Goal: Communication & Community: Answer question/provide support

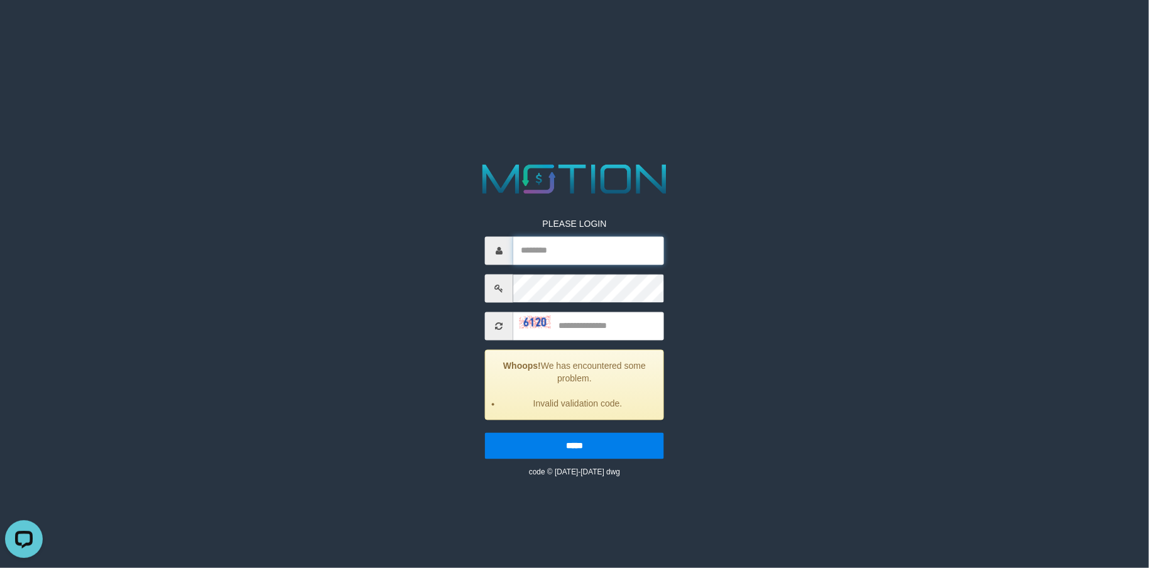
click at [552, 250] on input "text" at bounding box center [588, 251] width 151 height 28
type input "**********"
click at [604, 332] on input "text" at bounding box center [588, 326] width 151 height 28
type input "****"
click at [485, 433] on input "*****" at bounding box center [574, 446] width 179 height 26
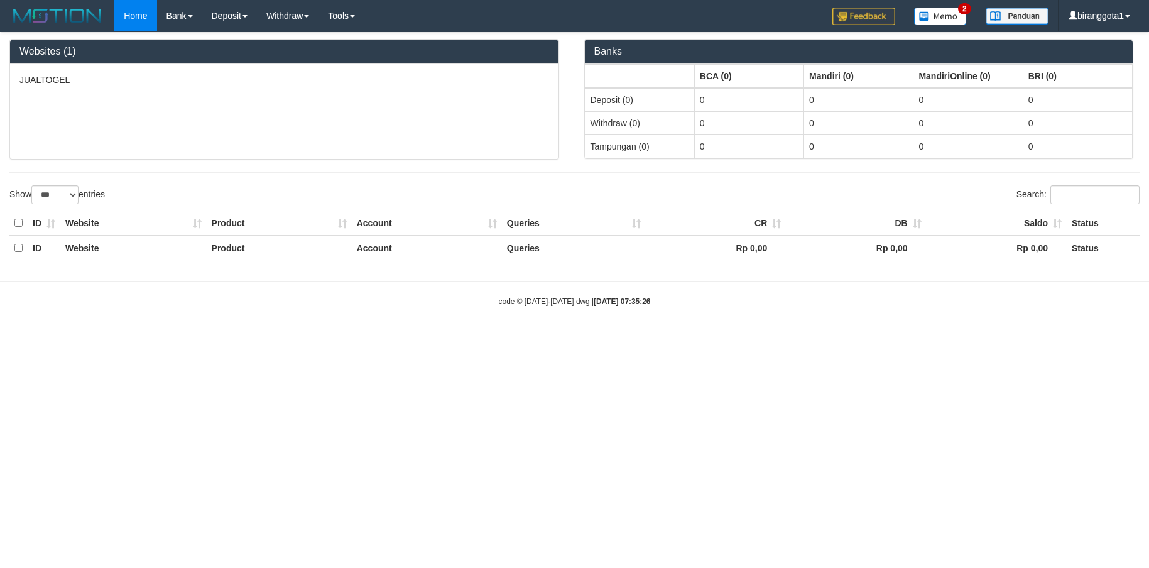
select select "***"
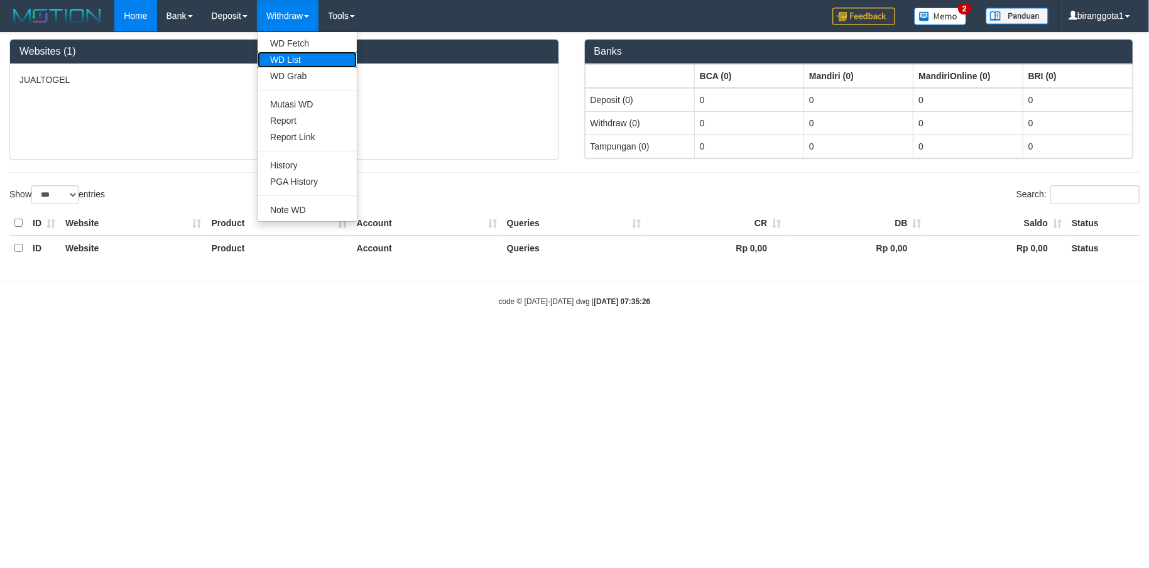
click at [312, 55] on link "WD List" at bounding box center [307, 60] width 99 height 16
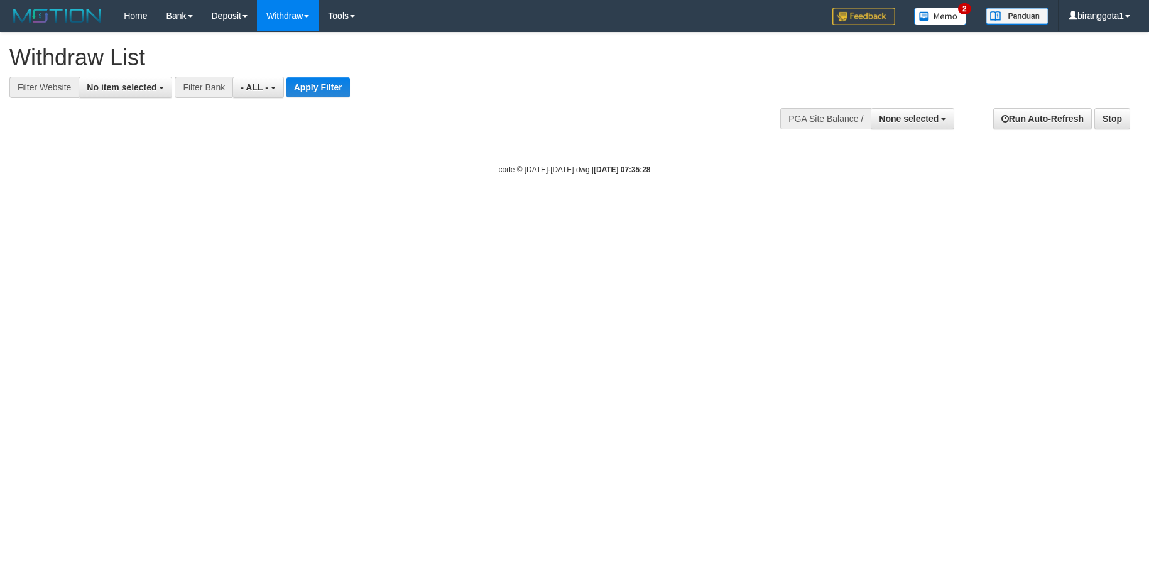
select select
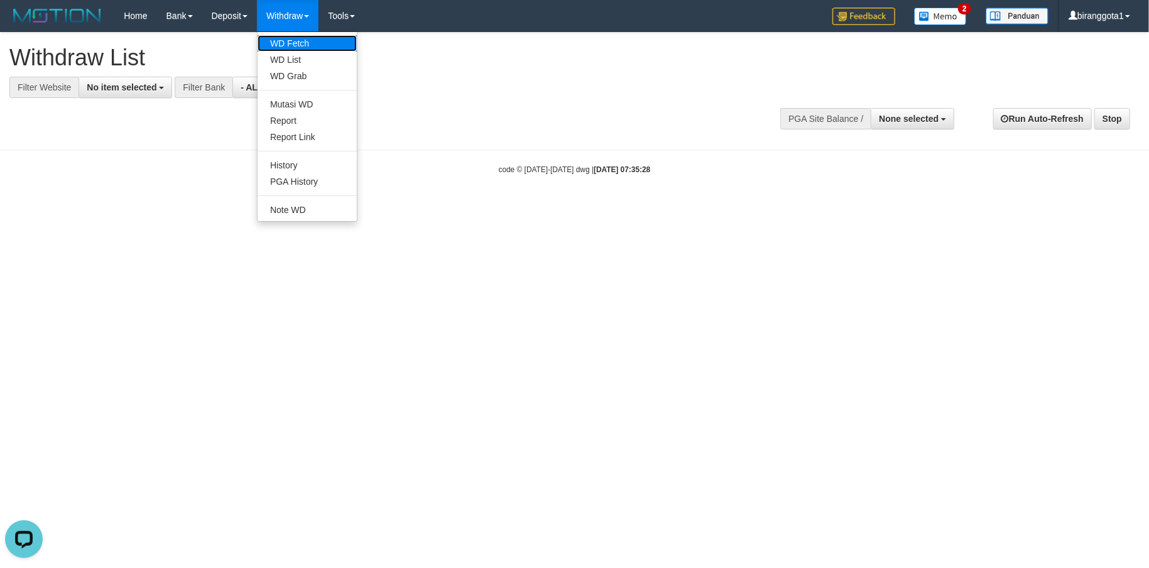
click at [295, 43] on link "WD Fetch" at bounding box center [307, 43] width 99 height 16
click at [310, 60] on link "WD List" at bounding box center [307, 60] width 99 height 16
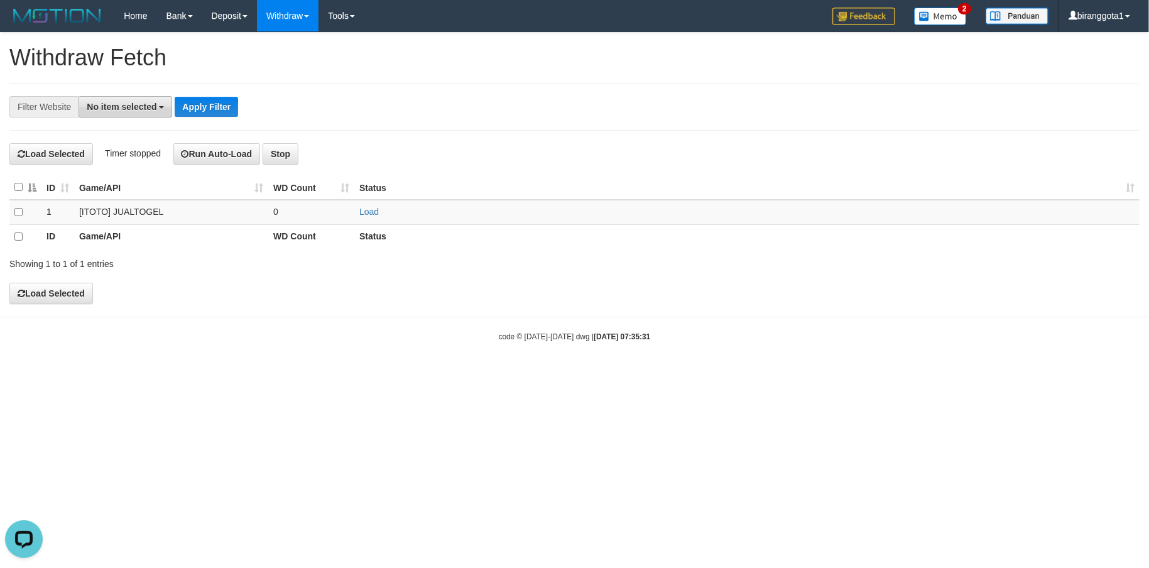
click at [119, 108] on span "No item selected" at bounding box center [122, 107] width 70 height 10
select select "****"
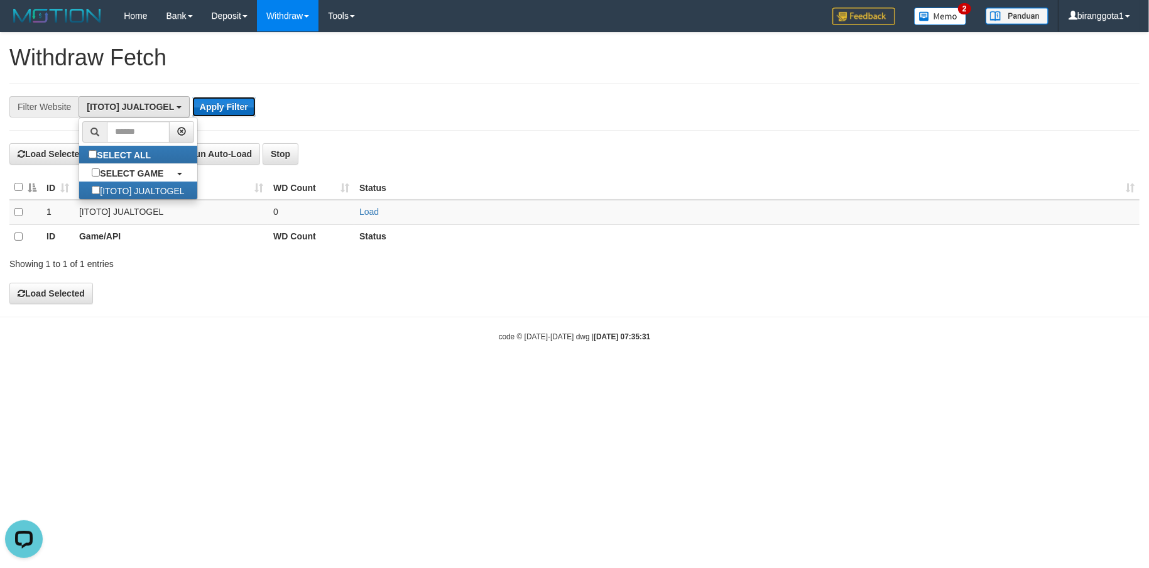
click at [246, 97] on button "Apply Filter" at bounding box center [223, 107] width 63 height 20
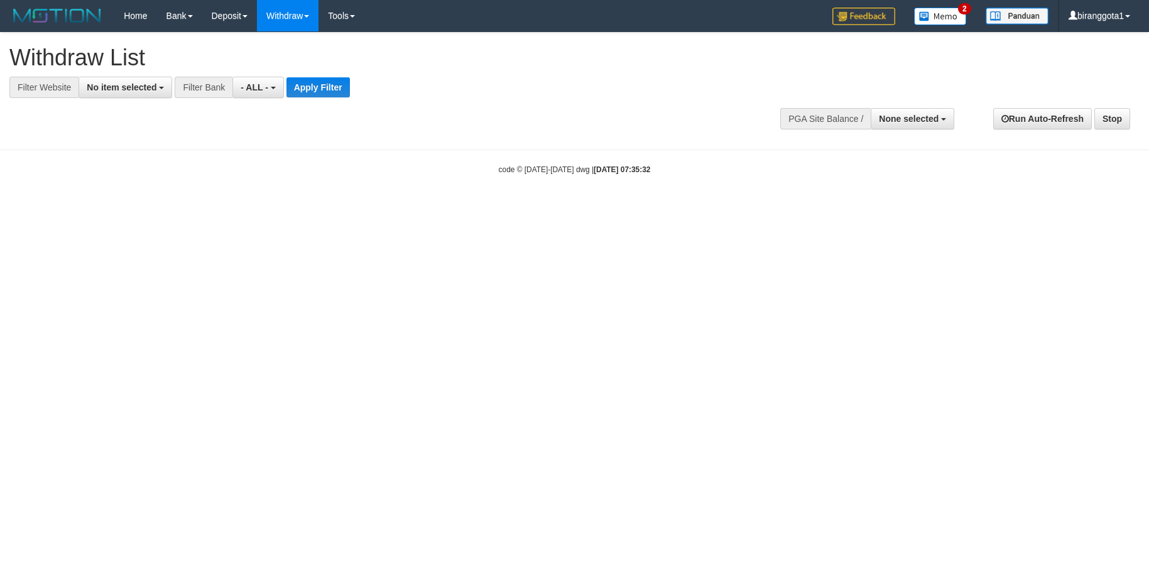
select select
click at [111, 86] on span "No item selected" at bounding box center [122, 87] width 70 height 10
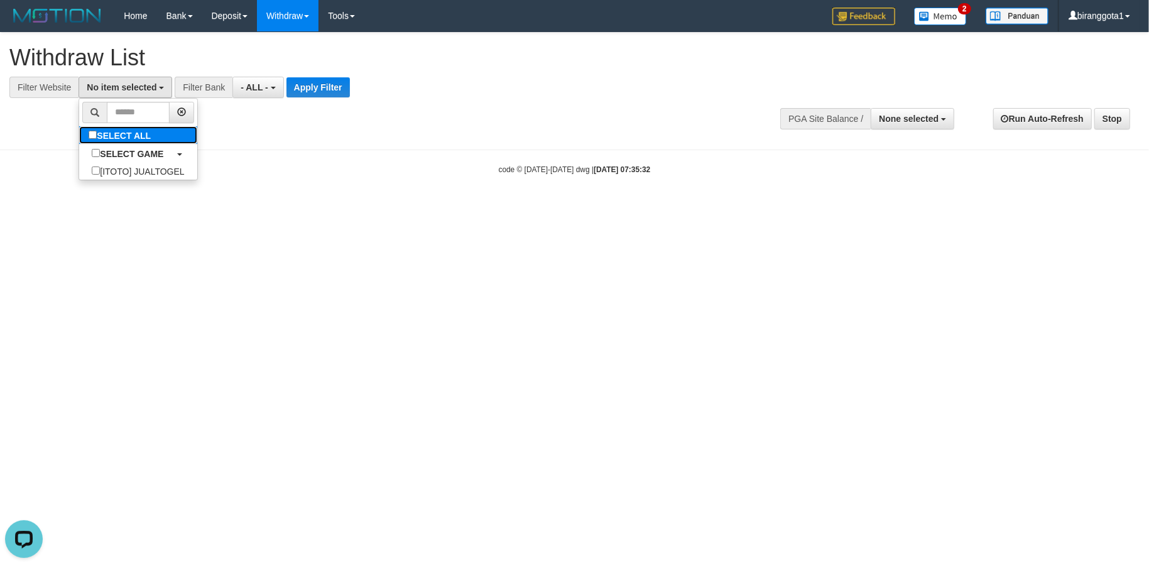
click at [118, 134] on label "SELECT ALL" at bounding box center [121, 135] width 84 height 18
select select "****"
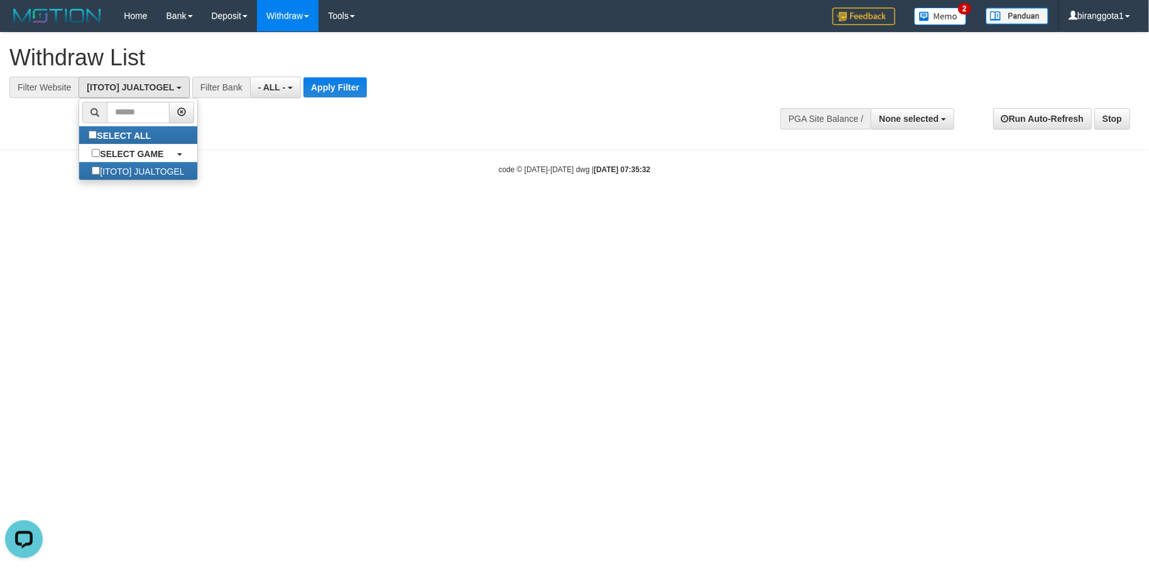
scroll to position [11, 0]
click at [275, 93] on button "- ALL -" at bounding box center [275, 87] width 51 height 21
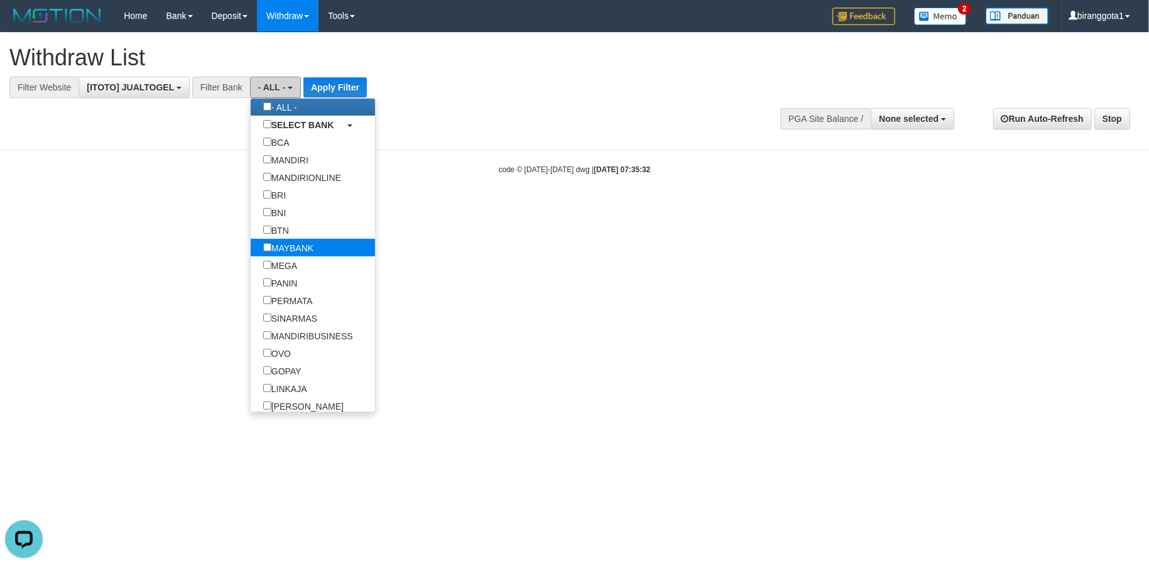
scroll to position [111, 0]
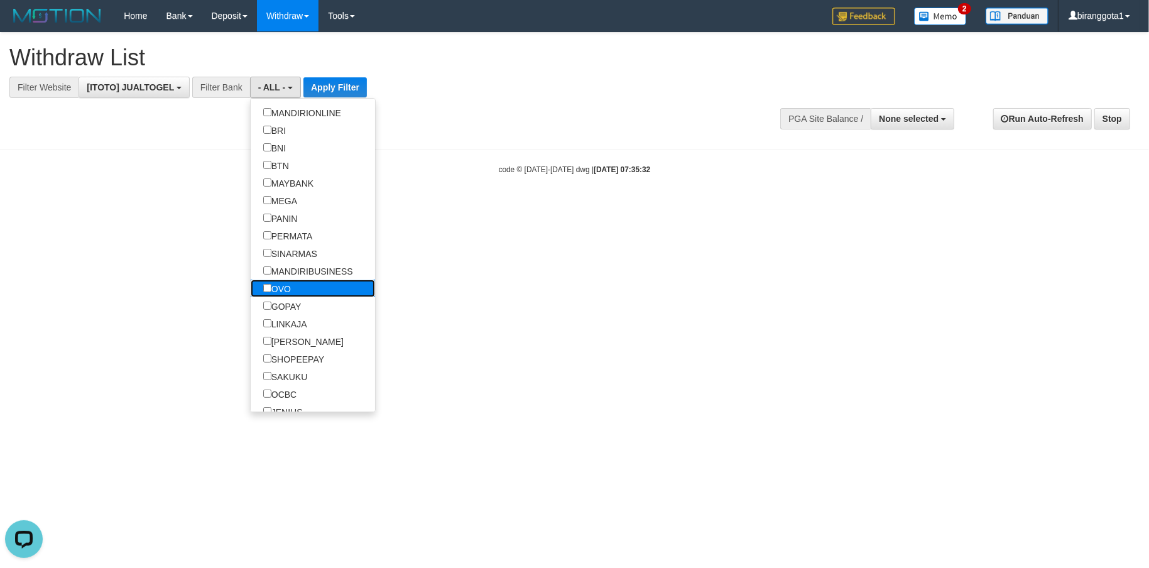
click at [300, 297] on label "OVO" at bounding box center [277, 289] width 53 height 18
select select "***"
click at [297, 307] on label "GOPAY" at bounding box center [282, 306] width 63 height 18
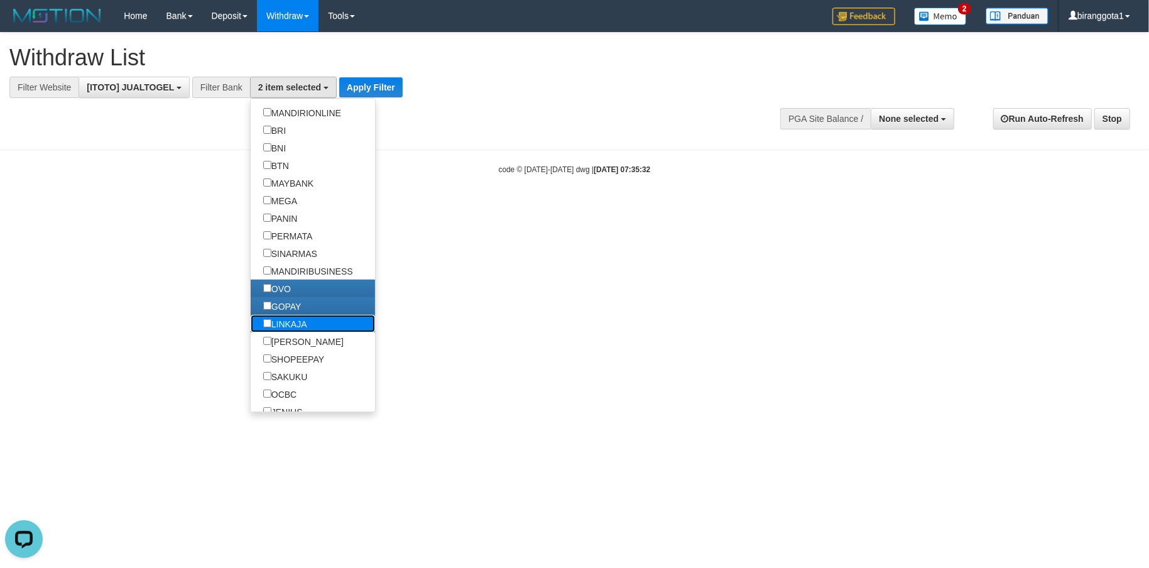
click at [297, 332] on label "LINKAJA" at bounding box center [285, 324] width 69 height 18
drag, startPoint x: 295, startPoint y: 344, endPoint x: 331, endPoint y: 344, distance: 35.2
click at [295, 345] on label "[PERSON_NAME]" at bounding box center [304, 341] width 106 height 18
click at [398, 86] on button "Apply Filter" at bounding box center [370, 87] width 63 height 20
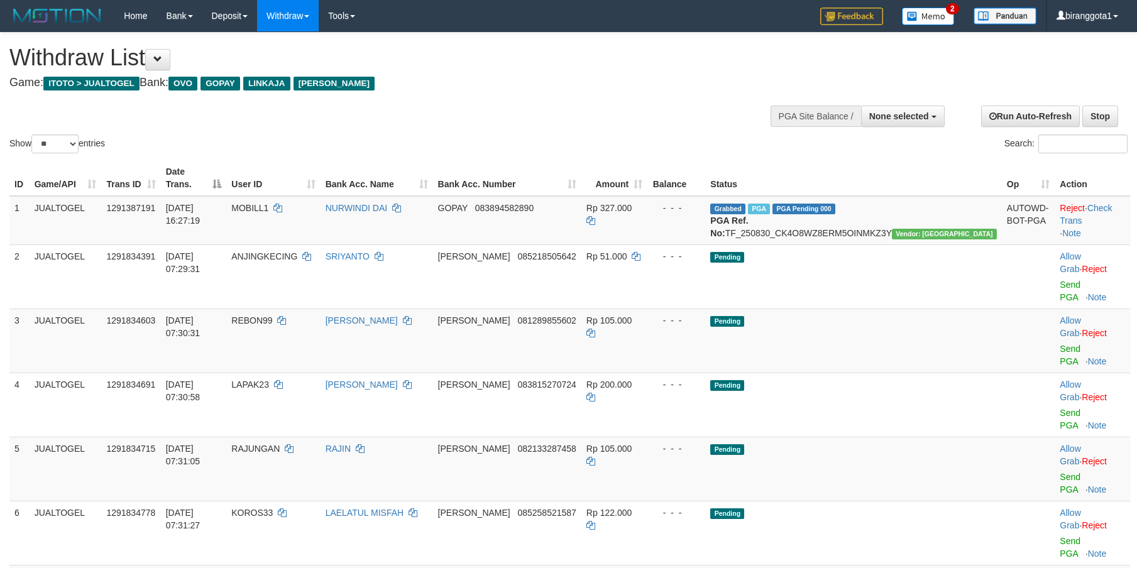
select select
select select "**"
click at [541, 90] on div "**********" at bounding box center [381, 64] width 745 height 62
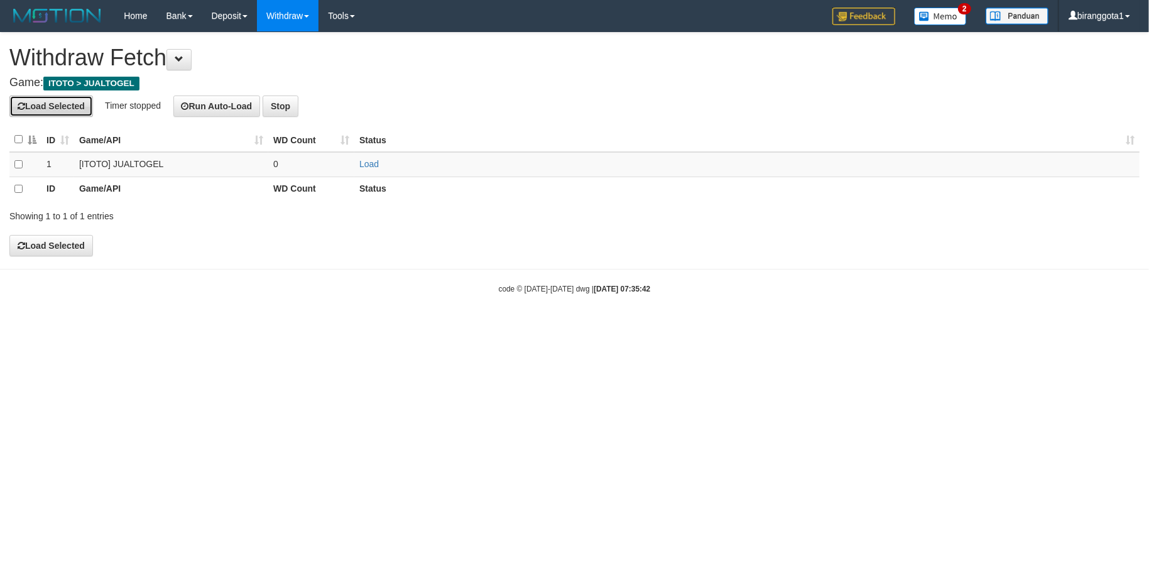
click at [53, 107] on button "Load Selected" at bounding box center [51, 106] width 84 height 21
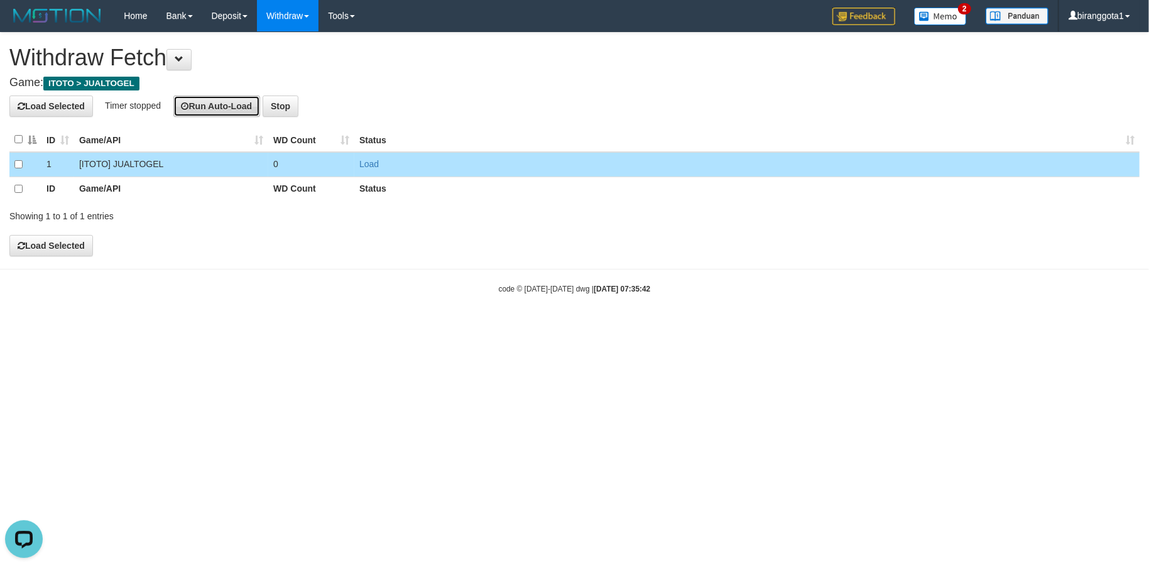
click at [189, 111] on icon at bounding box center [186, 106] width 8 height 9
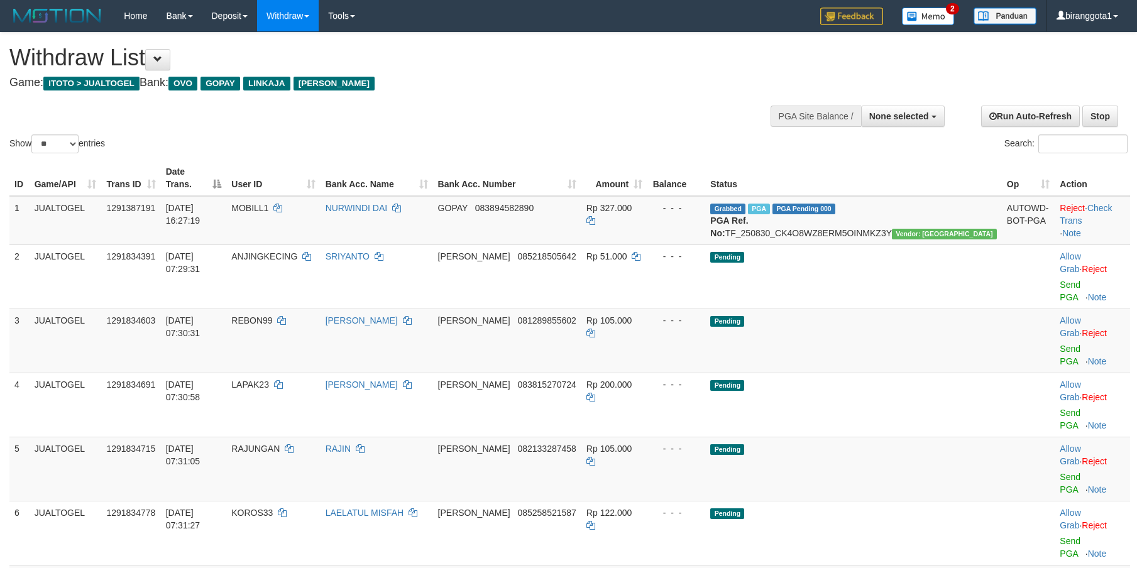
select select
select select "**"
click at [622, 74] on div "Withdraw List Game: ITOTO > JUALTOGEL Bank: OVO GOPAY LINKAJA DANA" at bounding box center [377, 66] width 736 height 43
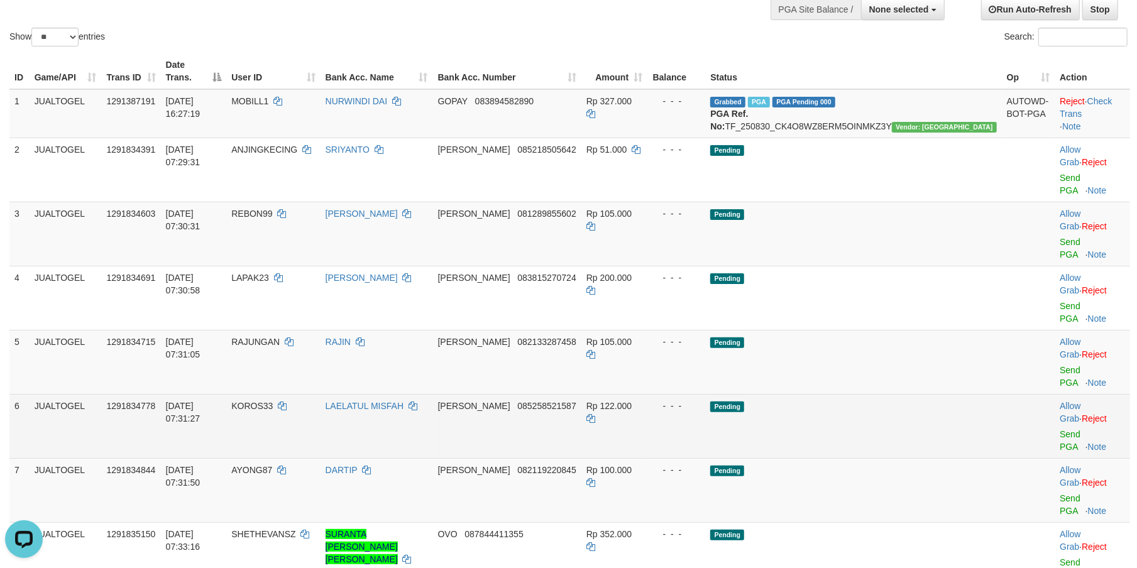
scroll to position [118, 0]
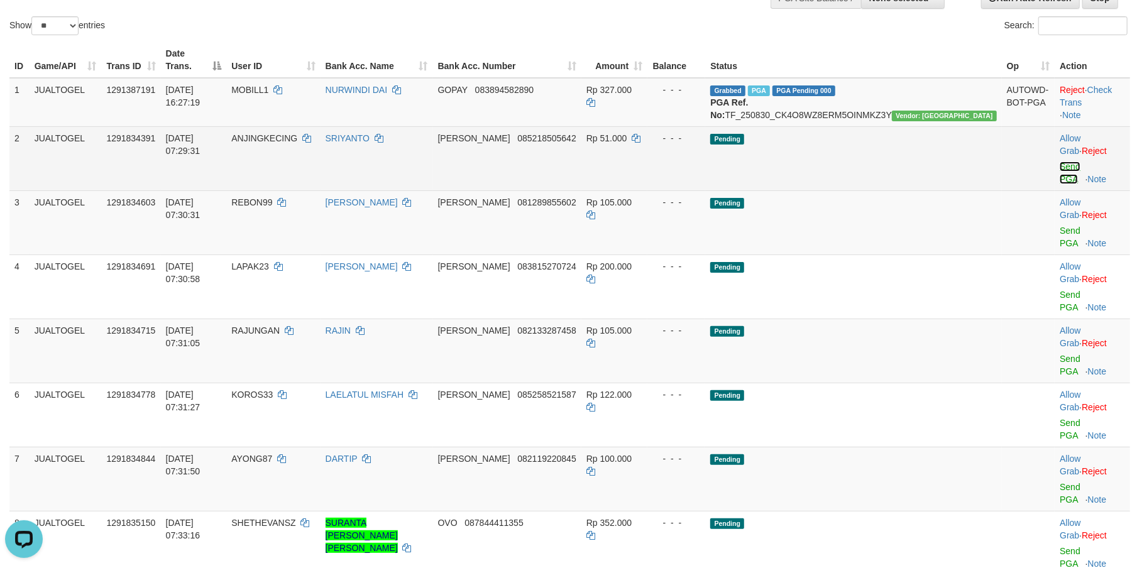
click at [1060, 162] on link "Send PGA" at bounding box center [1070, 173] width 21 height 23
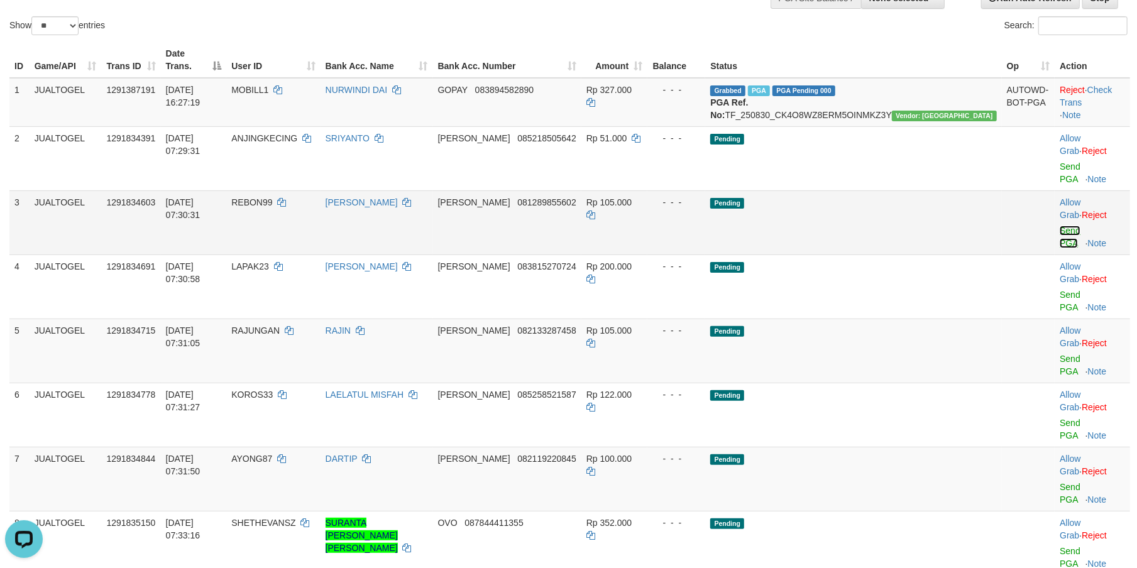
click at [1060, 226] on link "Send PGA" at bounding box center [1070, 237] width 21 height 23
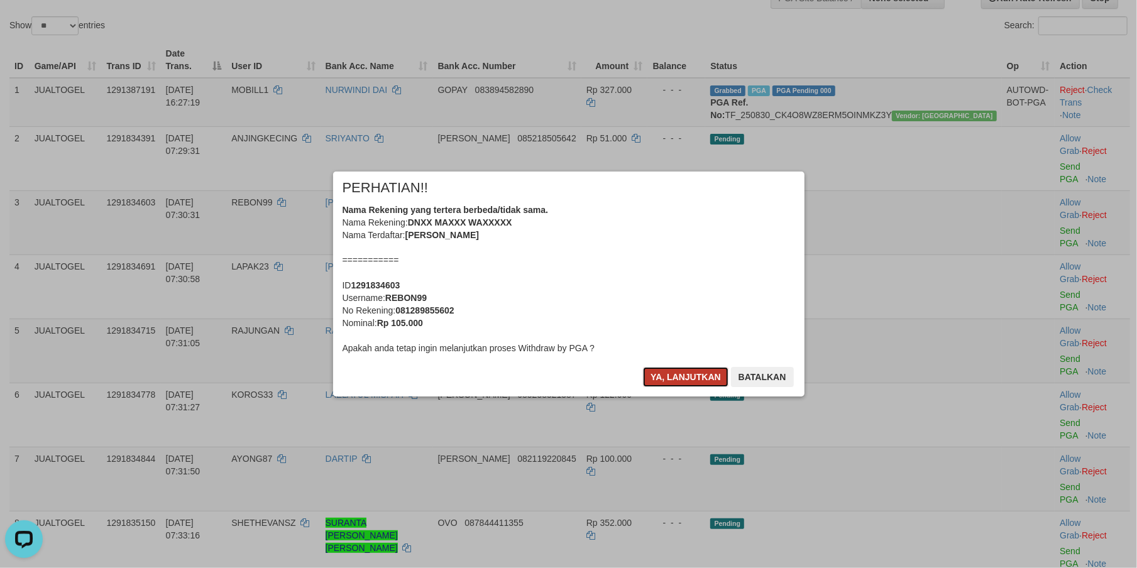
click at [687, 385] on button "Ya, lanjutkan" at bounding box center [685, 377] width 85 height 20
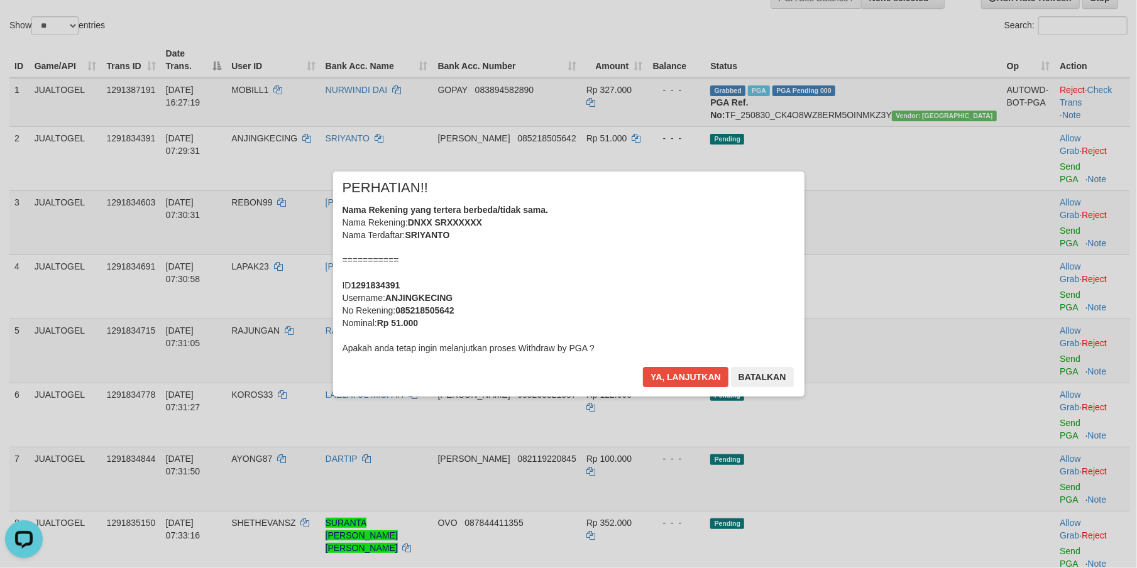
scroll to position [102, 0]
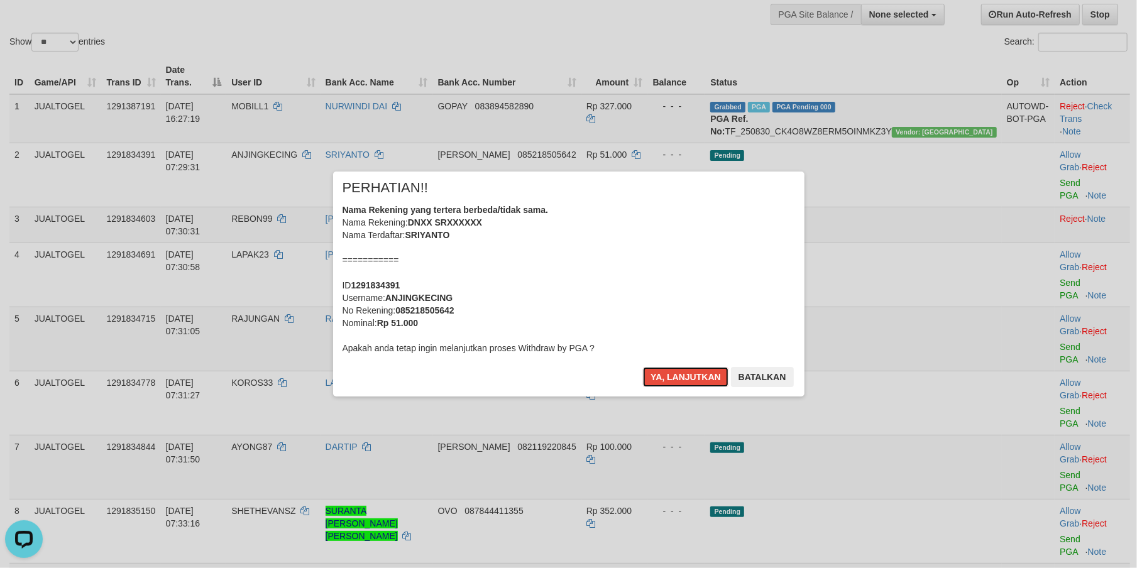
click at [687, 385] on button "Ya, lanjutkan" at bounding box center [685, 377] width 85 height 20
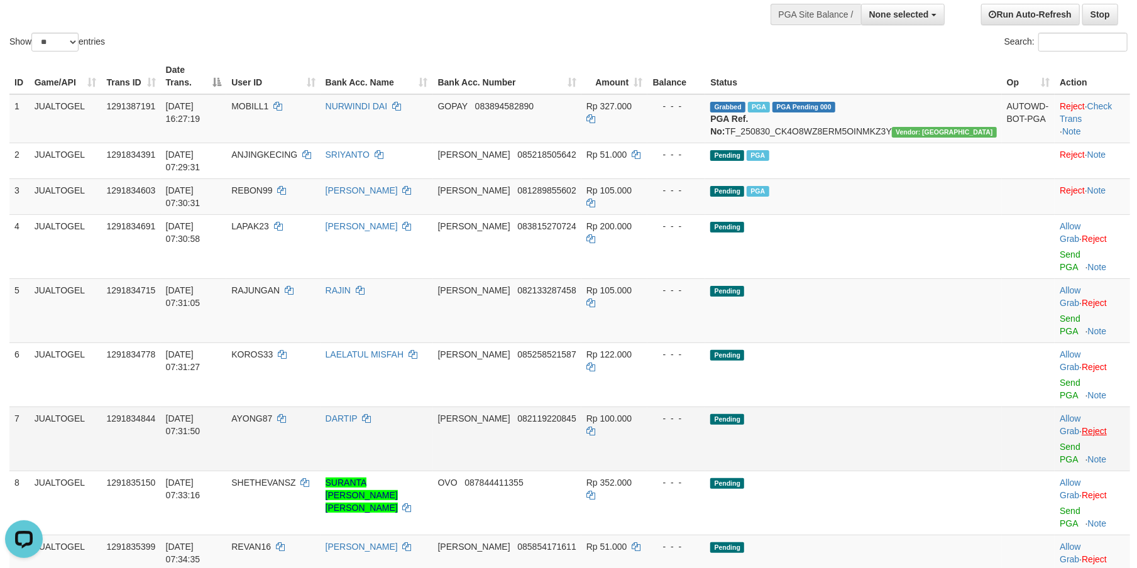
scroll to position [86, 0]
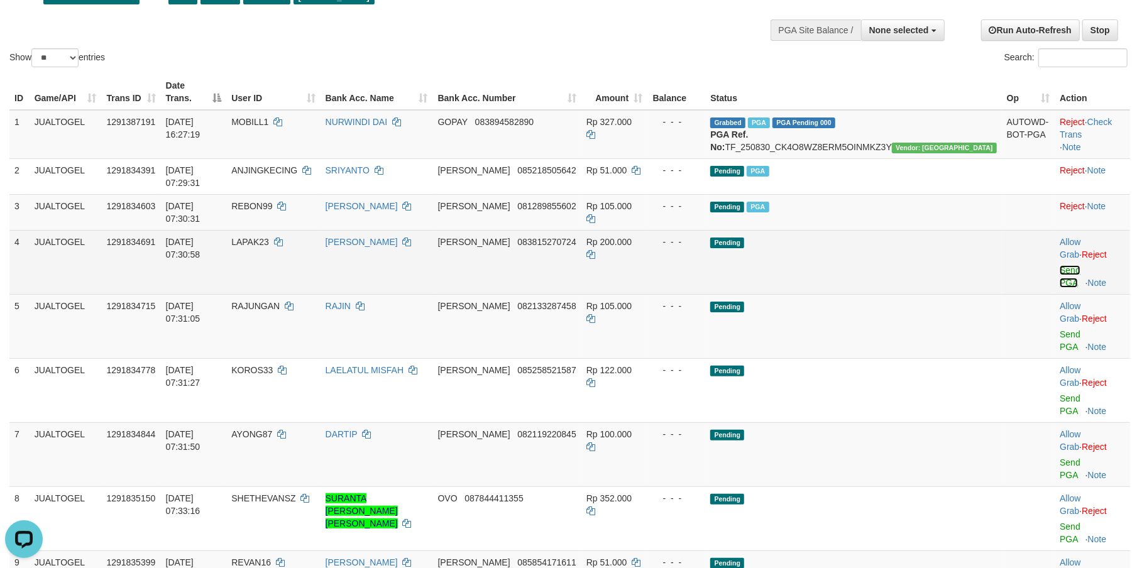
click at [1060, 265] on link "Send PGA" at bounding box center [1070, 276] width 21 height 23
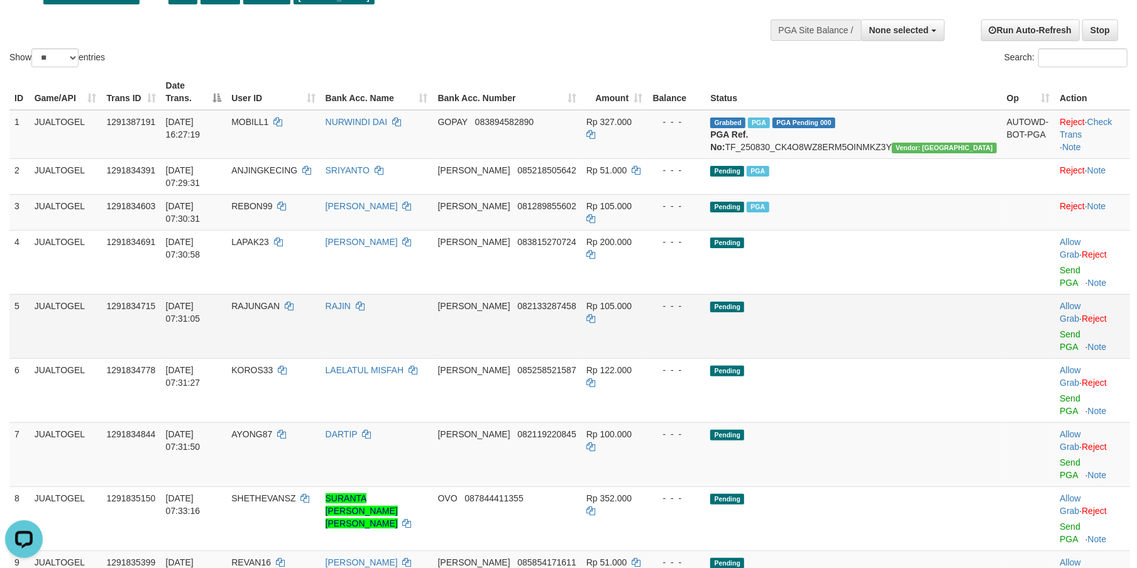
click at [1055, 294] on td "Allow Grab · Reject Send PGA · Note" at bounding box center [1092, 326] width 75 height 64
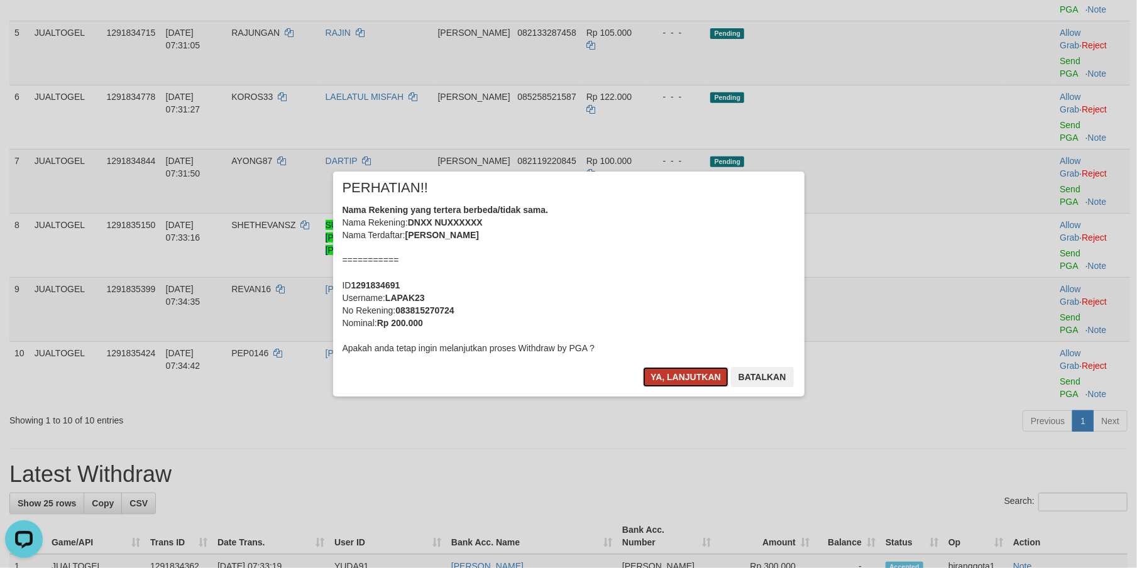
click at [682, 375] on button "Ya, lanjutkan" at bounding box center [685, 377] width 85 height 20
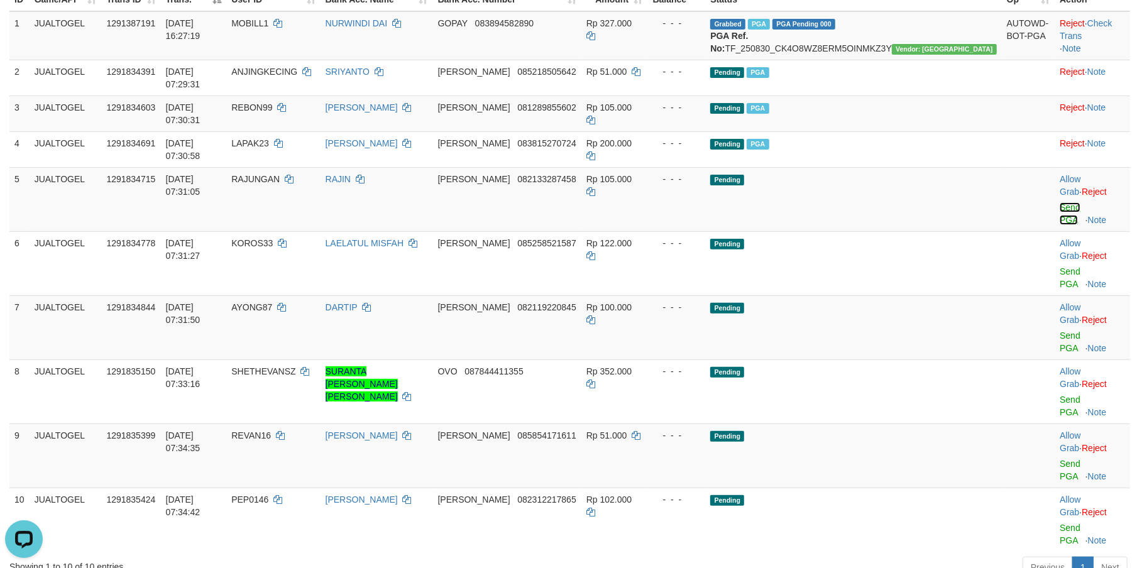
scroll to position [163, 0]
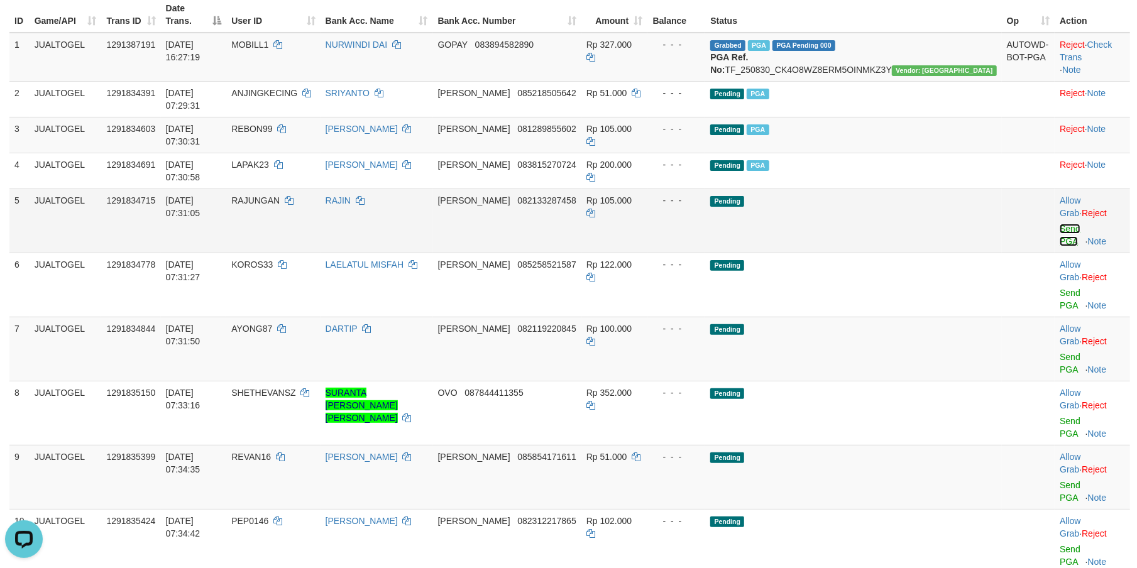
click at [1060, 224] on link "Send PGA" at bounding box center [1070, 235] width 21 height 23
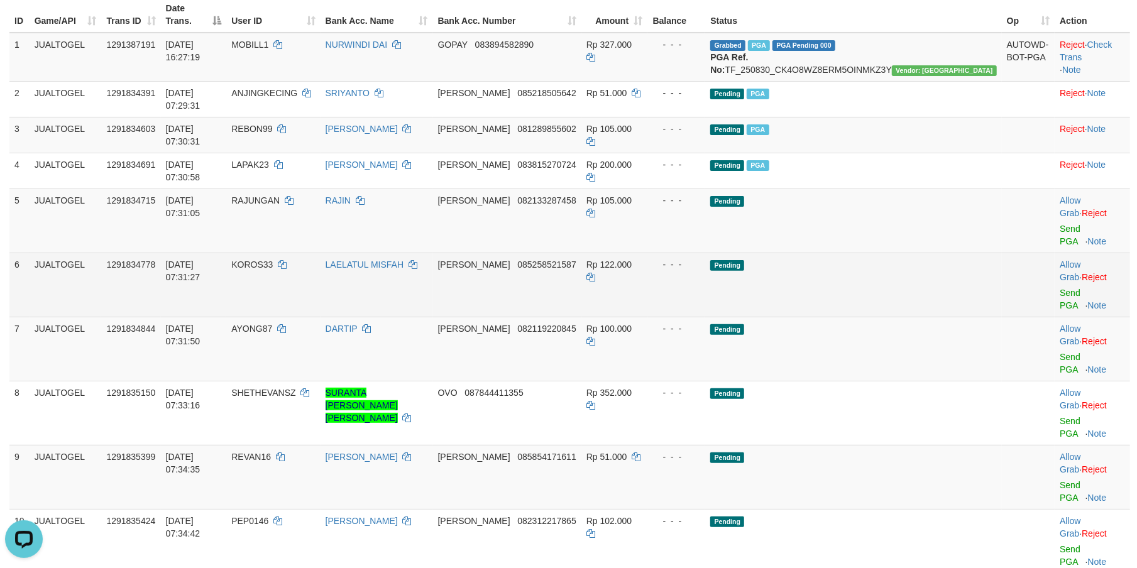
click at [1055, 253] on td "Allow Grab · Reject Send PGA · Note" at bounding box center [1092, 285] width 75 height 64
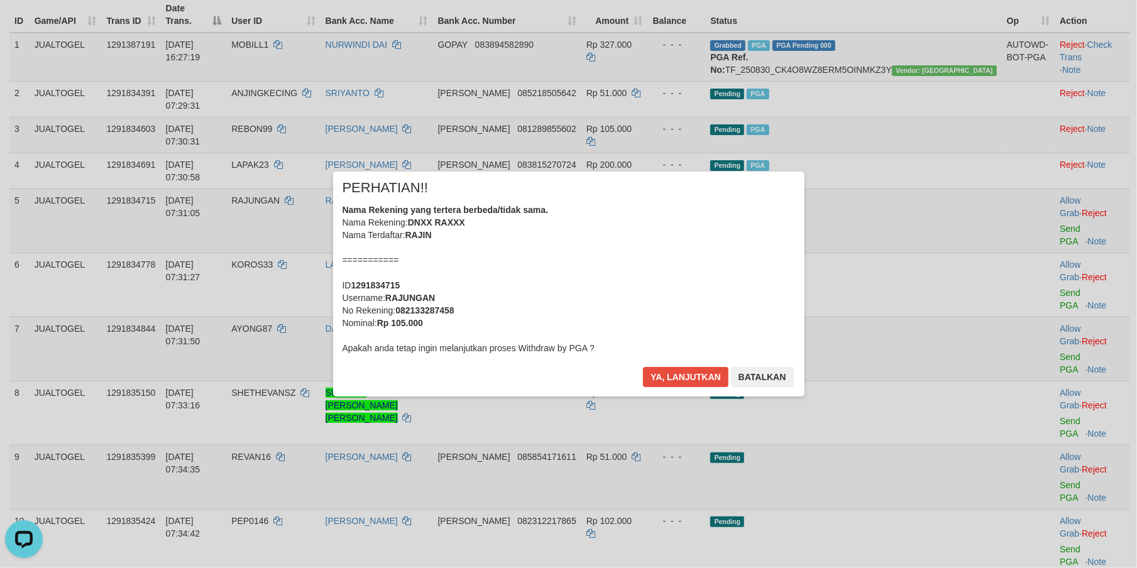
click at [1039, 219] on div "× PERHATIAN!! Nama Rekening yang tertera berbeda/tidak sama. Nama Rekening: DNX…" at bounding box center [568, 283] width 1137 height 275
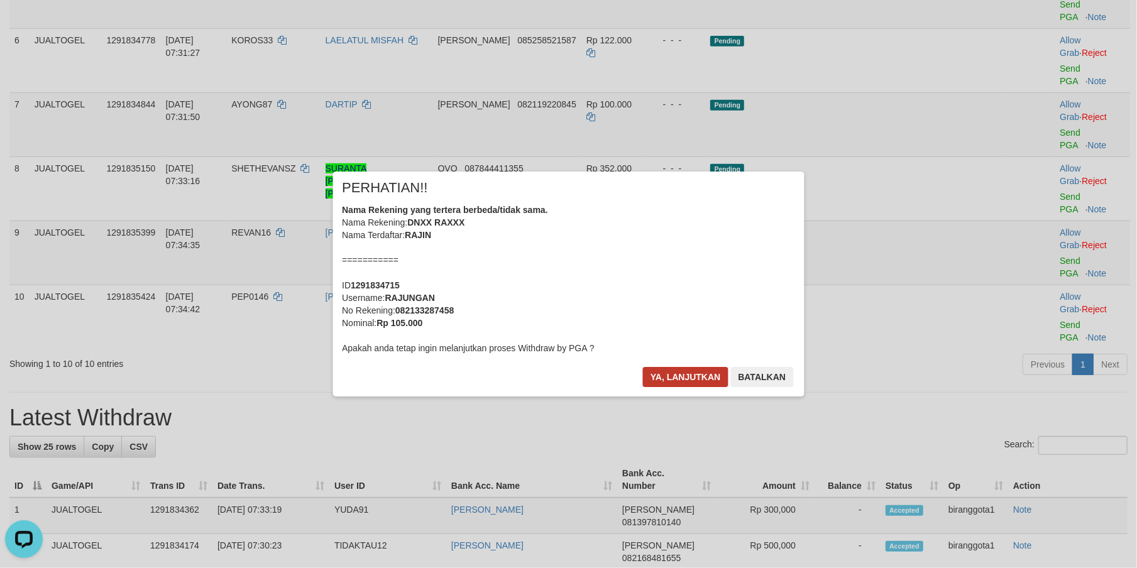
scroll to position [381, 0]
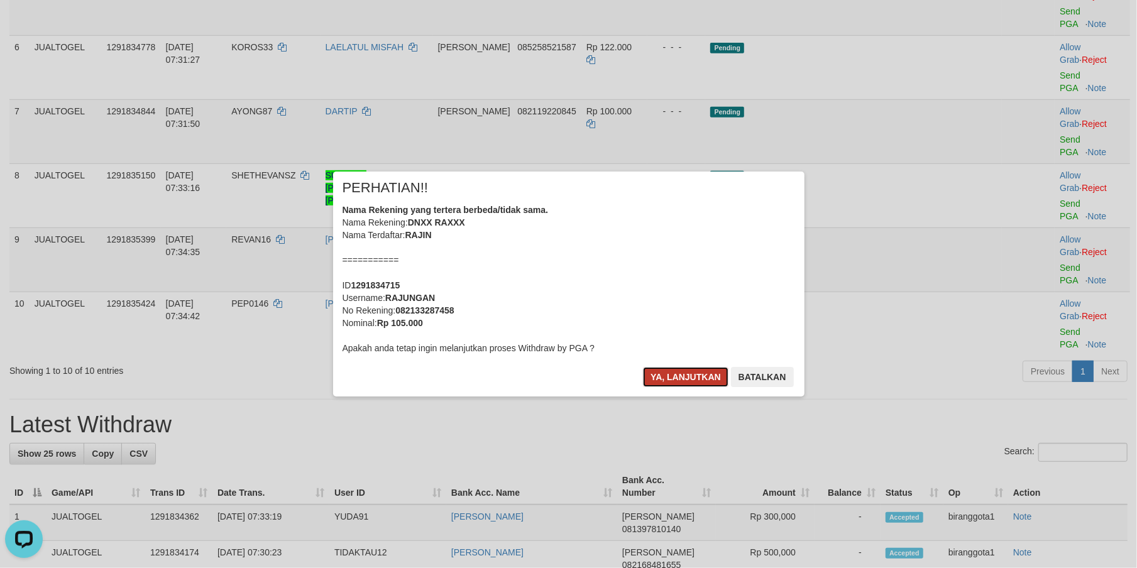
click at [687, 380] on button "Ya, lanjutkan" at bounding box center [685, 377] width 85 height 20
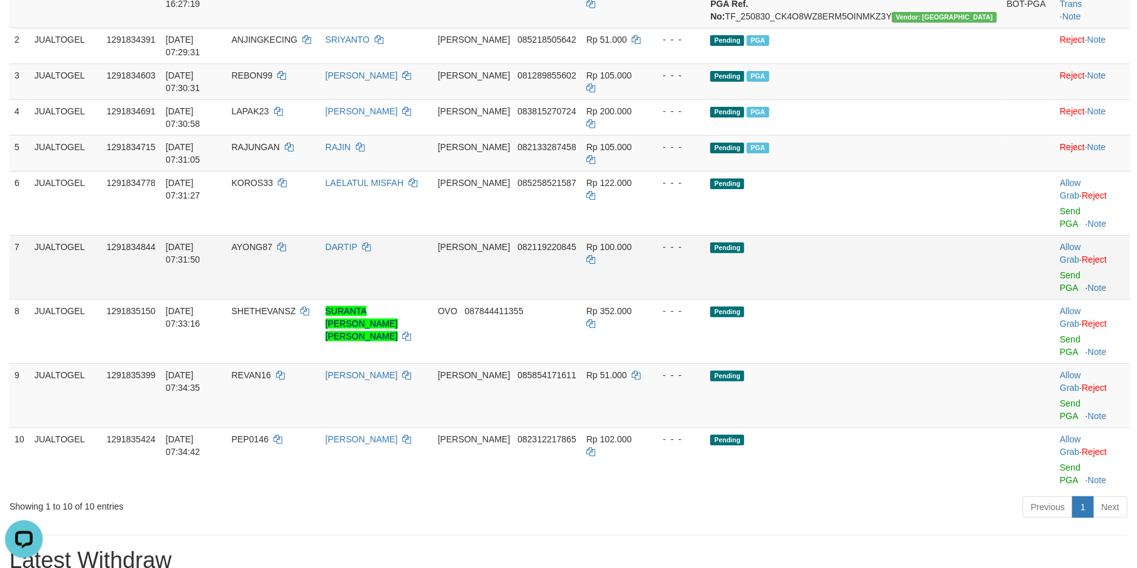
scroll to position [197, 0]
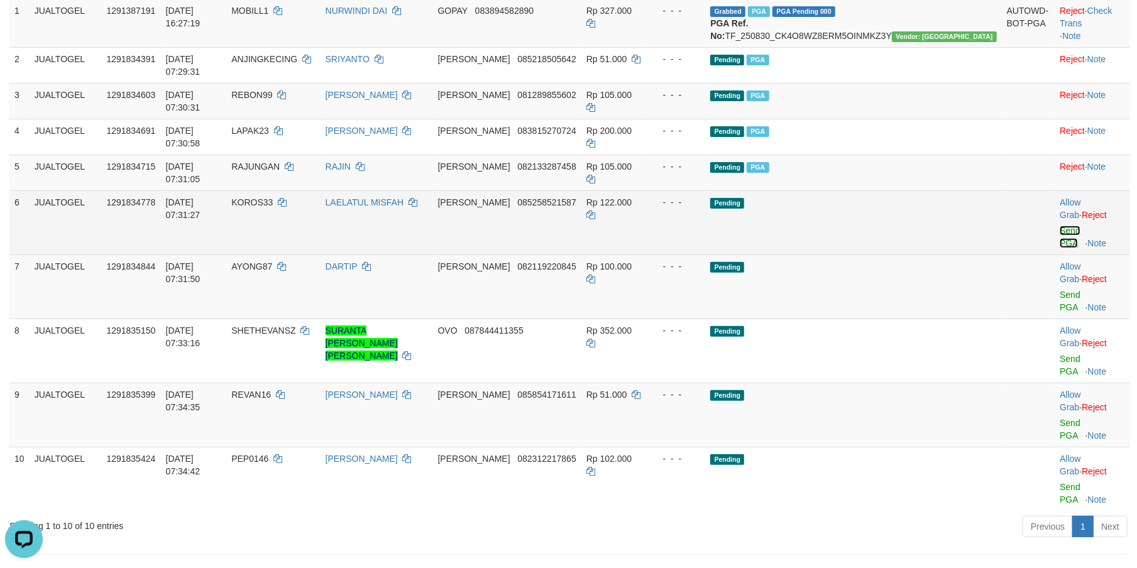
click at [1060, 226] on link "Send PGA" at bounding box center [1070, 237] width 21 height 23
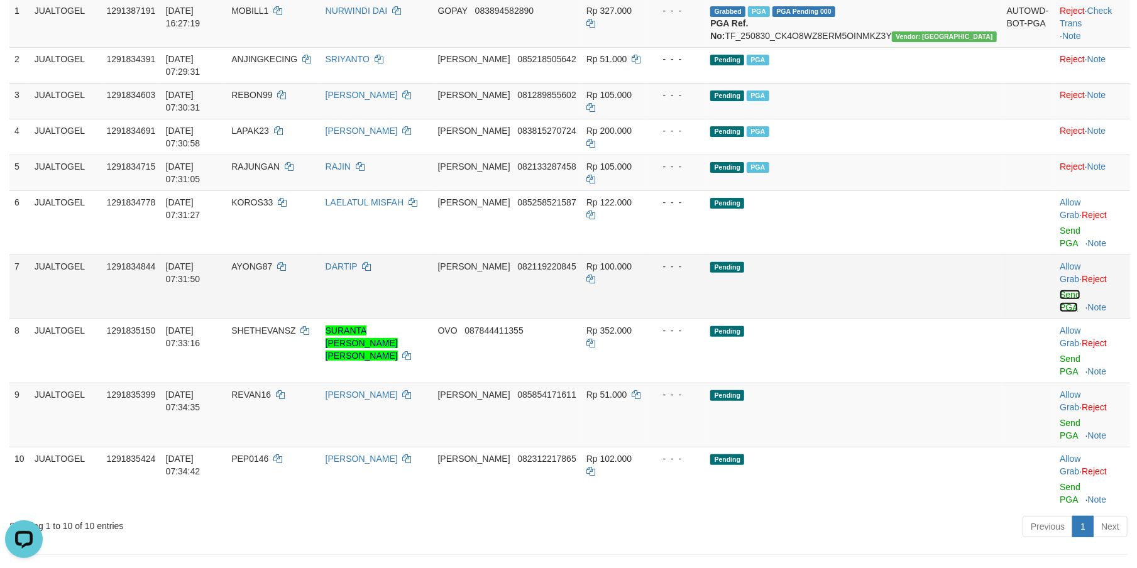
click at [1060, 290] on link "Send PGA" at bounding box center [1070, 301] width 21 height 23
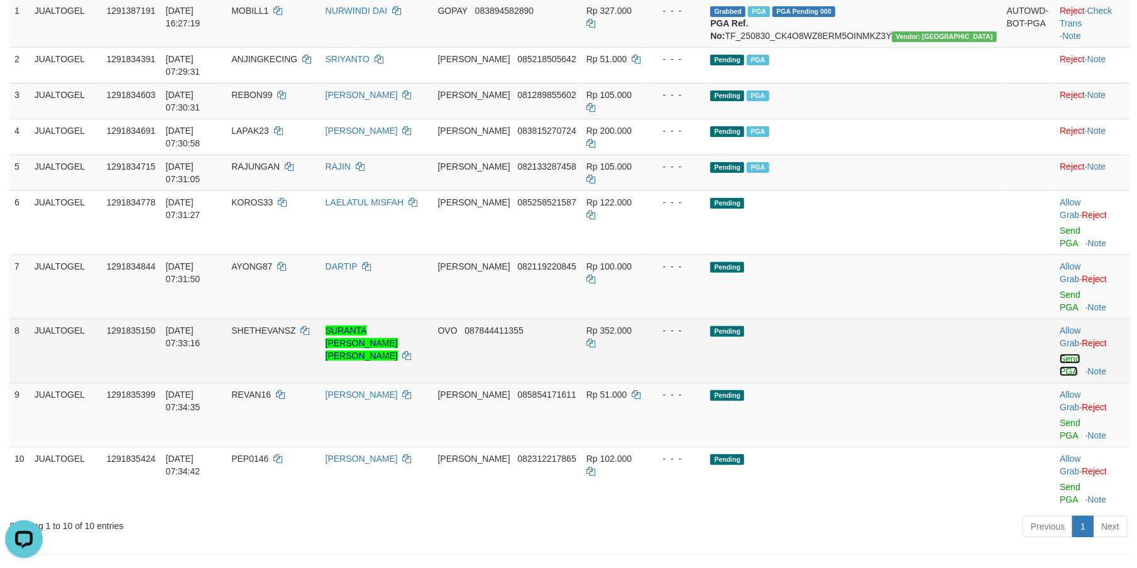
click at [1060, 354] on link "Send PGA" at bounding box center [1070, 365] width 21 height 23
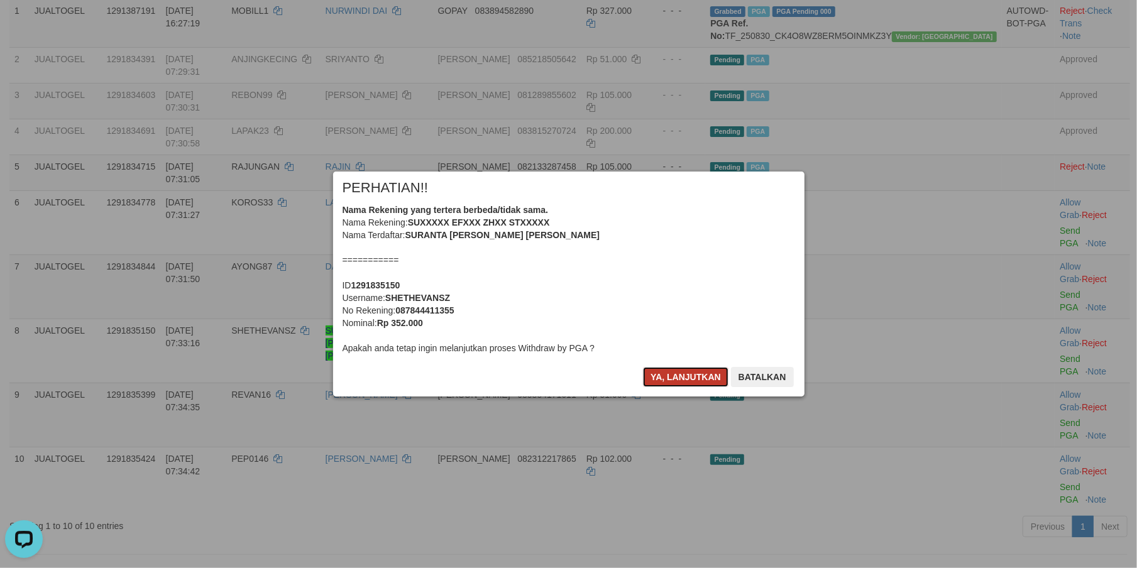
click at [674, 376] on button "Ya, lanjutkan" at bounding box center [685, 377] width 85 height 20
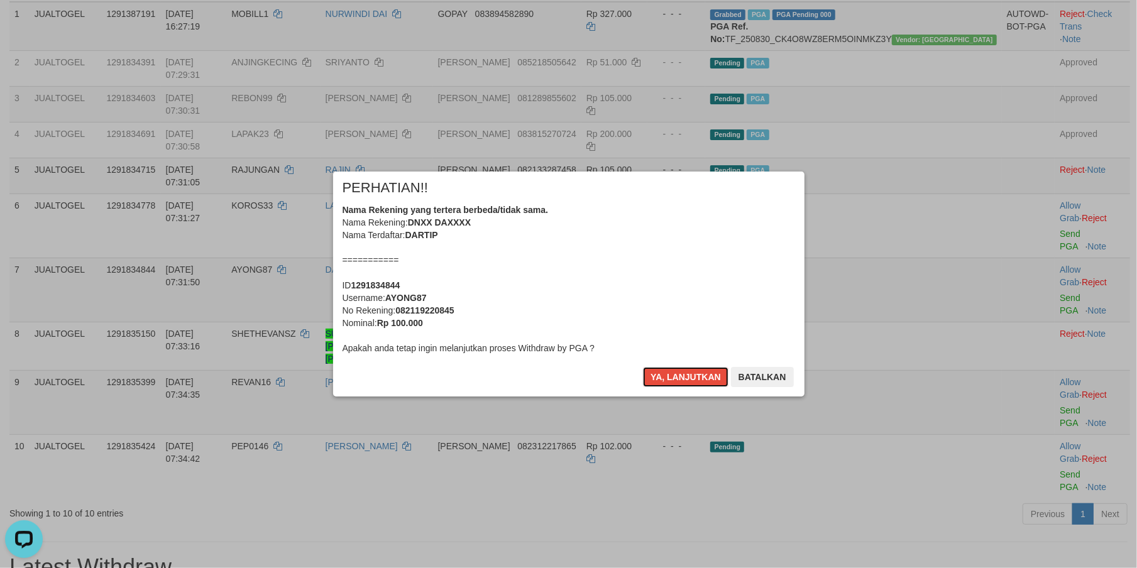
click at [674, 376] on button "Ya, lanjutkan" at bounding box center [685, 377] width 85 height 20
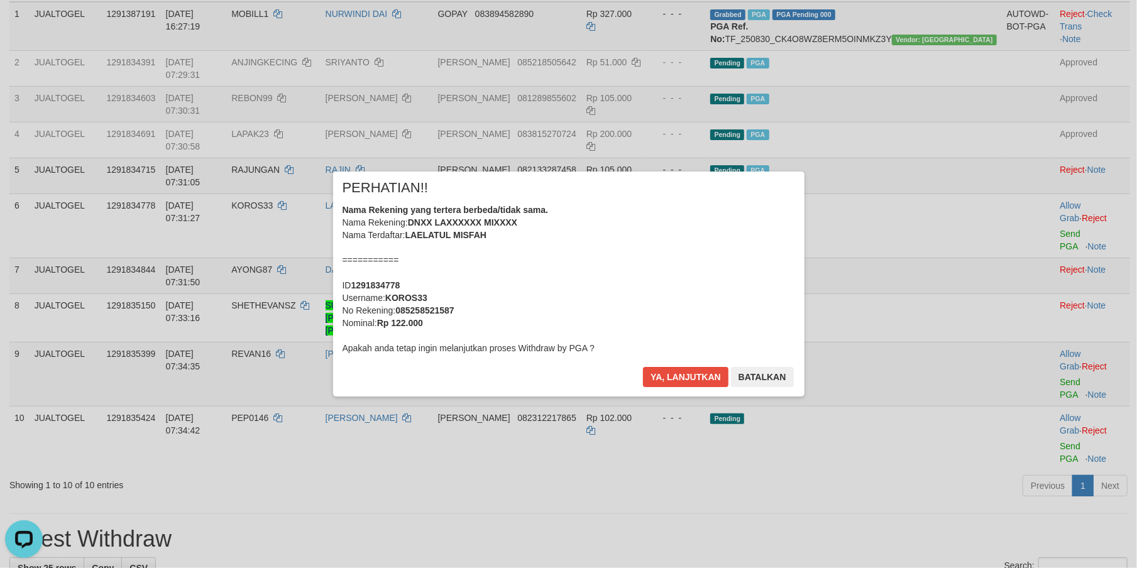
scroll to position [178, 0]
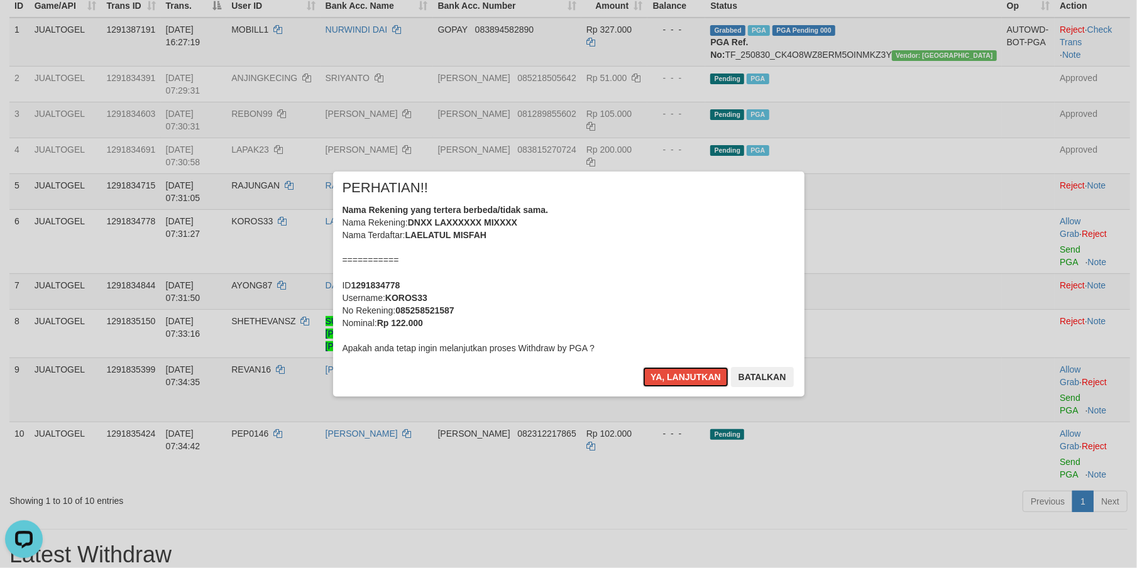
click at [674, 376] on button "Ya, lanjutkan" at bounding box center [685, 377] width 85 height 20
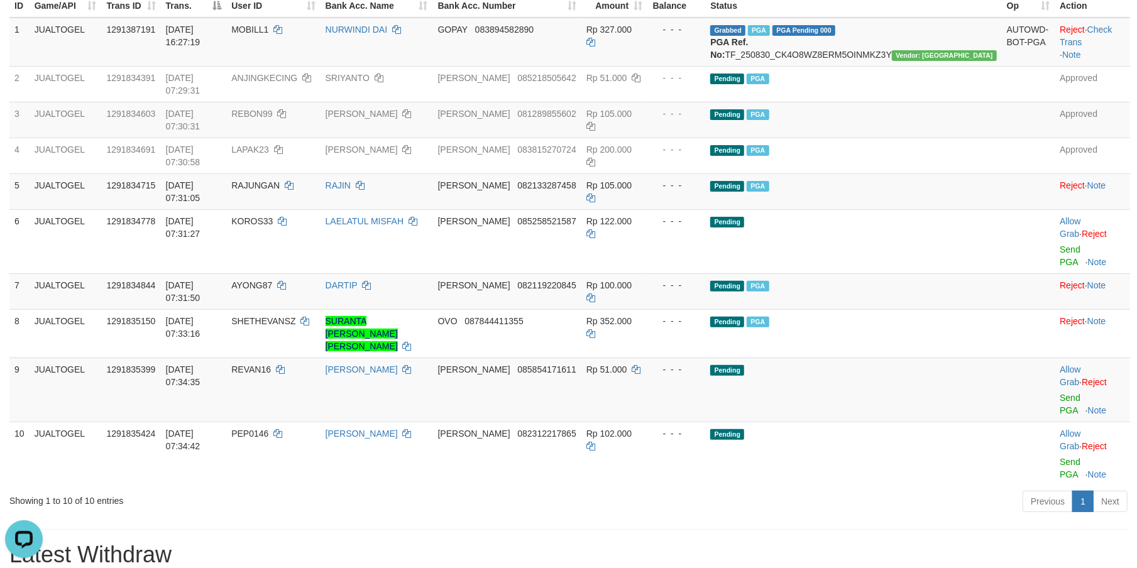
scroll to position [163, 0]
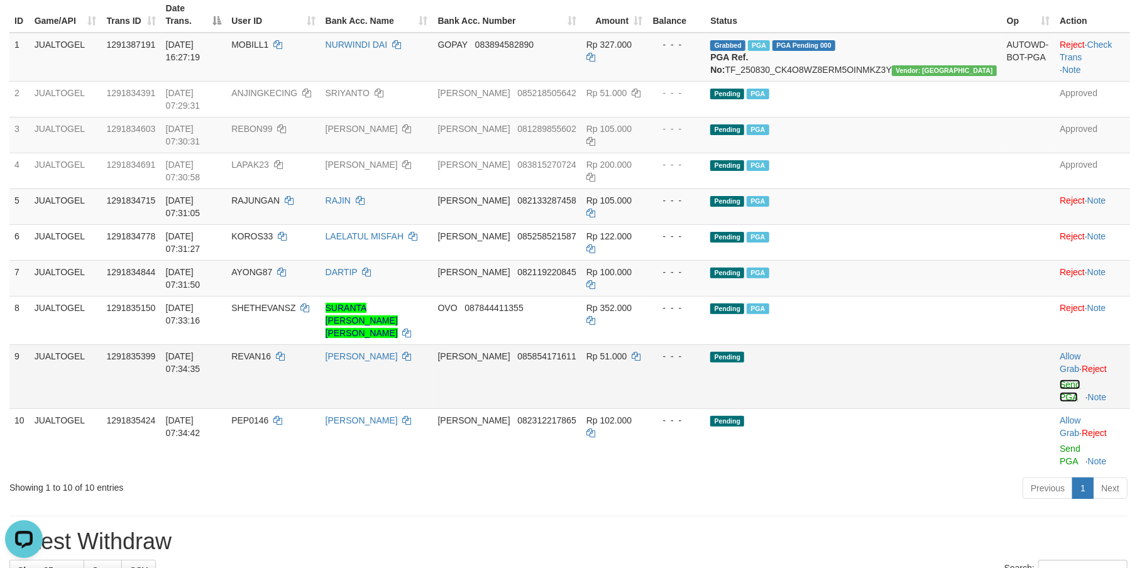
click at [1060, 380] on link "Send PGA" at bounding box center [1070, 391] width 21 height 23
click at [1060, 444] on link "Send PGA" at bounding box center [1070, 455] width 21 height 23
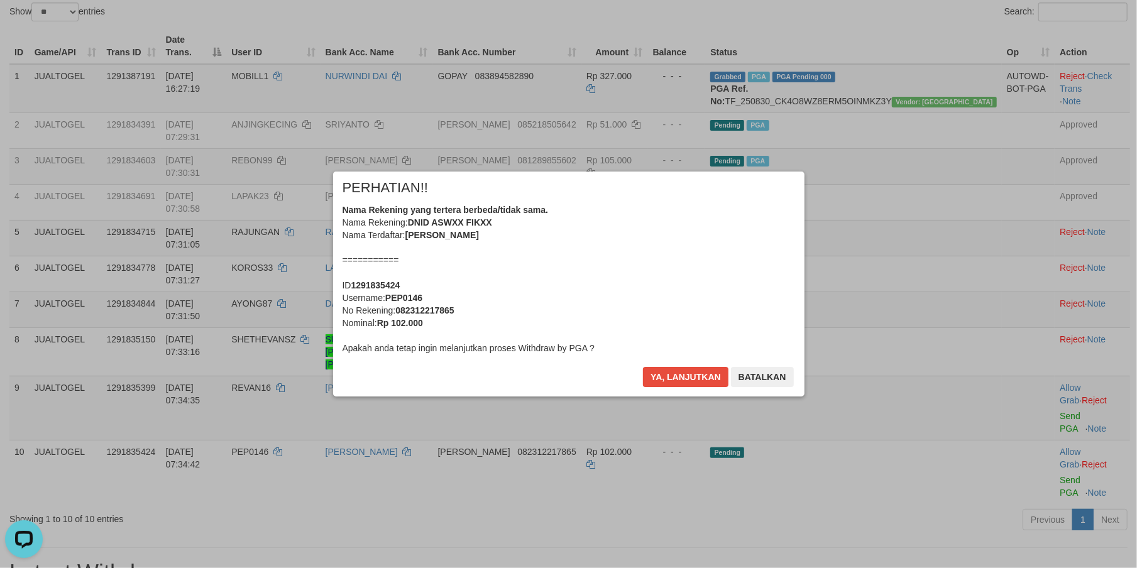
scroll to position [107, 0]
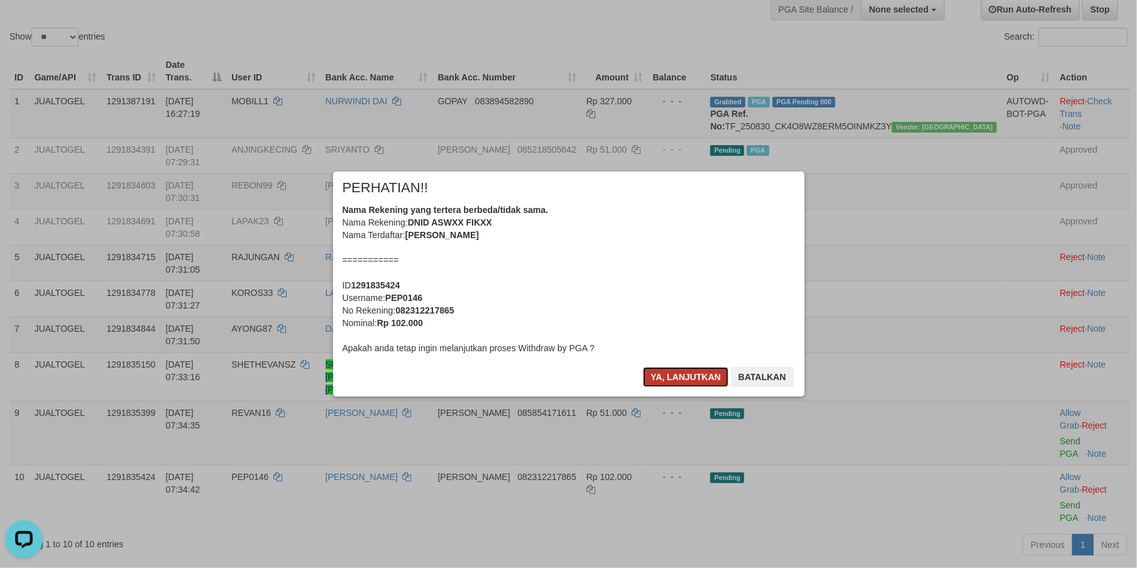
click at [681, 370] on button "Ya, lanjutkan" at bounding box center [685, 377] width 85 height 20
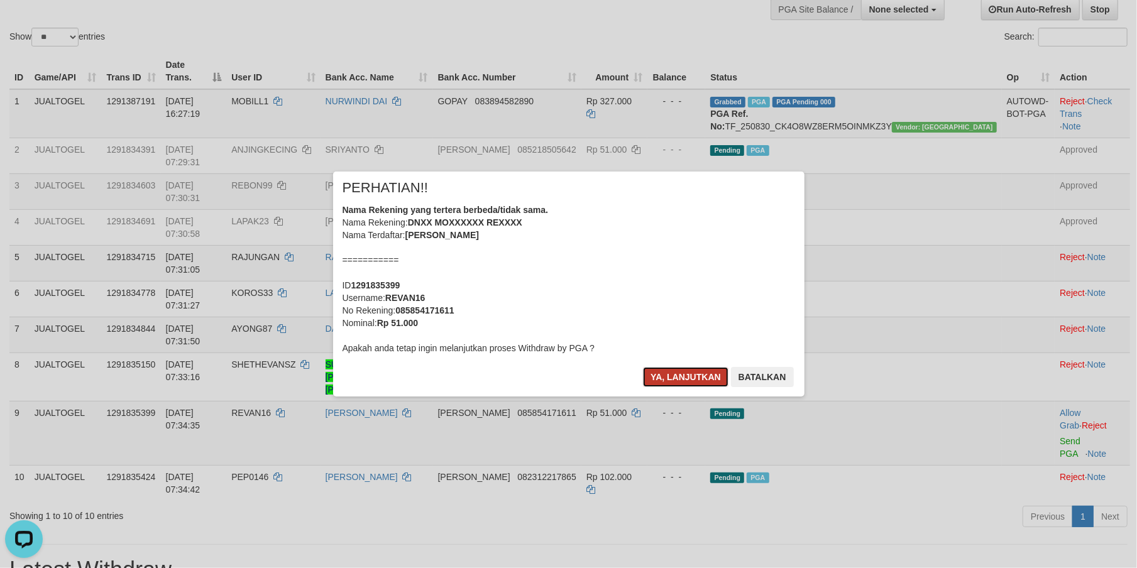
click at [691, 367] on button "Ya, lanjutkan" at bounding box center [685, 377] width 85 height 20
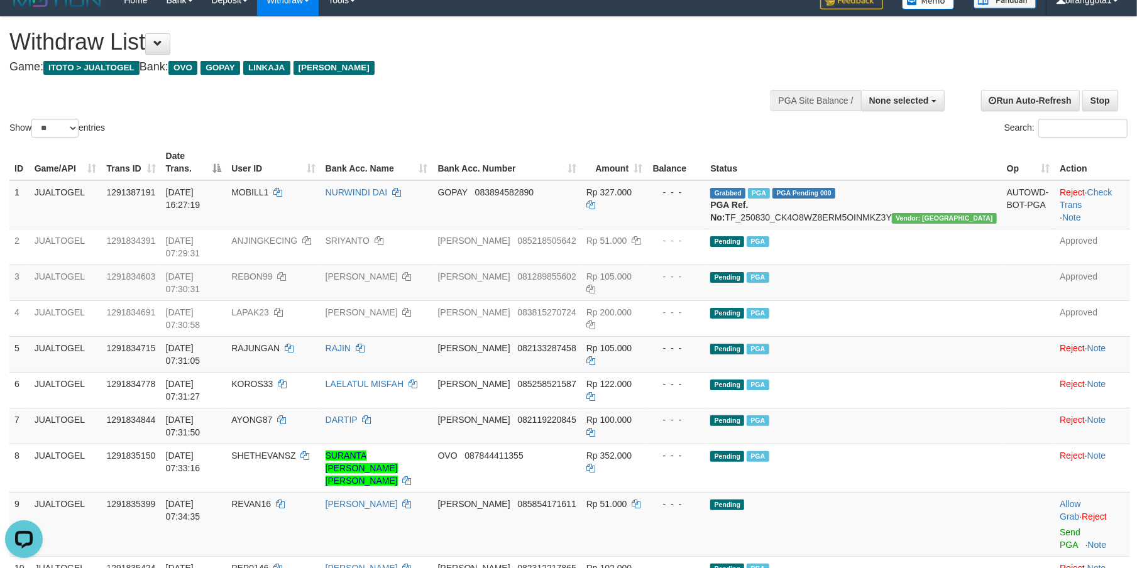
scroll to position [0, 0]
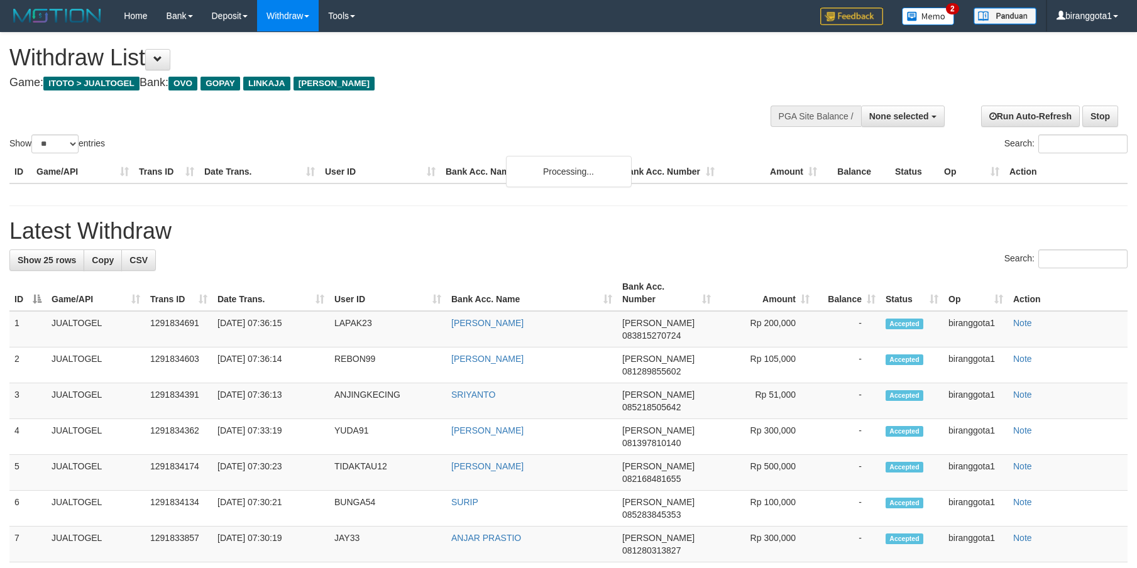
select select
select select "**"
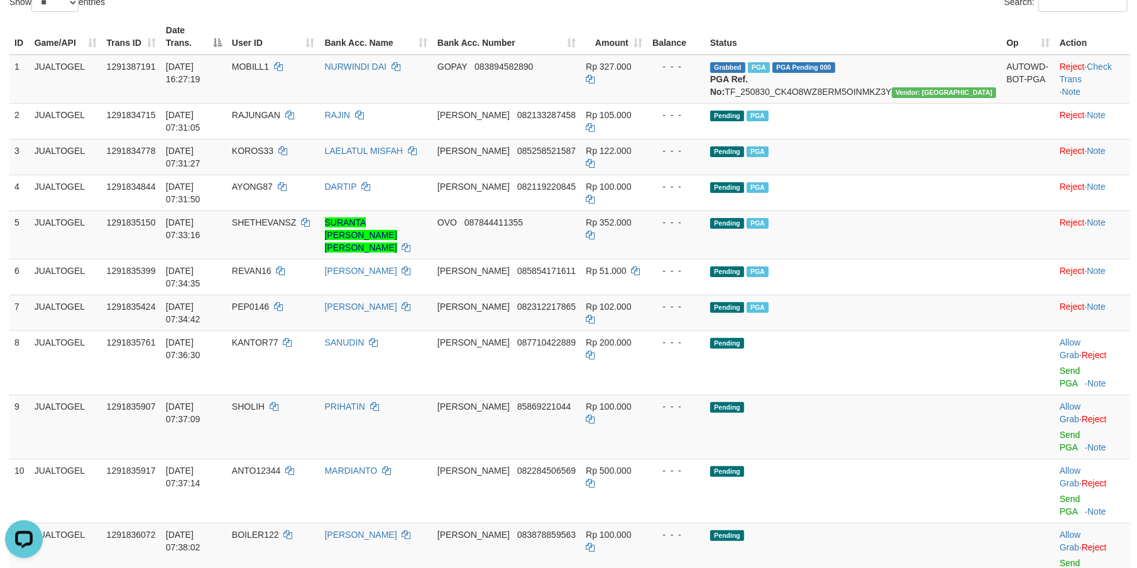
scroll to position [142, 0]
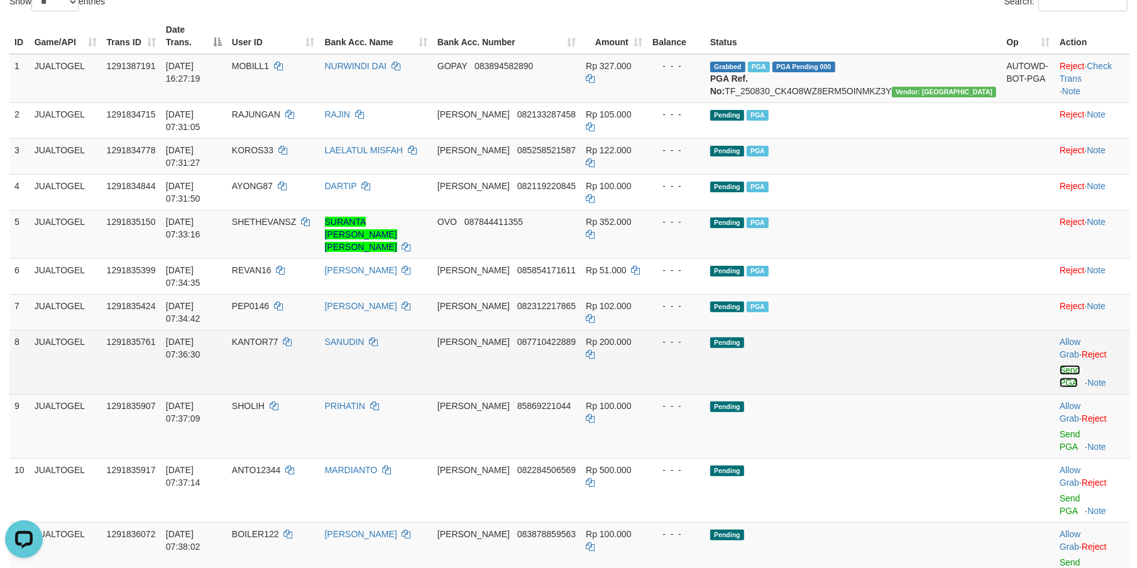
click at [1060, 365] on link "Send PGA" at bounding box center [1070, 376] width 21 height 23
click at [1060, 429] on link "Send PGA" at bounding box center [1070, 440] width 21 height 23
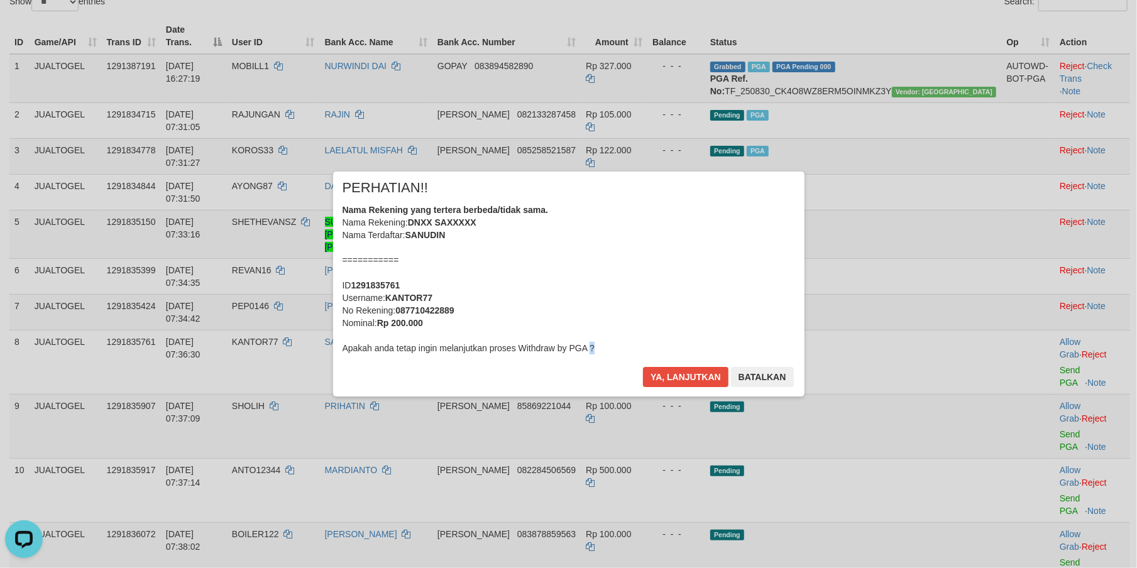
click at [1049, 368] on div "× PERHATIAN!! Nama Rekening yang tertera berbeda/tidak sama. Nama Rekening: DNX…" at bounding box center [568, 283] width 1137 height 275
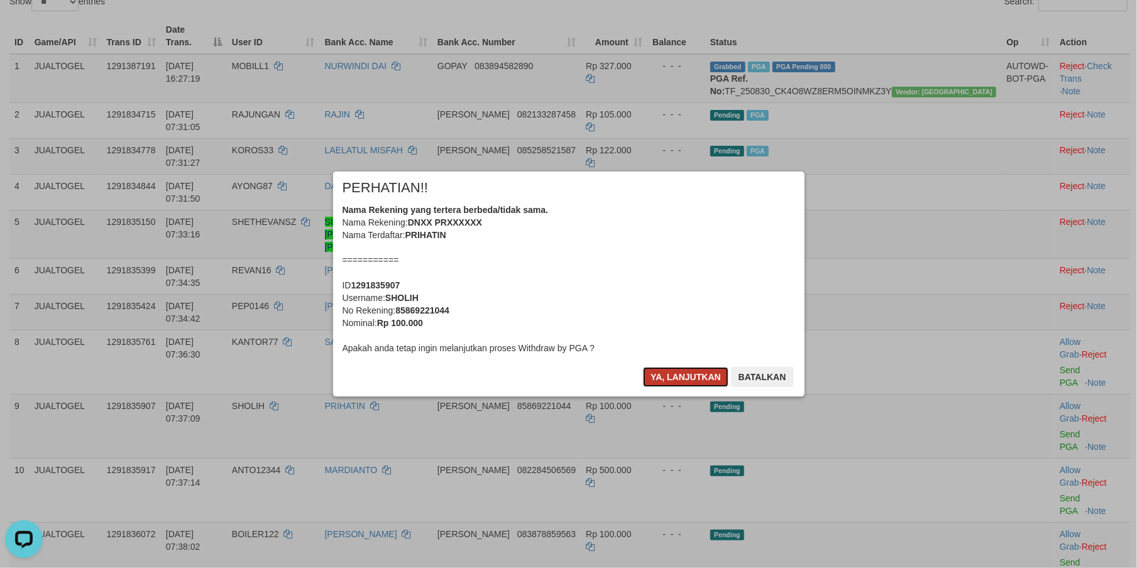
click at [685, 382] on button "Ya, lanjutkan" at bounding box center [685, 377] width 85 height 20
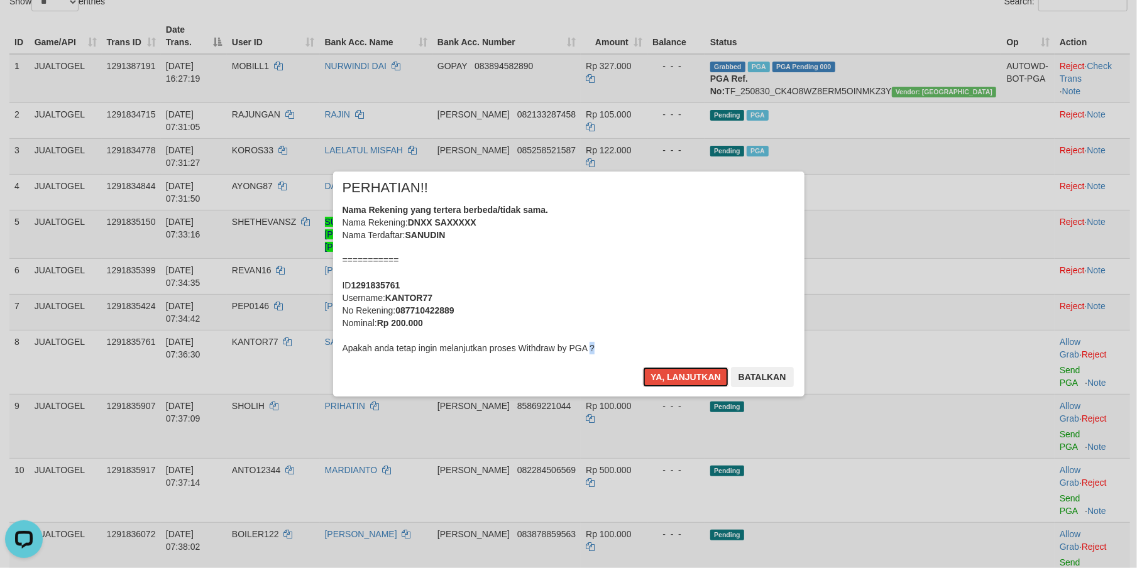
click at [685, 382] on button "Ya, lanjutkan" at bounding box center [685, 377] width 85 height 20
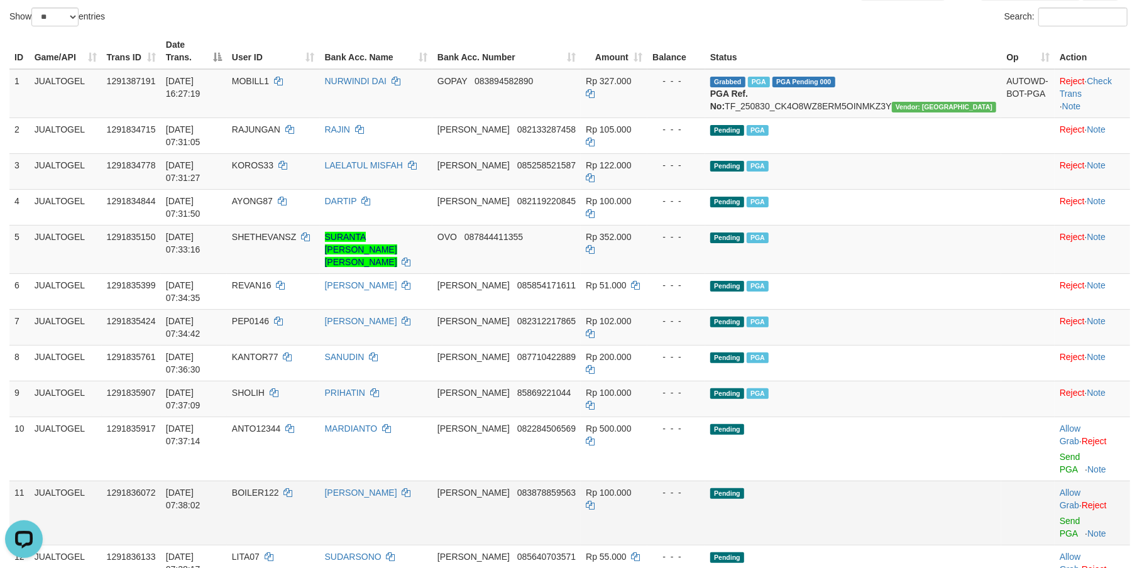
scroll to position [111, 0]
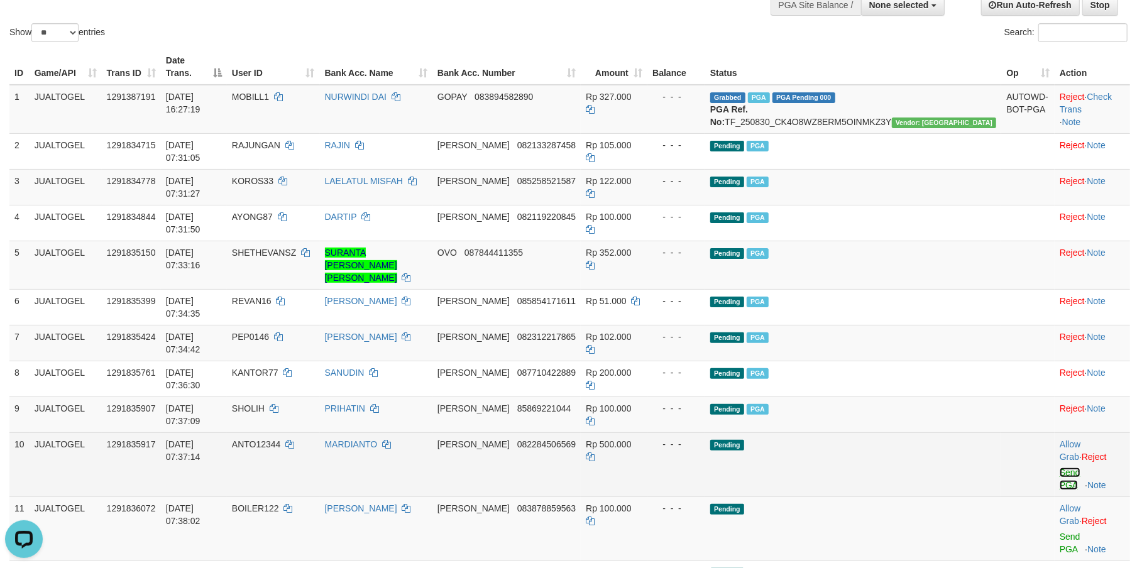
click at [1060, 468] on link "Send PGA" at bounding box center [1070, 479] width 21 height 23
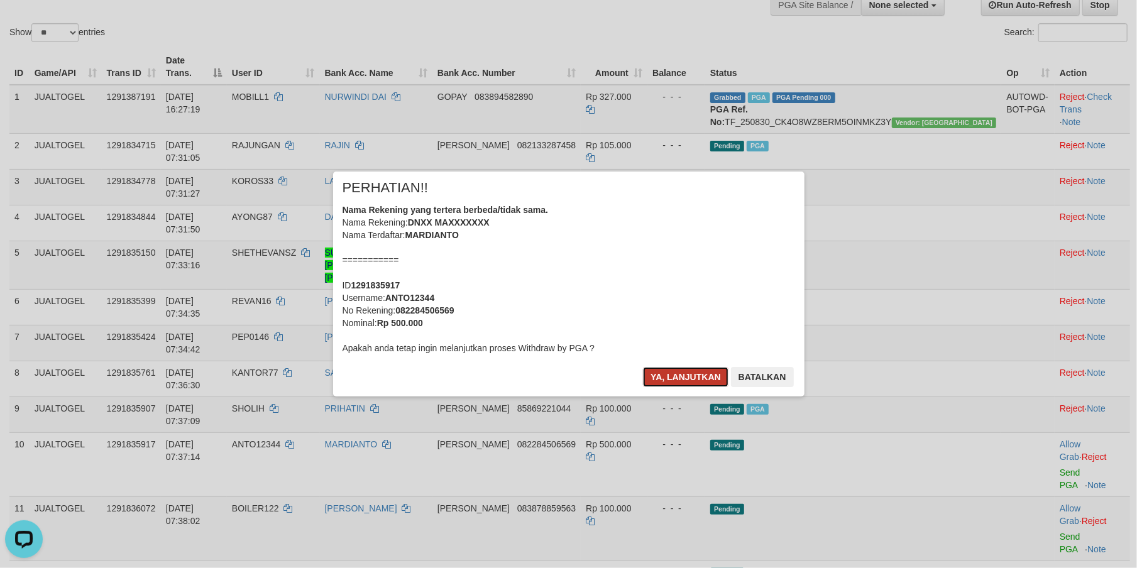
click at [687, 373] on button "Ya, lanjutkan" at bounding box center [685, 377] width 85 height 20
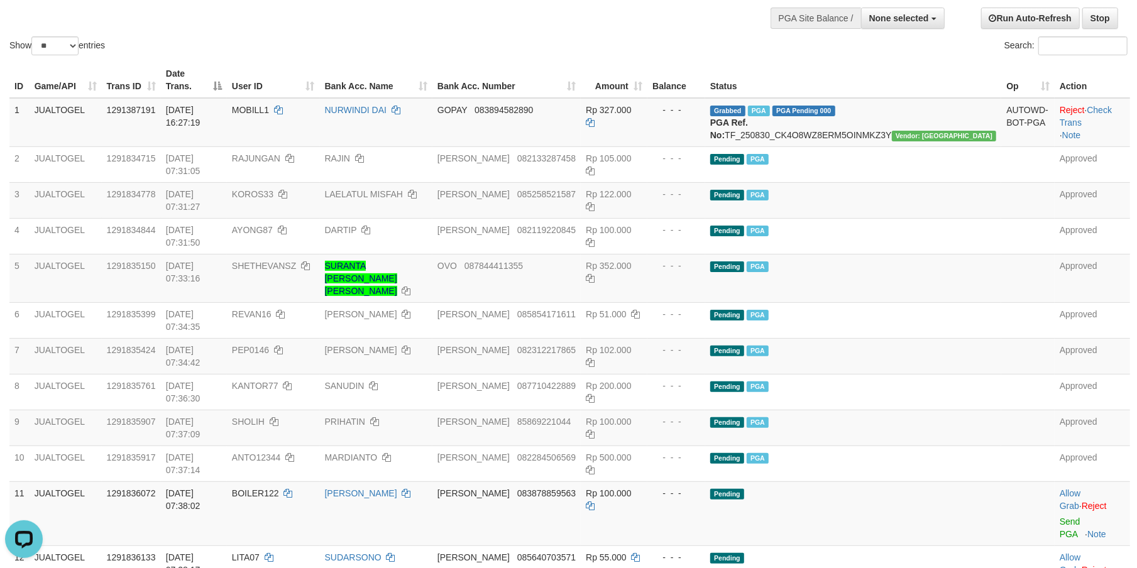
scroll to position [0, 0]
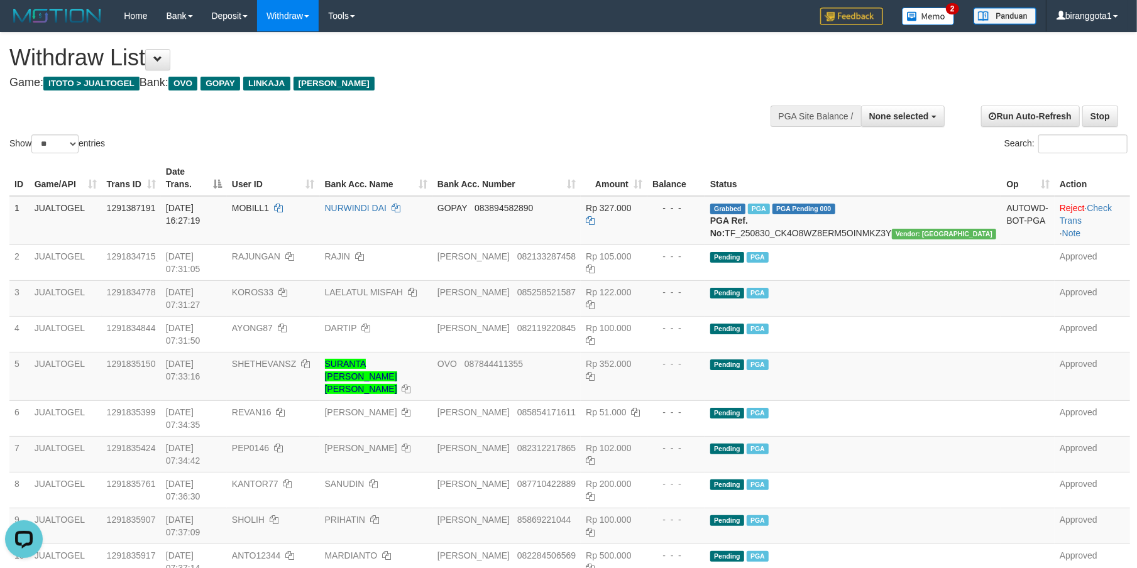
click at [606, 109] on div "Show ** ** ** *** entries Search:" at bounding box center [568, 94] width 1137 height 123
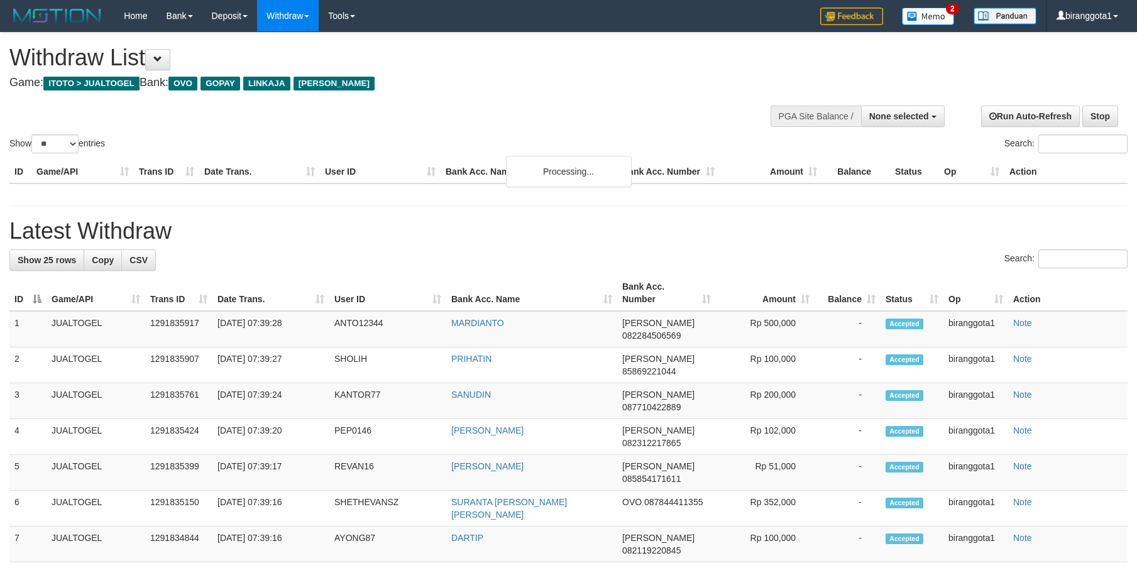
select select
select select "**"
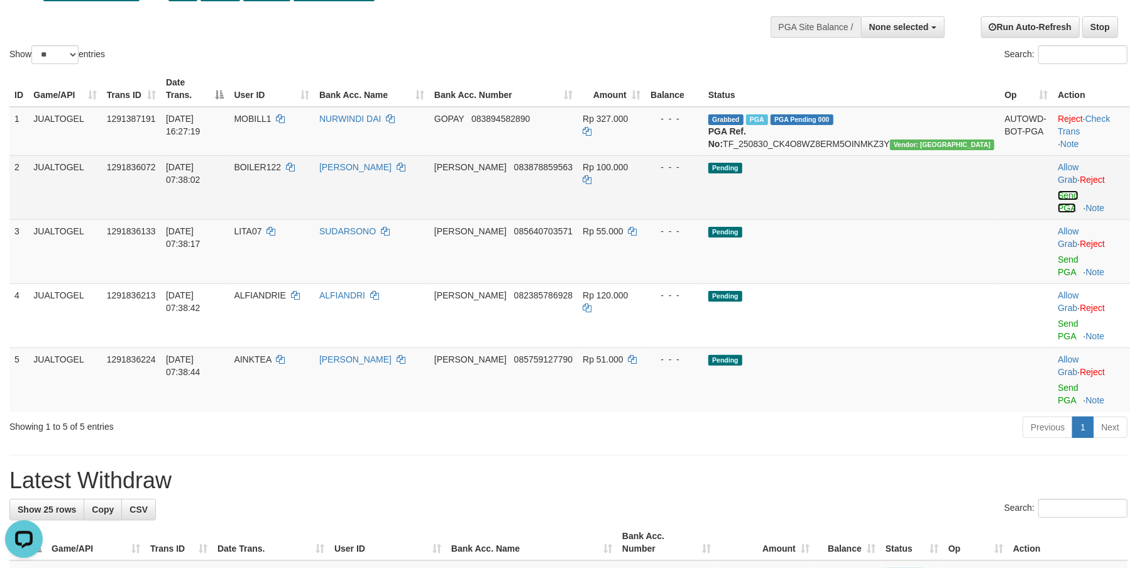
click at [1058, 190] on link "Send PGA" at bounding box center [1068, 201] width 21 height 23
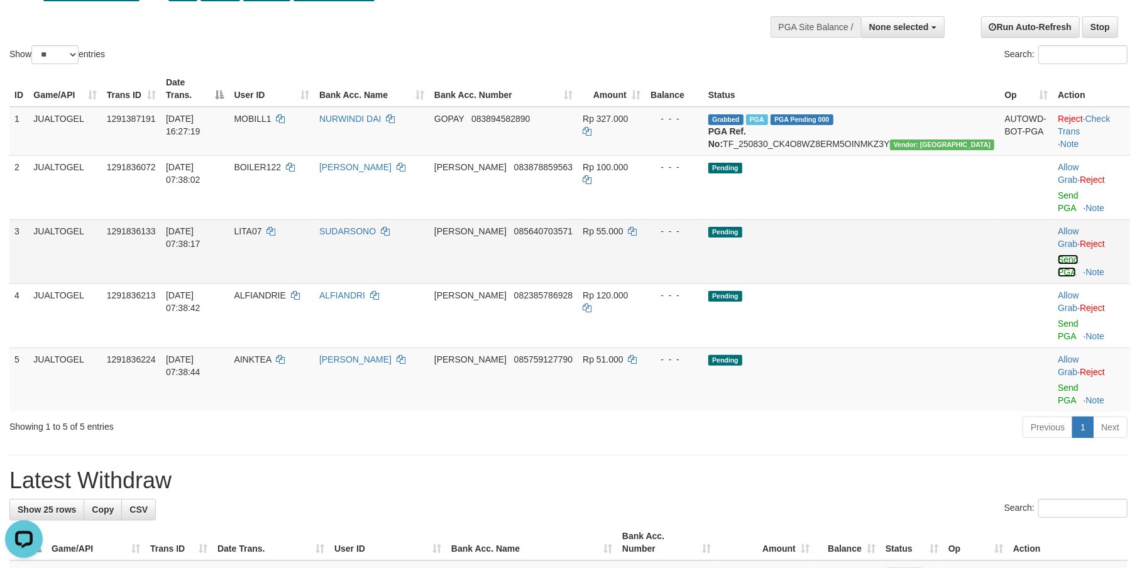
click at [1058, 255] on link "Send PGA" at bounding box center [1068, 266] width 21 height 23
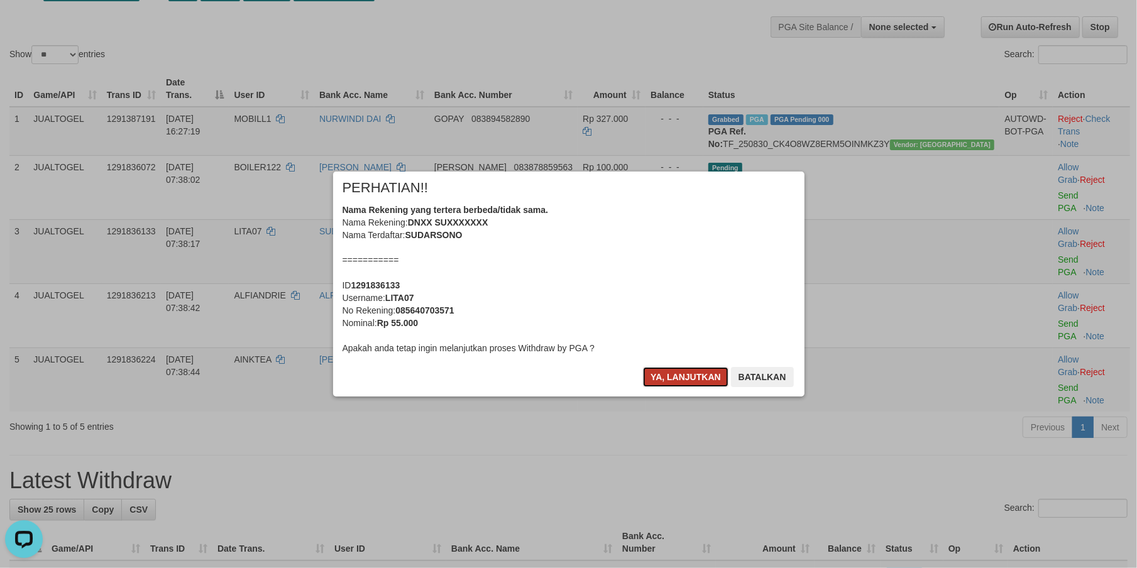
click at [680, 378] on button "Ya, lanjutkan" at bounding box center [685, 377] width 85 height 20
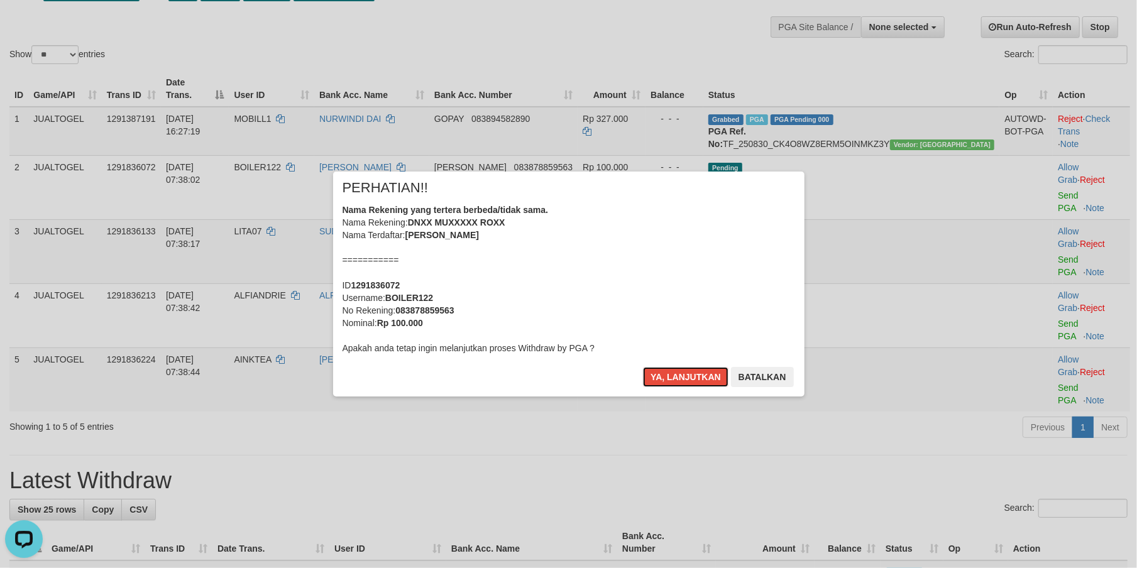
click at [680, 378] on button "Ya, lanjutkan" at bounding box center [685, 377] width 85 height 20
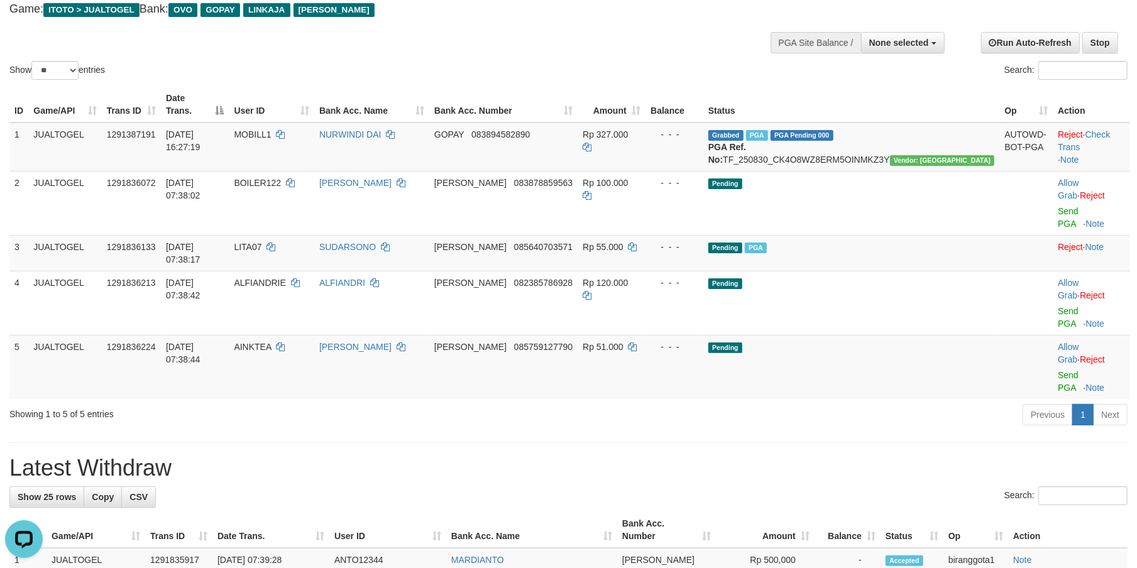
scroll to position [58, 0]
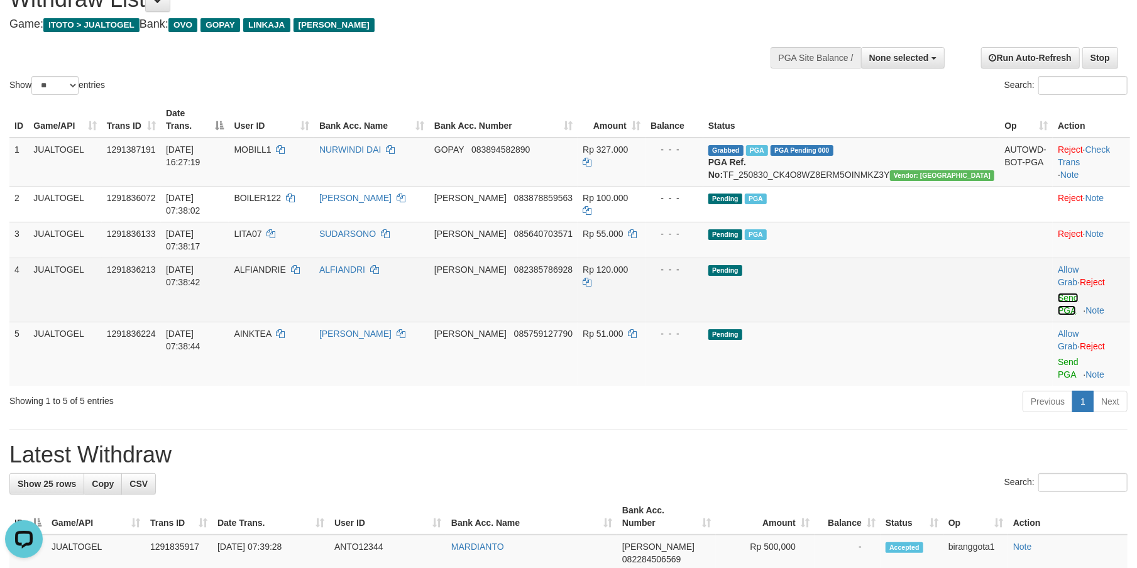
click at [1058, 293] on link "Send PGA" at bounding box center [1068, 304] width 21 height 23
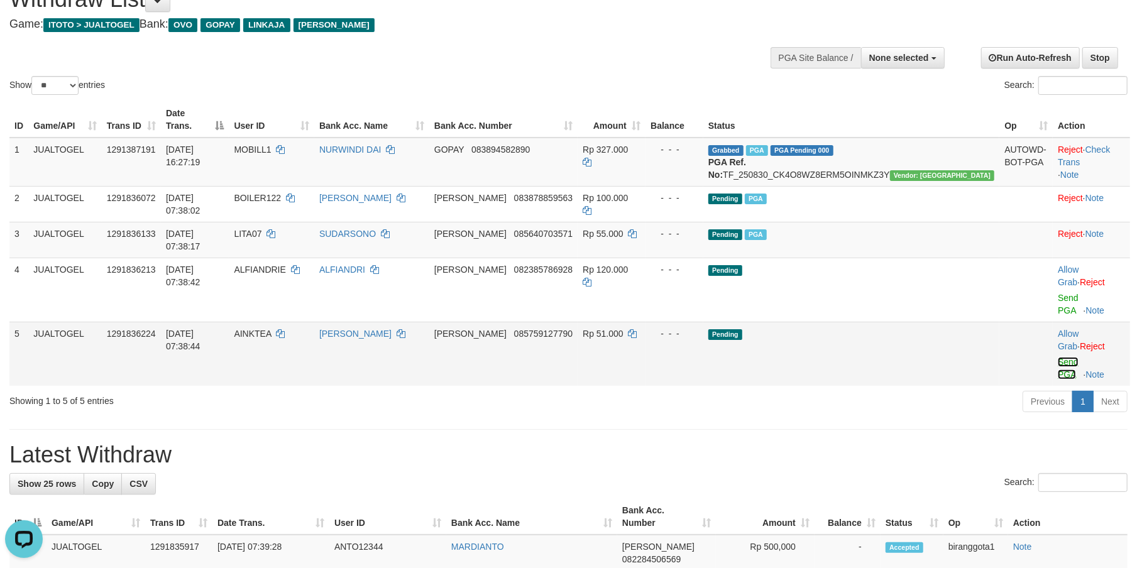
click at [1058, 357] on link "Send PGA" at bounding box center [1068, 368] width 21 height 23
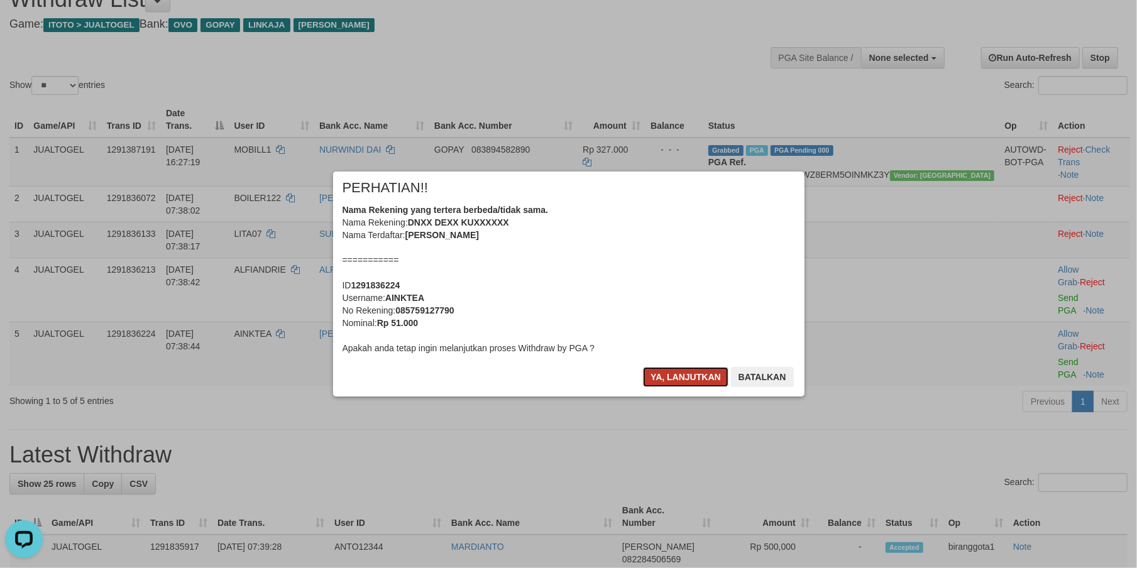
click at [680, 382] on button "Ya, lanjutkan" at bounding box center [685, 377] width 85 height 20
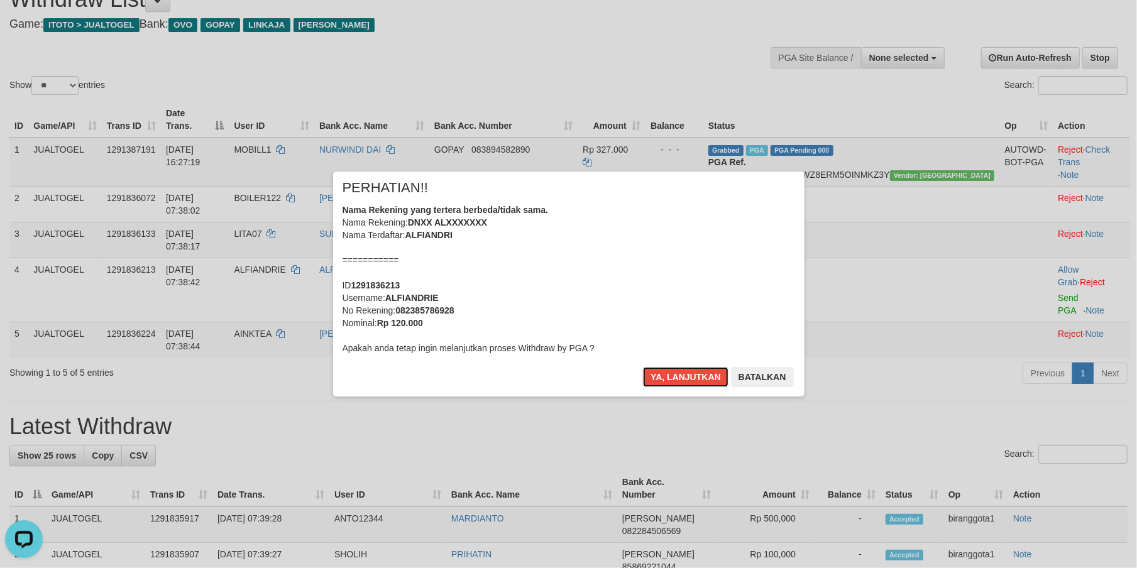
click at [680, 382] on button "Ya, lanjutkan" at bounding box center [685, 377] width 85 height 20
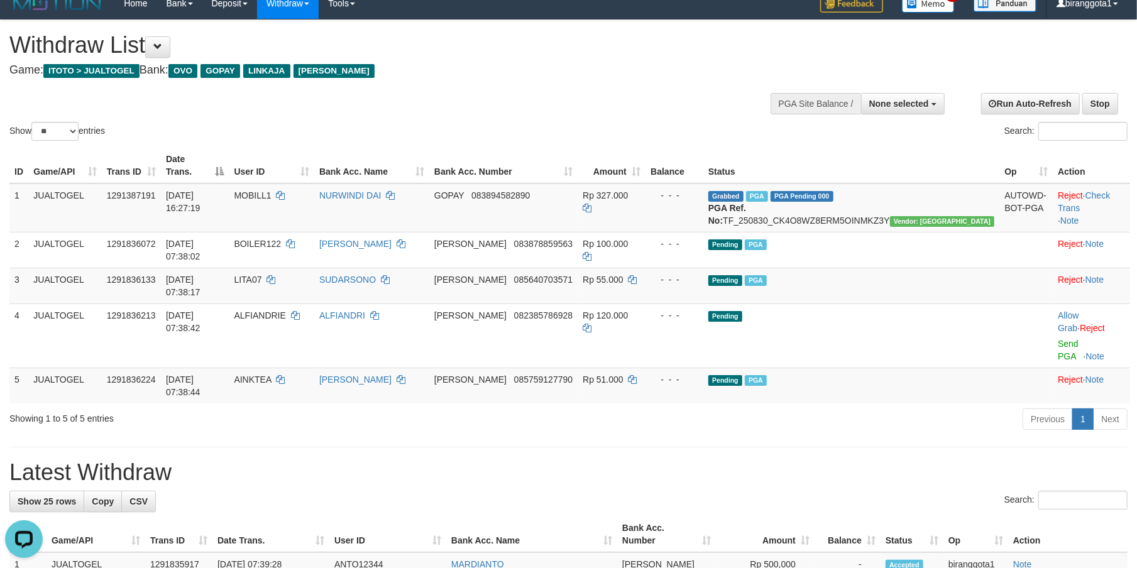
scroll to position [0, 0]
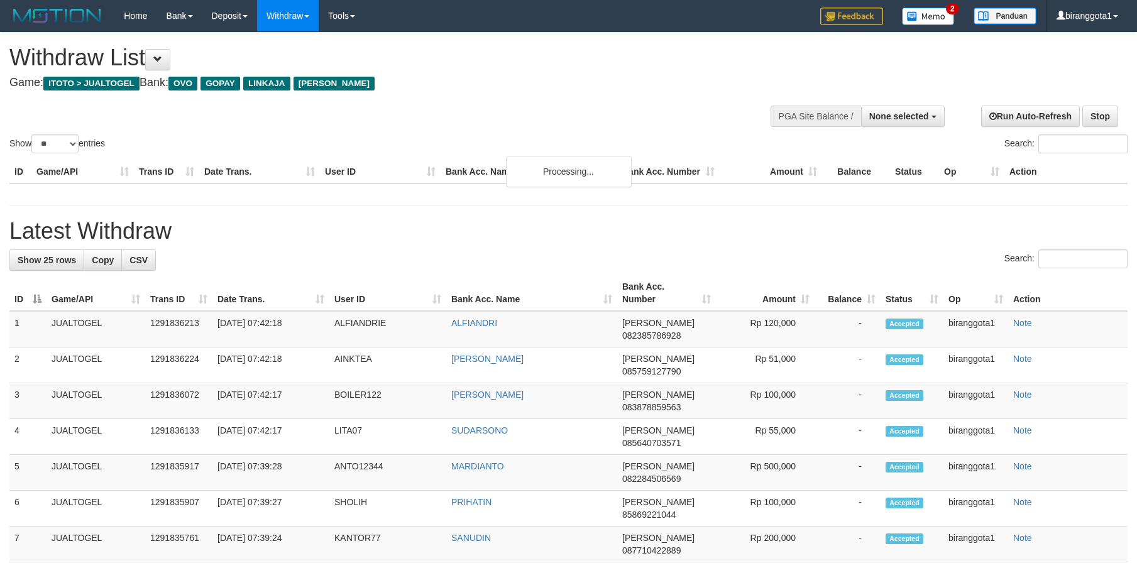
select select
select select "**"
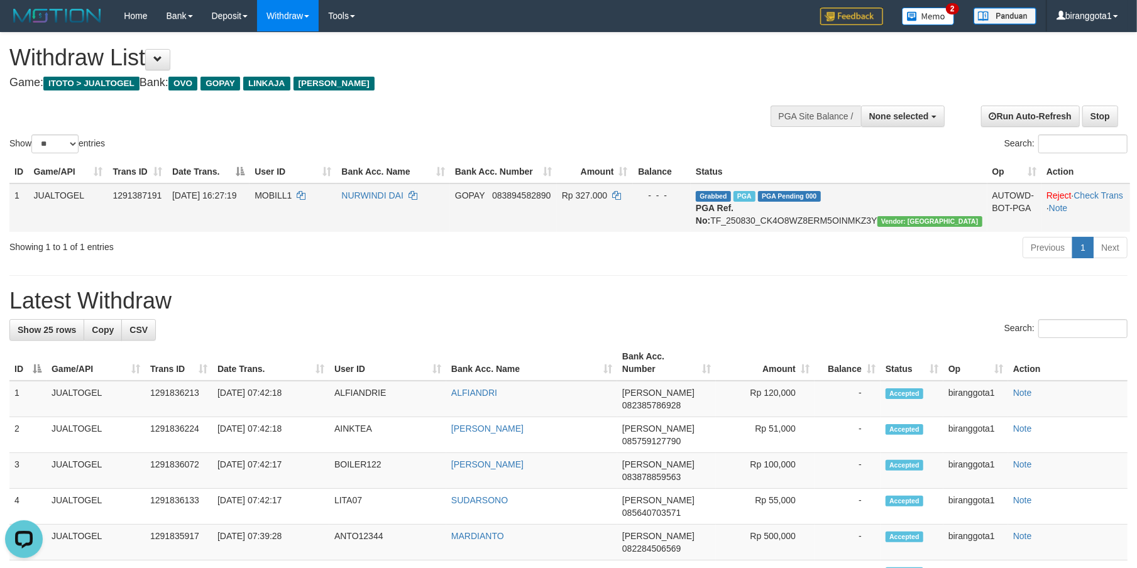
click at [292, 197] on span "MOBILL1" at bounding box center [273, 195] width 37 height 10
copy td "MOBILL1"
click at [858, 219] on td "Grabbed PGA PGA Pending 000 {"status":"000","data":{"unique_id":"1120-129138719…" at bounding box center [839, 208] width 296 height 48
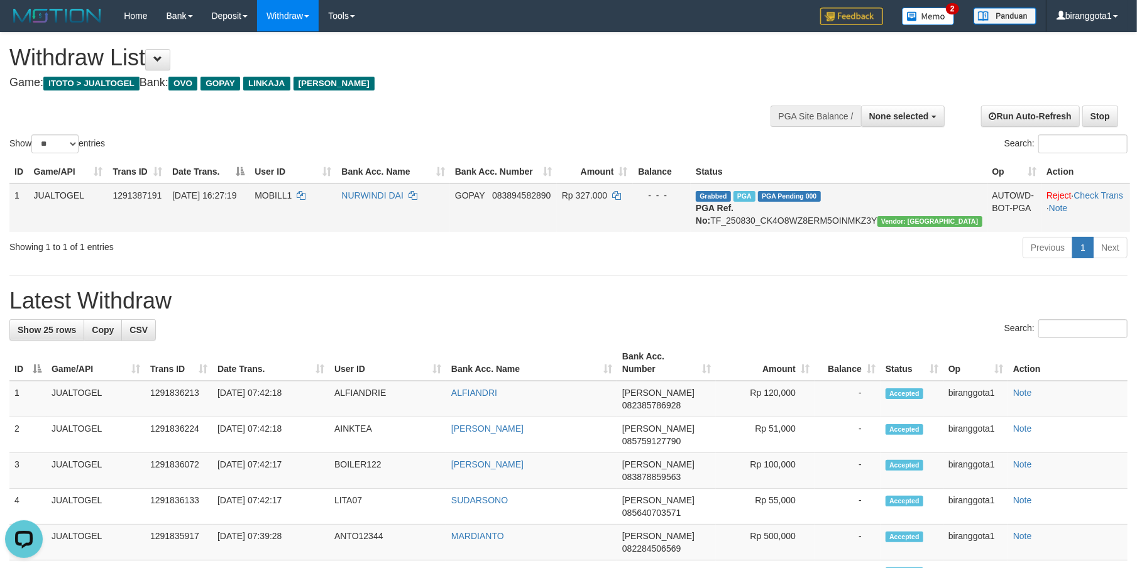
copy td "TF_250830_CK4O8WZ8ERM5OINMKZ3Y"
click at [430, 314] on h1 "Latest Withdraw" at bounding box center [568, 300] width 1118 height 25
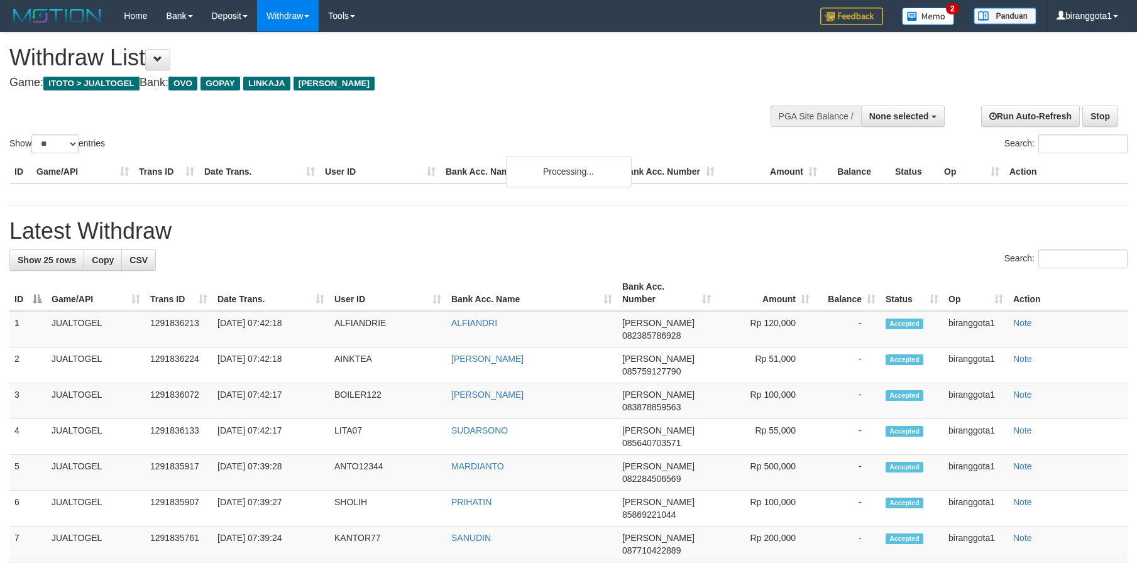
select select
select select "**"
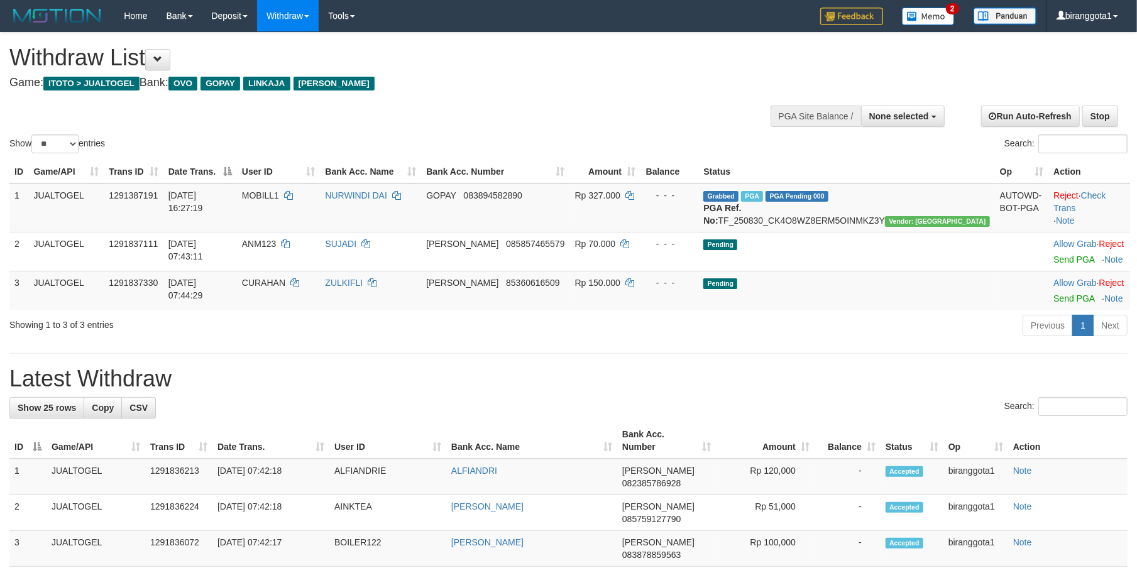
click at [821, 339] on div "Previous 1 Next" at bounding box center [805, 327] width 644 height 27
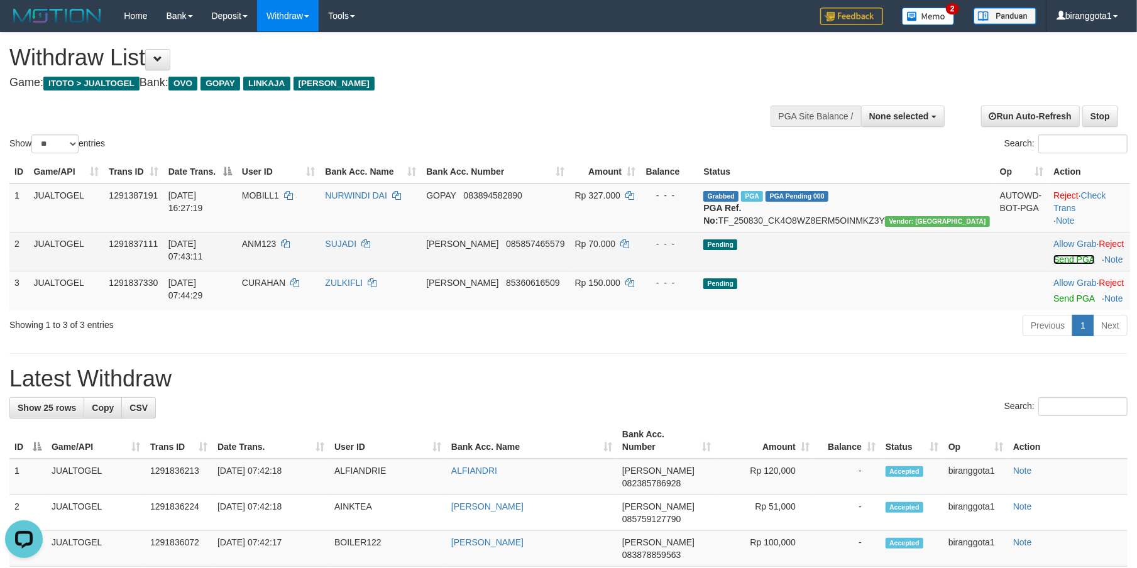
click at [1053, 265] on link "Send PGA" at bounding box center [1073, 260] width 41 height 10
click at [1048, 304] on td "Allow Grab · Reject Send PGA · Note" at bounding box center [1089, 290] width 82 height 39
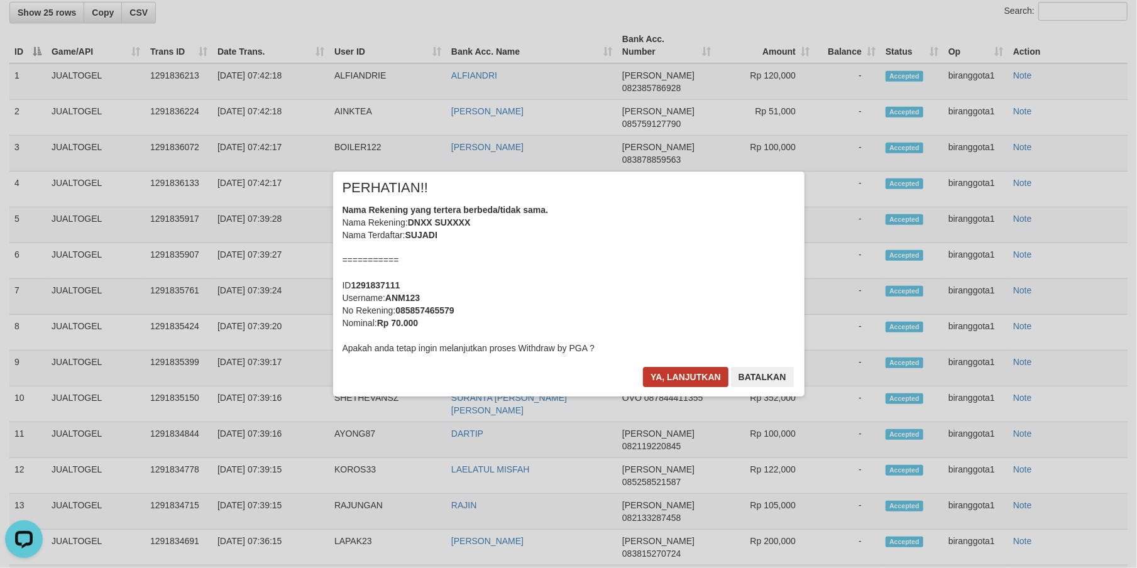
scroll to position [217, 0]
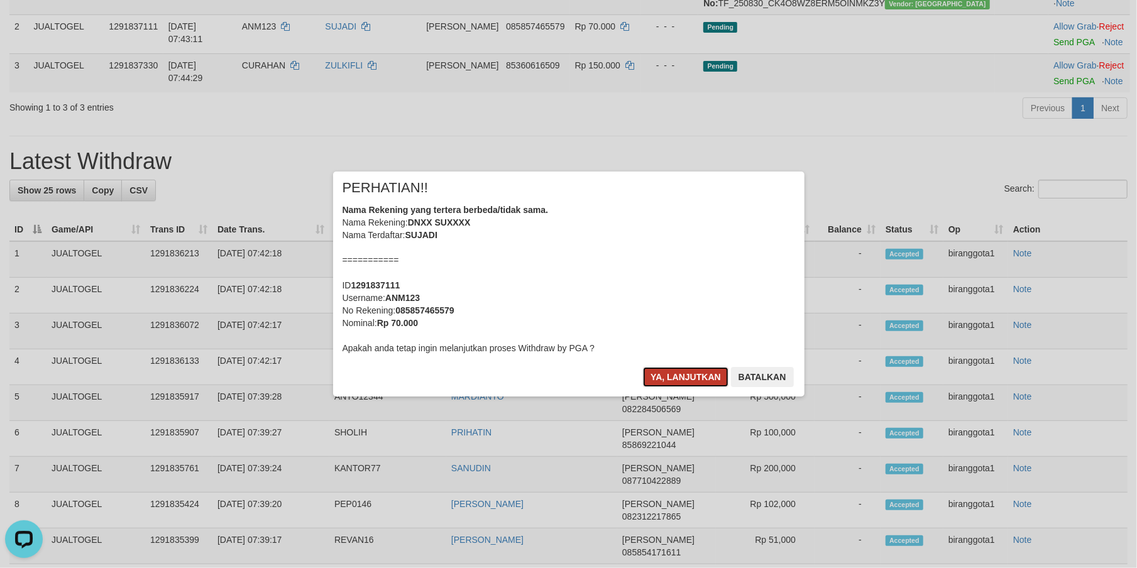
click at [655, 375] on button "Ya, lanjutkan" at bounding box center [685, 377] width 85 height 20
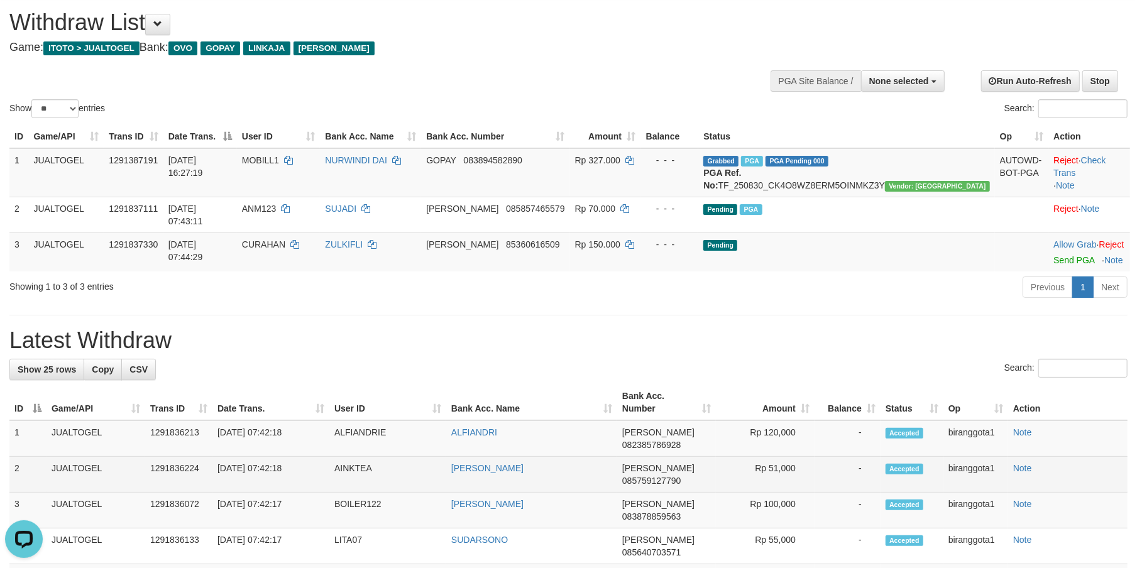
scroll to position [34, 0]
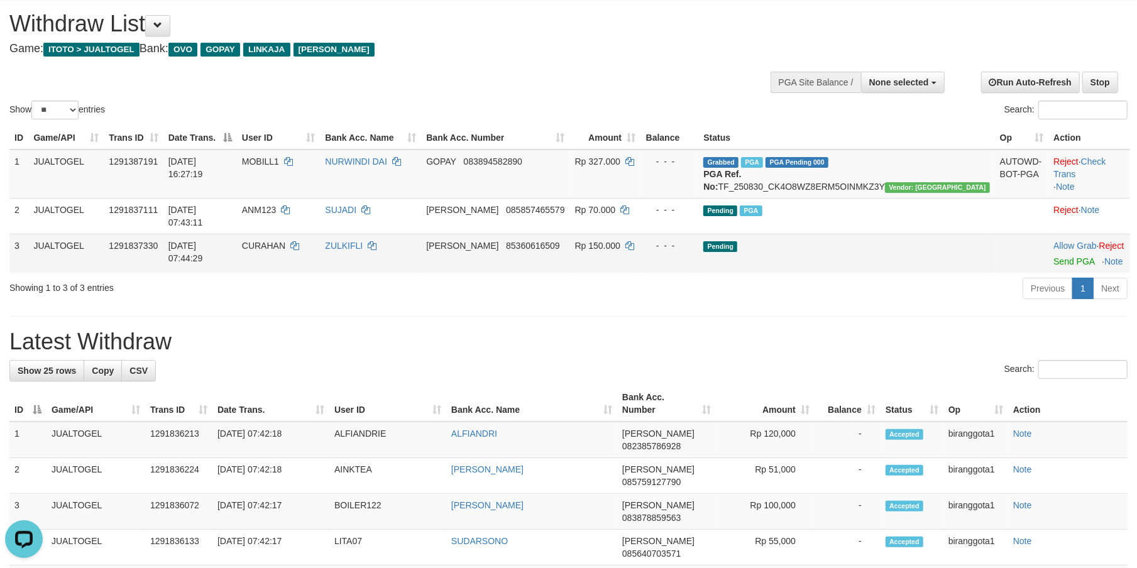
click at [1048, 266] on td "Allow Grab · Reject Send PGA · Note" at bounding box center [1089, 253] width 82 height 39
click at [1053, 261] on link "Send PGA" at bounding box center [1073, 261] width 41 height 10
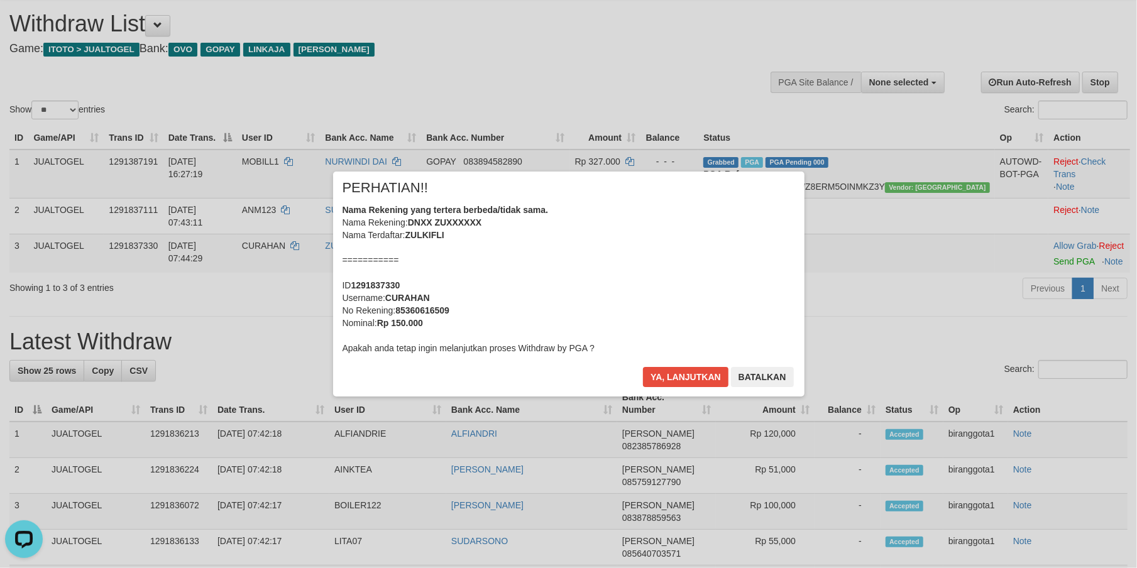
click at [628, 315] on div "Nama Rekening yang tertera berbeda/tidak sama. Nama Rekening: DNXX ZUXXXXXX Nam…" at bounding box center [568, 279] width 452 height 151
click at [643, 367] on button "Ya, lanjutkan" at bounding box center [685, 377] width 85 height 20
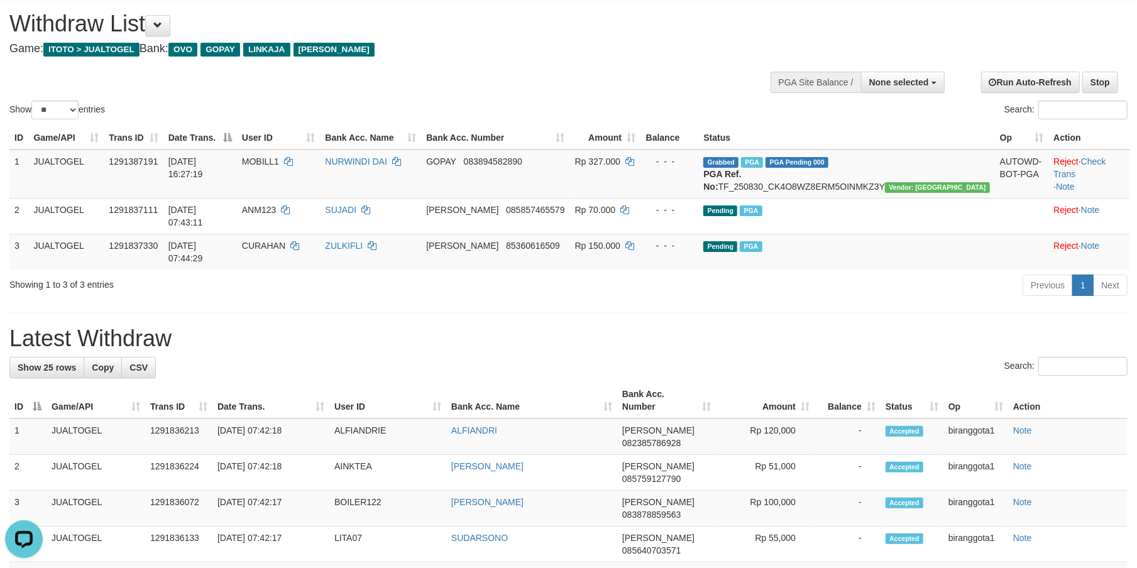
click at [742, 357] on div "Search:" at bounding box center [568, 368] width 1118 height 22
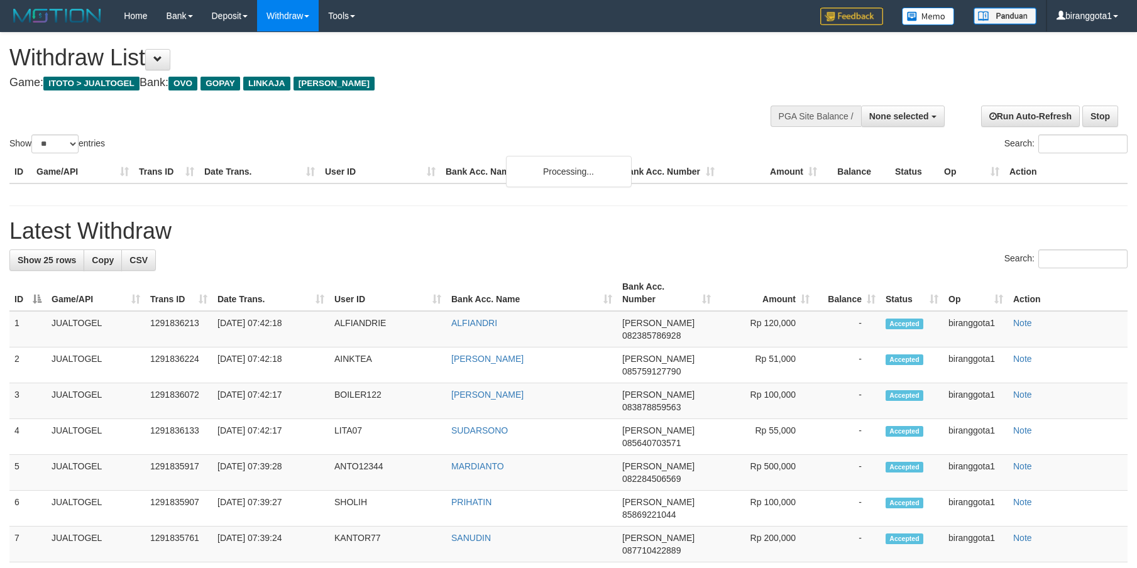
select select
select select "**"
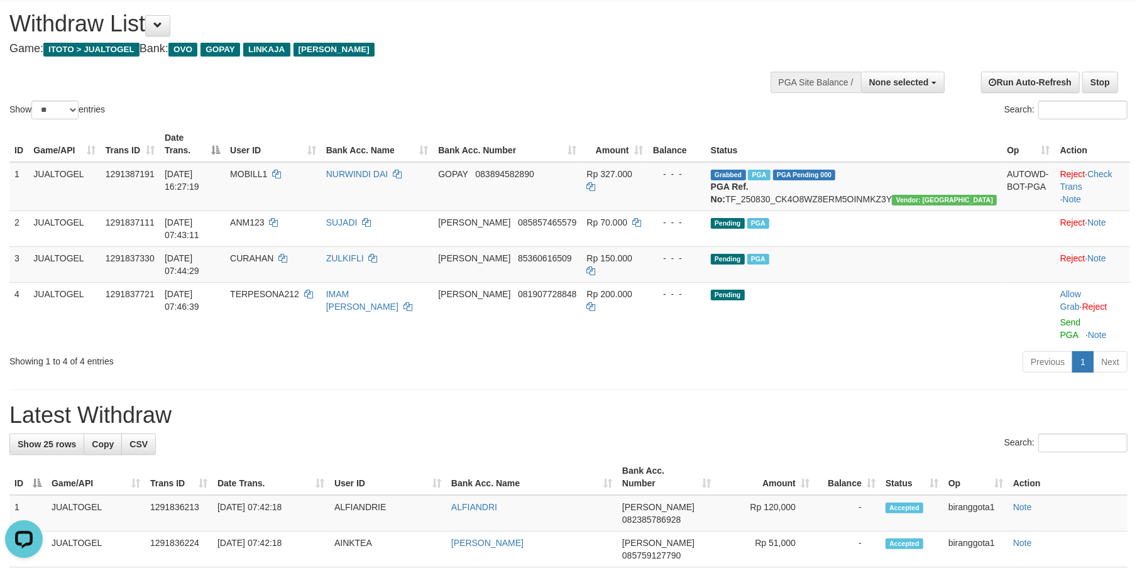
click at [785, 403] on h1 "Latest Withdraw" at bounding box center [568, 415] width 1118 height 25
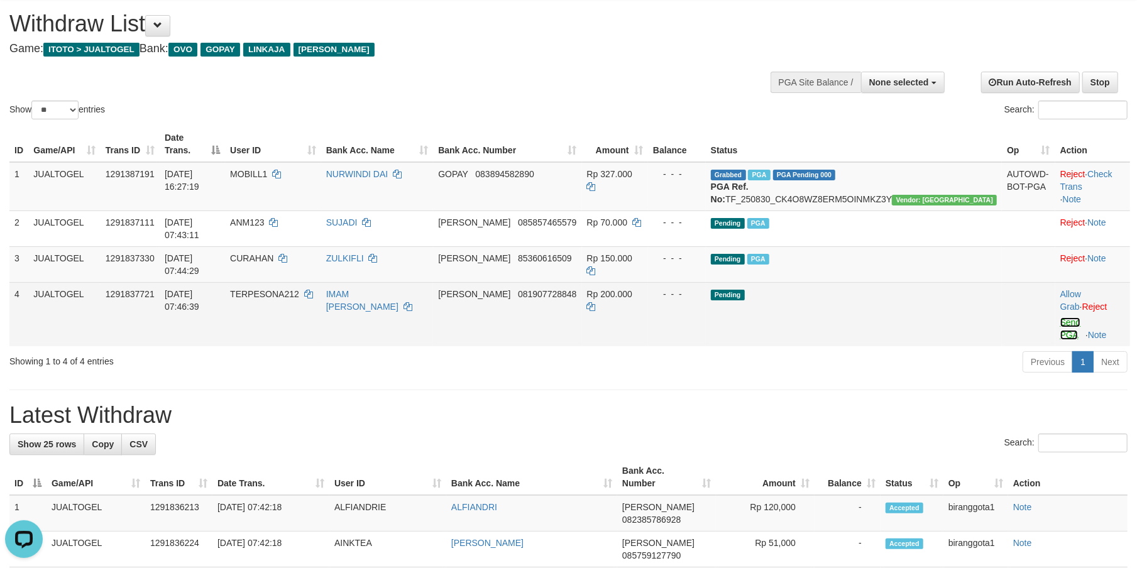
click at [1060, 317] on link "Send PGA" at bounding box center [1070, 328] width 21 height 23
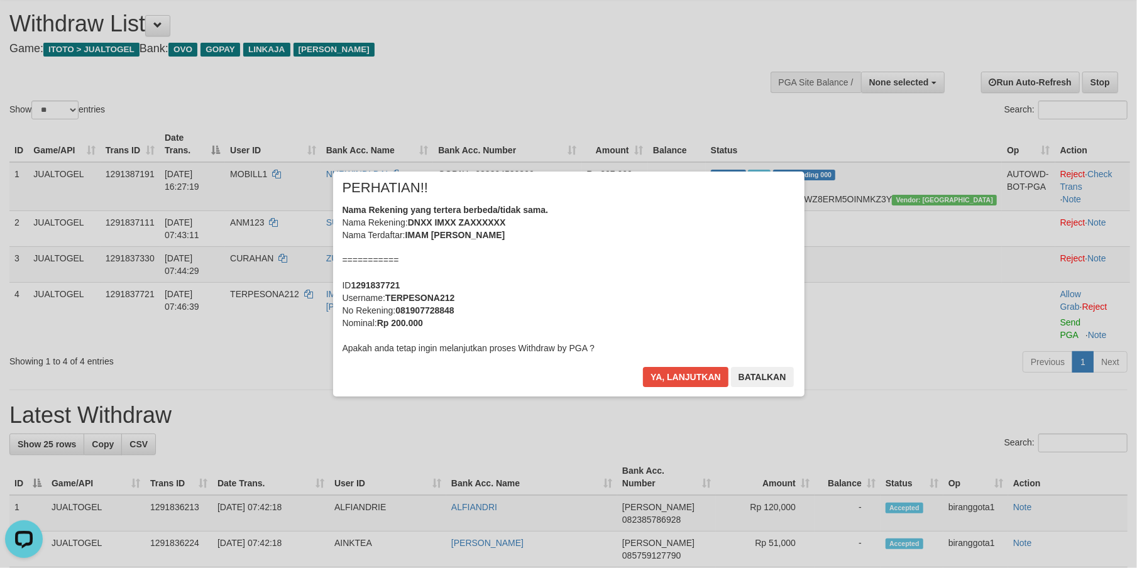
click at [603, 277] on div "Nama Rekening yang tertera berbeda/tidak sama. Nama Rekening: DNXX IMXX ZAXXXXX…" at bounding box center [568, 279] width 452 height 151
click at [643, 367] on button "Ya, lanjutkan" at bounding box center [685, 377] width 85 height 20
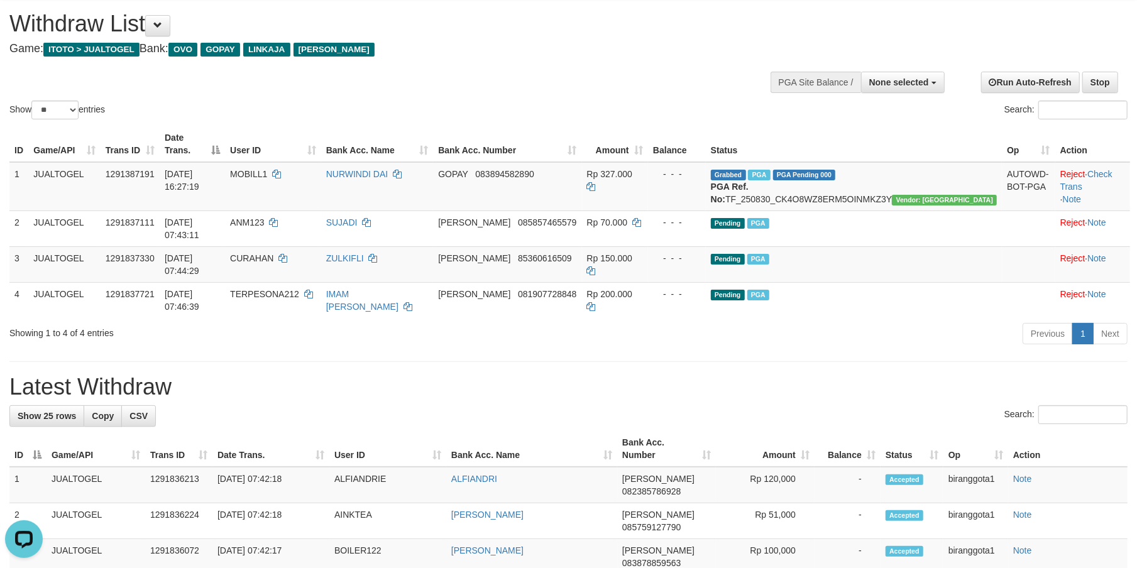
click at [519, 375] on h1 "Latest Withdraw" at bounding box center [568, 387] width 1118 height 25
click at [518, 375] on h1 "Latest Withdraw" at bounding box center [568, 387] width 1118 height 25
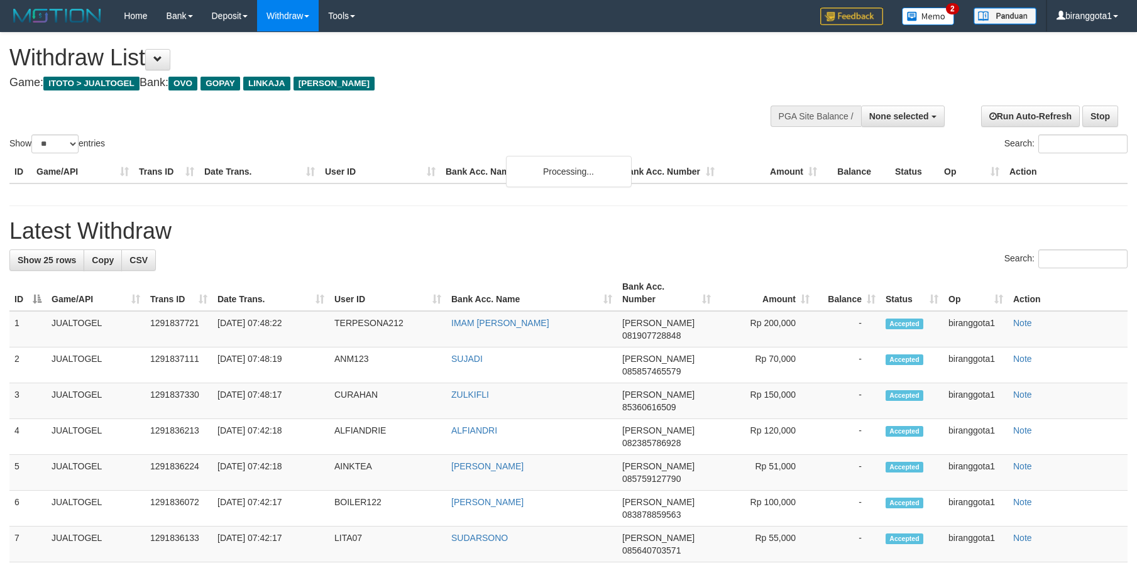
select select
select select "**"
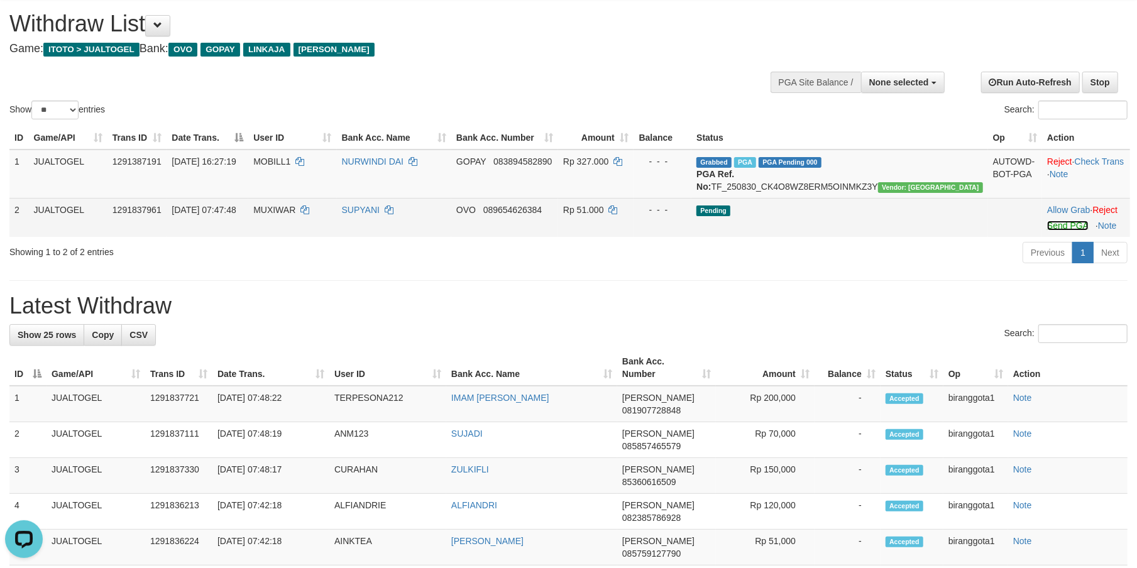
click at [1047, 231] on link "Send PGA" at bounding box center [1067, 226] width 41 height 10
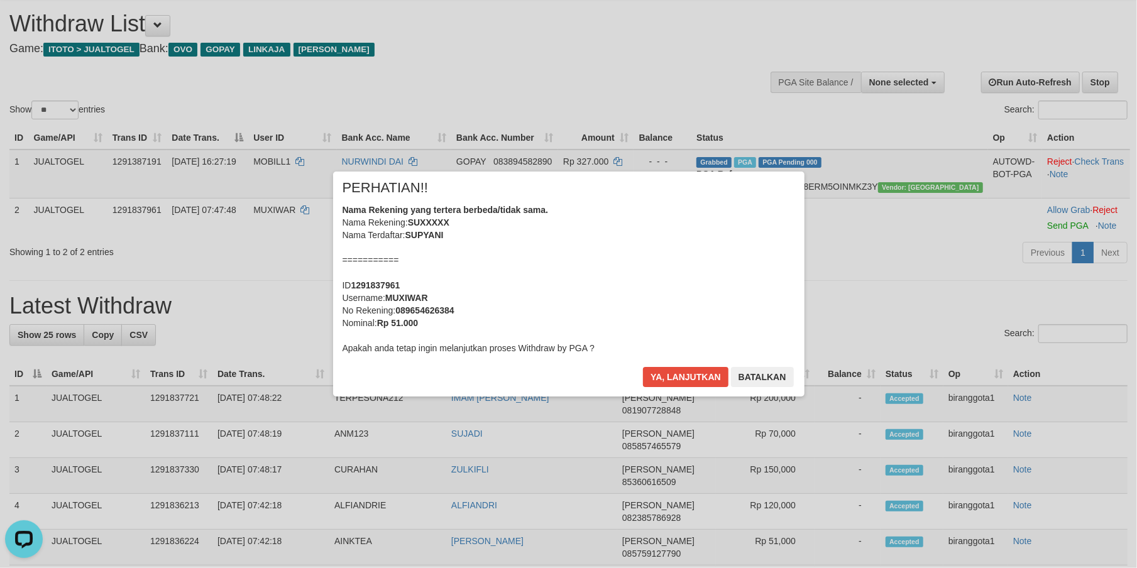
click at [676, 390] on div "Ya, lanjutkan Batalkan" at bounding box center [718, 382] width 153 height 30
click at [676, 383] on button "Ya, lanjutkan" at bounding box center [685, 377] width 85 height 20
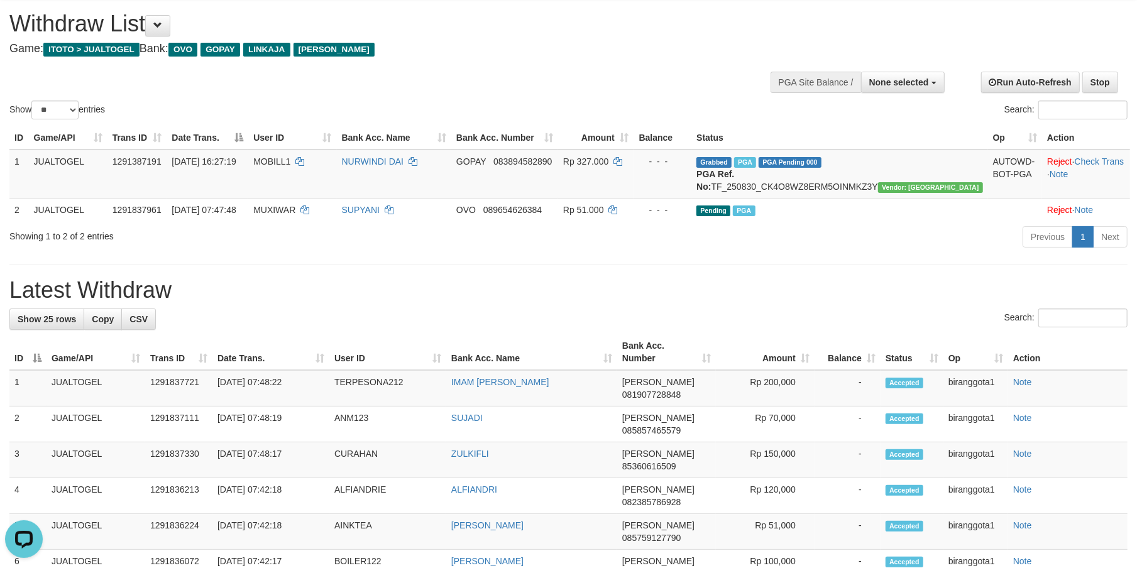
click at [581, 62] on div "Show ** ** ** *** entries Search:" at bounding box center [568, 60] width 1137 height 123
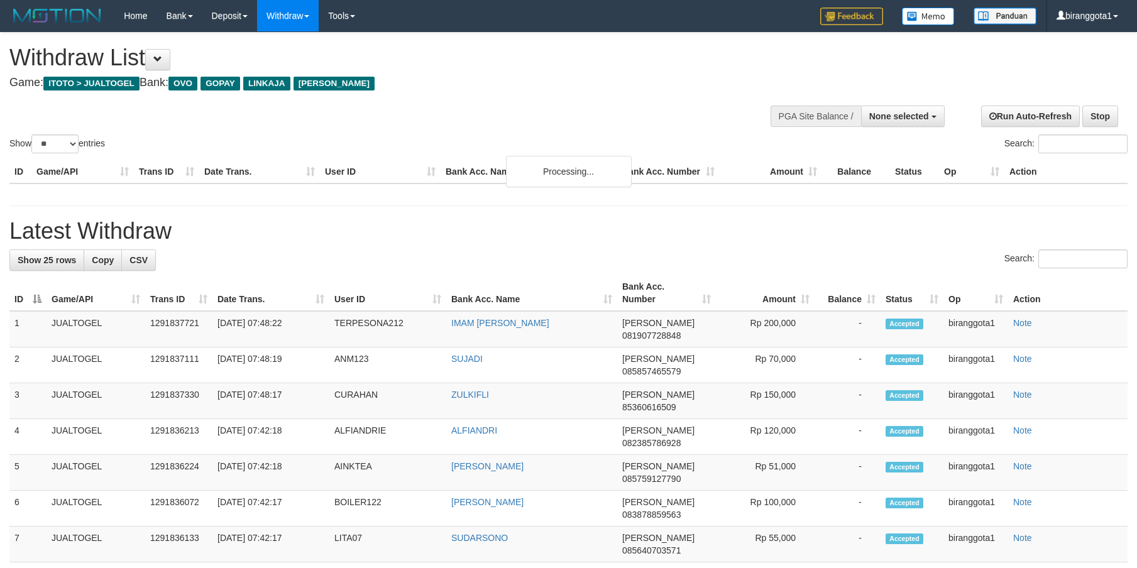
select select
select select "**"
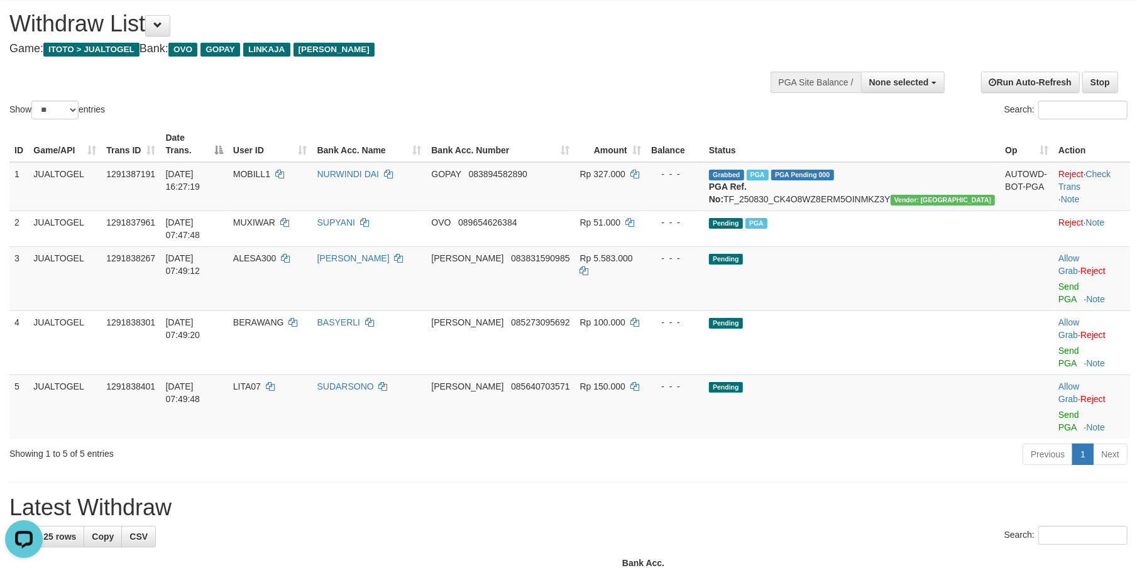
click at [870, 495] on h1 "Latest Withdraw" at bounding box center [568, 507] width 1118 height 25
click at [1058, 282] on link "Send PGA" at bounding box center [1068, 293] width 21 height 23
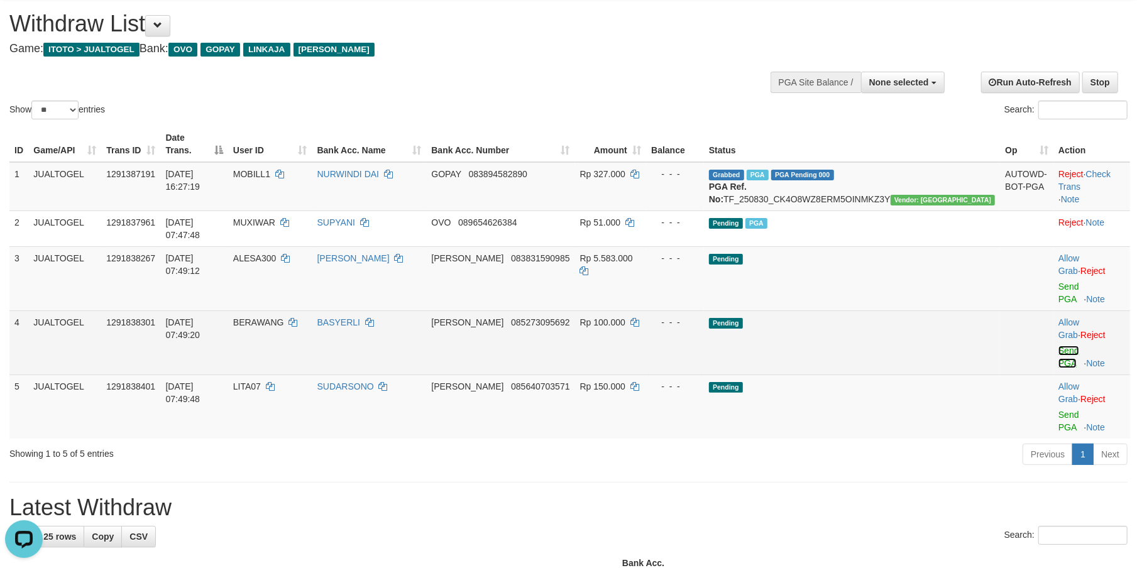
click at [1058, 346] on link "Send PGA" at bounding box center [1068, 357] width 21 height 23
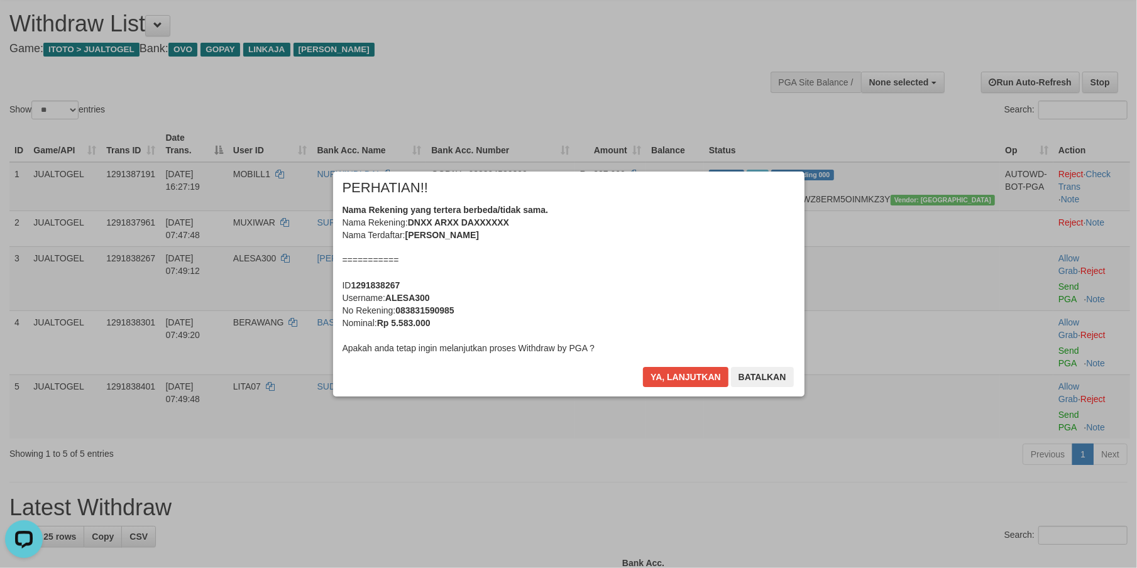
click at [418, 297] on b "ALESA300" at bounding box center [407, 298] width 45 height 10
copy b "ALESA300"
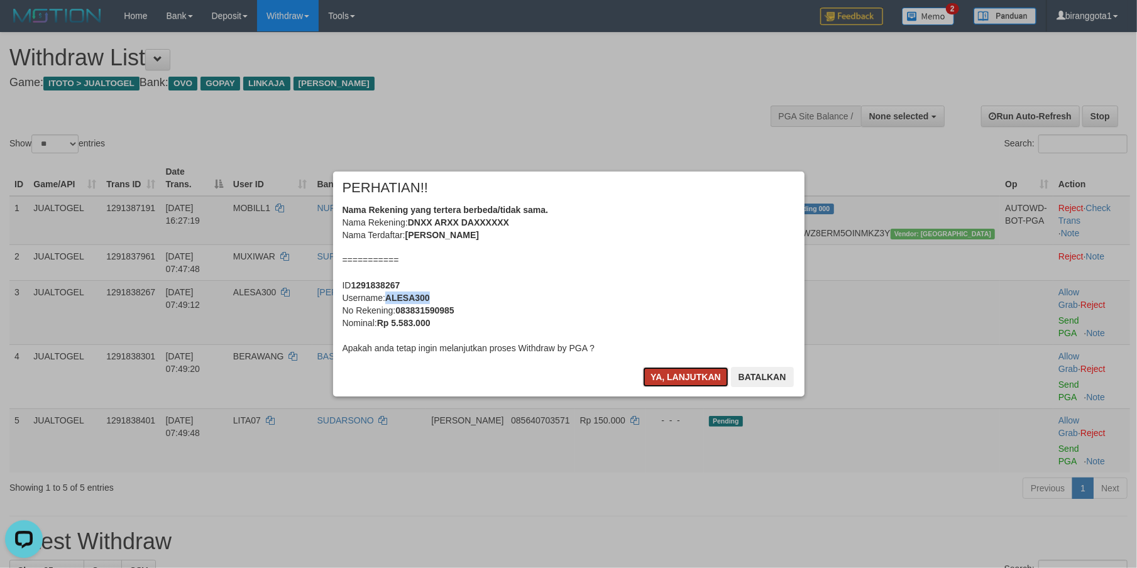
click at [662, 375] on button "Ya, lanjutkan" at bounding box center [685, 377] width 85 height 20
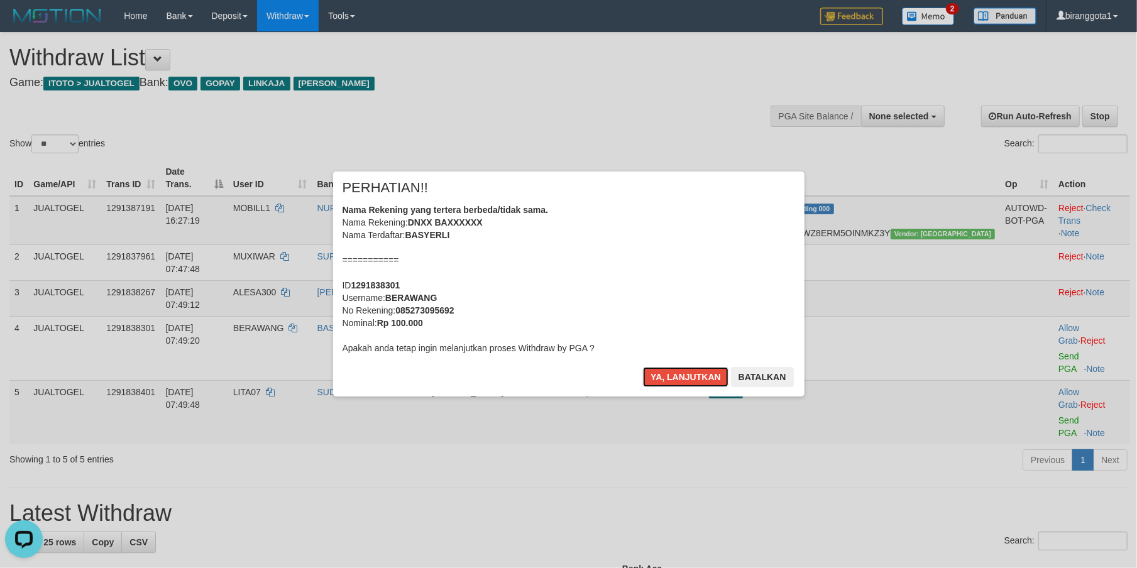
click at [662, 375] on button "Ya, lanjutkan" at bounding box center [685, 377] width 85 height 20
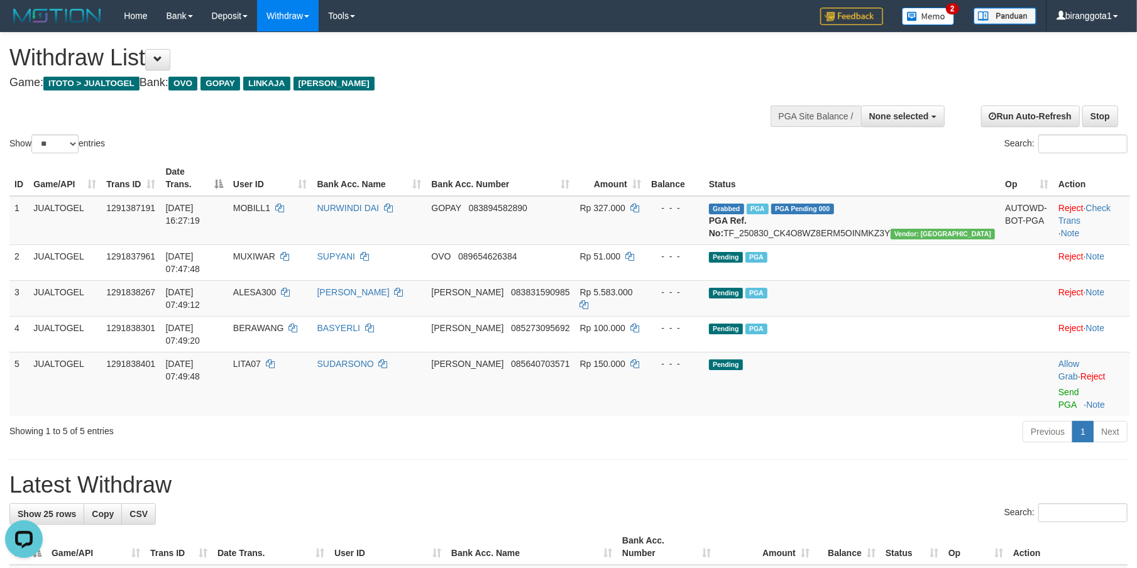
click at [782, 459] on hr at bounding box center [568, 459] width 1118 height 1
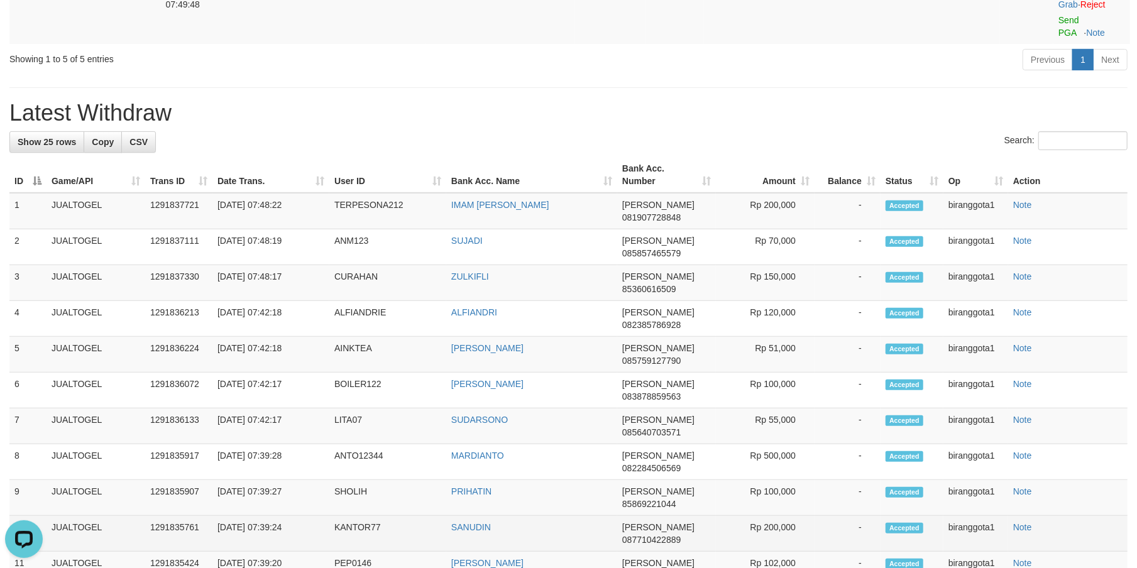
scroll to position [43, 0]
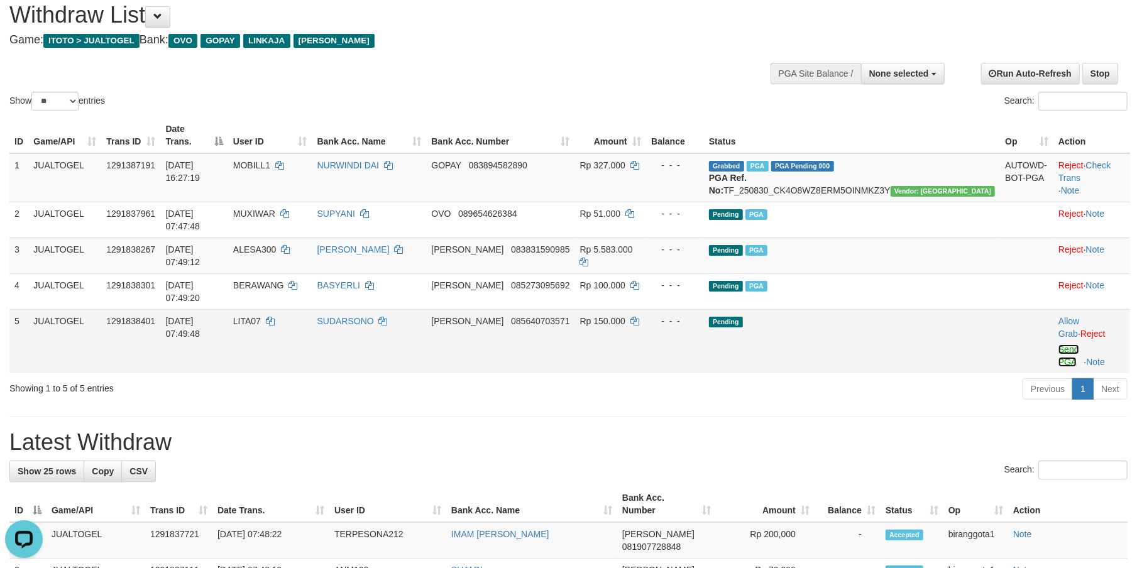
click at [1058, 344] on link "Send PGA" at bounding box center [1068, 355] width 21 height 23
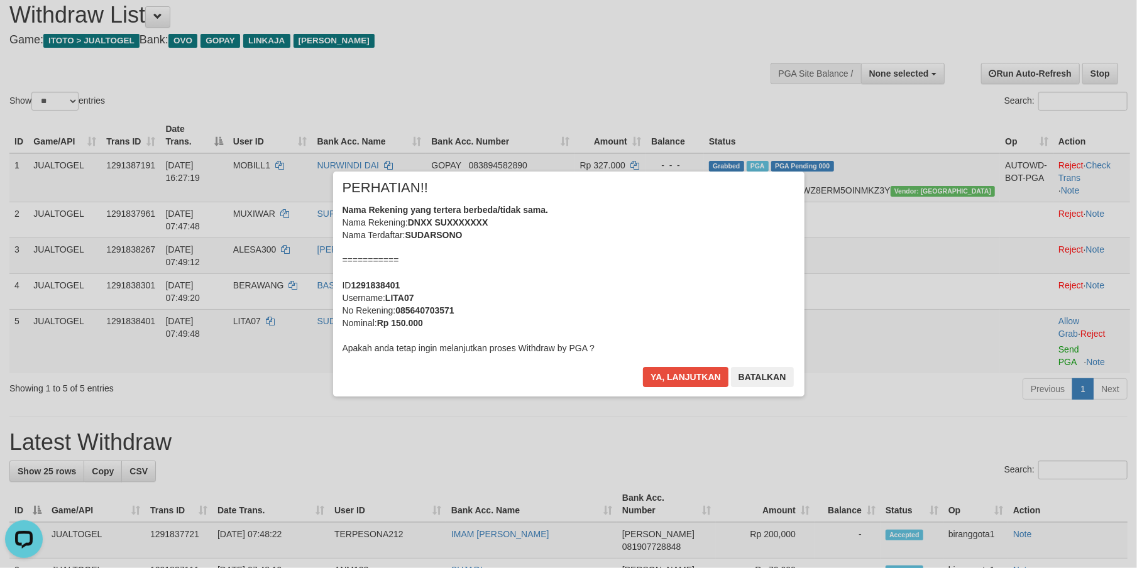
click at [604, 309] on div "Nama Rekening yang tertera berbeda/tidak sama. Nama Rekening: DNXX SUXXXXXXX Na…" at bounding box center [568, 279] width 452 height 151
click at [643, 367] on button "Ya, lanjutkan" at bounding box center [685, 377] width 85 height 20
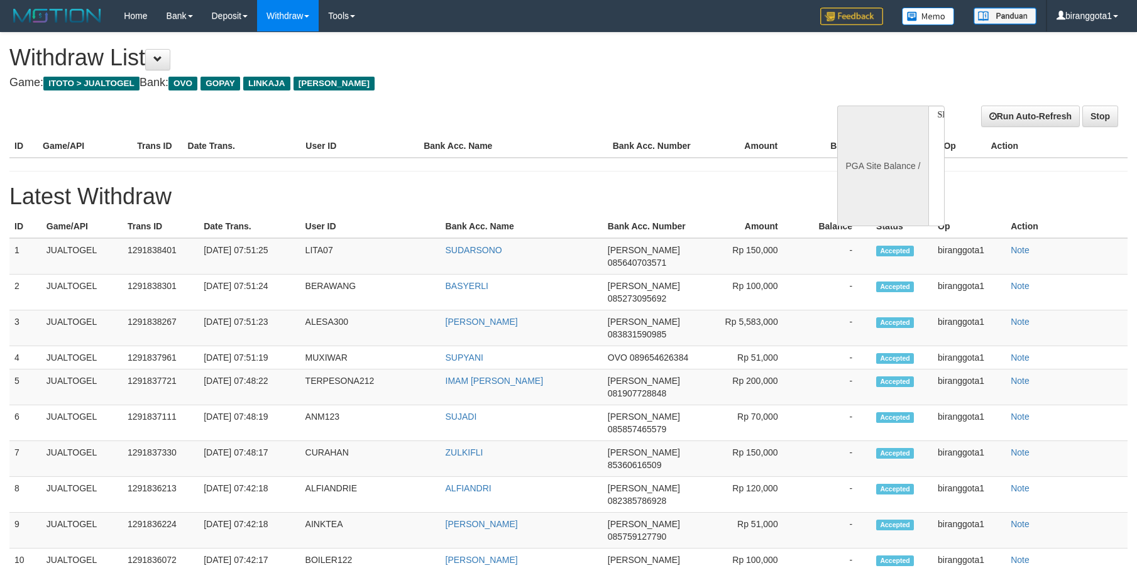
select select
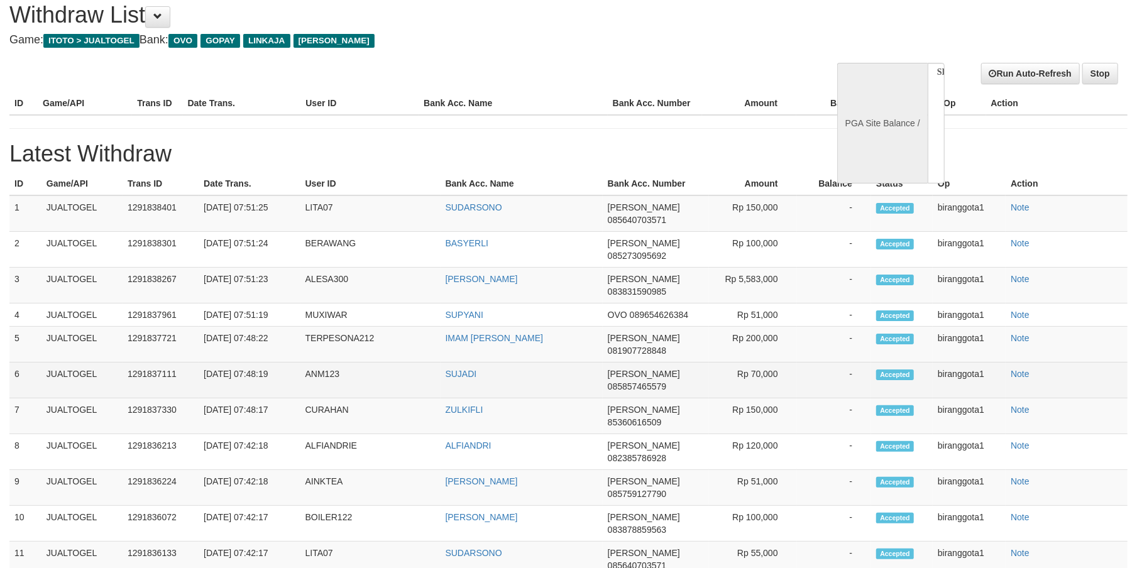
select select "**"
select select
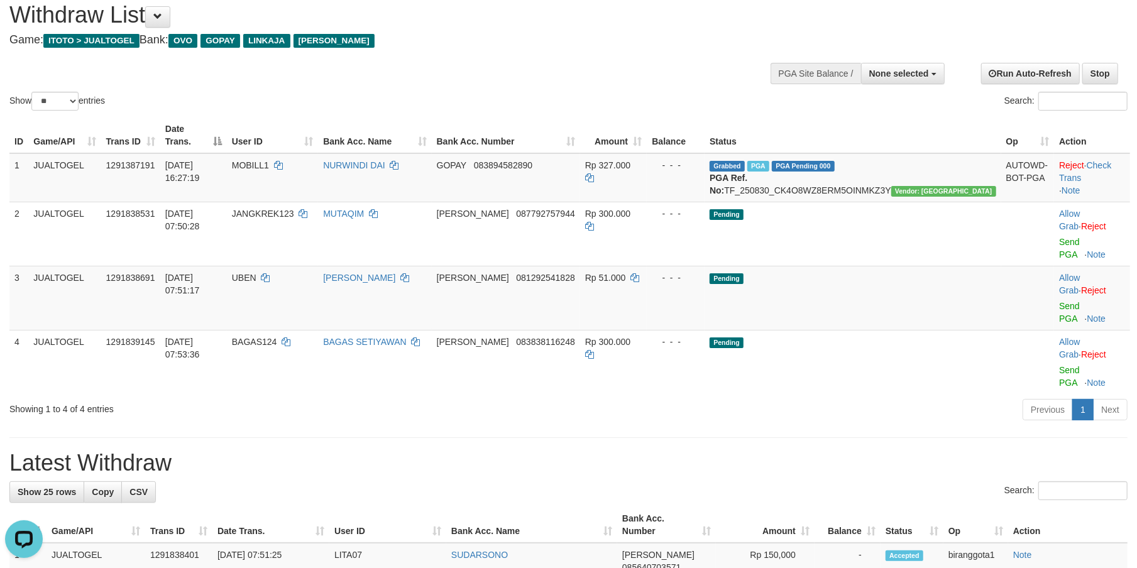
scroll to position [0, 0]
click at [758, 398] on div "Previous 1 Next" at bounding box center [805, 411] width 644 height 27
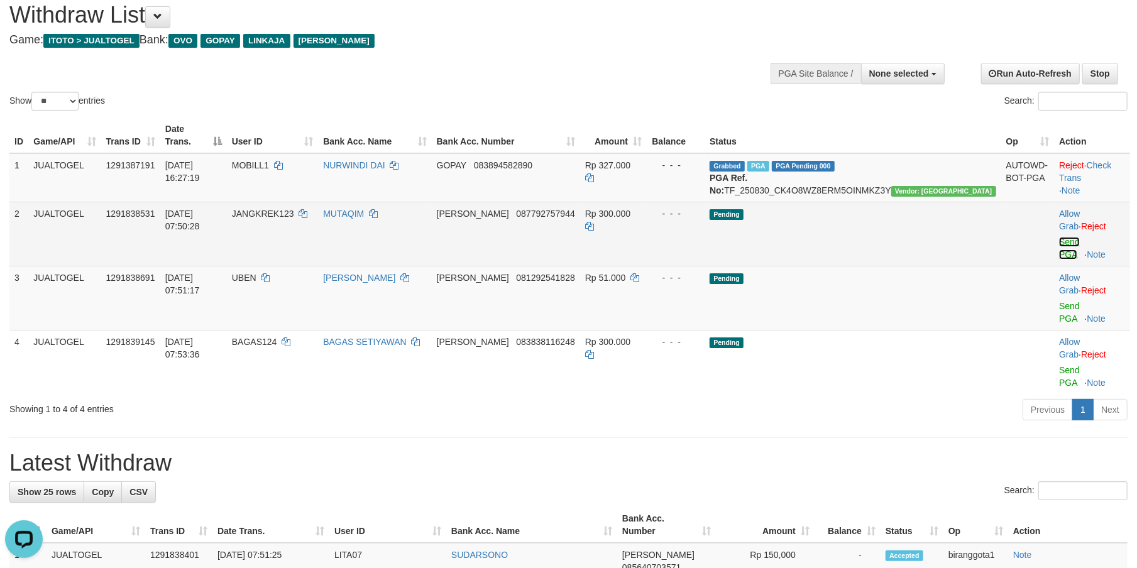
click at [1059, 237] on link "Send PGA" at bounding box center [1069, 248] width 21 height 23
click at [1059, 301] on link "Send PGA" at bounding box center [1069, 312] width 21 height 23
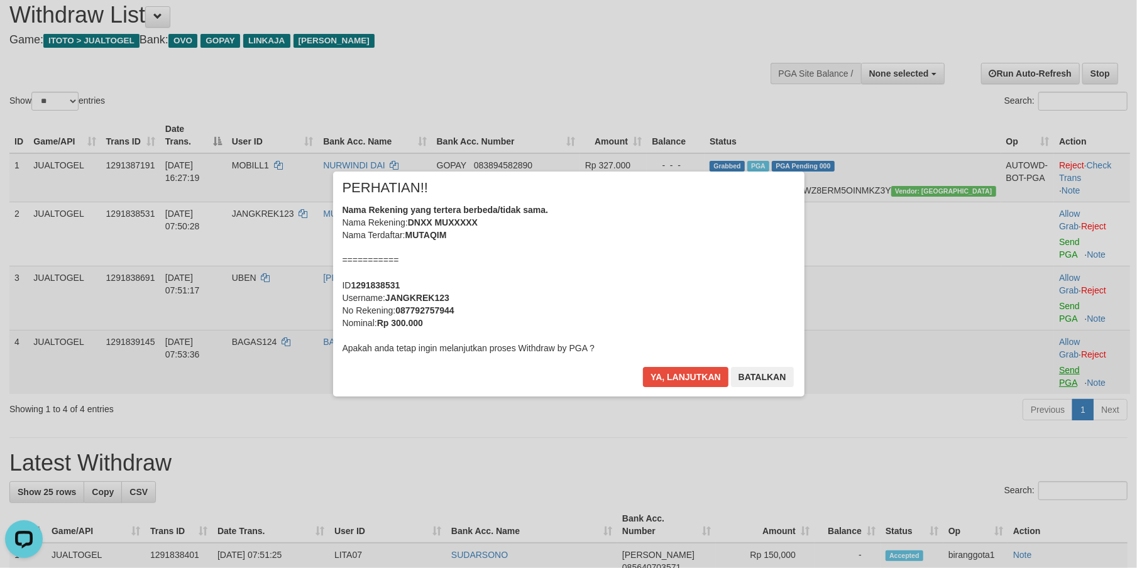
click at [1047, 309] on div "× PERHATIAN!! Nama Rekening yang tertera berbeda/tidak sama. Nama Rekening: DNX…" at bounding box center [568, 283] width 1137 height 275
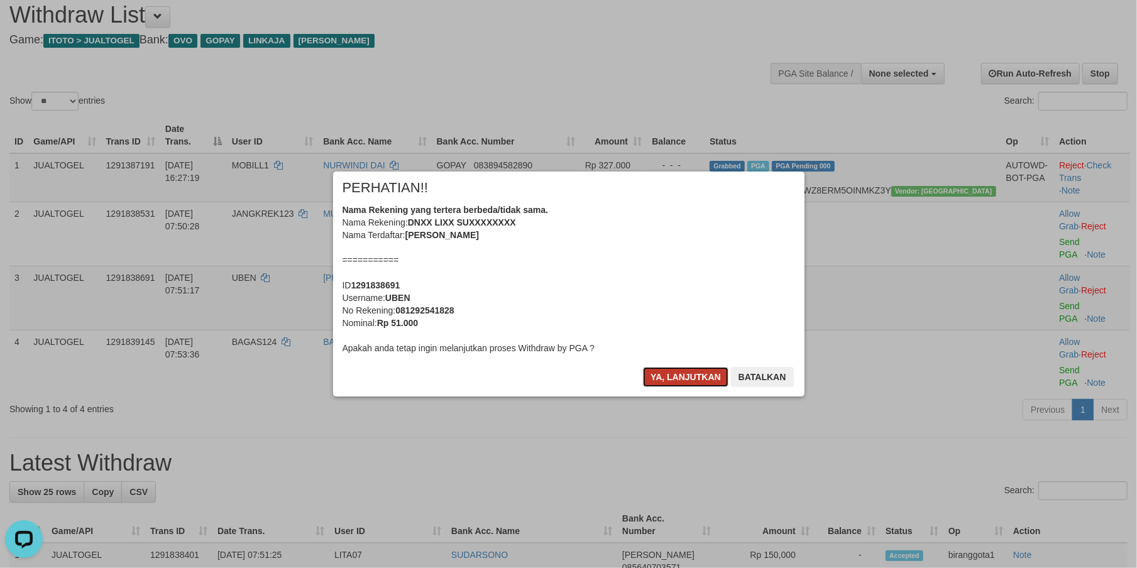
click at [654, 373] on button "Ya, lanjutkan" at bounding box center [685, 377] width 85 height 20
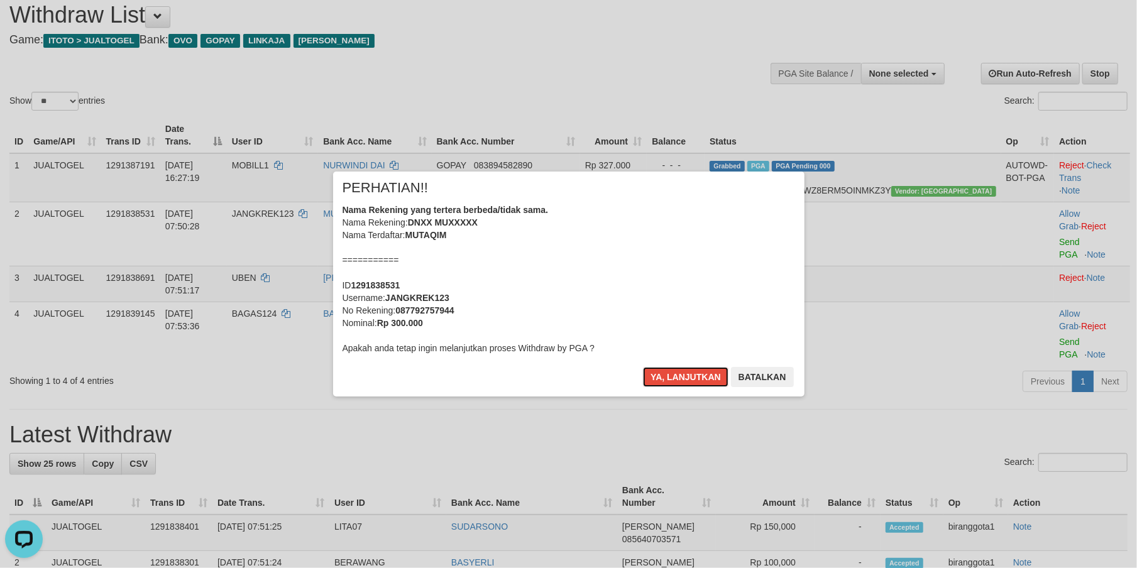
scroll to position [28, 0]
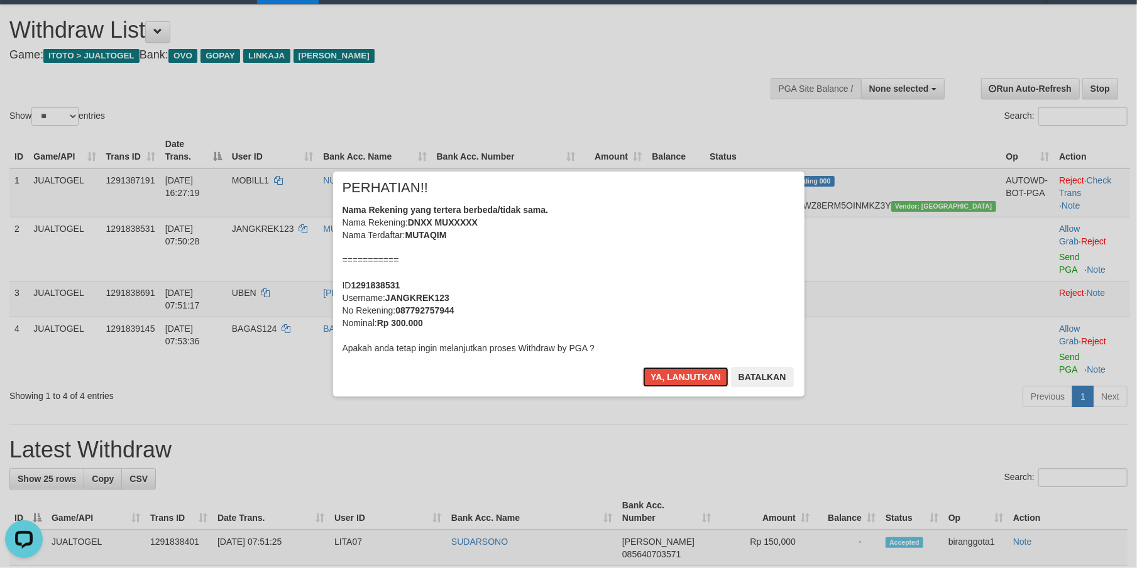
click at [655, 373] on button "Ya, lanjutkan" at bounding box center [685, 377] width 85 height 20
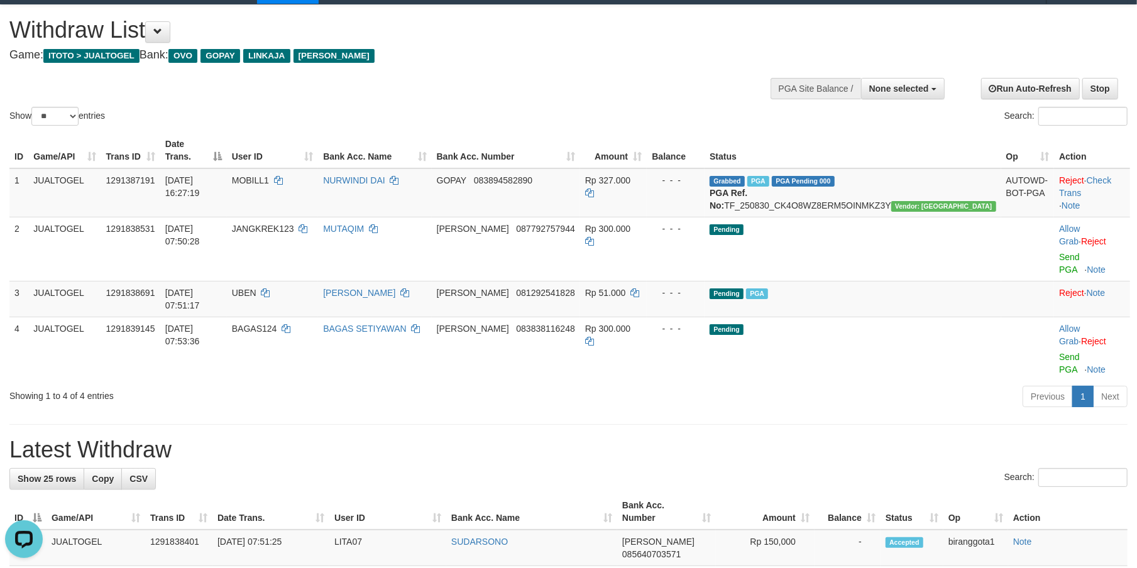
scroll to position [0, 0]
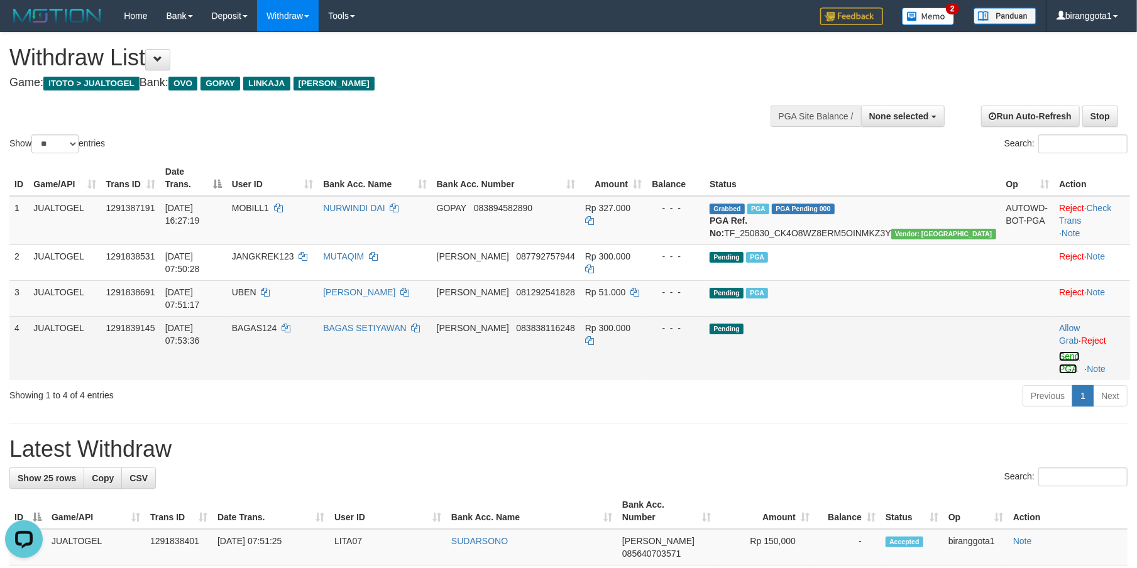
click at [1060, 351] on link "Send PGA" at bounding box center [1069, 362] width 21 height 23
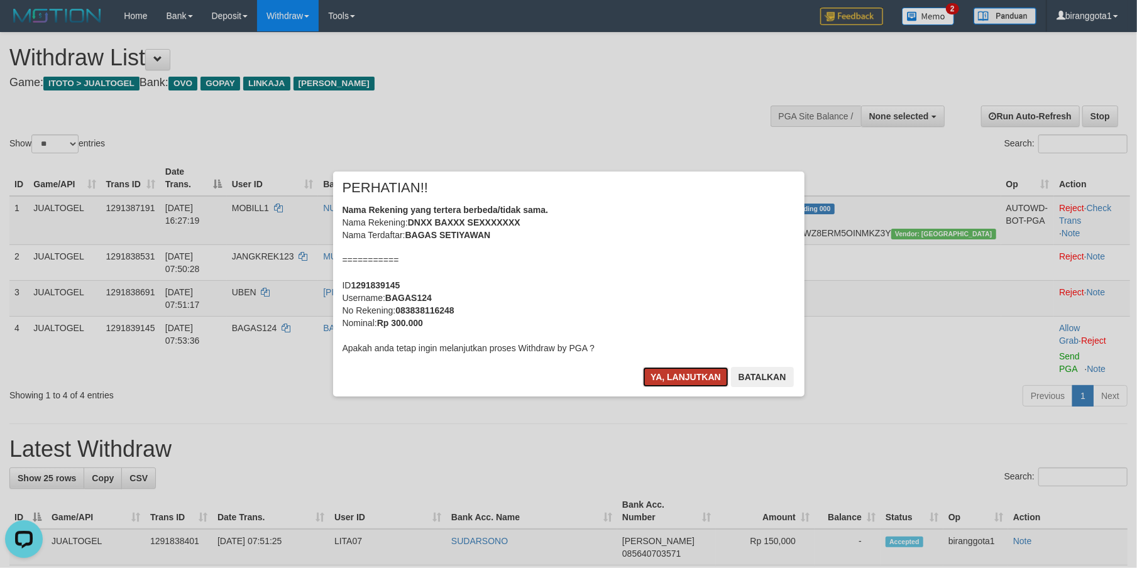
click at [657, 373] on button "Ya, lanjutkan" at bounding box center [685, 377] width 85 height 20
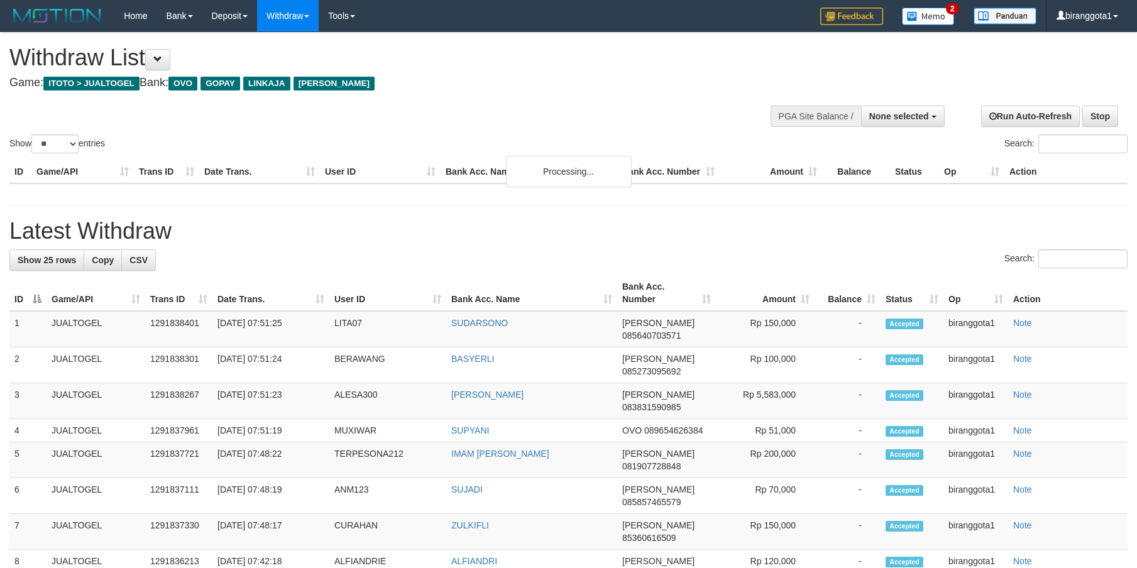
select select
select select "**"
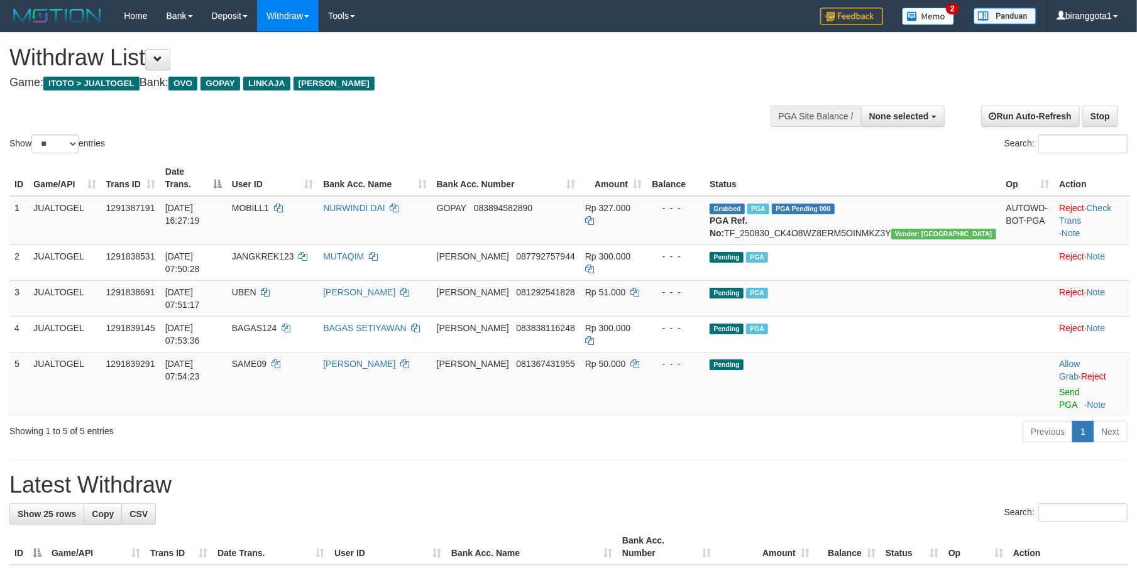
click at [1059, 387] on link "Send PGA" at bounding box center [1069, 398] width 21 height 23
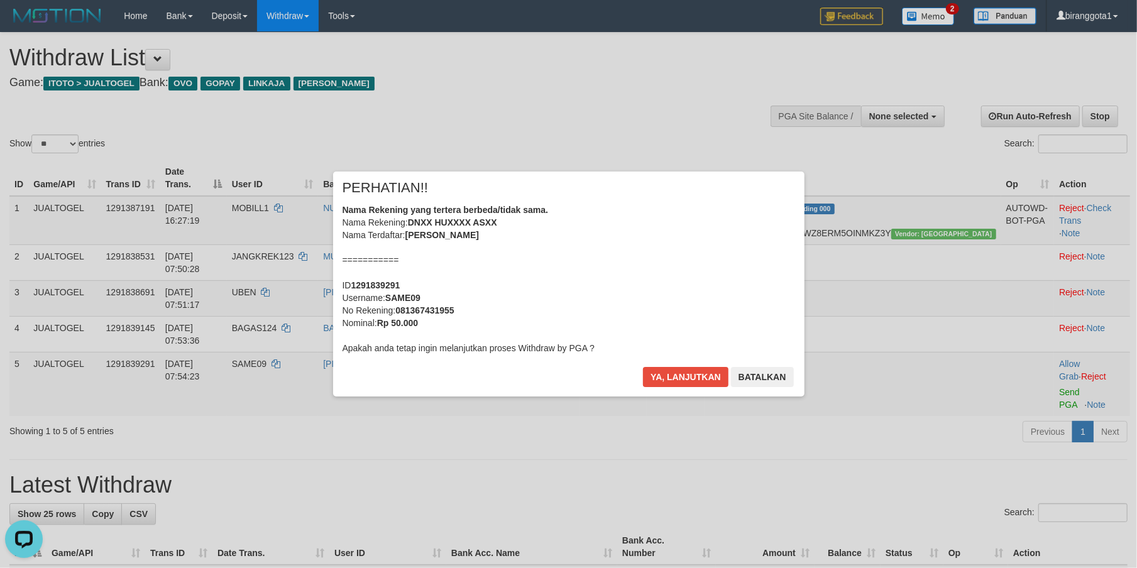
click at [576, 338] on div "Nama Rekening yang tertera berbeda/tidak sama. Nama Rekening: DNXX HUXXXX ASXX …" at bounding box center [568, 279] width 452 height 151
click at [643, 367] on button "Ya, lanjutkan" at bounding box center [685, 377] width 85 height 20
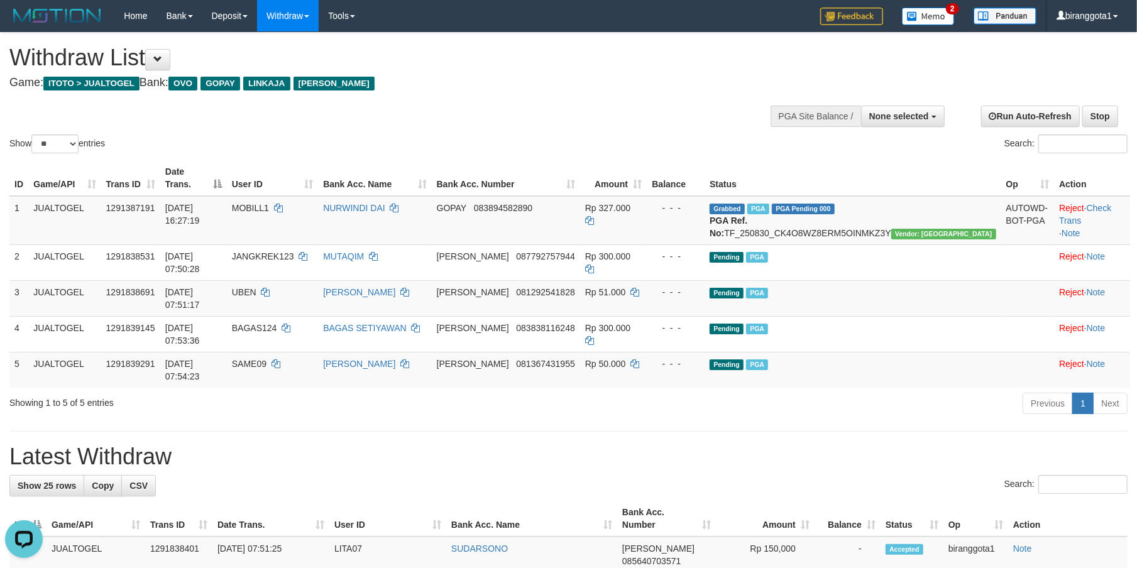
click at [793, 444] on h1 "Latest Withdraw" at bounding box center [568, 456] width 1118 height 25
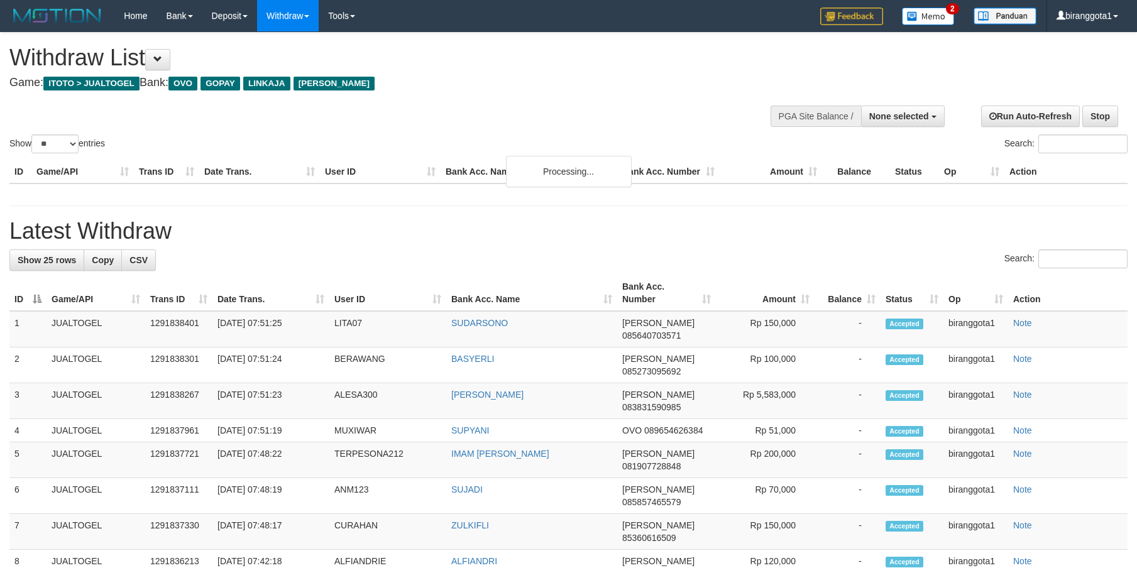
select select
select select "**"
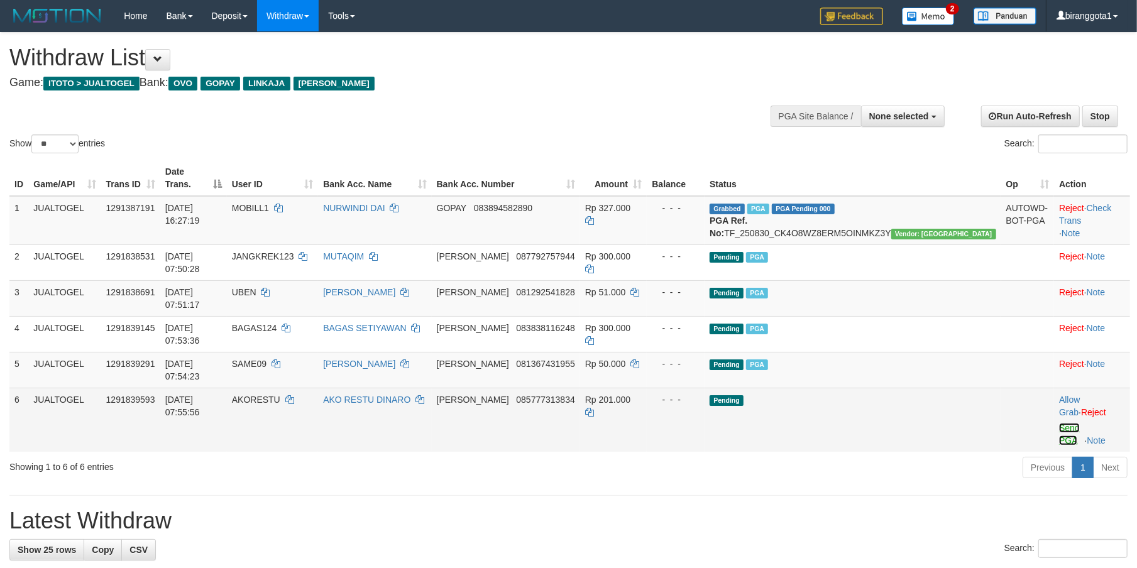
click at [1059, 423] on link "Send PGA" at bounding box center [1069, 434] width 21 height 23
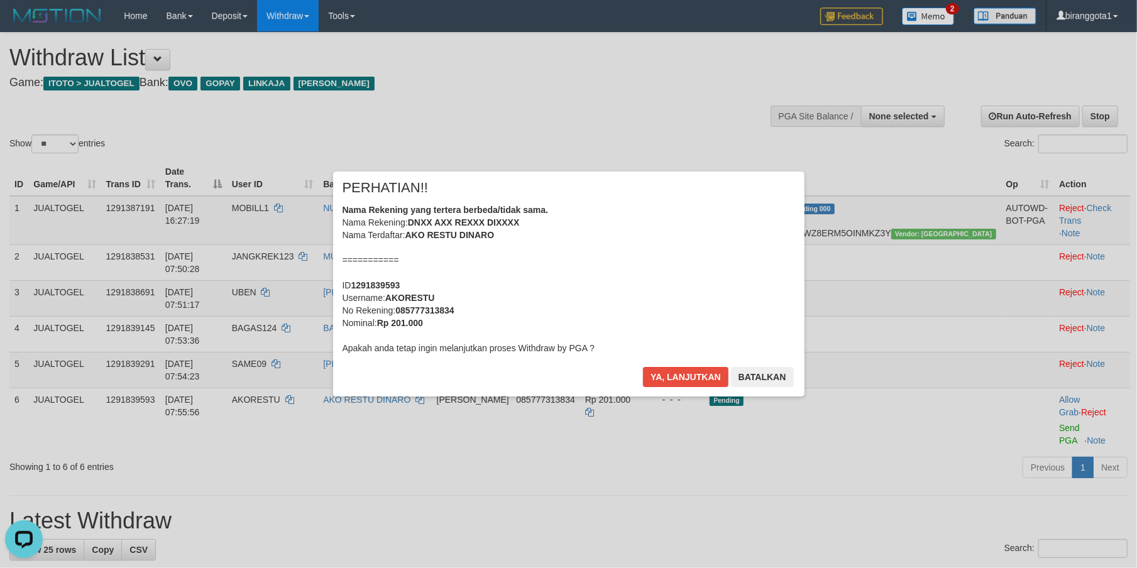
click at [574, 309] on div "Nama Rekening yang tertera berbeda/tidak sama. Nama Rekening: DNXX AXX REXXX DI…" at bounding box center [568, 279] width 452 height 151
click at [643, 367] on button "Ya, lanjutkan" at bounding box center [685, 377] width 85 height 20
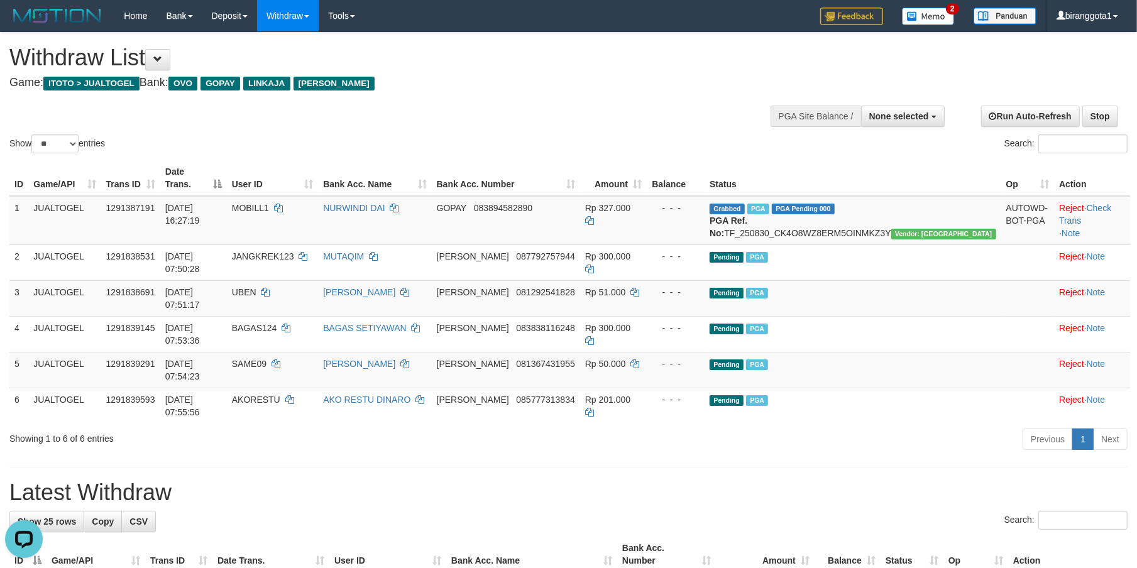
click at [717, 480] on h1 "Latest Withdraw" at bounding box center [568, 492] width 1118 height 25
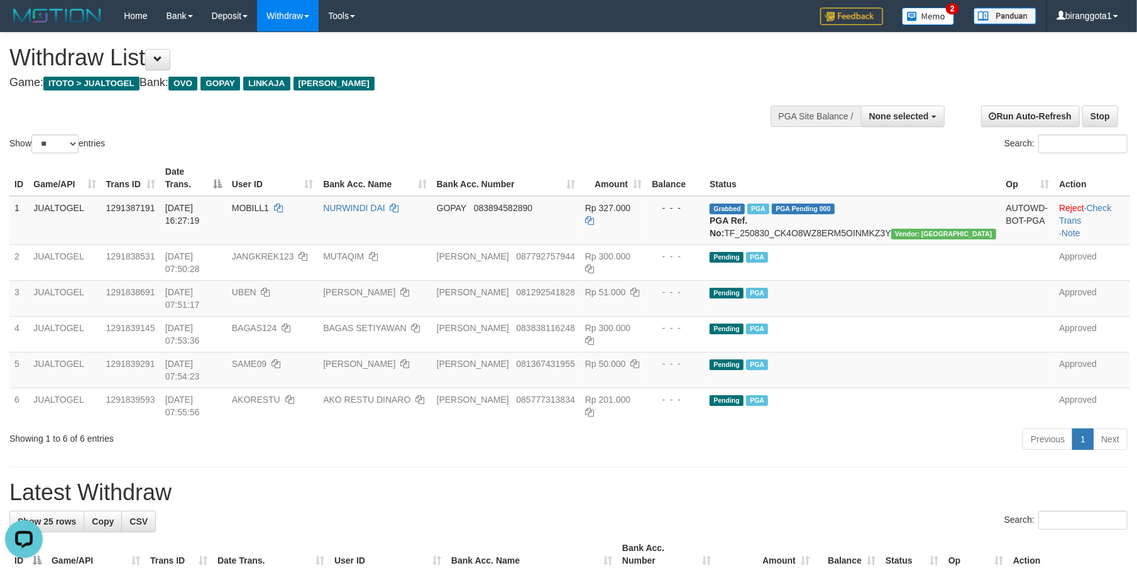
click at [812, 480] on h1 "Latest Withdraw" at bounding box center [568, 492] width 1118 height 25
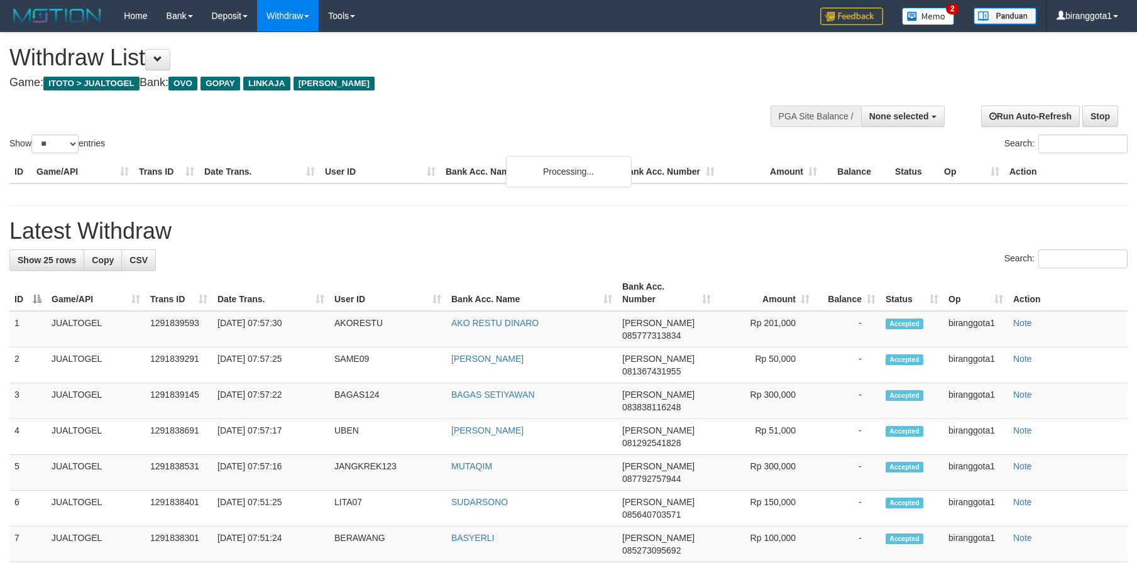
select select
select select "**"
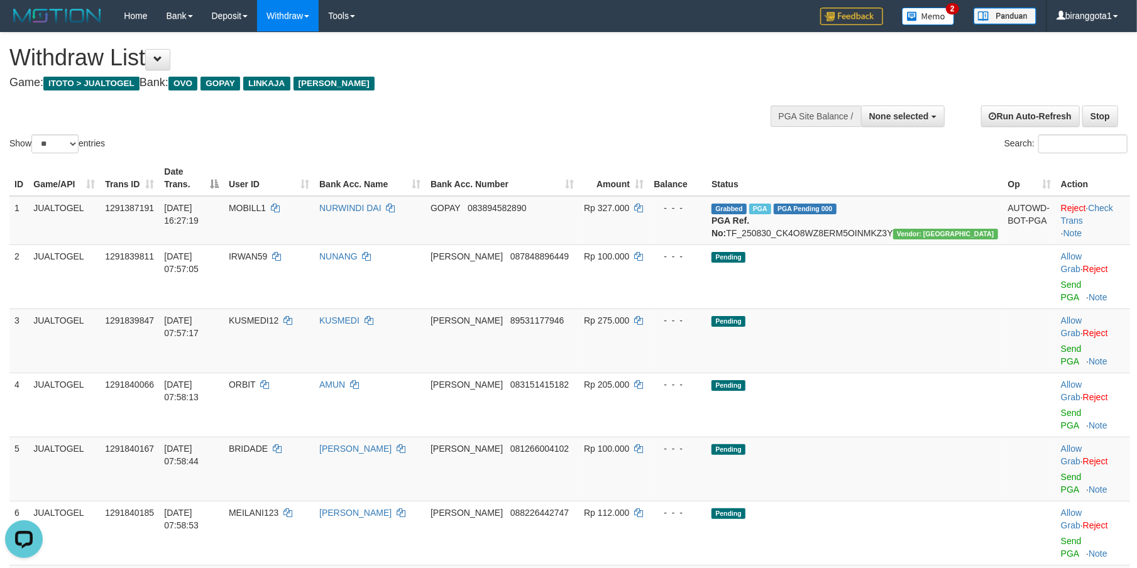
click at [556, 99] on div "Show ** ** ** *** entries Search:" at bounding box center [568, 94] width 1137 height 123
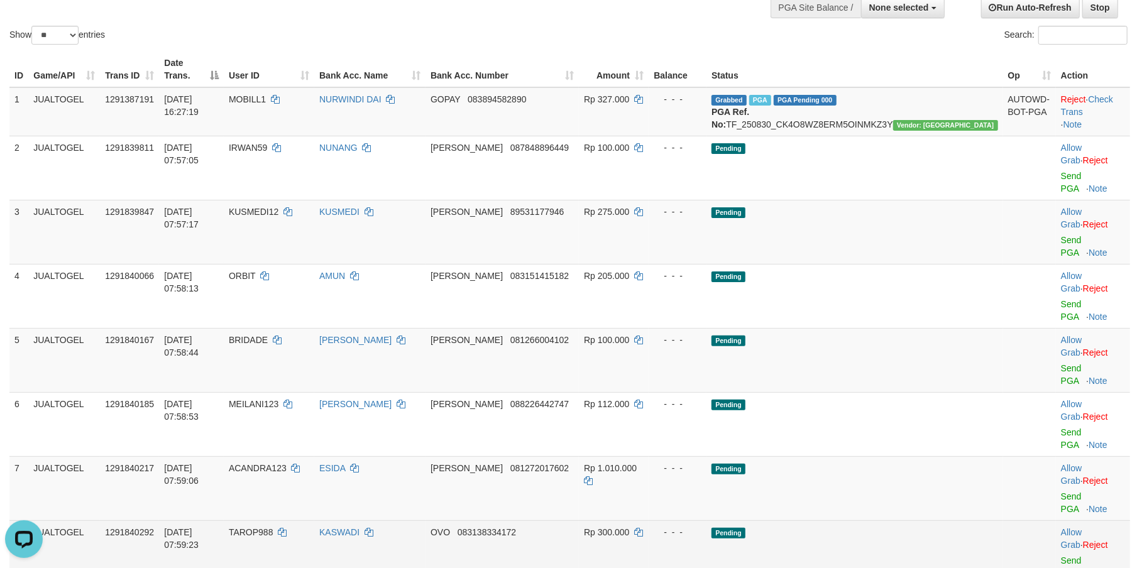
scroll to position [111, 0]
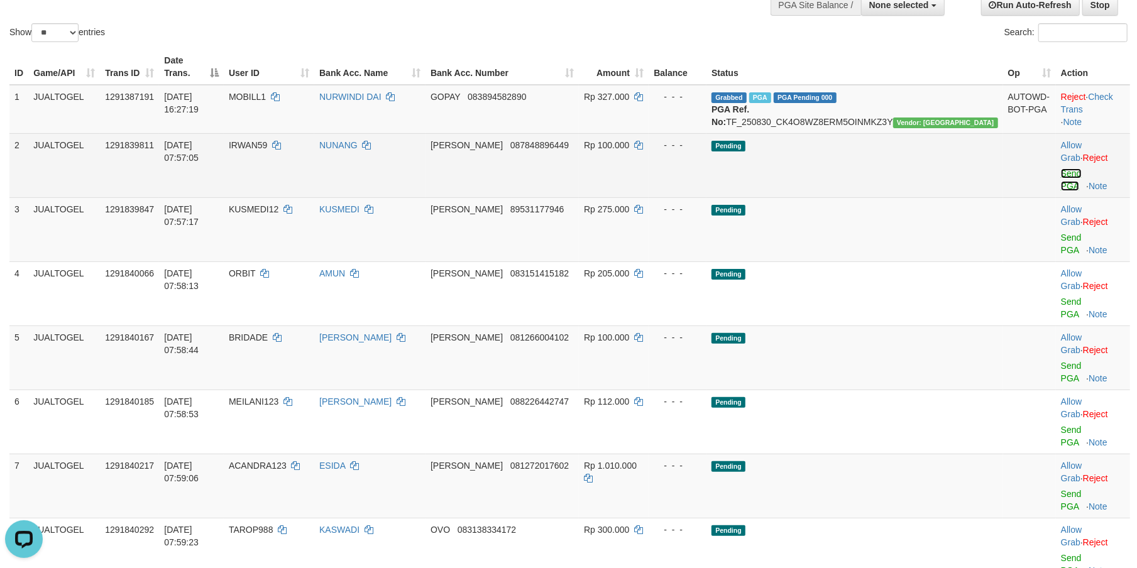
click at [1061, 168] on link "Send PGA" at bounding box center [1071, 179] width 21 height 23
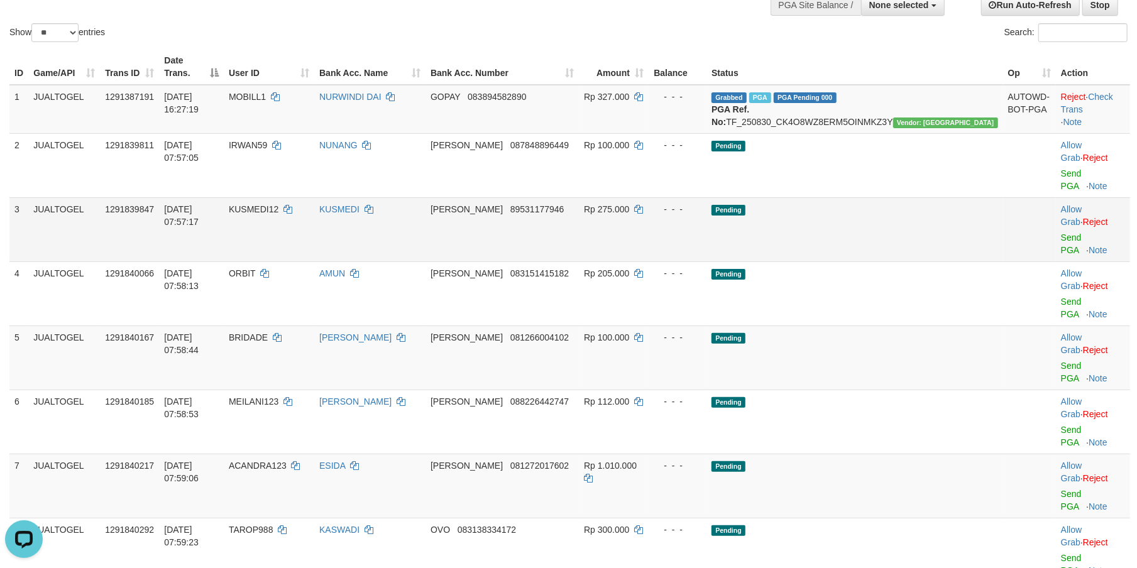
click at [1056, 207] on td "Allow Grab · Reject Send PGA · Note" at bounding box center [1093, 229] width 74 height 64
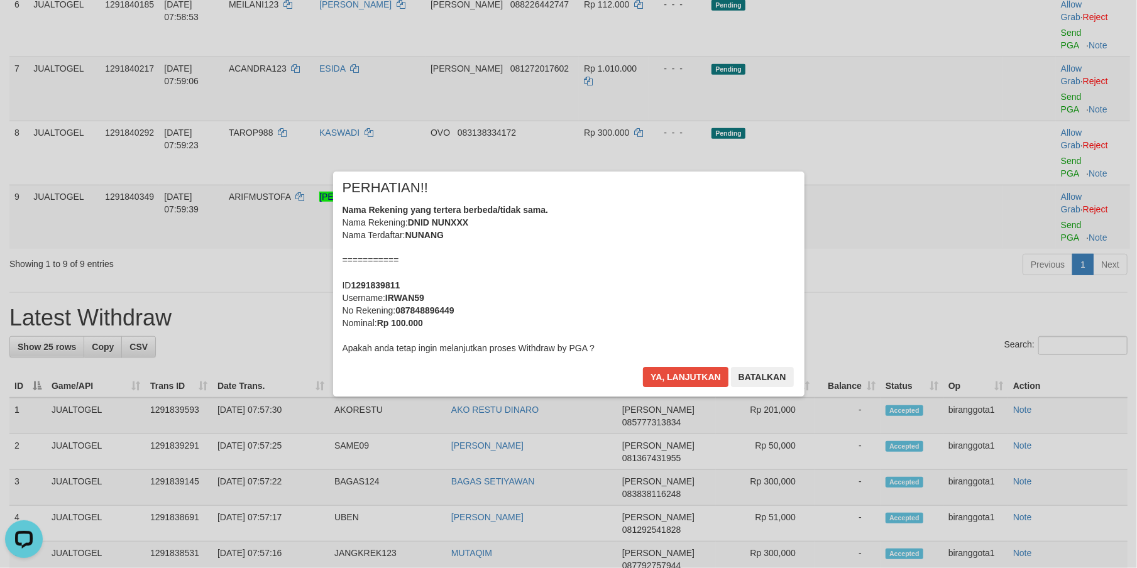
scroll to position [329, 0]
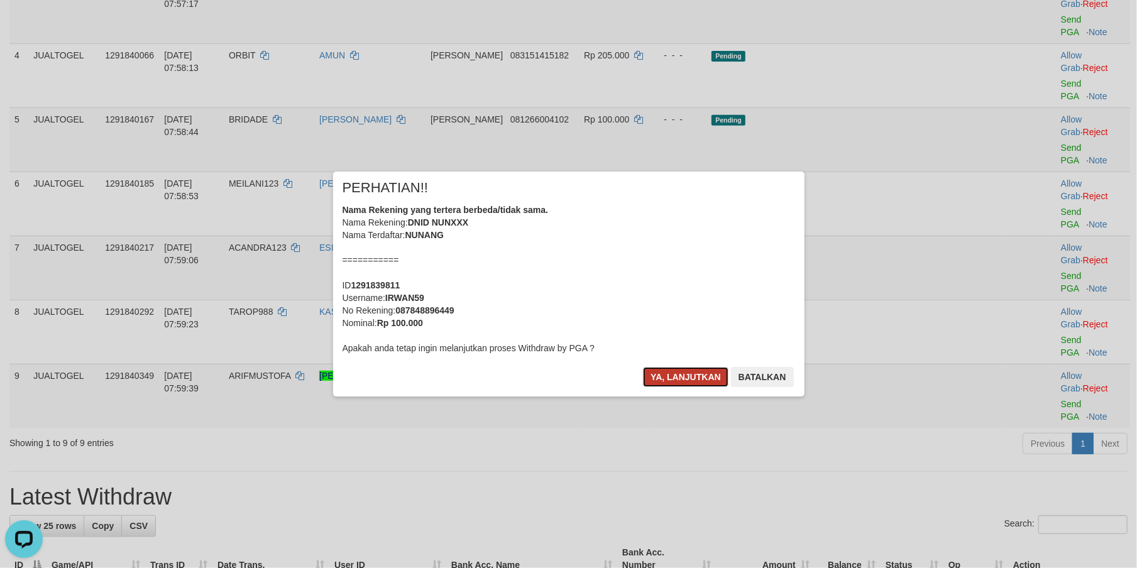
click at [670, 378] on button "Ya, lanjutkan" at bounding box center [685, 377] width 85 height 20
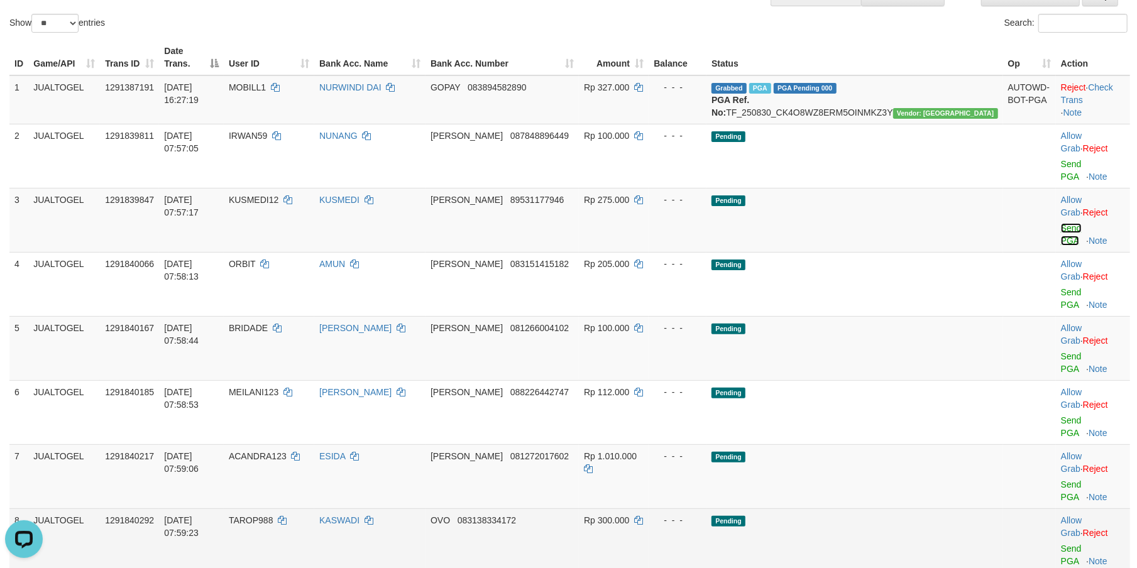
scroll to position [116, 0]
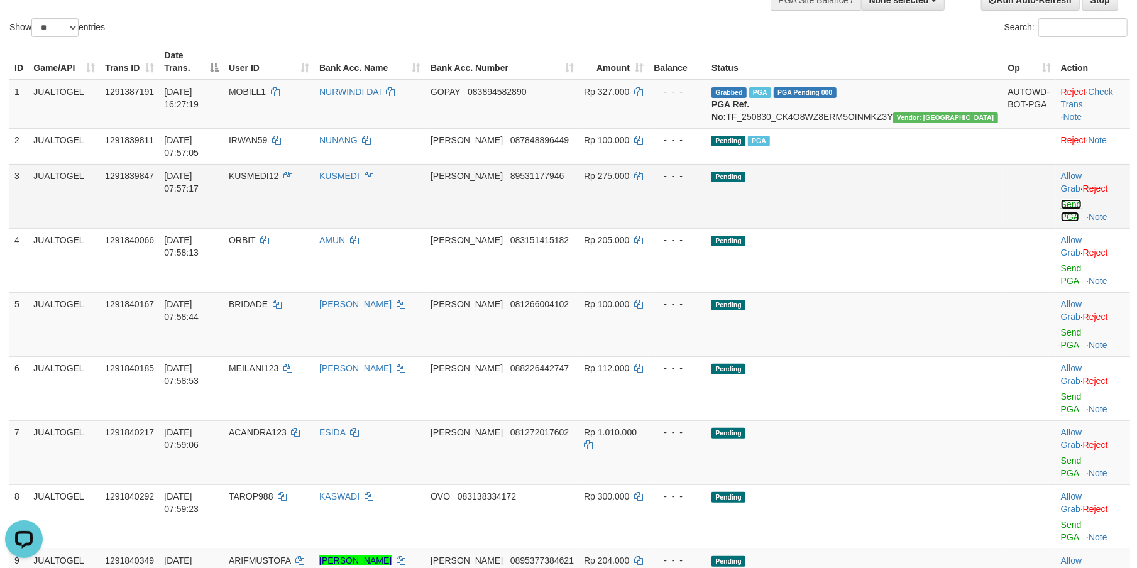
click at [1061, 199] on link "Send PGA" at bounding box center [1071, 210] width 21 height 23
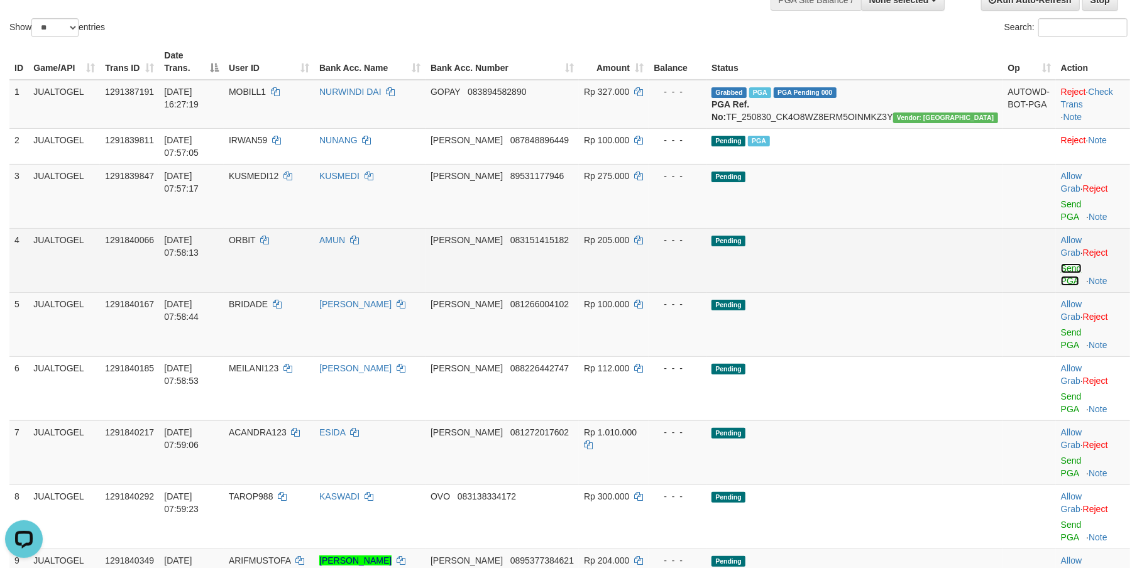
click at [1061, 263] on link "Send PGA" at bounding box center [1071, 274] width 21 height 23
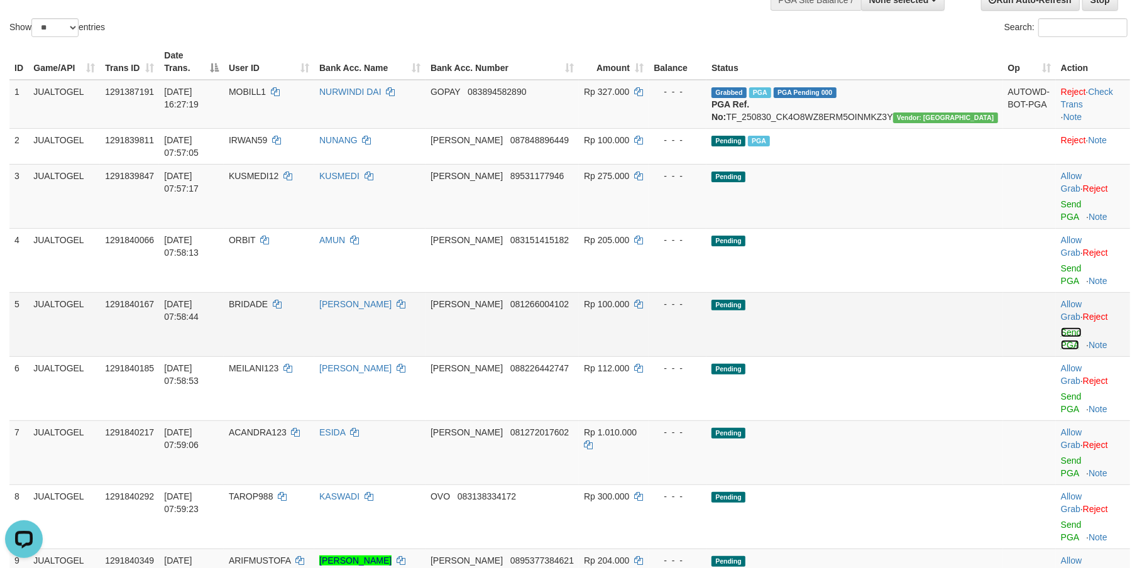
click at [1061, 327] on link "Send PGA" at bounding box center [1071, 338] width 21 height 23
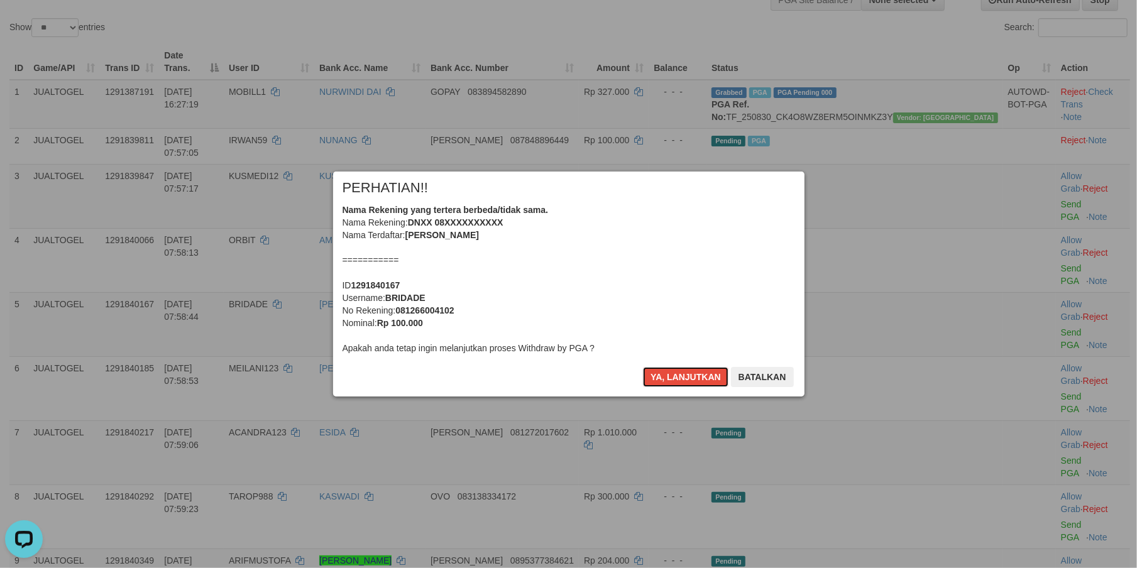
drag, startPoint x: 667, startPoint y: 375, endPoint x: 548, endPoint y: 489, distance: 165.3
click at [548, 489] on div "× PERHATIAN!! Nama Rekening yang tertera berbeda/tidak sama. Nama Rekening: DNX…" at bounding box center [568, 284] width 1137 height 568
click at [403, 290] on div "Nama Rekening yang tertera berbeda/tidak sama. Nama Rekening: DNXX 08XXXXXXXXXX…" at bounding box center [568, 279] width 452 height 151
click at [405, 298] on b "BRIDADE" at bounding box center [405, 298] width 40 height 10
copy b "BRIDADE"
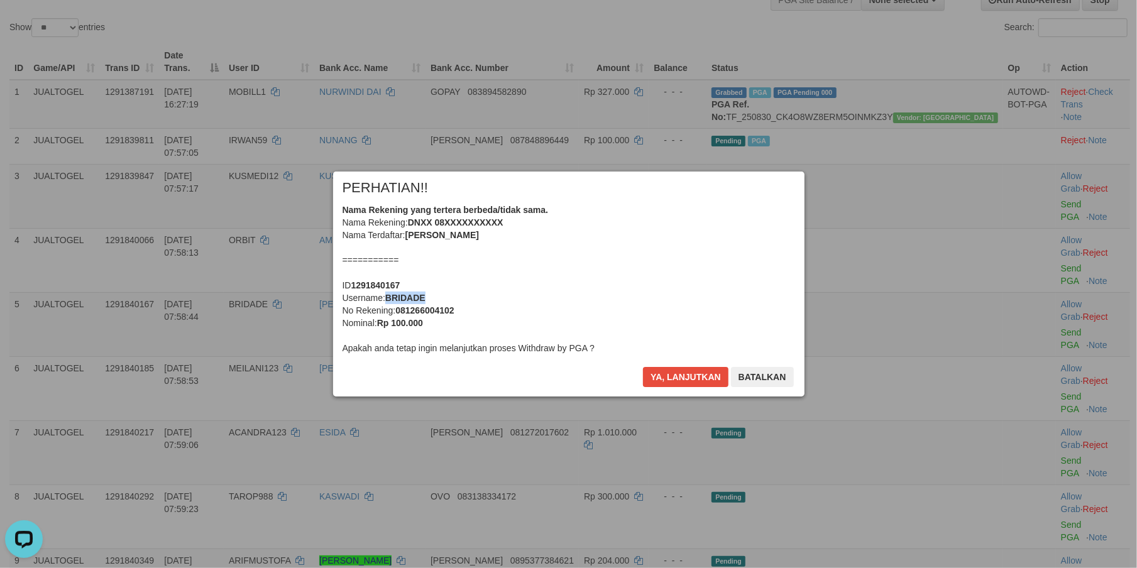
click at [405, 299] on b "BRIDADE" at bounding box center [405, 298] width 40 height 10
click at [770, 279] on div "Nama Rekening yang tertera berbeda/tidak sama. Nama Rekening: DNXX 08XXXXXXXXXX…" at bounding box center [568, 279] width 452 height 151
click at [770, 376] on button "Batalkan" at bounding box center [762, 377] width 63 height 20
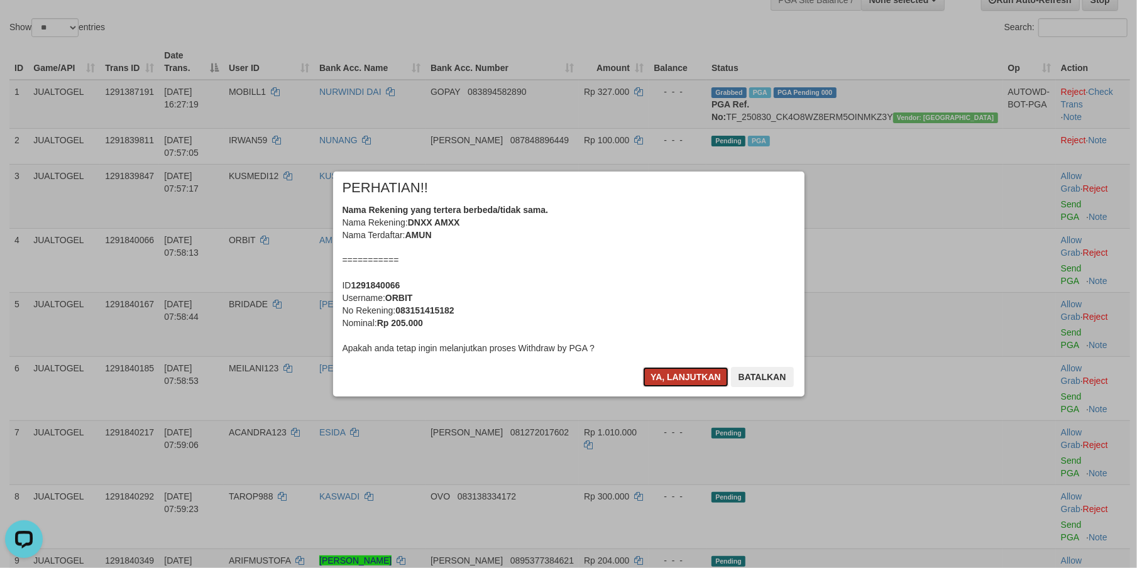
click at [662, 378] on button "Ya, lanjutkan" at bounding box center [685, 377] width 85 height 20
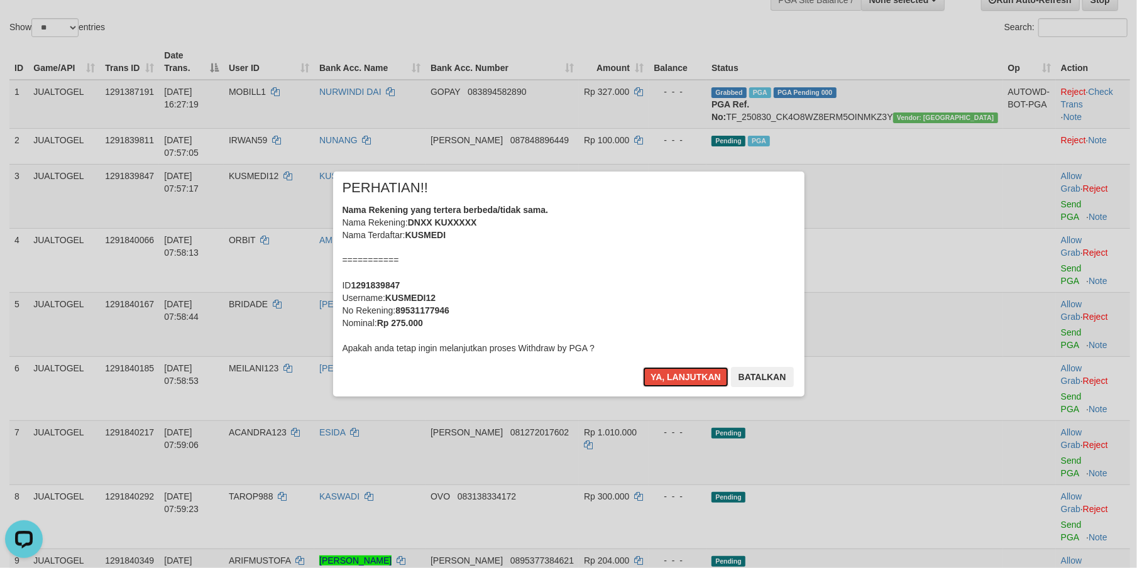
scroll to position [101, 0]
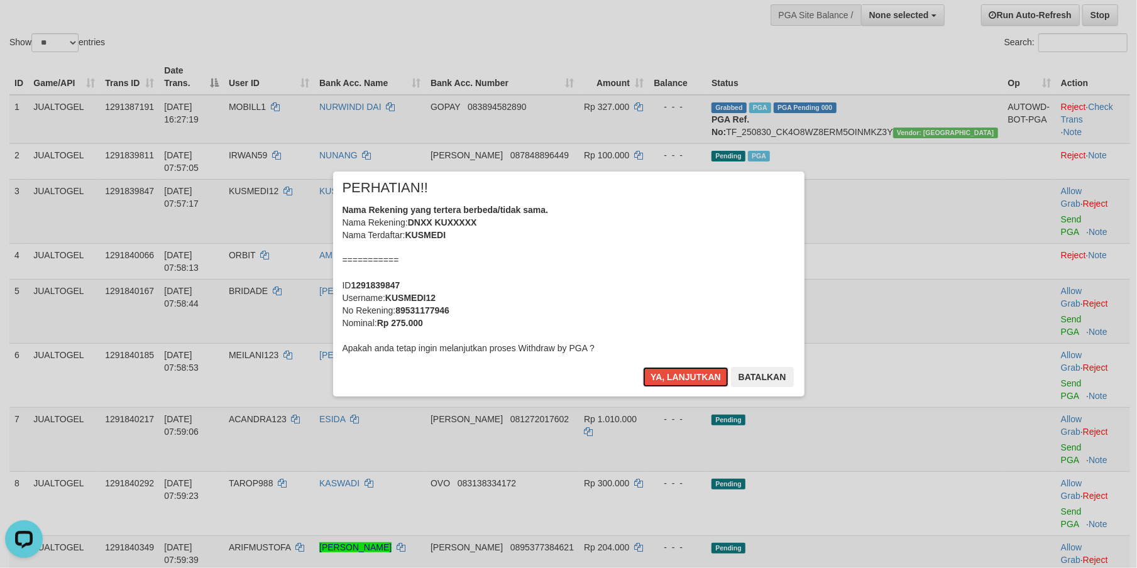
click at [662, 378] on button "Ya, lanjutkan" at bounding box center [685, 377] width 85 height 20
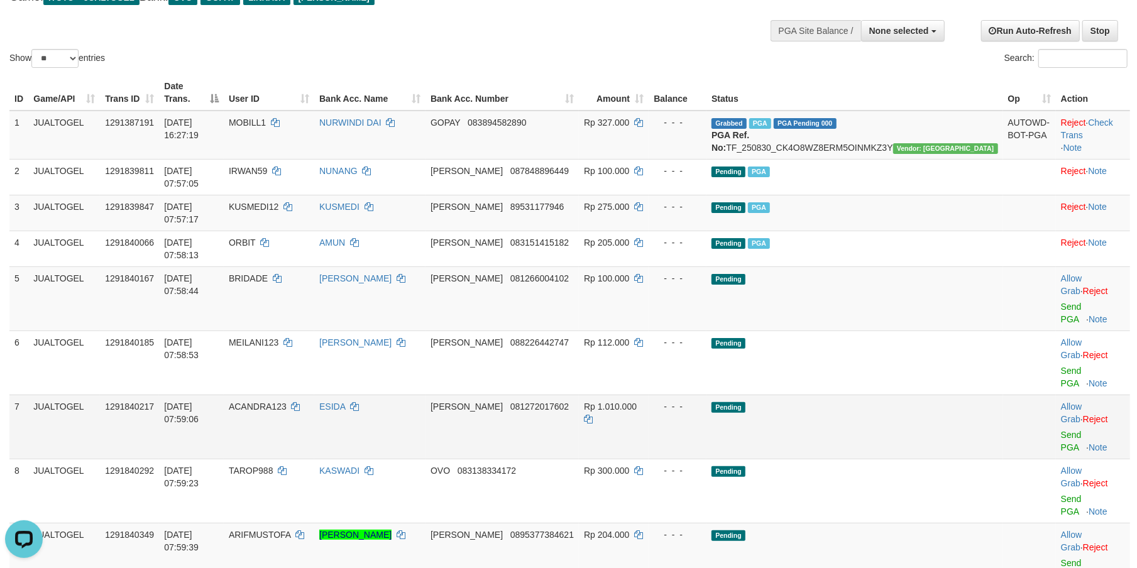
scroll to position [197, 0]
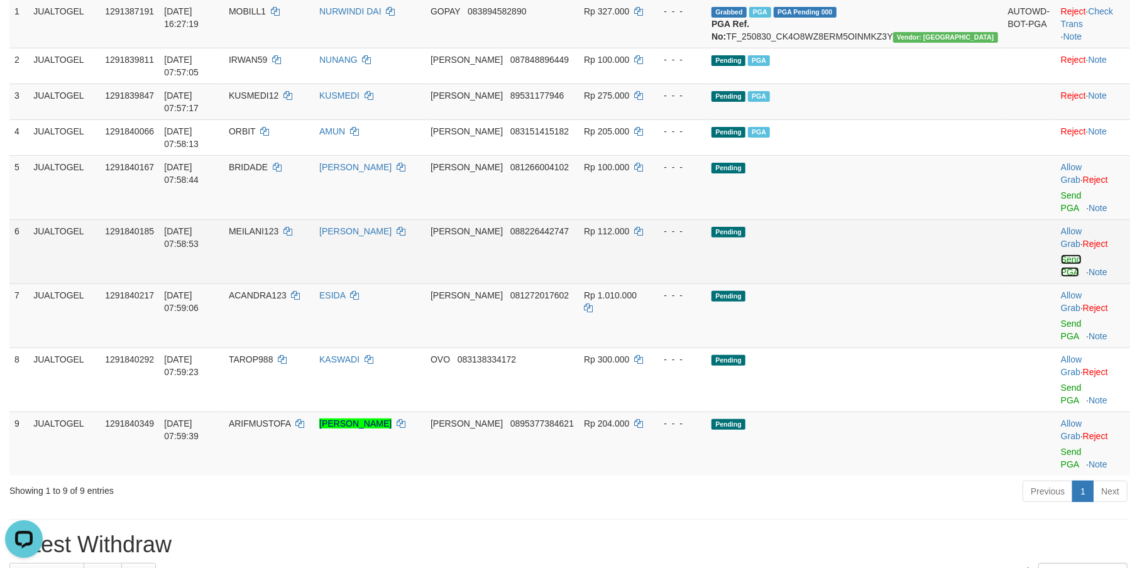
click at [1061, 255] on link "Send PGA" at bounding box center [1071, 266] width 21 height 23
click at [1061, 319] on link "Send PGA" at bounding box center [1071, 330] width 21 height 23
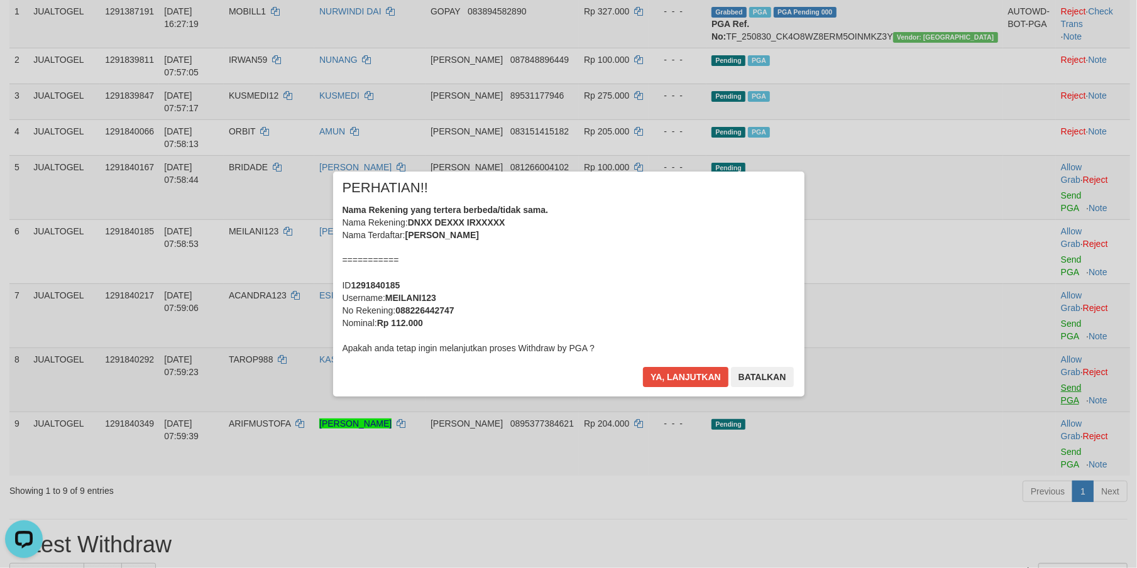
click at [1036, 257] on div "× PERHATIAN!! Nama Rekening yang tertera berbeda/tidak sama. Nama Rekening: DNX…" at bounding box center [568, 283] width 1137 height 275
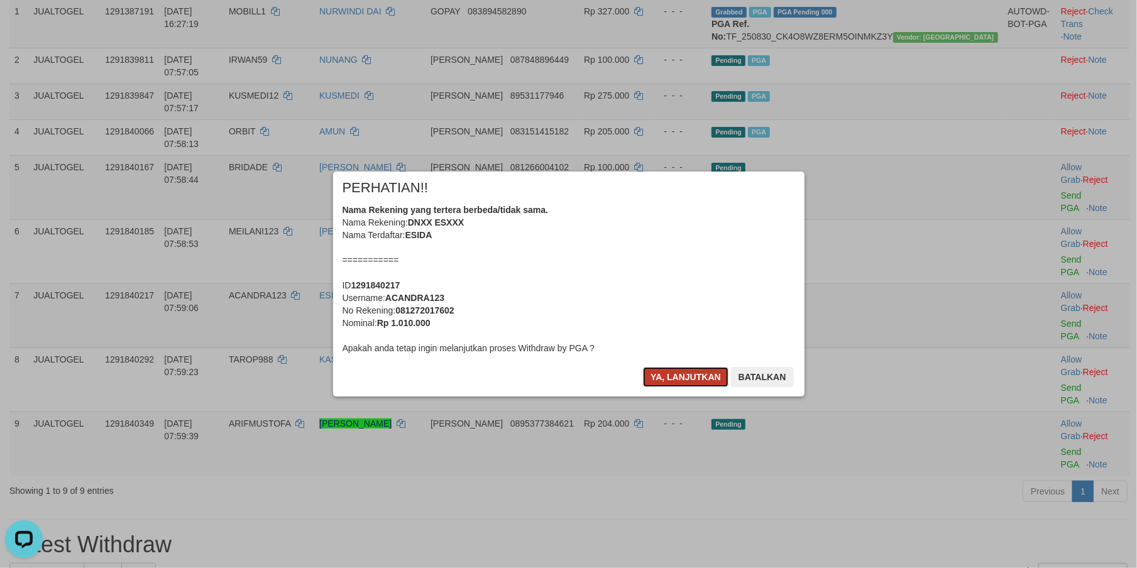
click at [671, 383] on button "Ya, lanjutkan" at bounding box center [685, 377] width 85 height 20
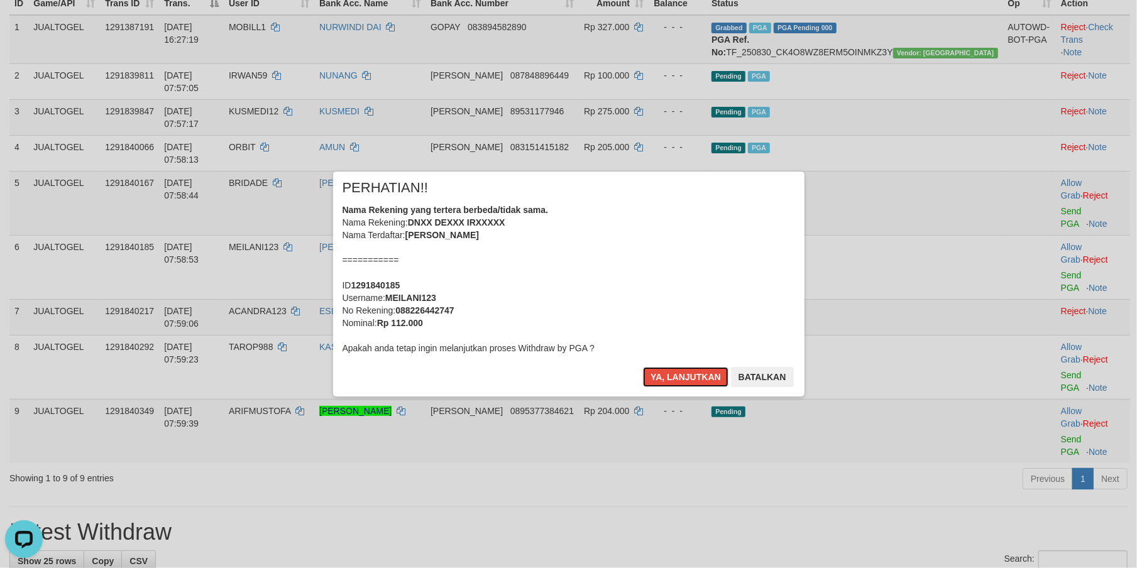
click at [671, 383] on button "Ya, lanjutkan" at bounding box center [685, 377] width 85 height 20
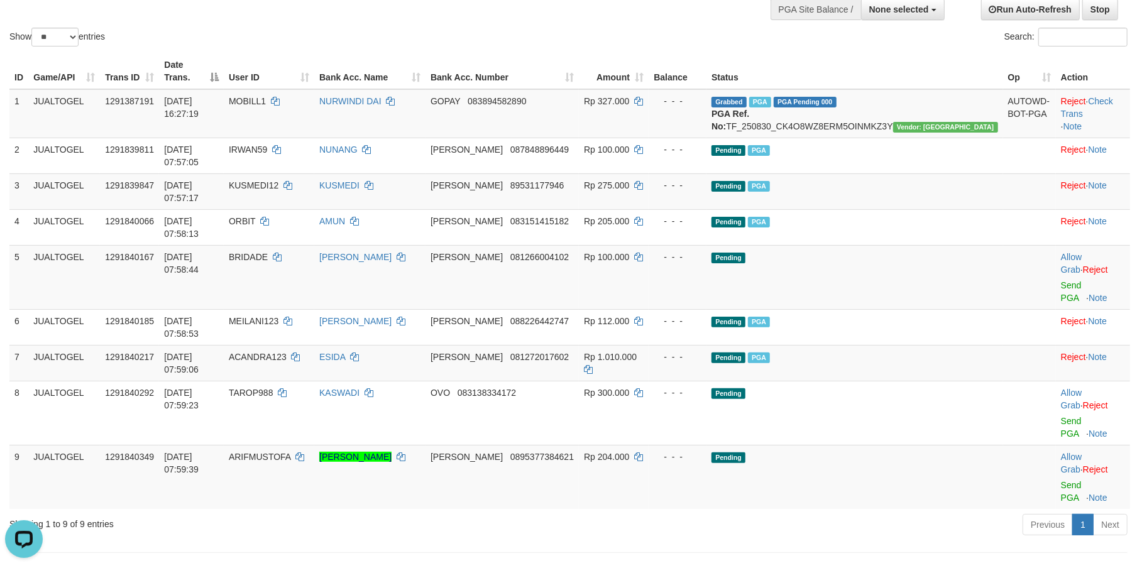
scroll to position [222, 0]
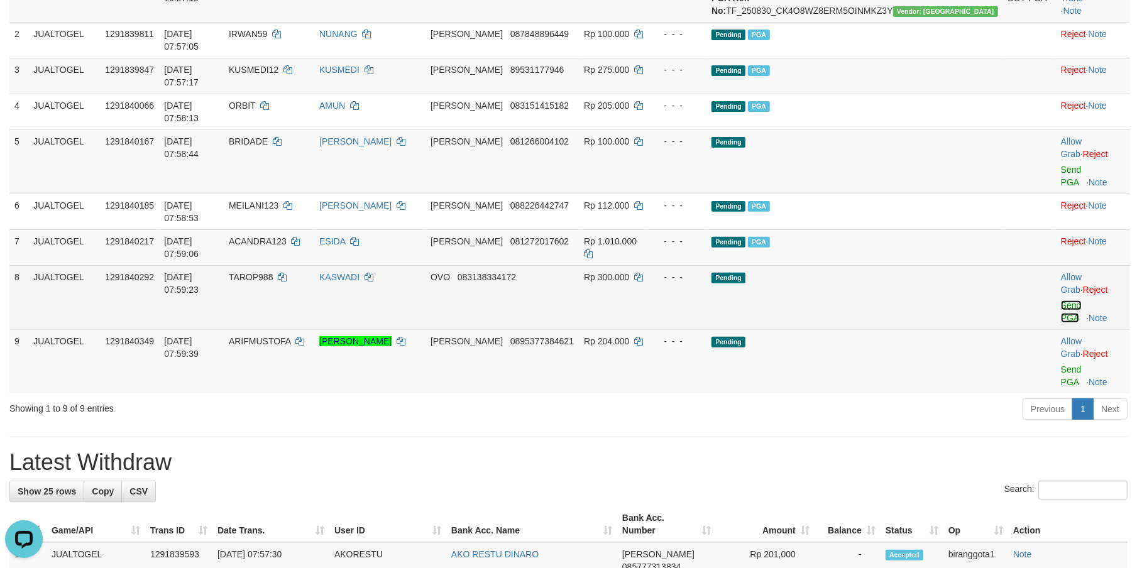
click at [1061, 300] on link "Send PGA" at bounding box center [1071, 311] width 21 height 23
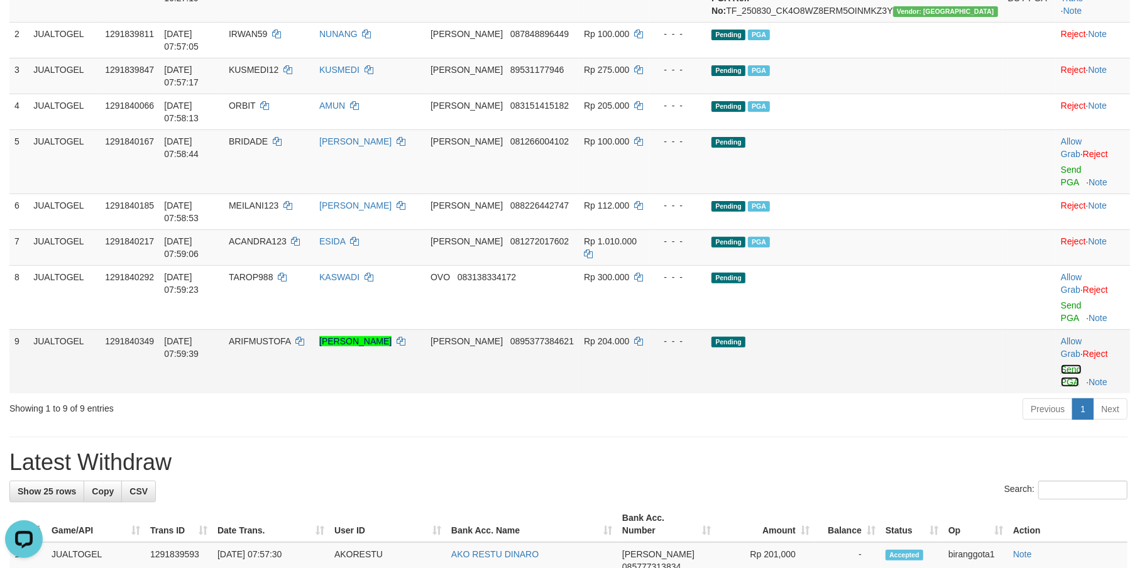
click at [1061, 364] on link "Send PGA" at bounding box center [1071, 375] width 21 height 23
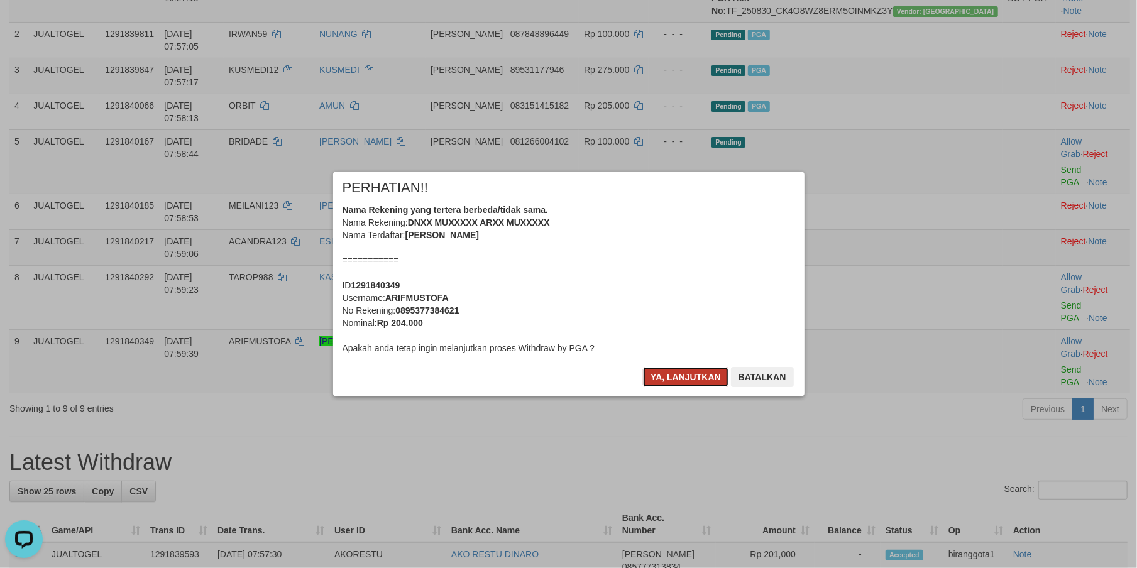
click at [669, 378] on button "Ya, lanjutkan" at bounding box center [685, 377] width 85 height 20
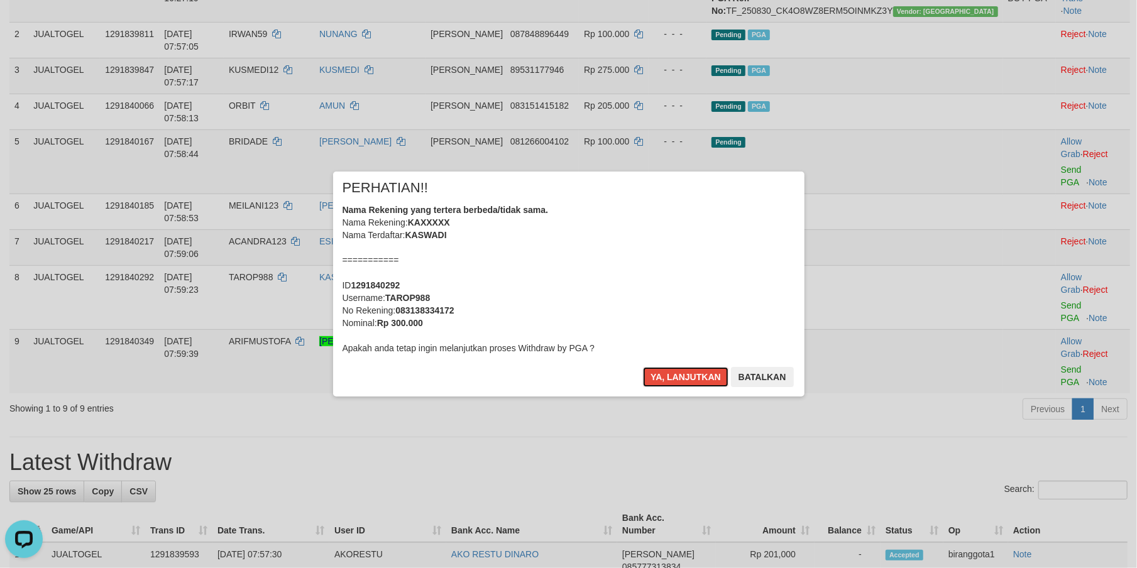
click at [669, 378] on button "Ya, lanjutkan" at bounding box center [685, 377] width 85 height 20
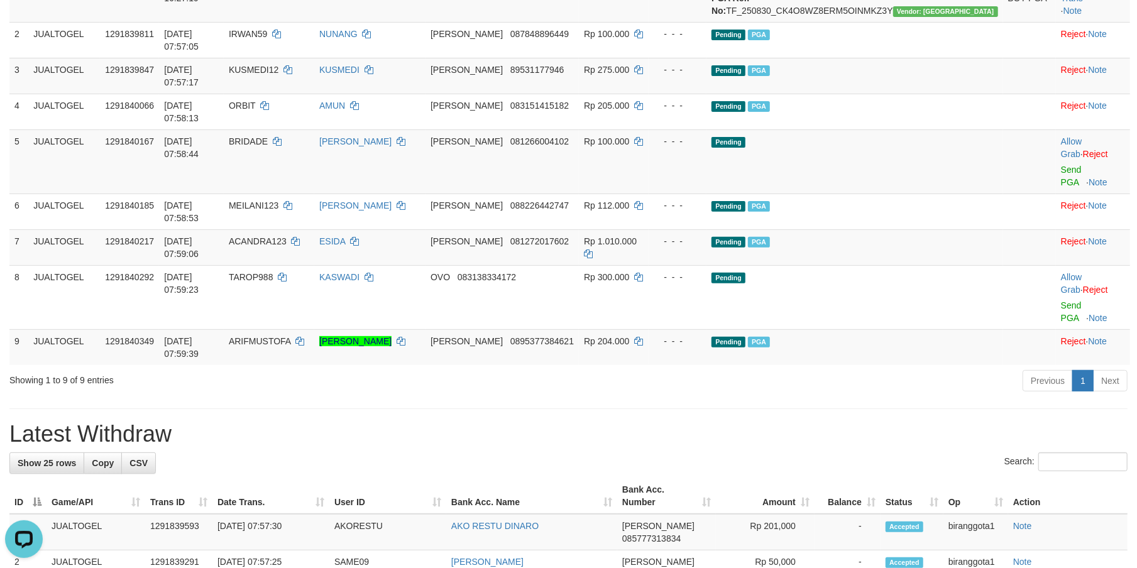
scroll to position [207, 0]
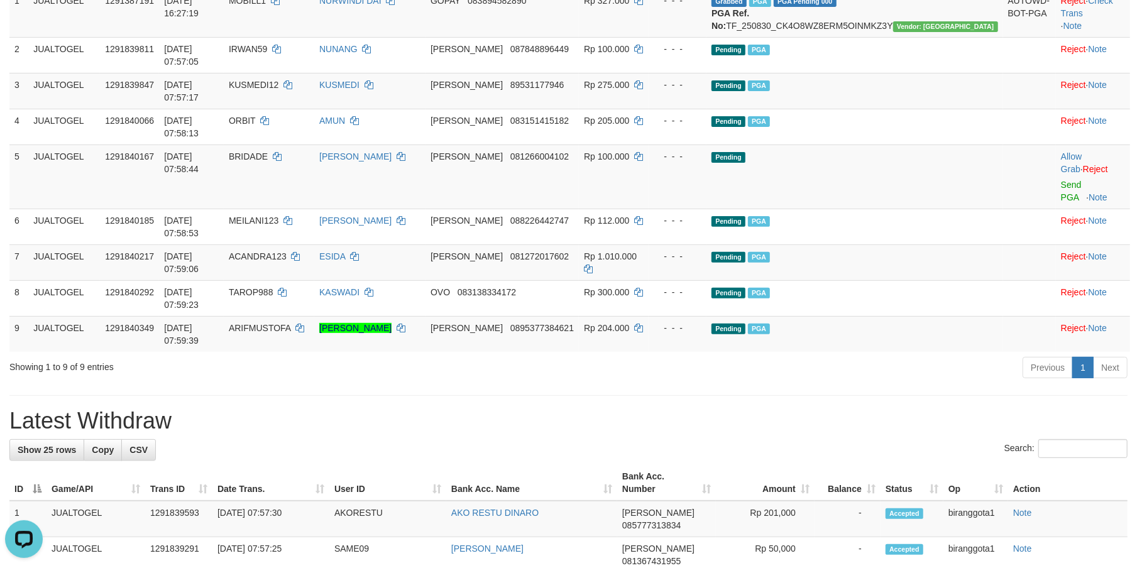
click at [1061, 180] on link "Send PGA" at bounding box center [1071, 191] width 21 height 23
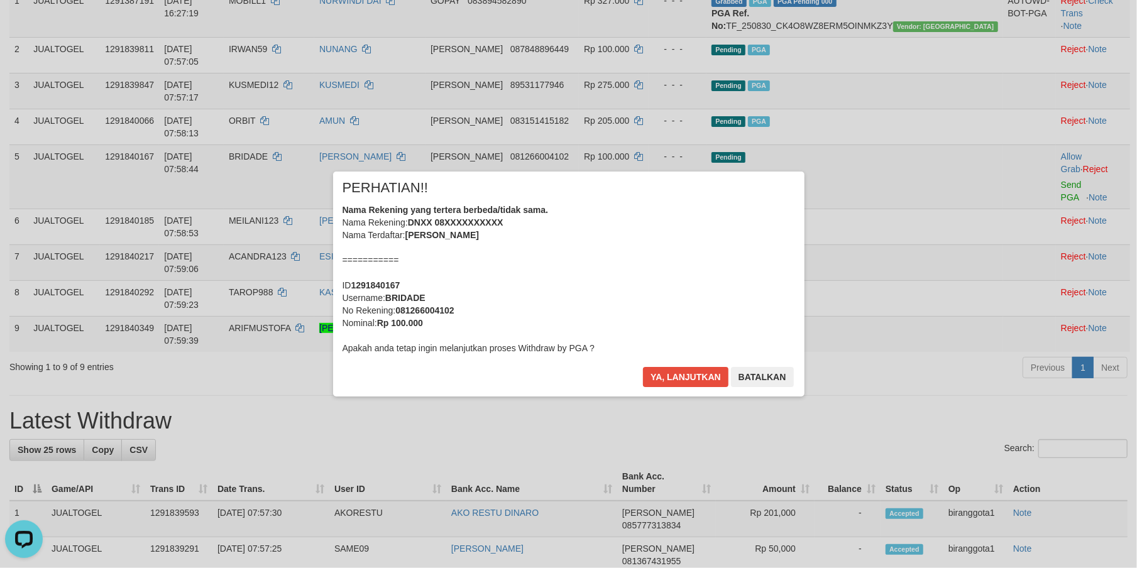
click at [441, 308] on b "081266004102" at bounding box center [424, 310] width 58 height 10
copy b "081266004102"
click at [441, 308] on b "081266004102" at bounding box center [424, 310] width 58 height 10
click at [107, 263] on div "× PERHATIAN!! Nama Rekening yang tertera berbeda/tidak sama. Nama Rekening: DNX…" at bounding box center [568, 283] width 1137 height 275
click at [571, 260] on div "Nama Rekening yang tertera berbeda/tidak sama. Nama Rekening: DNXX 08XXXXXXXXXX…" at bounding box center [568, 279] width 452 height 151
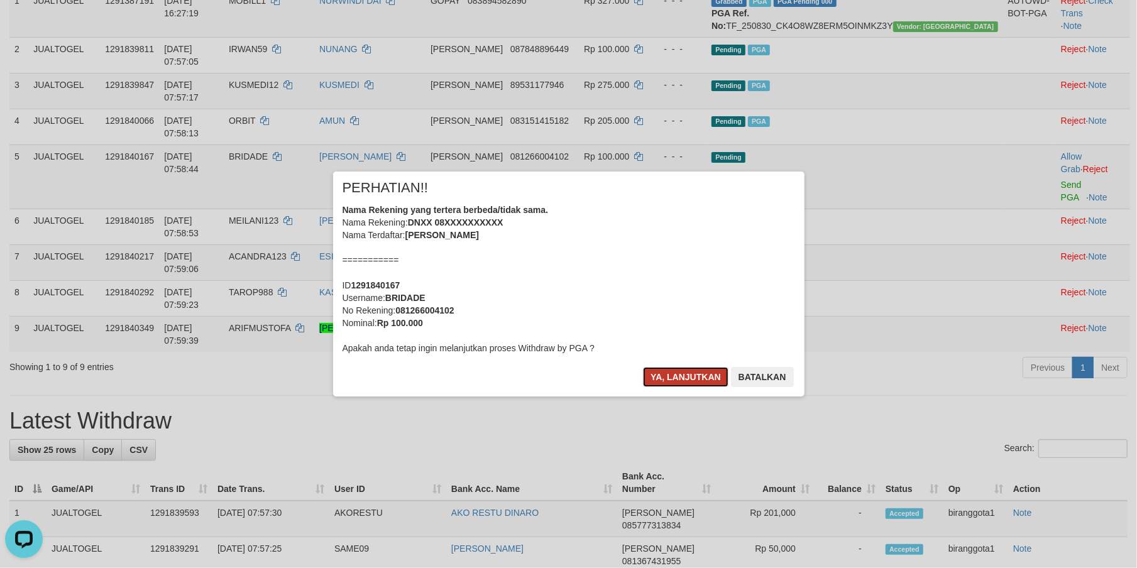
click at [675, 385] on button "Ya, lanjutkan" at bounding box center [685, 377] width 85 height 20
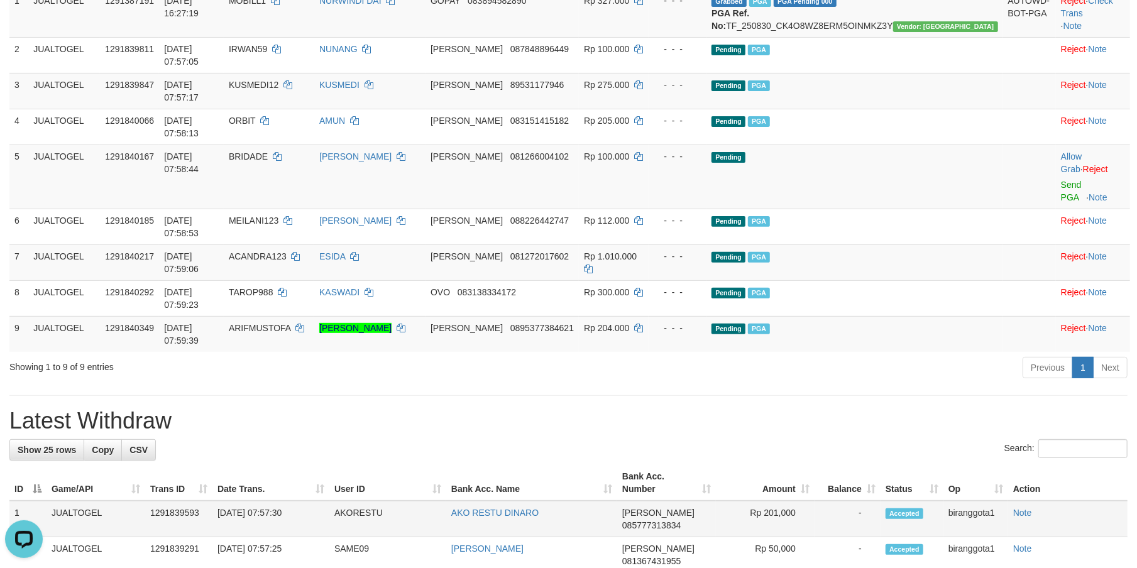
scroll to position [192, 0]
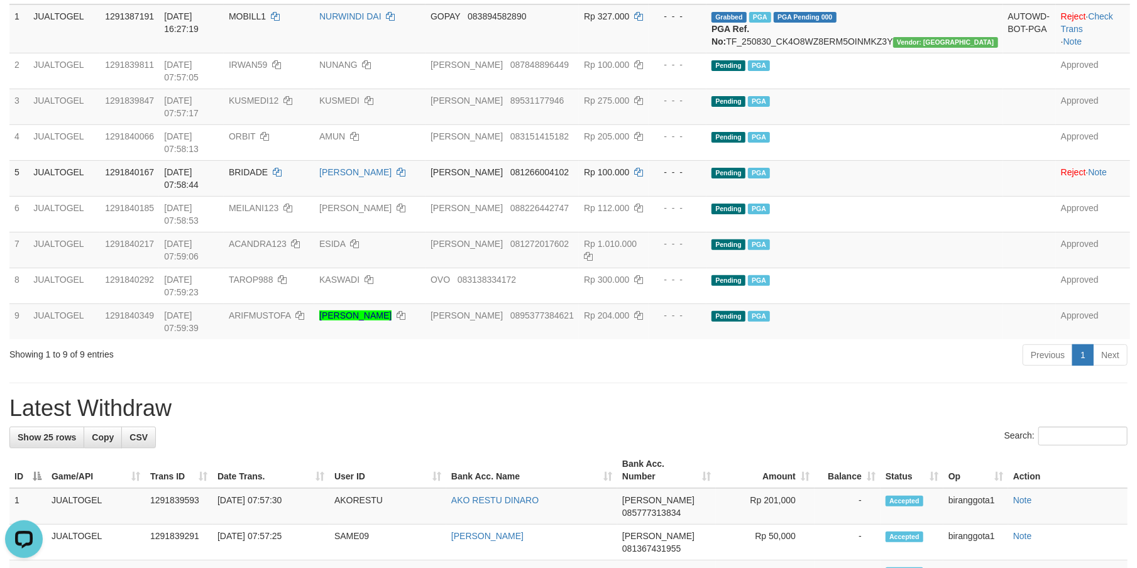
click at [521, 396] on h1 "Latest Withdraw" at bounding box center [568, 408] width 1118 height 25
click at [268, 167] on span "BRIDADE" at bounding box center [248, 172] width 39 height 10
copy td "BRIDADE"
click at [268, 167] on span "BRIDADE" at bounding box center [248, 172] width 39 height 10
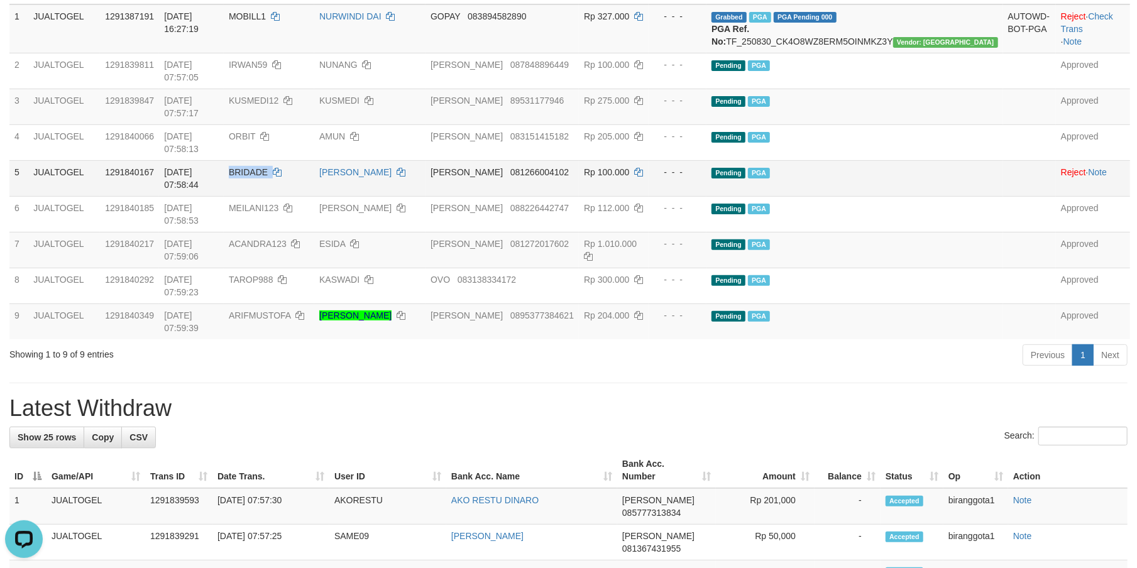
copy td "BRIDADE"
click at [642, 396] on h1 "Latest Withdraw" at bounding box center [568, 408] width 1118 height 25
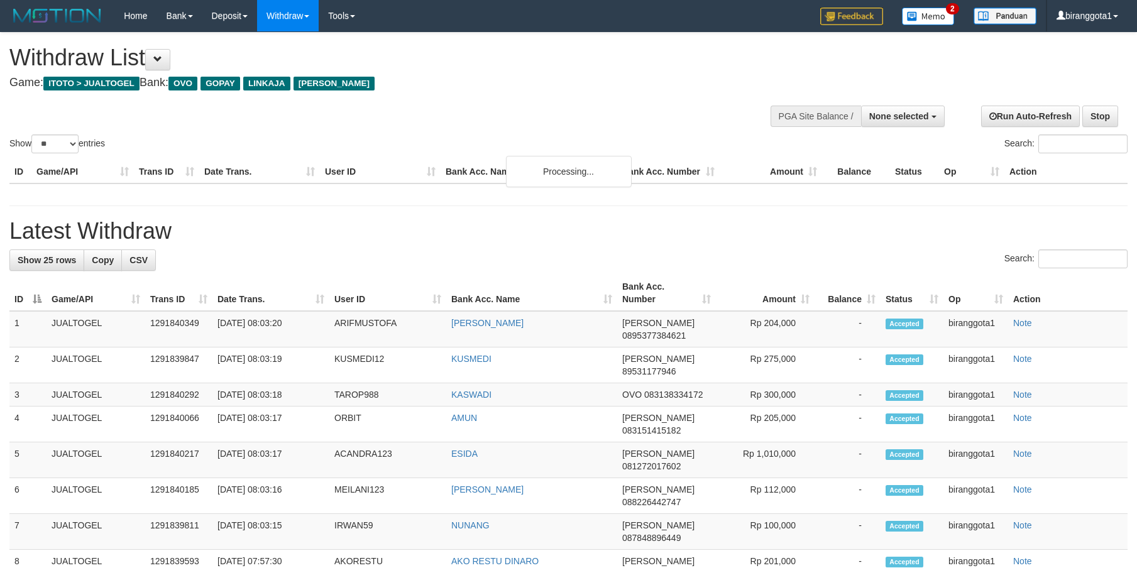
select select
select select "**"
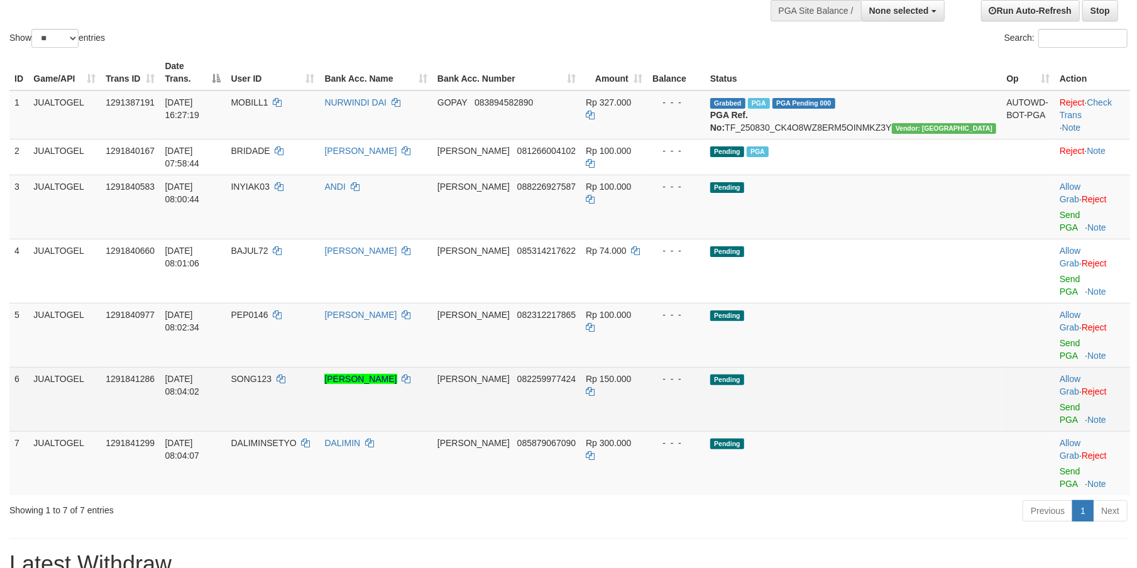
scroll to position [80, 0]
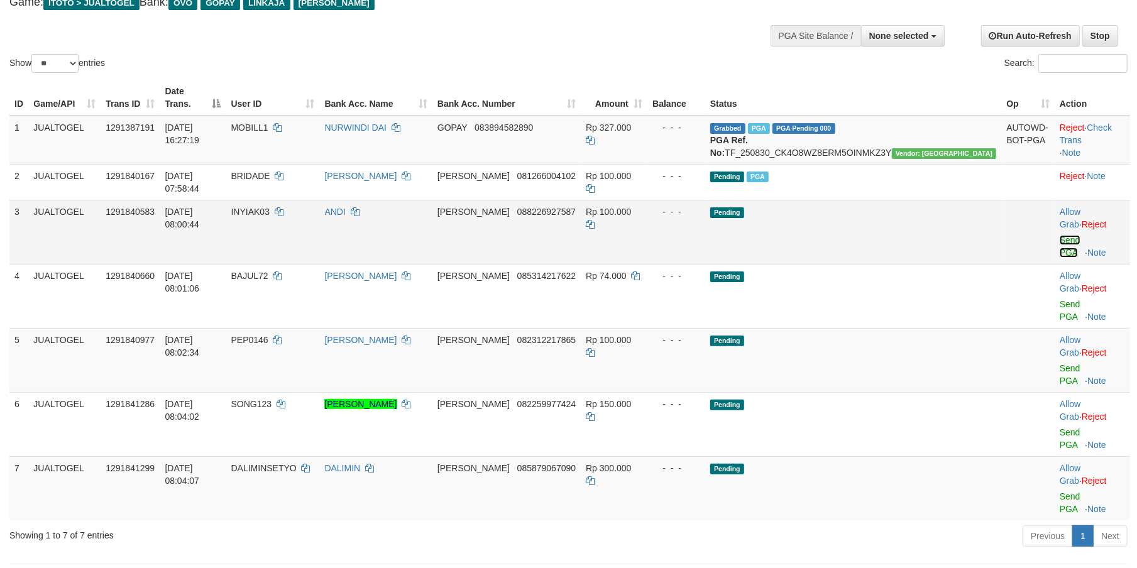
click at [1060, 235] on link "Send PGA" at bounding box center [1070, 246] width 21 height 23
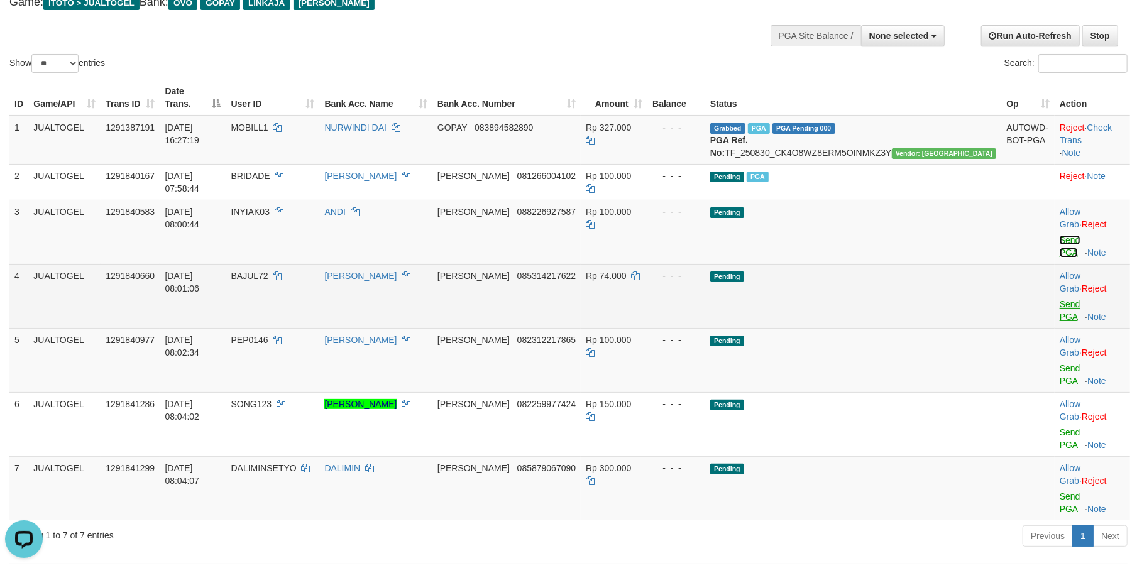
scroll to position [0, 0]
click at [1060, 299] on link "Send PGA" at bounding box center [1070, 310] width 21 height 23
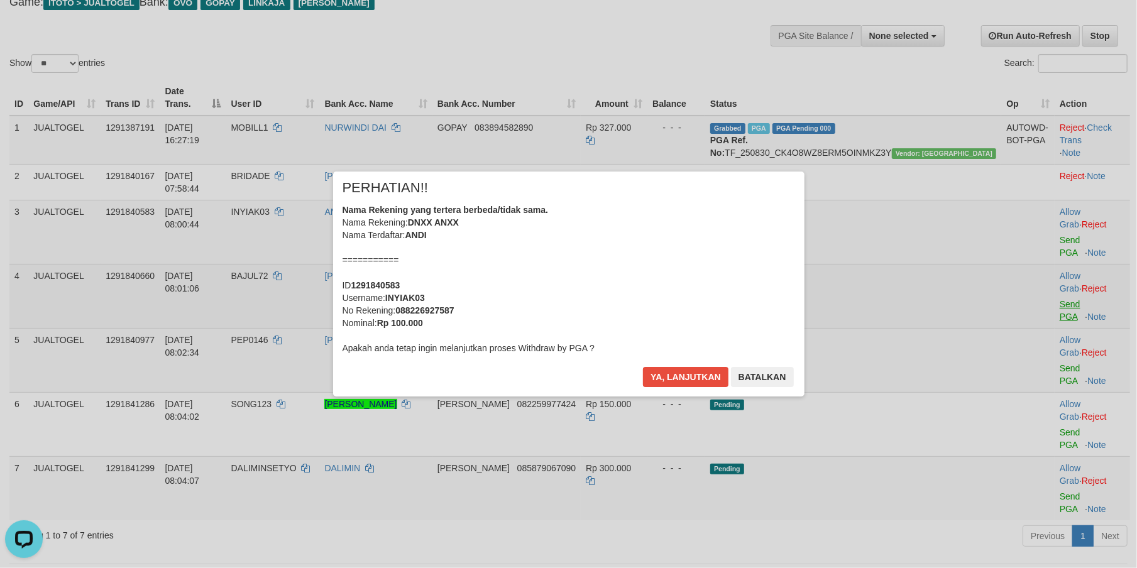
click at [1039, 294] on div "× PERHATIAN!! Nama Rekening yang tertera berbeda/tidak sama. Nama Rekening: DNX…" at bounding box center [568, 283] width 1137 height 275
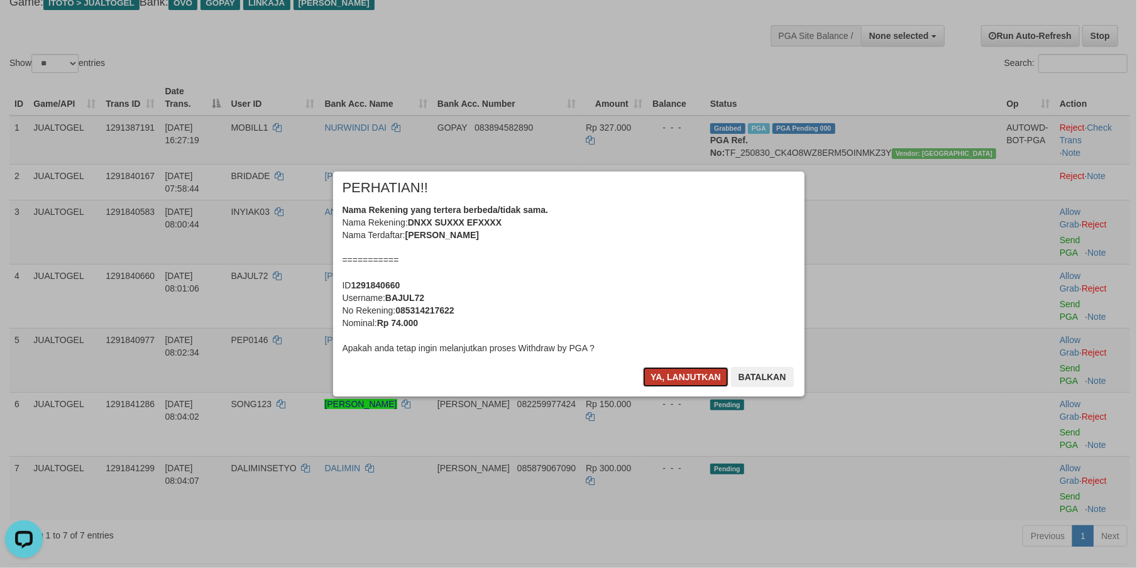
click at [664, 370] on button "Ya, lanjutkan" at bounding box center [685, 377] width 85 height 20
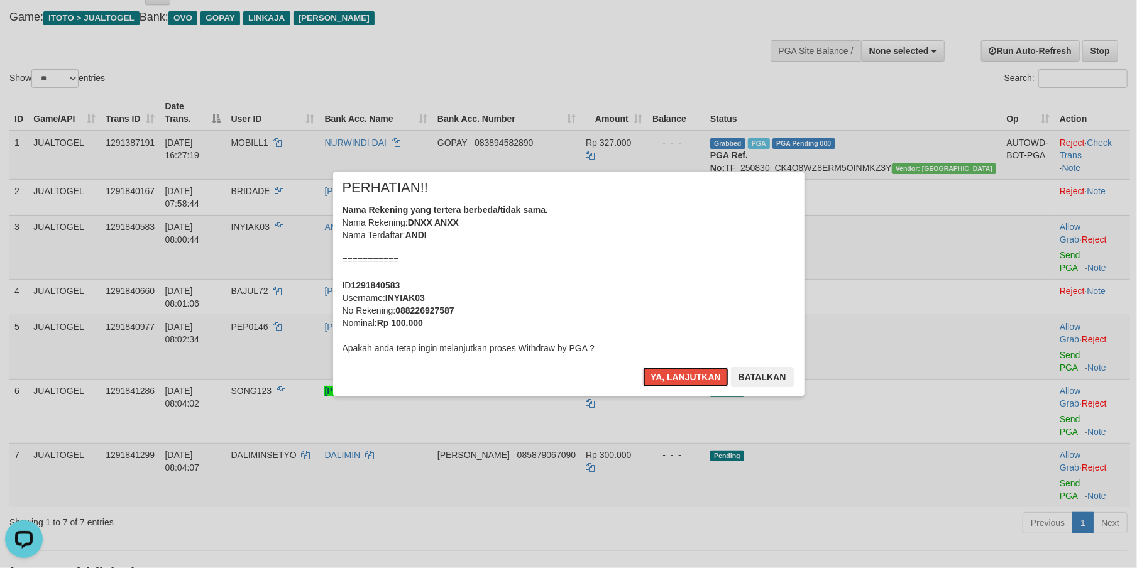
click at [664, 370] on button "Ya, lanjutkan" at bounding box center [685, 377] width 85 height 20
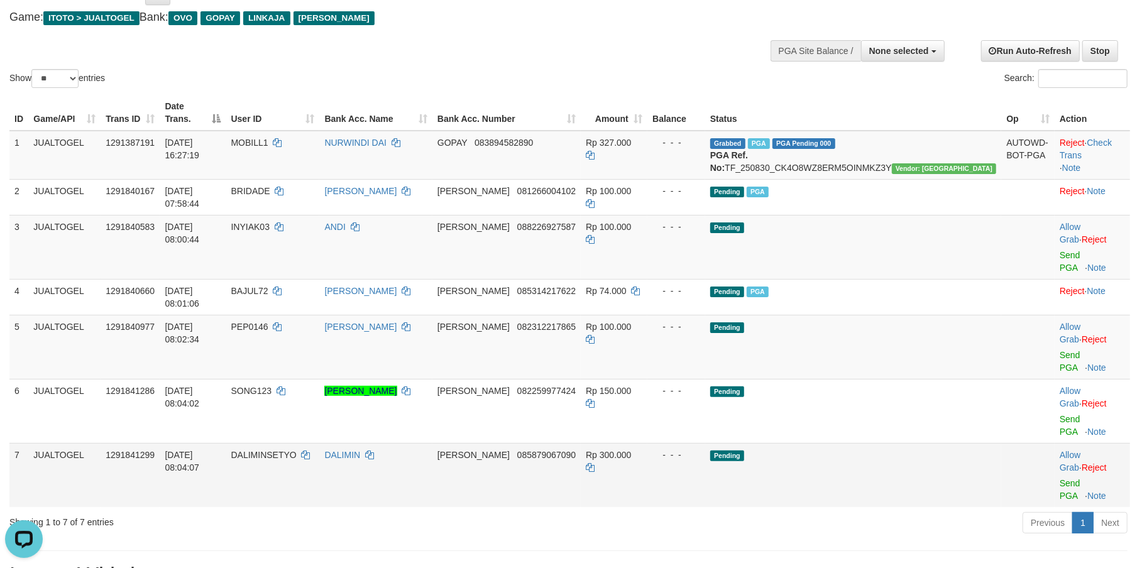
scroll to position [49, 0]
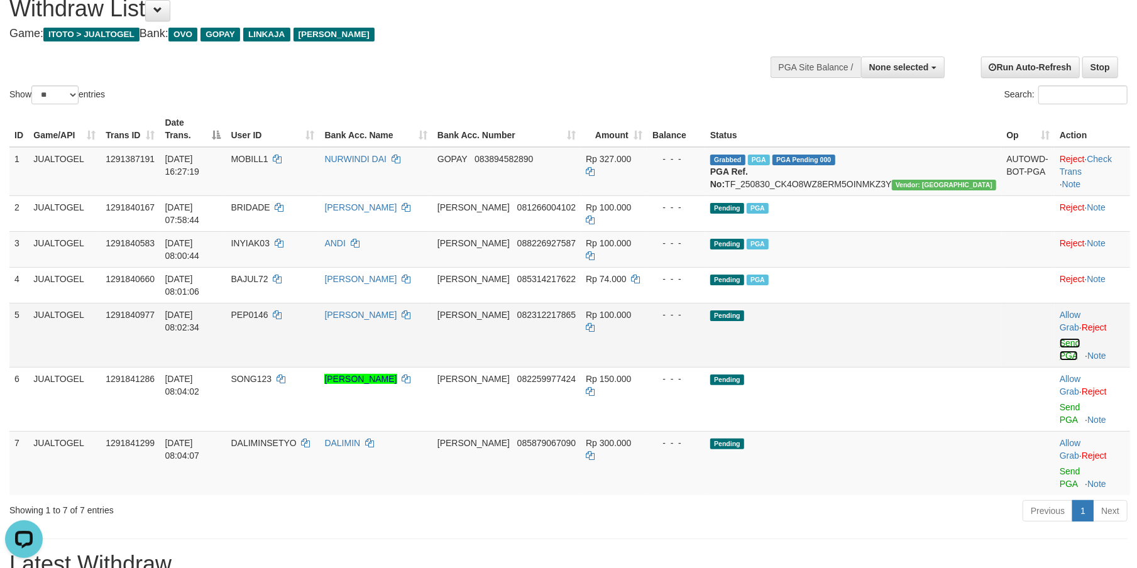
click at [1060, 338] on link "Send PGA" at bounding box center [1070, 349] width 21 height 23
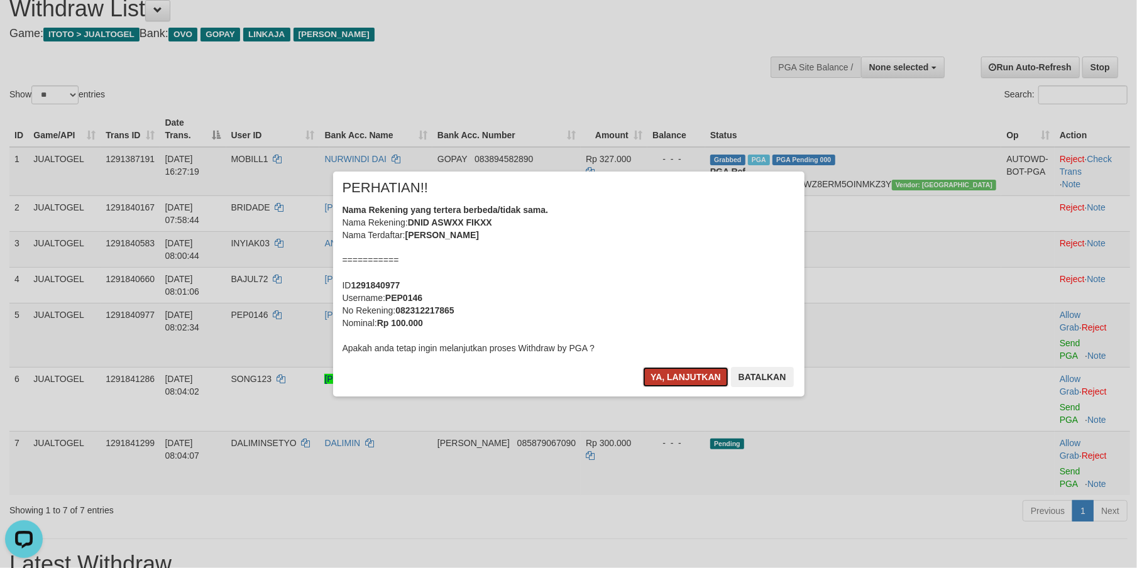
click at [679, 373] on button "Ya, lanjutkan" at bounding box center [685, 377] width 85 height 20
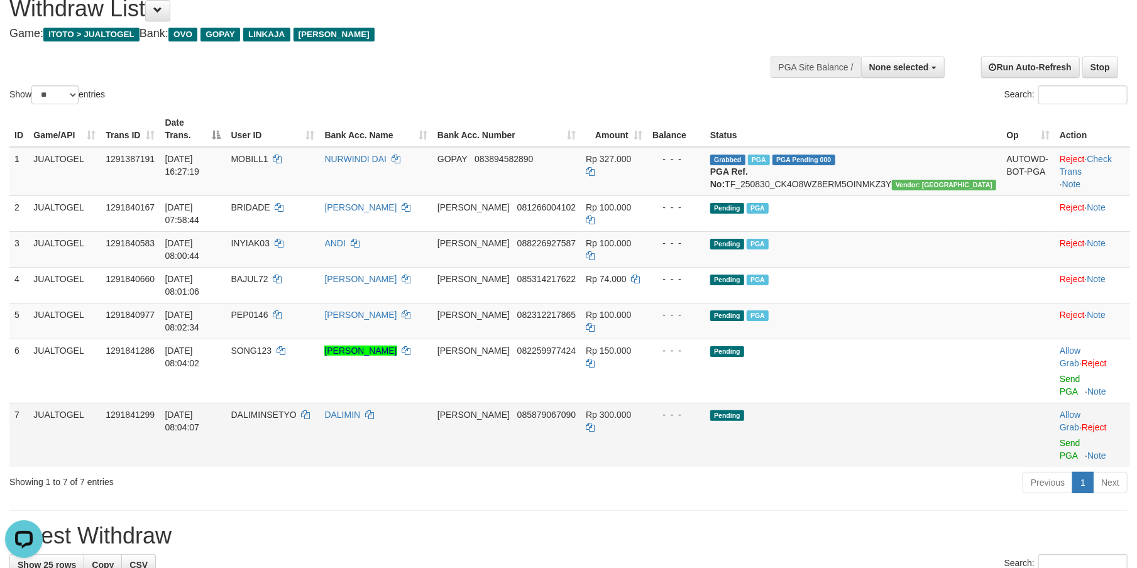
click at [564, 403] on td "DANA 085879067090" at bounding box center [506, 435] width 148 height 64
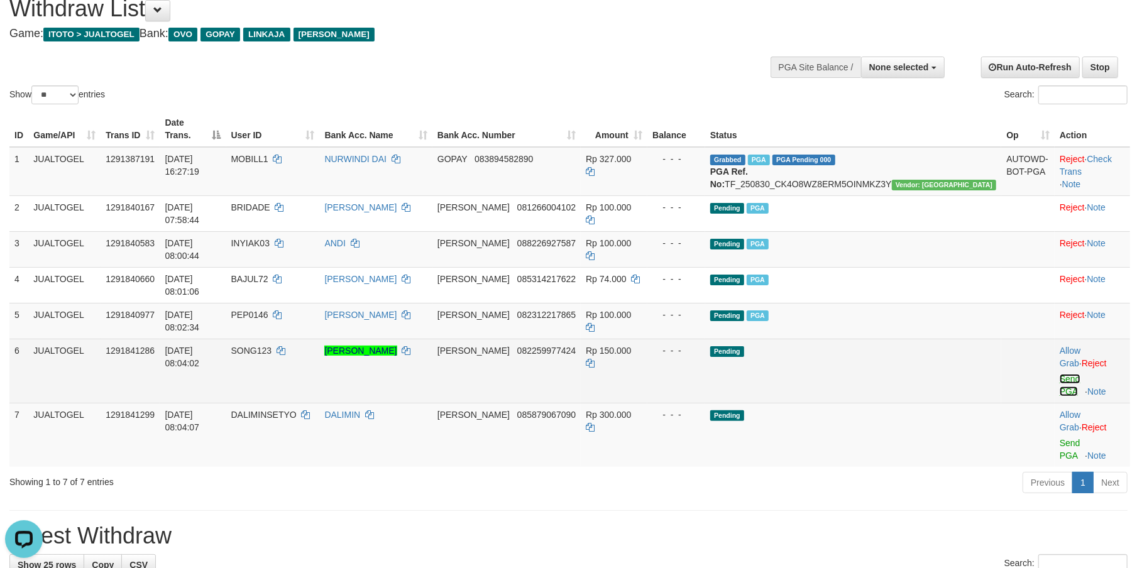
click at [1060, 374] on link "Send PGA" at bounding box center [1070, 385] width 21 height 23
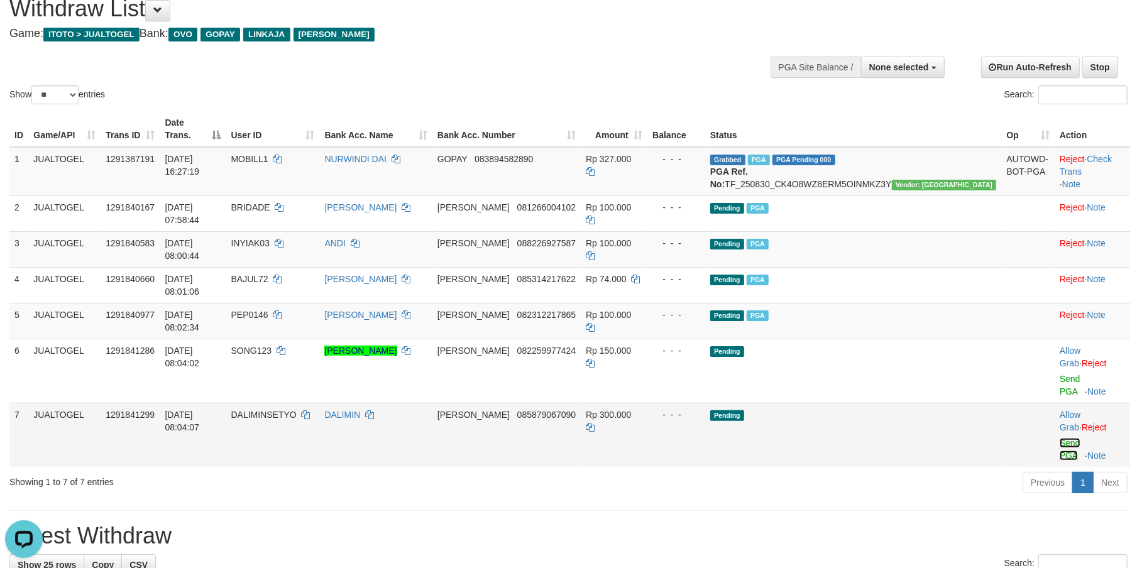
click at [1060, 438] on link "Send PGA" at bounding box center [1070, 449] width 21 height 23
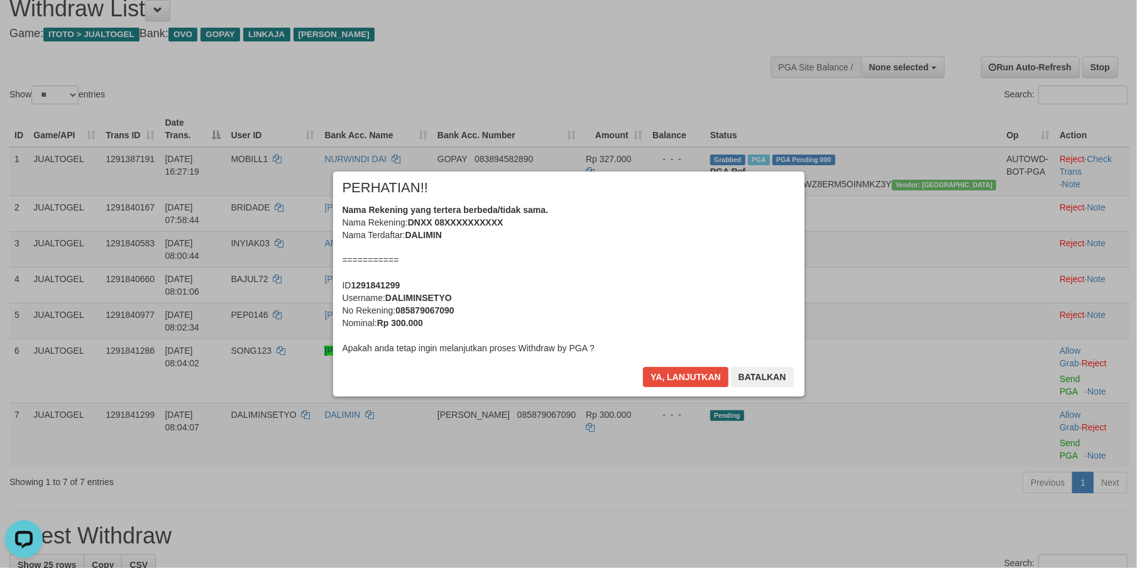
click at [426, 307] on b "085879067090" at bounding box center [424, 310] width 58 height 10
copy b "085879067090"
click at [63, 307] on div "× PERHATIAN!! Nama Rekening yang tertera berbeda/tidak sama. Nama Rekening: DNX…" at bounding box center [568, 283] width 1137 height 275
click at [651, 282] on div "Nama Rekening yang tertera berbeda/tidak sama. Nama Rekening: DNXX 08XXXXXXXXXX…" at bounding box center [568, 279] width 452 height 151
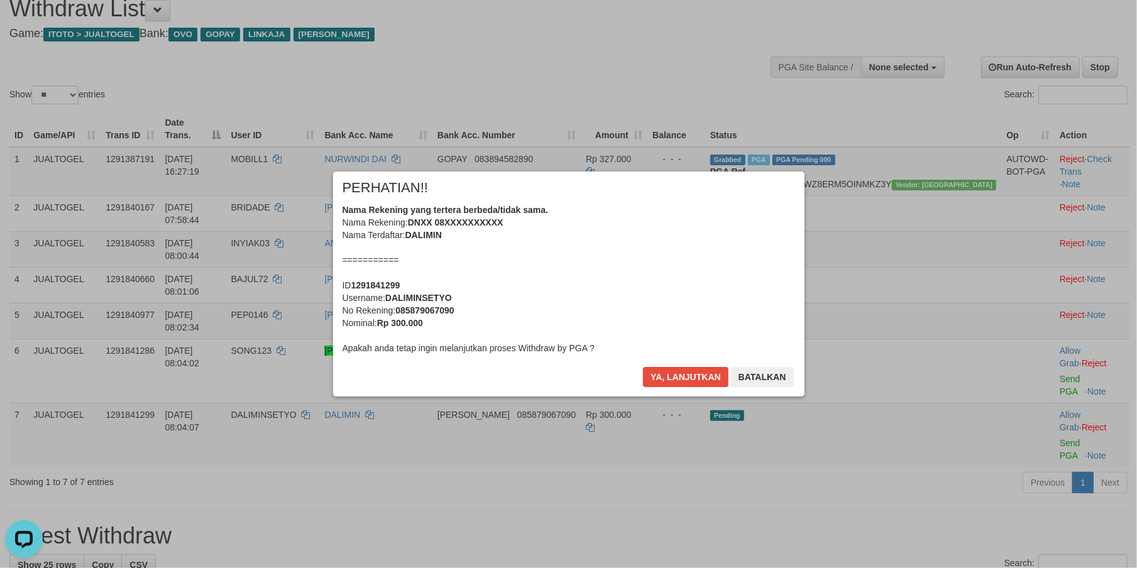
click at [651, 282] on div "Nama Rekening yang tertera berbeda/tidak sama. Nama Rekening: DNXX 08XXXXXXXXXX…" at bounding box center [568, 279] width 452 height 151
click at [643, 367] on button "Ya, lanjutkan" at bounding box center [685, 377] width 85 height 20
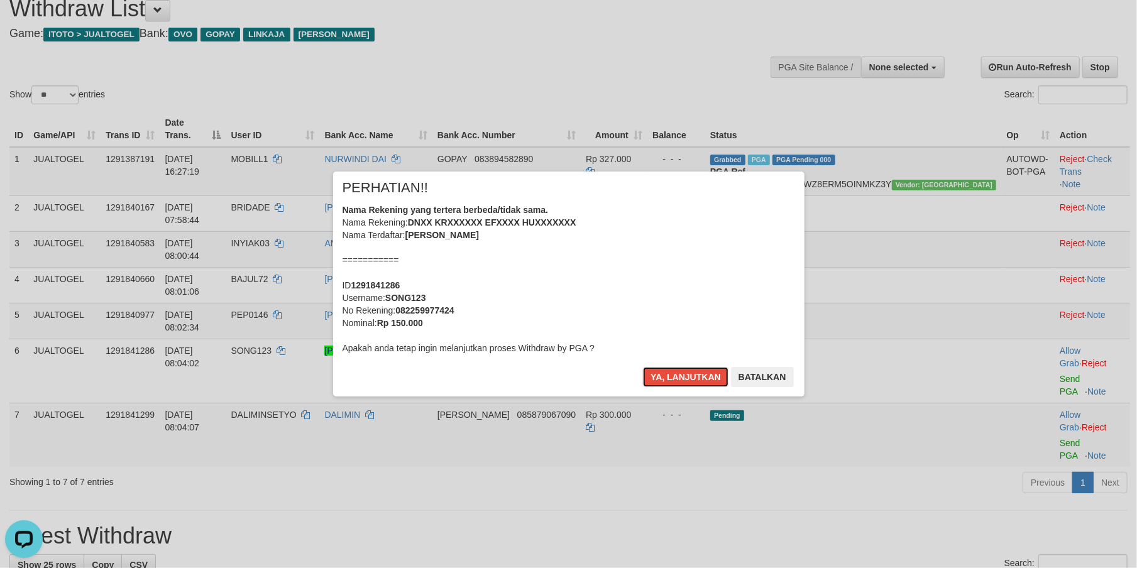
click at [632, 287] on div "Nama Rekening yang tertera berbeda/tidak sama. Nama Rekening: DNXX KRXXXXXX EFX…" at bounding box center [568, 279] width 452 height 151
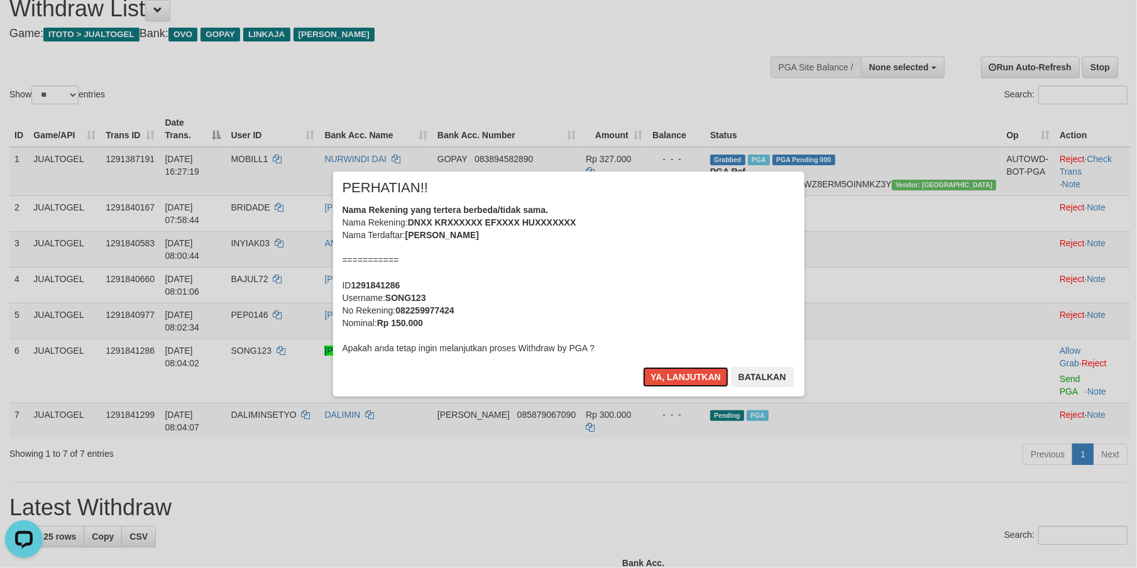
click at [643, 367] on button "Ya, lanjutkan" at bounding box center [685, 377] width 85 height 20
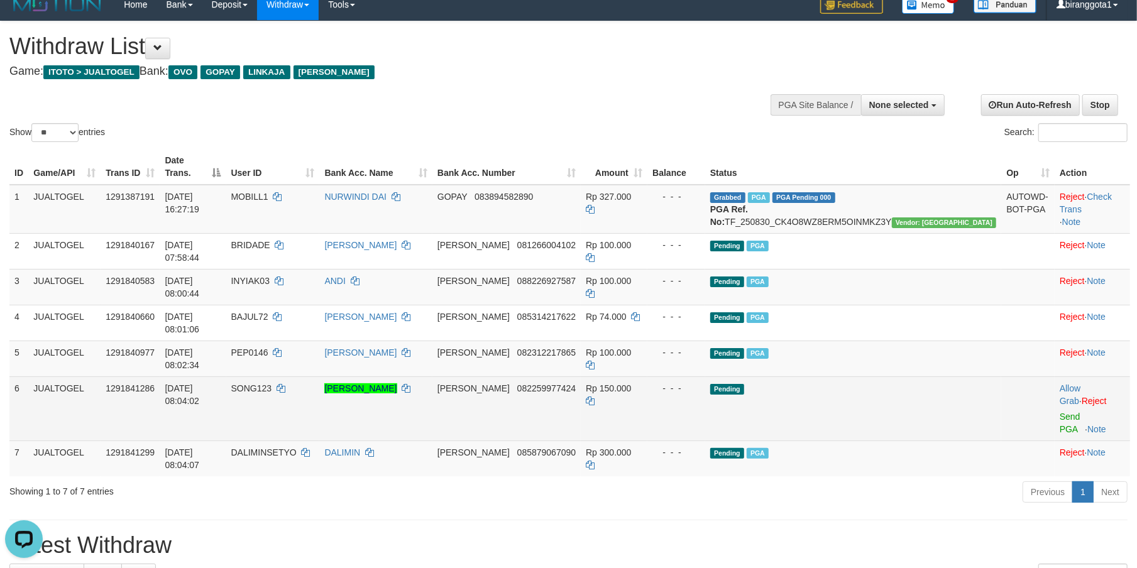
scroll to position [0, 0]
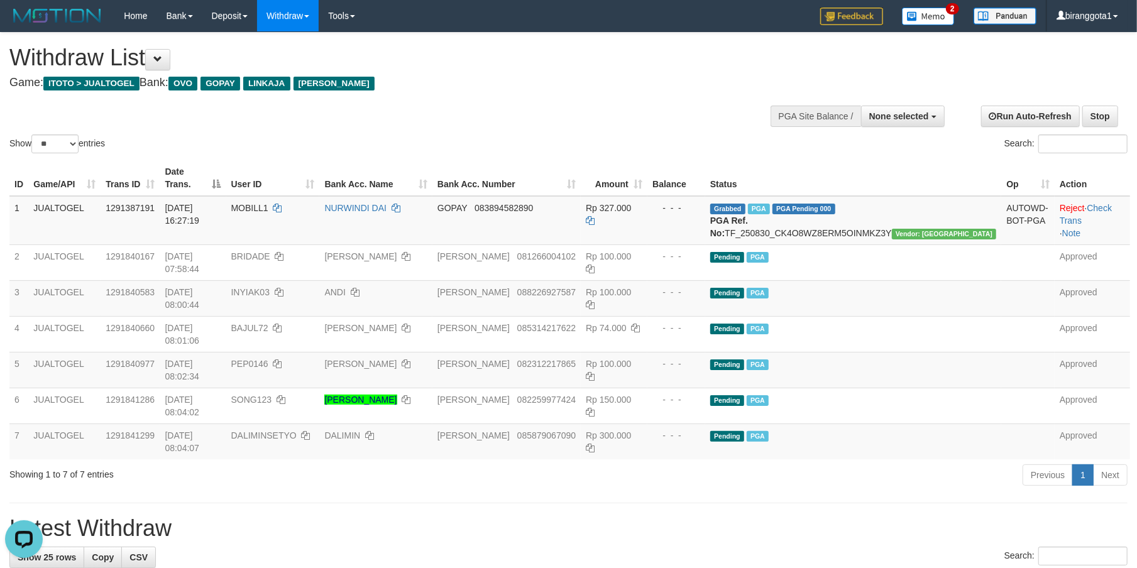
click at [597, 516] on h1 "Latest Withdraw" at bounding box center [568, 528] width 1118 height 25
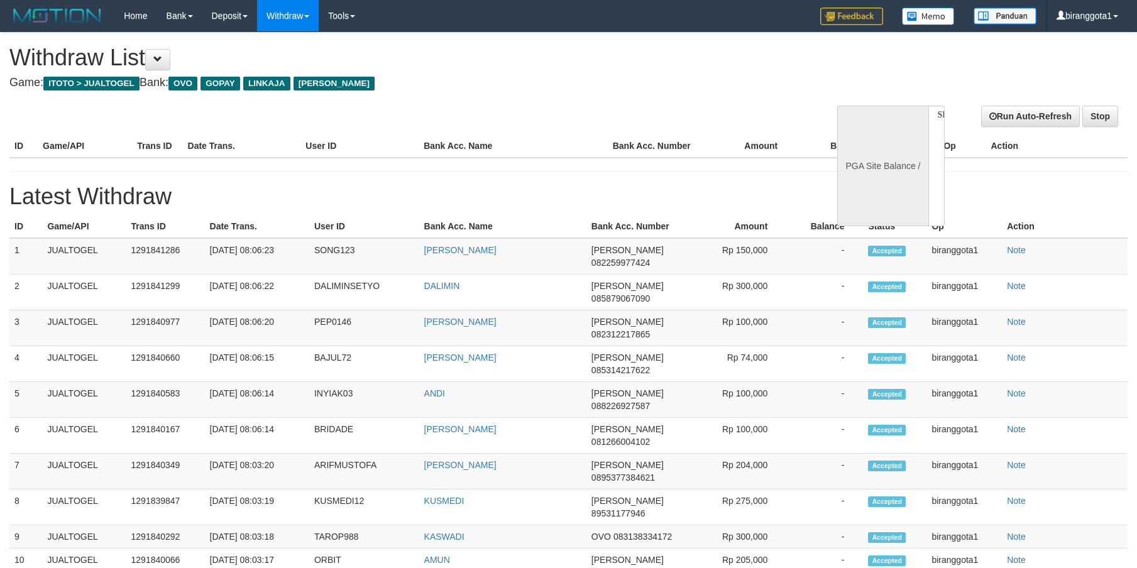
select select
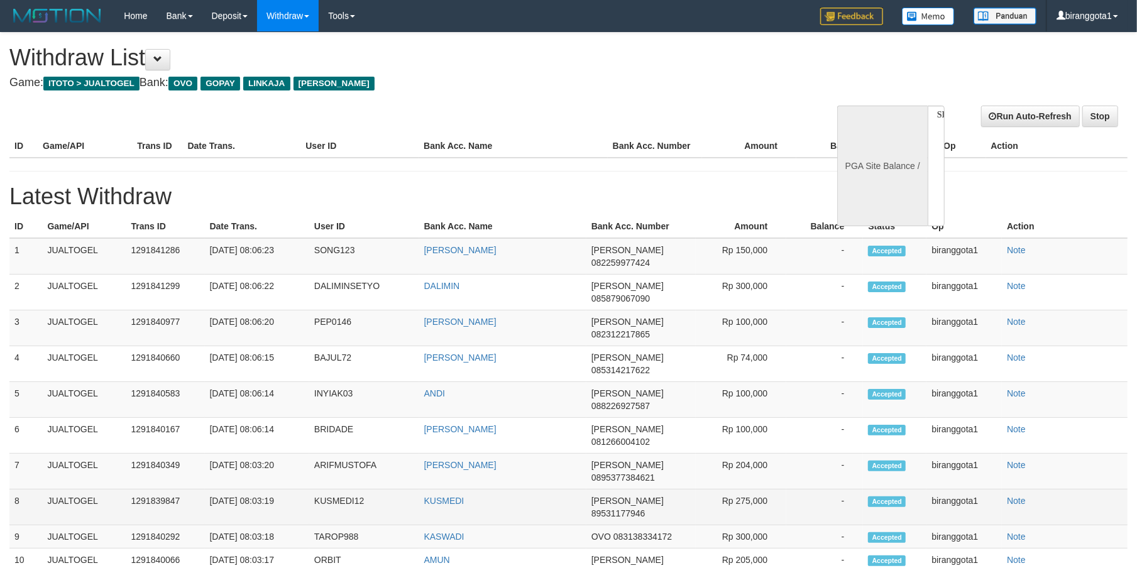
select select "**"
select select
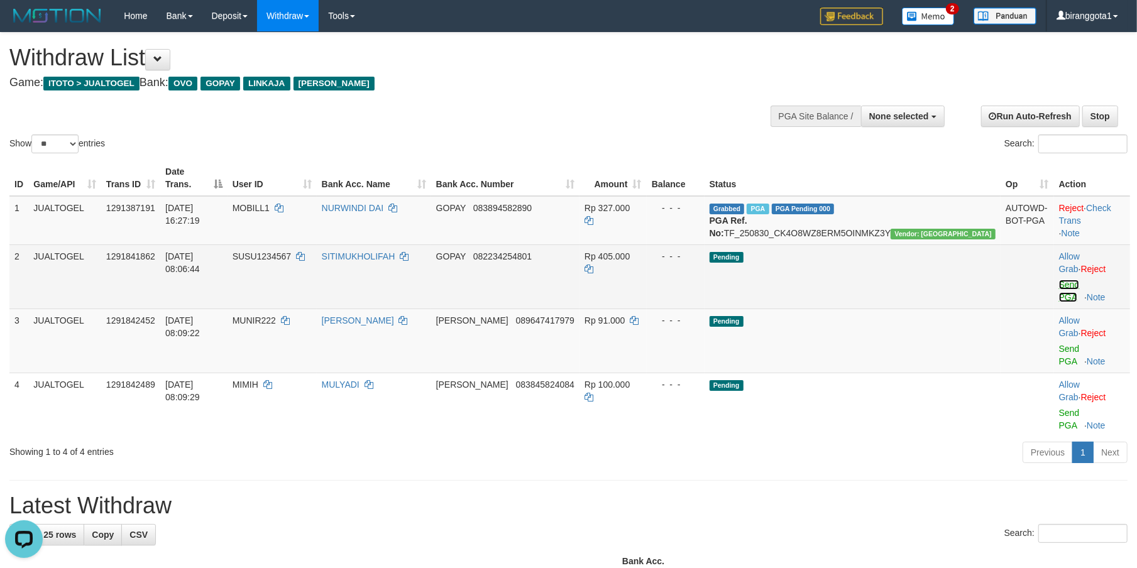
click at [1059, 280] on link "Send PGA" at bounding box center [1069, 291] width 21 height 23
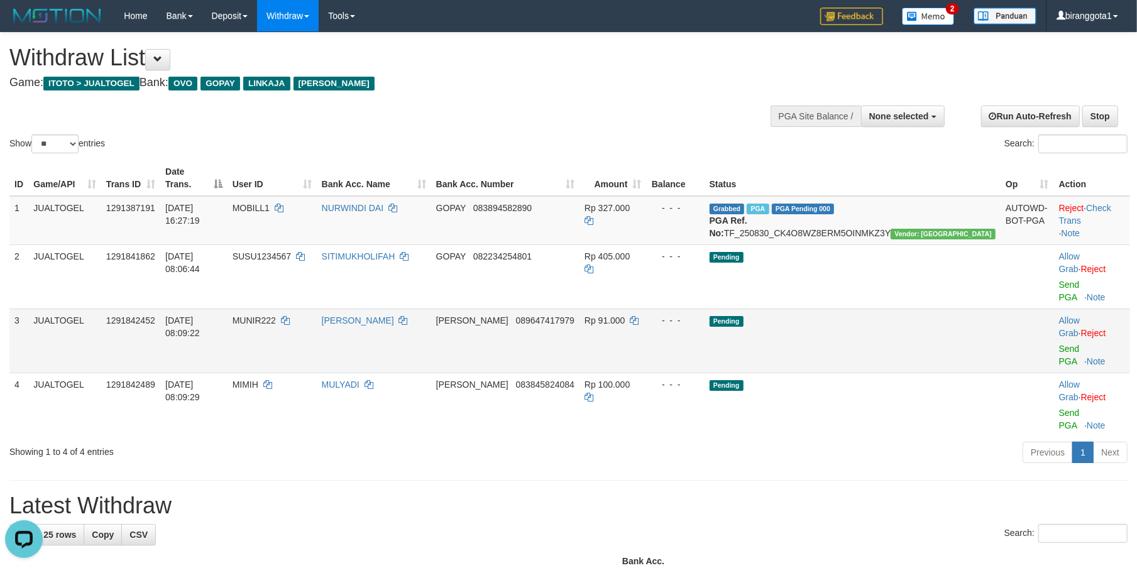
click at [1054, 315] on td "Allow Grab · Reject Send PGA · Note" at bounding box center [1092, 341] width 76 height 64
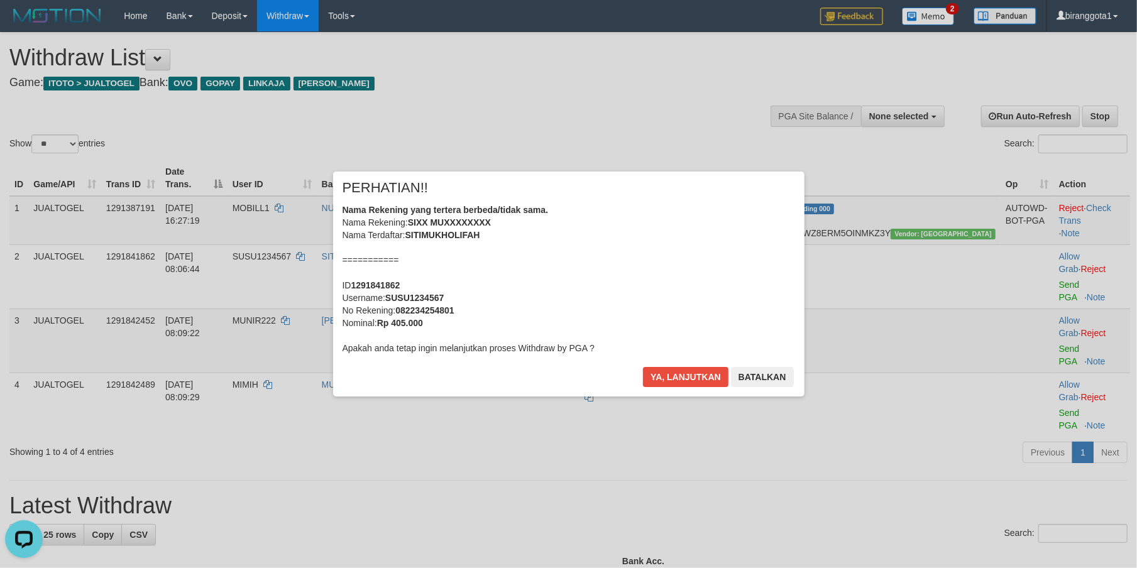
click at [1044, 312] on div "× PERHATIAN!! Nama Rekening yang tertera berbeda/tidak sama. Nama Rekening: SIX…" at bounding box center [568, 283] width 1137 height 275
click at [689, 376] on button "Ya, lanjutkan" at bounding box center [685, 377] width 85 height 20
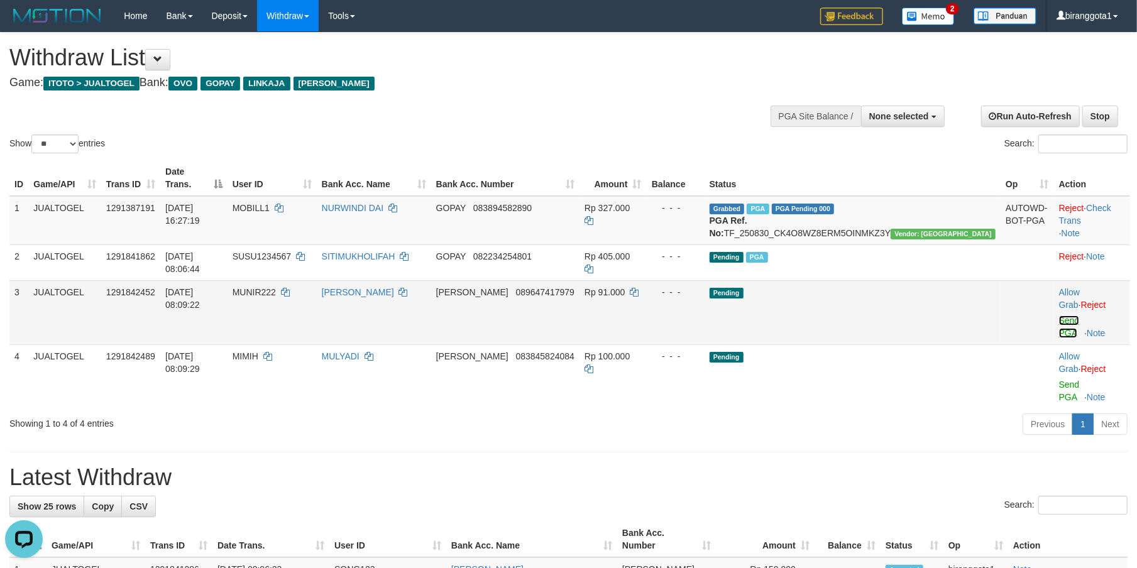
click at [1059, 315] on link "Send PGA" at bounding box center [1069, 326] width 21 height 23
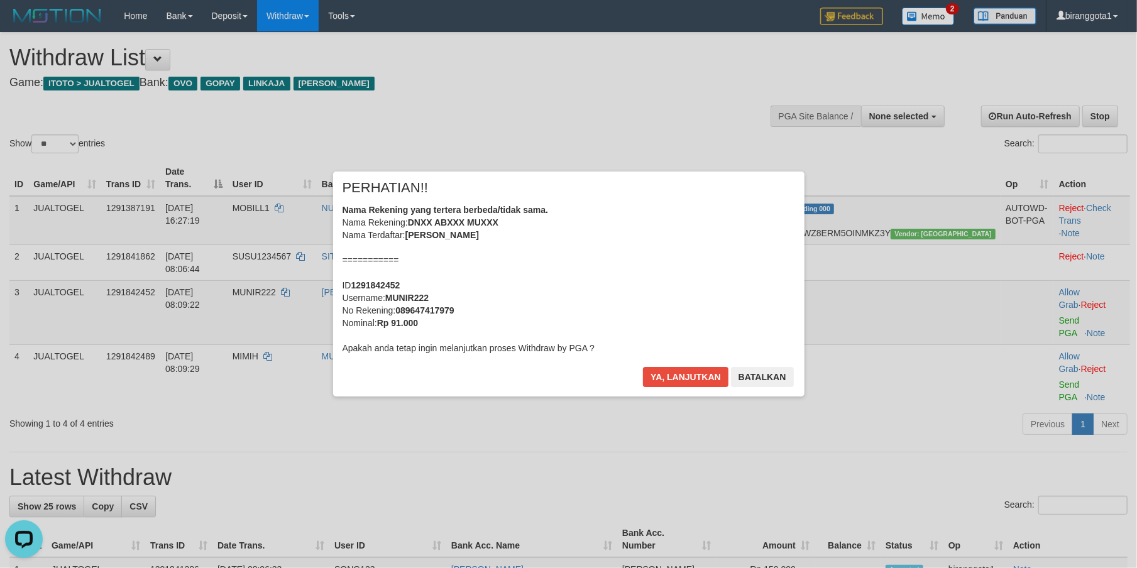
click at [657, 257] on div "Nama Rekening yang tertera berbeda/tidak sama. Nama Rekening: DNXX ABXXX MUXXX …" at bounding box center [568, 279] width 452 height 151
click at [643, 367] on button "Ya, lanjutkan" at bounding box center [685, 377] width 85 height 20
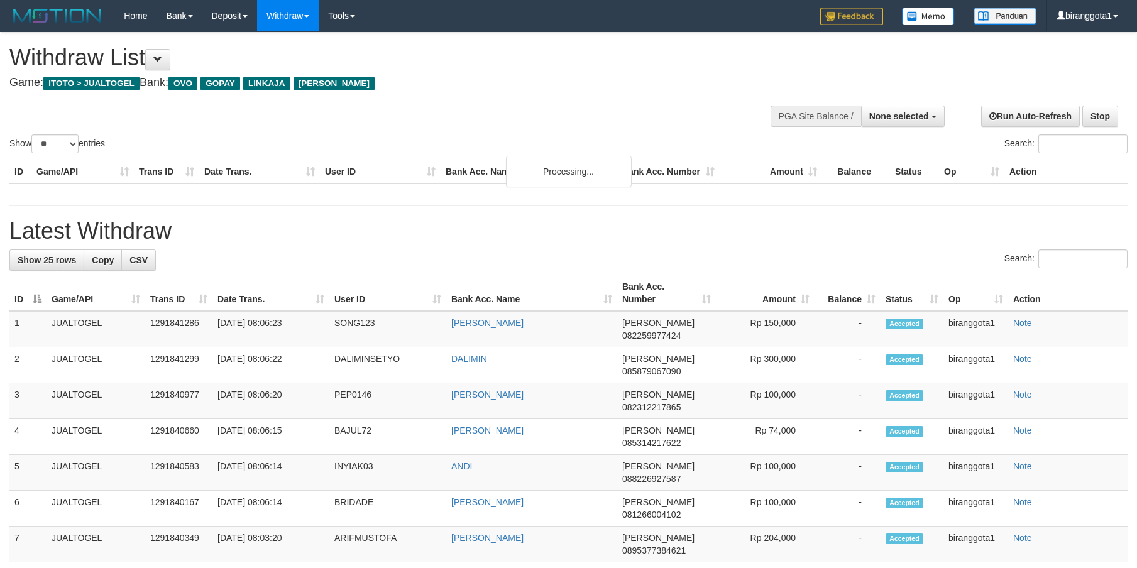
select select
select select "**"
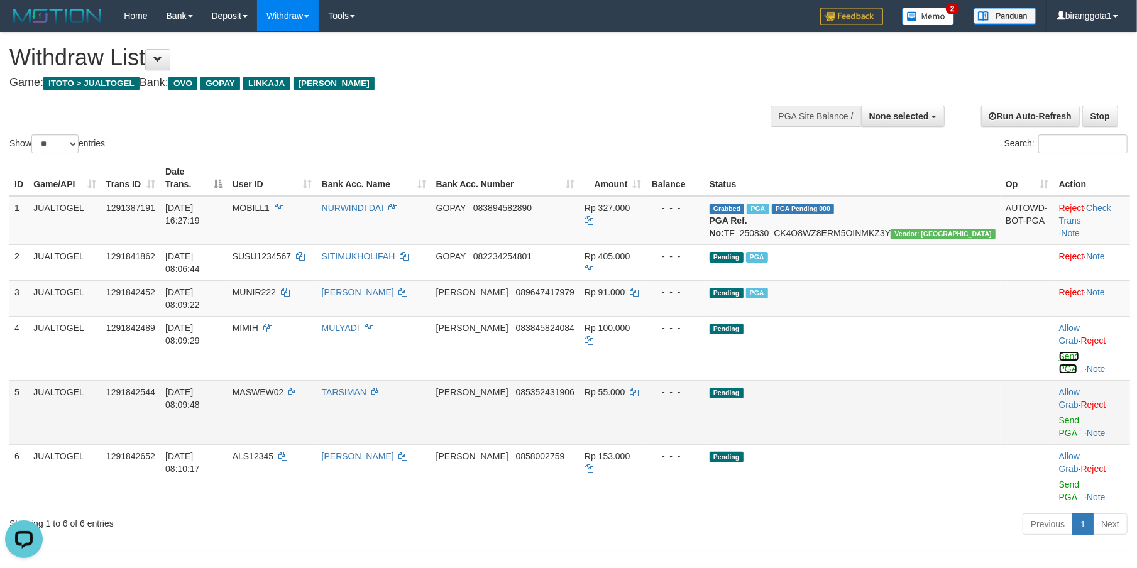
drag, startPoint x: 1034, startPoint y: 320, endPoint x: 1044, endPoint y: 349, distance: 30.6
click at [1059, 351] on link "Send PGA" at bounding box center [1069, 362] width 21 height 23
click at [1059, 415] on link "Send PGA" at bounding box center [1069, 426] width 21 height 23
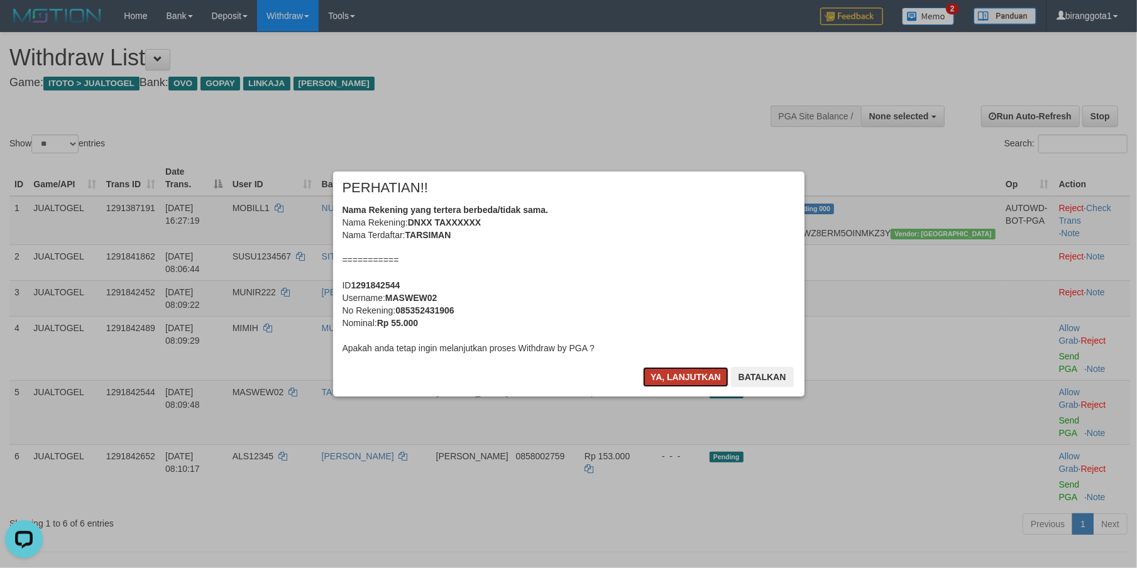
click at [684, 373] on button "Ya, lanjutkan" at bounding box center [685, 377] width 85 height 20
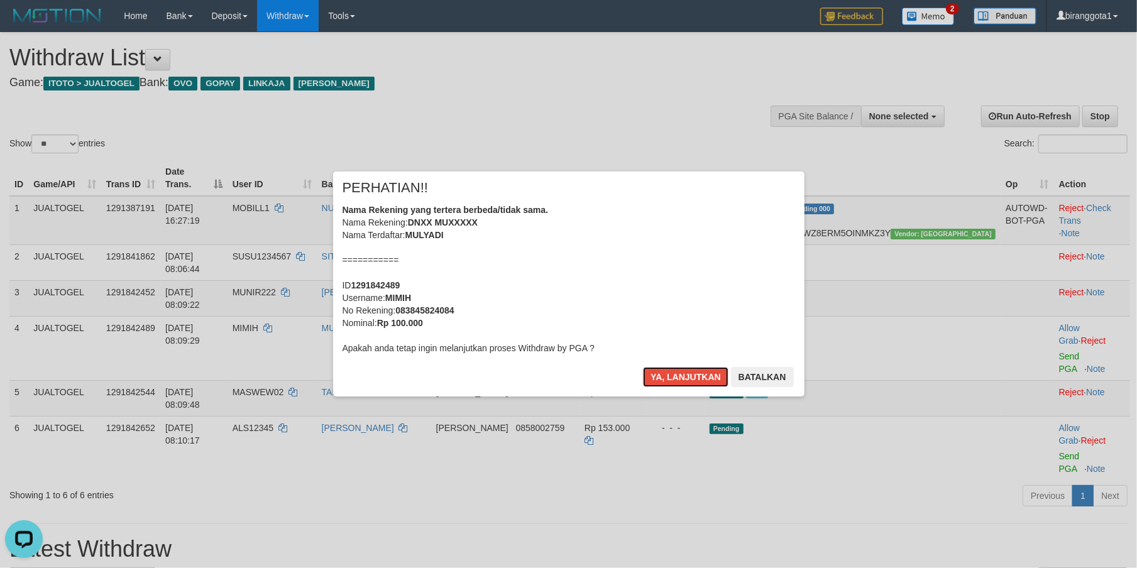
click at [684, 373] on button "Ya, lanjutkan" at bounding box center [685, 377] width 85 height 20
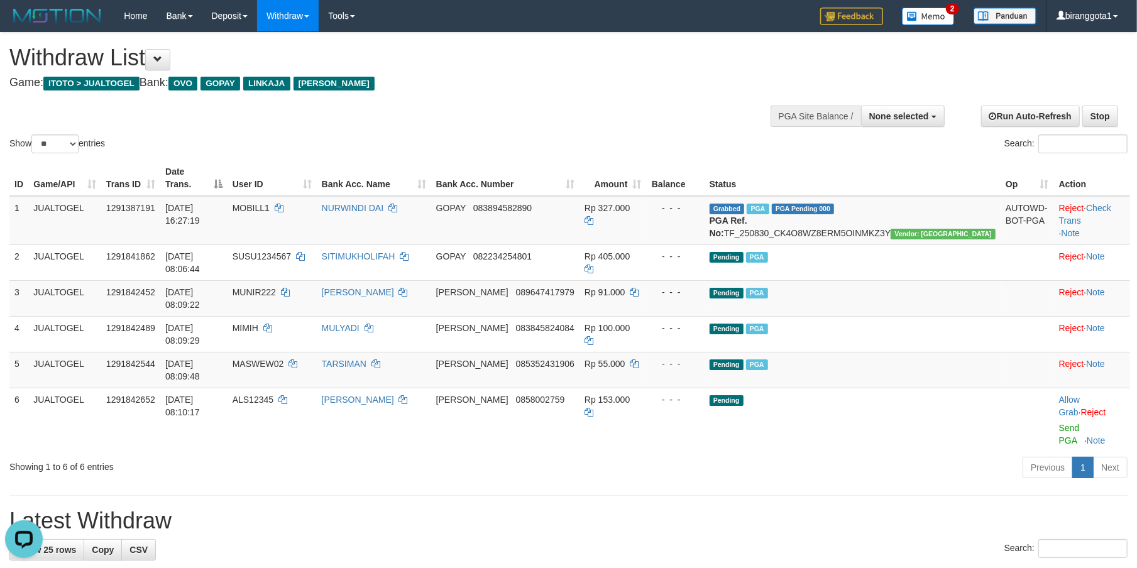
click at [608, 456] on div "Previous 1 Next" at bounding box center [805, 469] width 644 height 27
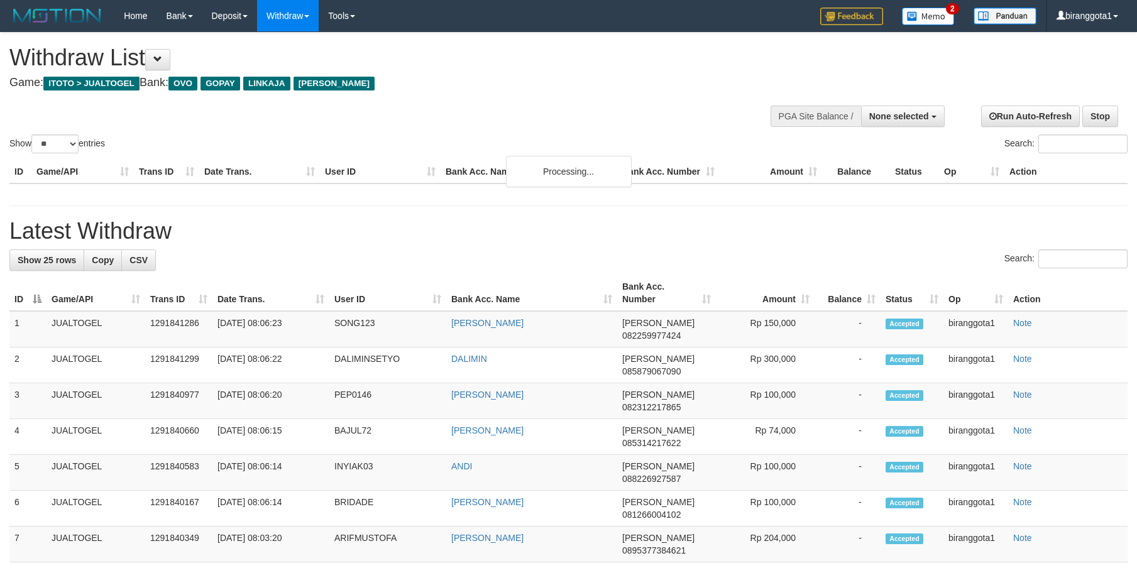
select select
select select "**"
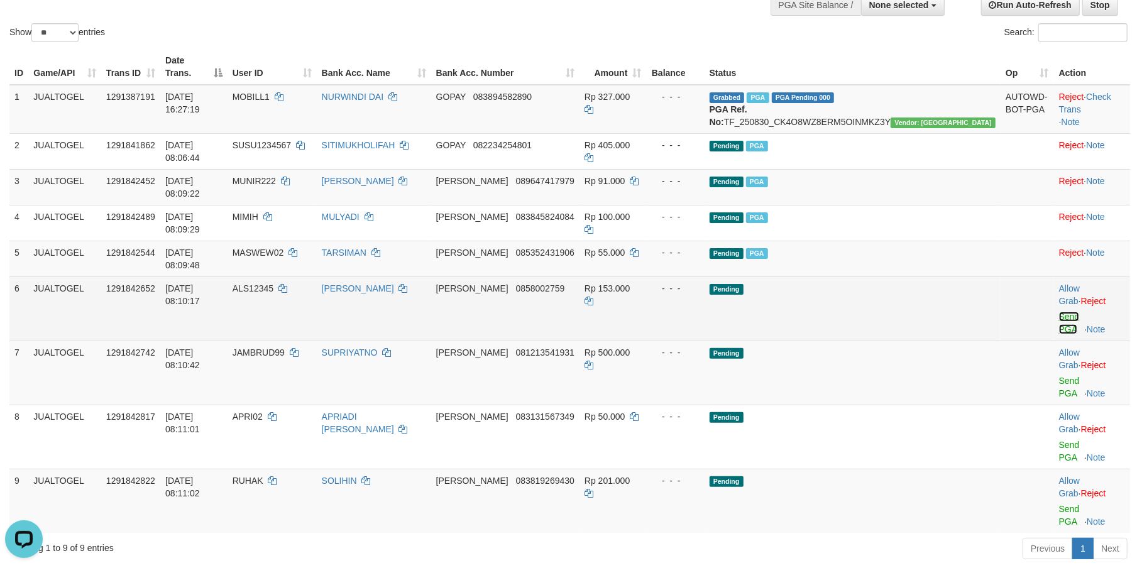
click at [1059, 312] on link "Send PGA" at bounding box center [1069, 323] width 21 height 23
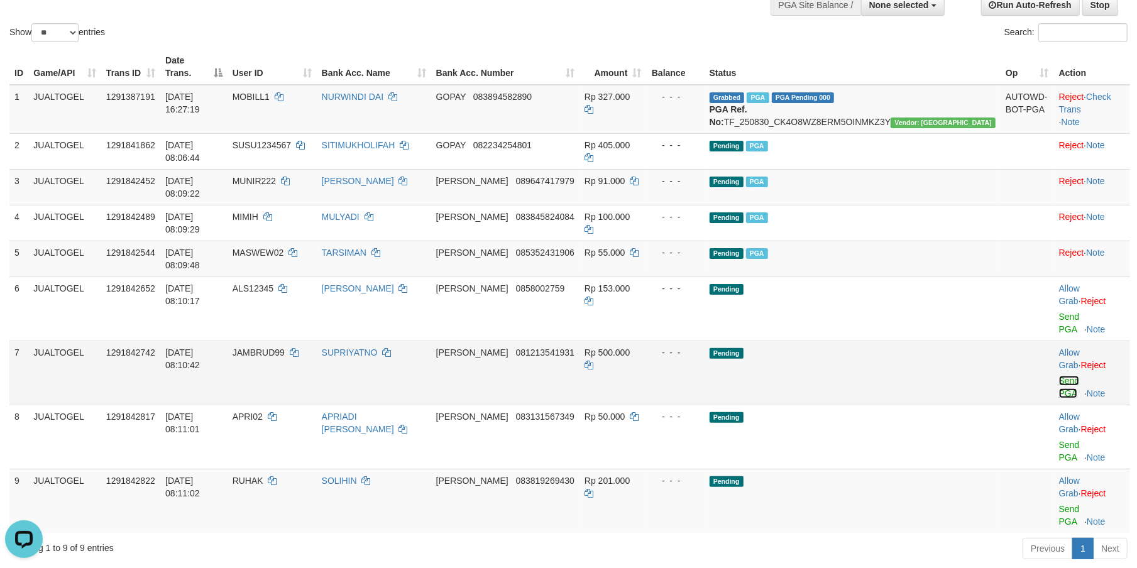
click at [1059, 376] on link "Send PGA" at bounding box center [1069, 387] width 21 height 23
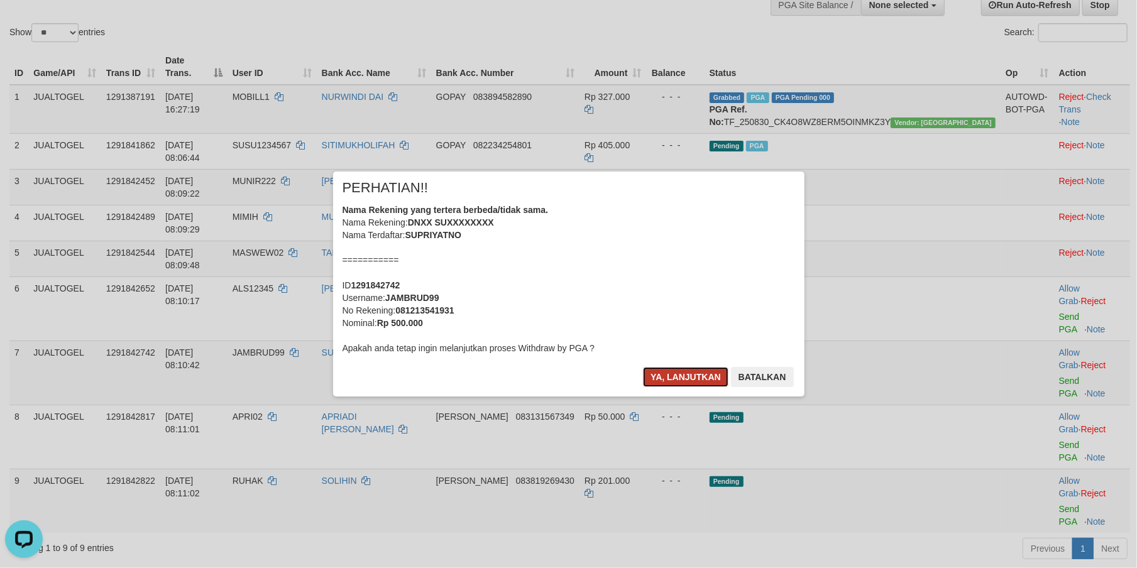
click at [664, 377] on button "Ya, lanjutkan" at bounding box center [685, 377] width 85 height 20
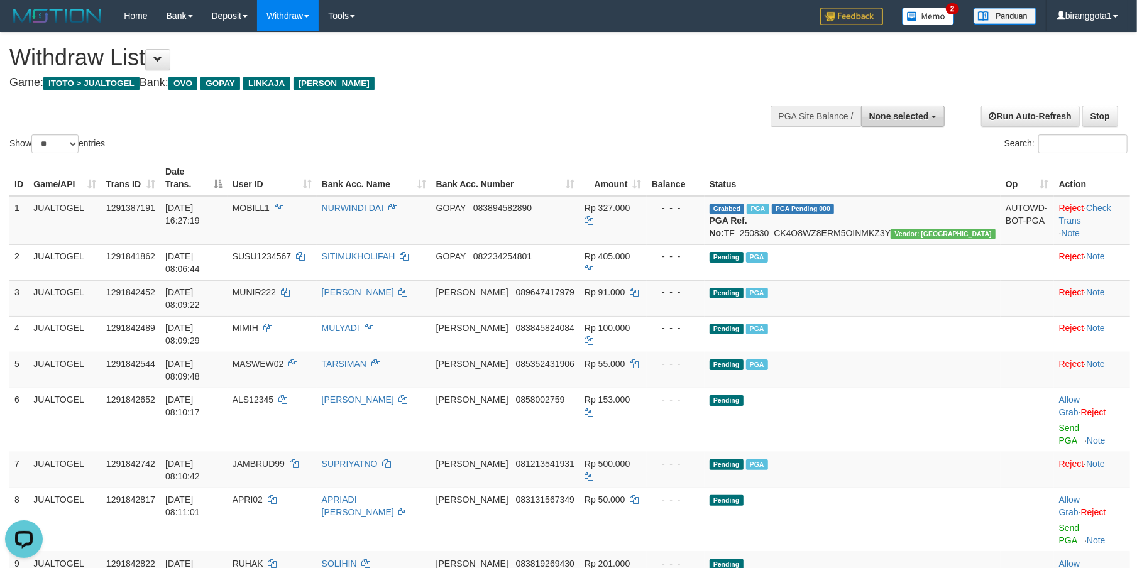
click at [916, 119] on span "None selected" at bounding box center [899, 116] width 60 height 10
click at [890, 172] on label "SELECT GAME" at bounding box center [865, 163] width 89 height 16
click at [878, 181] on label "[ITOTO] JUALTOGEL" at bounding box center [882, 180] width 122 height 16
select select "****"
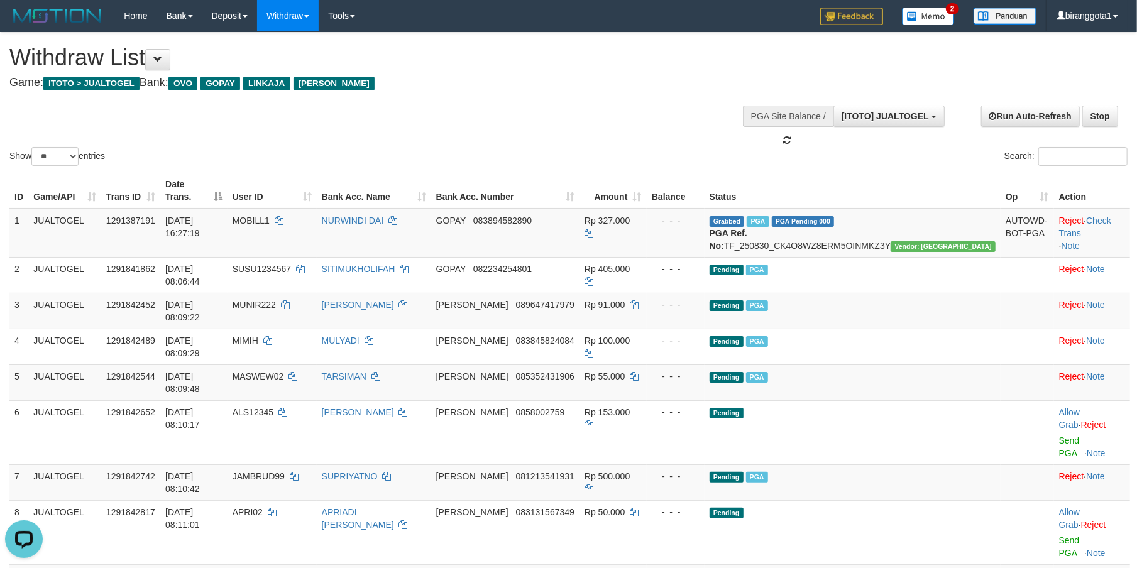
scroll to position [11, 0]
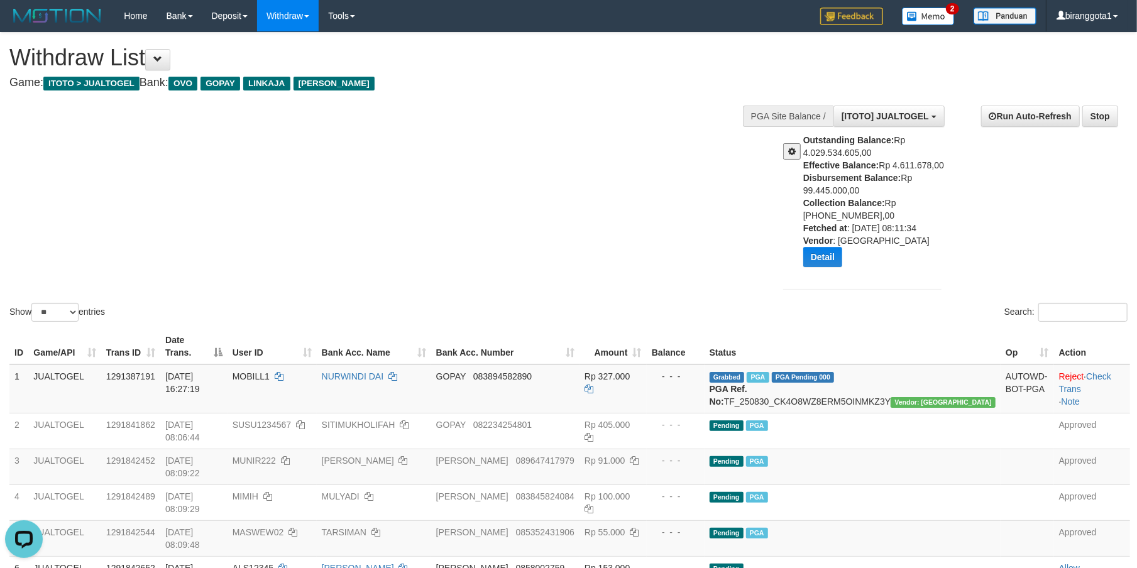
click at [460, 109] on div "Show ** ** ** *** entries Search:" at bounding box center [568, 179] width 1137 height 292
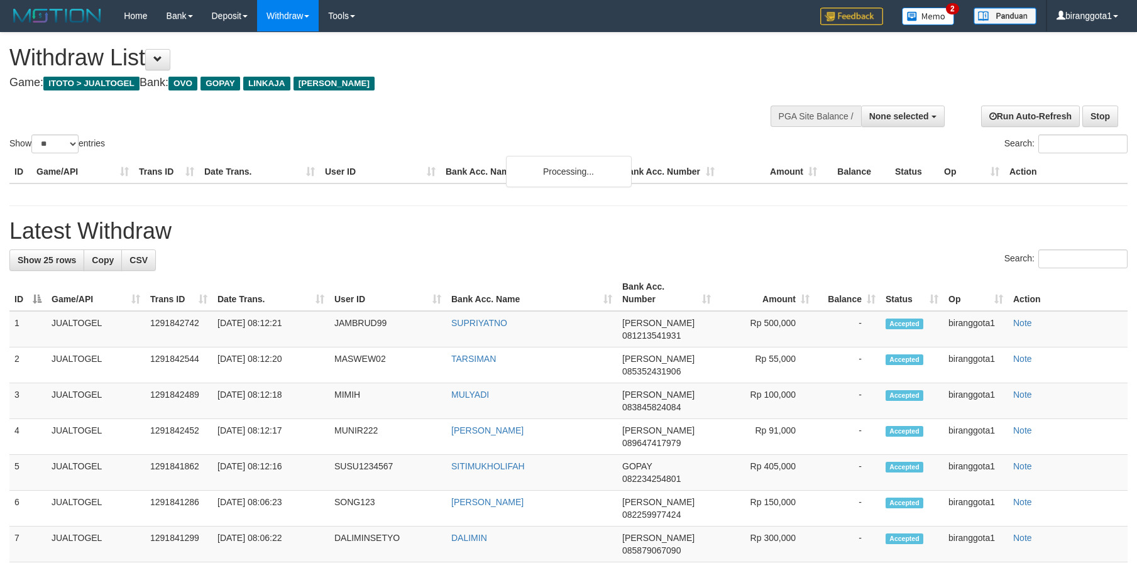
select select
select select "**"
click at [479, 101] on div "Show ** ** ** *** entries Search:" at bounding box center [568, 94] width 1137 height 123
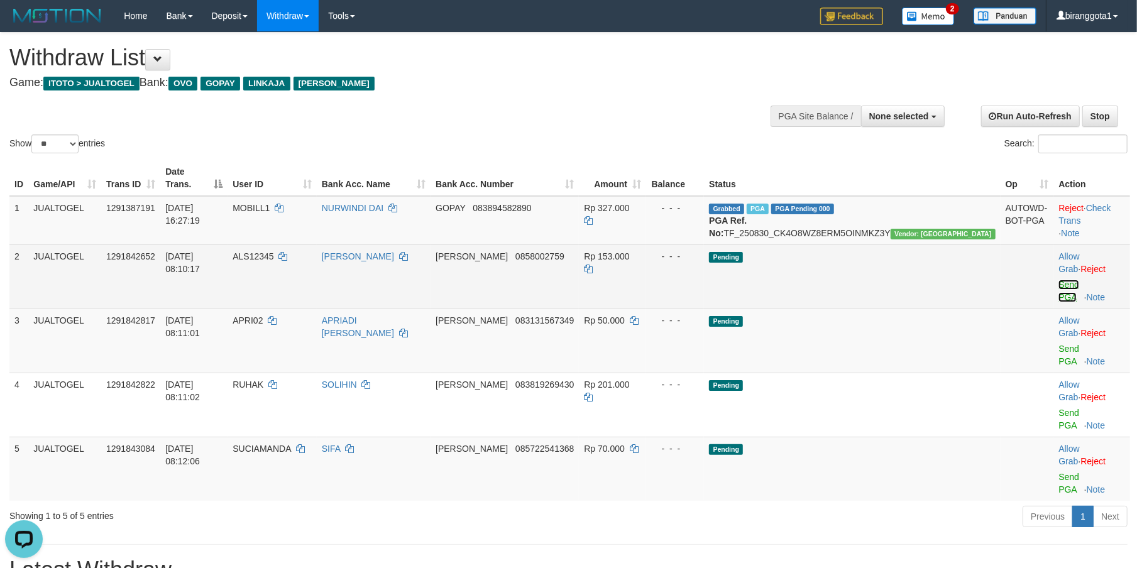
click at [1058, 280] on link "Send PGA" at bounding box center [1068, 291] width 21 height 23
click at [1058, 344] on link "Send PGA" at bounding box center [1068, 355] width 21 height 23
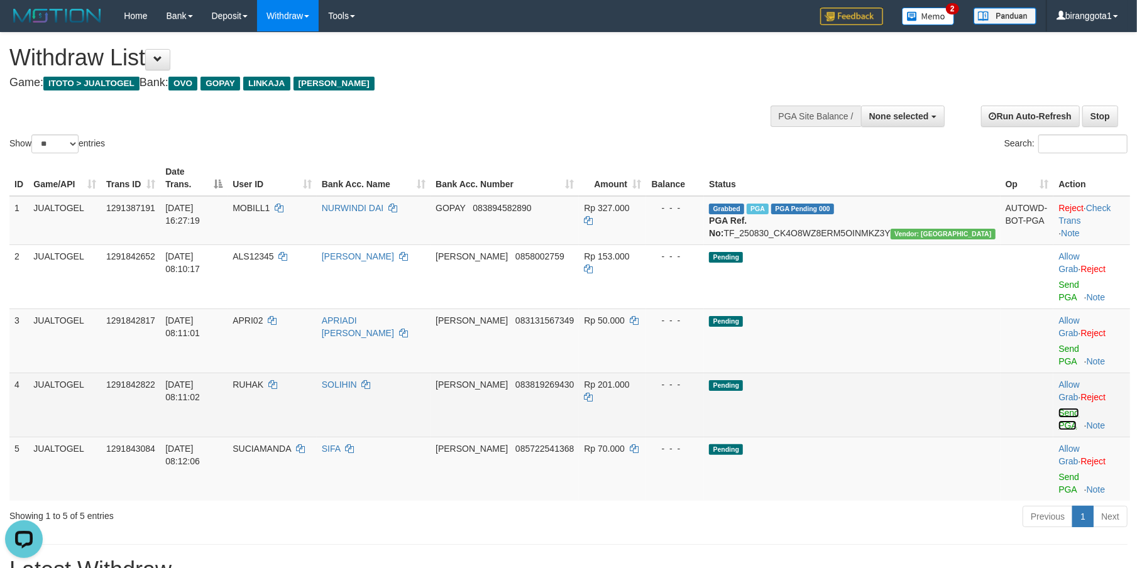
click at [1058, 408] on link "Send PGA" at bounding box center [1068, 419] width 21 height 23
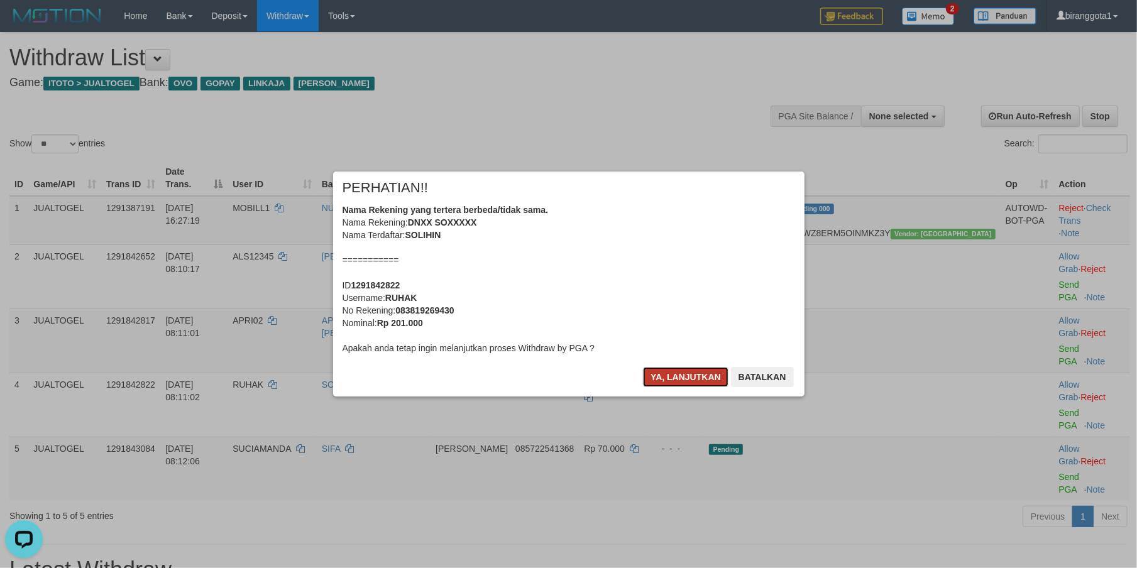
click at [682, 376] on button "Ya, lanjutkan" at bounding box center [685, 377] width 85 height 20
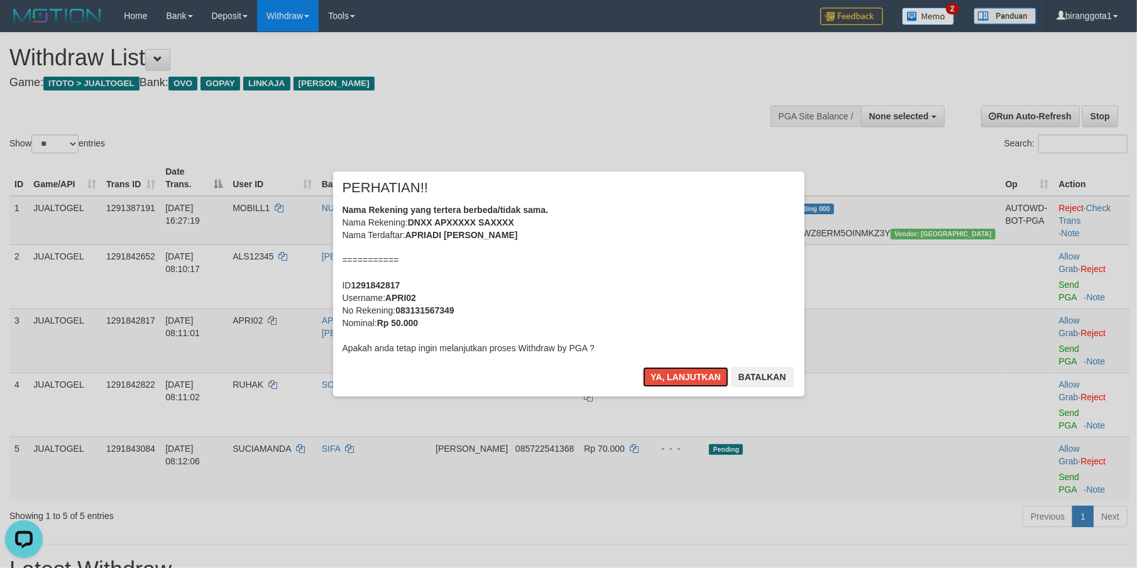
click at [682, 376] on button "Ya, lanjutkan" at bounding box center [685, 377] width 85 height 20
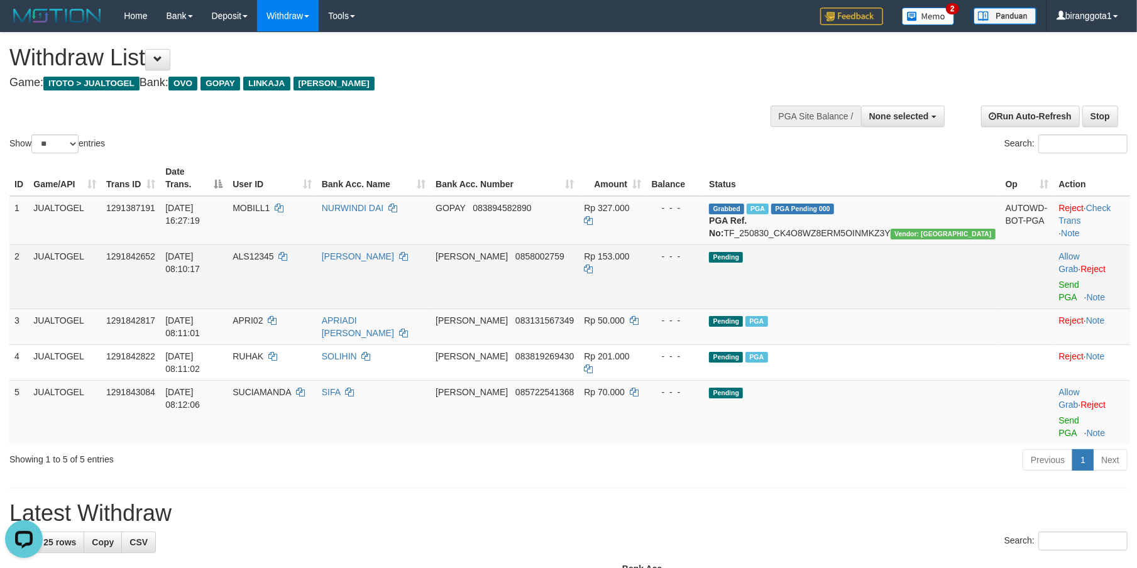
click at [273, 259] on span "ALS12345" at bounding box center [253, 256] width 41 height 10
copy td "ALS12345"
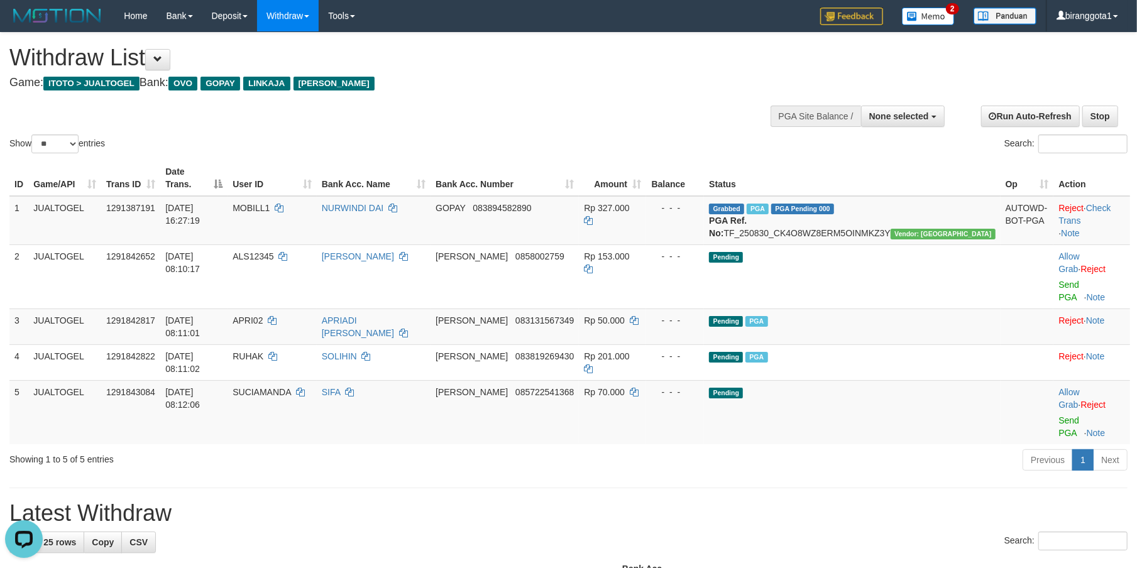
click at [757, 501] on h1 "Latest Withdraw" at bounding box center [568, 513] width 1118 height 25
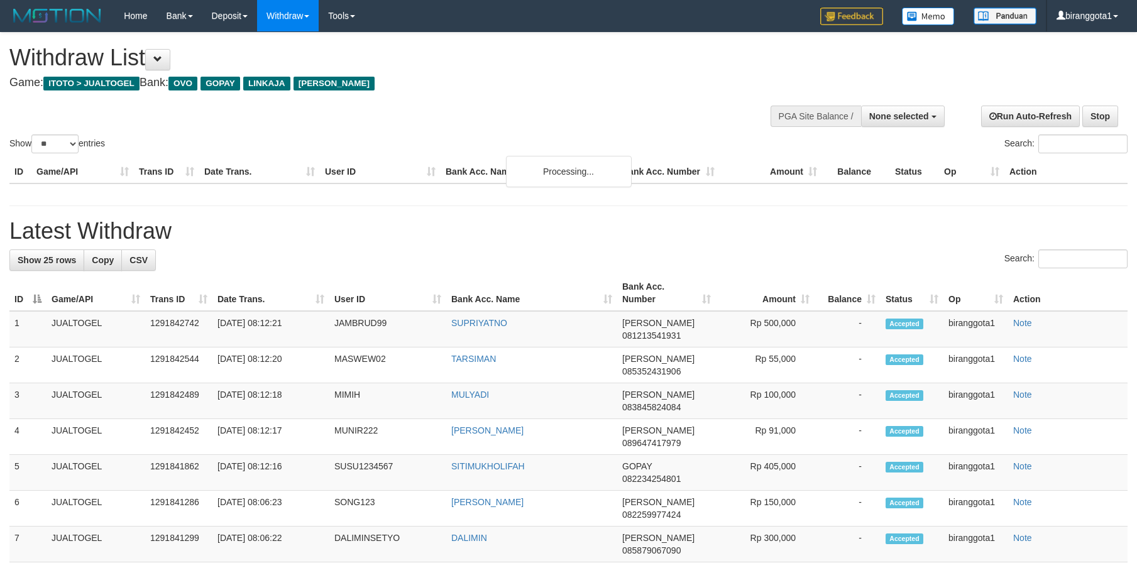
select select
select select "**"
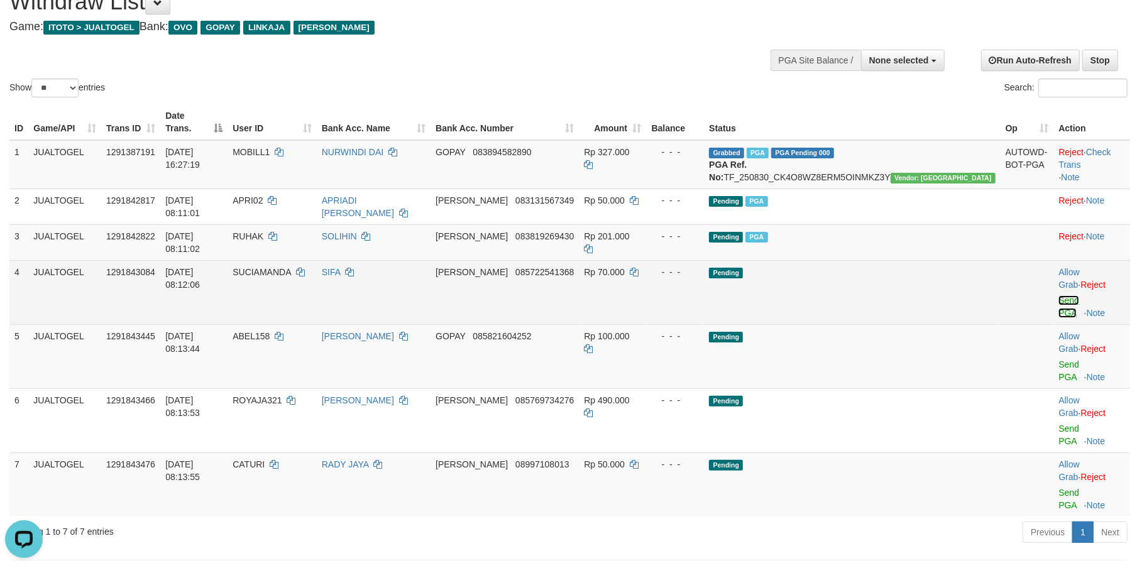
click at [1058, 295] on link "Send PGA" at bounding box center [1068, 306] width 21 height 23
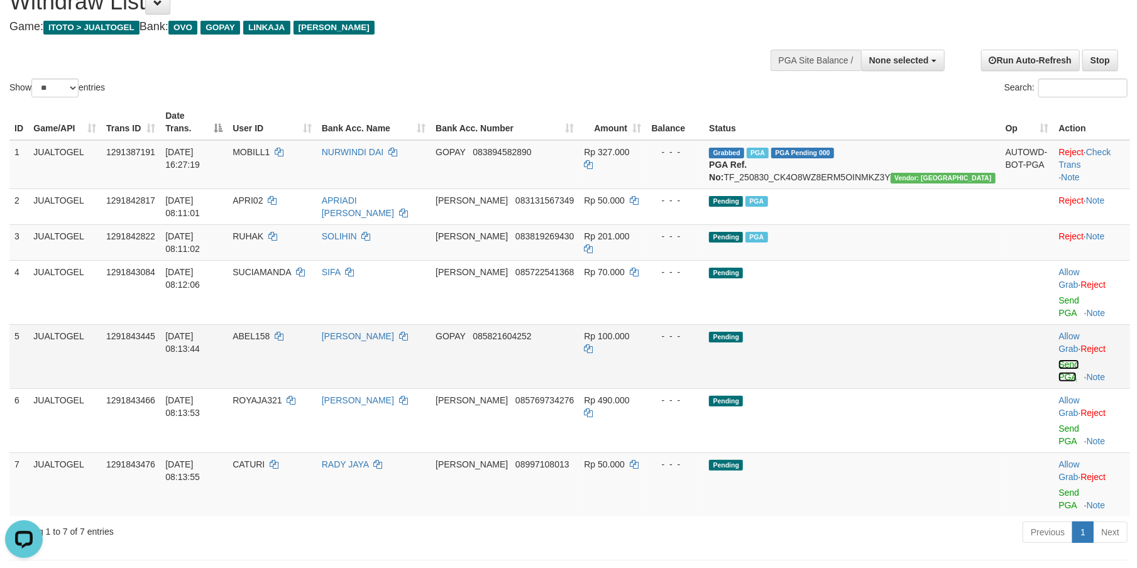
click at [1058, 359] on link "Send PGA" at bounding box center [1068, 370] width 21 height 23
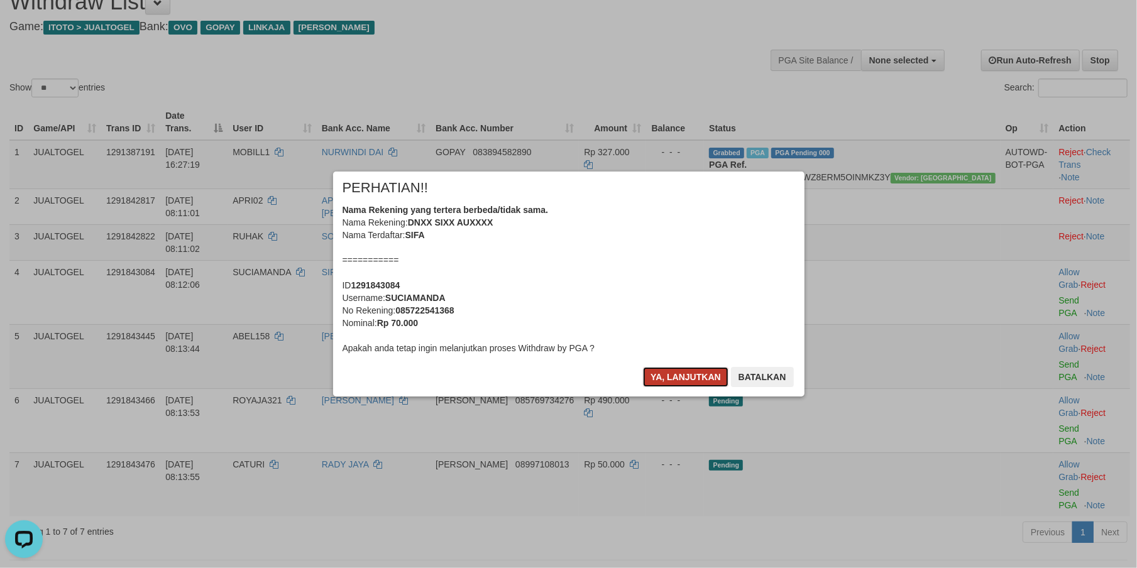
click at [667, 370] on button "Ya, lanjutkan" at bounding box center [685, 377] width 85 height 20
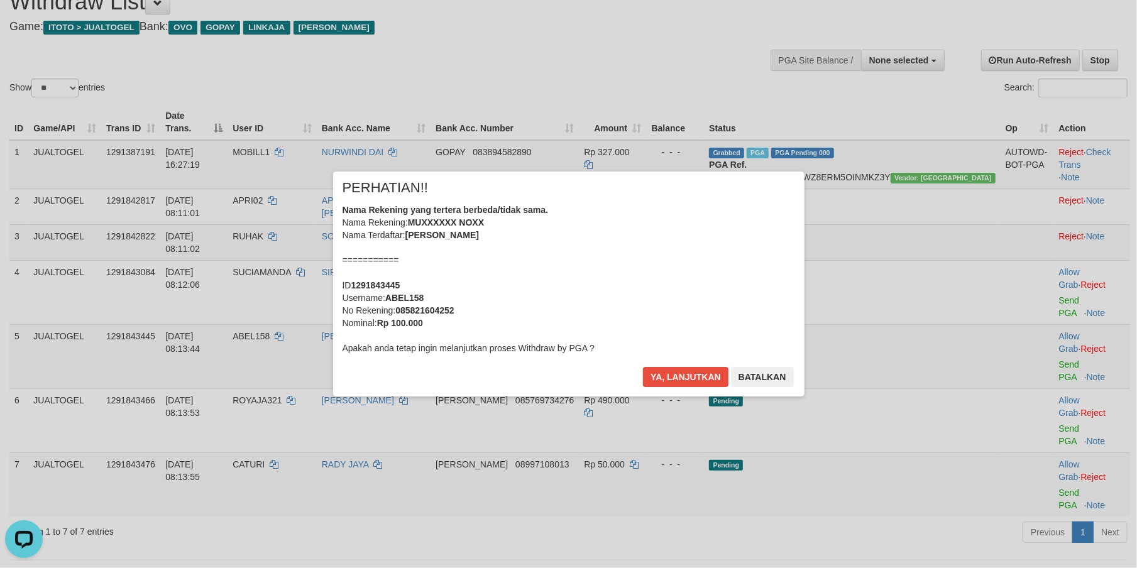
scroll to position [40, 0]
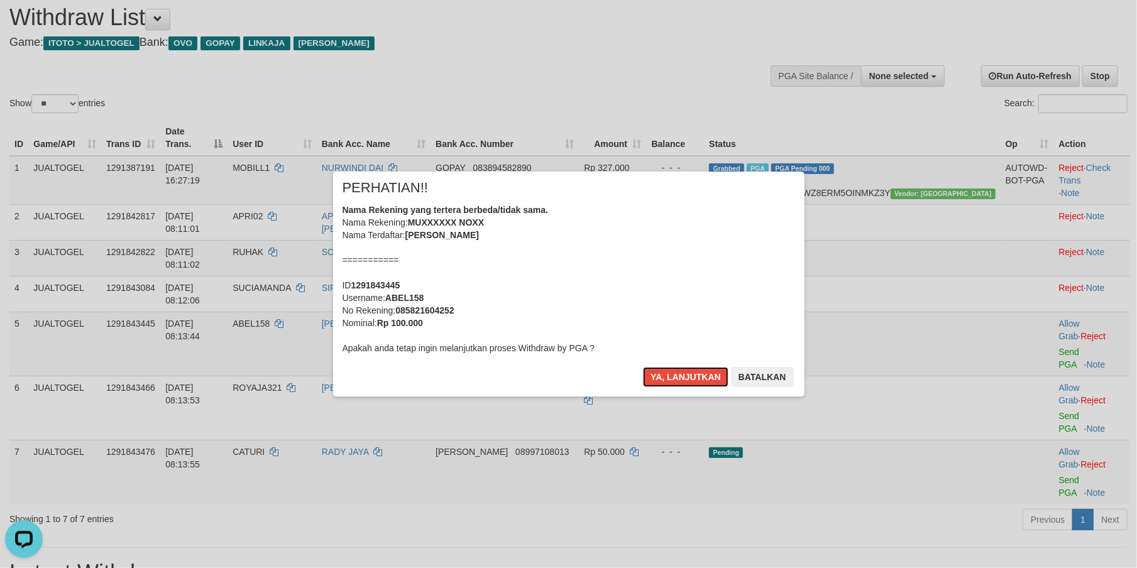
click at [667, 370] on button "Ya, lanjutkan" at bounding box center [685, 377] width 85 height 20
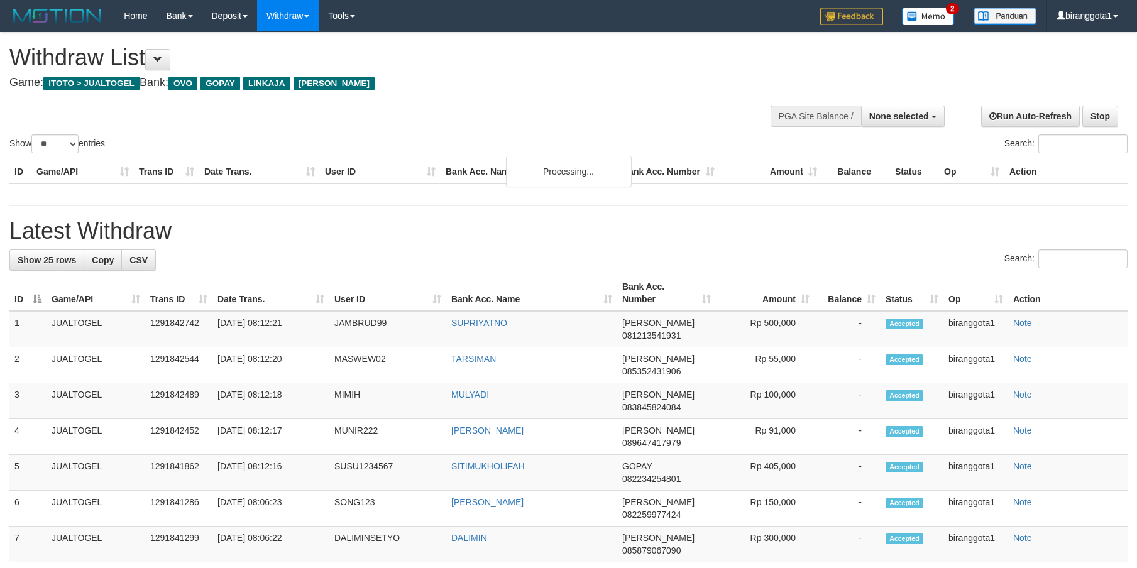
select select
select select "**"
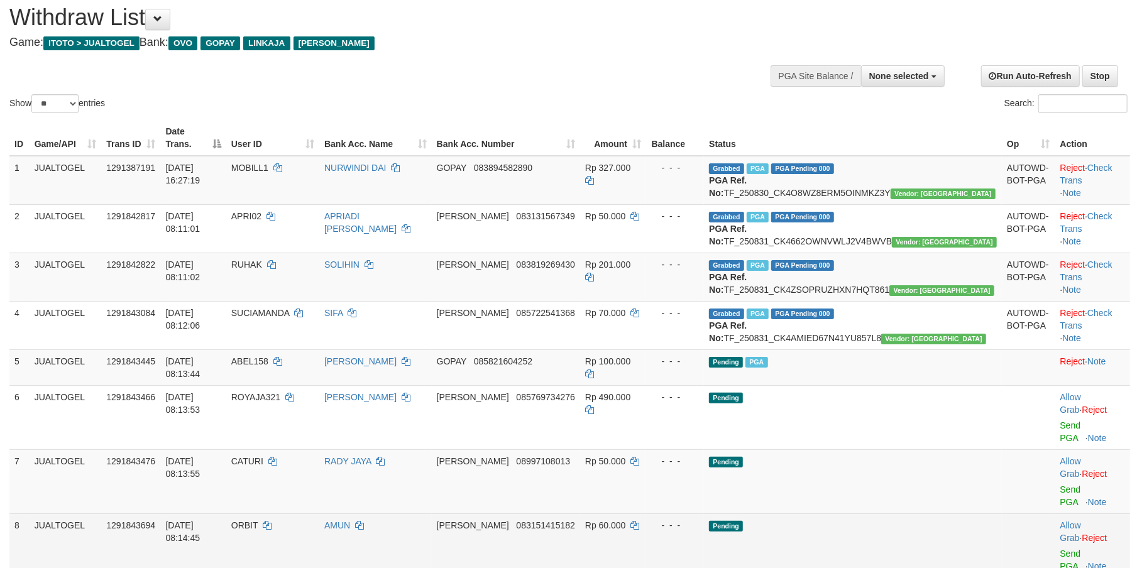
click at [838, 513] on td "Pending" at bounding box center [853, 545] width 298 height 64
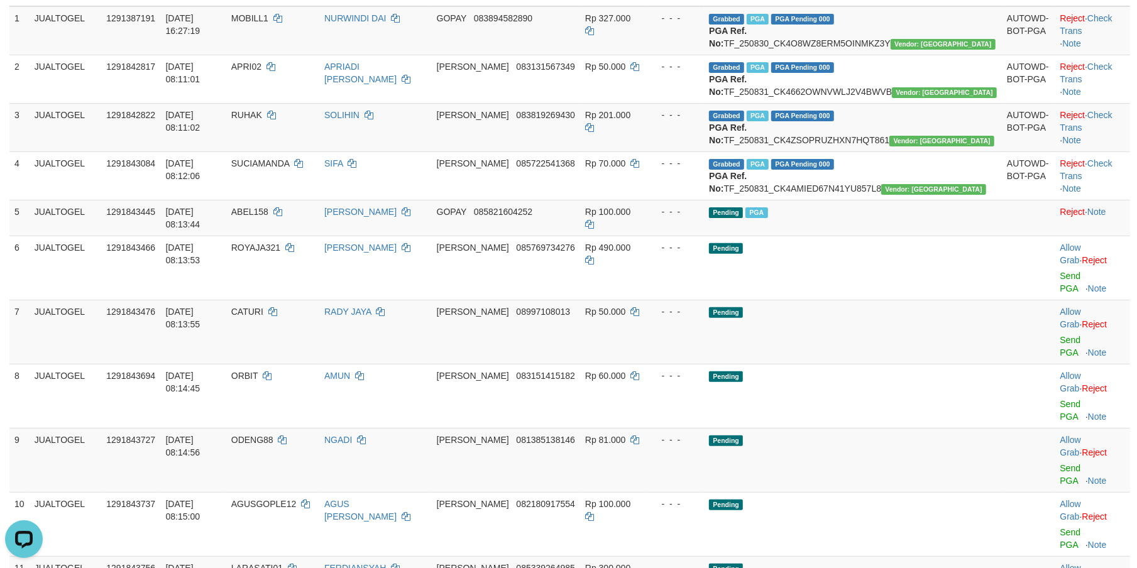
scroll to position [207, 0]
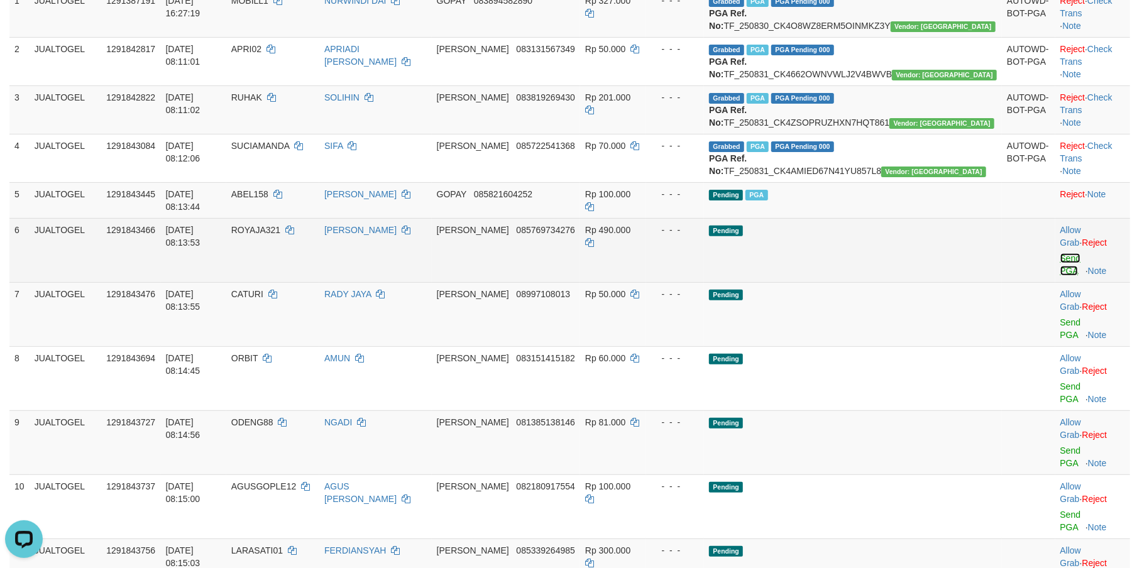
click at [1060, 269] on link "Send PGA" at bounding box center [1070, 264] width 21 height 23
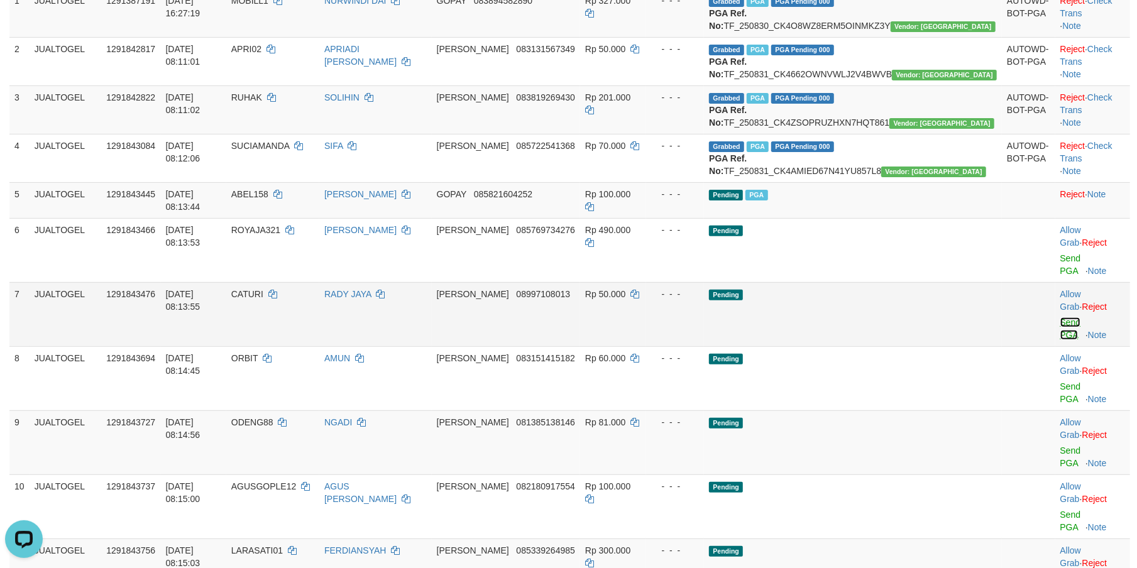
click at [1060, 317] on link "Send PGA" at bounding box center [1070, 328] width 21 height 23
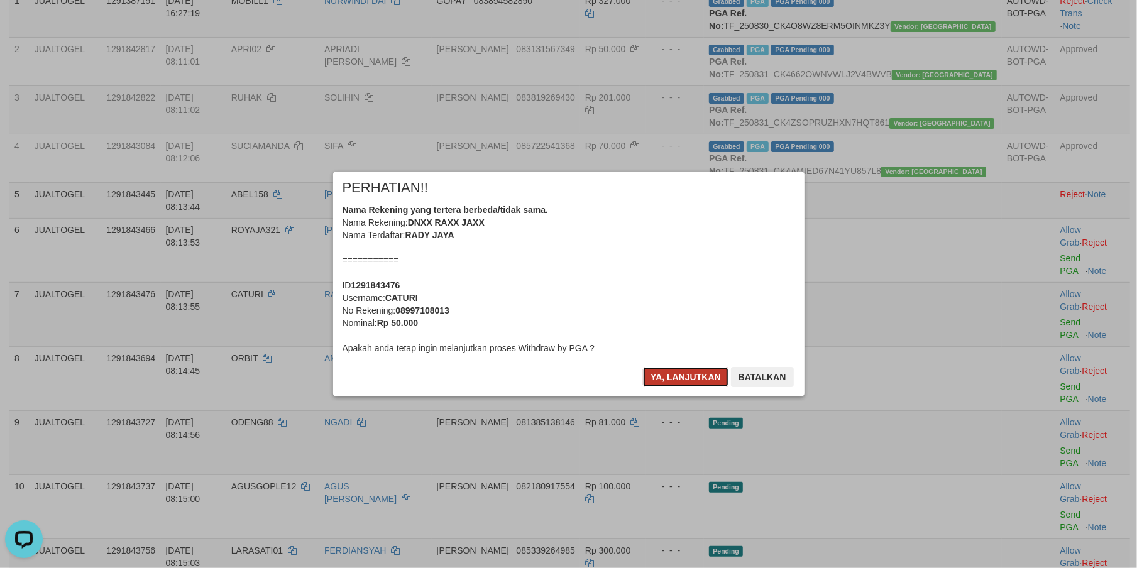
click at [680, 377] on button "Ya, lanjutkan" at bounding box center [685, 377] width 85 height 20
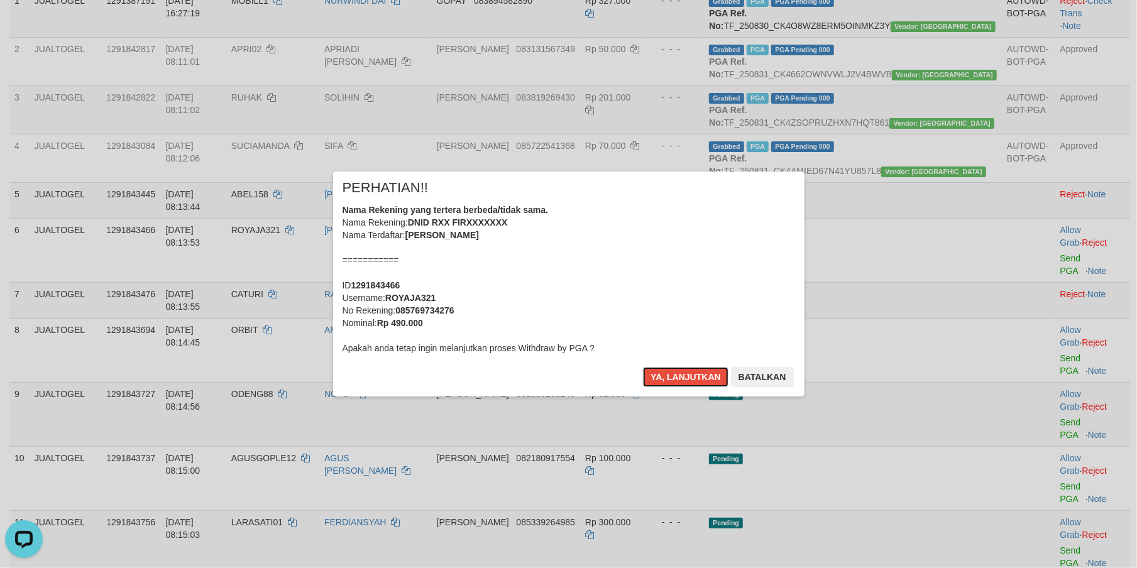
click at [680, 377] on button "Ya, lanjutkan" at bounding box center [685, 377] width 85 height 20
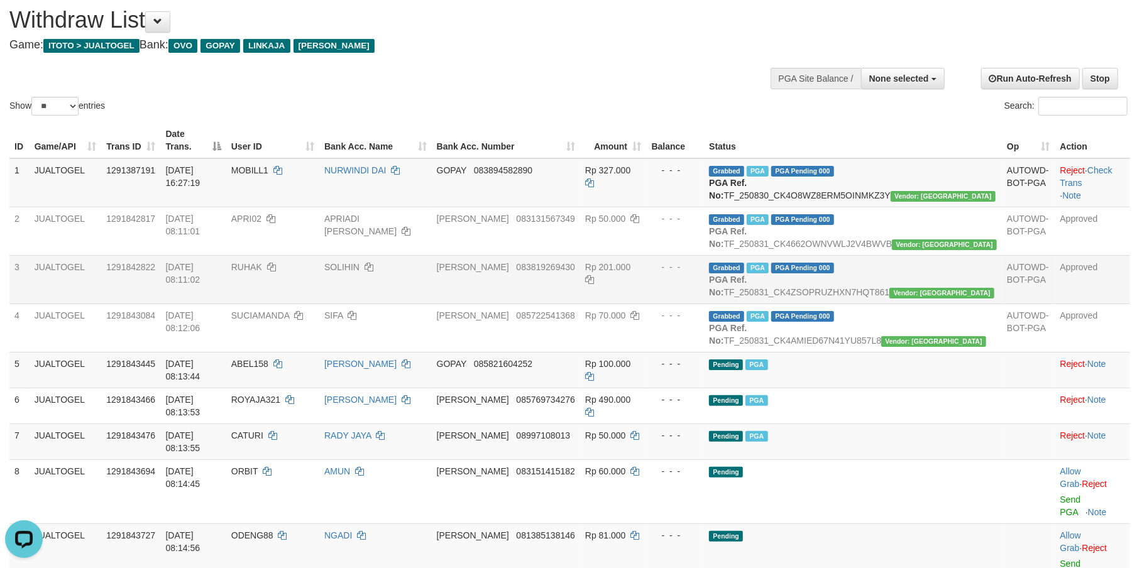
scroll to position [0, 0]
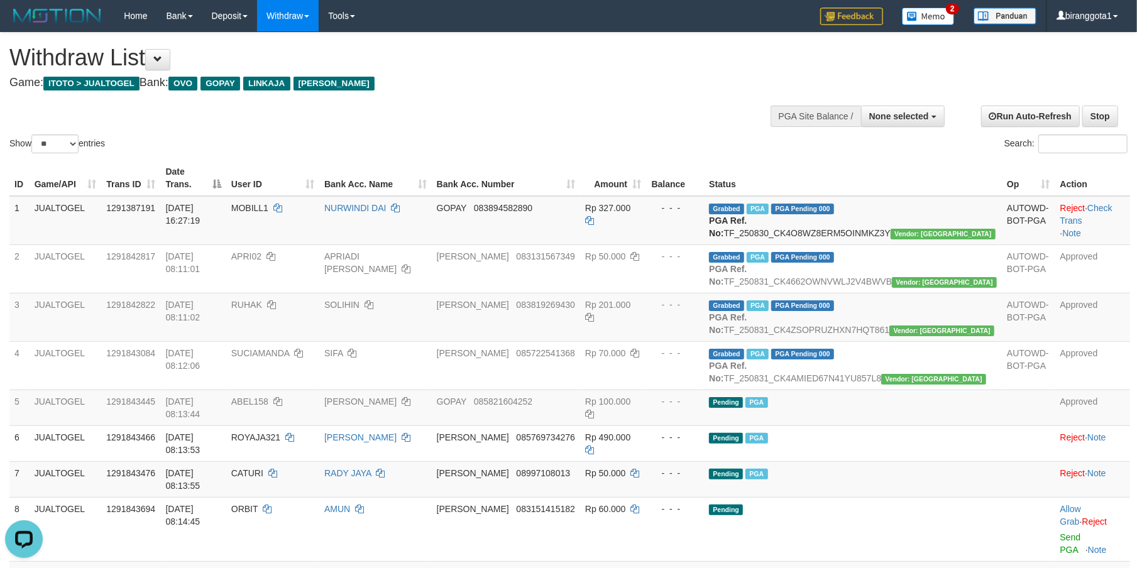
click at [553, 99] on div "Show ** ** ** *** entries Search:" at bounding box center [568, 94] width 1137 height 123
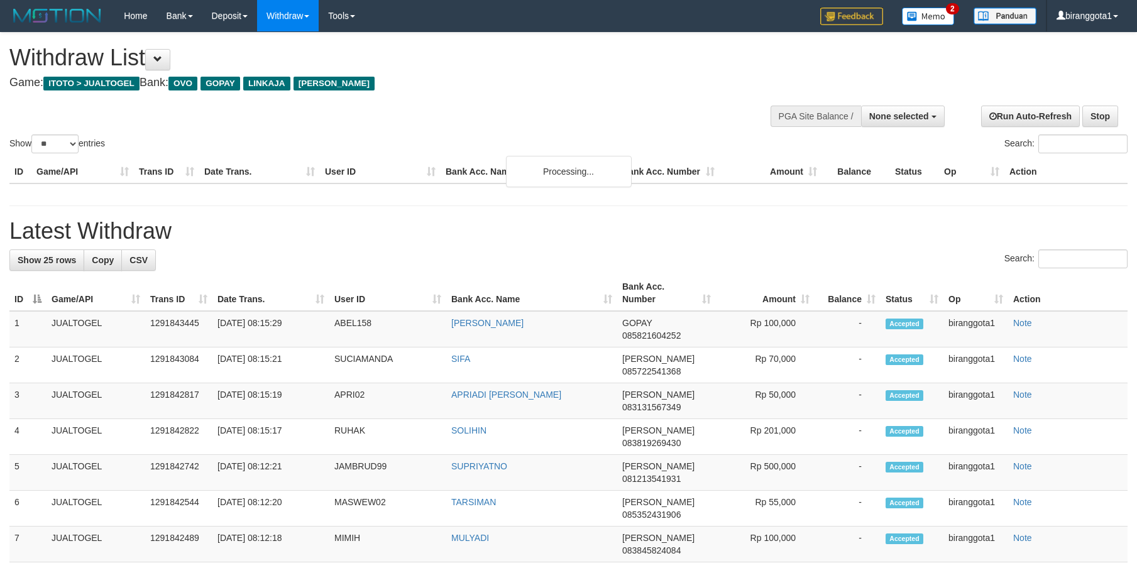
select select
select select "**"
click at [551, 97] on div "Show ** ** ** *** entries Search:" at bounding box center [568, 94] width 1137 height 123
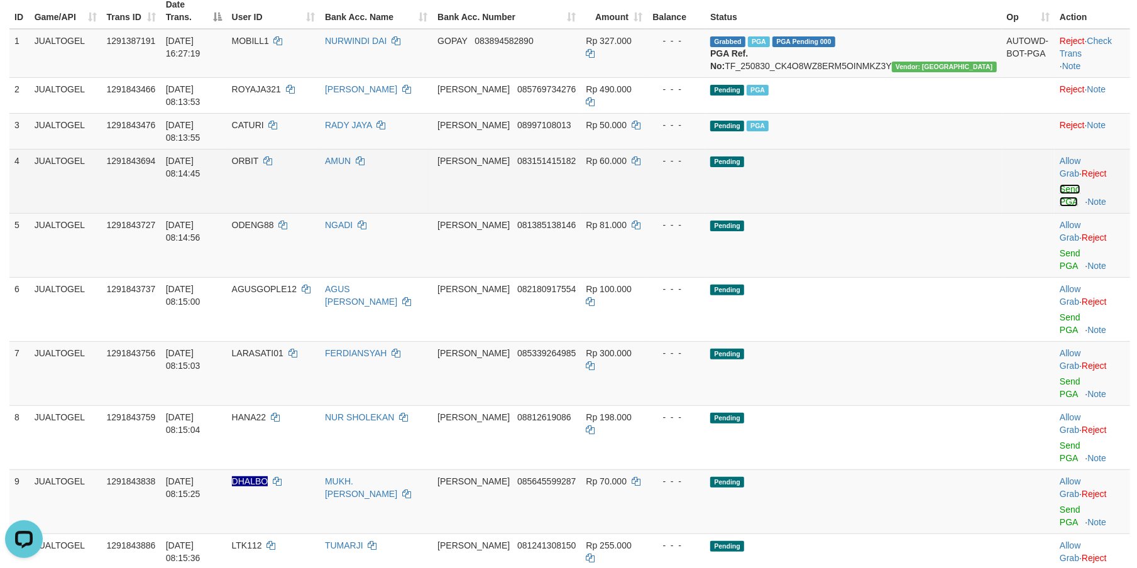
click at [1060, 184] on link "Send PGA" at bounding box center [1070, 195] width 21 height 23
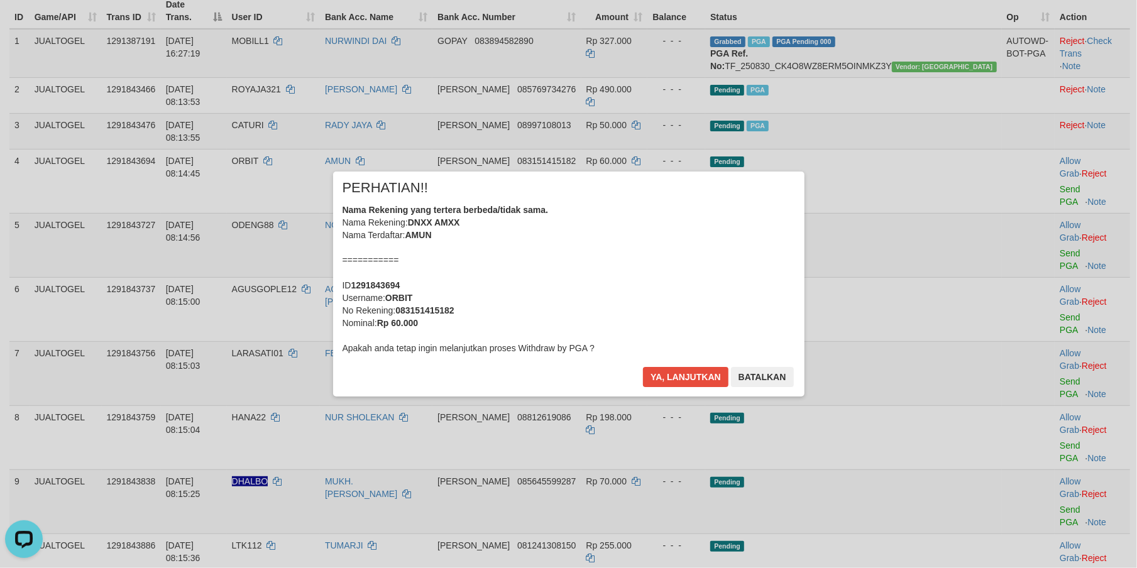
click at [613, 315] on div "Nama Rekening yang tertera berbeda/tidak sama. Nama Rekening: DNXX AMXX Nama Te…" at bounding box center [568, 279] width 452 height 151
click at [643, 367] on button "Ya, lanjutkan" at bounding box center [685, 377] width 85 height 20
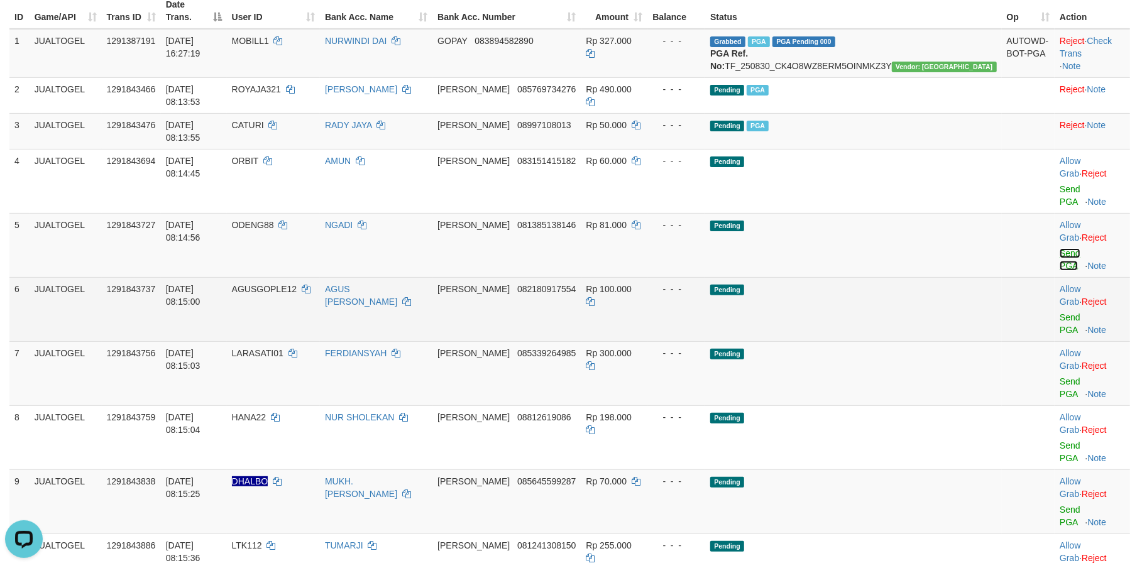
scroll to position [152, 0]
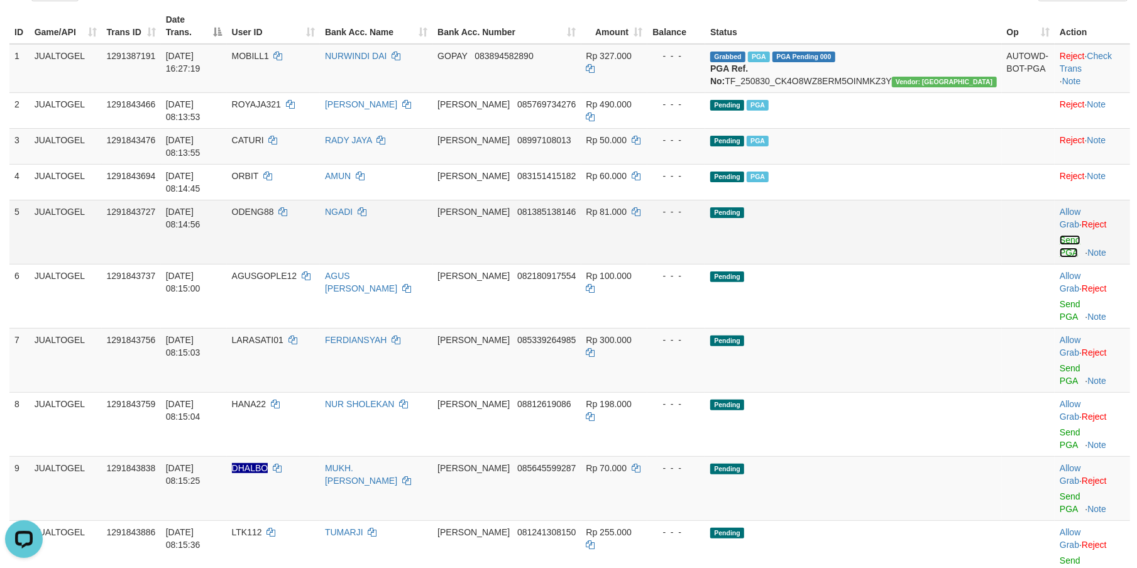
click at [1060, 235] on link "Send PGA" at bounding box center [1070, 246] width 21 height 23
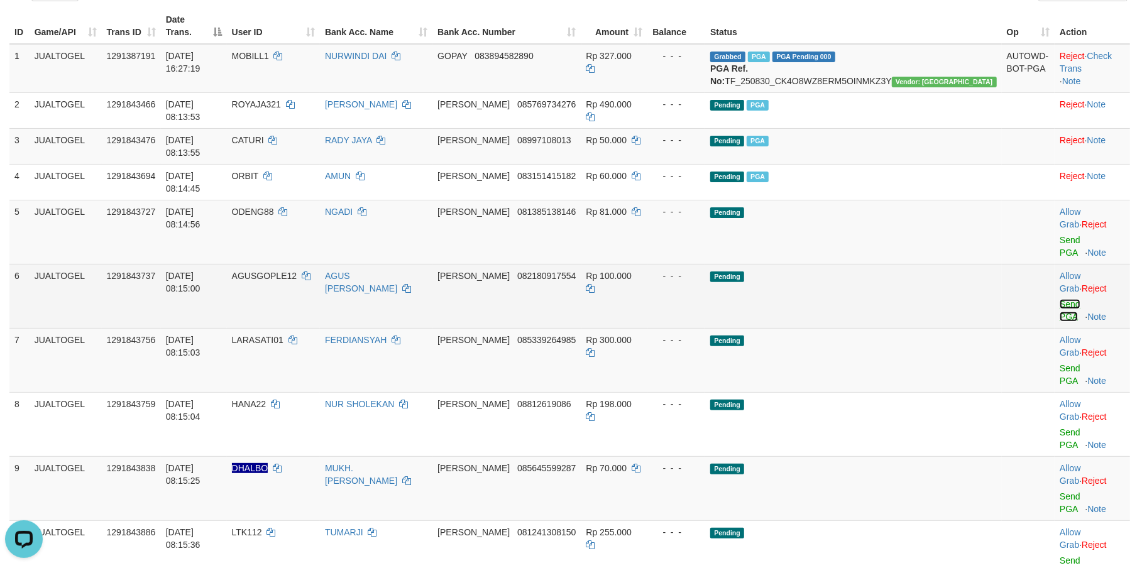
click at [1060, 299] on link "Send PGA" at bounding box center [1070, 310] width 21 height 23
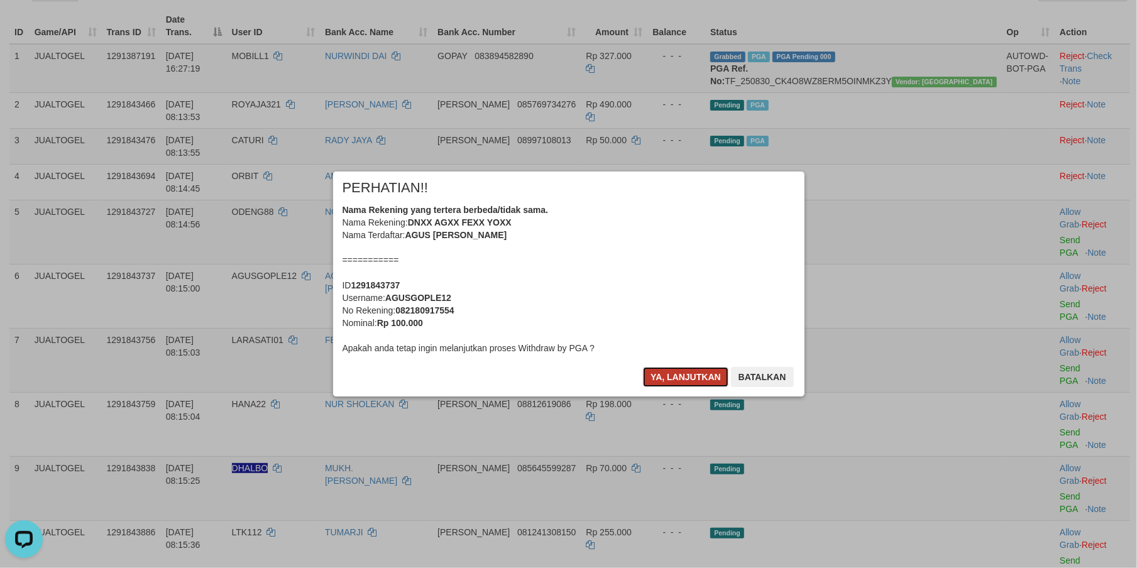
click at [671, 376] on button "Ya, lanjutkan" at bounding box center [685, 377] width 85 height 20
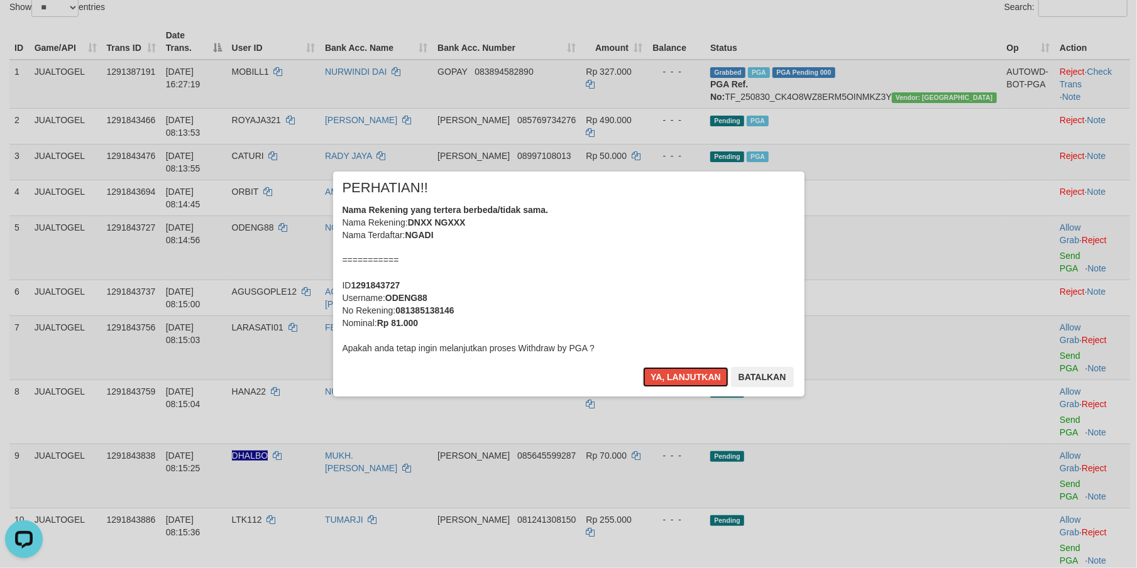
click at [671, 376] on button "Ya, lanjutkan" at bounding box center [685, 377] width 85 height 20
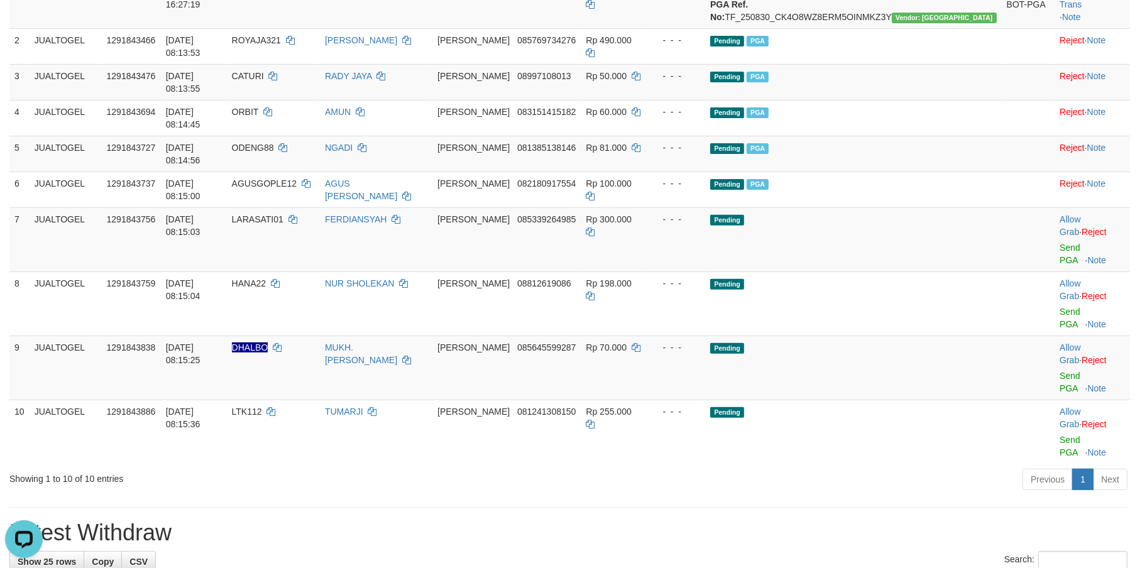
scroll to position [224, 0]
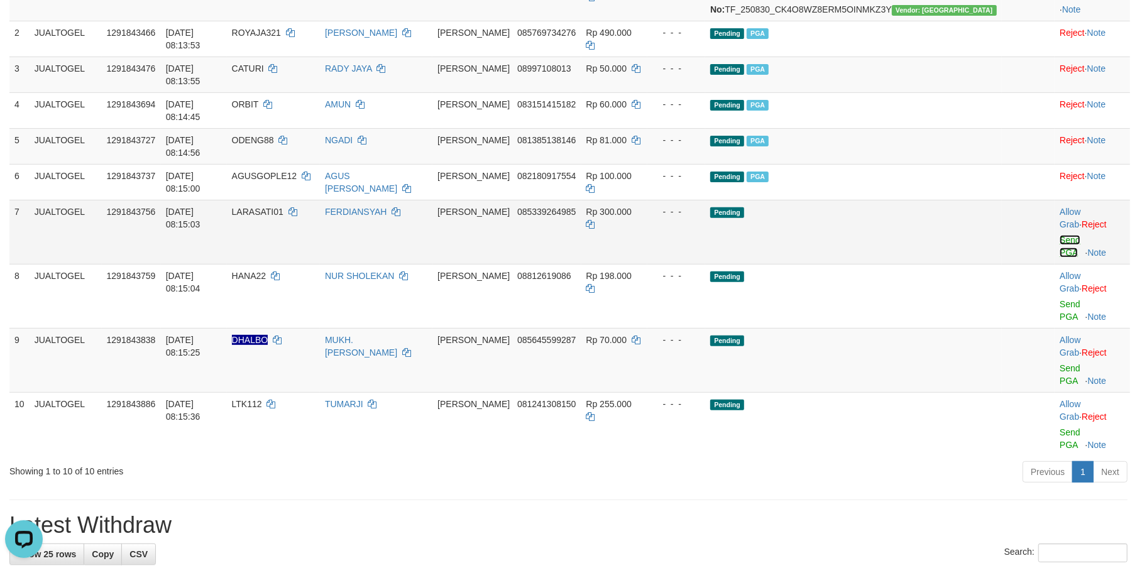
click at [1060, 235] on link "Send PGA" at bounding box center [1070, 246] width 21 height 23
click at [1060, 299] on link "Send PGA" at bounding box center [1070, 310] width 21 height 23
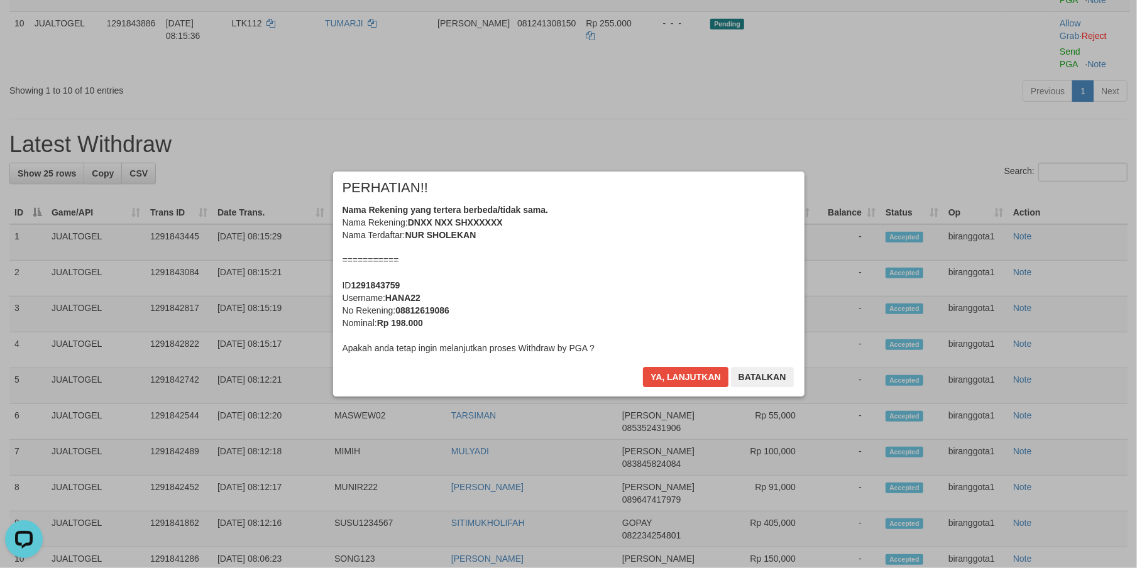
scroll to position [385, 0]
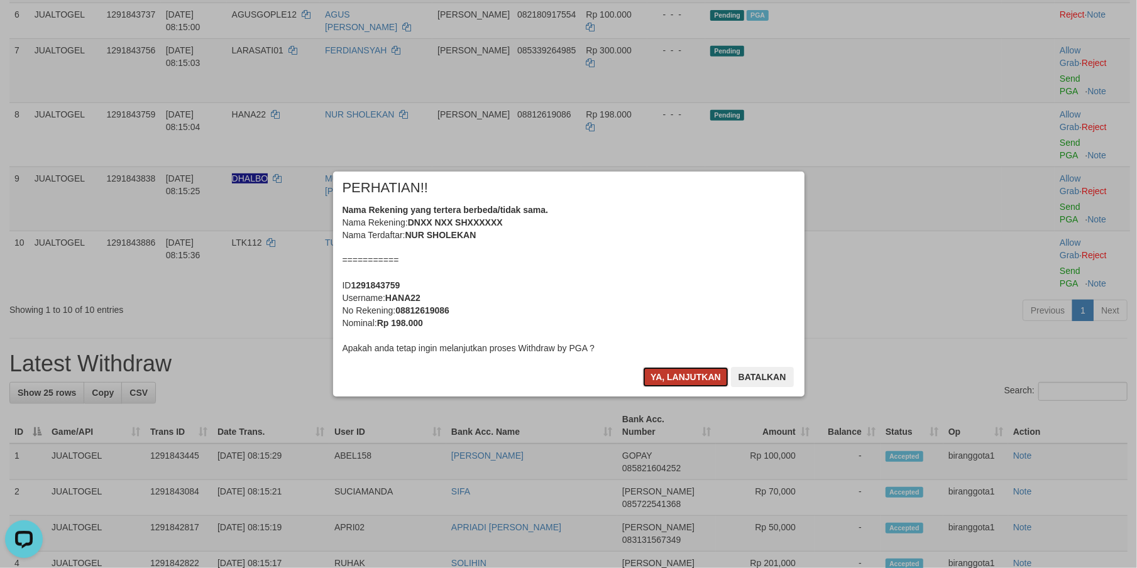
click at [690, 378] on button "Ya, lanjutkan" at bounding box center [685, 377] width 85 height 20
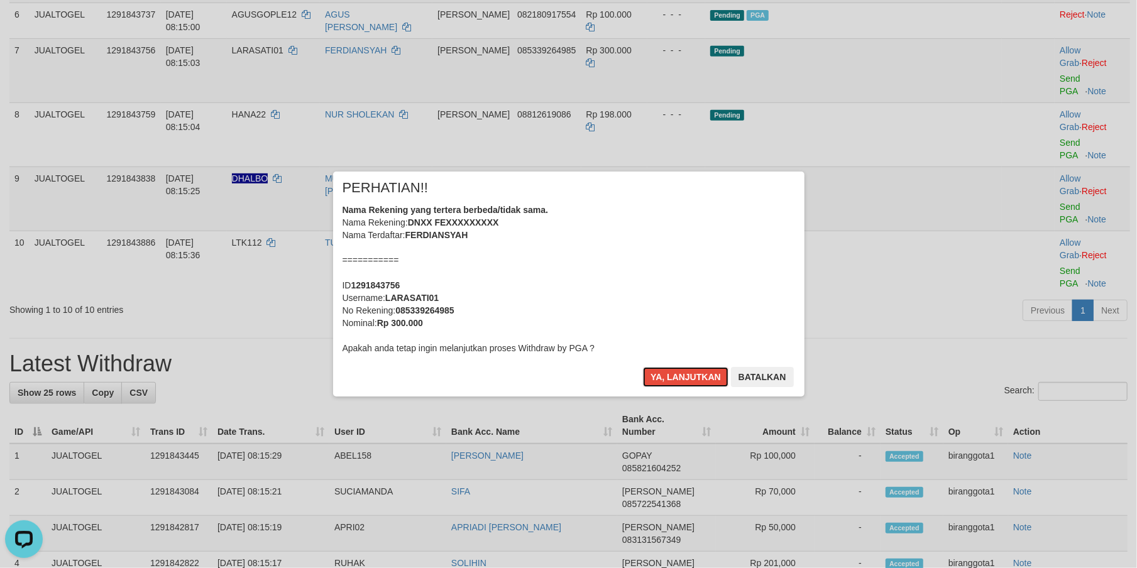
scroll to position [370, 0]
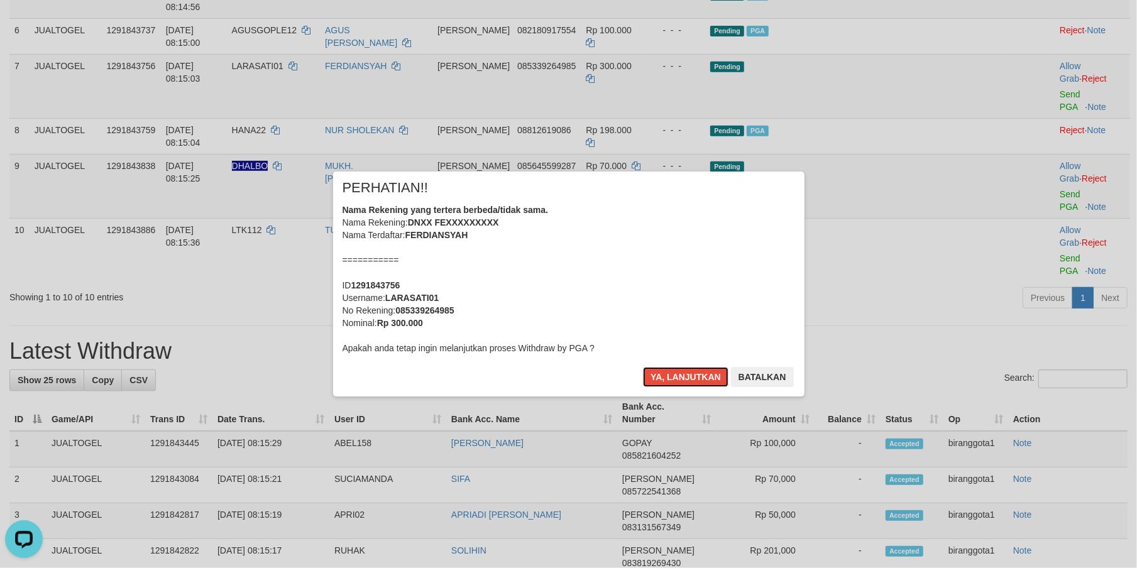
click at [690, 378] on button "Ya, lanjutkan" at bounding box center [685, 377] width 85 height 20
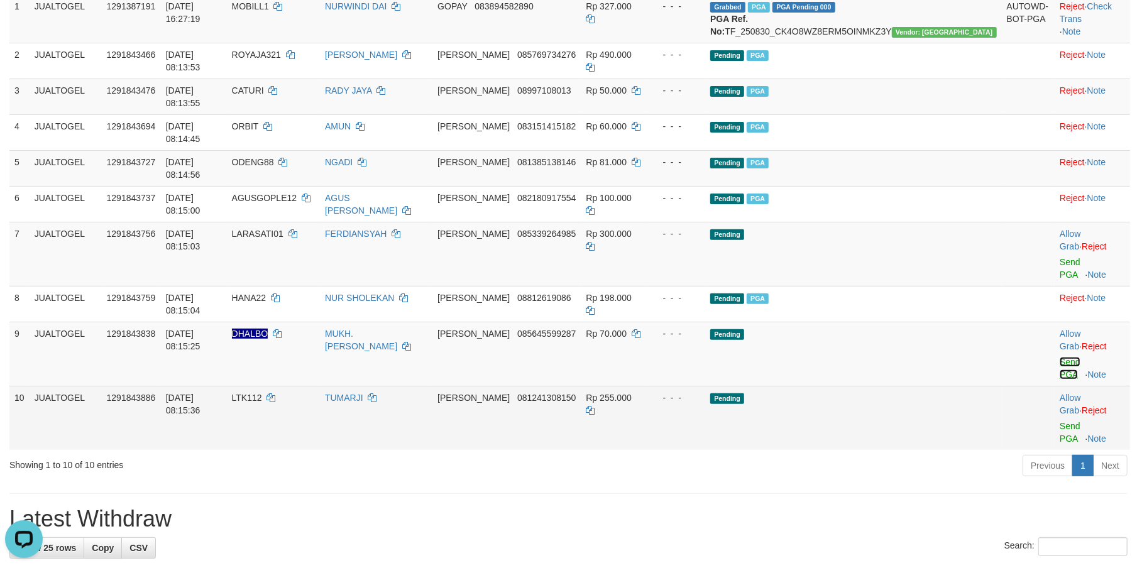
scroll to position [187, 0]
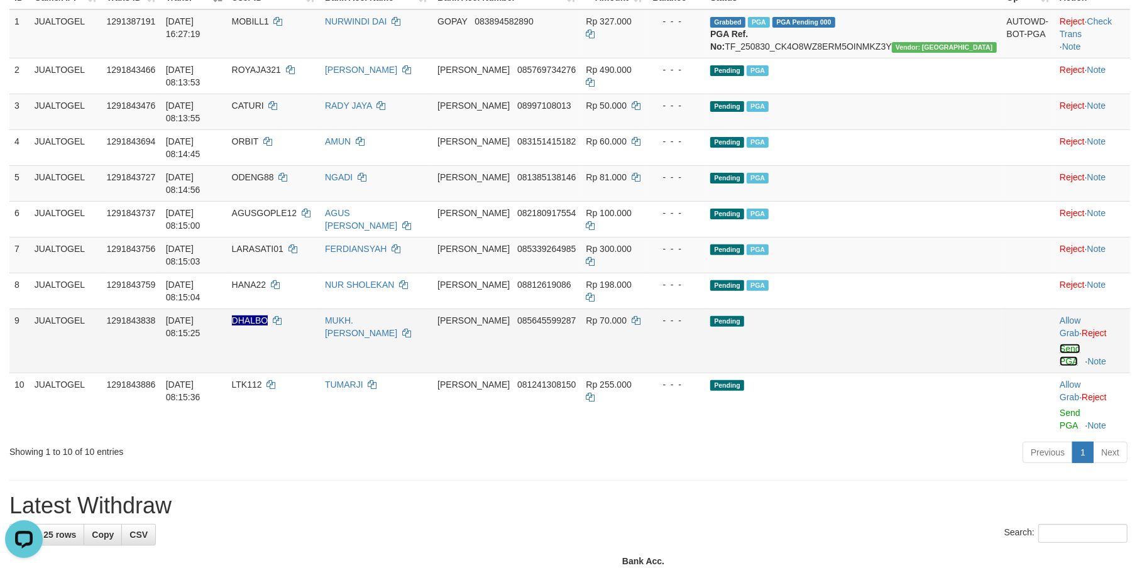
click at [1060, 344] on link "Send PGA" at bounding box center [1070, 355] width 21 height 23
click at [1055, 373] on td "Allow Grab · Reject Send PGA · Note" at bounding box center [1092, 405] width 75 height 64
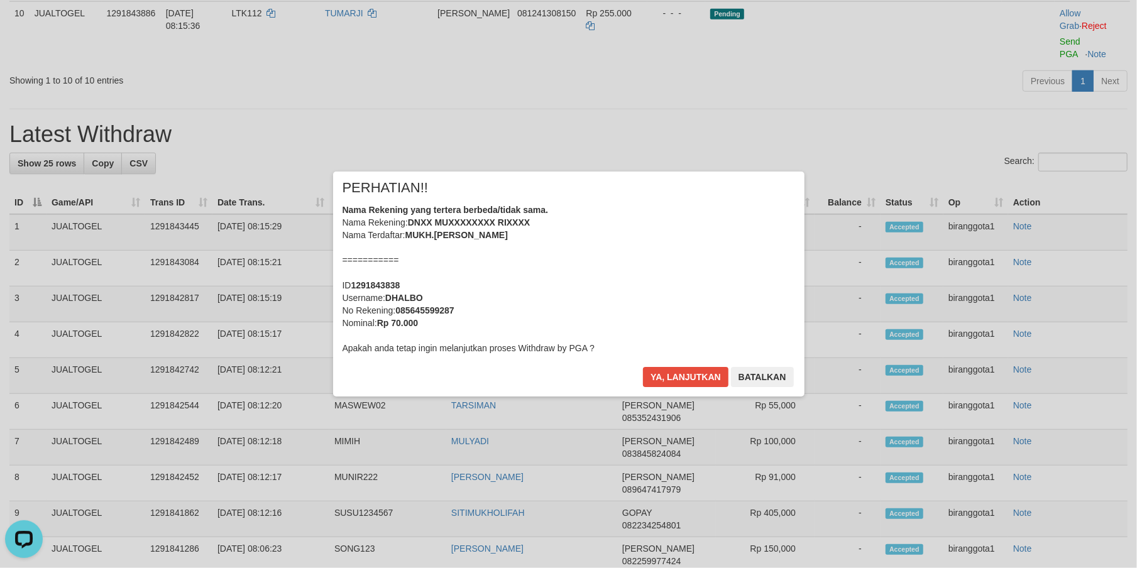
scroll to position [405, 0]
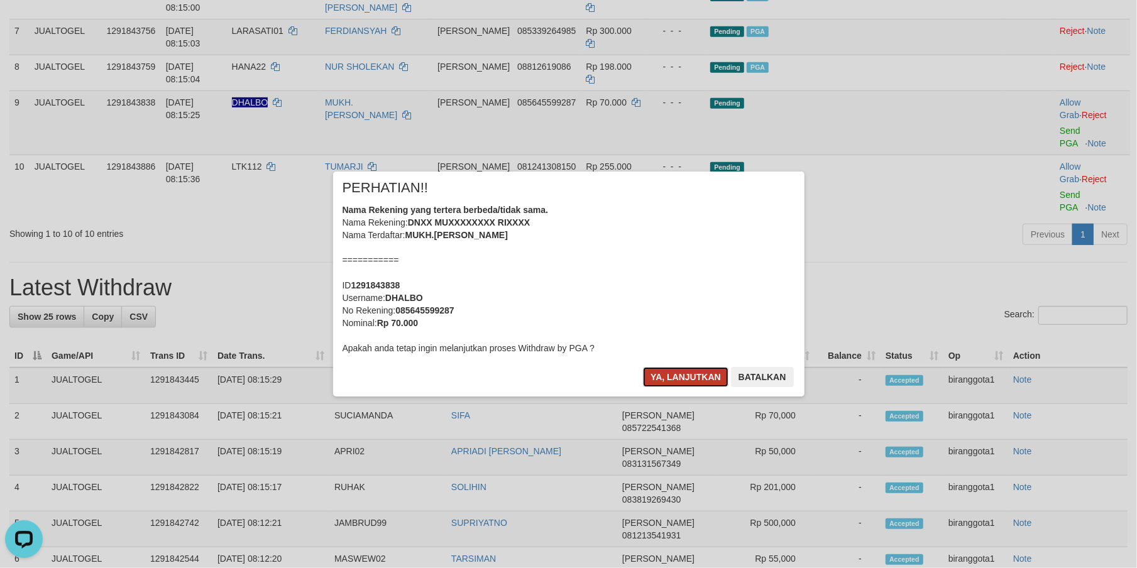
click at [694, 381] on button "Ya, lanjutkan" at bounding box center [685, 377] width 85 height 20
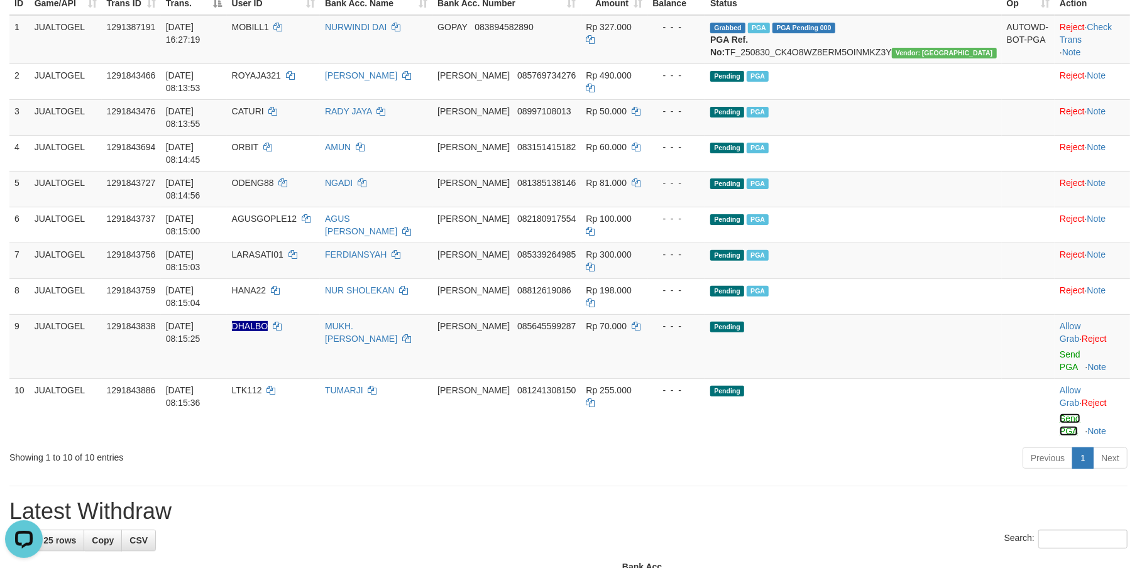
scroll to position [165, 0]
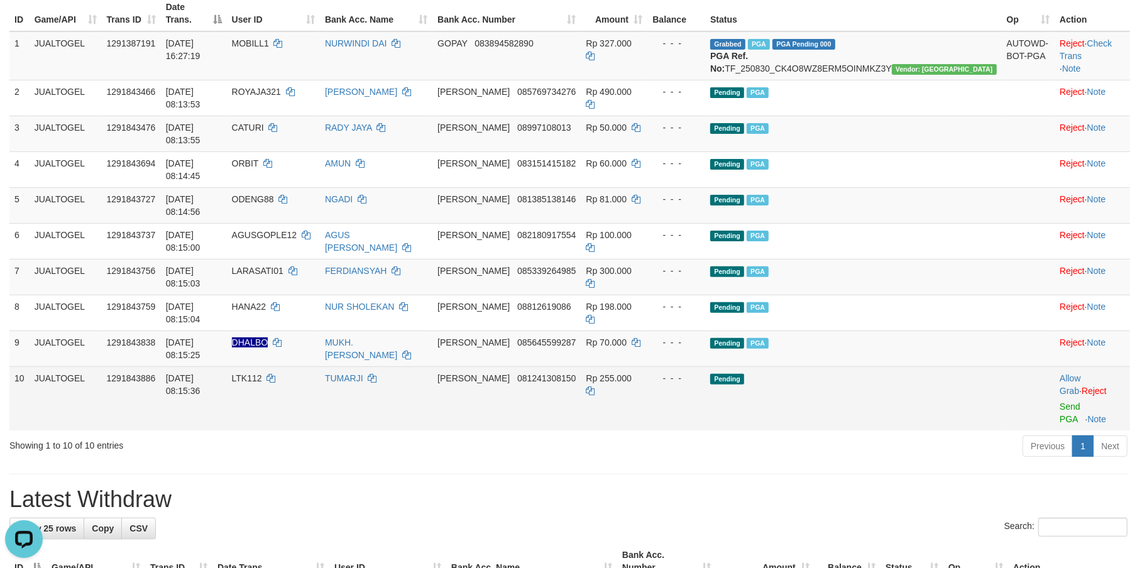
click at [1055, 366] on td "Allow Grab · Reject Send PGA · Note" at bounding box center [1092, 398] width 75 height 64
click at [1060, 402] on link "Send PGA" at bounding box center [1070, 413] width 21 height 23
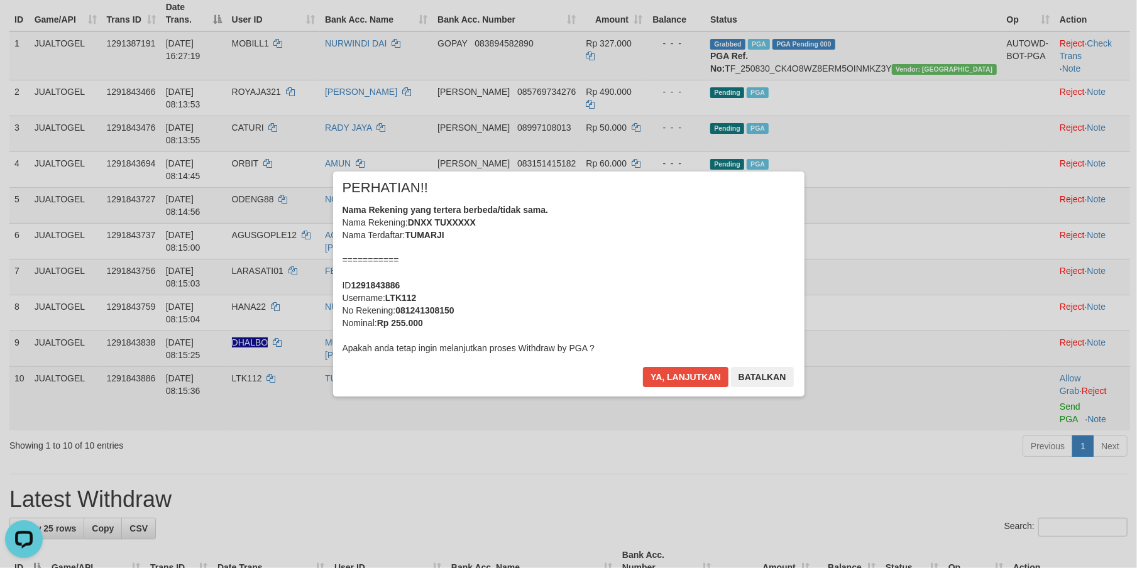
click at [657, 269] on div "Nama Rekening yang tertera berbeda/tidak sama. Nama Rekening: DNXX TUXXXXX Nama…" at bounding box center [568, 279] width 452 height 151
click at [643, 367] on button "Ya, lanjutkan" at bounding box center [685, 377] width 85 height 20
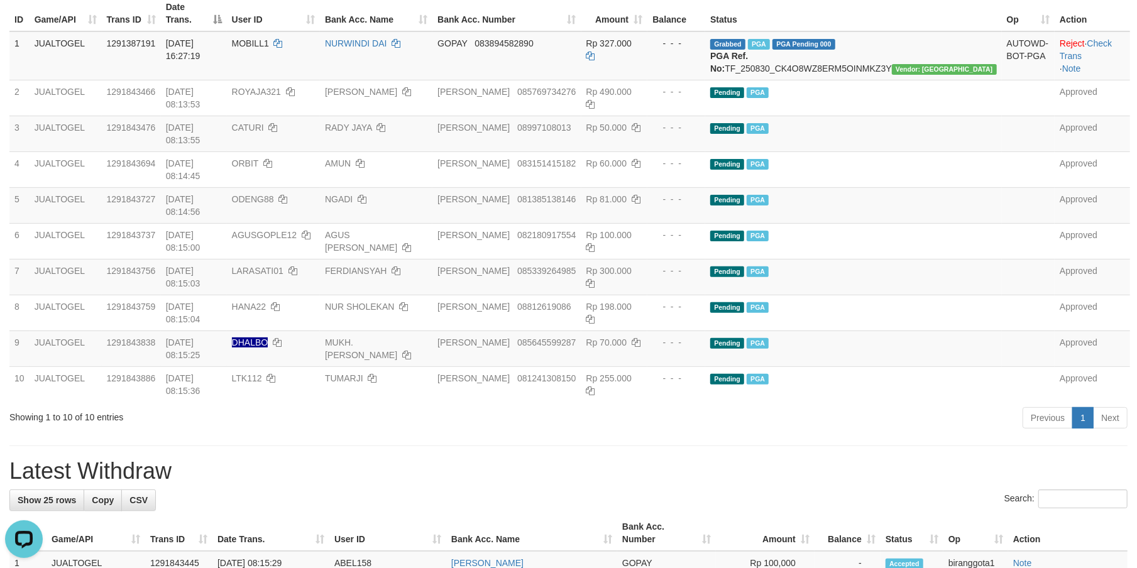
click at [718, 459] on h1 "Latest Withdraw" at bounding box center [568, 471] width 1118 height 25
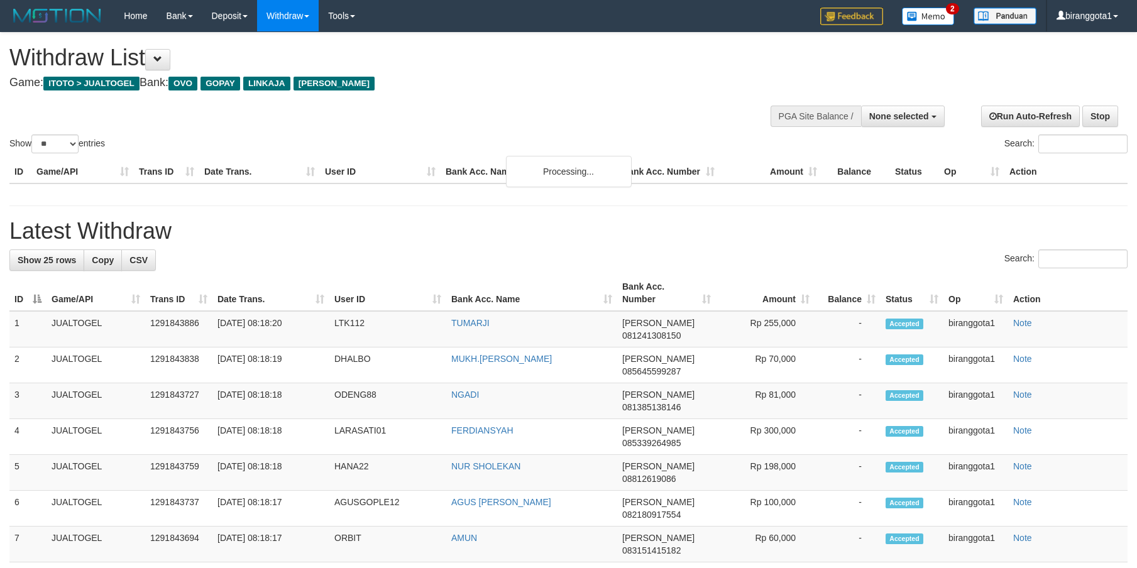
select select
select select "**"
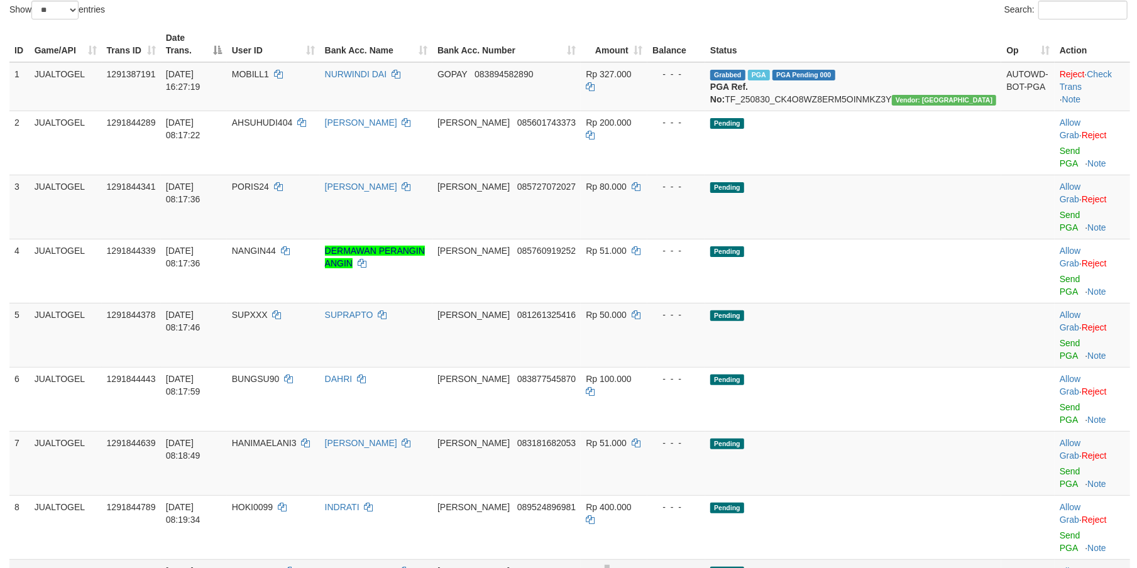
drag, startPoint x: 670, startPoint y: 403, endPoint x: 682, endPoint y: 403, distance: 12.6
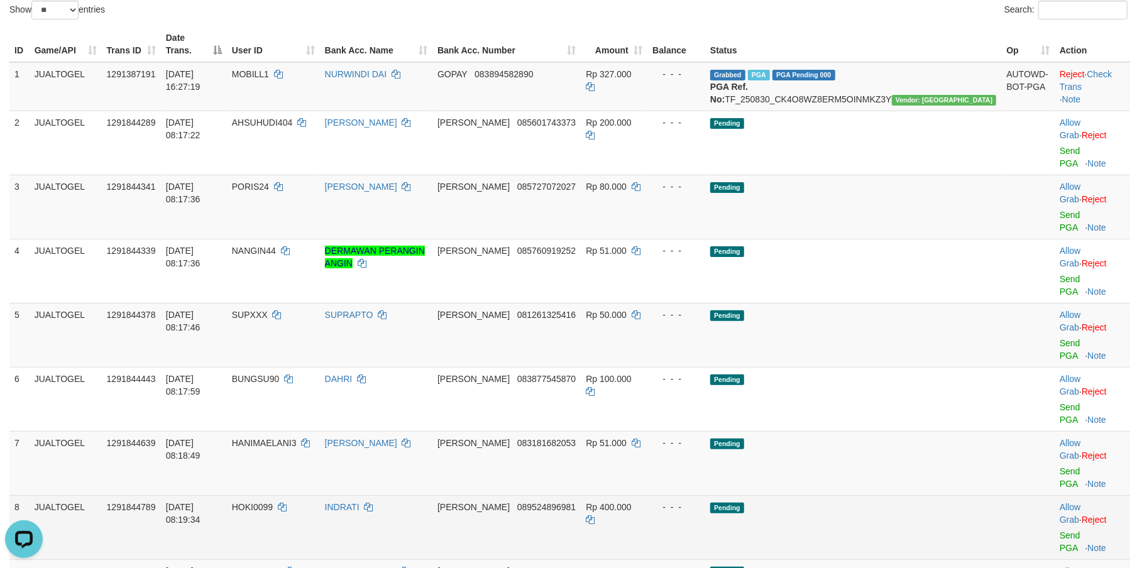
scroll to position [0, 0]
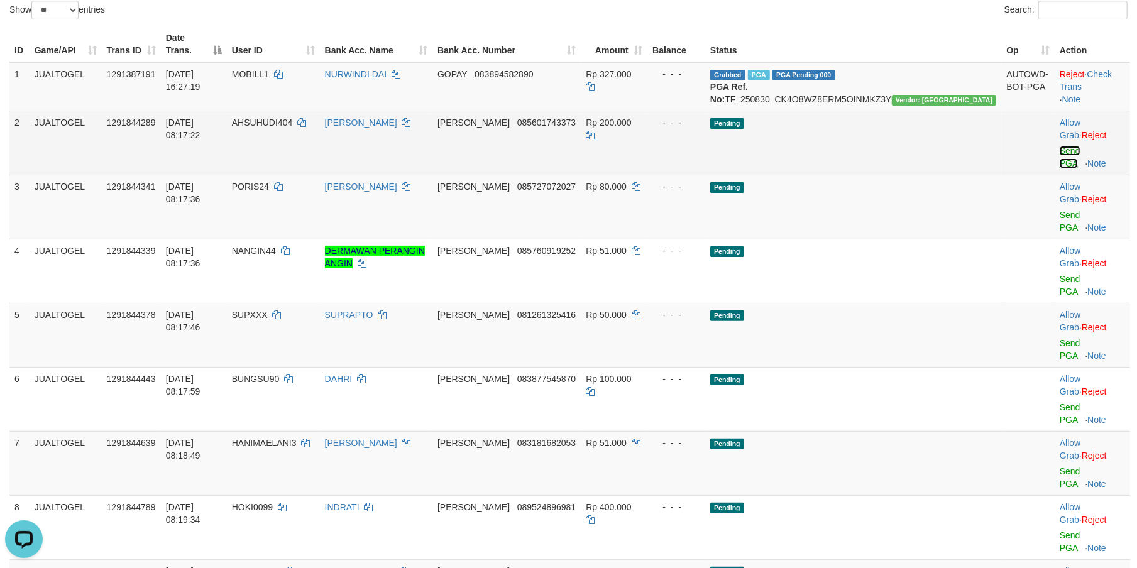
click at [1060, 146] on link "Send PGA" at bounding box center [1070, 157] width 21 height 23
click at [1060, 210] on link "Send PGA" at bounding box center [1070, 221] width 21 height 23
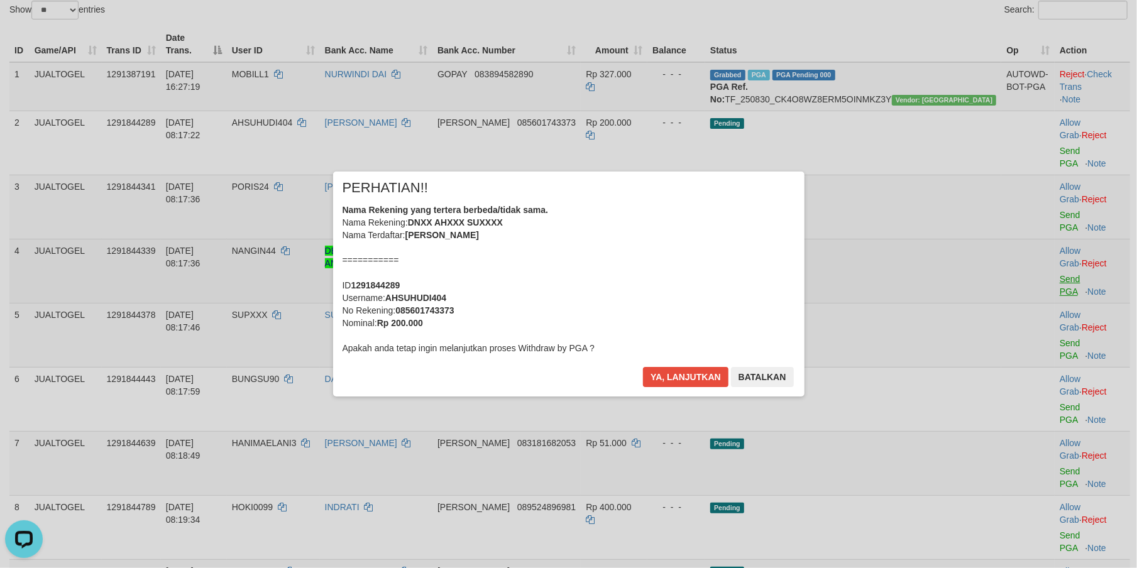
click at [1039, 217] on div "× PERHATIAN!! Nama Rekening yang tertera berbeda/tidak sama. Nama Rekening: DNX…" at bounding box center [568, 283] width 1137 height 275
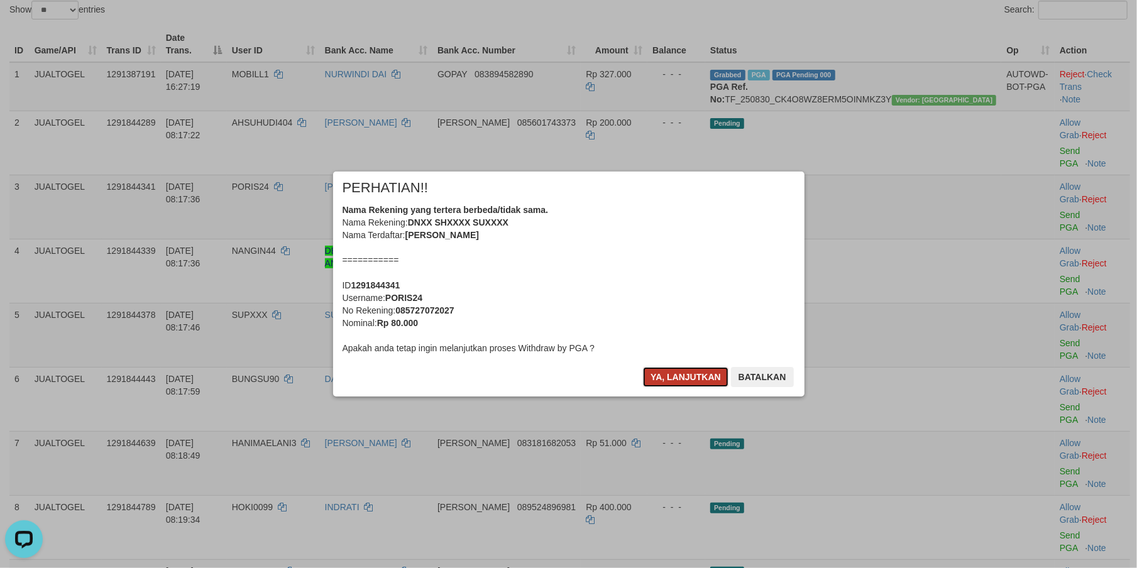
click at [681, 373] on button "Ya, lanjutkan" at bounding box center [685, 377] width 85 height 20
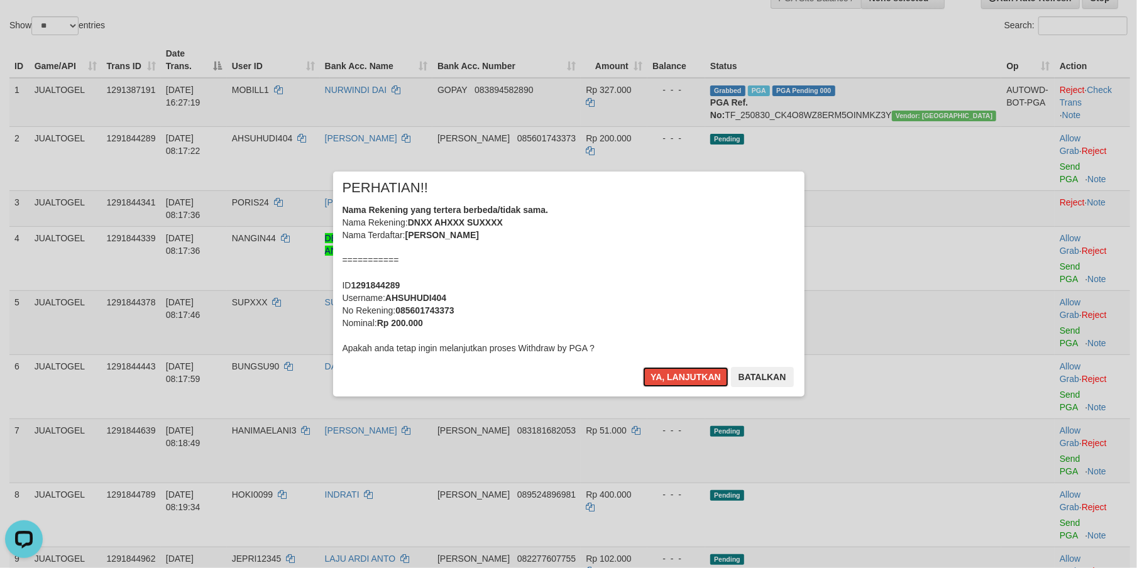
click at [681, 373] on button "Ya, lanjutkan" at bounding box center [685, 377] width 85 height 20
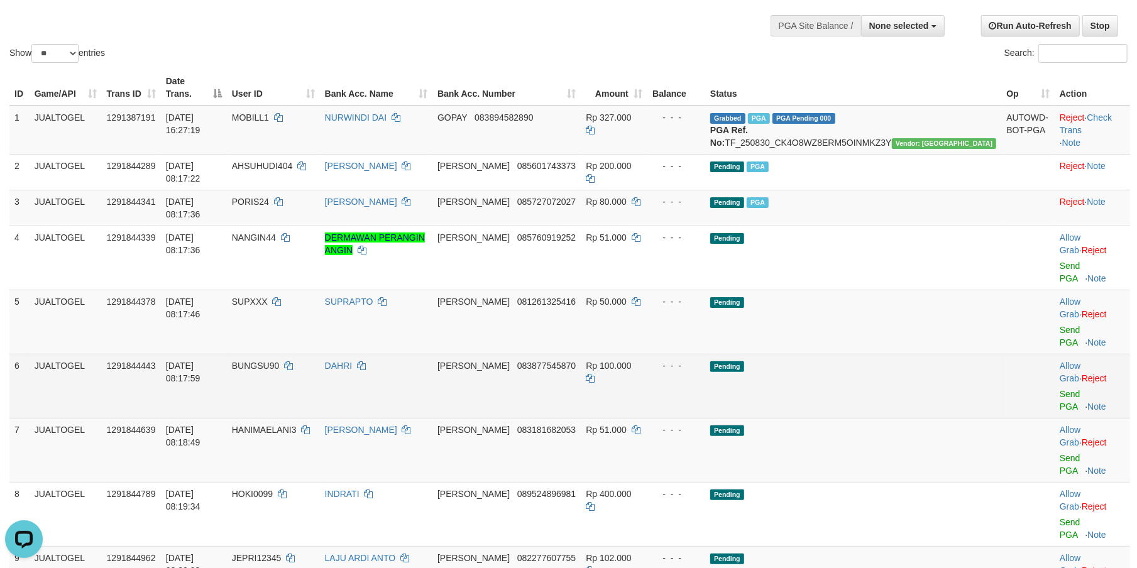
scroll to position [98, 0]
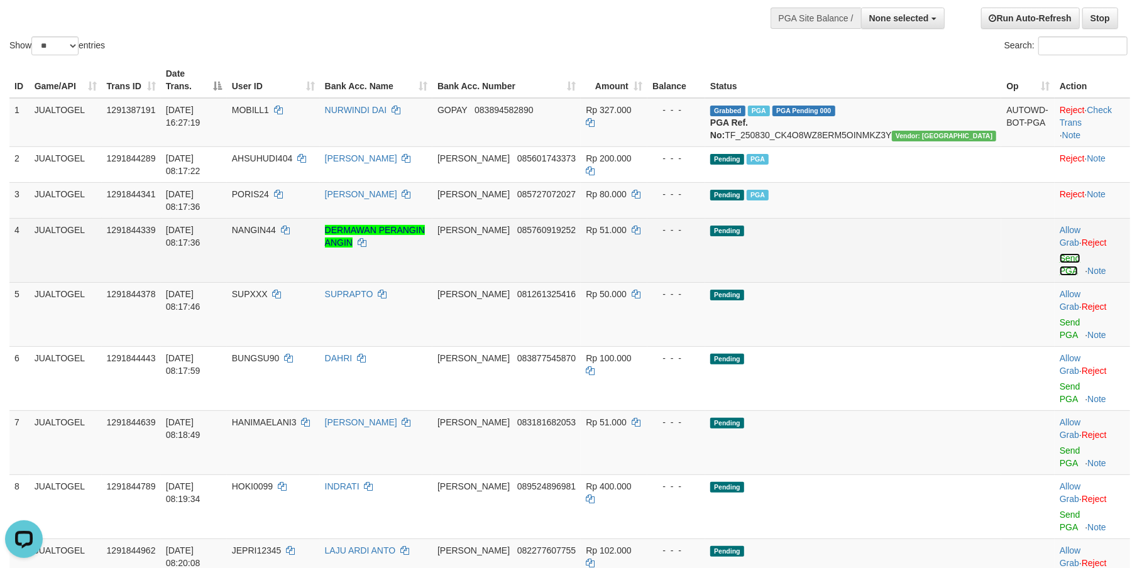
click at [1060, 253] on link "Send PGA" at bounding box center [1070, 264] width 21 height 23
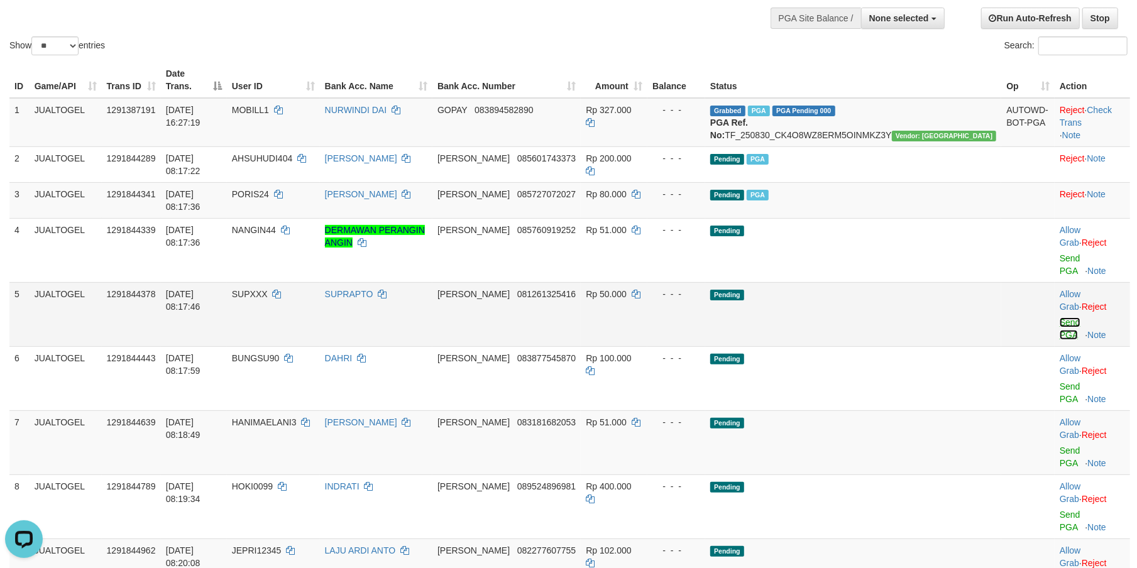
click at [1060, 317] on link "Send PGA" at bounding box center [1070, 328] width 21 height 23
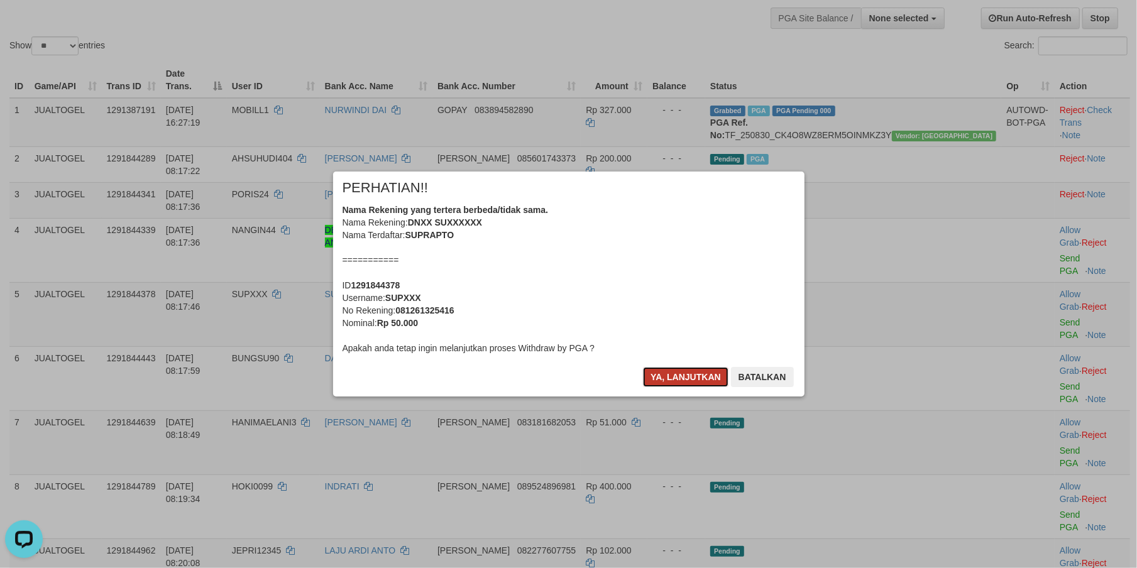
click at [690, 370] on button "Ya, lanjutkan" at bounding box center [685, 377] width 85 height 20
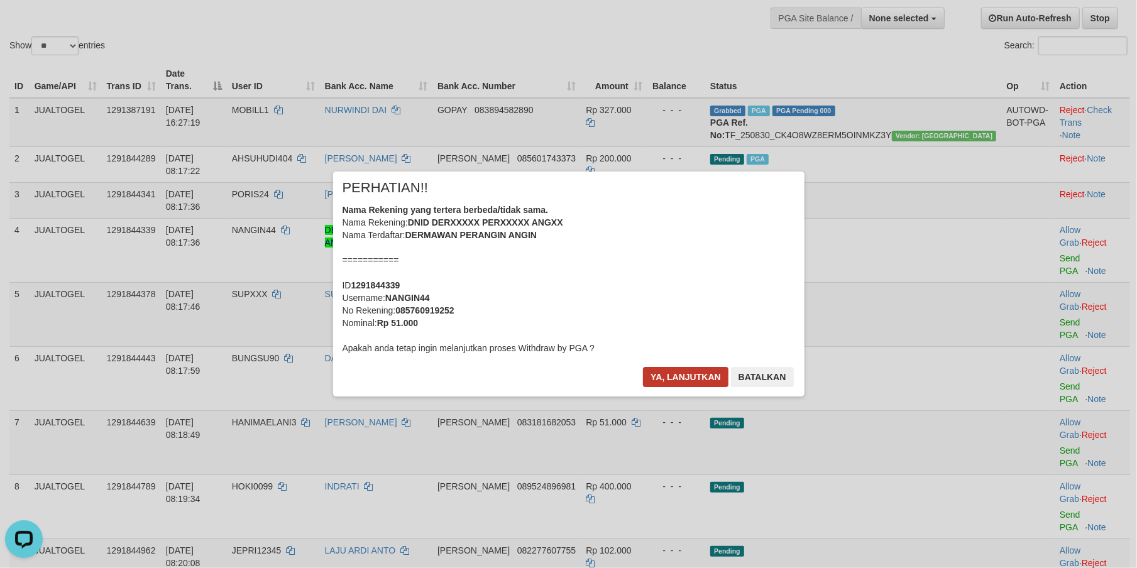
scroll to position [83, 0]
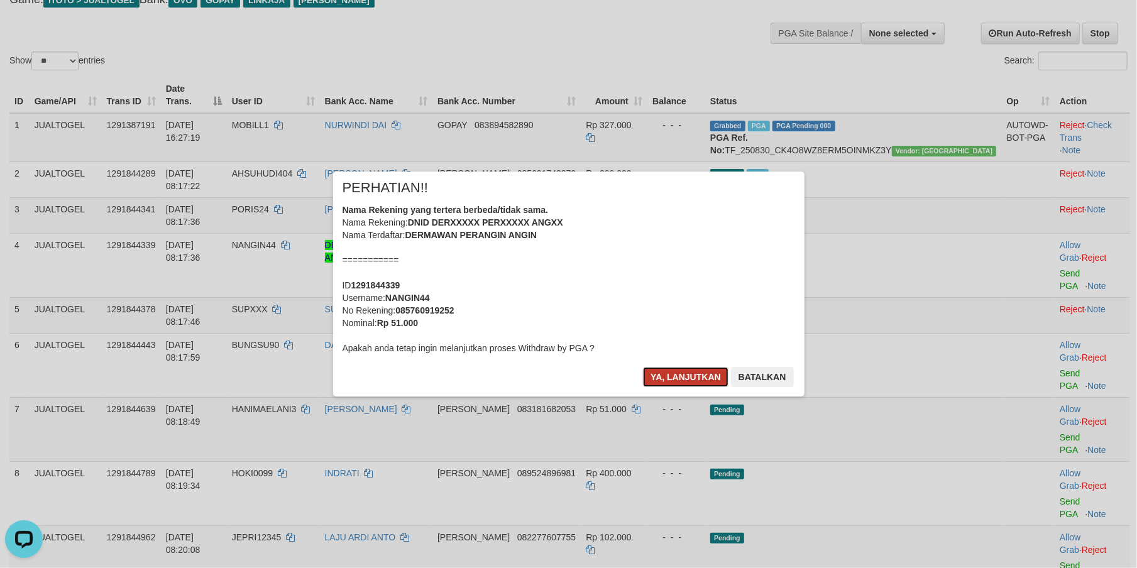
click at [670, 370] on button "Ya, lanjutkan" at bounding box center [685, 377] width 85 height 20
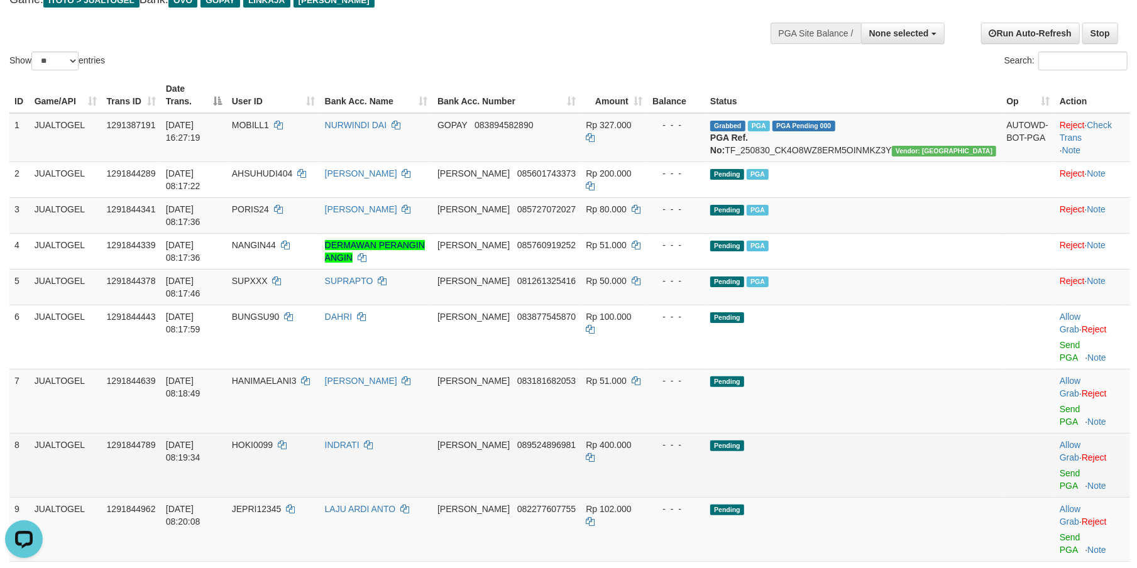
scroll to position [79, 0]
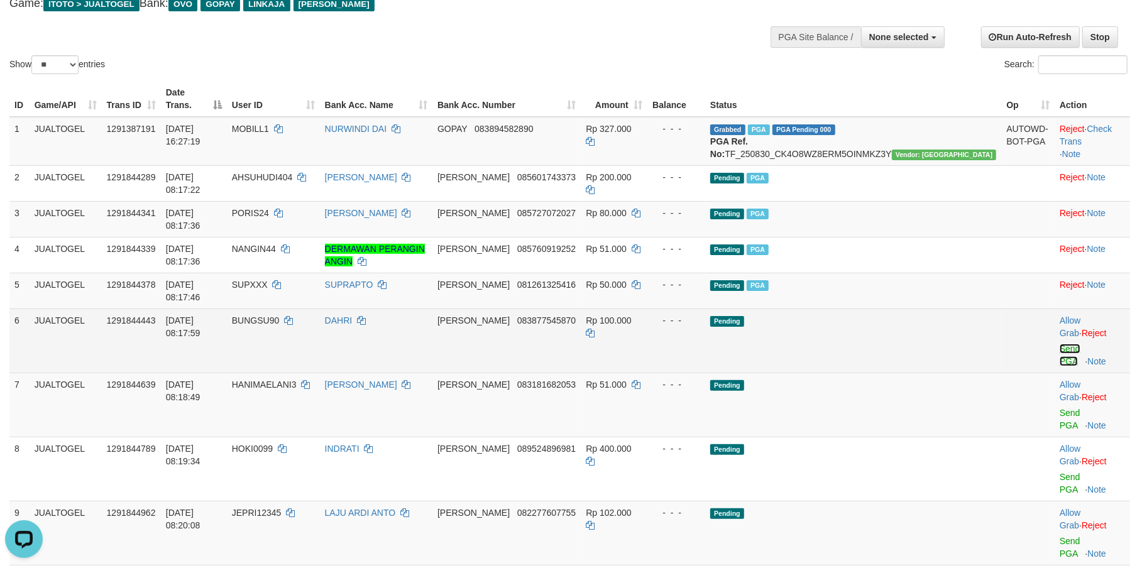
click at [1060, 344] on link "Send PGA" at bounding box center [1070, 355] width 21 height 23
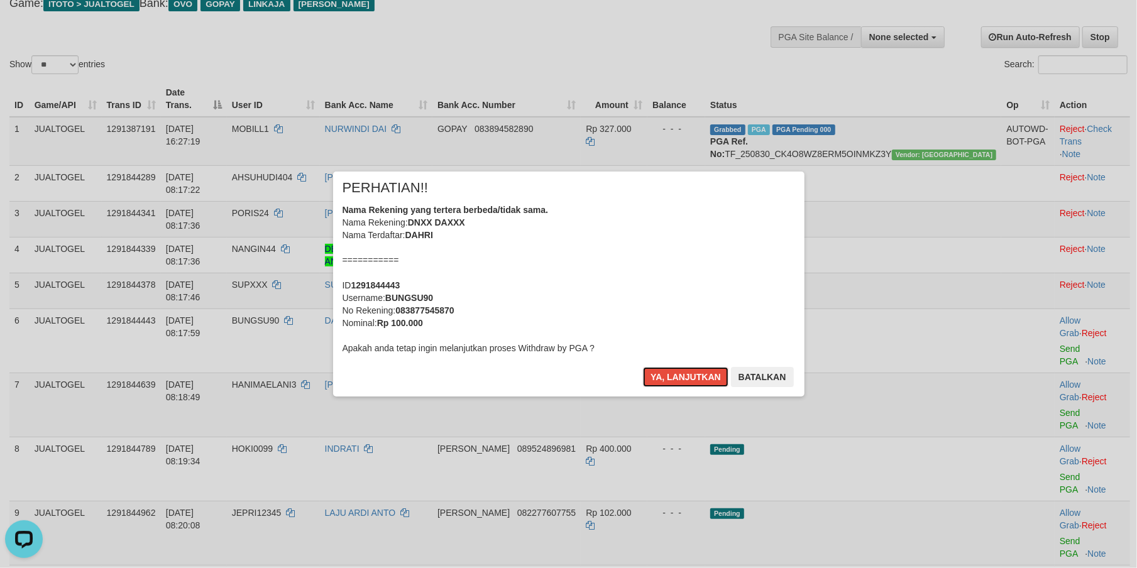
click at [569, 284] on div "Nama Rekening yang tertera berbeda/tidak sama. Nama Rekening: DNXX DAXXX Nama T…" at bounding box center [568, 279] width 452 height 151
click at [643, 367] on button "Ya, lanjutkan" at bounding box center [685, 377] width 85 height 20
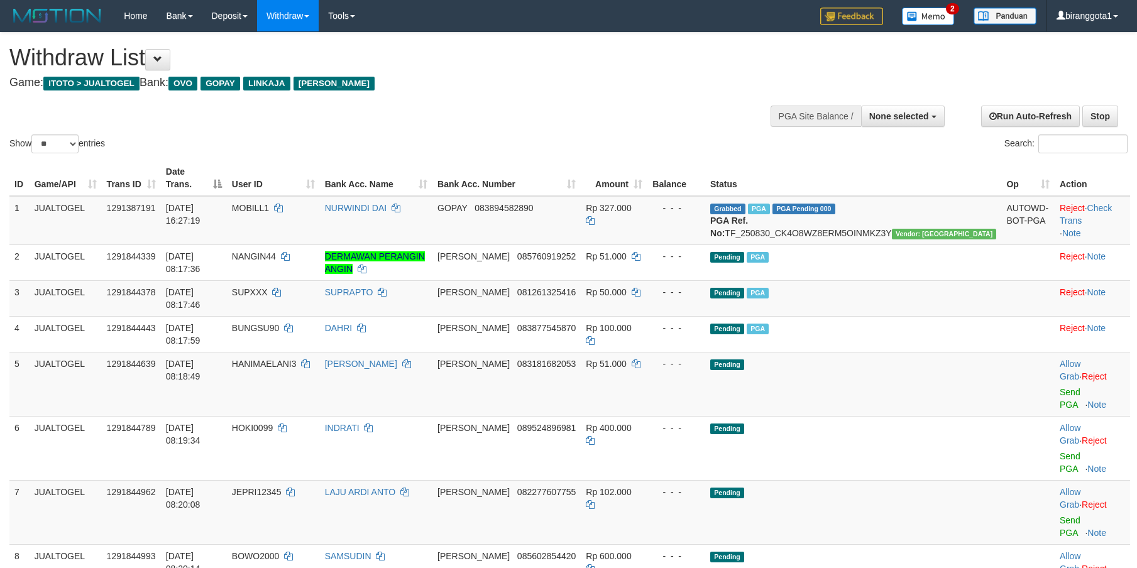
select select
select select "**"
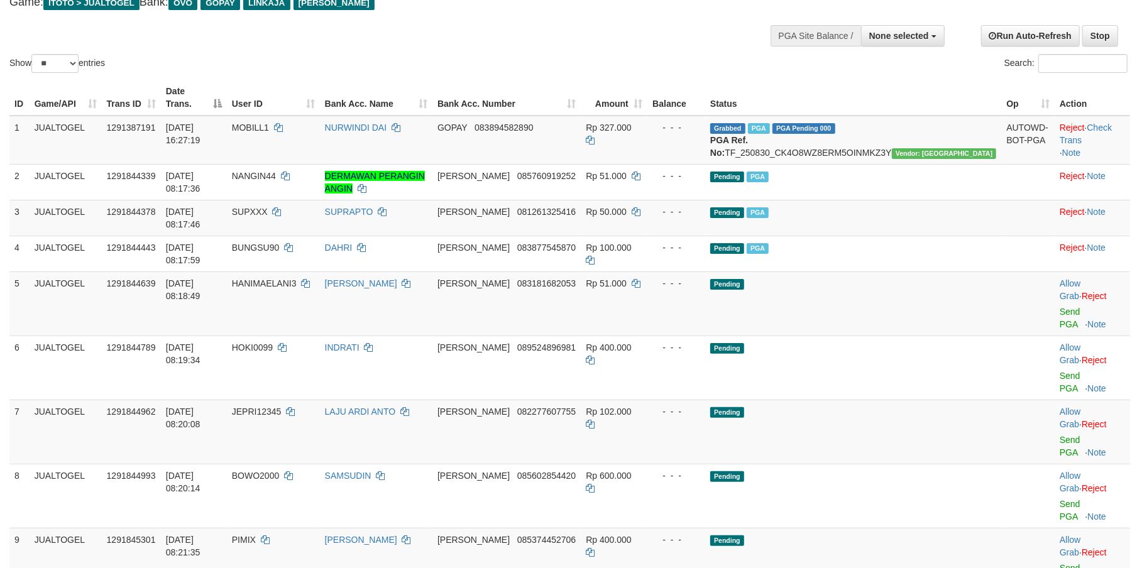
click at [1060, 307] on link "Send PGA" at bounding box center [1070, 318] width 21 height 23
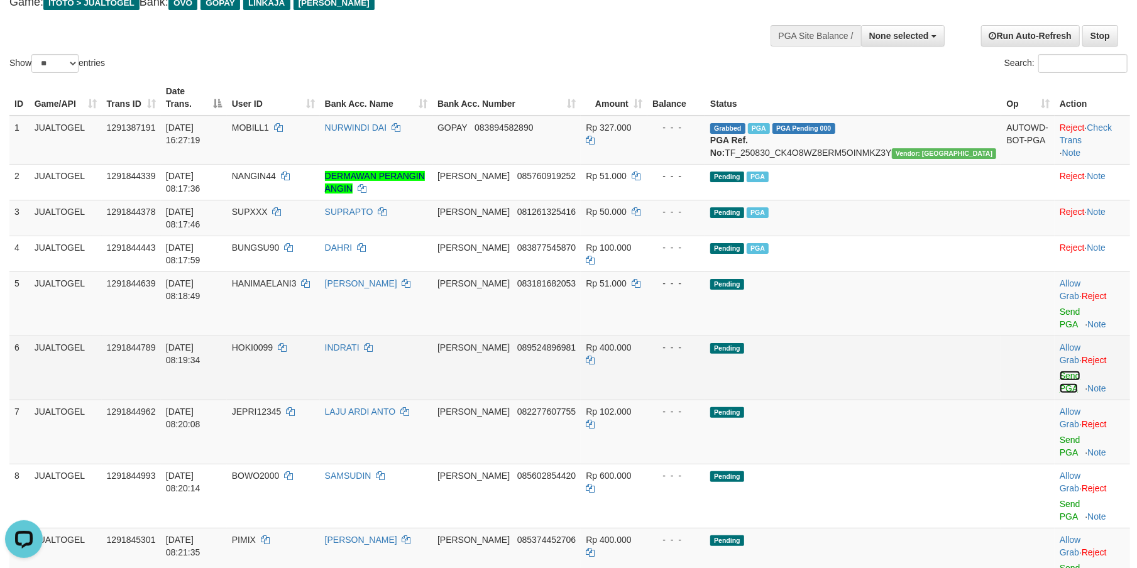
click at [1060, 371] on link "Send PGA" at bounding box center [1070, 382] width 21 height 23
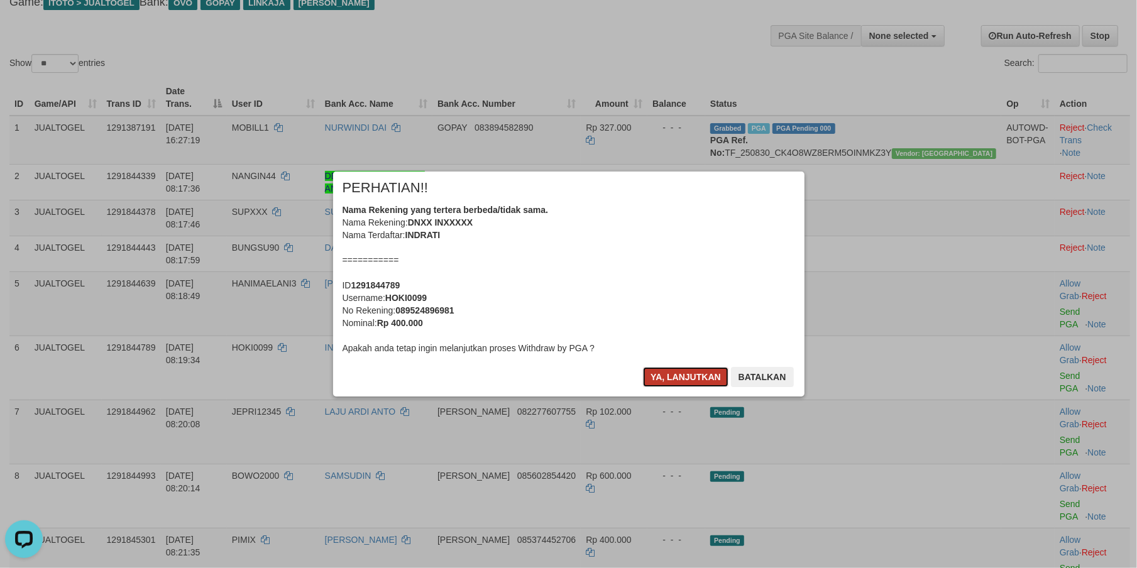
click at [675, 382] on button "Ya, lanjutkan" at bounding box center [685, 377] width 85 height 20
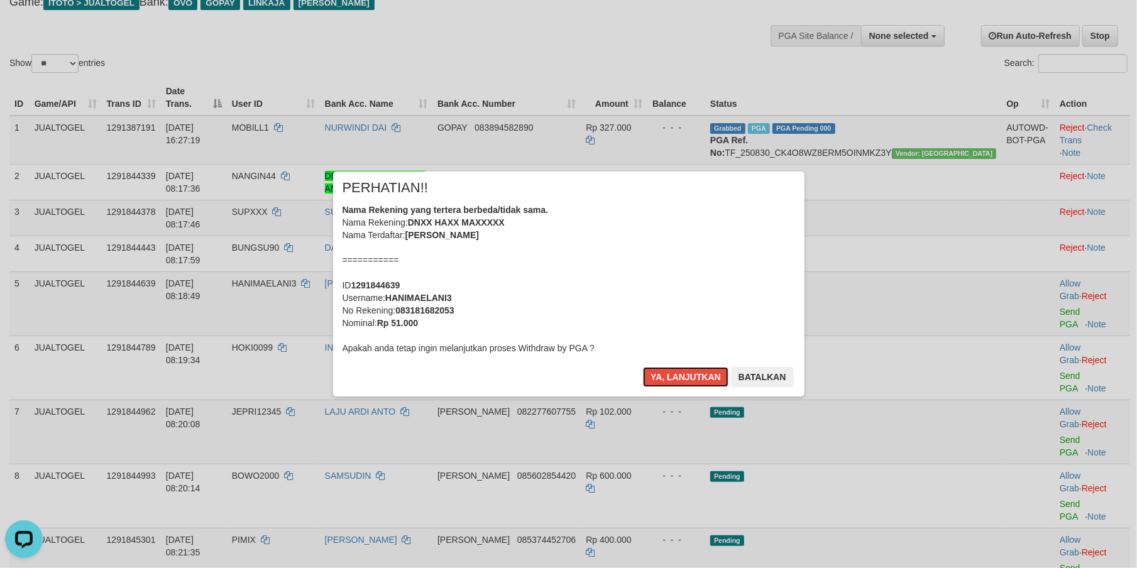
click at [675, 382] on button "Ya, lanjutkan" at bounding box center [685, 377] width 85 height 20
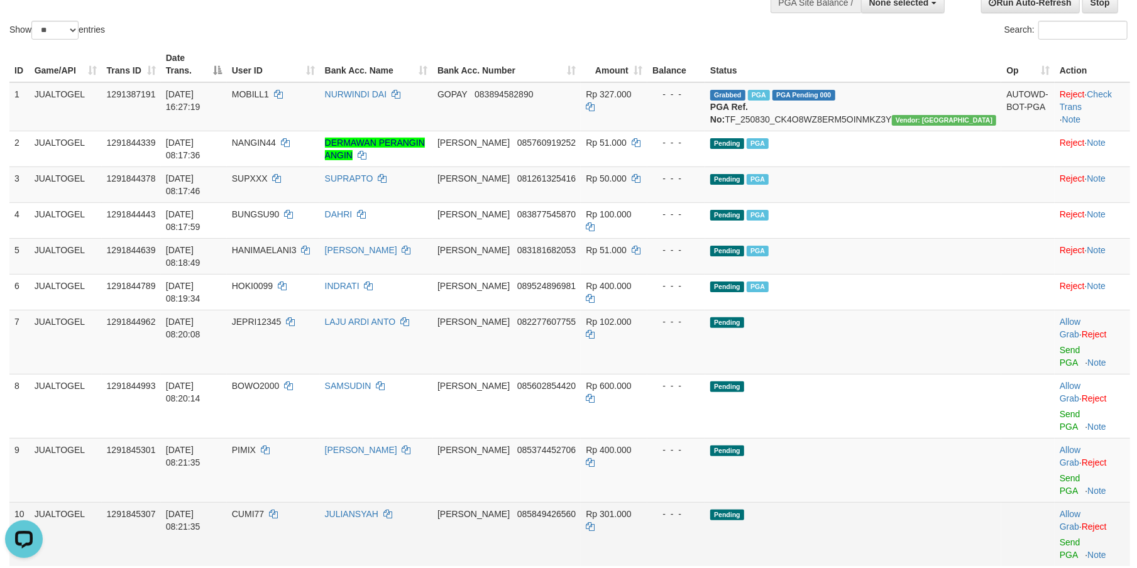
scroll to position [164, 0]
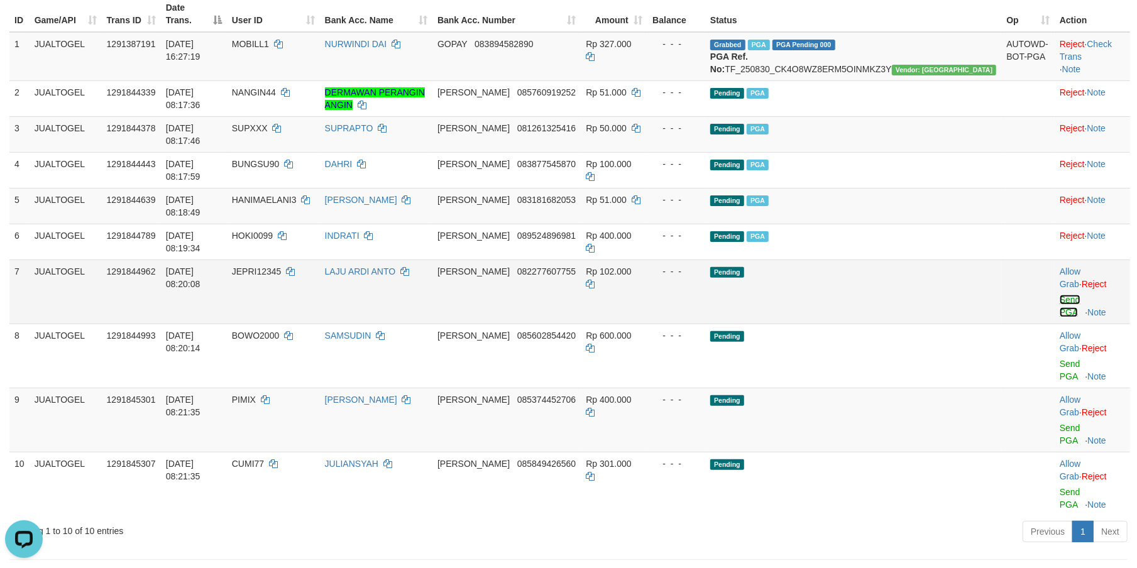
click at [1060, 295] on link "Send PGA" at bounding box center [1070, 306] width 21 height 23
click at [1060, 359] on link "Send PGA" at bounding box center [1070, 370] width 21 height 23
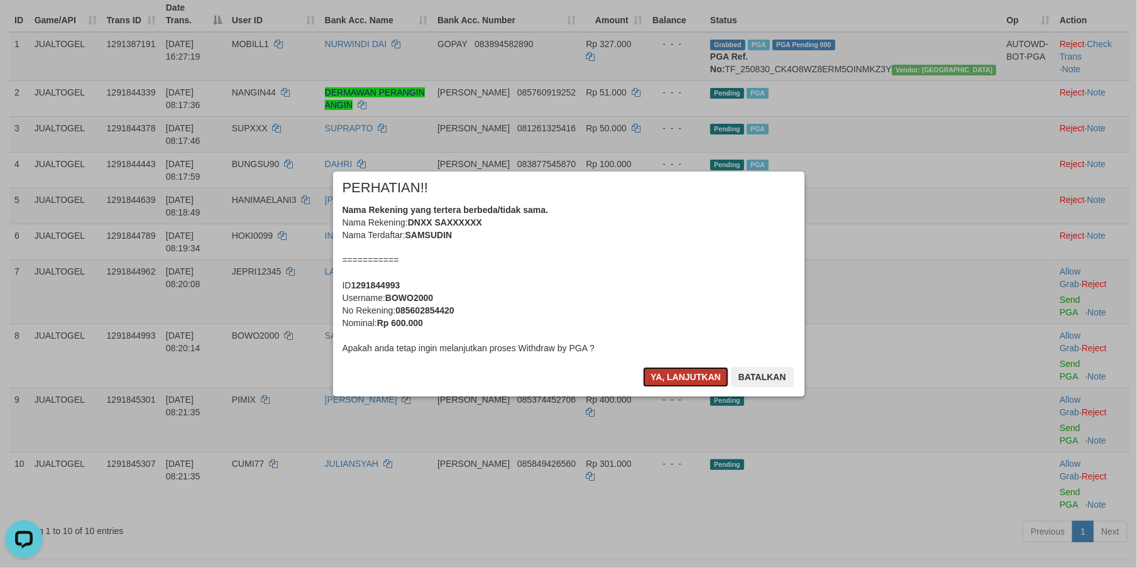
click at [664, 368] on button "Ya, lanjutkan" at bounding box center [685, 377] width 85 height 20
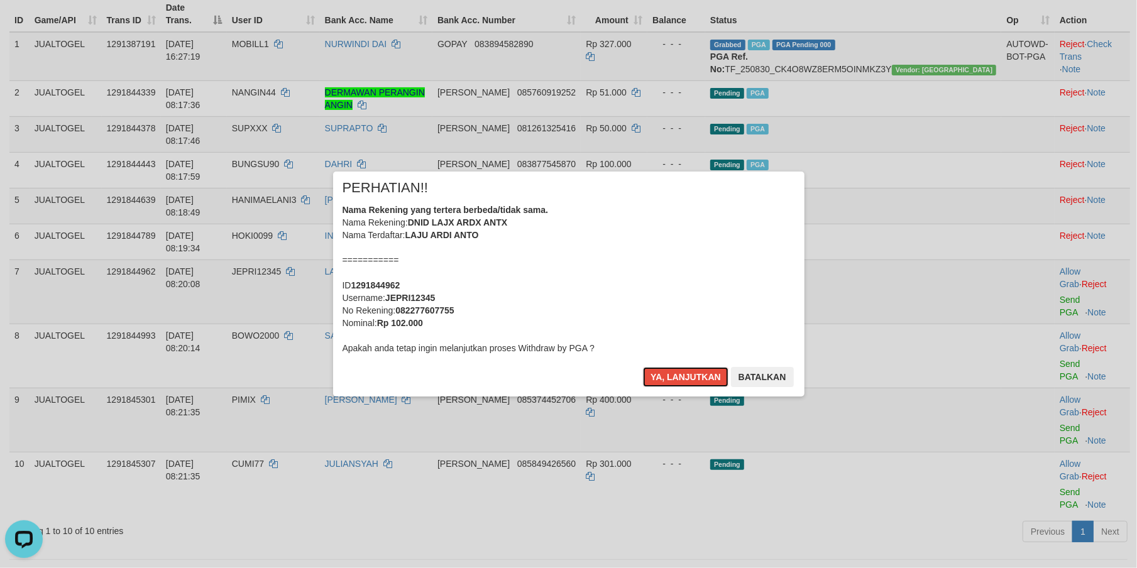
click at [664, 368] on button "Ya, lanjutkan" at bounding box center [685, 377] width 85 height 20
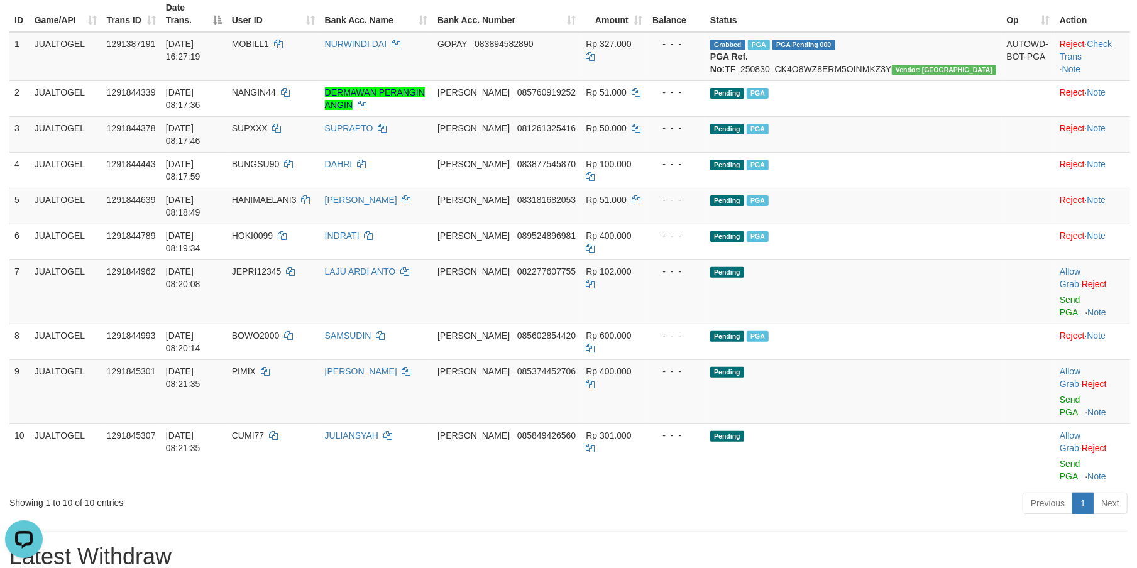
scroll to position [148, 0]
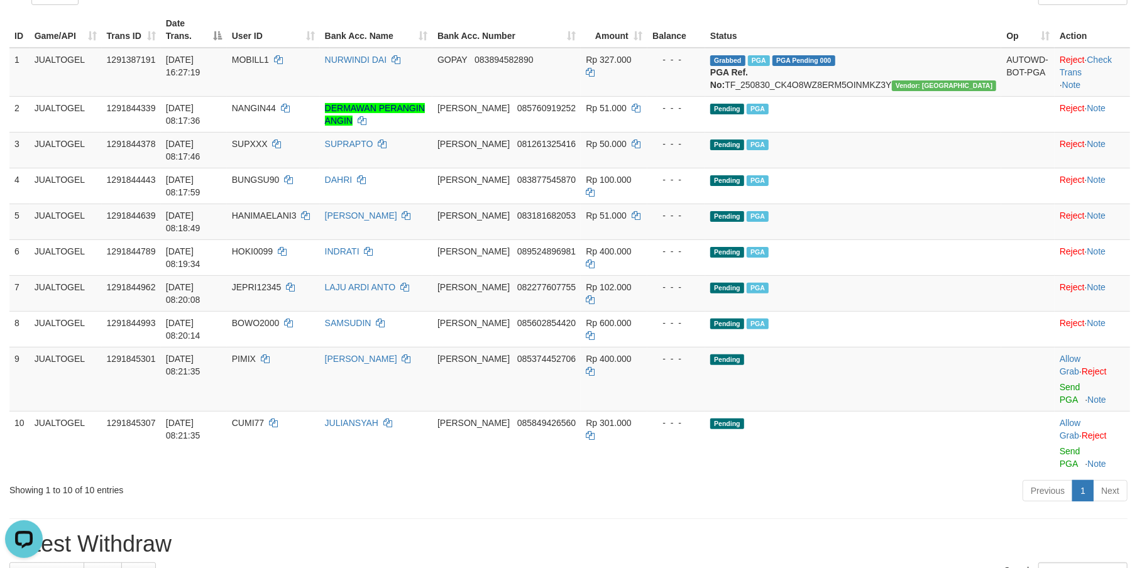
click at [669, 532] on h1 "Latest Withdraw" at bounding box center [568, 544] width 1118 height 25
click at [752, 532] on h1 "Latest Withdraw" at bounding box center [568, 544] width 1118 height 25
click at [772, 532] on h1 "Latest Withdraw" at bounding box center [568, 544] width 1118 height 25
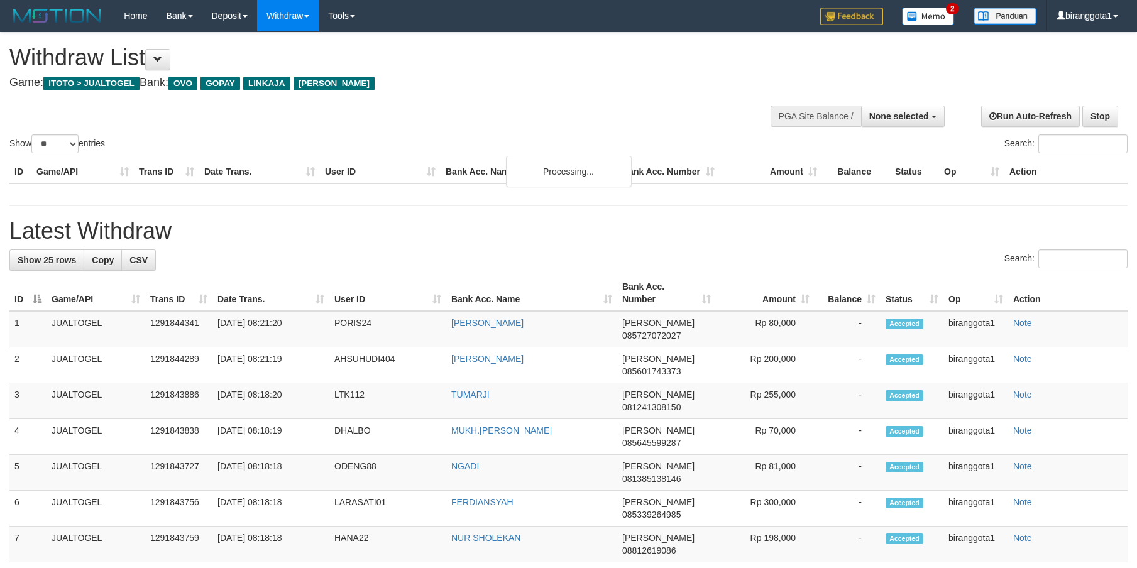
select select
select select "**"
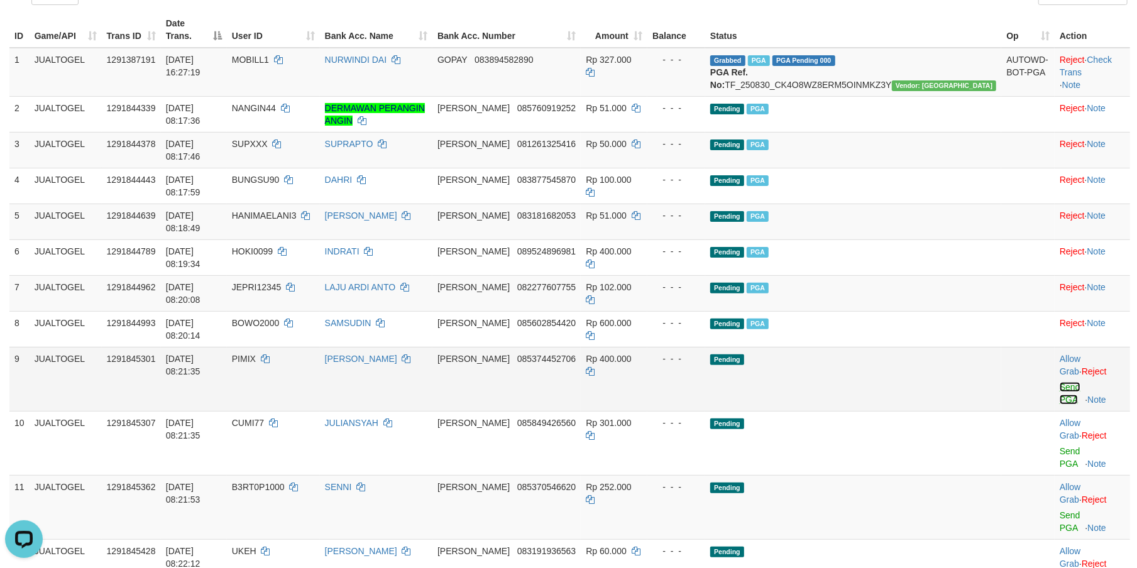
click at [1060, 382] on link "Send PGA" at bounding box center [1070, 393] width 21 height 23
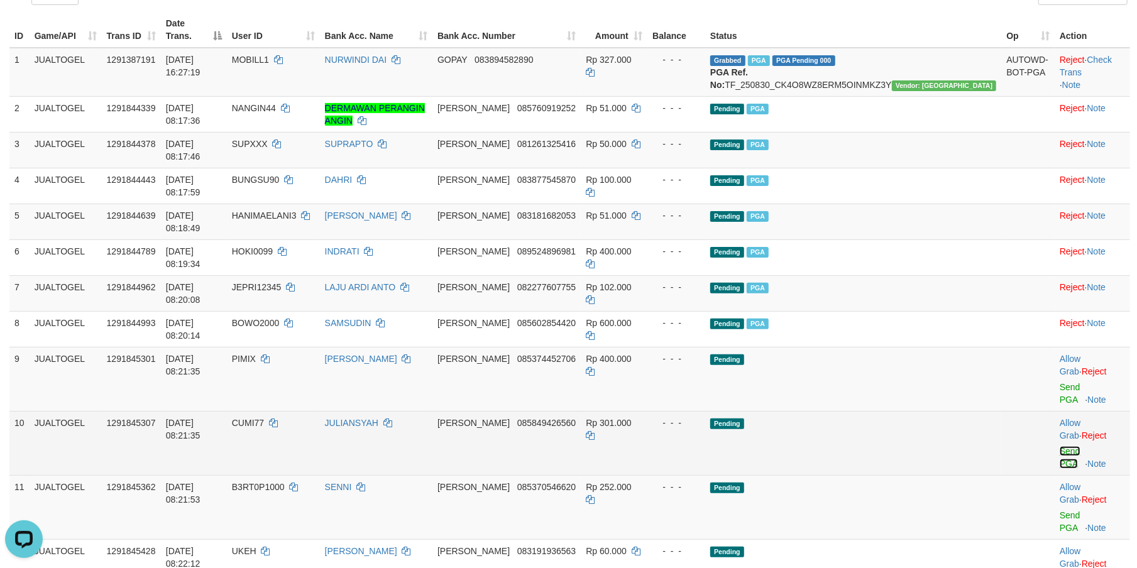
click at [1060, 446] on link "Send PGA" at bounding box center [1070, 457] width 21 height 23
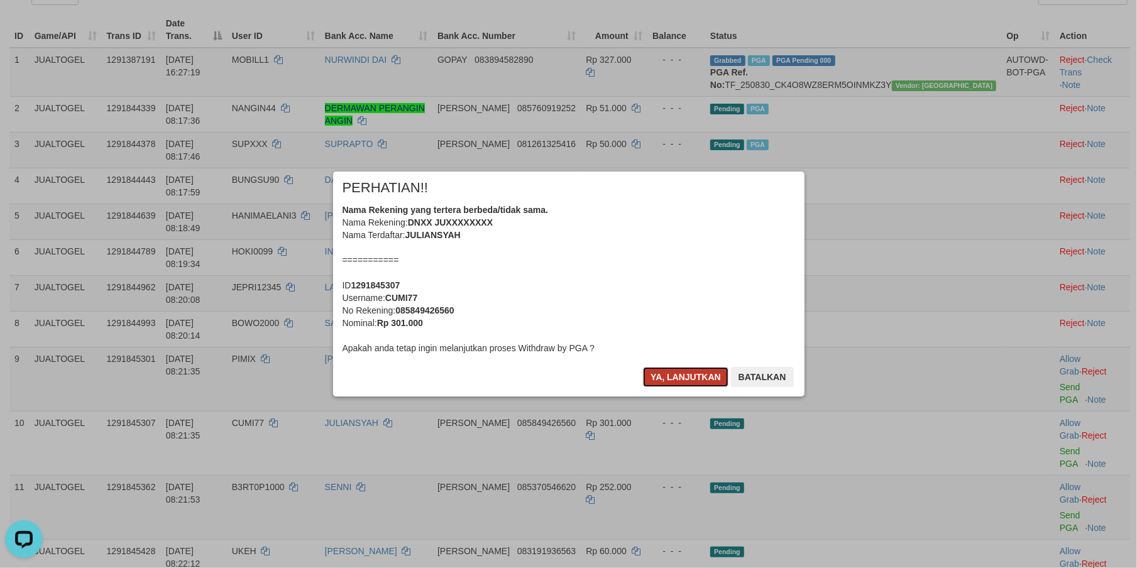
click at [685, 370] on button "Ya, lanjutkan" at bounding box center [685, 377] width 85 height 20
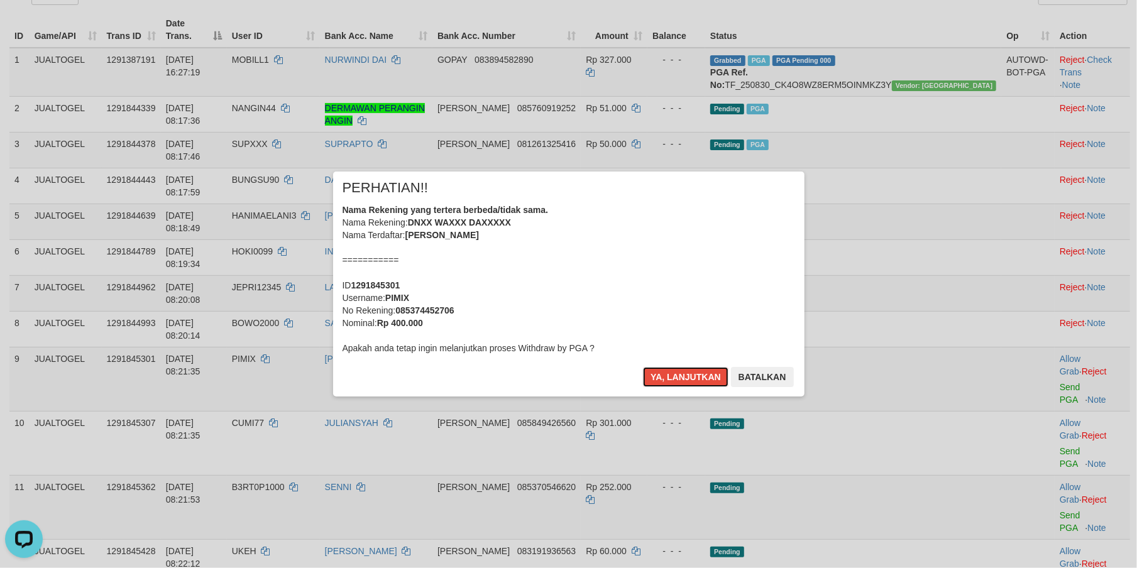
scroll to position [132, 0]
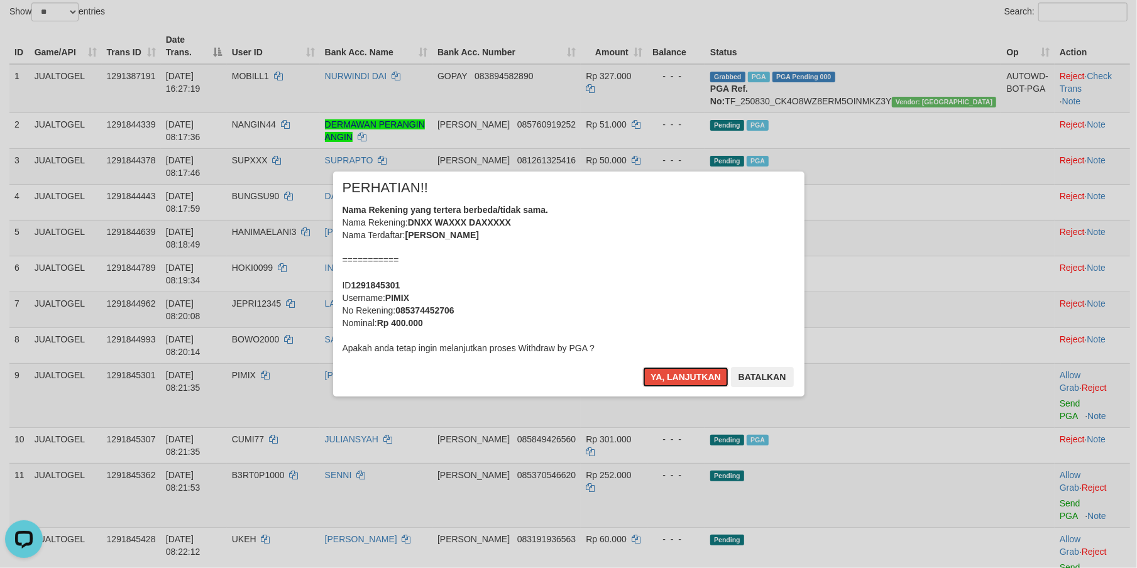
click at [685, 370] on button "Ya, lanjutkan" at bounding box center [685, 377] width 85 height 20
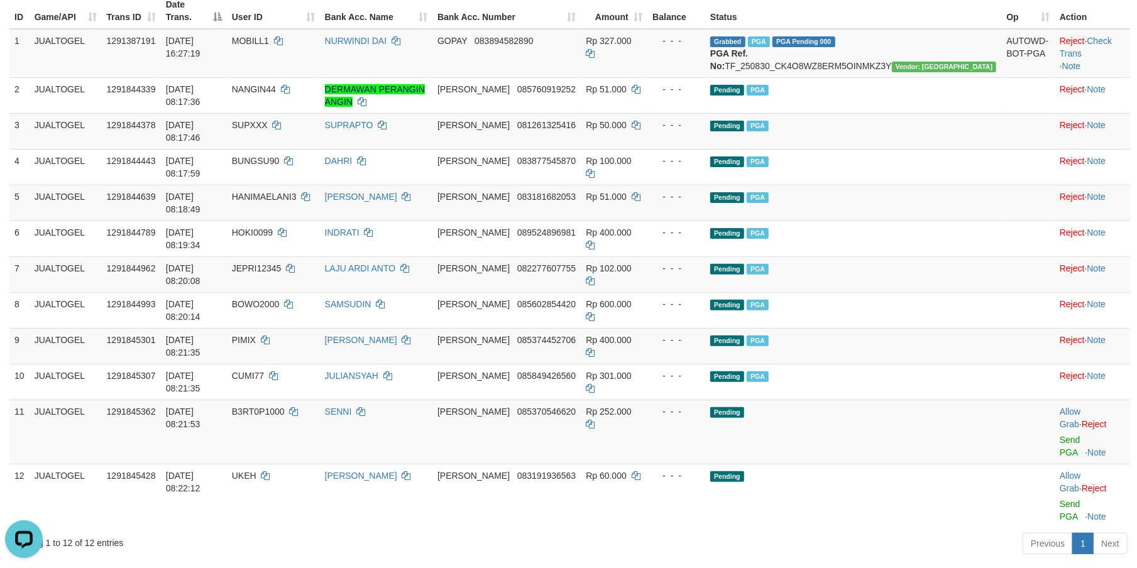
scroll to position [220, 0]
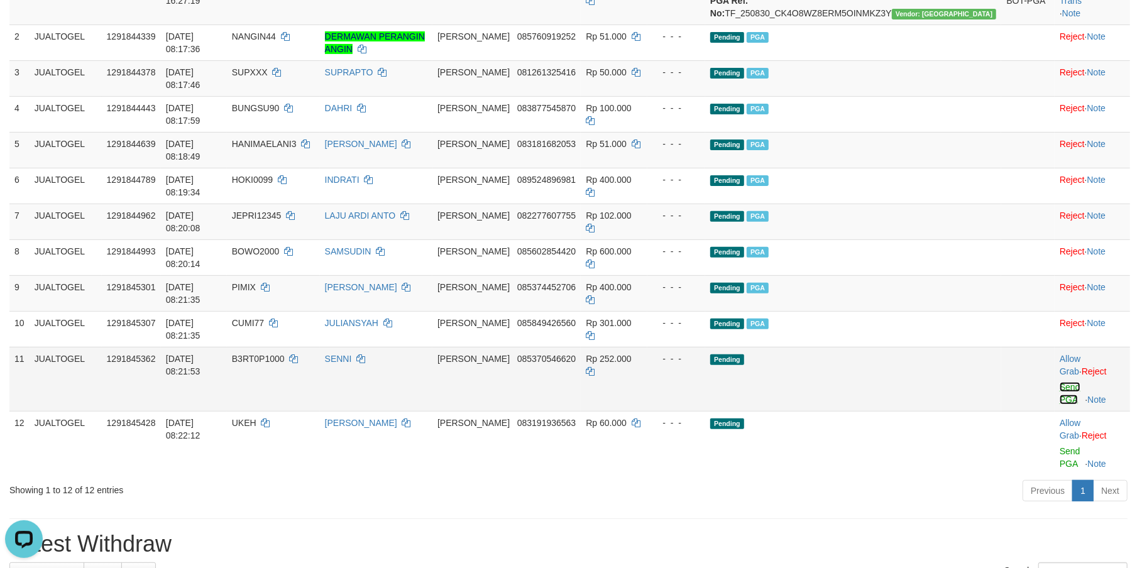
click at [1060, 382] on link "Send PGA" at bounding box center [1070, 393] width 21 height 23
click at [1055, 411] on td "Allow Grab · Reject Send PGA · Note" at bounding box center [1092, 443] width 75 height 64
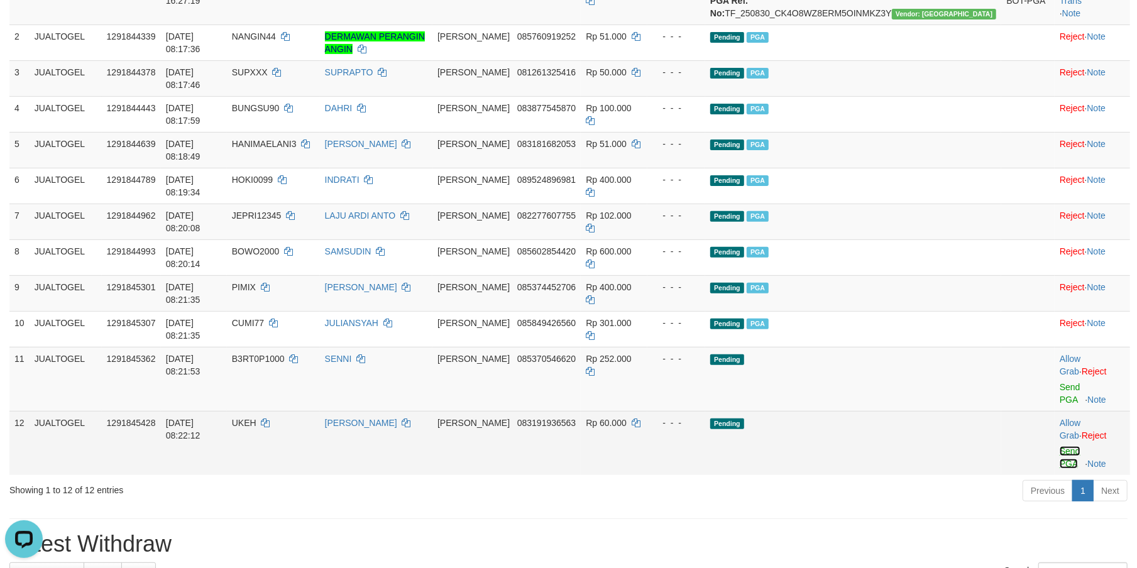
click at [1060, 446] on link "Send PGA" at bounding box center [1070, 457] width 21 height 23
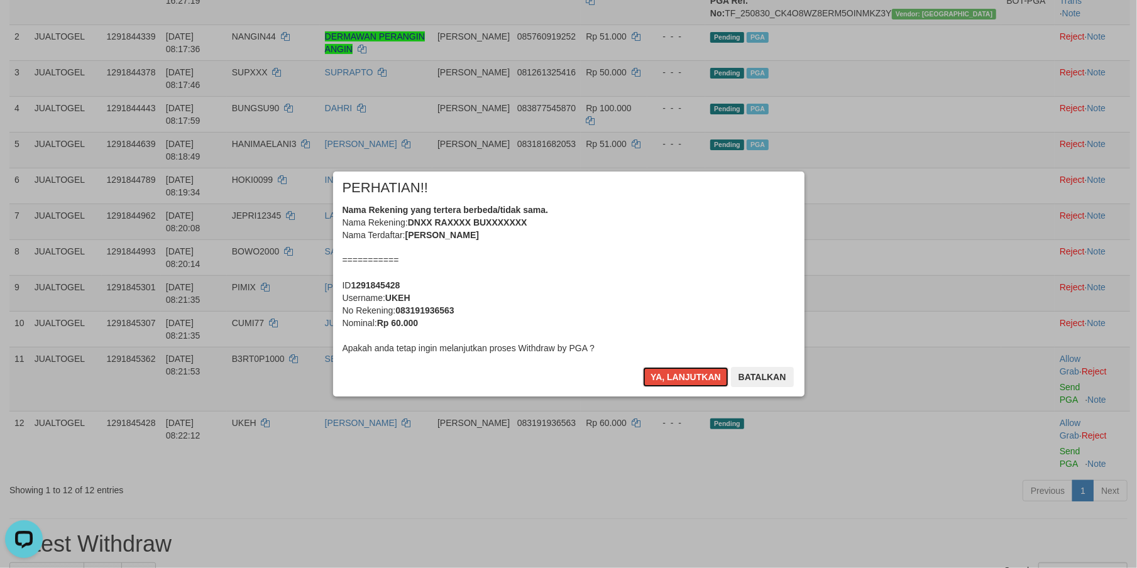
click at [664, 378] on button "Ya, lanjutkan" at bounding box center [685, 377] width 85 height 20
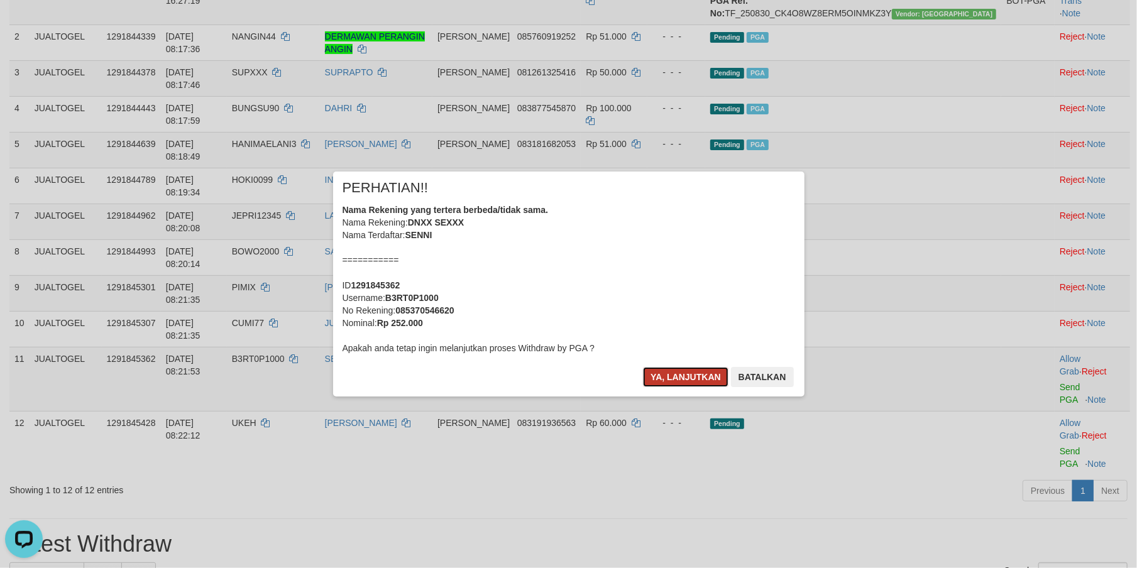
click at [664, 378] on button "Ya, lanjutkan" at bounding box center [685, 377] width 85 height 20
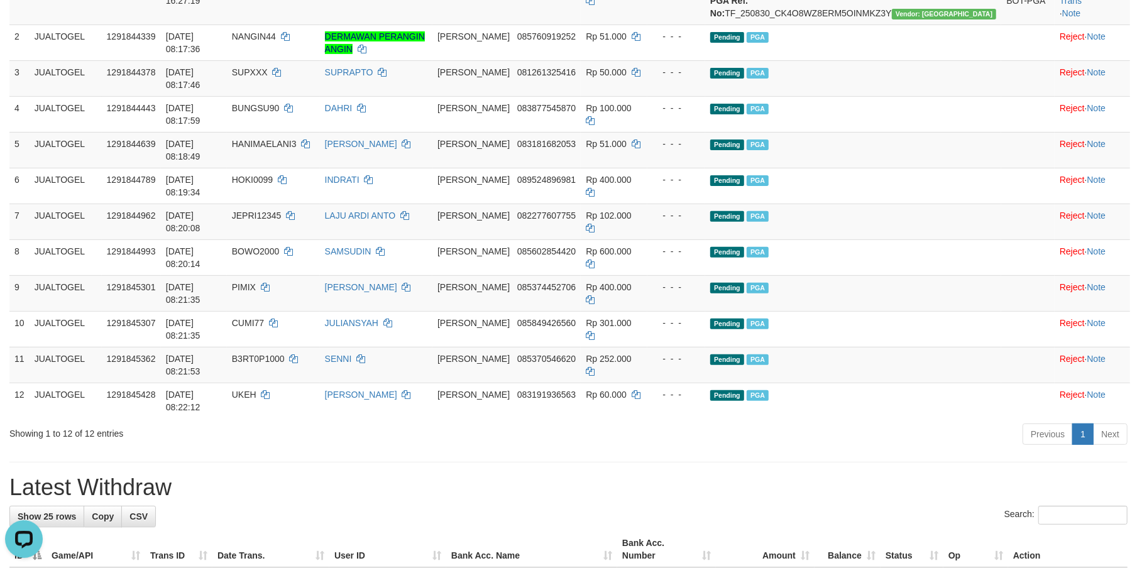
scroll to position [204, 0]
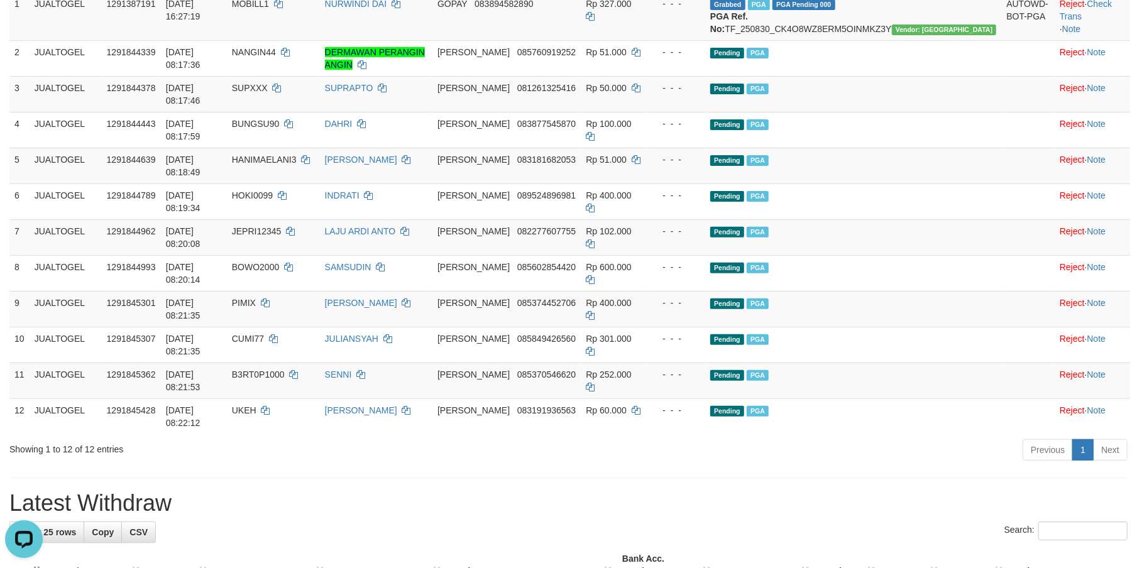
click at [702, 491] on h1 "Latest Withdraw" at bounding box center [568, 503] width 1118 height 25
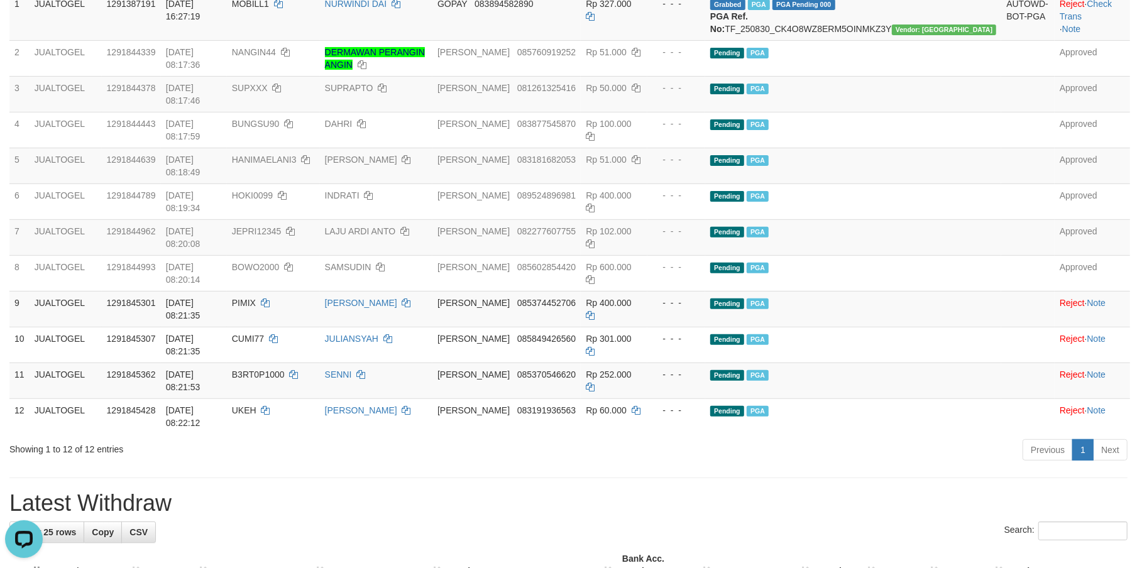
click at [589, 438] on div "Previous 1 Next" at bounding box center [805, 451] width 644 height 27
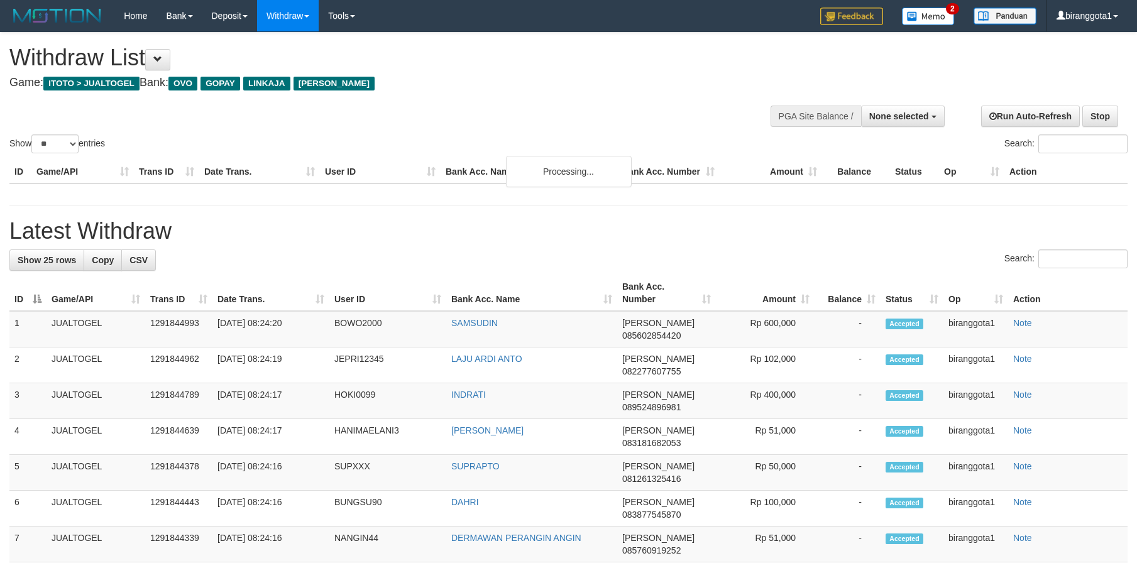
select select
select select "**"
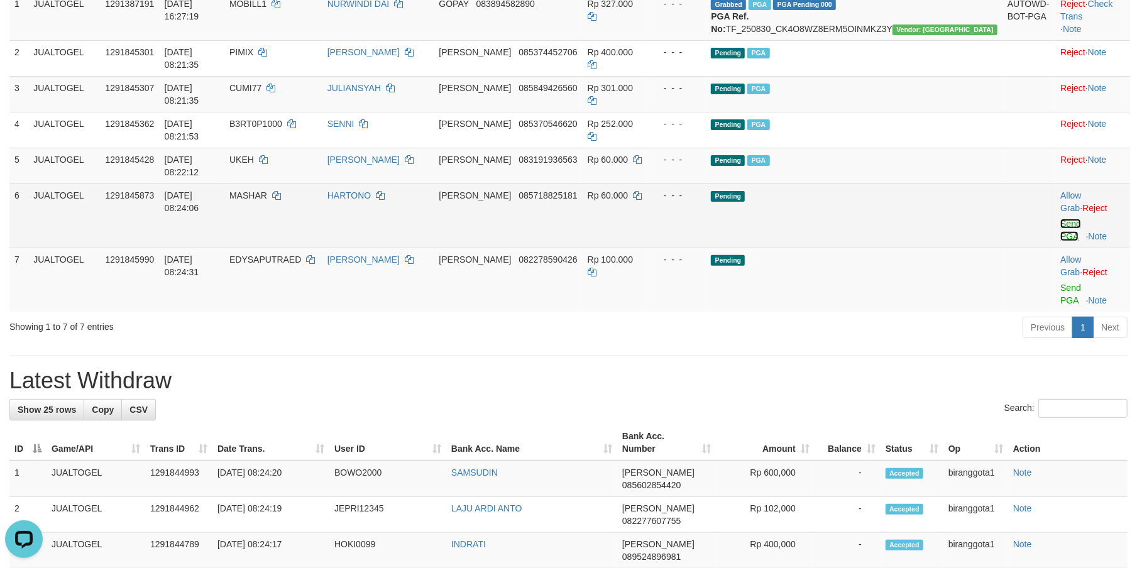
click at [1060, 219] on link "Send PGA" at bounding box center [1070, 230] width 21 height 23
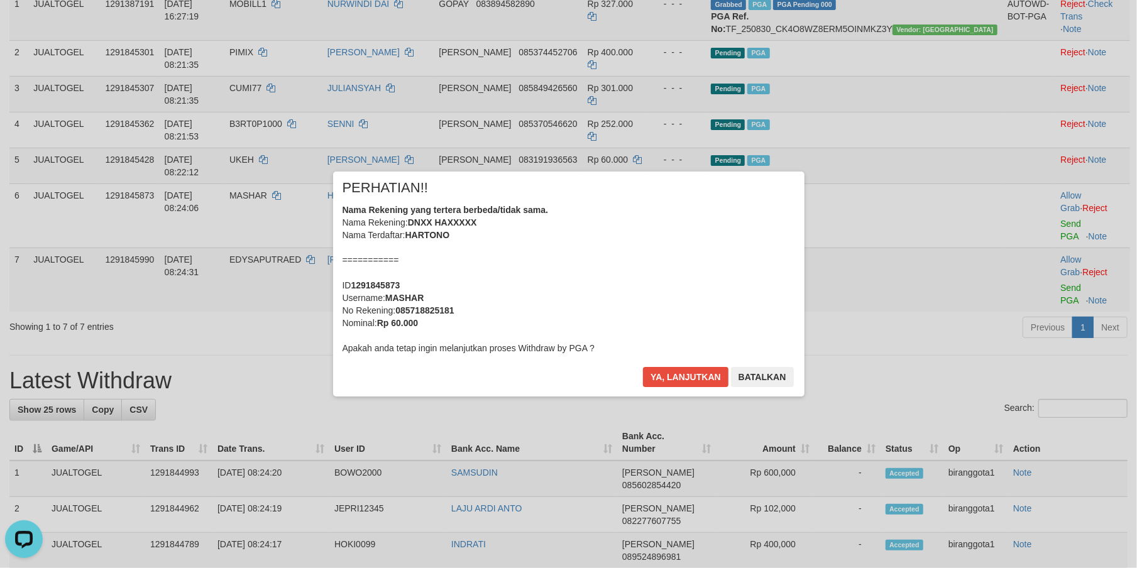
click at [665, 261] on div "Nama Rekening yang tertera berbeda/tidak sama. Nama Rekening: DNXX HAXXXXX Nama…" at bounding box center [568, 279] width 452 height 151
click at [643, 367] on button "Ya, lanjutkan" at bounding box center [685, 377] width 85 height 20
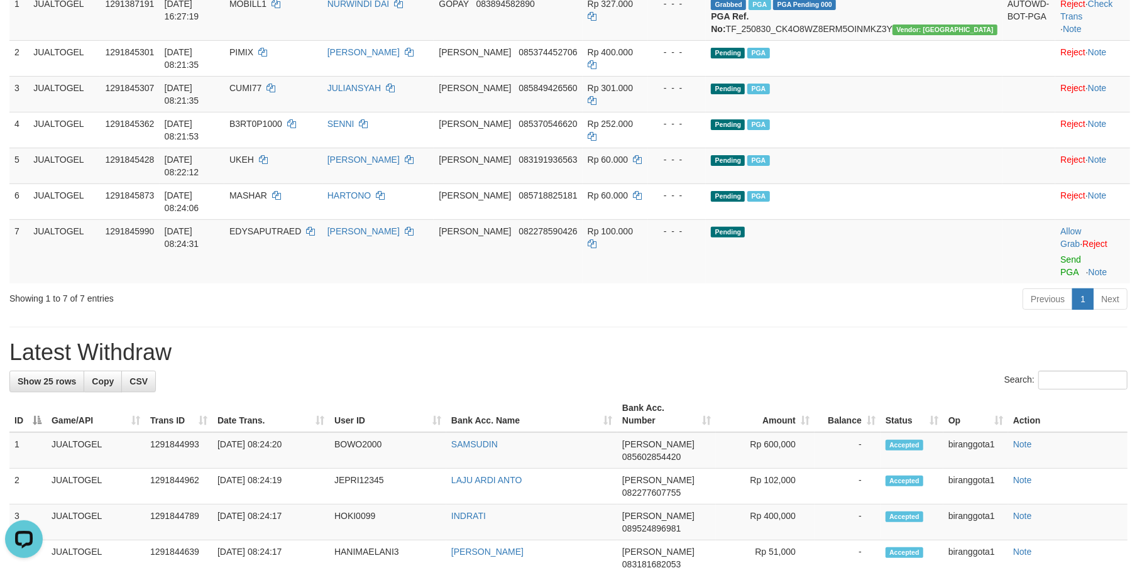
click at [1060, 255] on link "Send PGA" at bounding box center [1070, 266] width 21 height 23
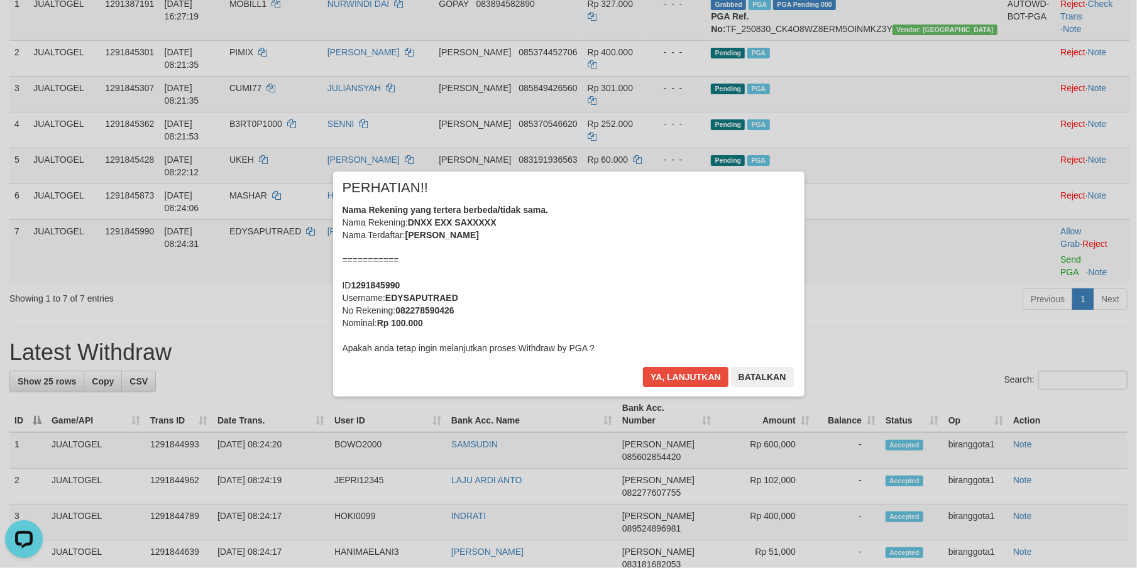
click at [637, 287] on div "Nama Rekening yang tertera berbeda/tidak sama. Nama Rekening: DNXX EXX SAXXXXX …" at bounding box center [568, 279] width 452 height 151
click at [643, 367] on button "Ya, lanjutkan" at bounding box center [685, 377] width 85 height 20
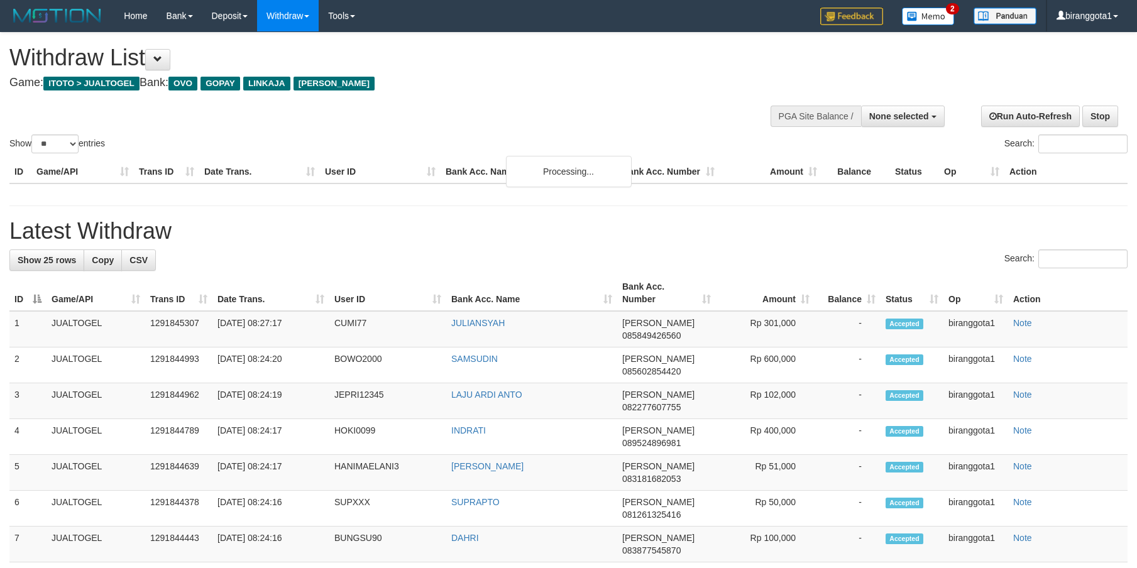
select select
select select "**"
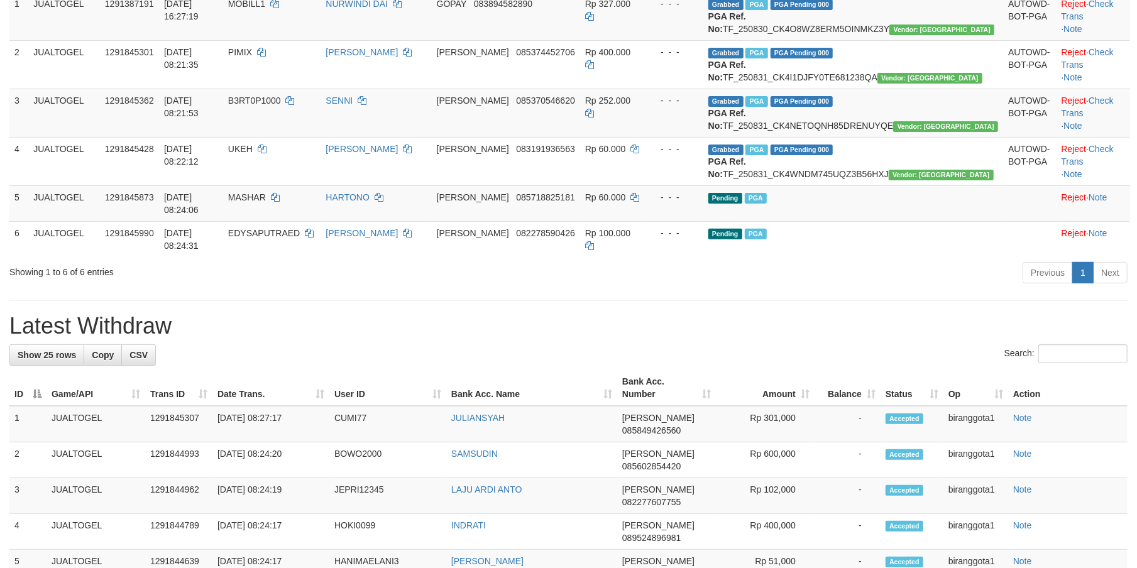
click at [838, 327] on h1 "Latest Withdraw" at bounding box center [568, 326] width 1118 height 25
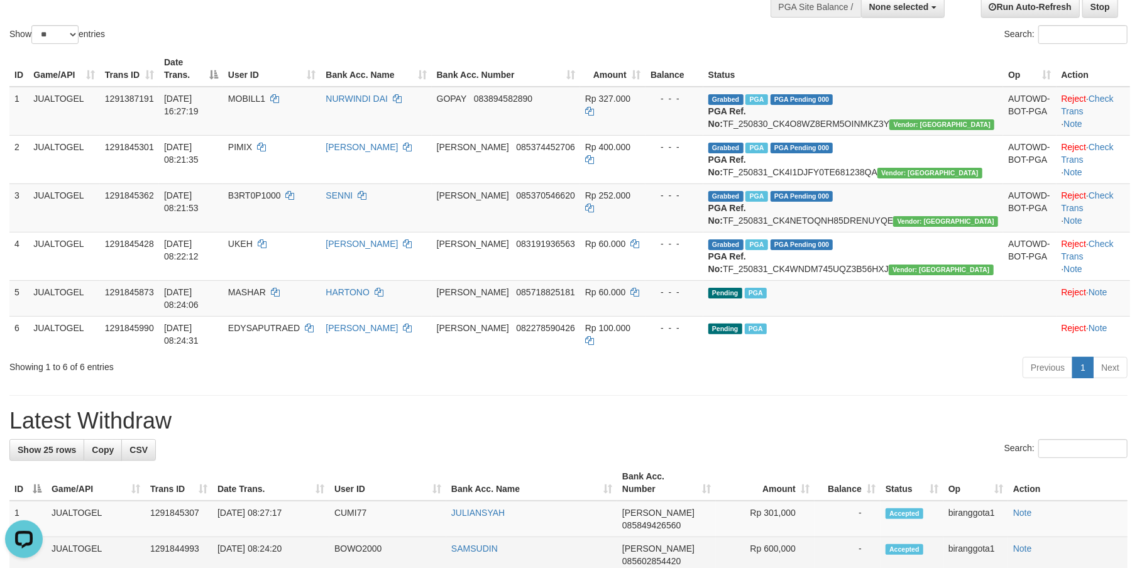
scroll to position [167, 0]
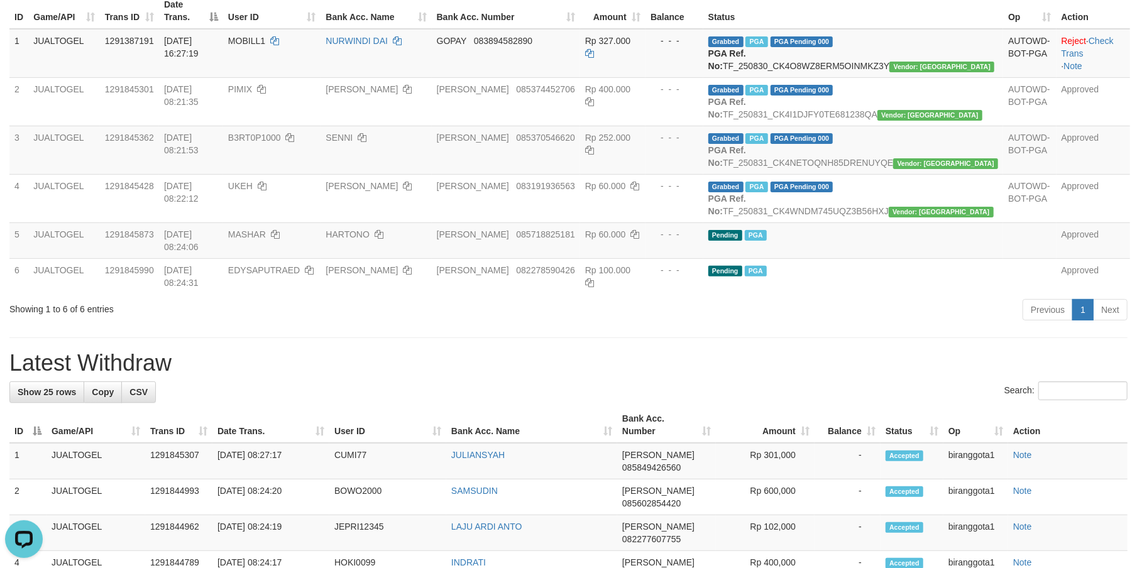
click at [755, 338] on hr at bounding box center [568, 337] width 1118 height 1
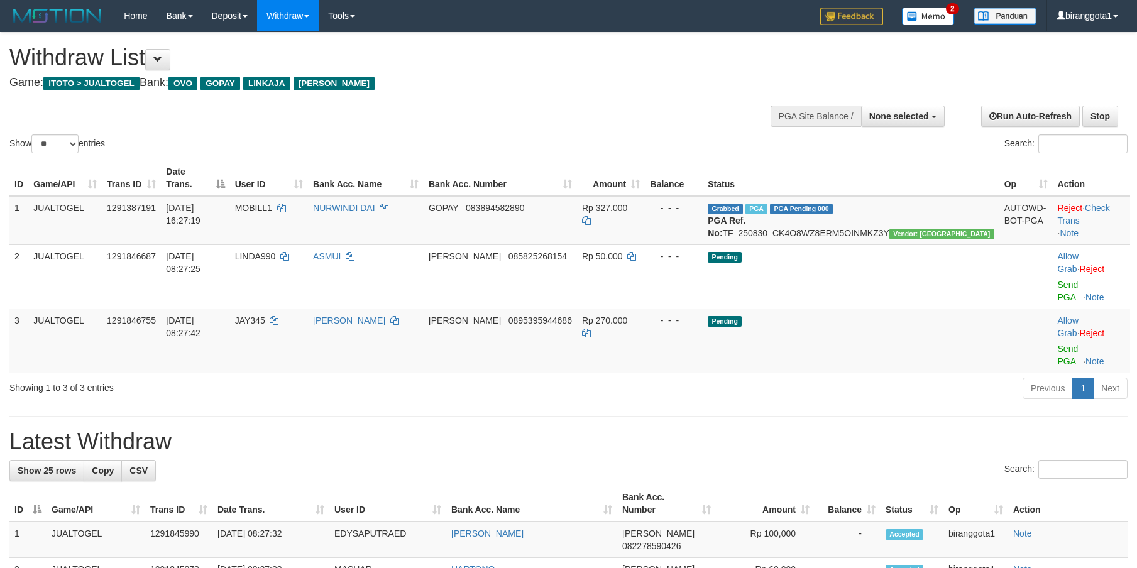
select select
select select "**"
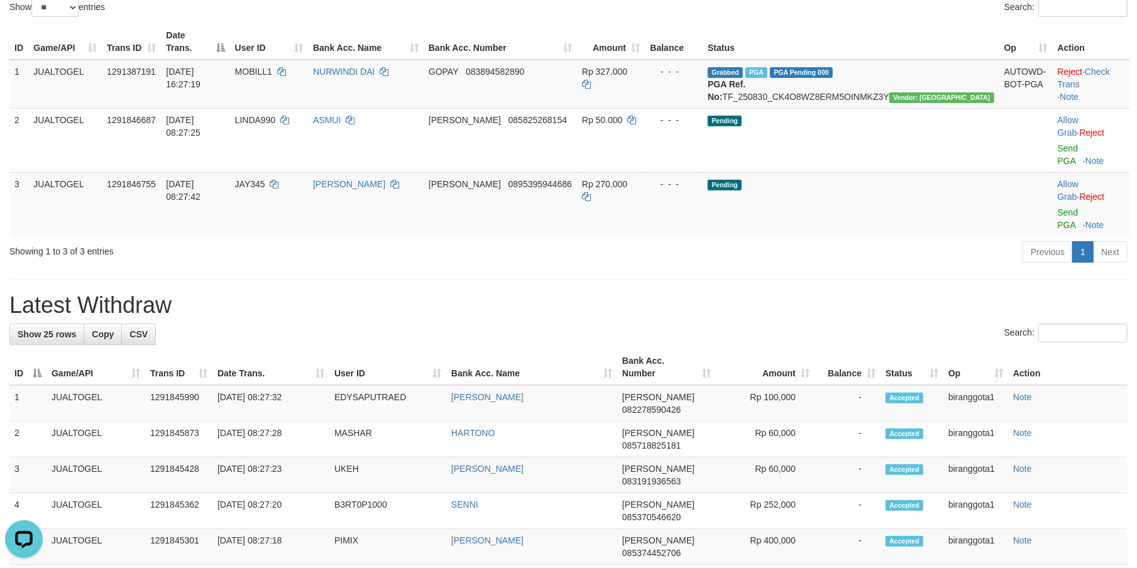
click at [791, 293] on h1 "Latest Withdraw" at bounding box center [568, 305] width 1118 height 25
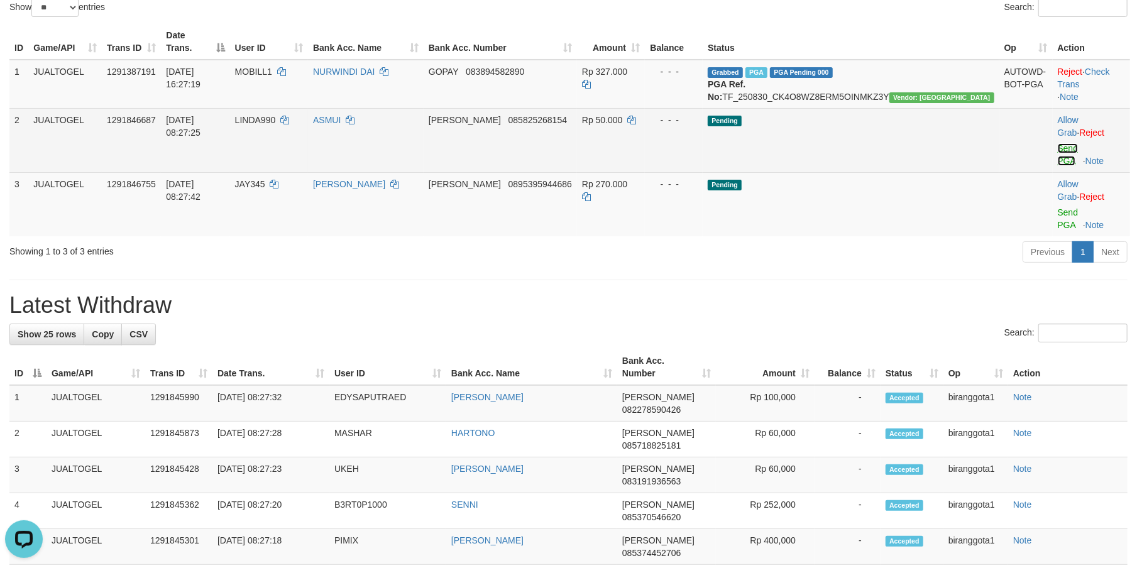
click at [1058, 143] on link "Send PGA" at bounding box center [1068, 154] width 21 height 23
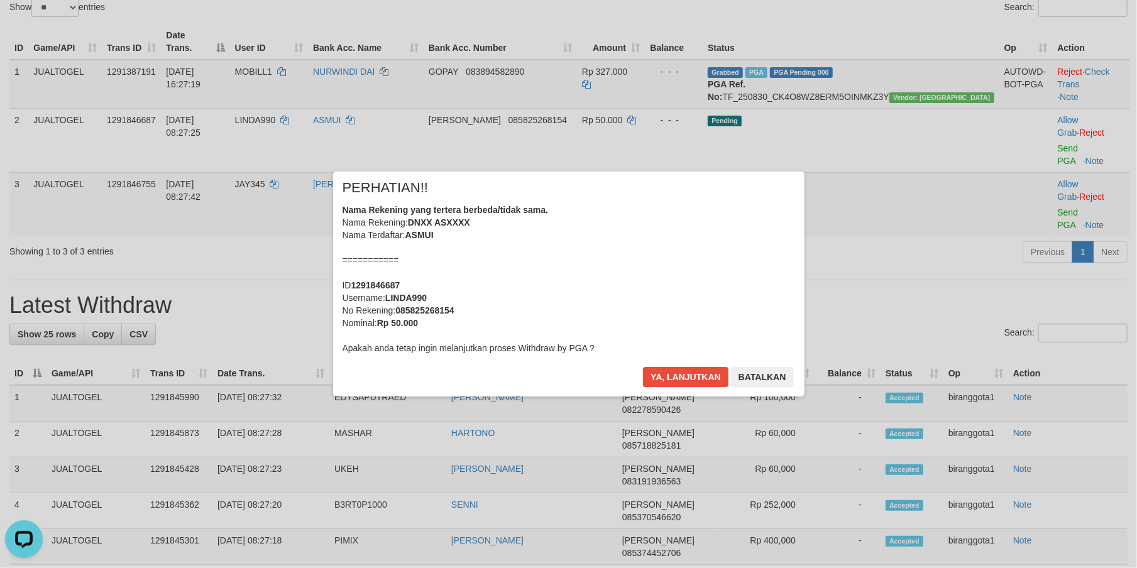
click at [618, 290] on div "Nama Rekening yang tertera berbeda/tidak sama. Nama Rekening: DNXX ASXXXX Nama …" at bounding box center [568, 279] width 452 height 151
click at [643, 367] on button "Ya, lanjutkan" at bounding box center [685, 377] width 85 height 20
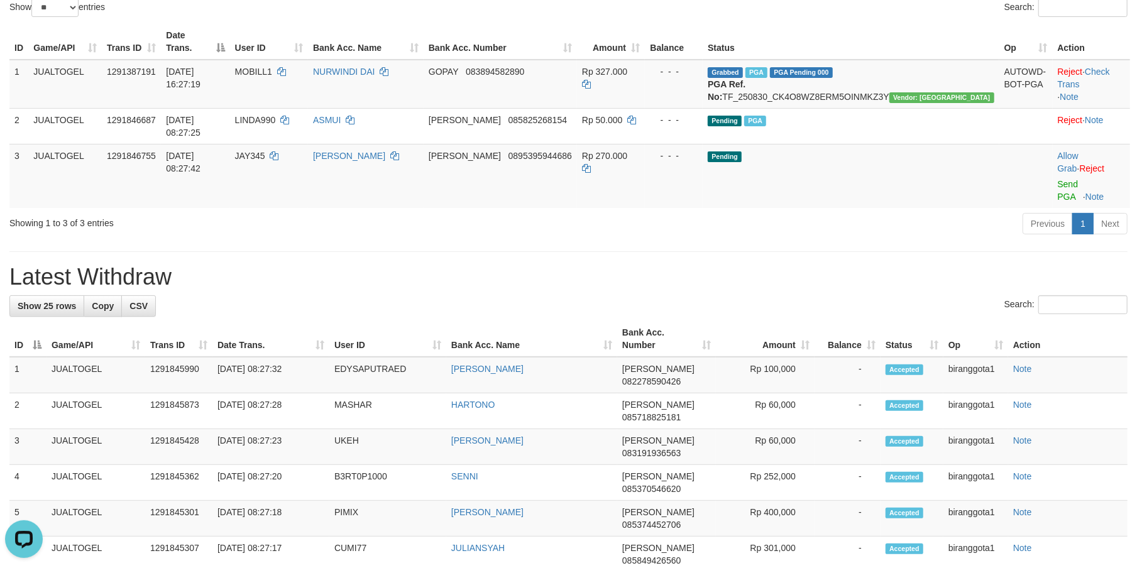
drag, startPoint x: 75, startPoint y: 165, endPoint x: 312, endPoint y: 199, distance: 239.4
click at [75, 165] on td "JUALTOGEL" at bounding box center [65, 176] width 74 height 64
click at [568, 265] on h1 "Latest Withdraw" at bounding box center [568, 277] width 1118 height 25
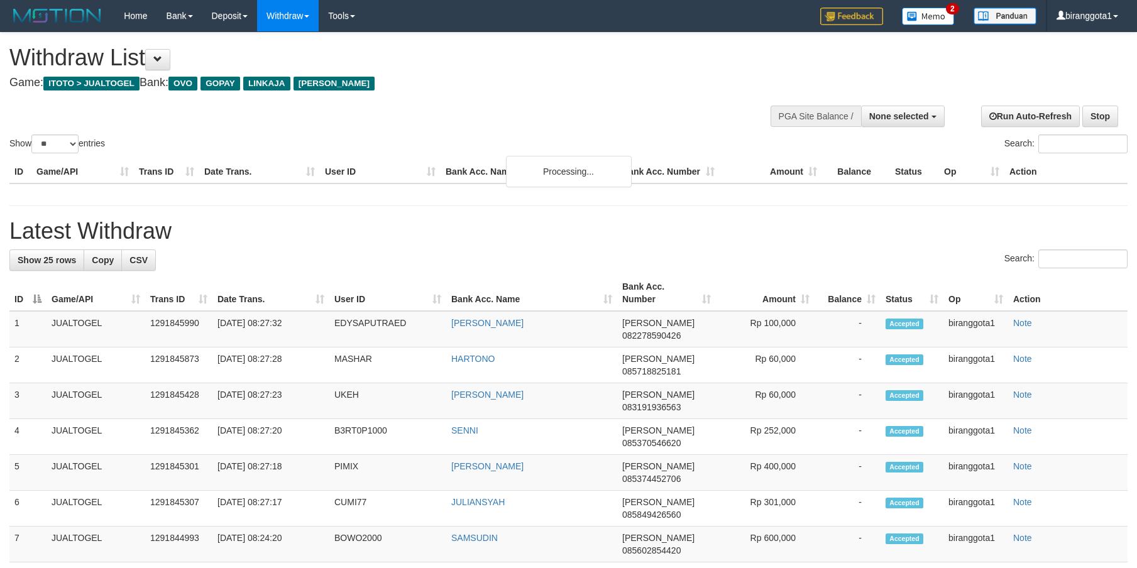
select select
select select "**"
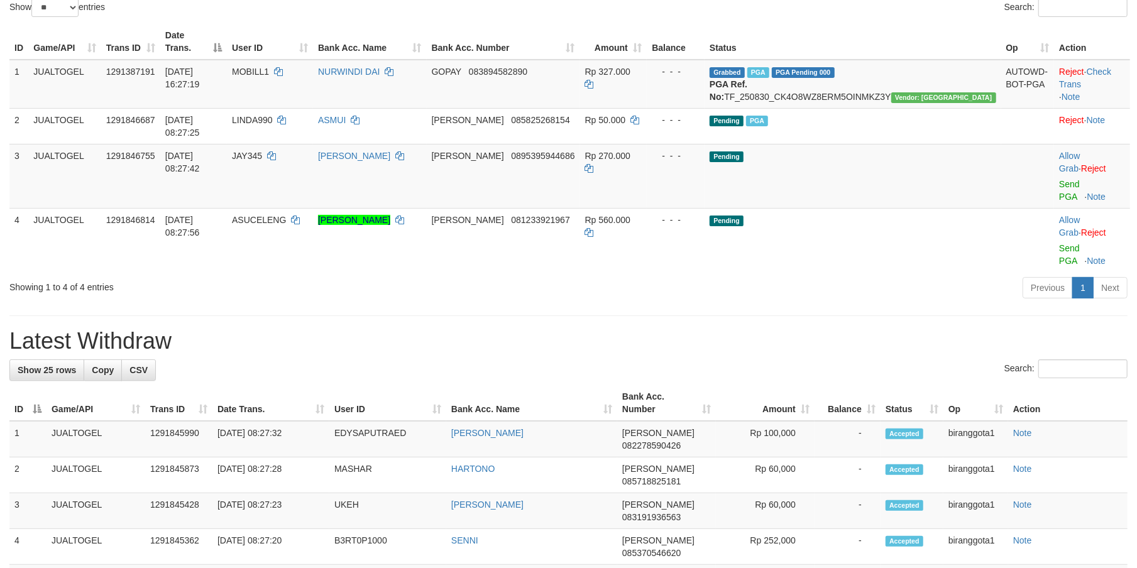
click at [1059, 179] on link "Send PGA" at bounding box center [1069, 190] width 21 height 23
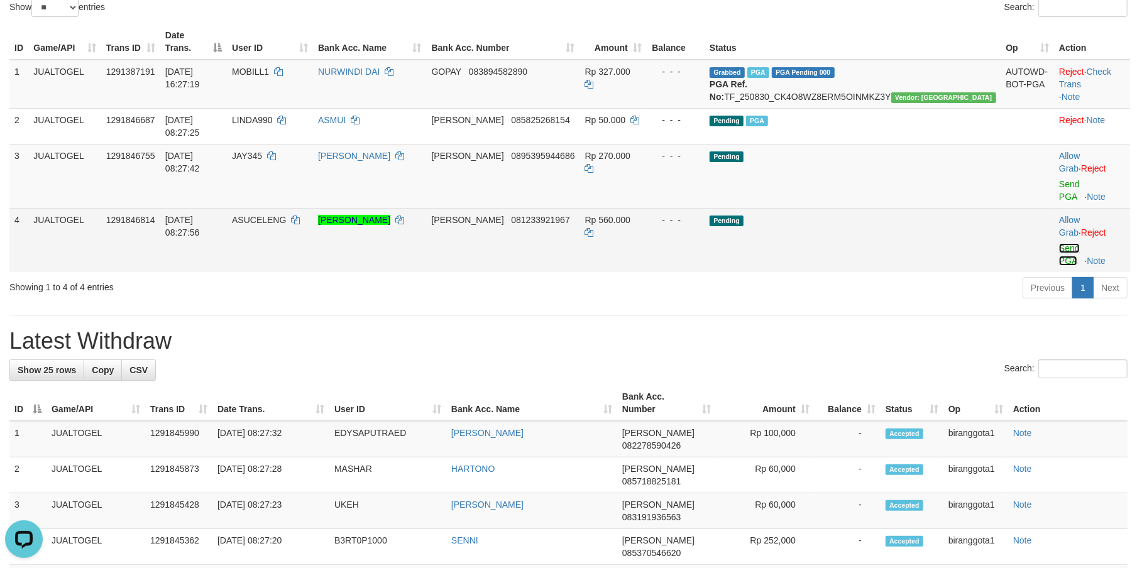
drag, startPoint x: 1044, startPoint y: 156, endPoint x: 1028, endPoint y: 201, distance: 47.9
click at [1054, 208] on td "Allow Grab · Reject Send PGA · Note" at bounding box center [1092, 240] width 76 height 64
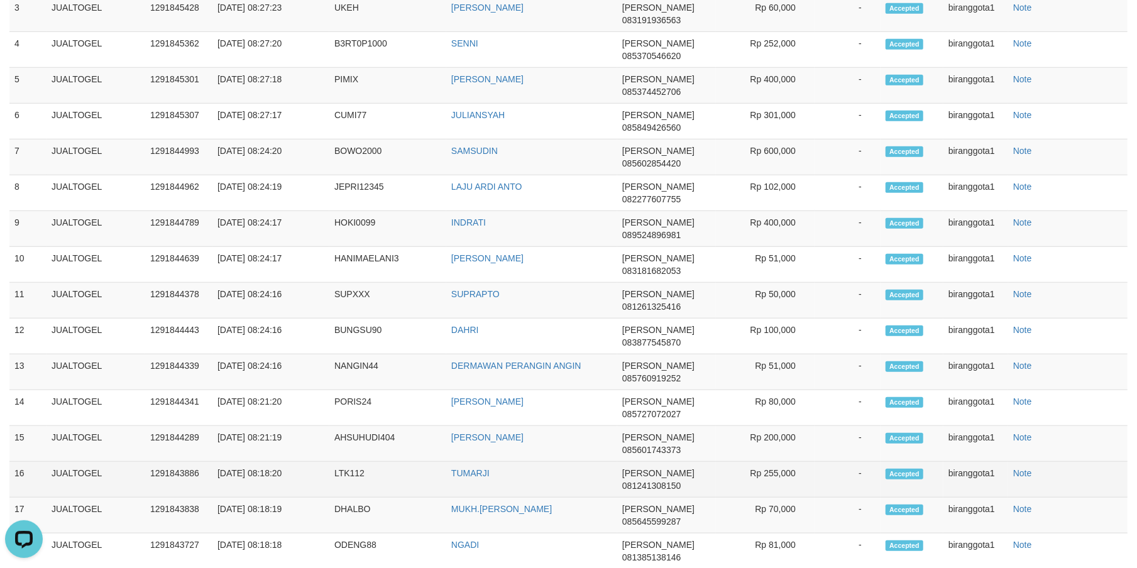
scroll to position [298, 0]
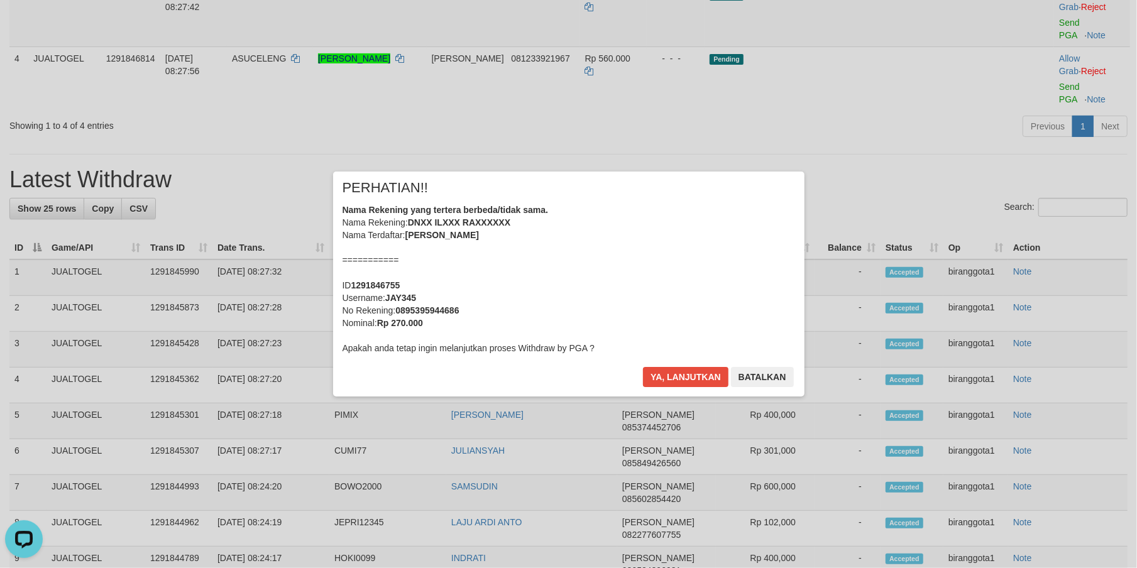
click at [682, 270] on div "Nama Rekening yang tertera berbeda/tidak sama. Nama Rekening: DNXX ILXXX RAXXXX…" at bounding box center [568, 279] width 452 height 151
click at [643, 367] on button "Ya, lanjutkan" at bounding box center [685, 377] width 85 height 20
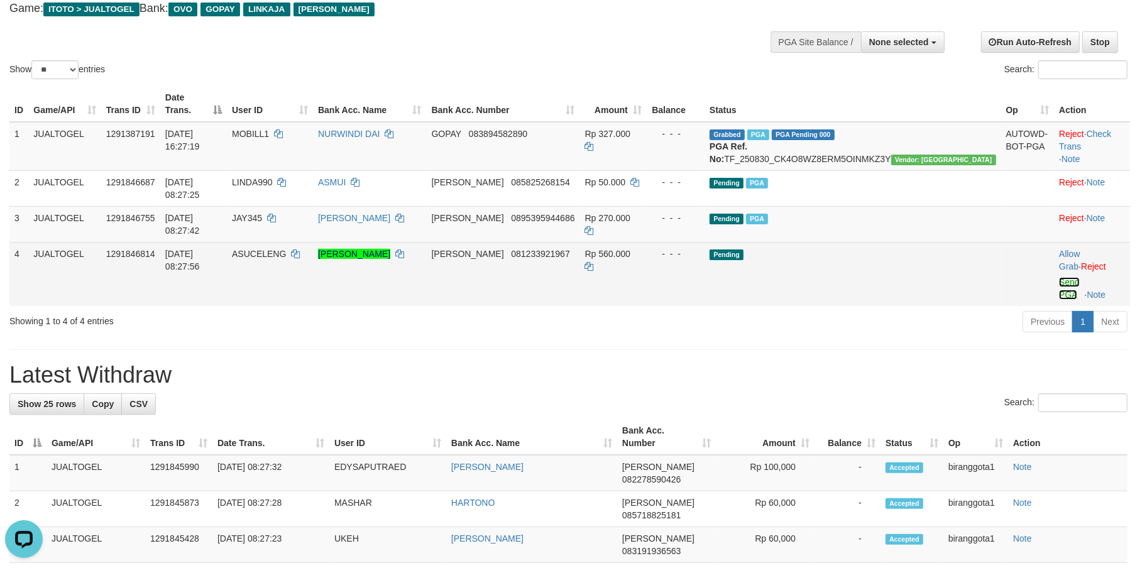
scroll to position [58, 0]
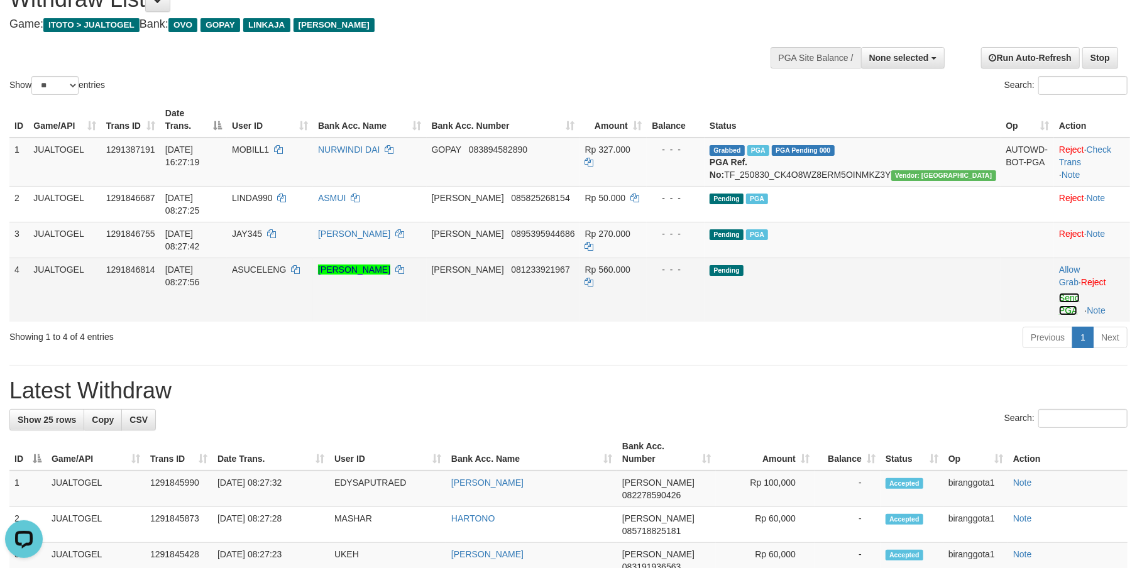
click at [1059, 293] on link "Send PGA" at bounding box center [1069, 304] width 21 height 23
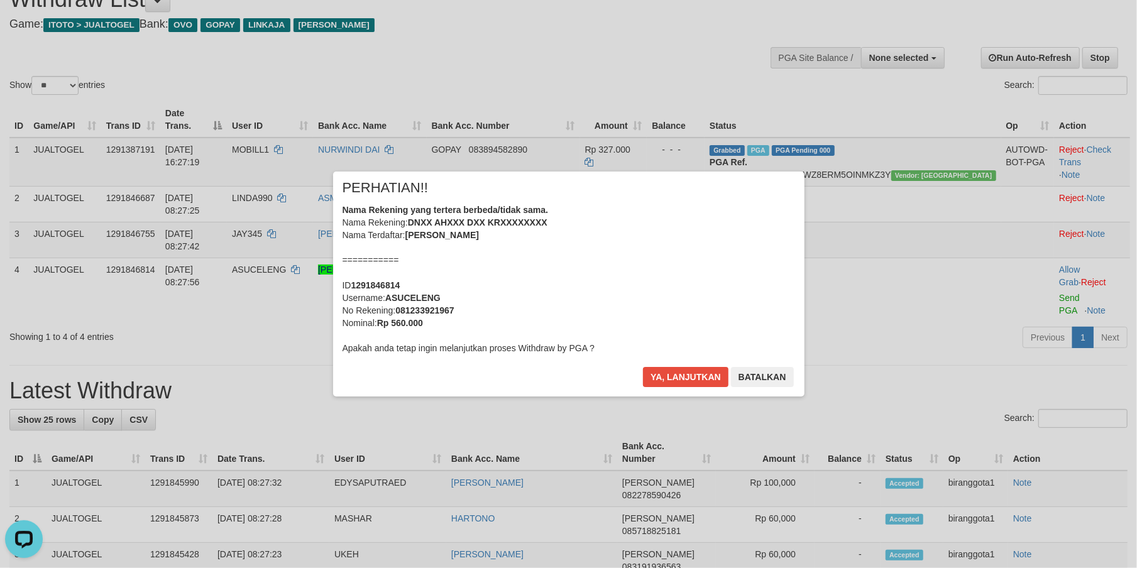
click at [672, 318] on div "Nama Rekening yang tertera berbeda/tidak sama. Nama Rekening: DNXX AHXXX DXX KR…" at bounding box center [568, 279] width 452 height 151
click at [643, 367] on button "Ya, lanjutkan" at bounding box center [685, 377] width 85 height 20
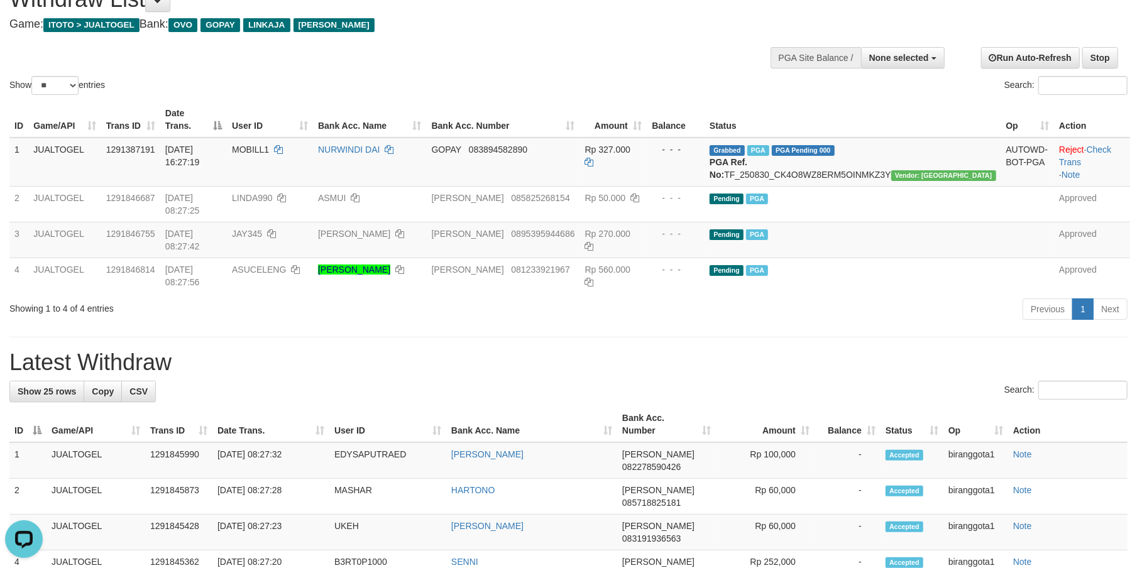
click at [583, 350] on h1 "Latest Withdraw" at bounding box center [568, 362] width 1118 height 25
click at [582, 350] on h1 "Latest Withdraw" at bounding box center [568, 362] width 1118 height 25
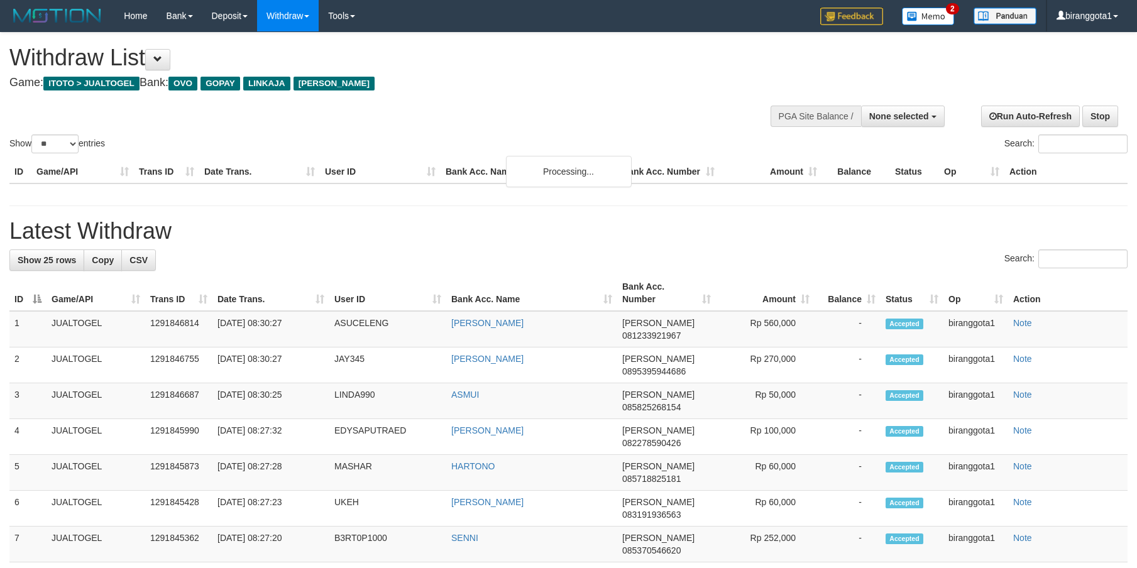
select select
select select "**"
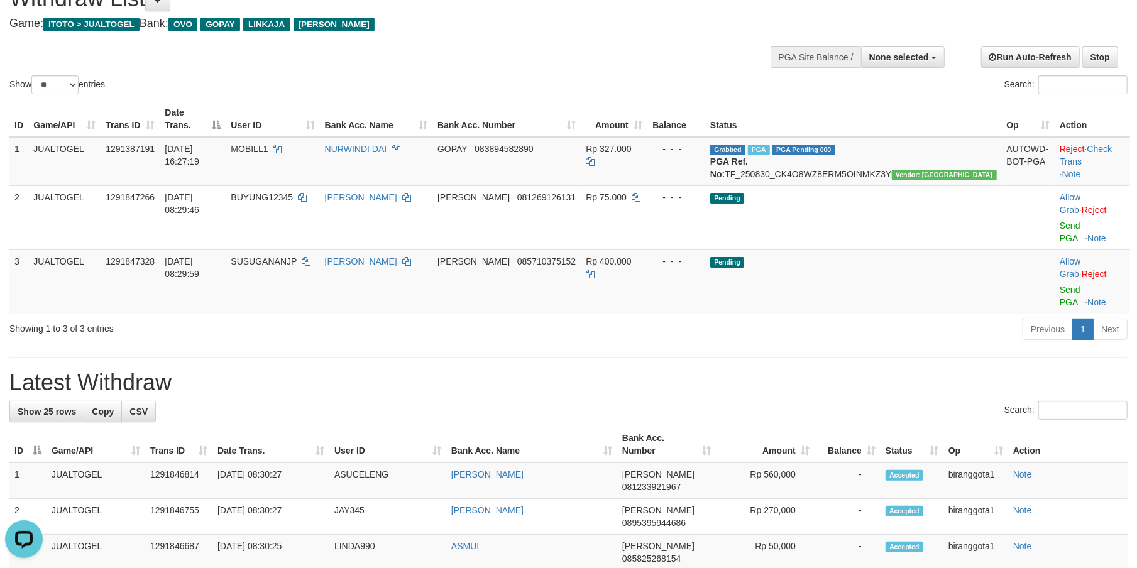
click at [815, 370] on h1 "Latest Withdraw" at bounding box center [568, 382] width 1118 height 25
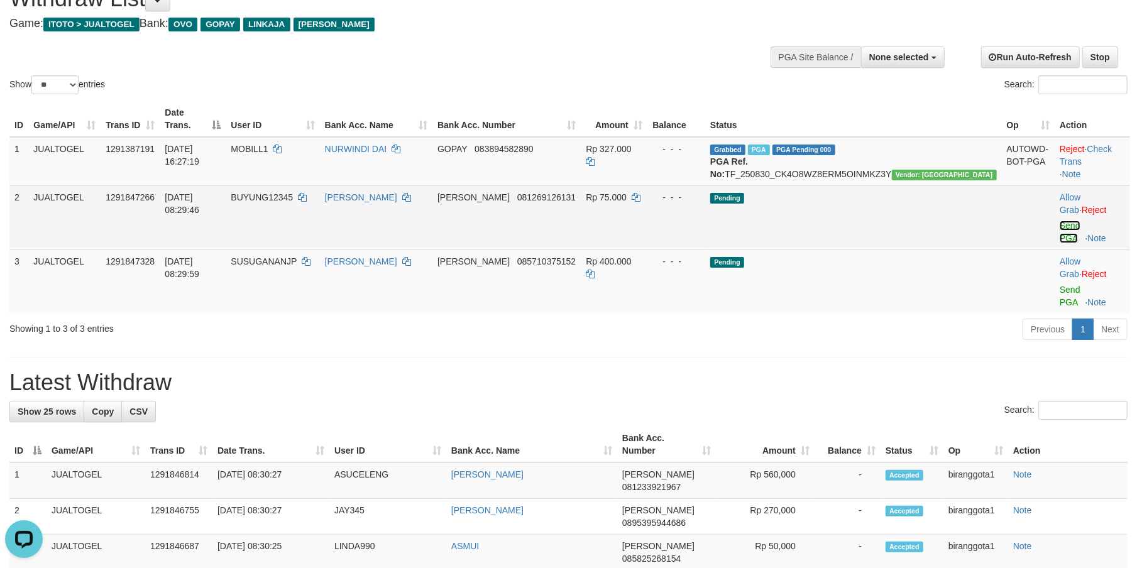
click at [1060, 221] on link "Send PGA" at bounding box center [1070, 232] width 21 height 23
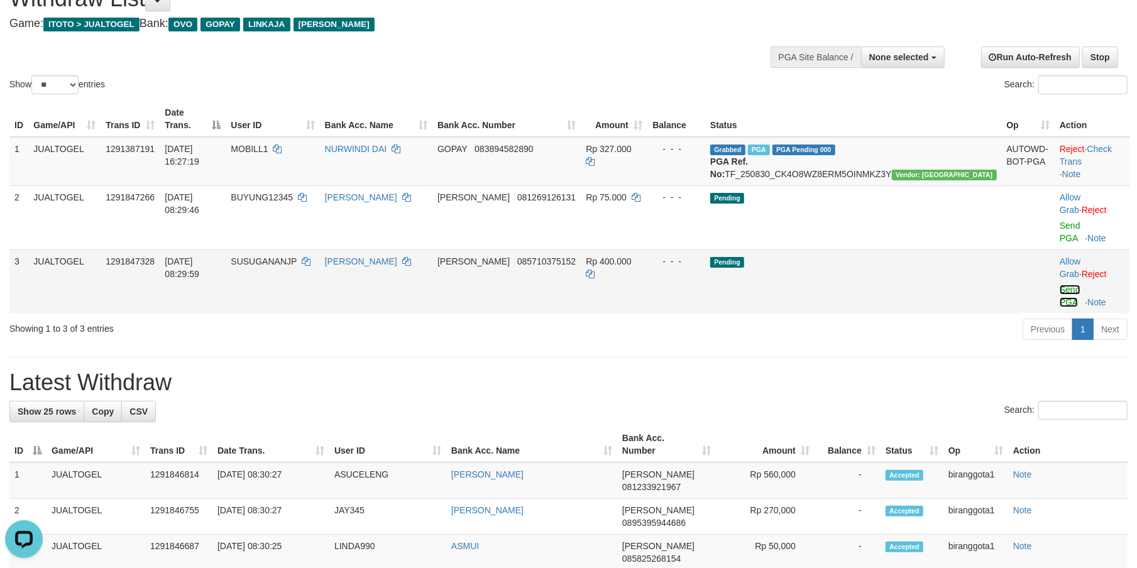
click at [1060, 285] on link "Send PGA" at bounding box center [1070, 296] width 21 height 23
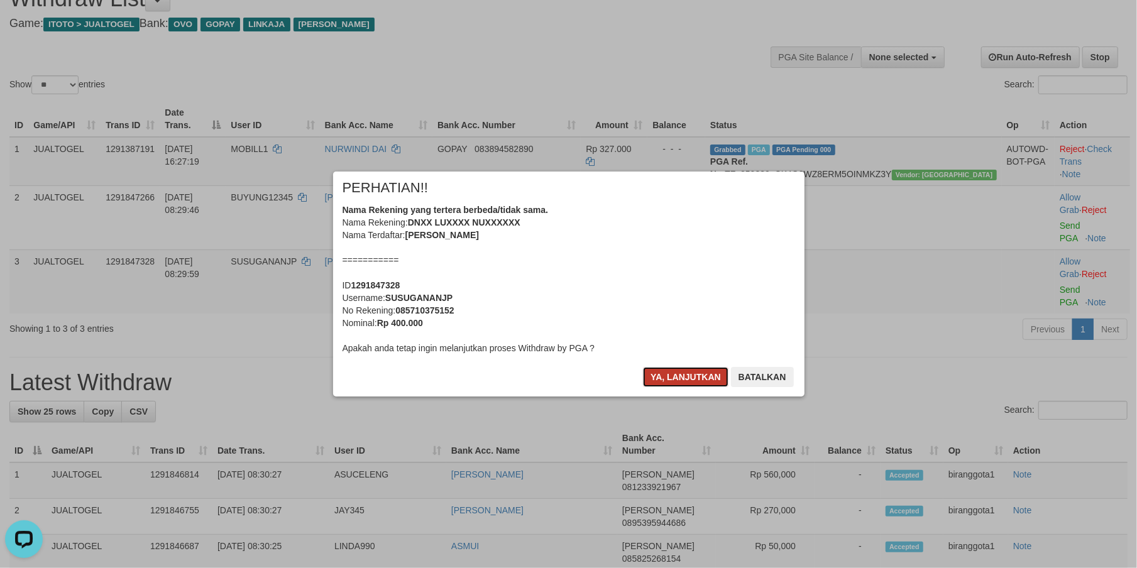
click at [684, 380] on button "Ya, lanjutkan" at bounding box center [685, 377] width 85 height 20
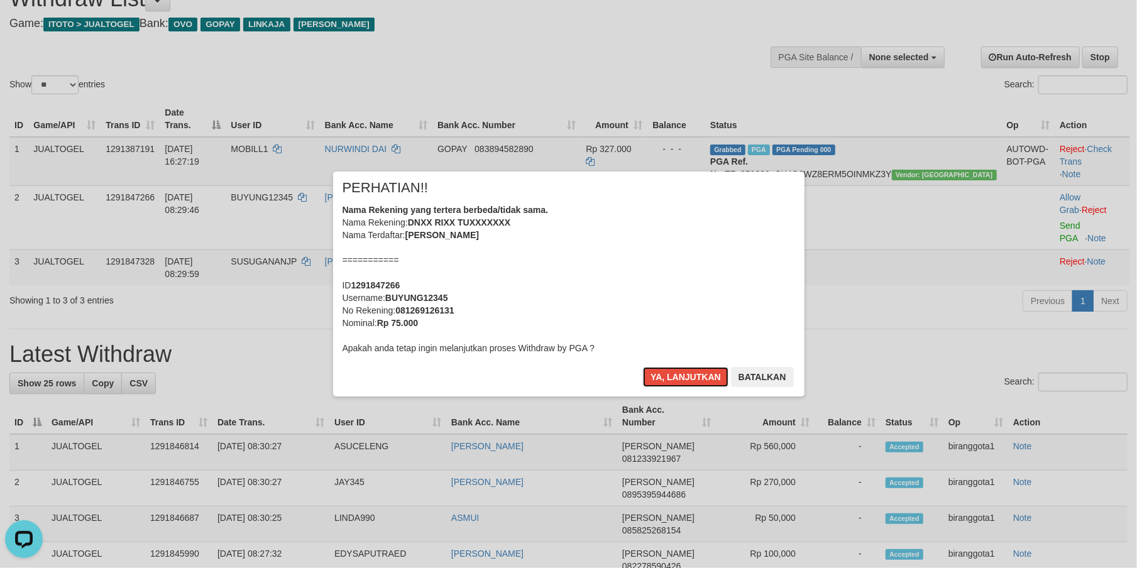
click at [684, 380] on button "Ya, lanjutkan" at bounding box center [685, 377] width 85 height 20
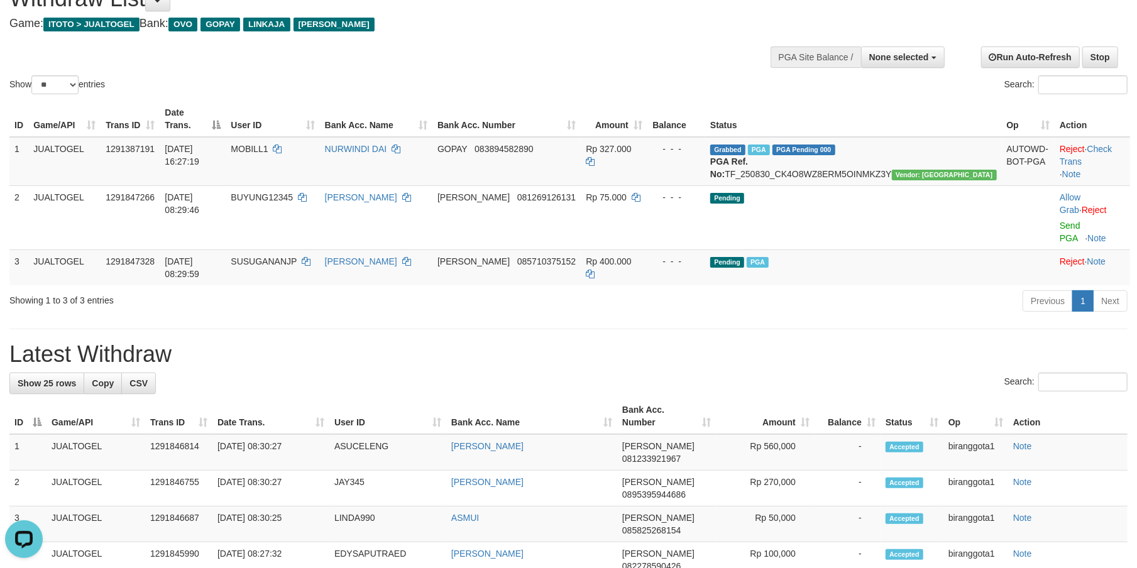
scroll to position [43, 0]
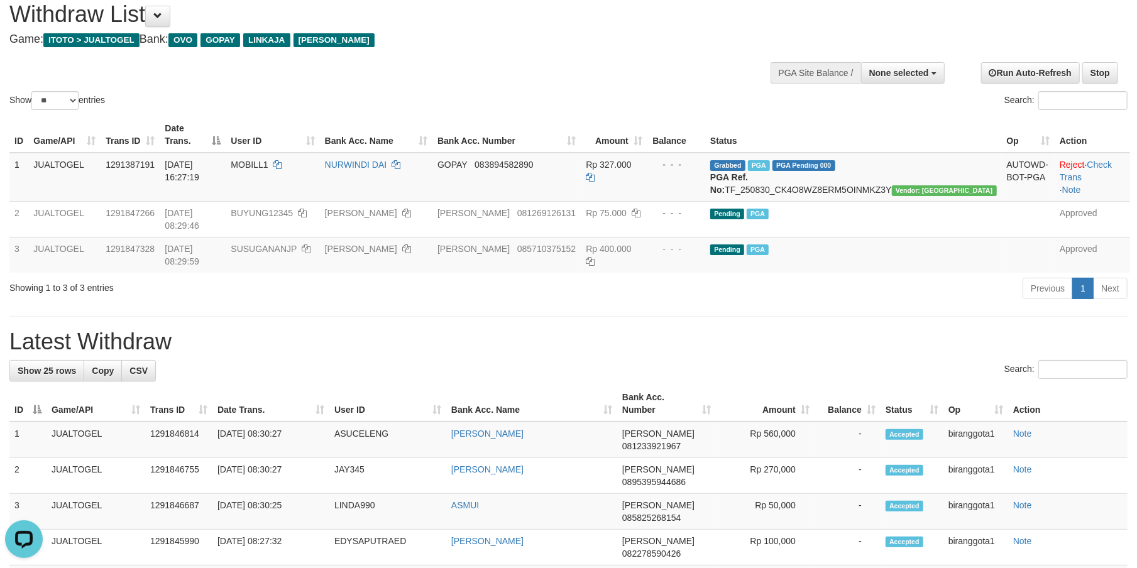
click at [747, 329] on h1 "Latest Withdraw" at bounding box center [568, 341] width 1118 height 25
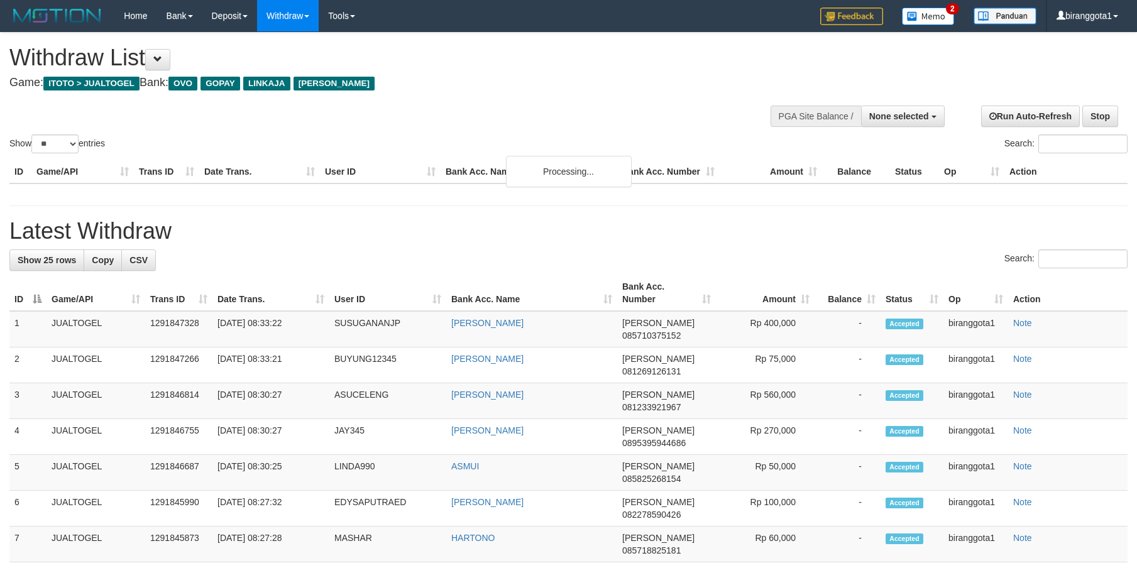
select select
select select "**"
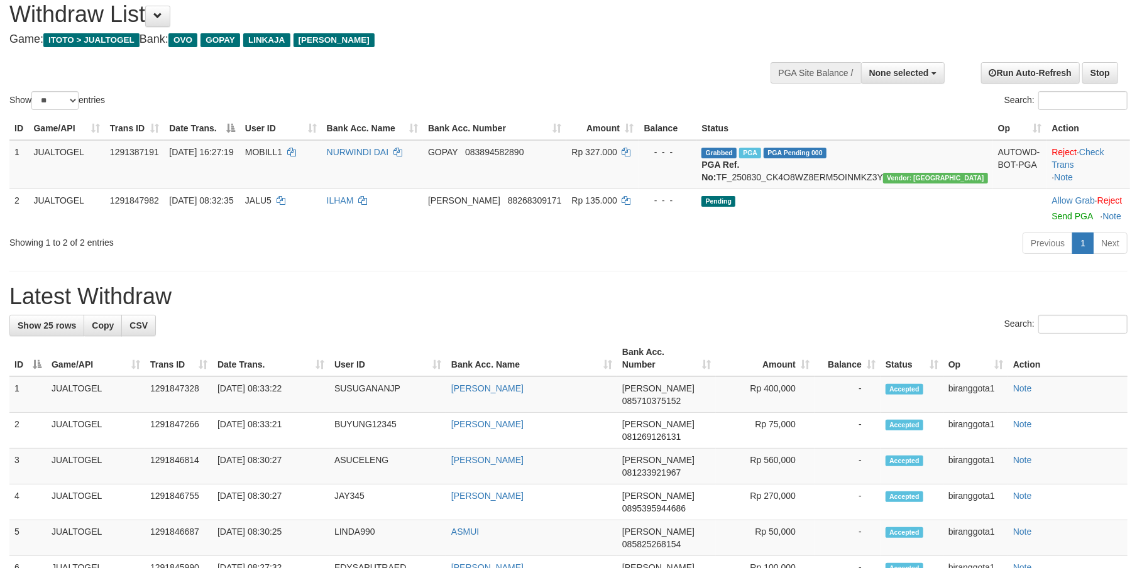
click at [791, 309] on h1 "Latest Withdraw" at bounding box center [568, 296] width 1118 height 25
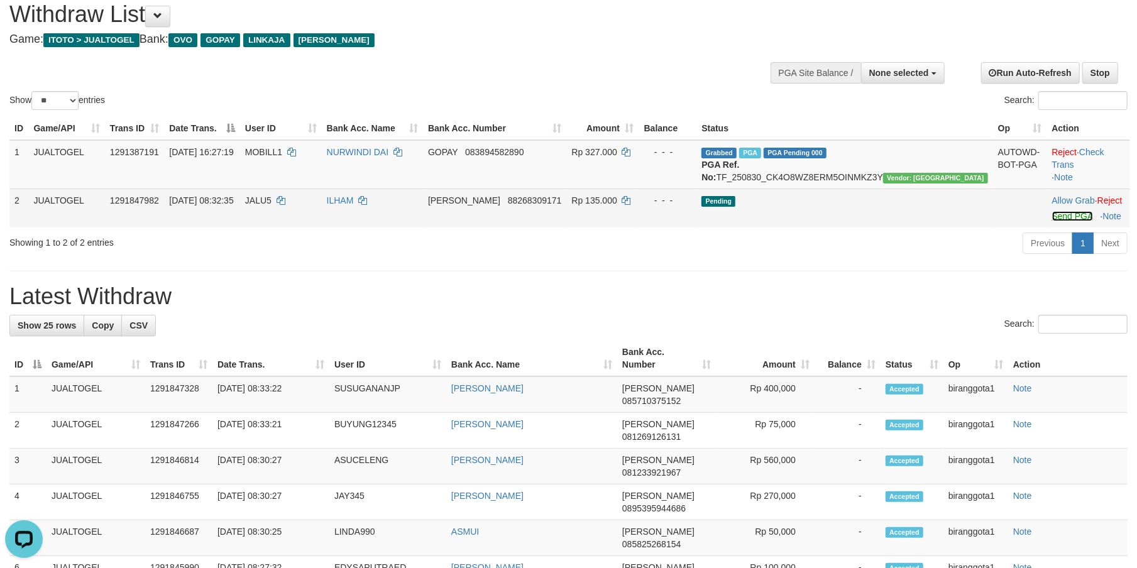
scroll to position [0, 0]
drag, startPoint x: 1044, startPoint y: 232, endPoint x: 1034, endPoint y: 237, distance: 11.2
click at [1052, 221] on link "Send PGA" at bounding box center [1072, 216] width 41 height 10
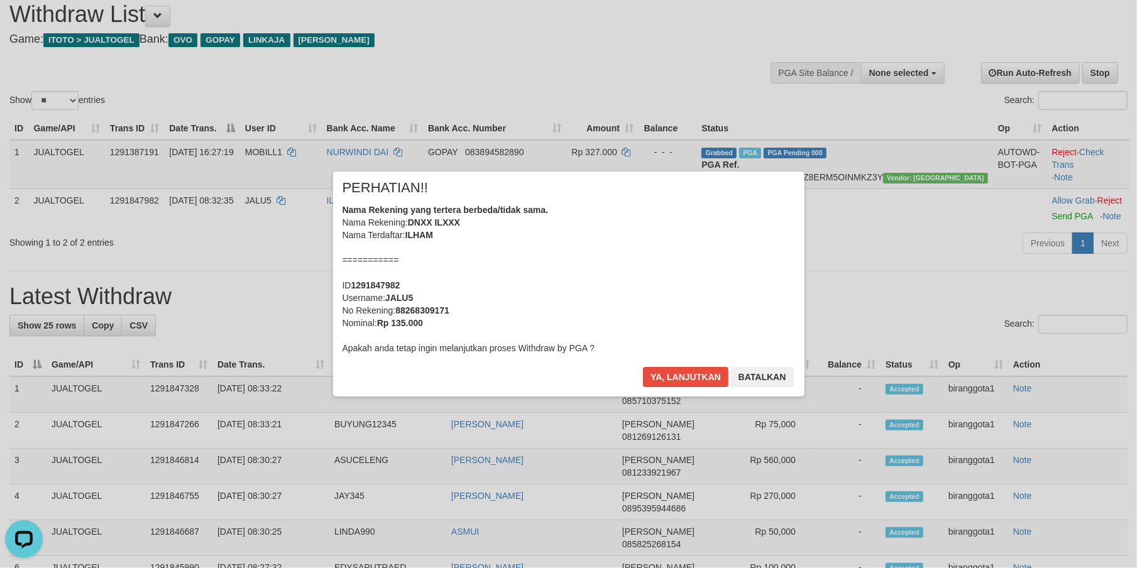
click at [545, 328] on div "Nama Rekening yang tertera berbeda/tidak sama. Nama Rekening: DNXX ILXXX Nama T…" at bounding box center [568, 279] width 452 height 151
click at [643, 367] on button "Ya, lanjutkan" at bounding box center [685, 377] width 85 height 20
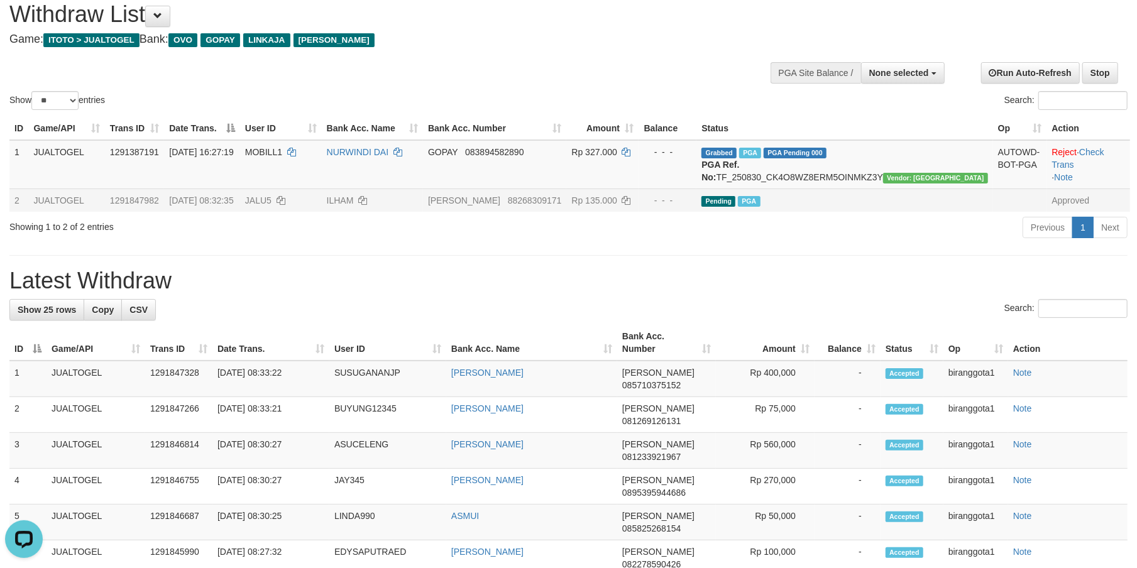
click at [79, 207] on td "JUALTOGEL" at bounding box center [66, 200] width 76 height 23
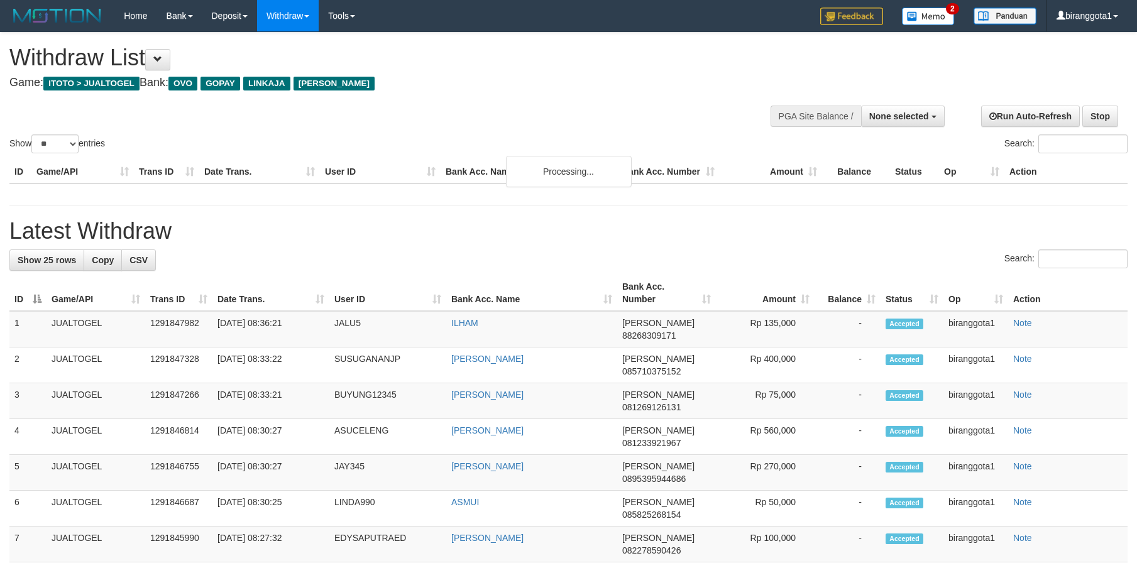
select select
select select "**"
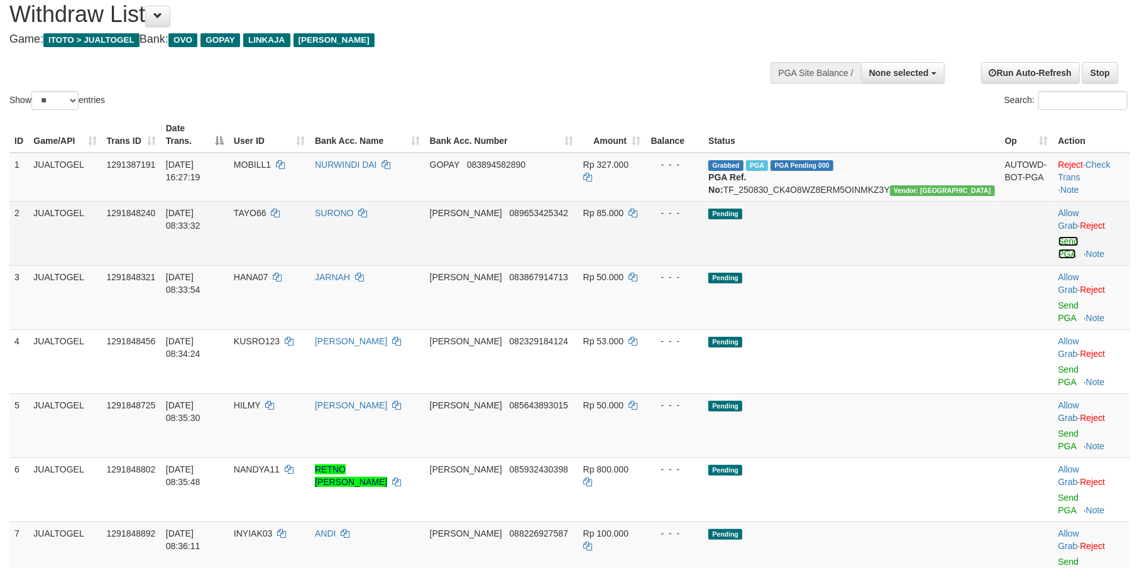
click at [1058, 236] on link "Send PGA" at bounding box center [1068, 247] width 21 height 23
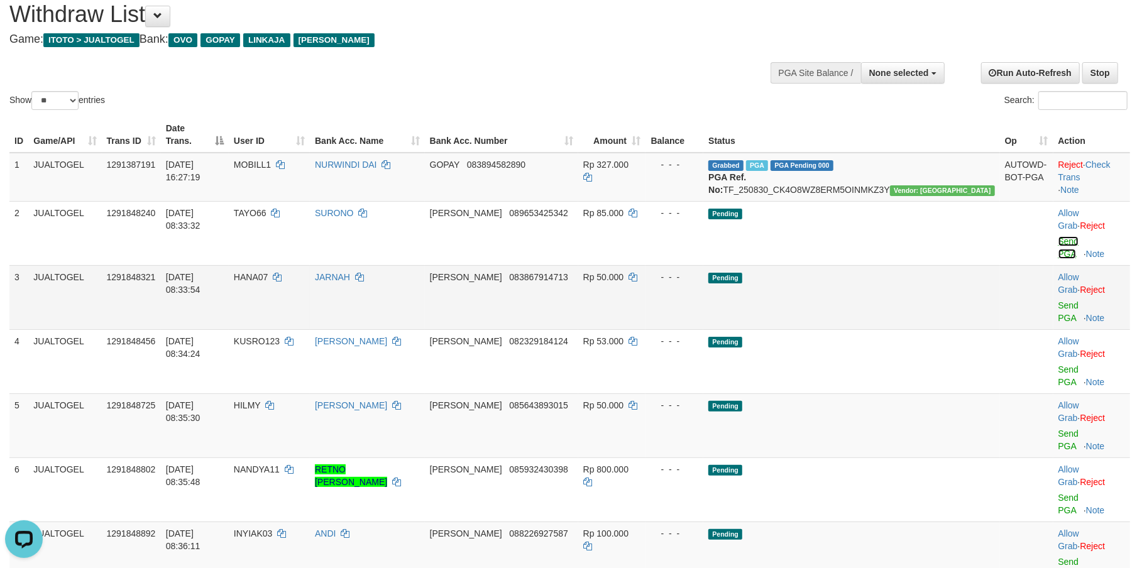
scroll to position [0, 0]
click at [1053, 265] on td "Allow Grab · Reject Send PGA · Note" at bounding box center [1091, 297] width 77 height 64
click at [1058, 300] on link "Send PGA" at bounding box center [1068, 311] width 21 height 23
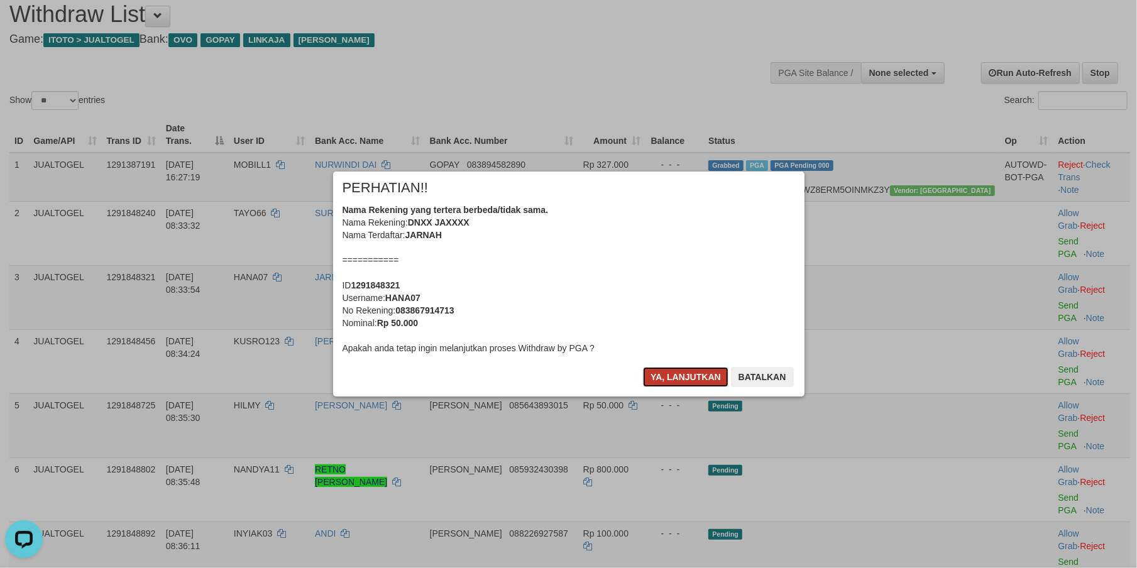
click at [675, 372] on button "Ya, lanjutkan" at bounding box center [685, 377] width 85 height 20
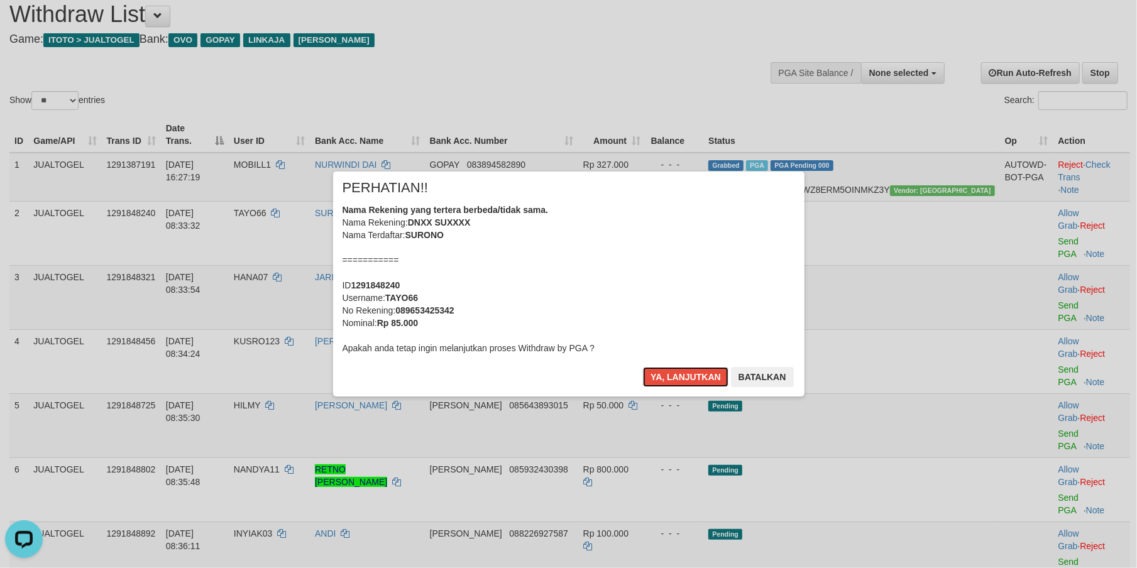
click at [675, 372] on button "Ya, lanjutkan" at bounding box center [685, 377] width 85 height 20
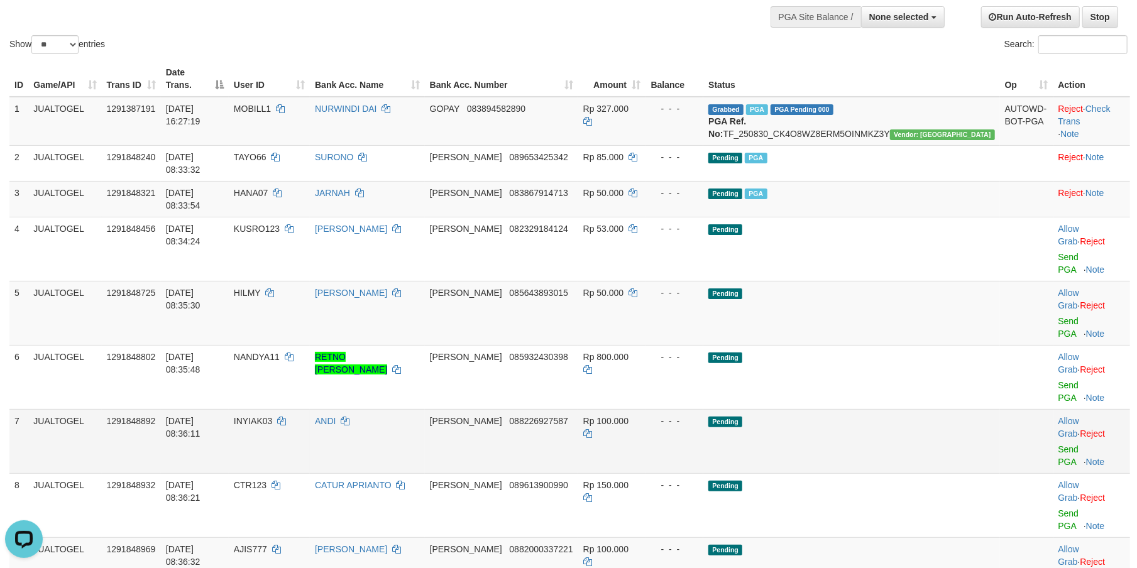
scroll to position [104, 0]
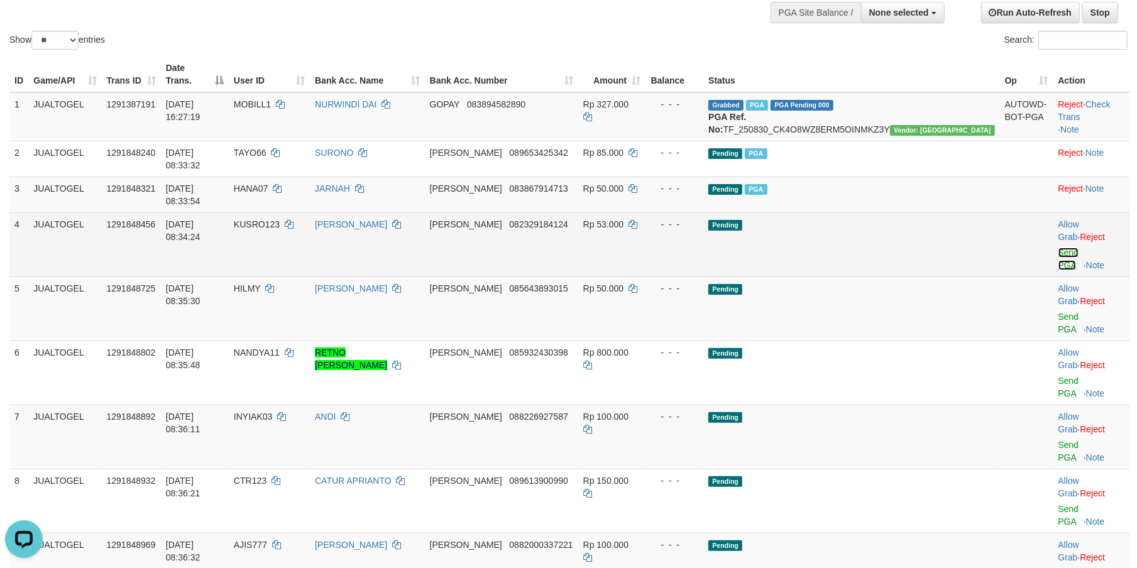
click at [1058, 248] on link "Send PGA" at bounding box center [1068, 259] width 21 height 23
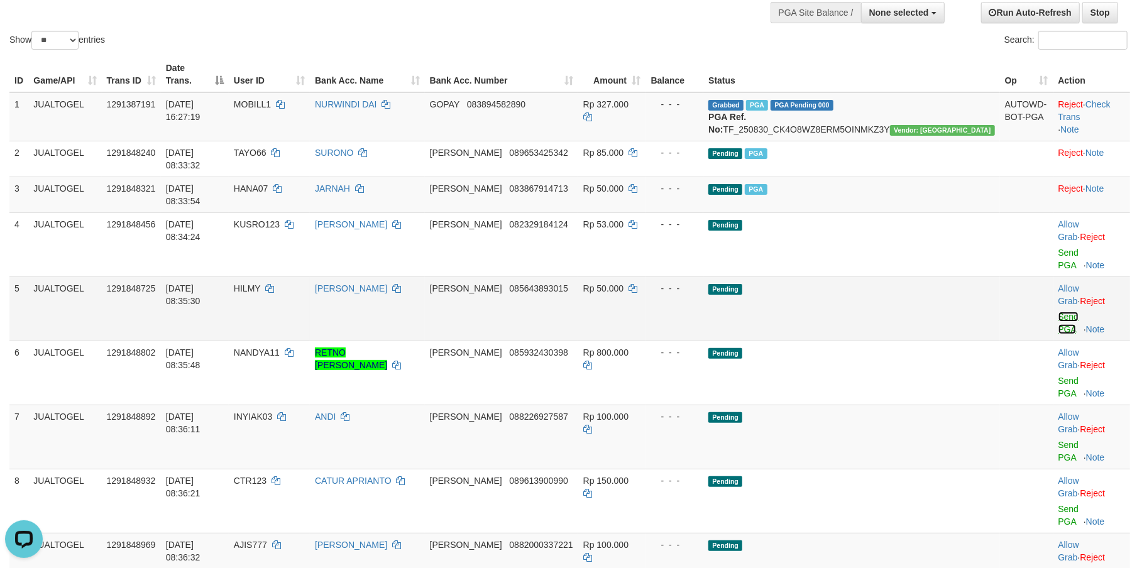
click at [1058, 312] on link "Send PGA" at bounding box center [1068, 323] width 21 height 23
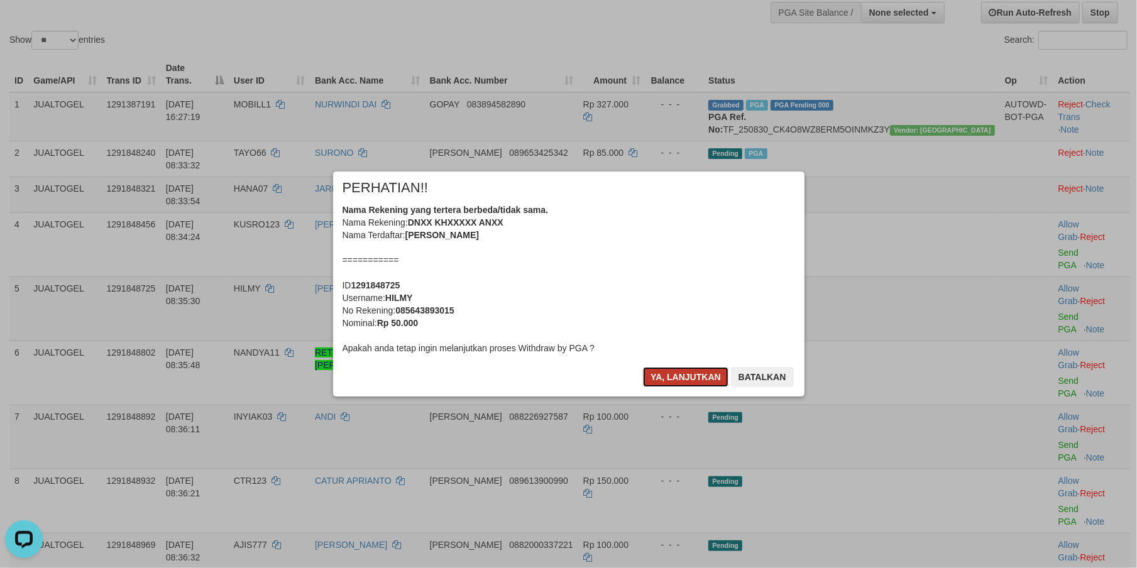
click at [672, 373] on button "Ya, lanjutkan" at bounding box center [685, 377] width 85 height 20
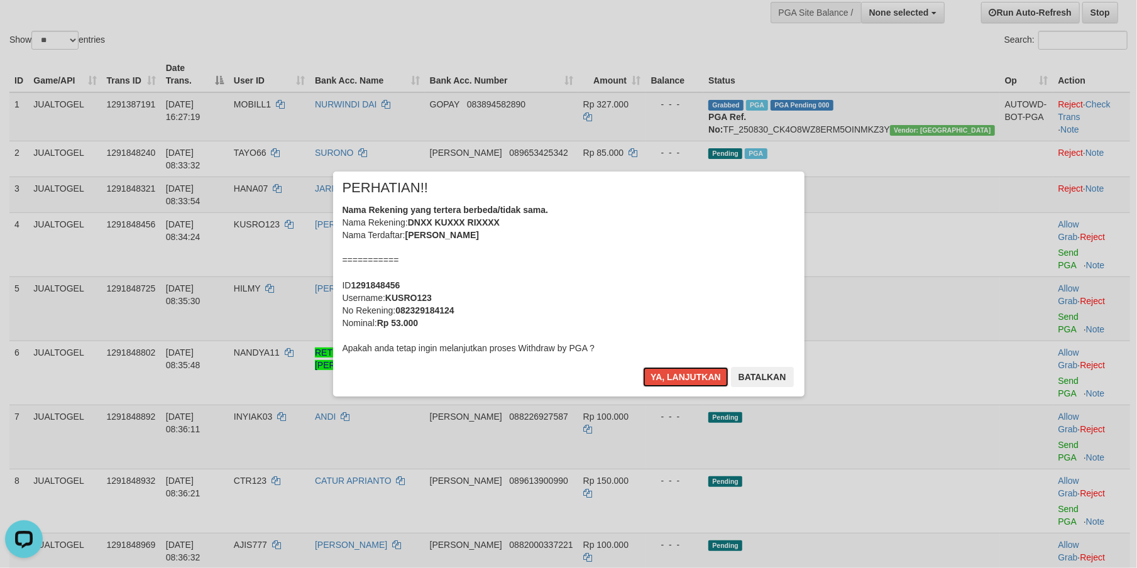
click at [672, 373] on button "Ya, lanjutkan" at bounding box center [685, 377] width 85 height 20
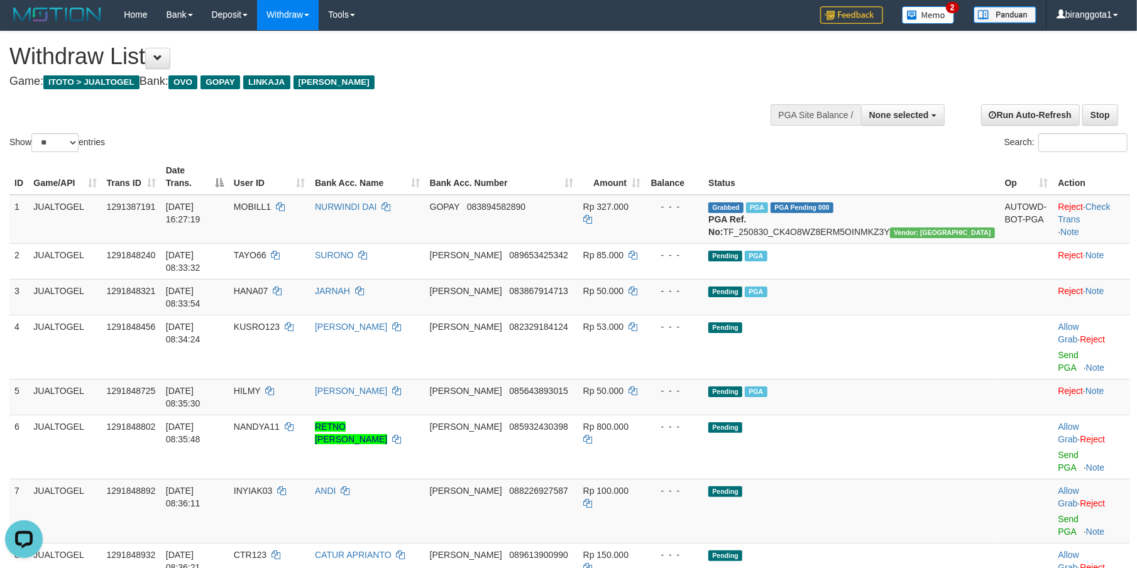
scroll to position [0, 0]
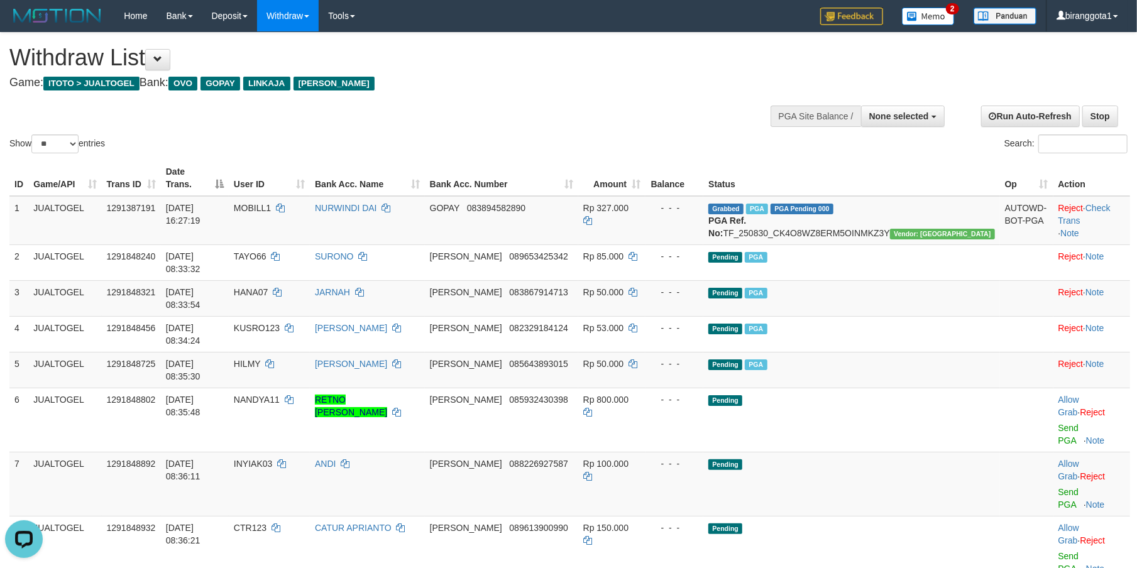
click at [466, 128] on div "Show ** ** ** *** entries Search:" at bounding box center [568, 94] width 1137 height 123
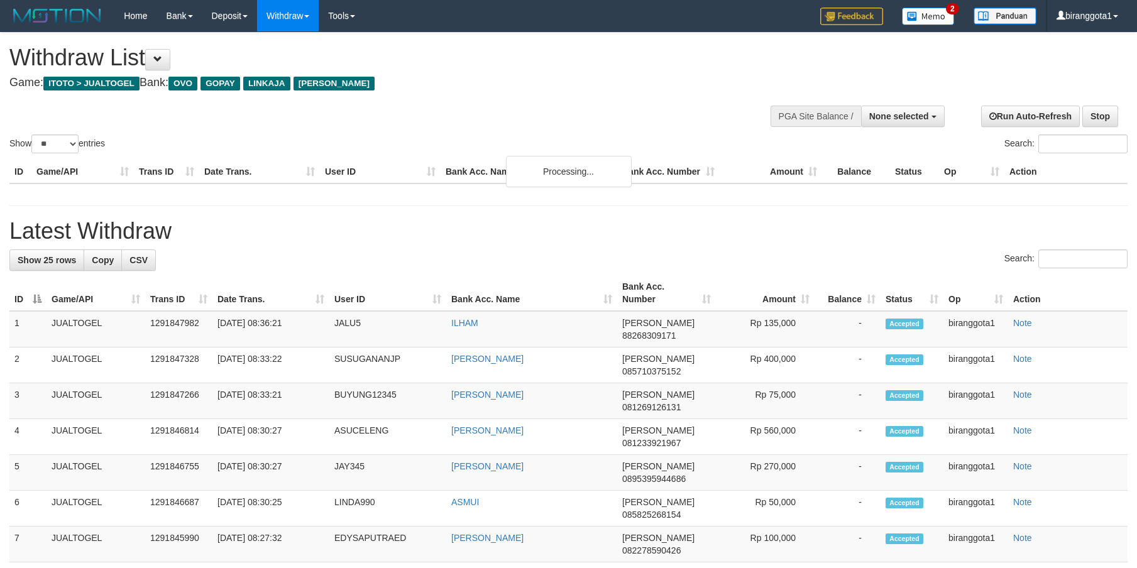
select select
select select "**"
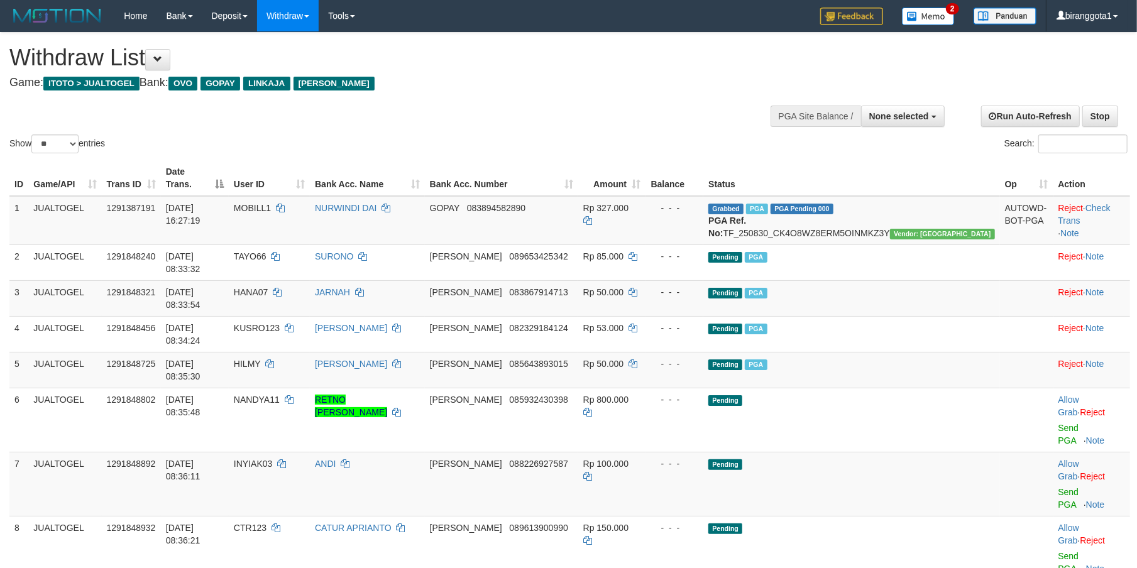
click at [566, 53] on h1 "Withdraw List" at bounding box center [377, 57] width 736 height 25
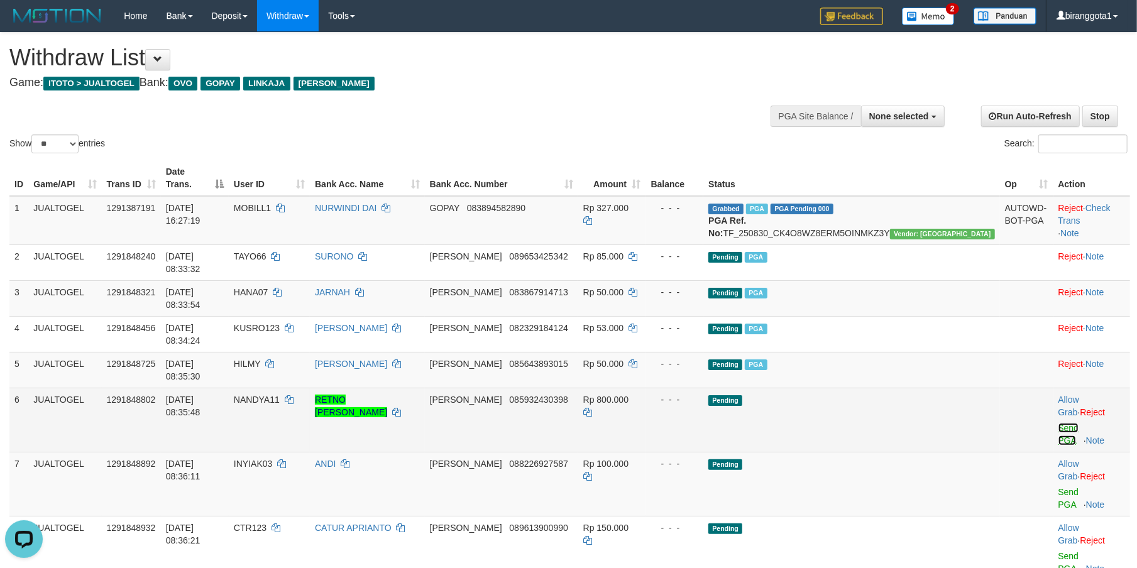
click at [1058, 423] on link "Send PGA" at bounding box center [1068, 434] width 21 height 23
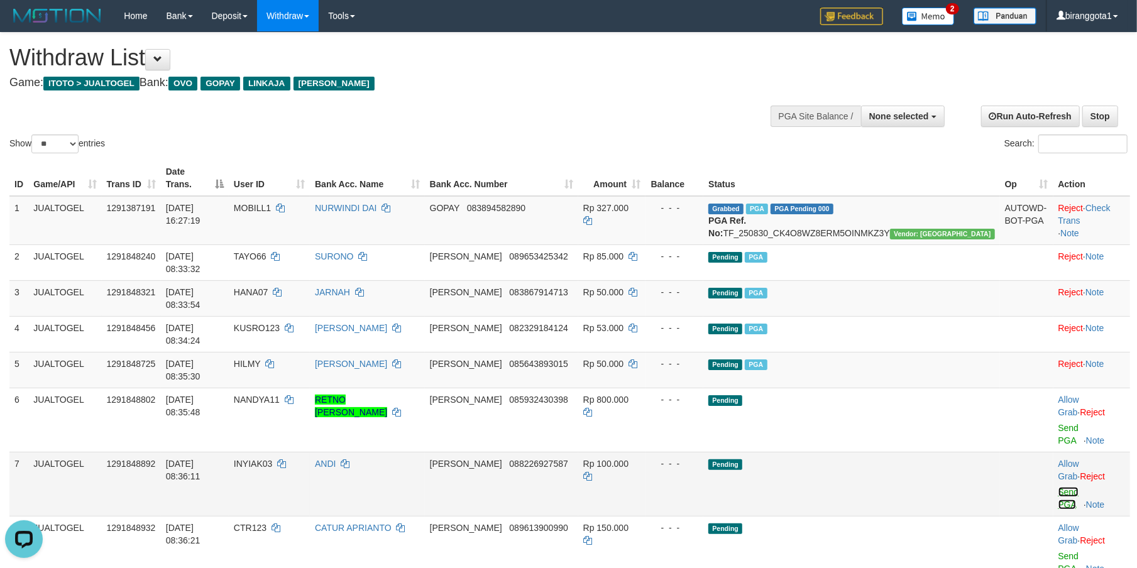
click at [1058, 487] on link "Send PGA" at bounding box center [1068, 498] width 21 height 23
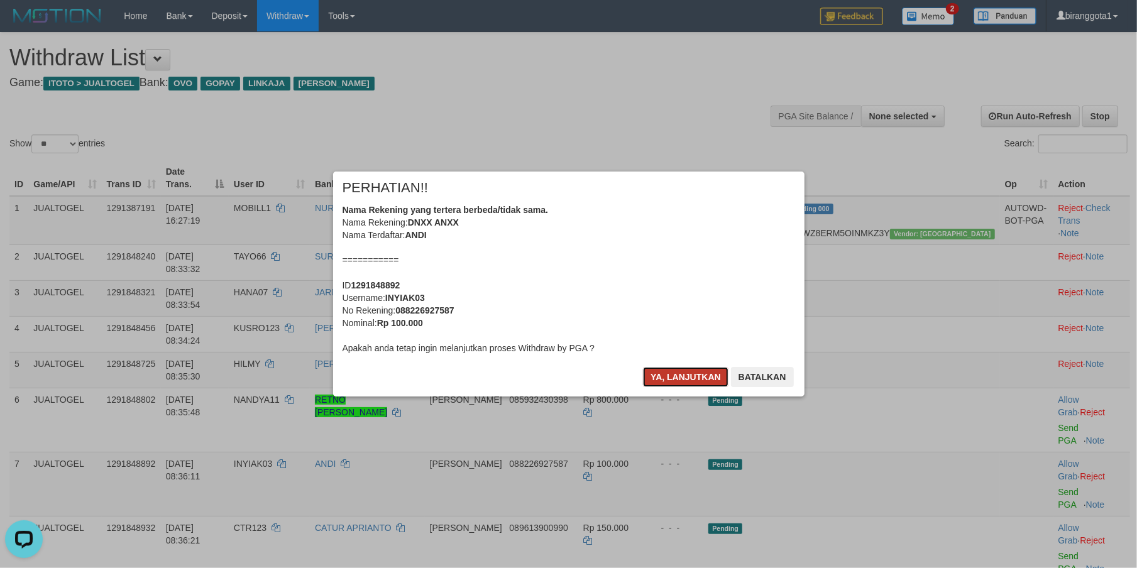
click at [674, 381] on button "Ya, lanjutkan" at bounding box center [685, 377] width 85 height 20
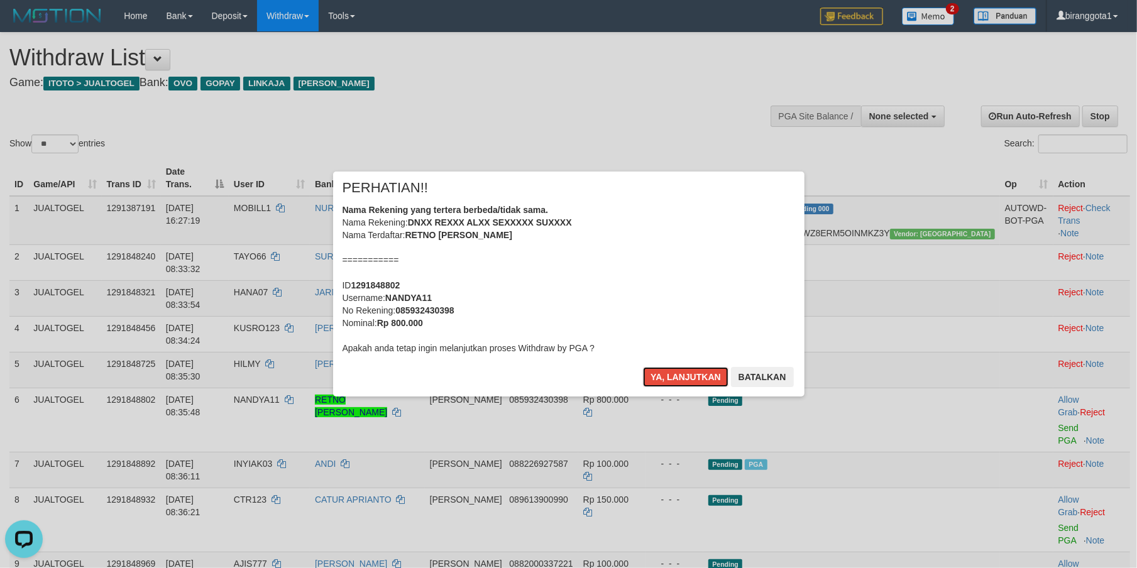
click at [674, 381] on button "Ya, lanjutkan" at bounding box center [685, 377] width 85 height 20
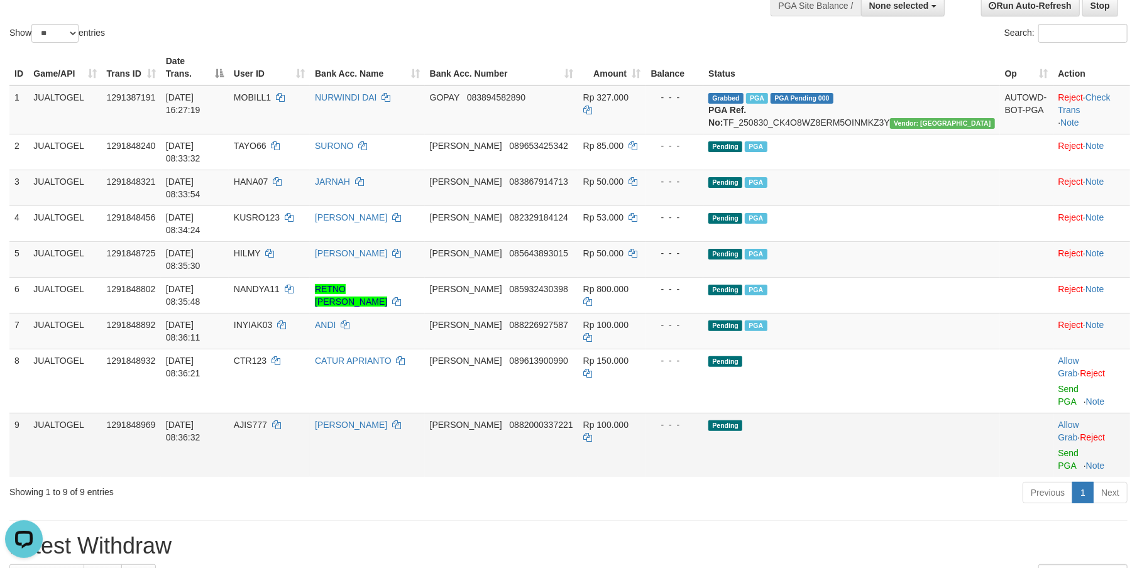
scroll to position [111, 0]
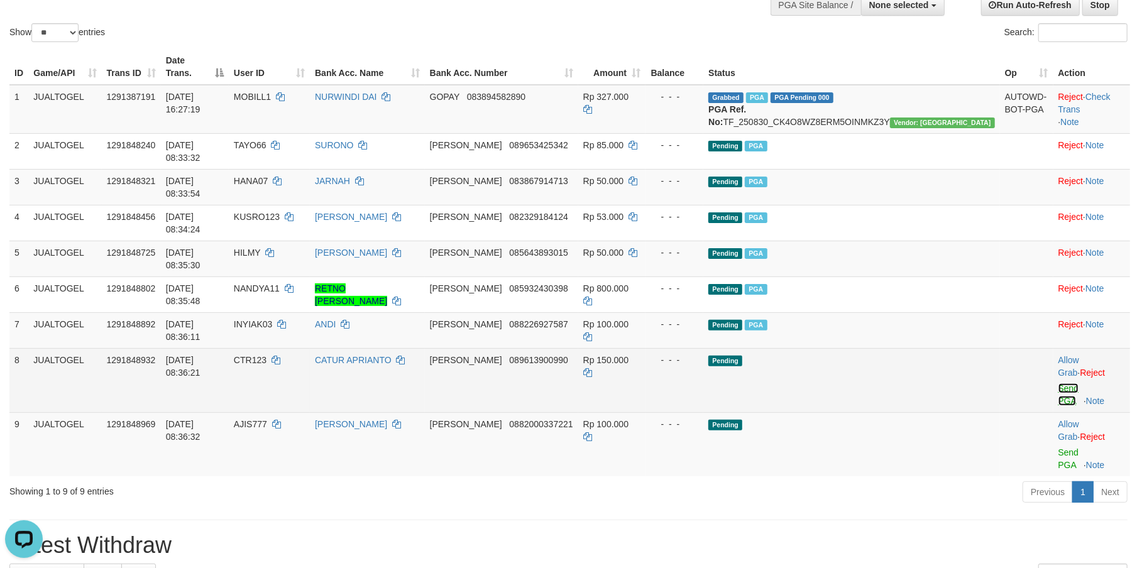
click at [1058, 383] on link "Send PGA" at bounding box center [1068, 394] width 21 height 23
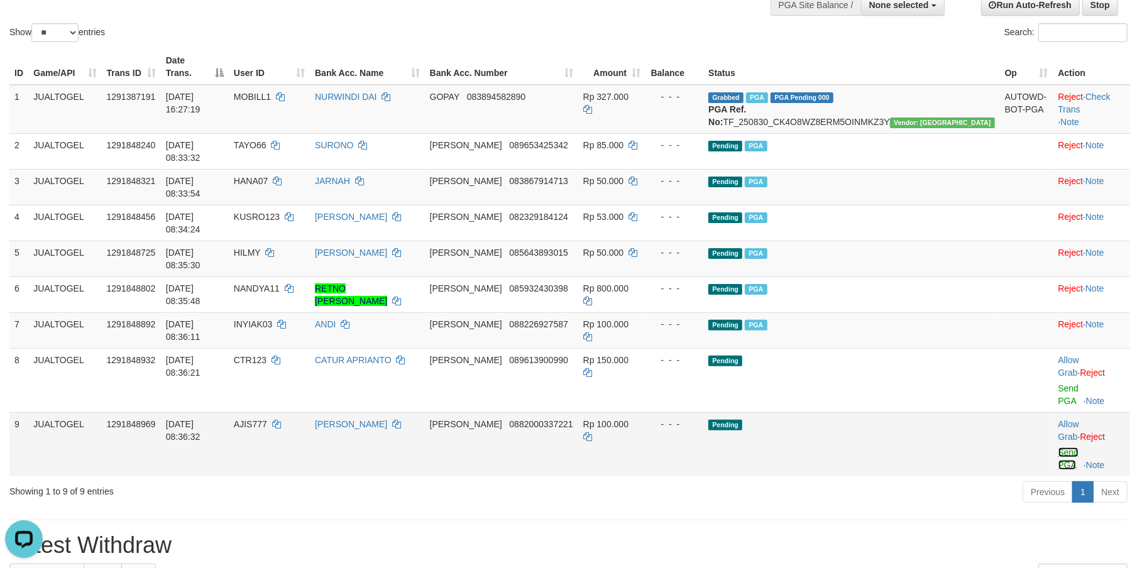
click at [1058, 447] on link "Send PGA" at bounding box center [1068, 458] width 21 height 23
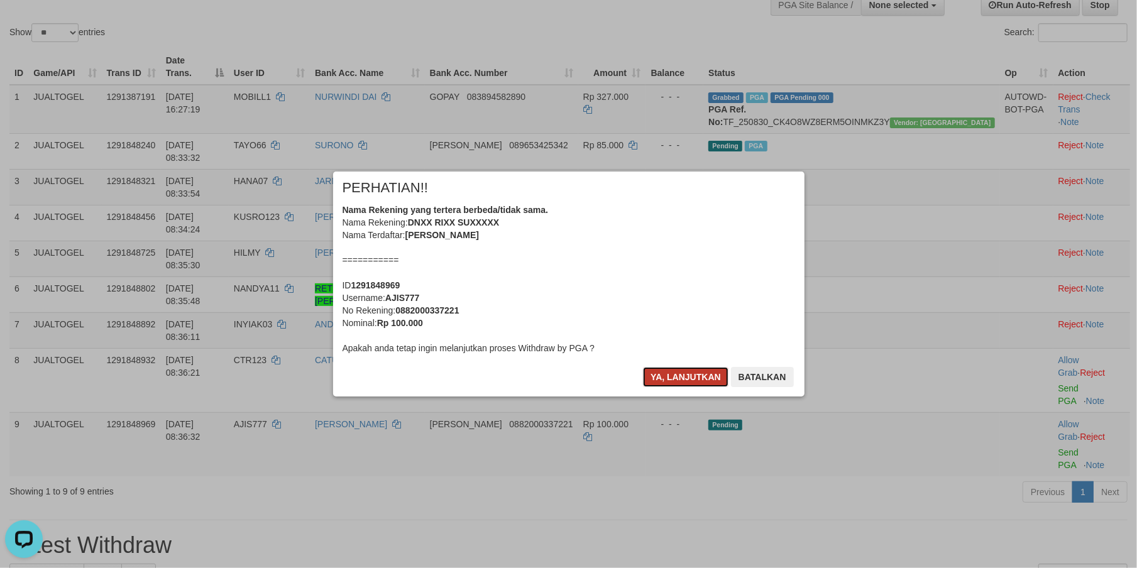
click at [666, 373] on button "Ya, lanjutkan" at bounding box center [685, 377] width 85 height 20
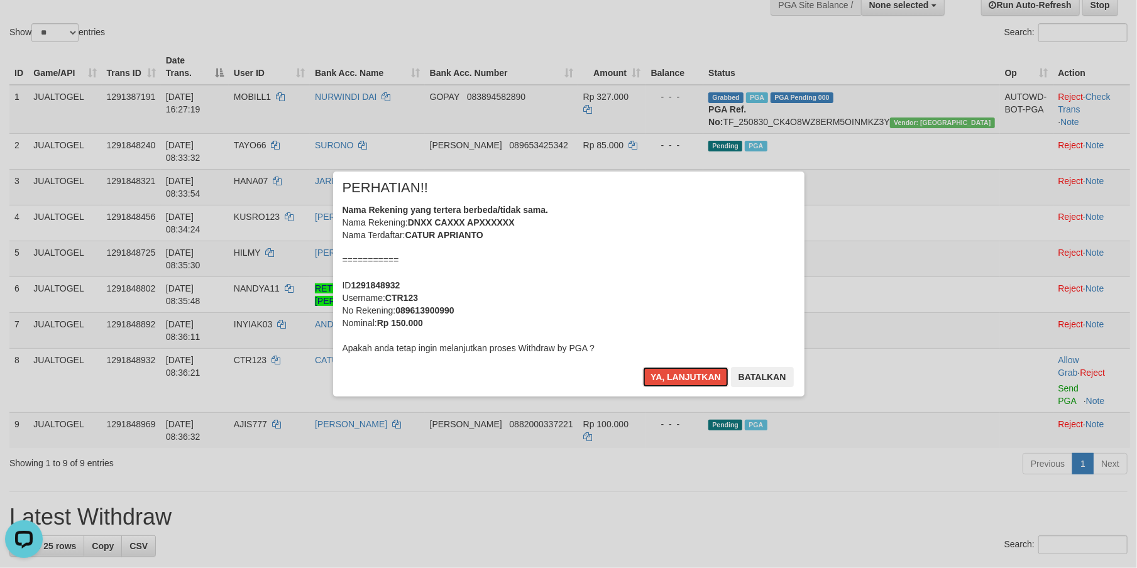
click at [666, 373] on button "Ya, lanjutkan" at bounding box center [685, 377] width 85 height 20
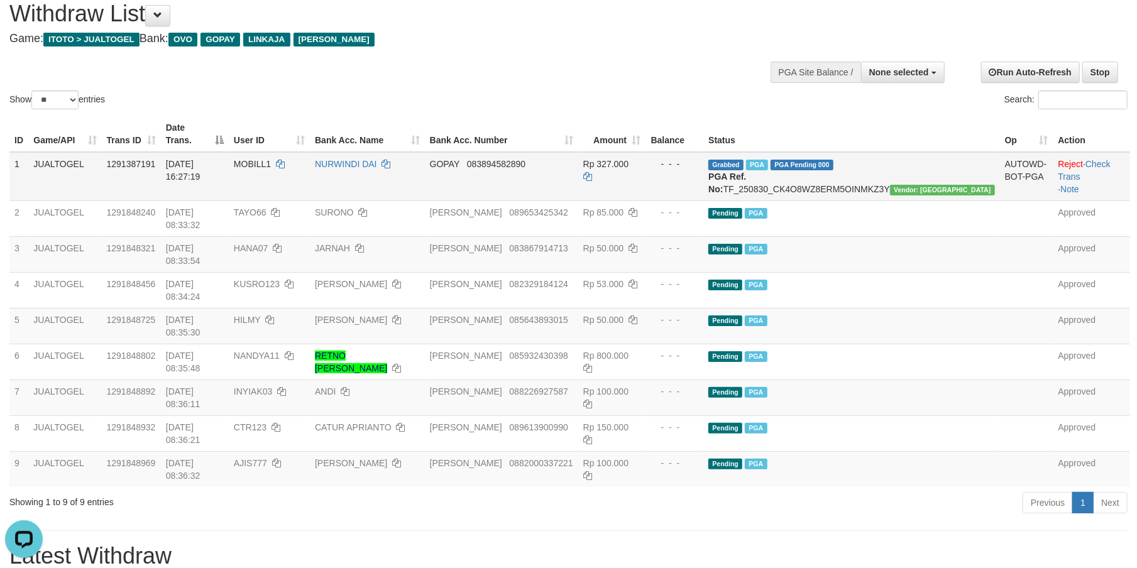
scroll to position [0, 0]
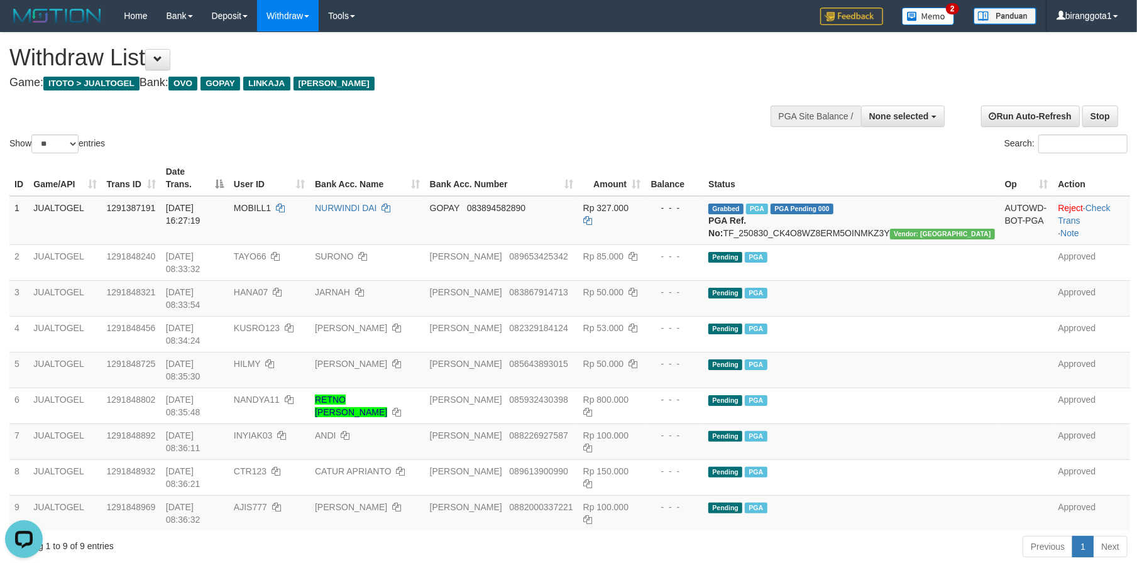
click at [564, 92] on div "**********" at bounding box center [381, 64] width 745 height 62
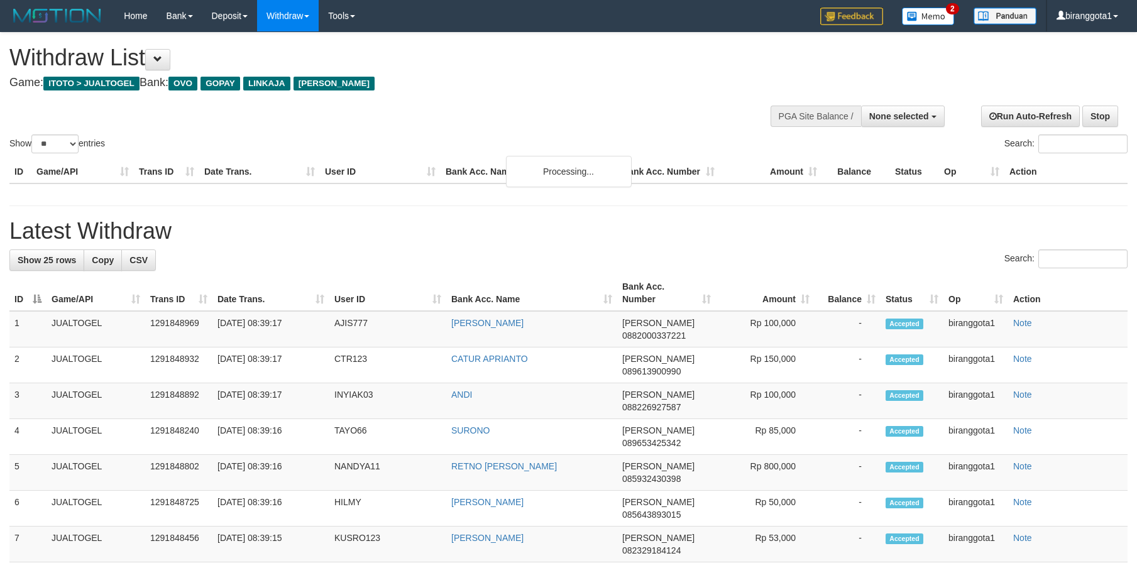
select select
select select "**"
click at [564, 92] on div "**********" at bounding box center [381, 64] width 745 height 62
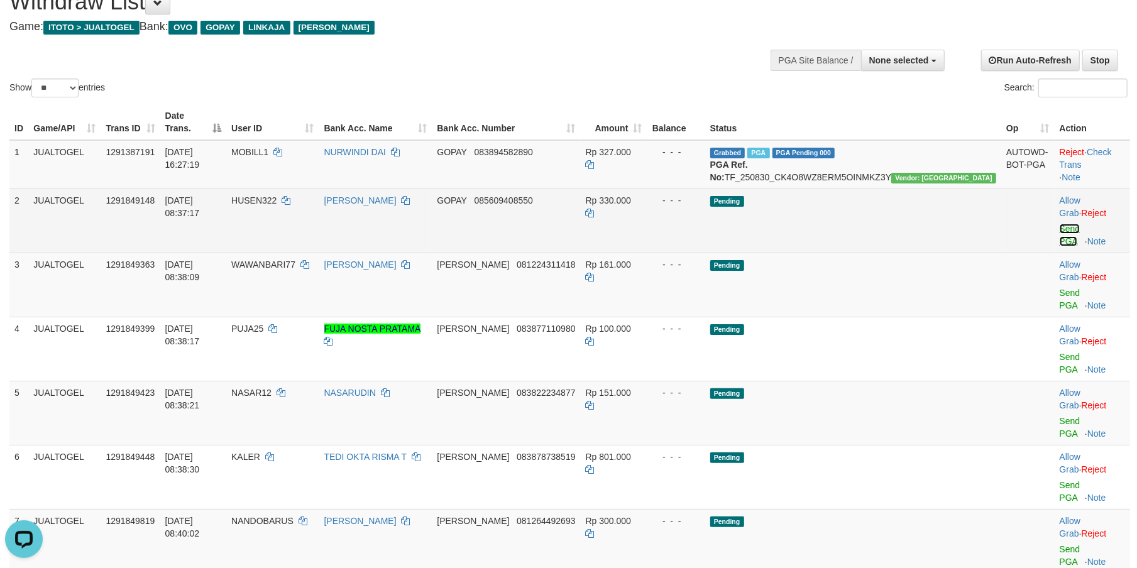
click at [1060, 224] on link "Send PGA" at bounding box center [1070, 235] width 21 height 23
click at [1060, 288] on link "Send PGA" at bounding box center [1070, 299] width 21 height 23
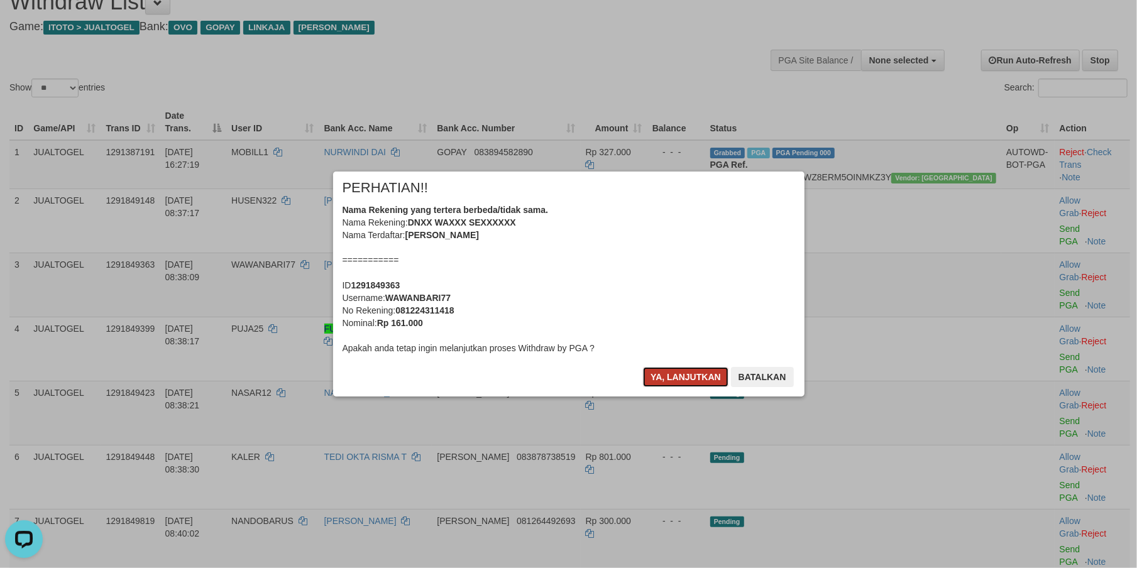
click at [674, 376] on button "Ya, lanjutkan" at bounding box center [685, 377] width 85 height 20
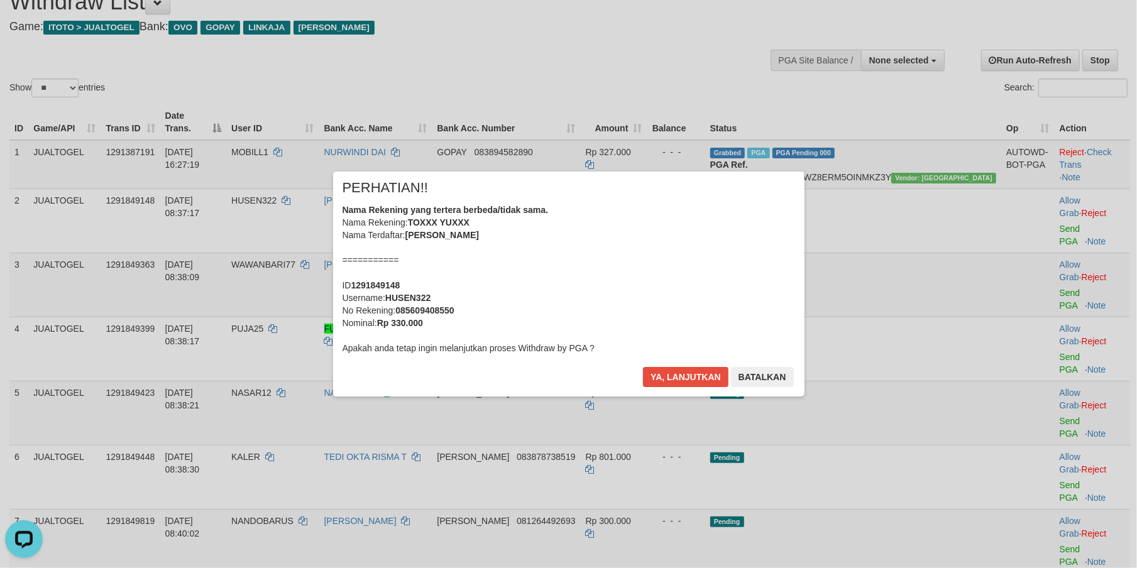
scroll to position [40, 0]
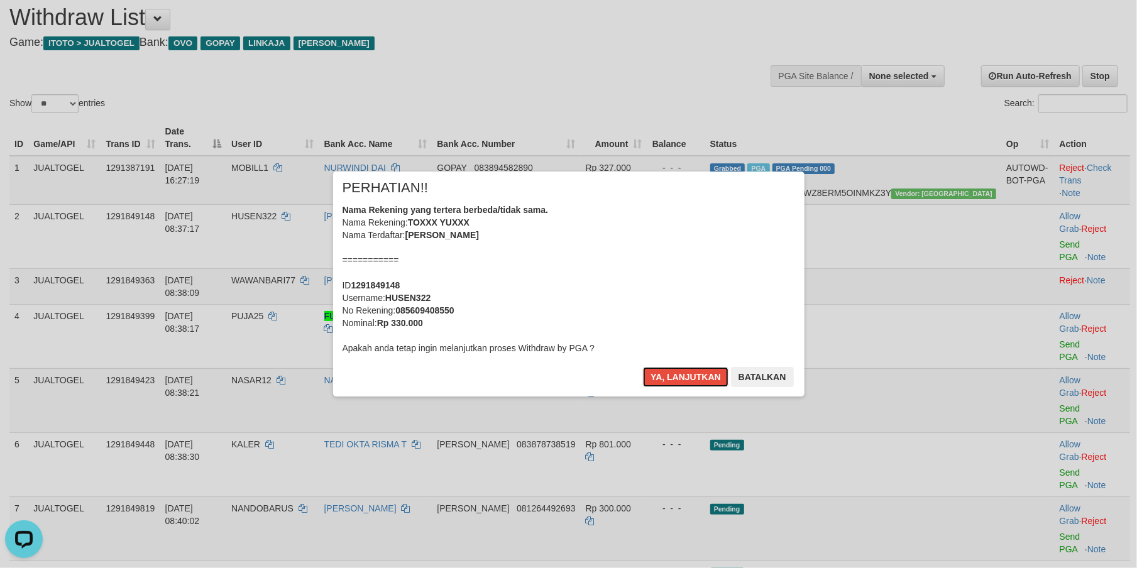
click at [674, 376] on button "Ya, lanjutkan" at bounding box center [685, 377] width 85 height 20
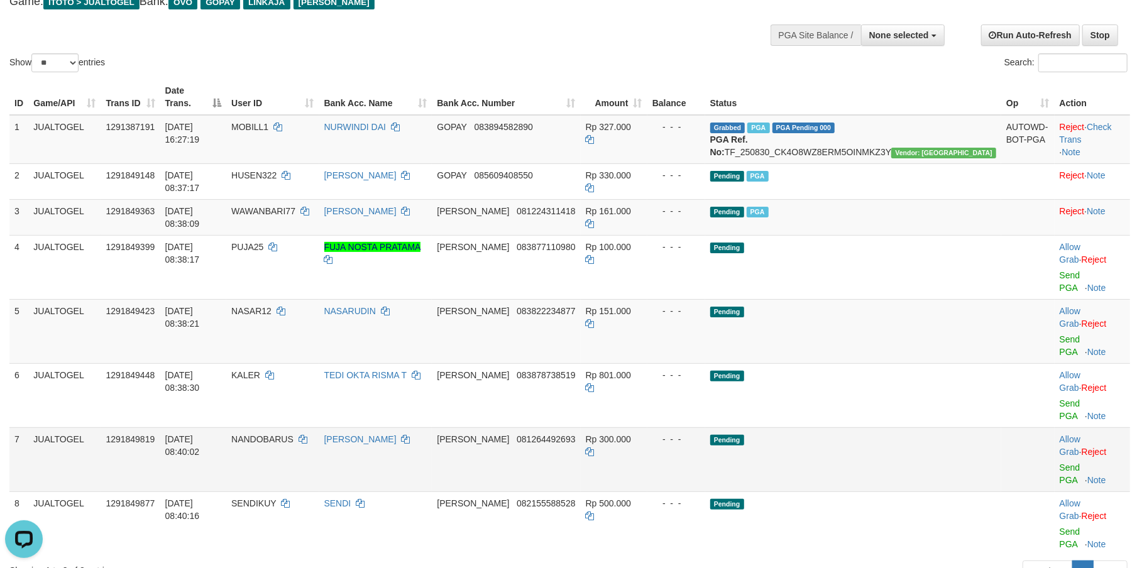
scroll to position [92, 0]
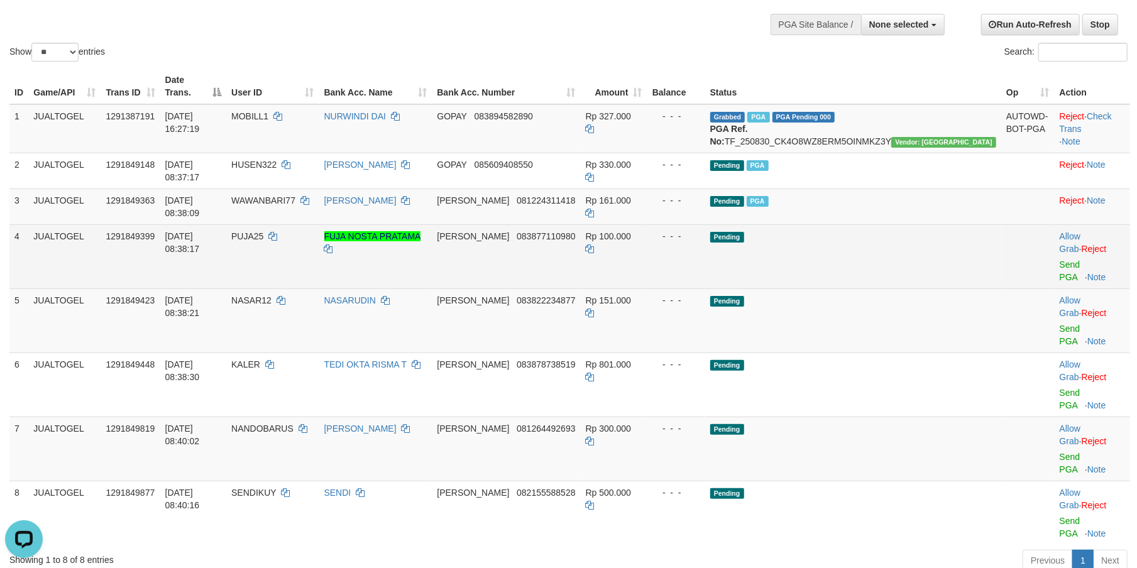
click at [1055, 232] on td "Allow Grab · Reject Send PGA · Note" at bounding box center [1092, 256] width 75 height 64
click at [1060, 260] on link "Send PGA" at bounding box center [1070, 271] width 21 height 23
click at [1060, 324] on link "Send PGA" at bounding box center [1070, 335] width 21 height 23
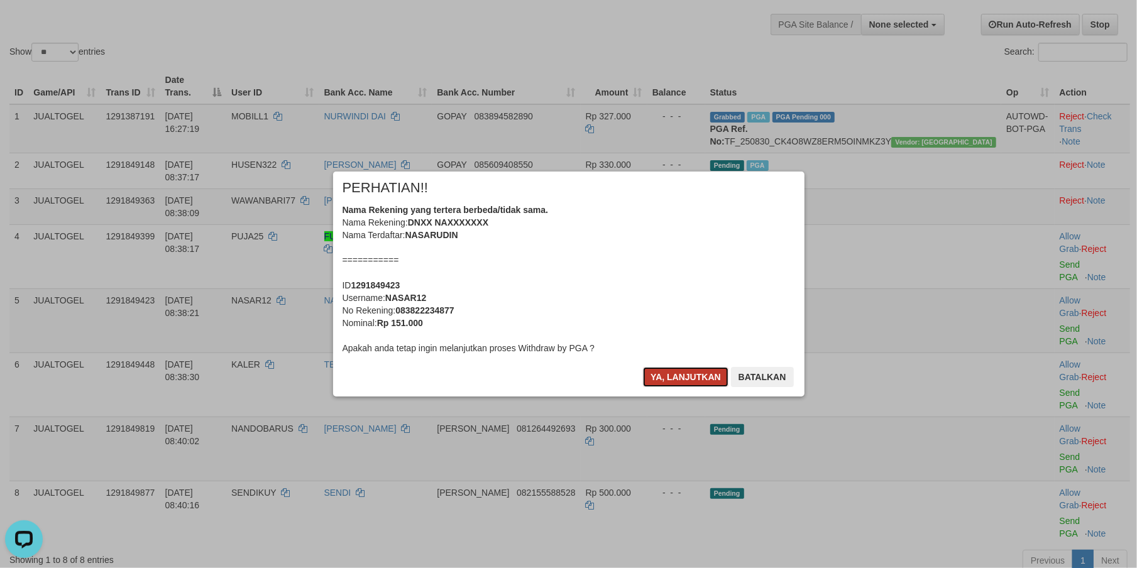
click at [669, 373] on button "Ya, lanjutkan" at bounding box center [685, 377] width 85 height 20
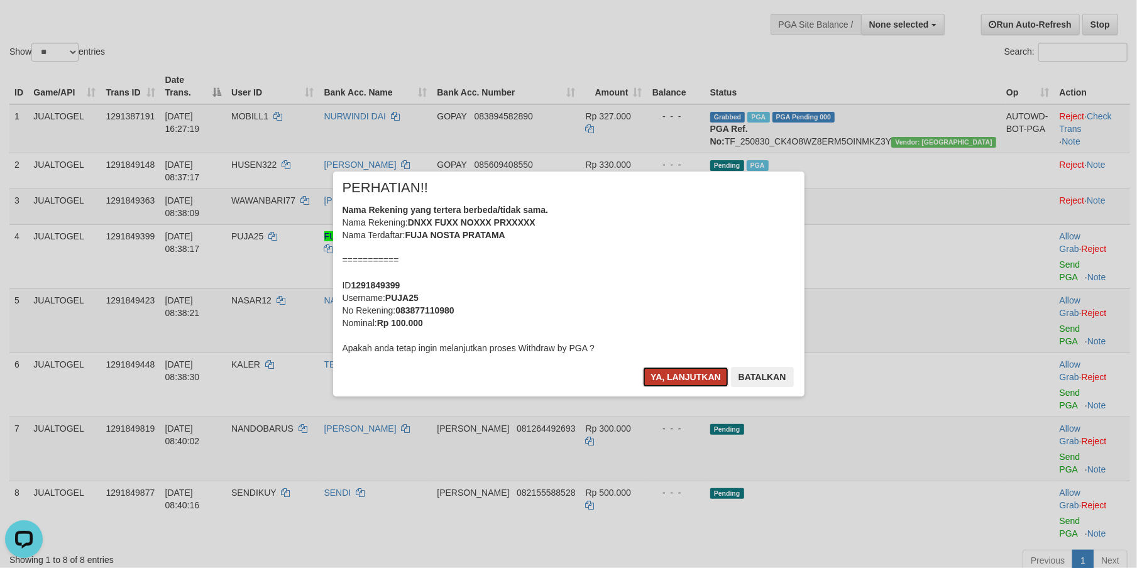
drag, startPoint x: 672, startPoint y: 371, endPoint x: 680, endPoint y: 371, distance: 8.2
click at [677, 371] on button "Ya, lanjutkan" at bounding box center [685, 377] width 85 height 20
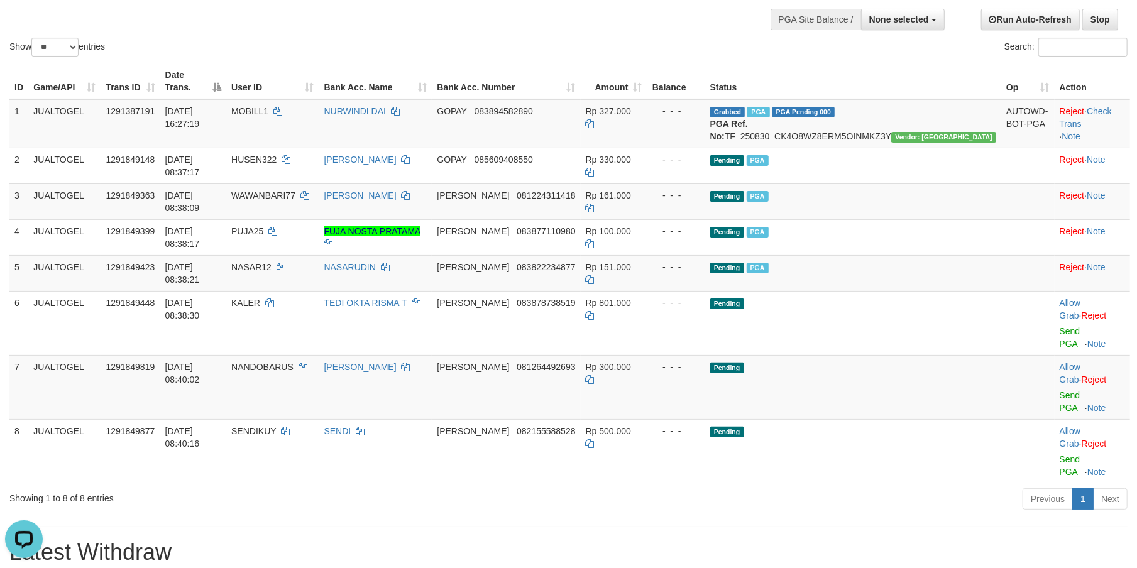
scroll to position [117, 0]
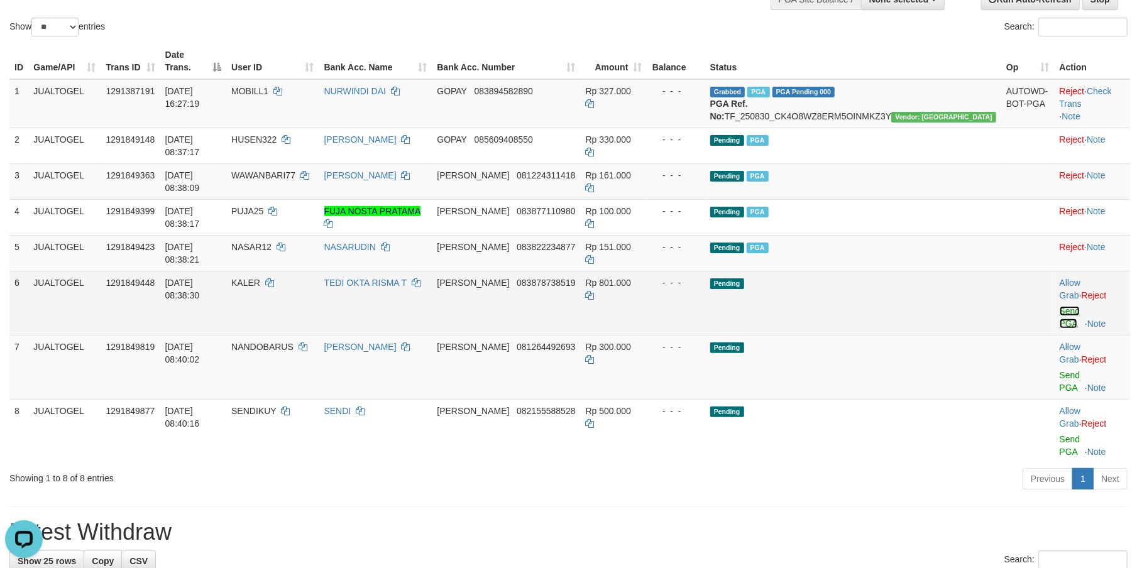
click at [1060, 306] on link "Send PGA" at bounding box center [1070, 317] width 21 height 23
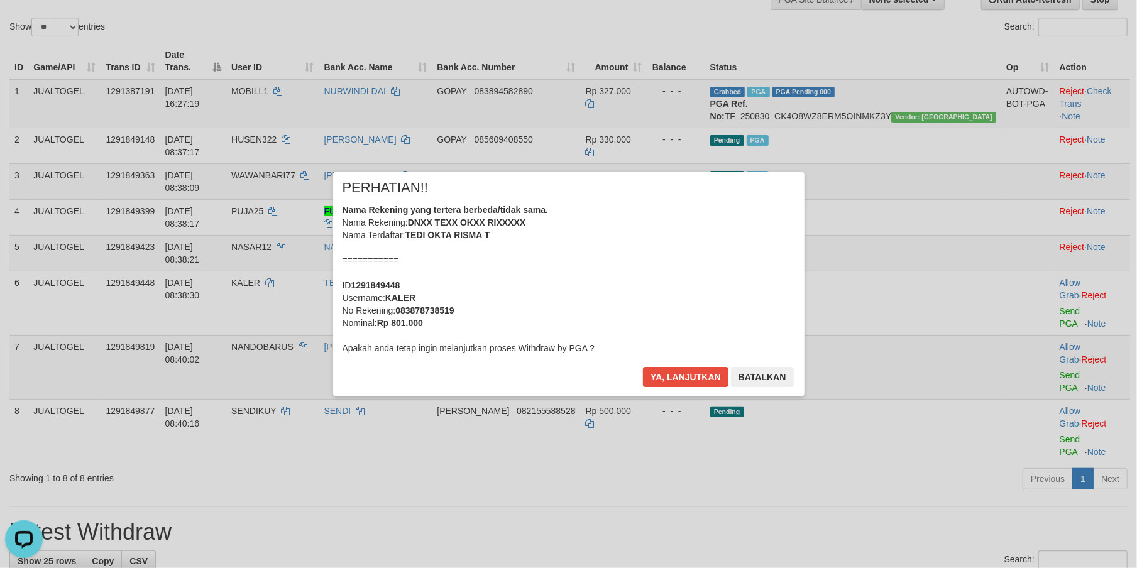
click at [618, 284] on div "Nama Rekening yang tertera berbeda/tidak sama. Nama Rekening: DNXX TEXX OKXX RI…" at bounding box center [568, 279] width 452 height 151
click at [643, 367] on button "Ya, lanjutkan" at bounding box center [685, 377] width 85 height 20
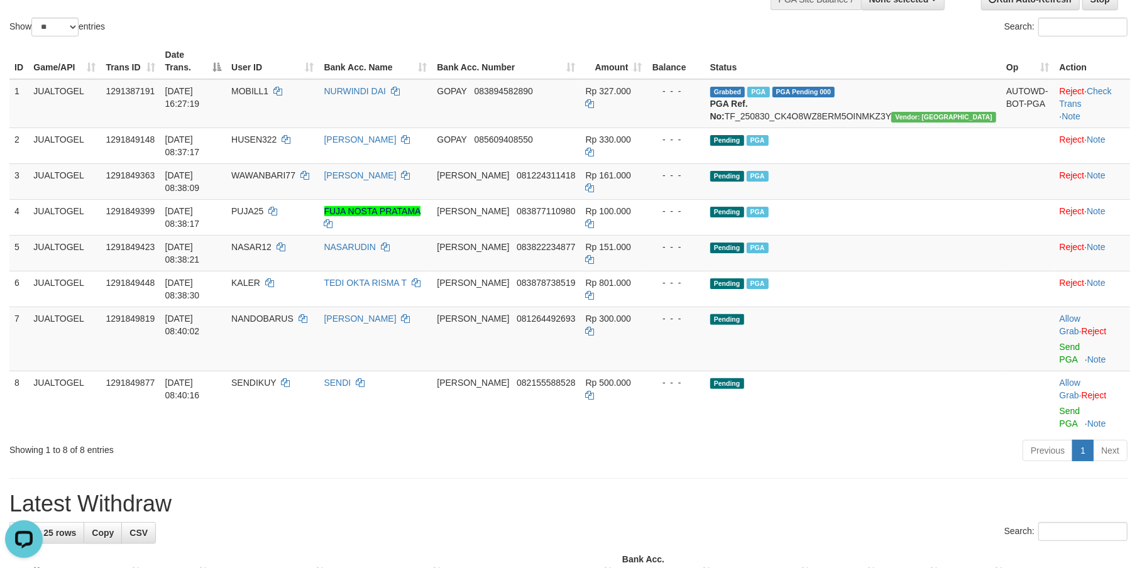
click at [865, 491] on h1 "Latest Withdraw" at bounding box center [568, 503] width 1118 height 25
click at [1060, 342] on link "Send PGA" at bounding box center [1070, 353] width 21 height 23
click at [1060, 406] on link "Send PGA" at bounding box center [1070, 417] width 21 height 23
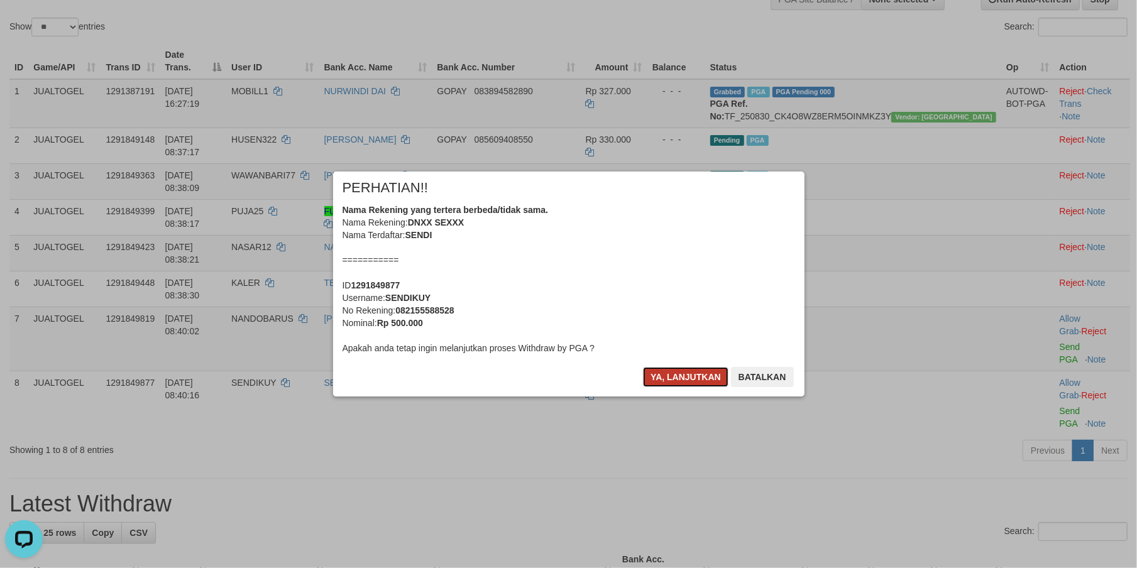
click at [661, 378] on button "Ya, lanjutkan" at bounding box center [685, 377] width 85 height 20
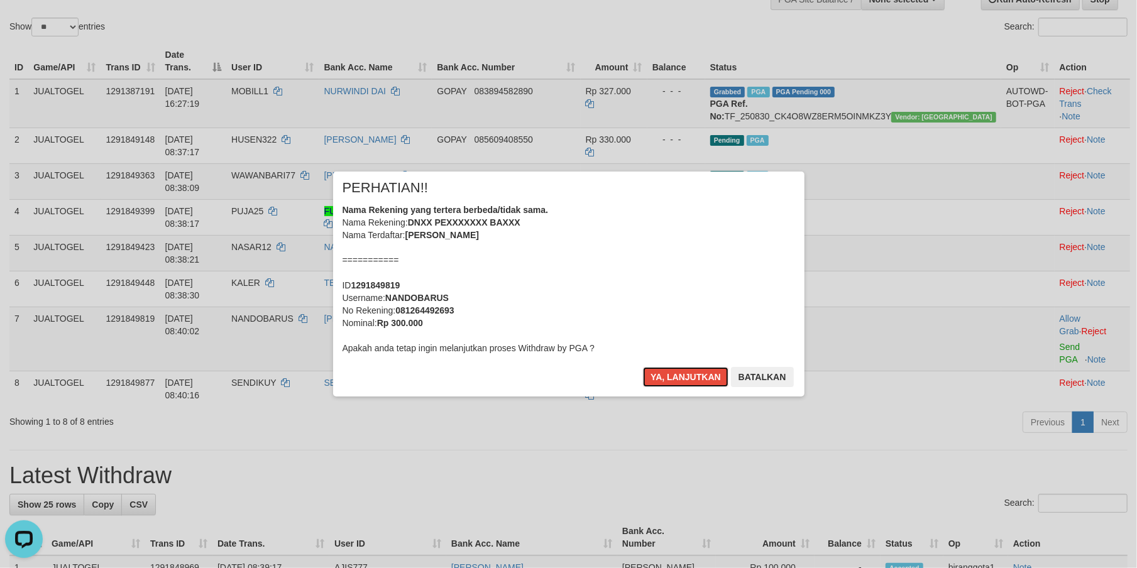
click at [661, 378] on button "Ya, lanjutkan" at bounding box center [685, 377] width 85 height 20
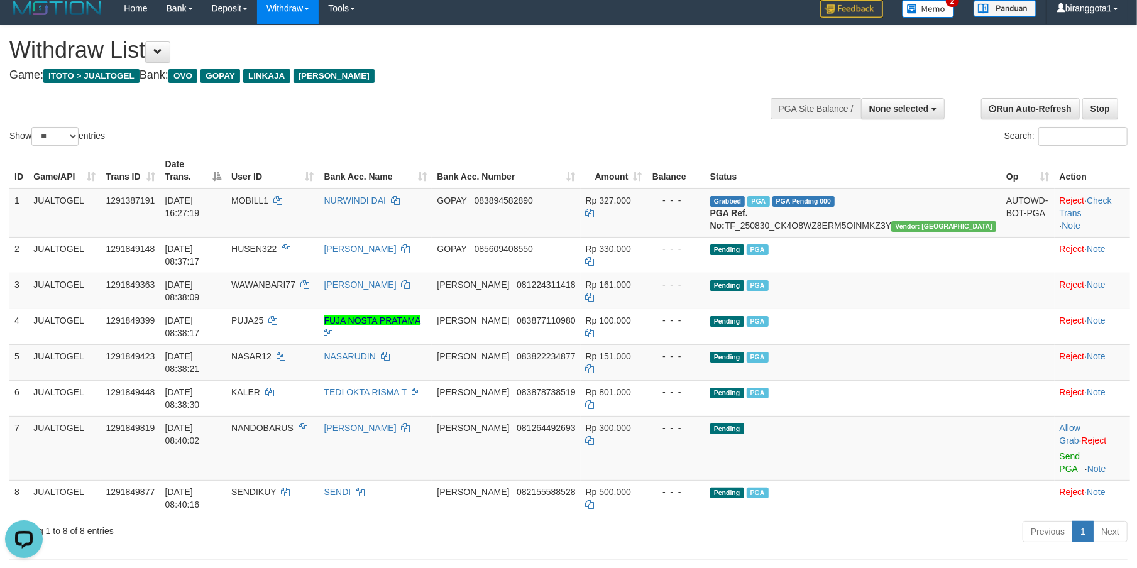
scroll to position [0, 0]
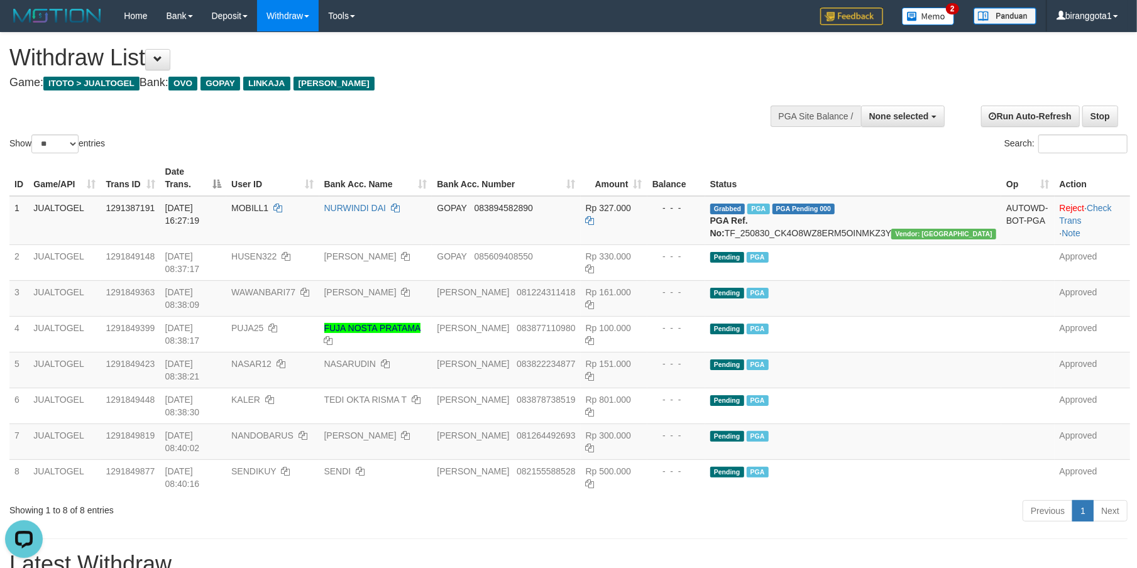
click at [868, 552] on h1 "Latest Withdraw" at bounding box center [568, 564] width 1118 height 25
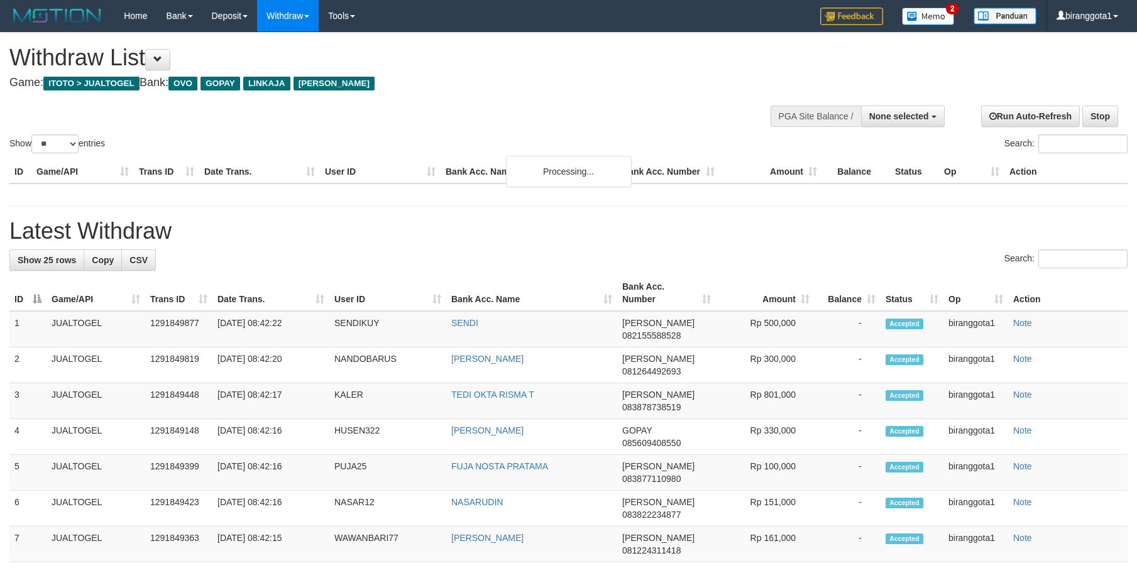
select select
select select "**"
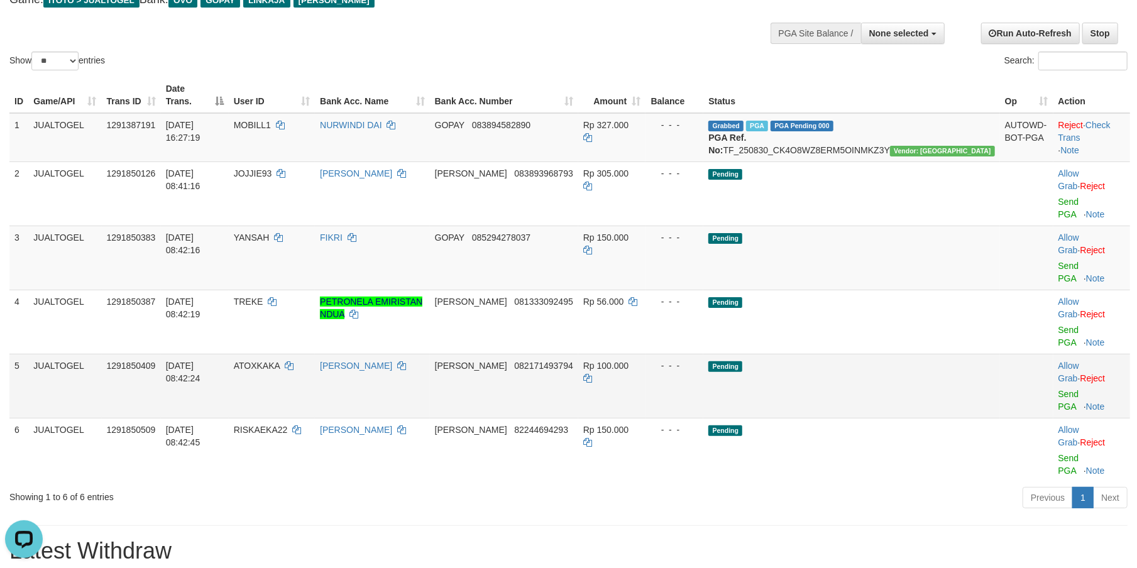
scroll to position [63, 0]
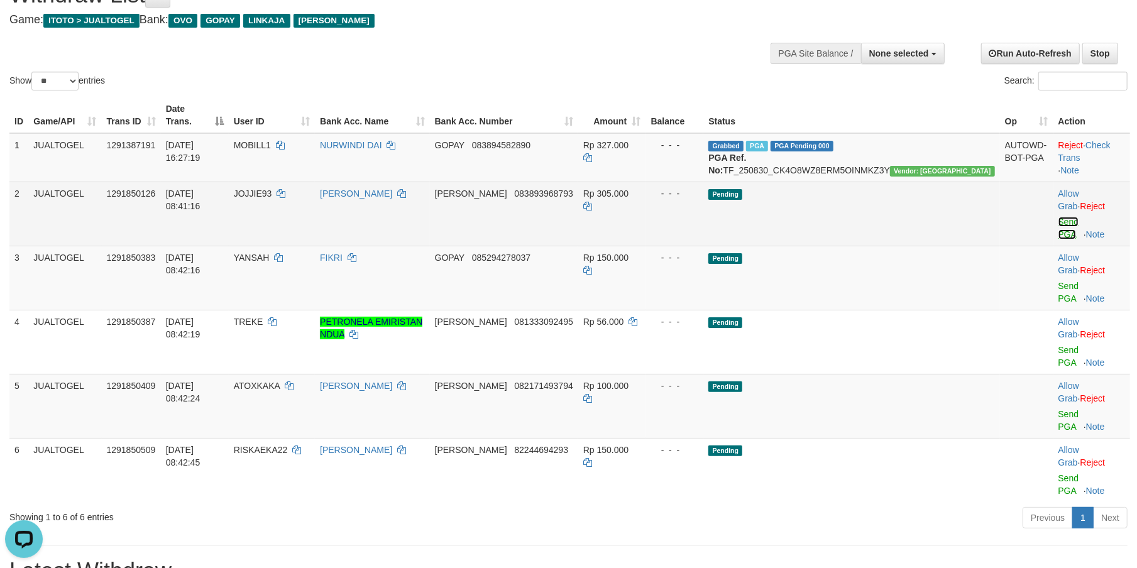
click at [1058, 217] on link "Send PGA" at bounding box center [1068, 228] width 21 height 23
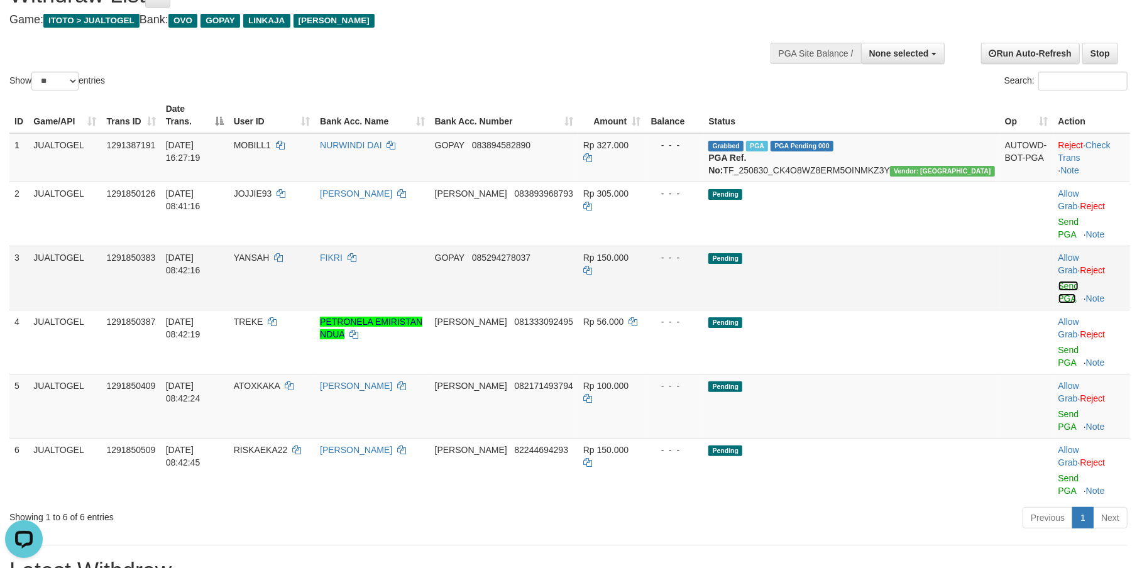
click at [1058, 281] on link "Send PGA" at bounding box center [1068, 292] width 21 height 23
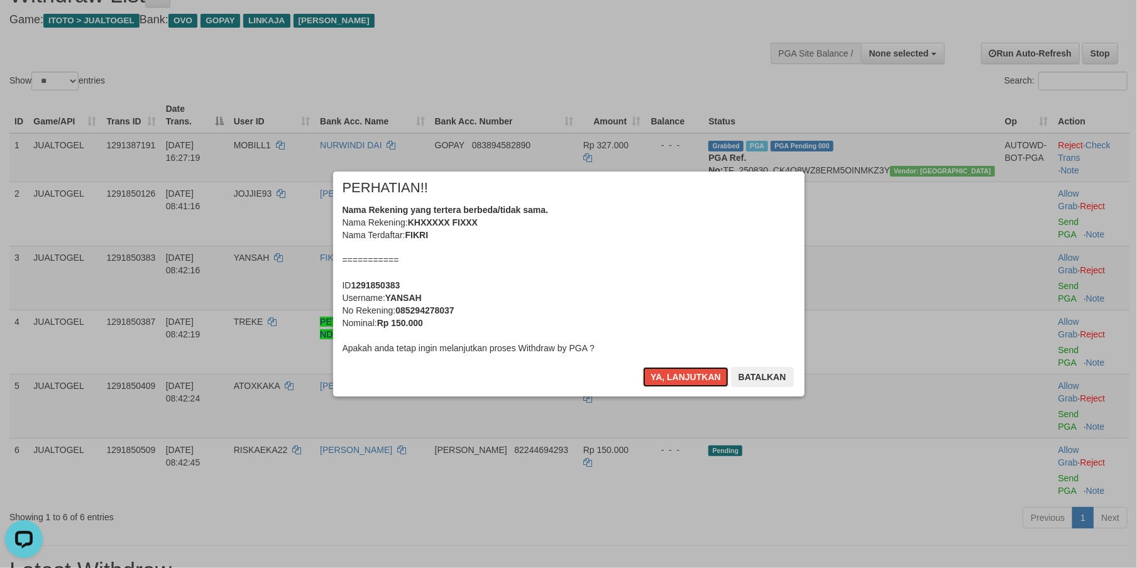
drag, startPoint x: 672, startPoint y: 380, endPoint x: 591, endPoint y: 429, distance: 94.4
click at [551, 441] on div "× PERHATIAN!! Nama Rekening yang tertera berbeda/tidak sama. Nama Rekening: KHX…" at bounding box center [568, 284] width 1137 height 568
click at [408, 304] on div "Nama Rekening yang tertera berbeda/tidak sama. Nama Rekening: KHXXXXX FIXXX Nam…" at bounding box center [568, 279] width 452 height 151
click at [408, 300] on b "YANSAH" at bounding box center [403, 298] width 36 height 10
copy b "YANSAH"
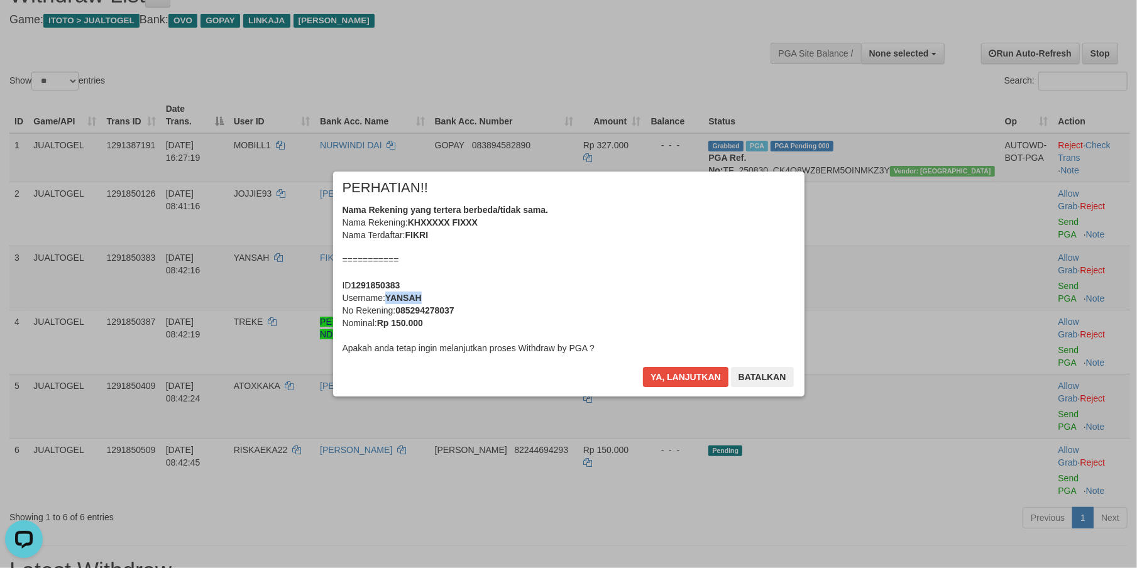
click at [408, 300] on b "YANSAH" at bounding box center [403, 298] width 36 height 10
click at [754, 302] on div "Nama Rekening yang tertera berbeda/tidak sama. Nama Rekening: KHXXXXX FIXXX Nam…" at bounding box center [568, 279] width 452 height 151
click at [659, 370] on button "Ya, lanjutkan" at bounding box center [685, 377] width 85 height 20
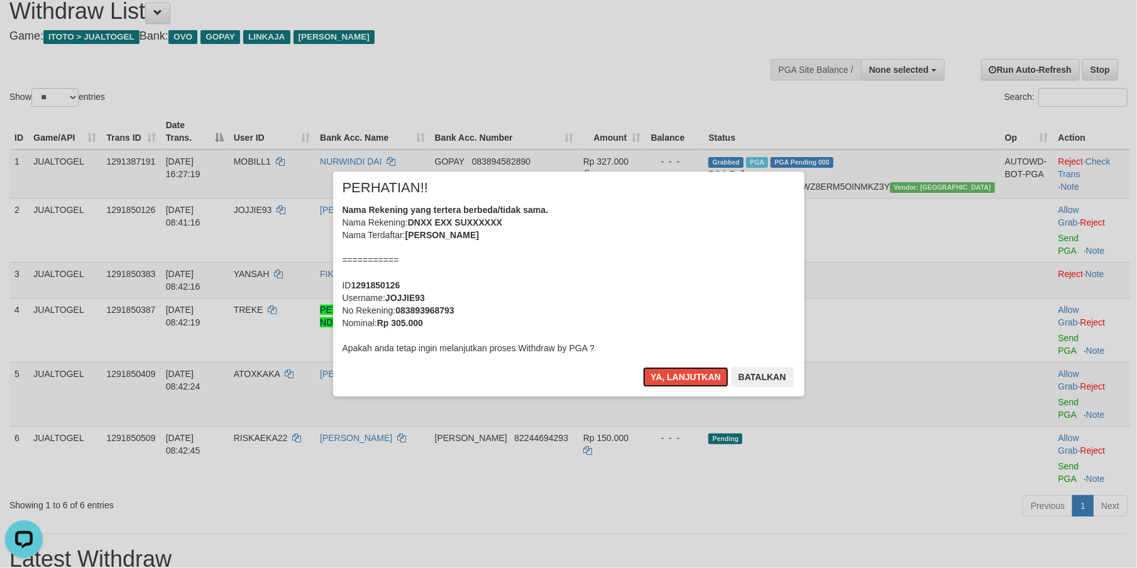
click at [659, 370] on button "Ya, lanjutkan" at bounding box center [685, 377] width 85 height 20
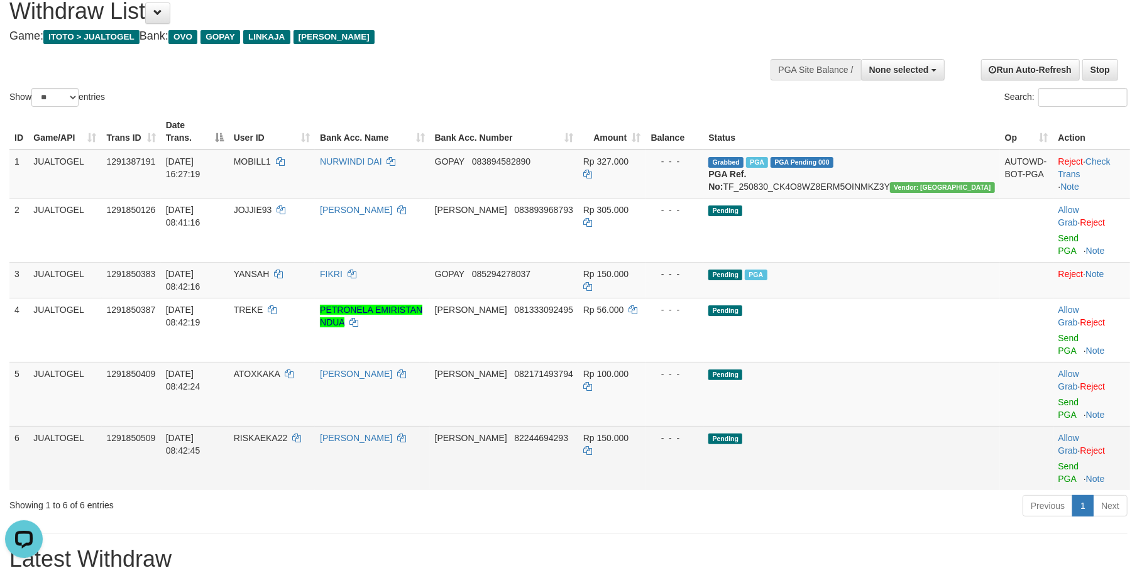
scroll to position [31, 0]
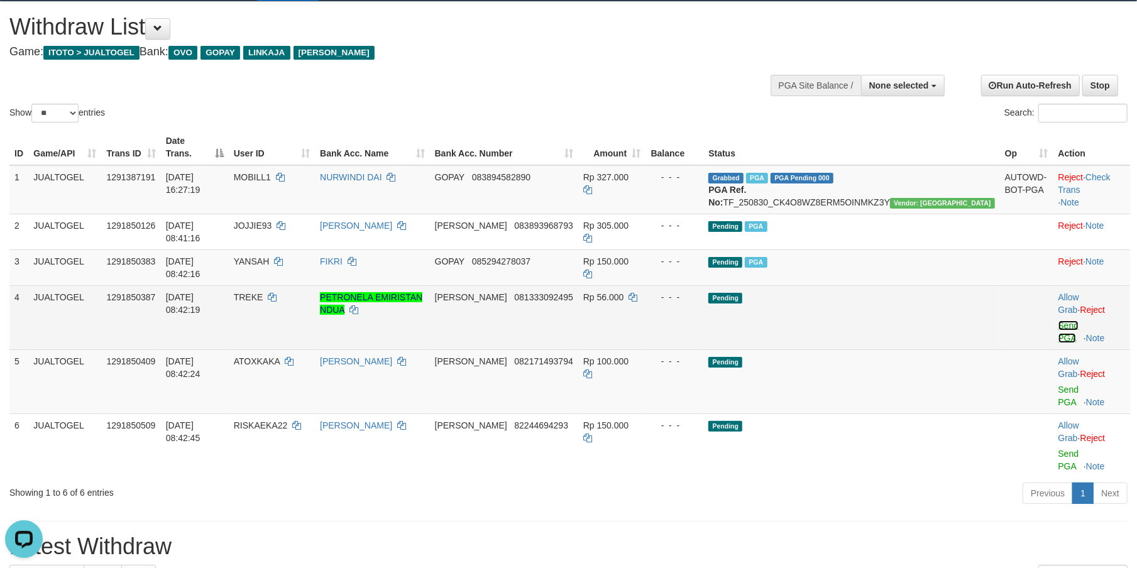
click at [1058, 320] on link "Send PGA" at bounding box center [1068, 331] width 21 height 23
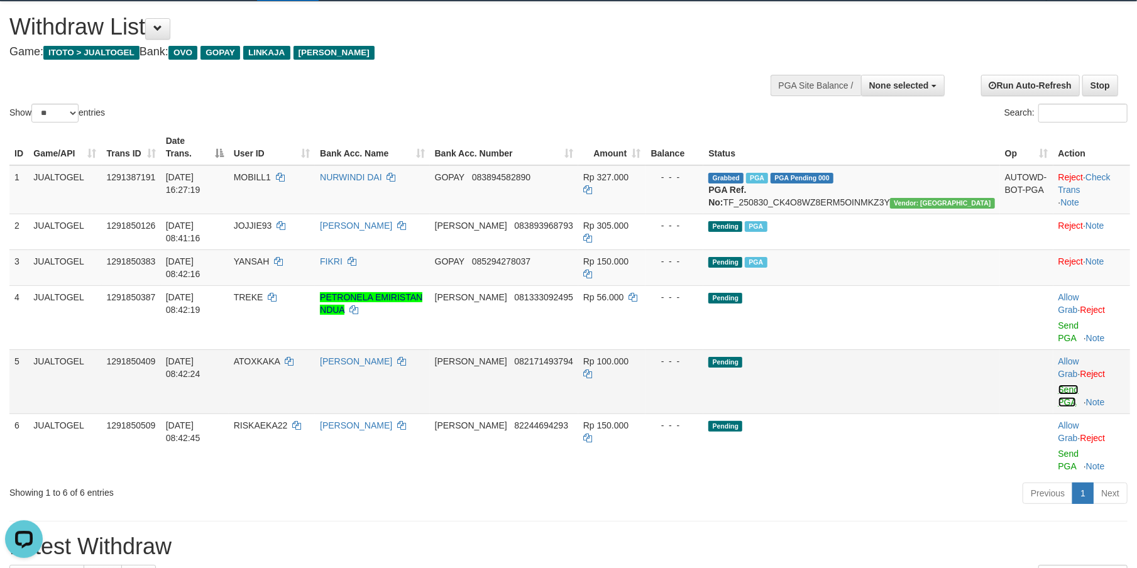
drag, startPoint x: 1041, startPoint y: 288, endPoint x: 1034, endPoint y: 325, distance: 37.7
click at [1058, 385] on link "Send PGA" at bounding box center [1068, 396] width 21 height 23
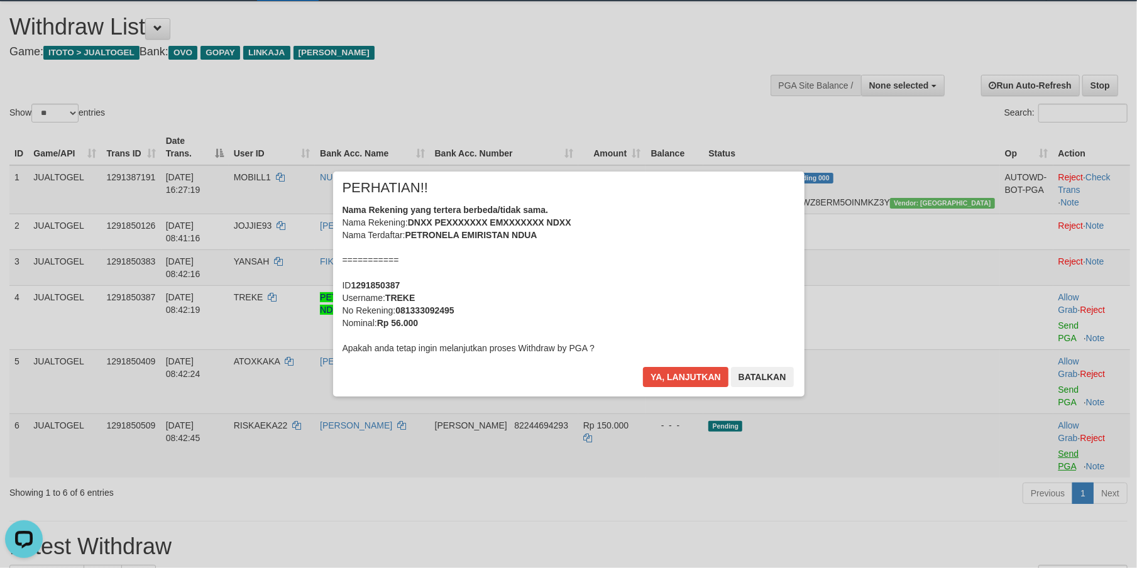
click at [1038, 368] on div "× PERHATIAN!! Nama Rekening yang tertera berbeda/tidak sama. Nama Rekening: DNX…" at bounding box center [568, 283] width 1137 height 275
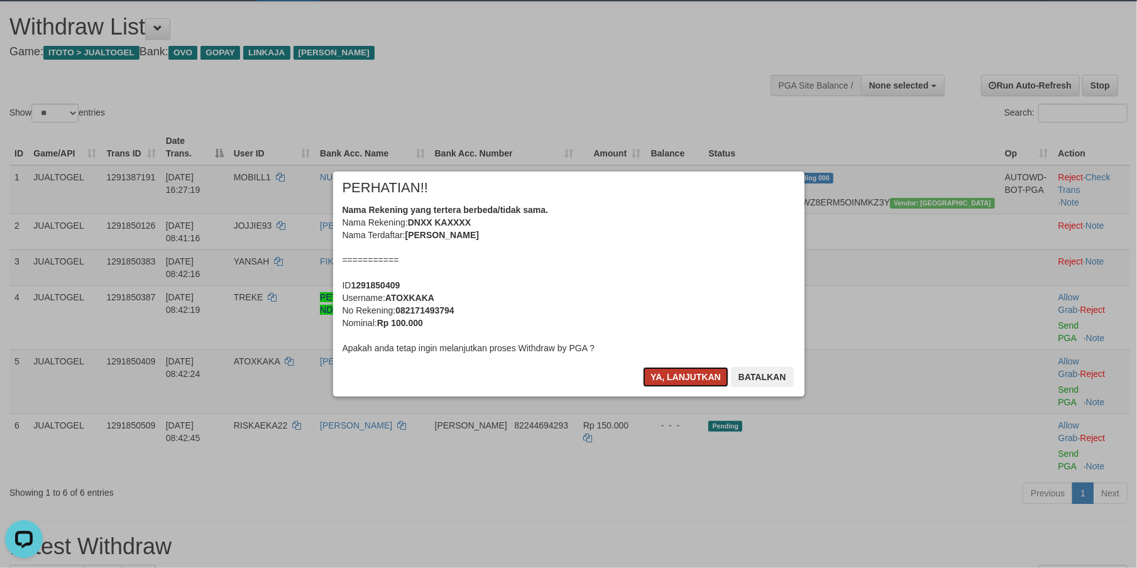
click at [674, 376] on button "Ya, lanjutkan" at bounding box center [685, 377] width 85 height 20
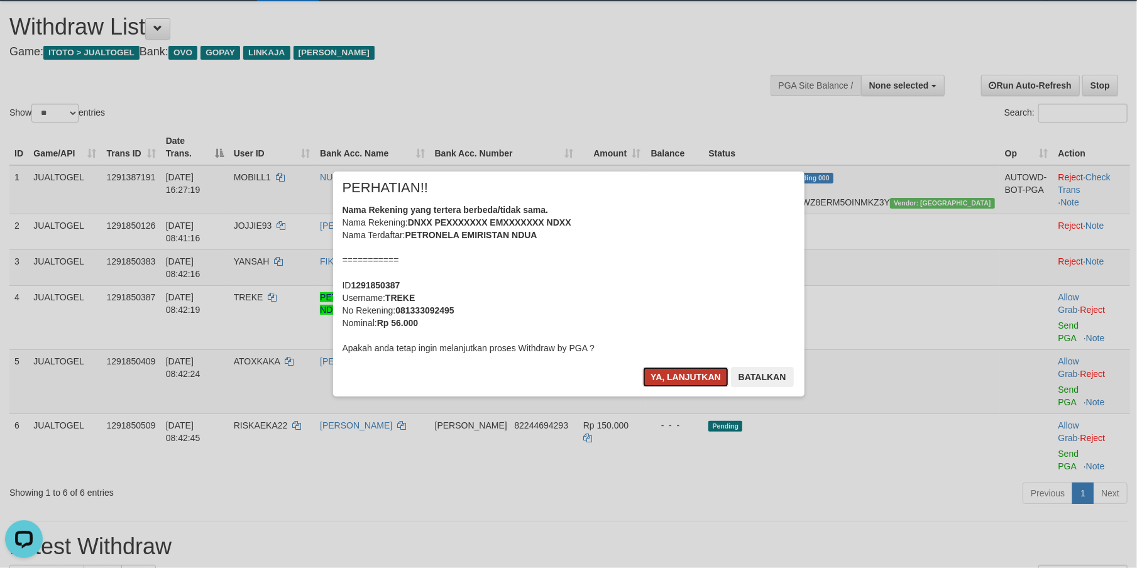
drag, startPoint x: 674, startPoint y: 375, endPoint x: 682, endPoint y: 373, distance: 8.5
click at [674, 375] on button "Ya, lanjutkan" at bounding box center [685, 377] width 85 height 20
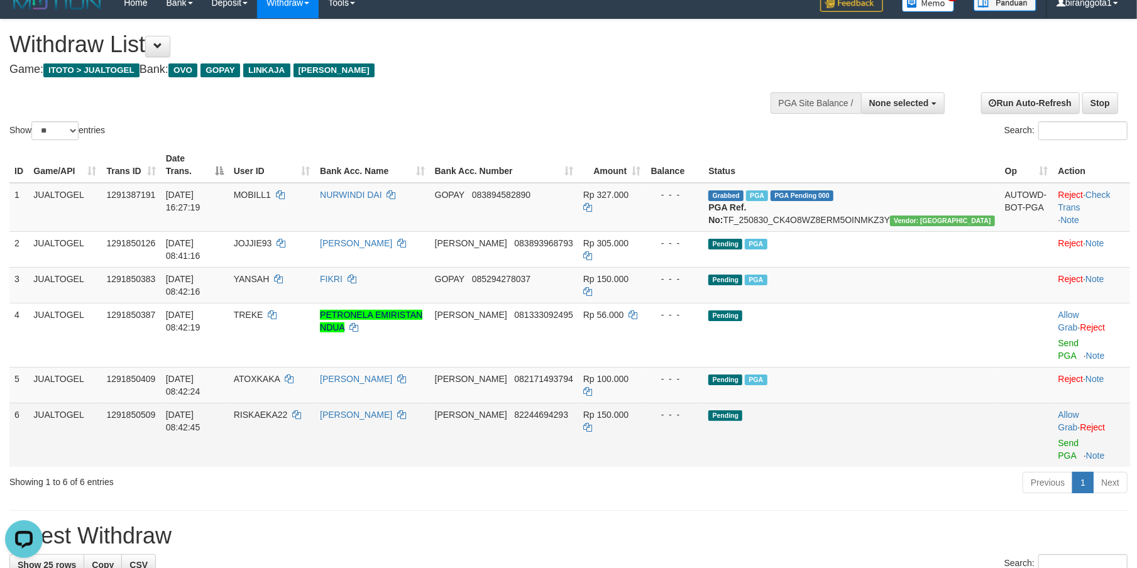
scroll to position [0, 0]
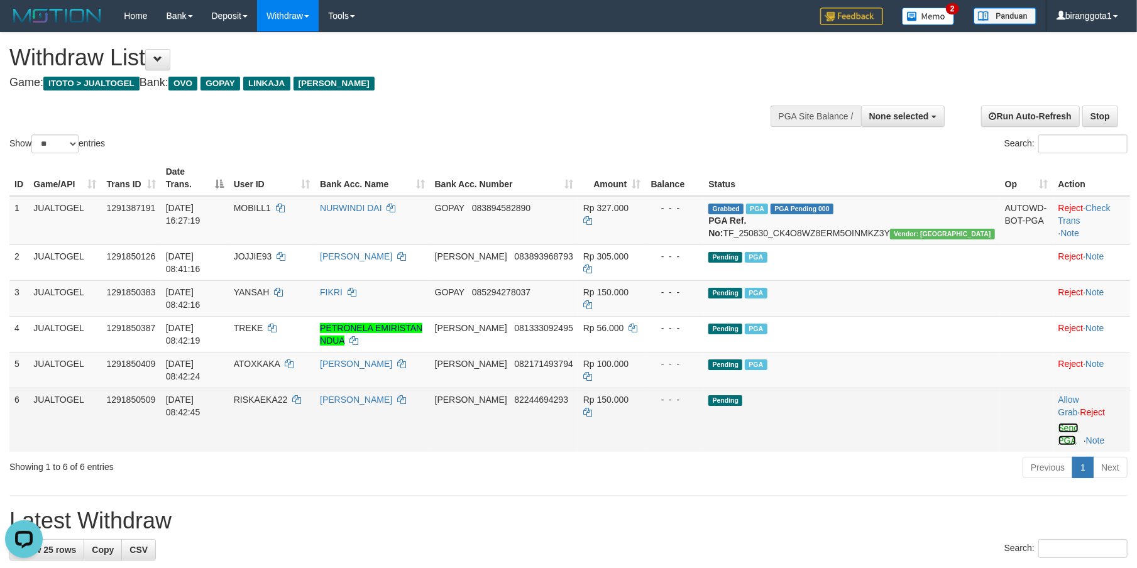
click at [1058, 423] on link "Send PGA" at bounding box center [1068, 434] width 21 height 23
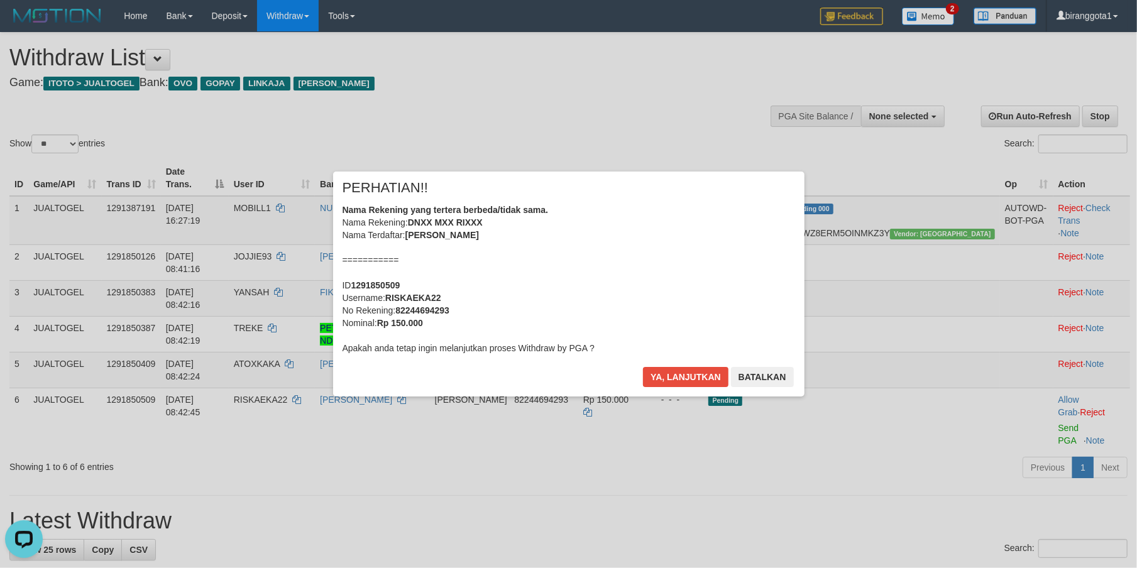
click at [561, 290] on div "Nama Rekening yang tertera berbeda/tidak sama. Nama Rekening: DNXX MXX RIXXX Na…" at bounding box center [568, 279] width 452 height 151
click at [643, 367] on button "Ya, lanjutkan" at bounding box center [685, 377] width 85 height 20
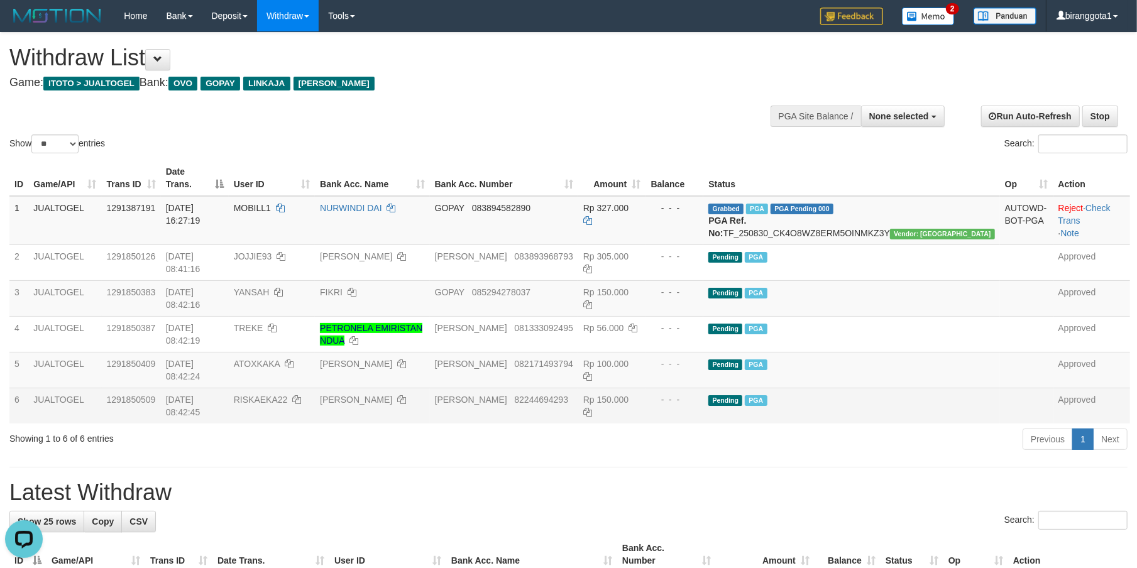
click at [78, 388] on td "JUALTOGEL" at bounding box center [64, 406] width 73 height 36
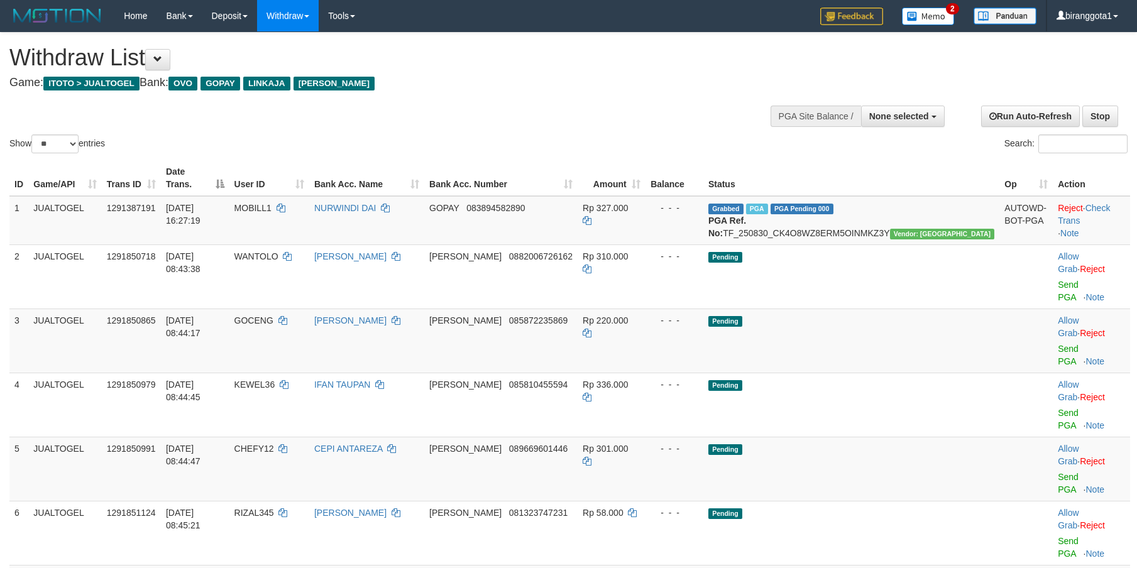
select select
select select "**"
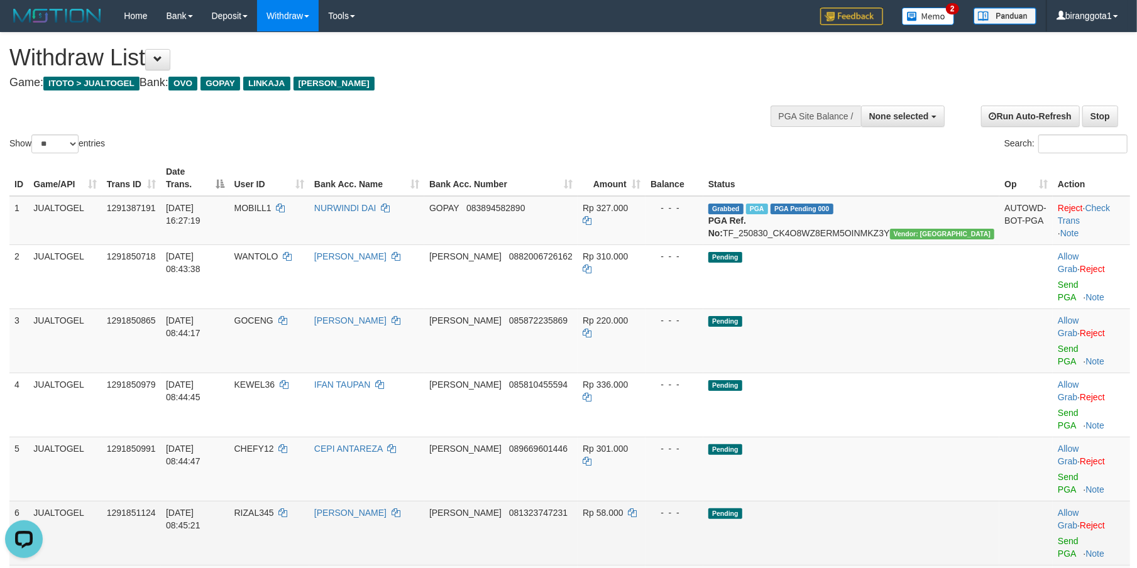
click at [838, 501] on td "Pending" at bounding box center [851, 533] width 296 height 64
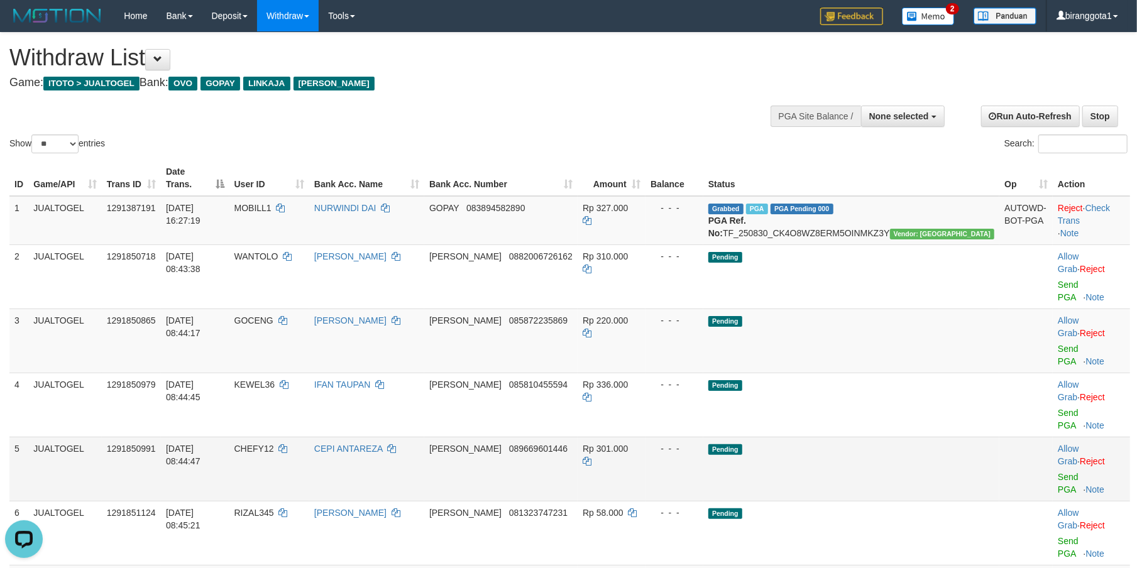
click at [918, 437] on td "Pending" at bounding box center [851, 469] width 296 height 64
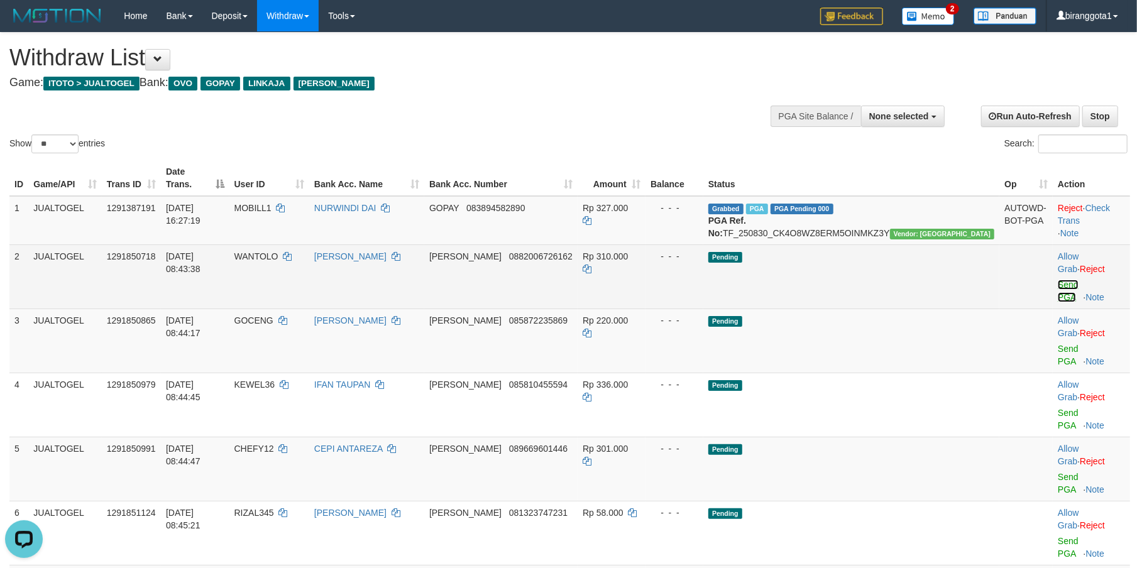
click at [1058, 280] on link "Send PGA" at bounding box center [1068, 291] width 21 height 23
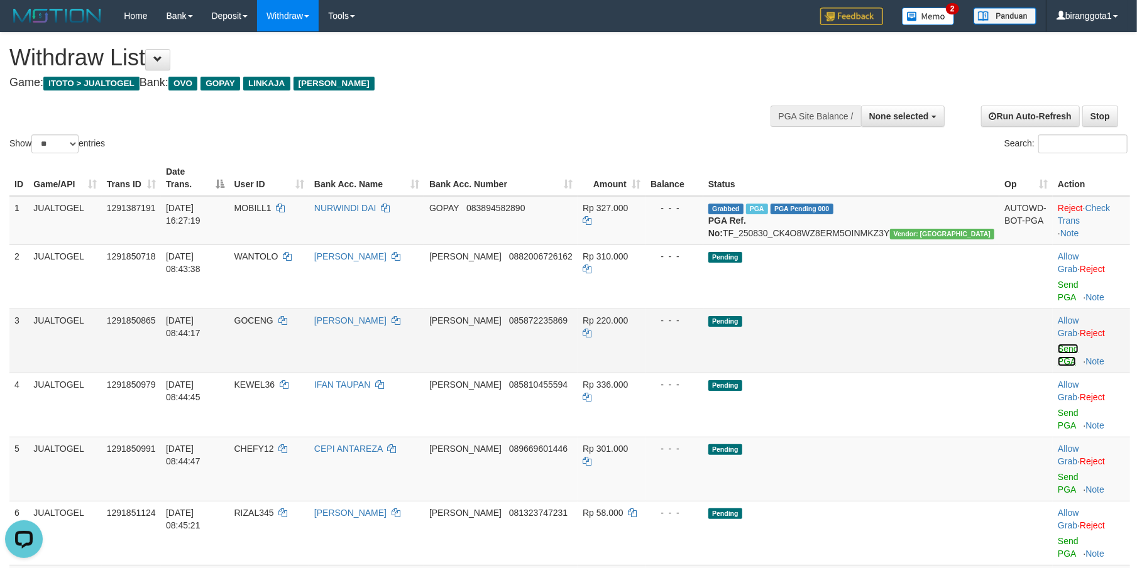
click at [1058, 344] on link "Send PGA" at bounding box center [1068, 355] width 21 height 23
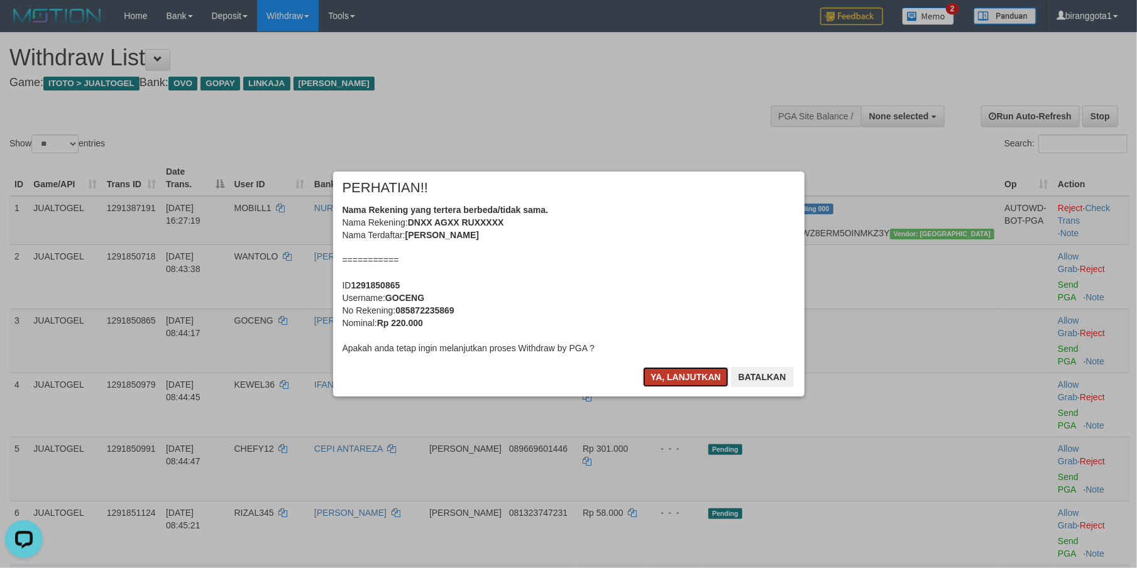
click at [662, 375] on button "Ya, lanjutkan" at bounding box center [685, 377] width 85 height 20
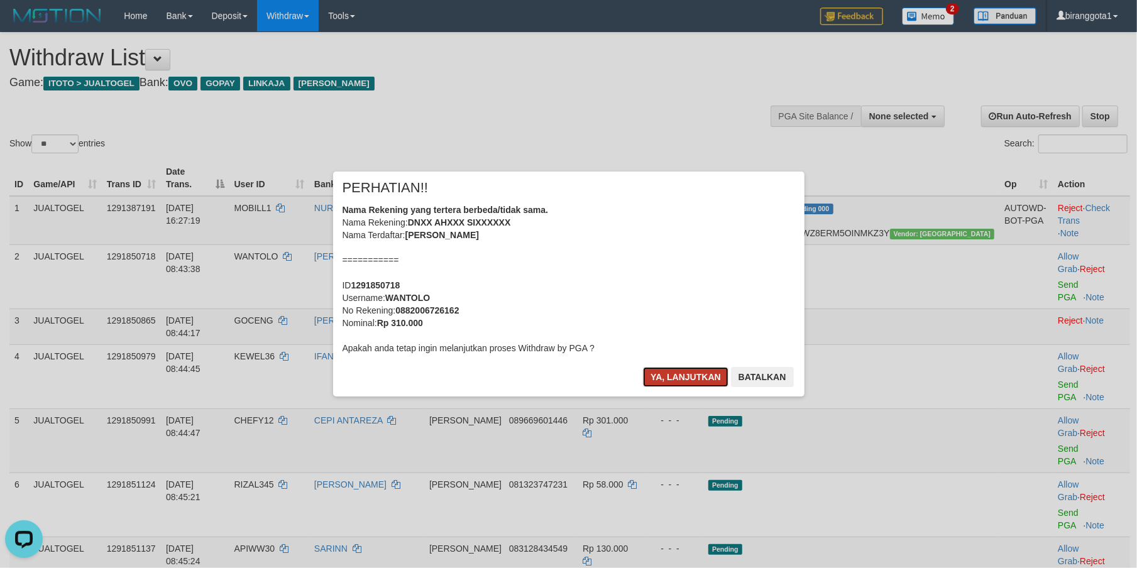
click at [662, 375] on button "Ya, lanjutkan" at bounding box center [685, 377] width 85 height 20
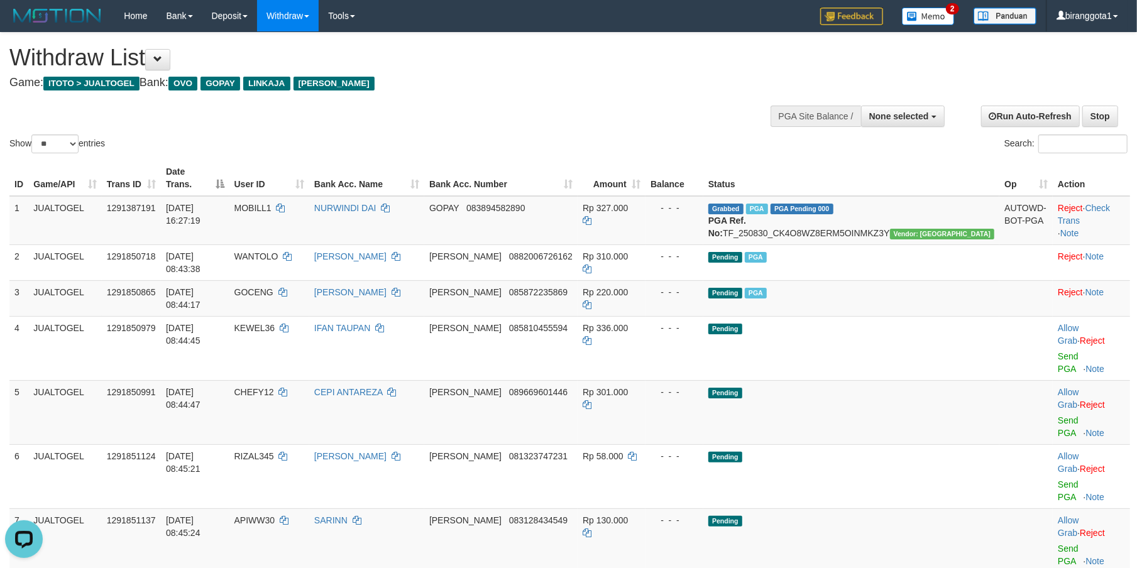
scroll to position [56, 0]
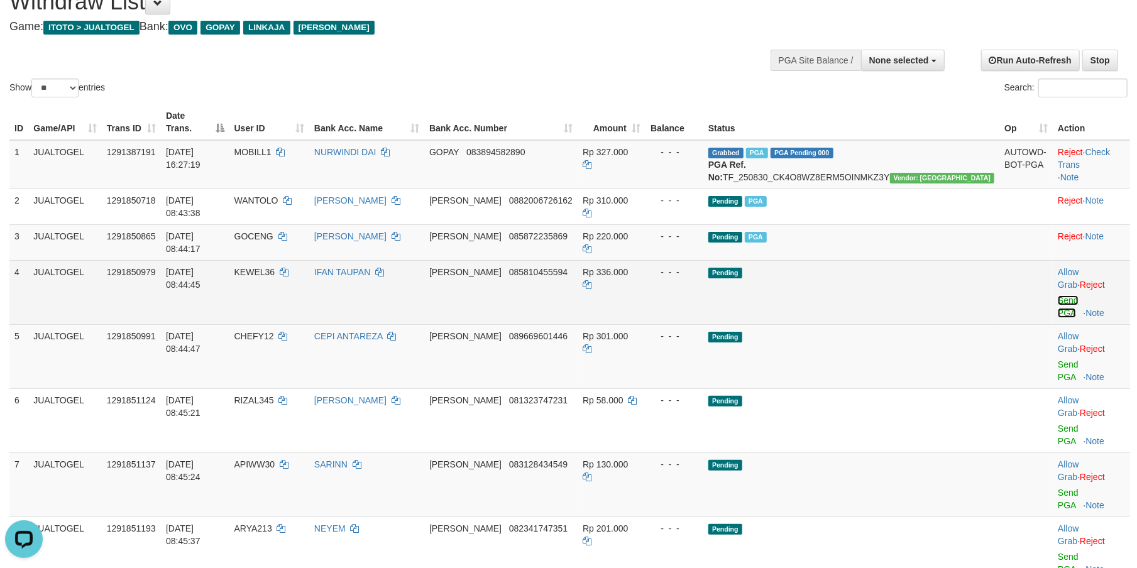
click at [1058, 295] on link "Send PGA" at bounding box center [1068, 306] width 21 height 23
click at [1053, 324] on td "Allow Grab · Reject Send PGA · Note" at bounding box center [1091, 356] width 77 height 64
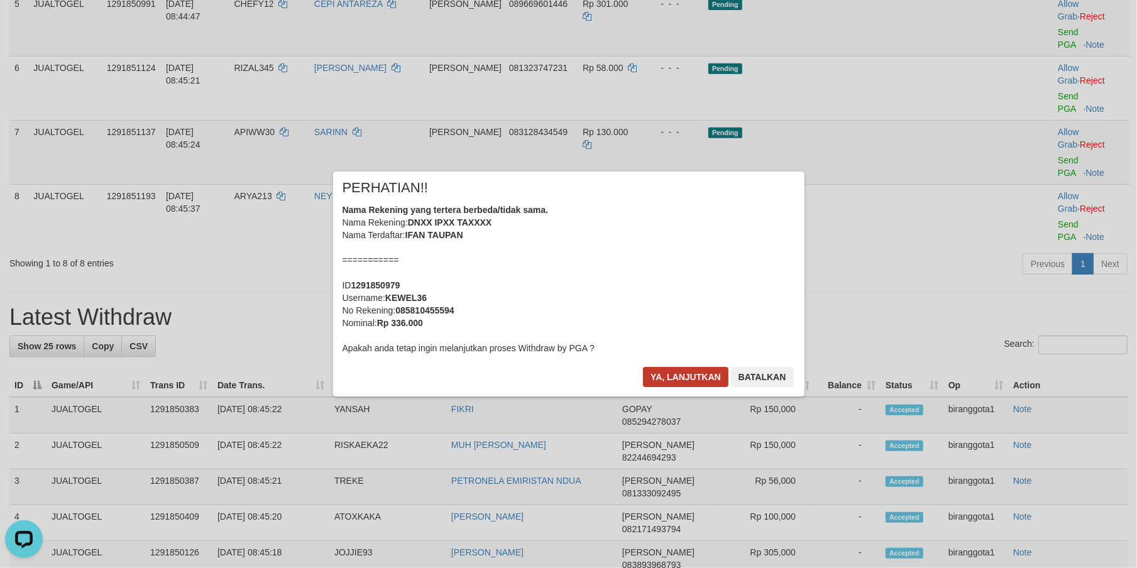
scroll to position [217, 0]
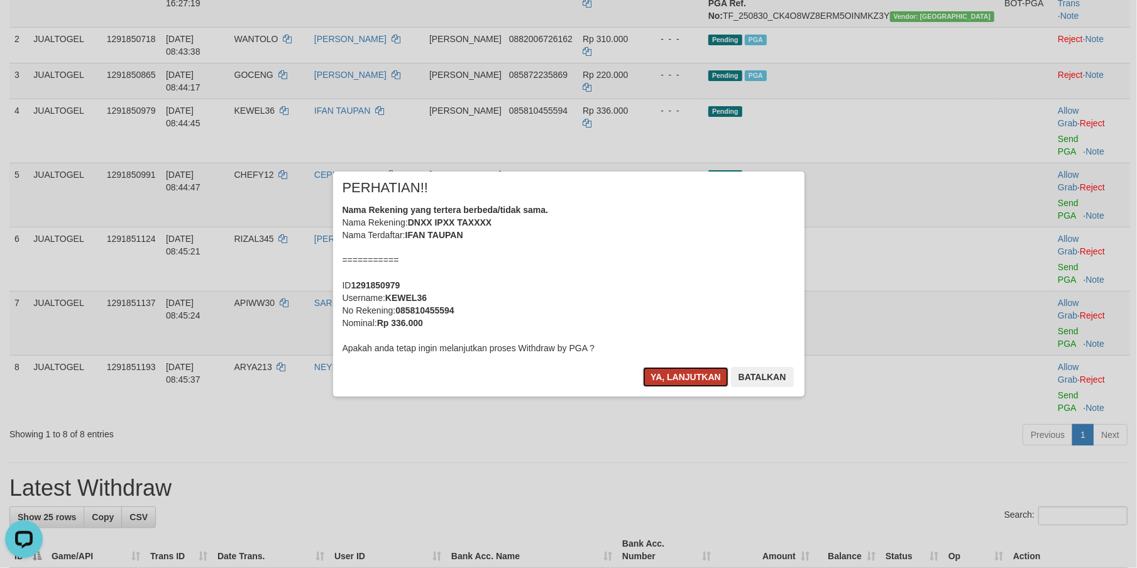
click at [669, 378] on button "Ya, lanjutkan" at bounding box center [685, 377] width 85 height 20
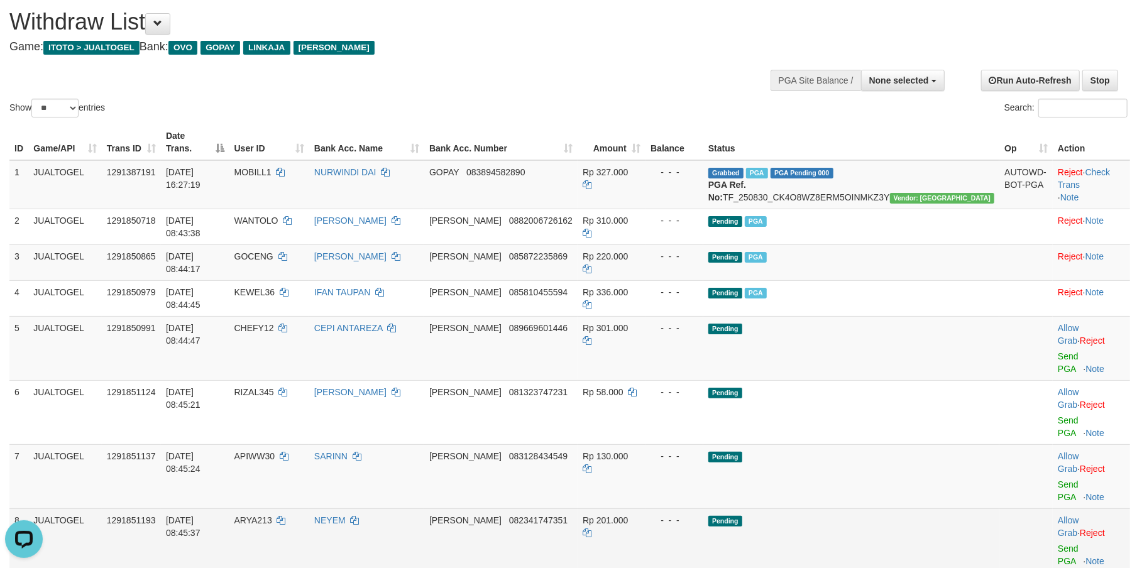
scroll to position [56, 0]
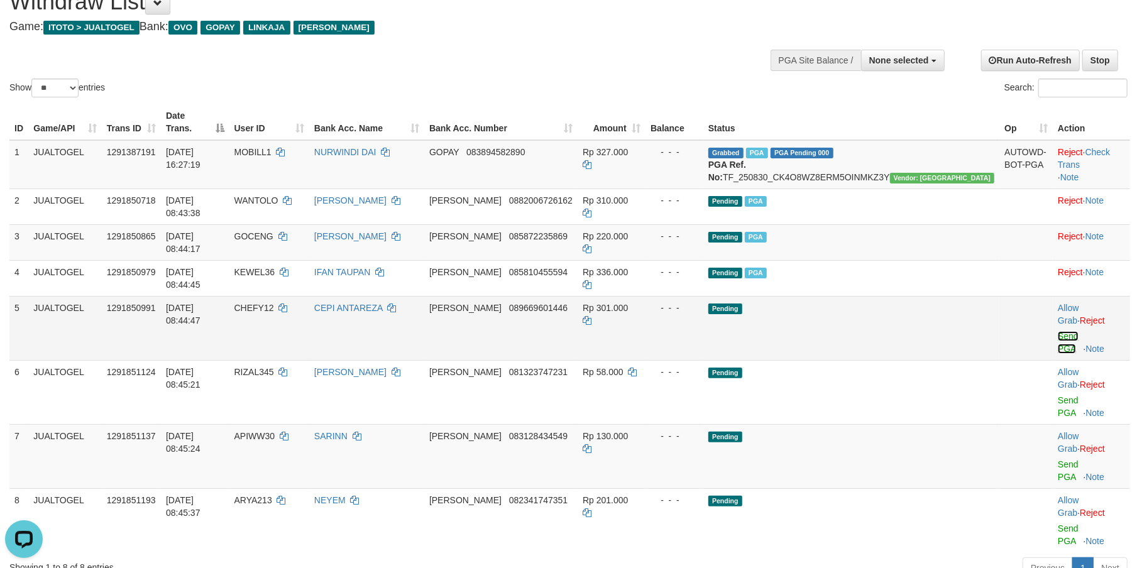
click at [1058, 331] on link "Send PGA" at bounding box center [1068, 342] width 21 height 23
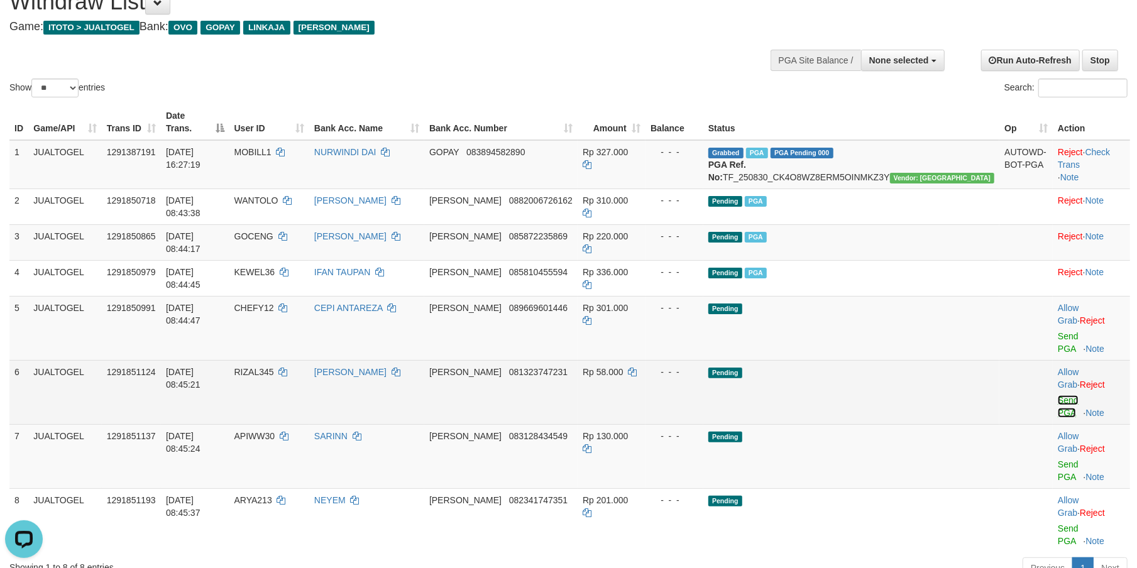
click at [1058, 395] on link "Send PGA" at bounding box center [1068, 406] width 21 height 23
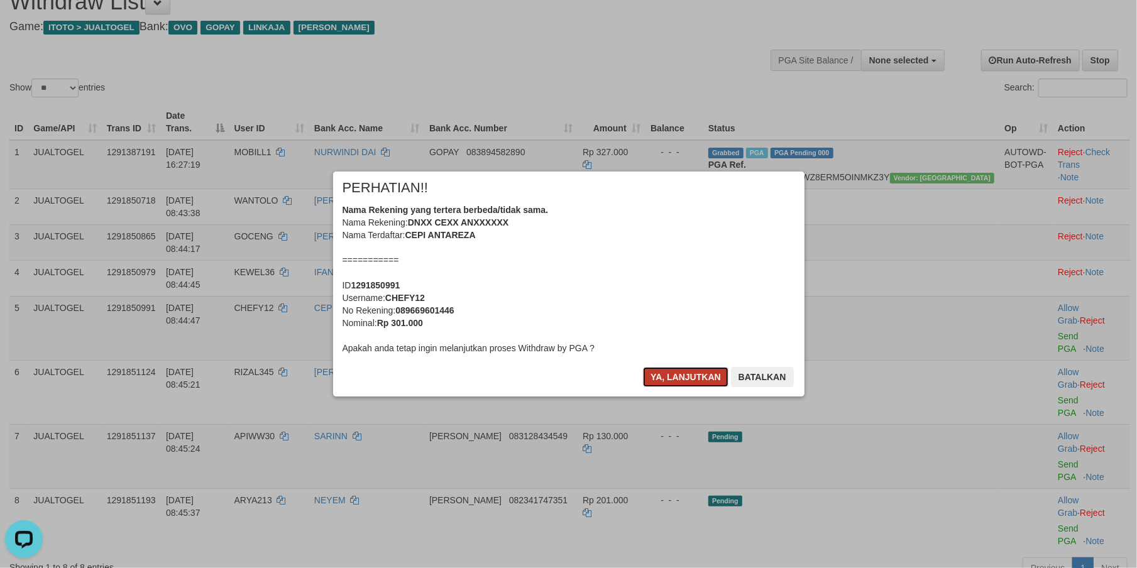
click at [662, 370] on button "Ya, lanjutkan" at bounding box center [685, 377] width 85 height 20
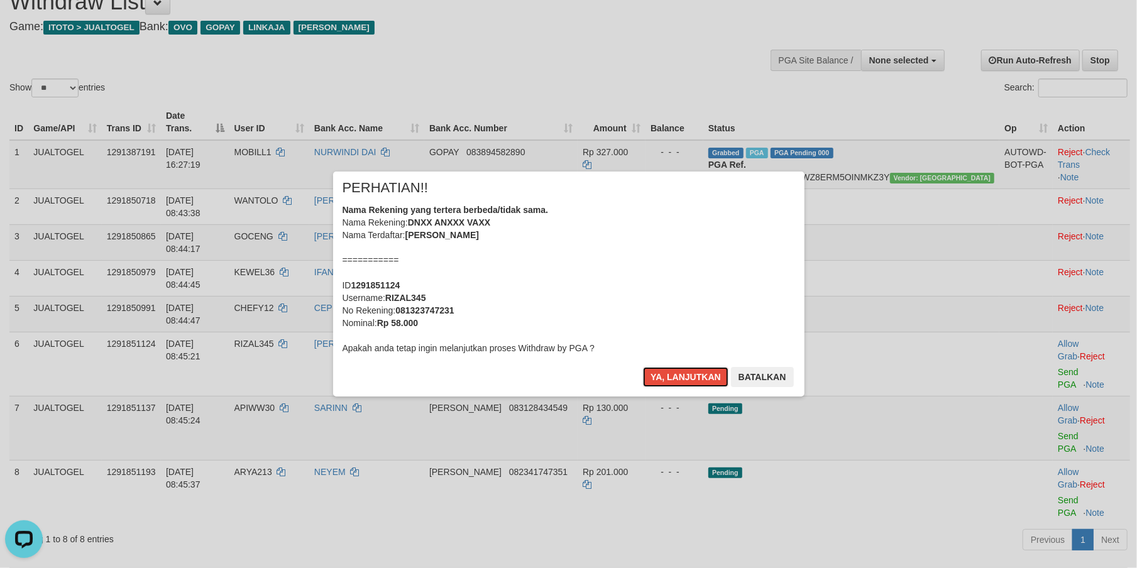
click at [662, 370] on button "Ya, lanjutkan" at bounding box center [685, 377] width 85 height 20
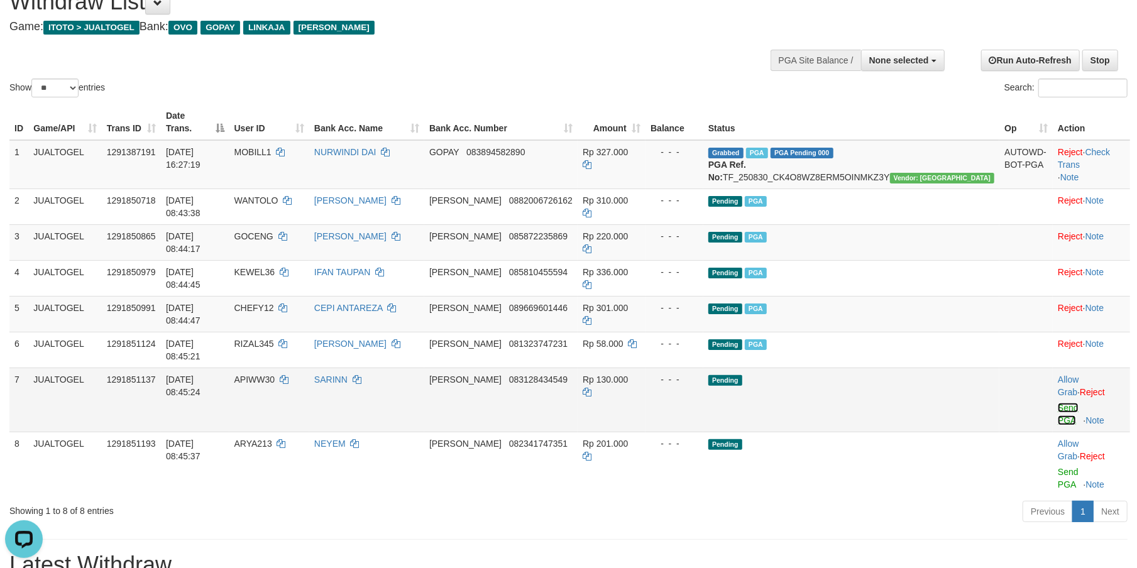
click at [1058, 403] on link "Send PGA" at bounding box center [1068, 414] width 21 height 23
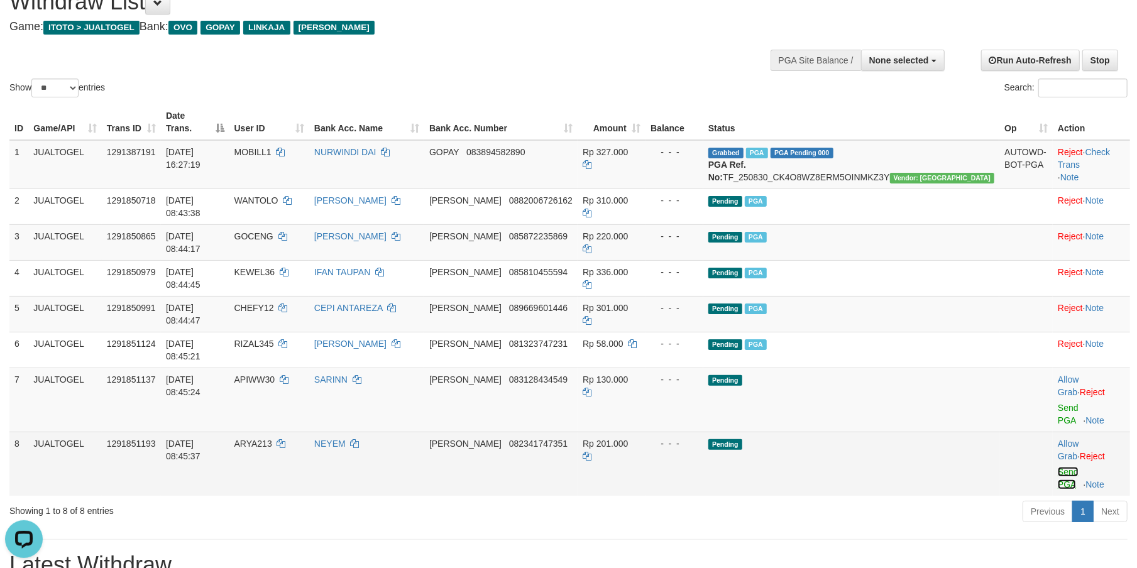
click at [1058, 467] on link "Send PGA" at bounding box center [1068, 478] width 21 height 23
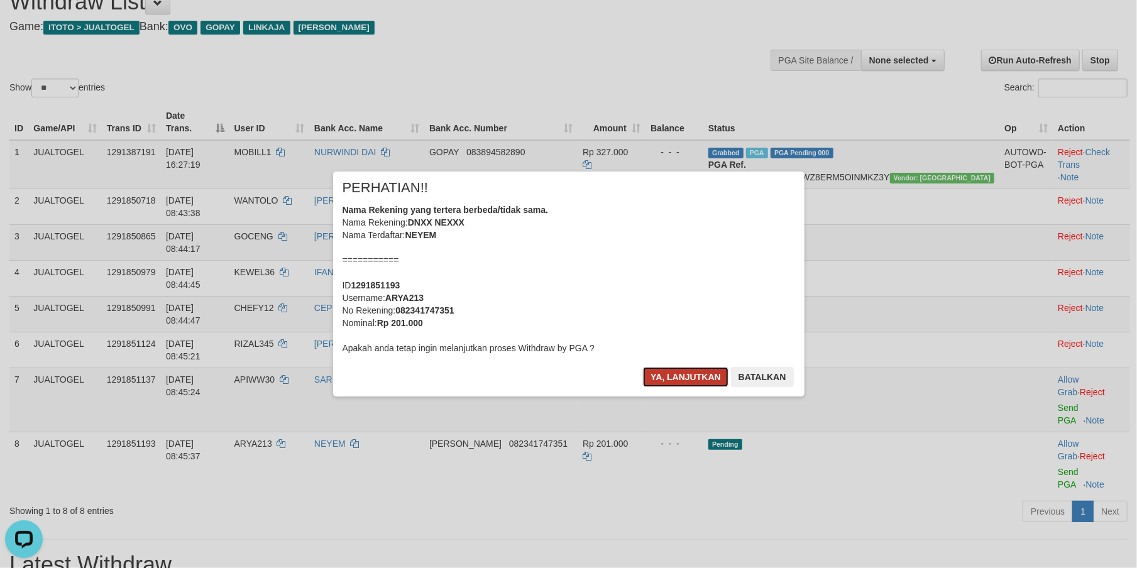
click at [657, 368] on button "Ya, lanjutkan" at bounding box center [685, 377] width 85 height 20
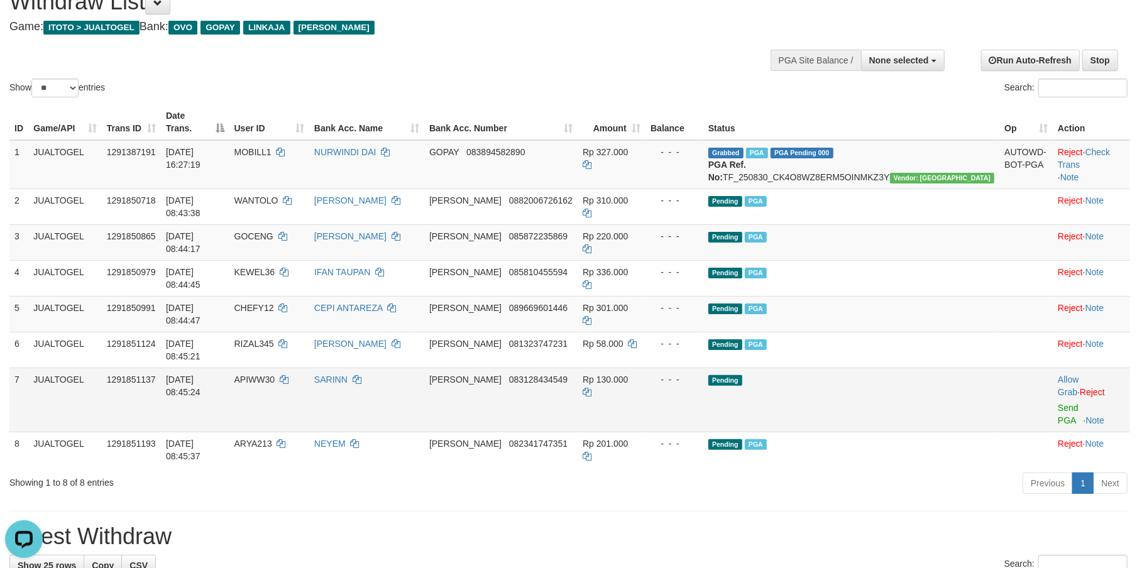
click at [275, 375] on span "APIWW30" at bounding box center [254, 380] width 41 height 10
copy td "APIWW30"
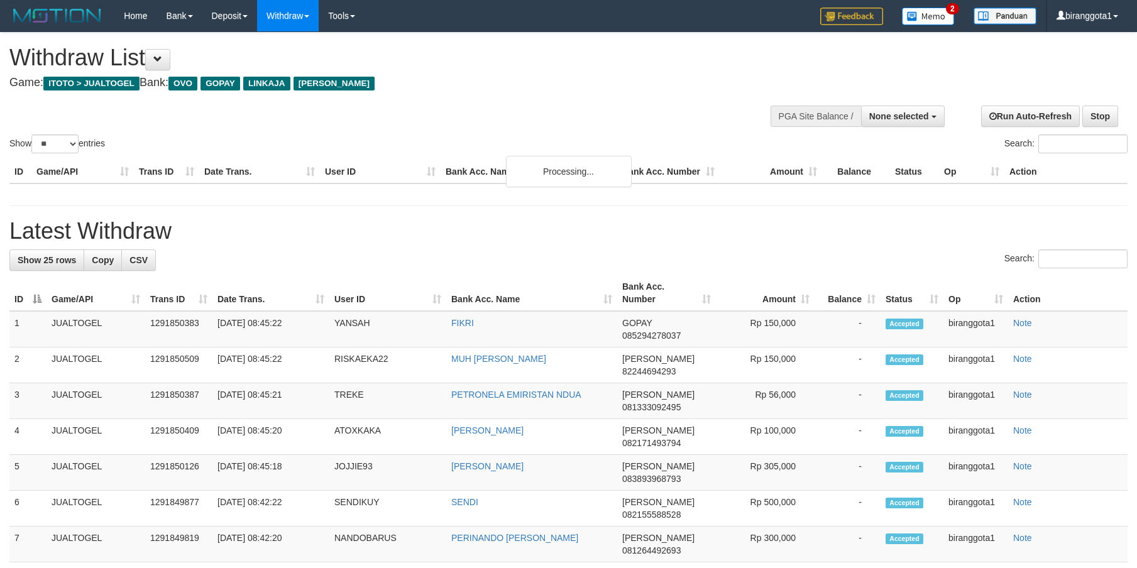
select select
select select "**"
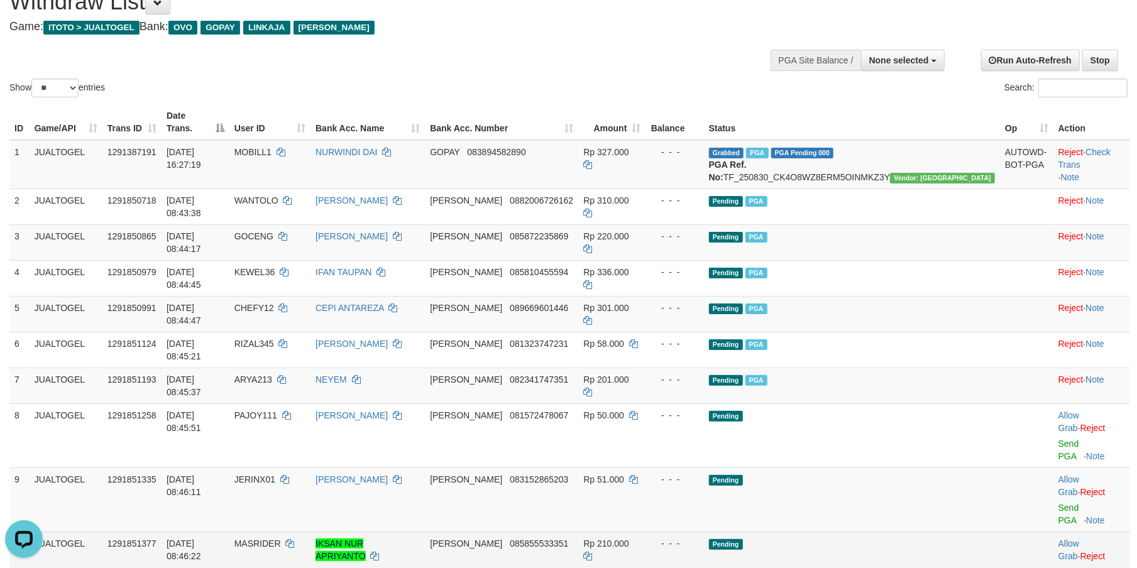
click at [704, 532] on td "- - -" at bounding box center [675, 564] width 58 height 64
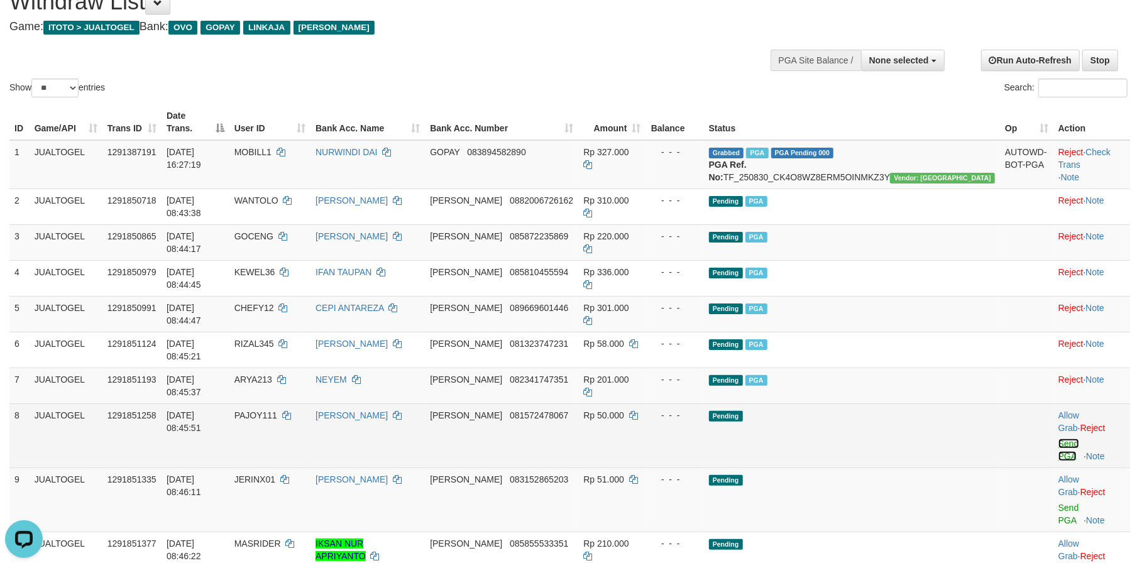
click at [1058, 439] on link "Send PGA" at bounding box center [1068, 450] width 21 height 23
click at [1058, 503] on link "Send PGA" at bounding box center [1068, 514] width 21 height 23
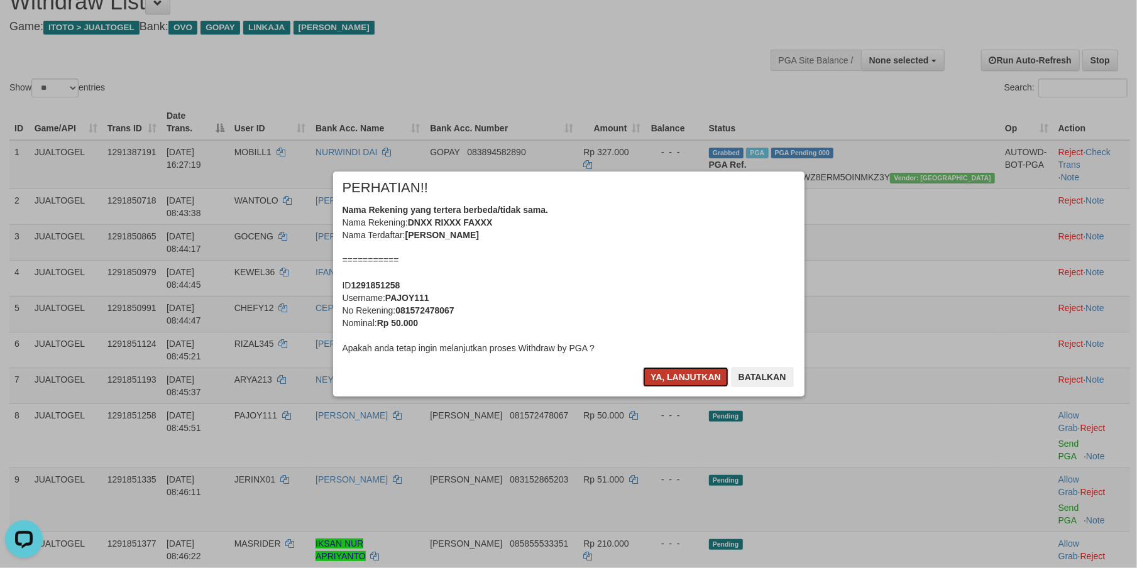
click at [675, 375] on button "Ya, lanjutkan" at bounding box center [685, 377] width 85 height 20
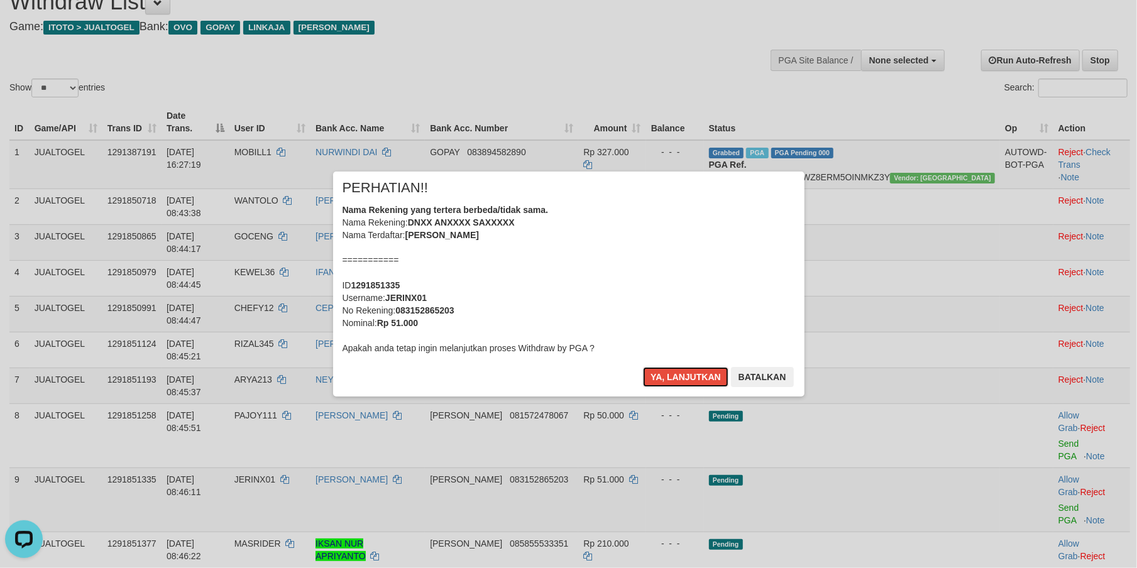
click at [675, 375] on button "Ya, lanjutkan" at bounding box center [685, 377] width 85 height 20
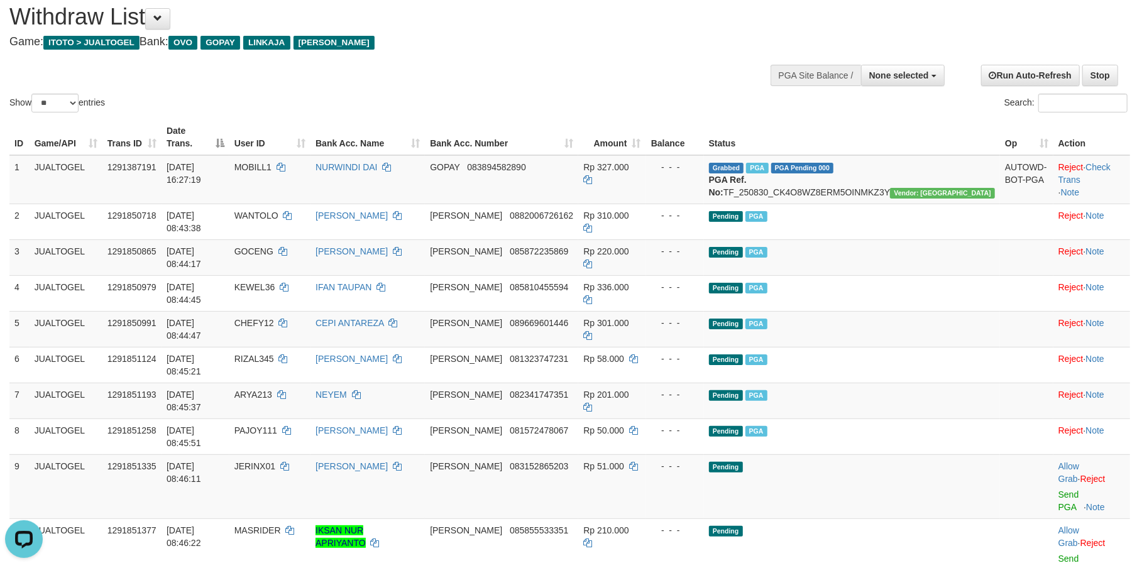
scroll to position [25, 0]
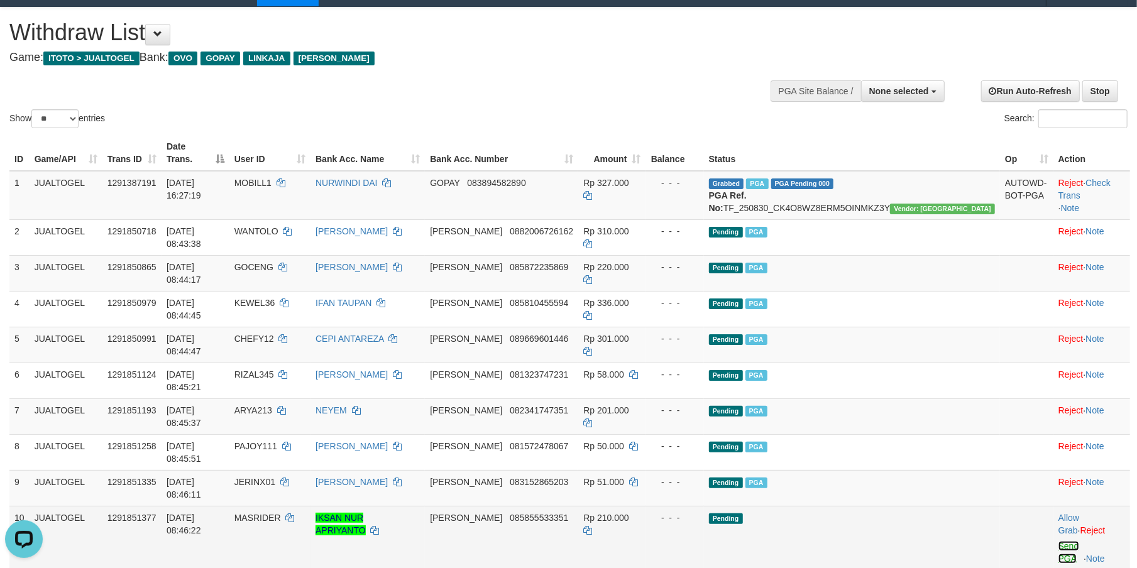
click at [1058, 541] on link "Send PGA" at bounding box center [1068, 552] width 21 height 23
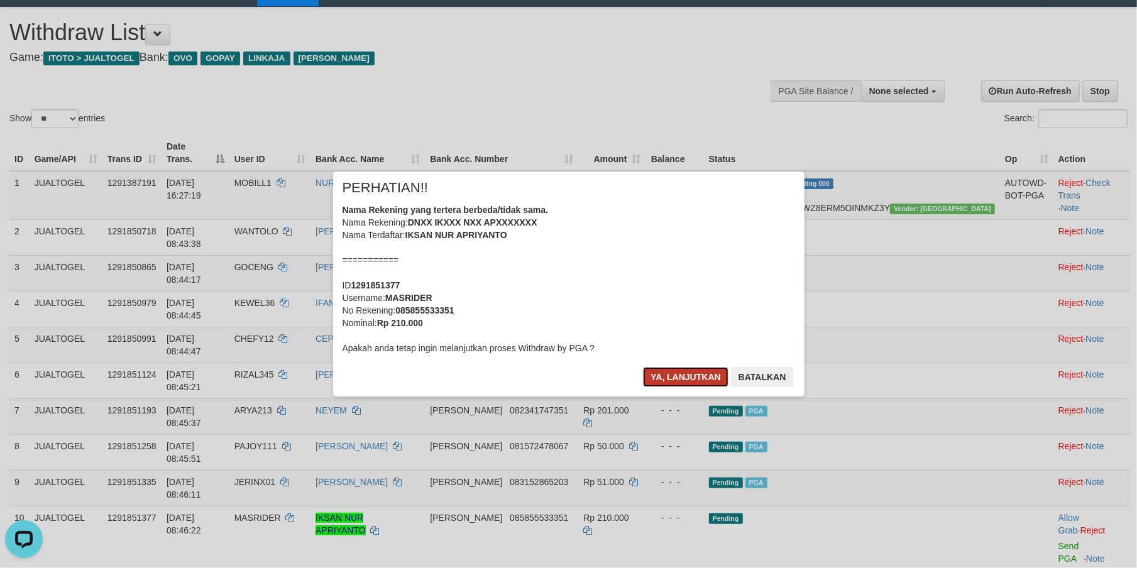
click at [660, 376] on button "Ya, lanjutkan" at bounding box center [685, 377] width 85 height 20
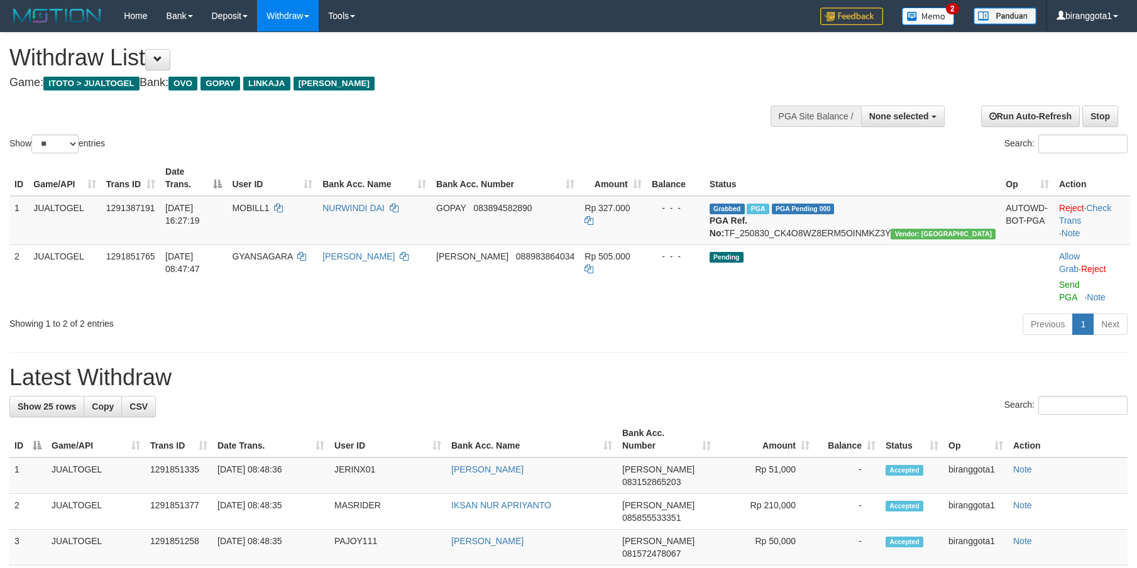
select select
select select "**"
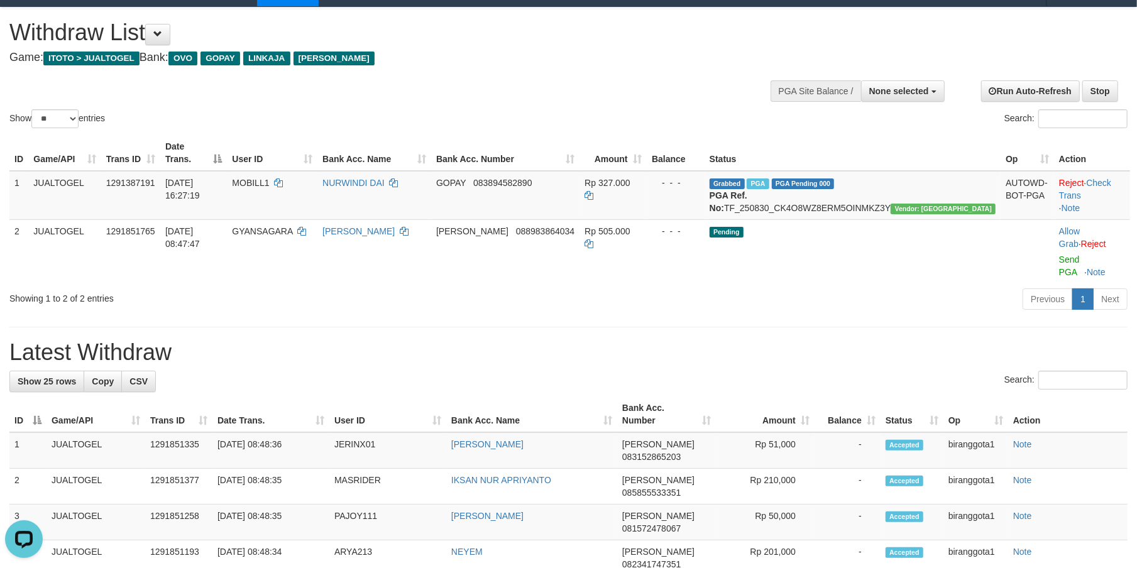
click at [780, 287] on div "Previous 1 Next" at bounding box center [805, 300] width 644 height 27
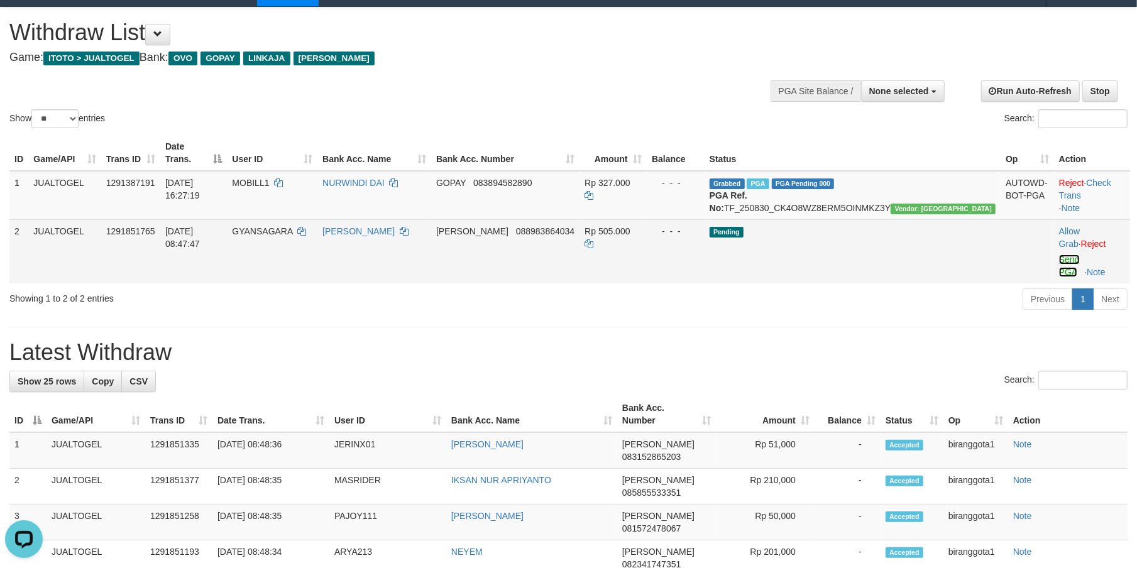
click at [1059, 255] on link "Send PGA" at bounding box center [1069, 266] width 21 height 23
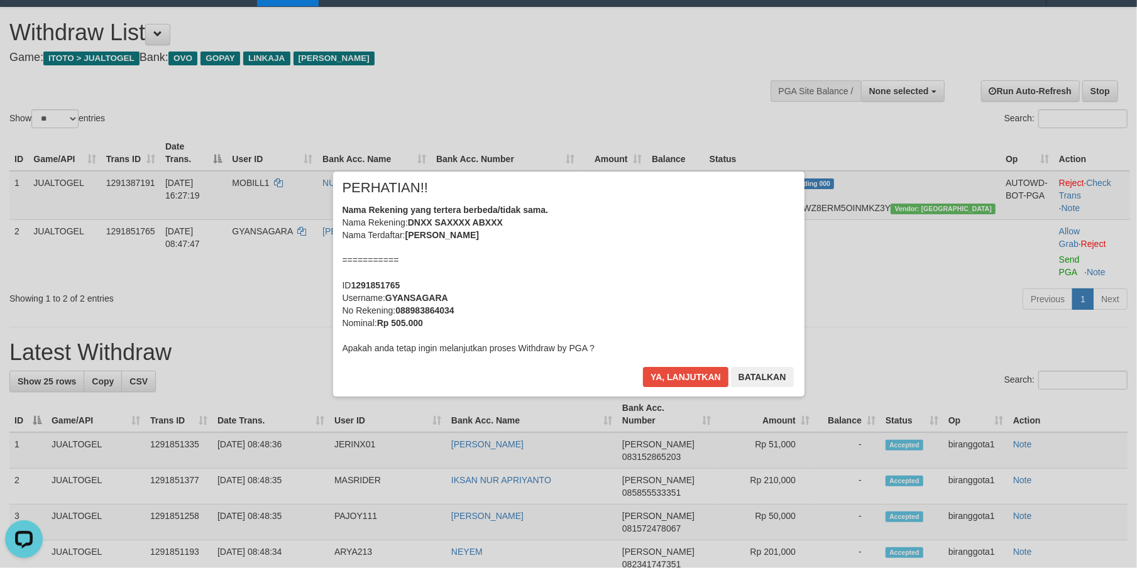
click at [561, 277] on div "Nama Rekening yang tertera berbeda/tidak sama. Nama Rekening: DNXX SAXXXX ABXXX…" at bounding box center [568, 279] width 452 height 151
click at [643, 367] on button "Ya, lanjutkan" at bounding box center [685, 377] width 85 height 20
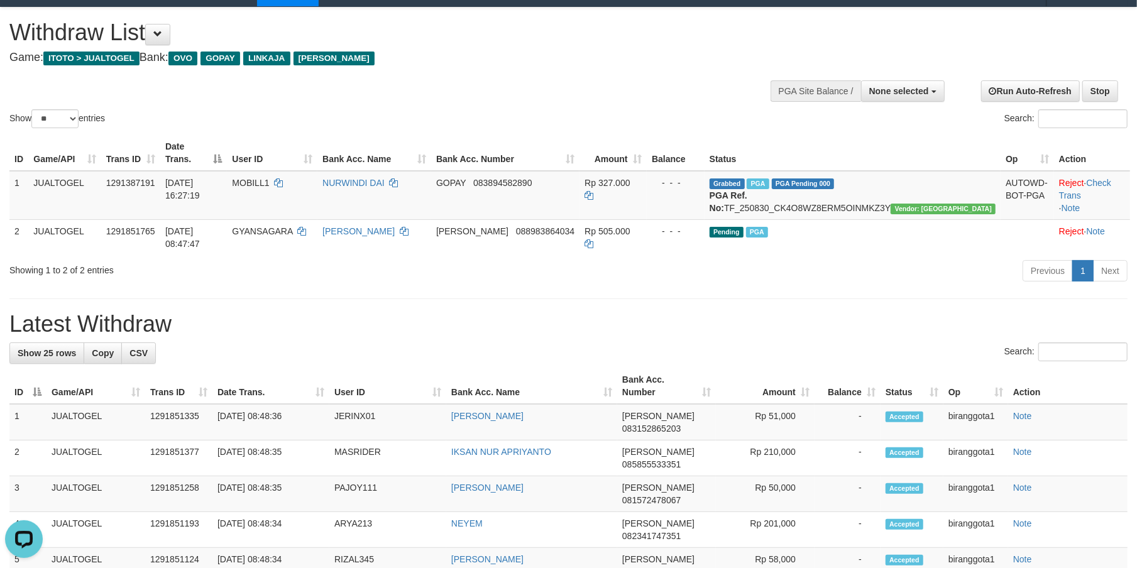
click at [842, 312] on h1 "Latest Withdraw" at bounding box center [568, 324] width 1118 height 25
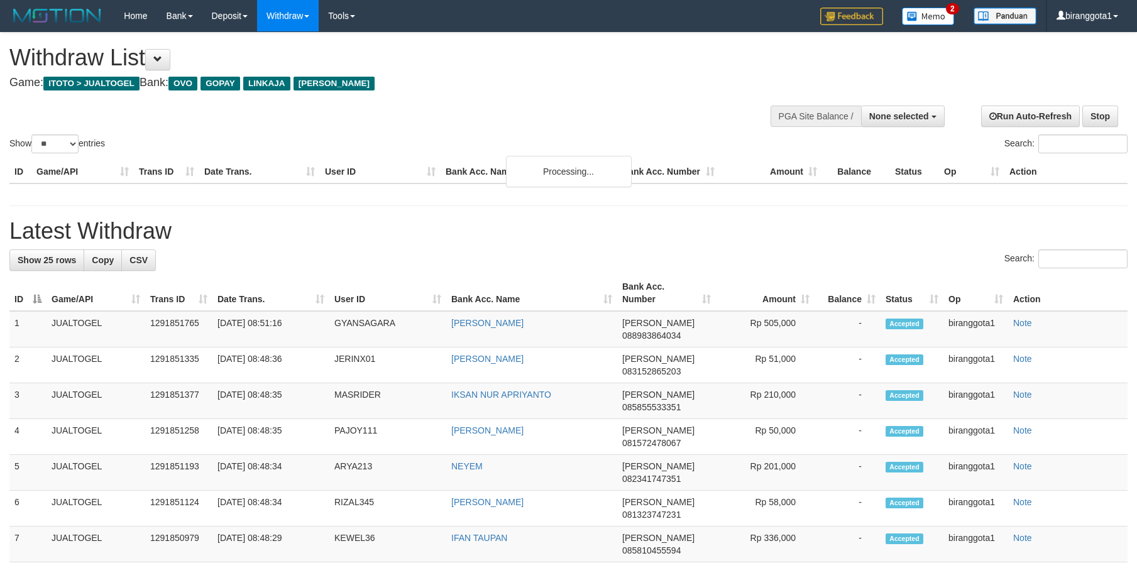
select select
select select "**"
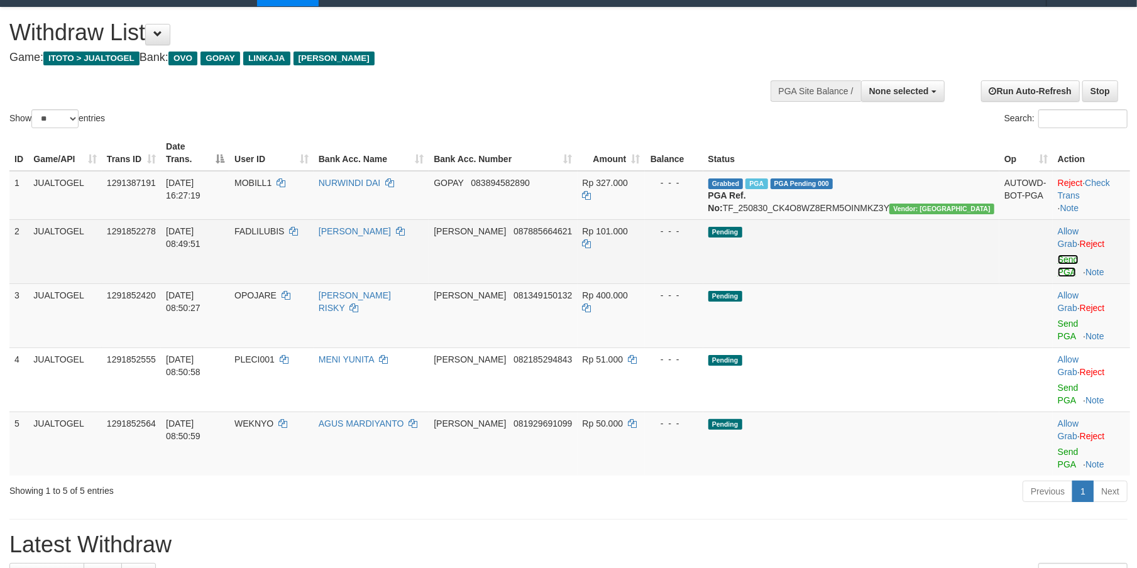
click at [1058, 255] on link "Send PGA" at bounding box center [1068, 266] width 21 height 23
click at [1058, 314] on div at bounding box center [1091, 315] width 67 height 3
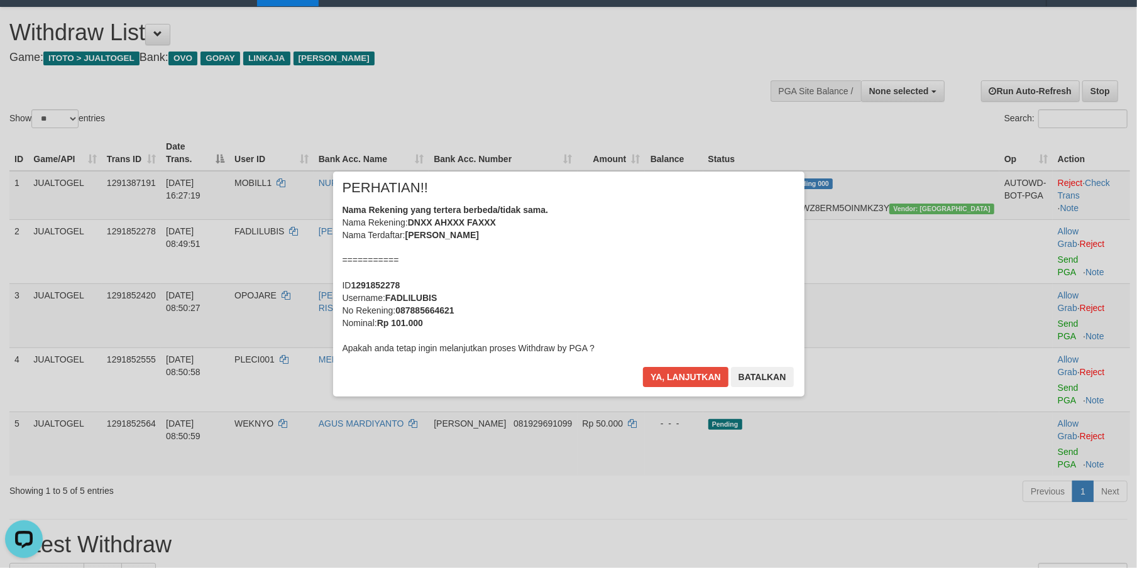
click at [659, 305] on div "Nama Rekening yang tertera berbeda/tidak sama. Nama Rekening: DNXX AHXXX FAXXX …" at bounding box center [568, 279] width 452 height 151
click at [643, 367] on button "Ya, lanjutkan" at bounding box center [685, 377] width 85 height 20
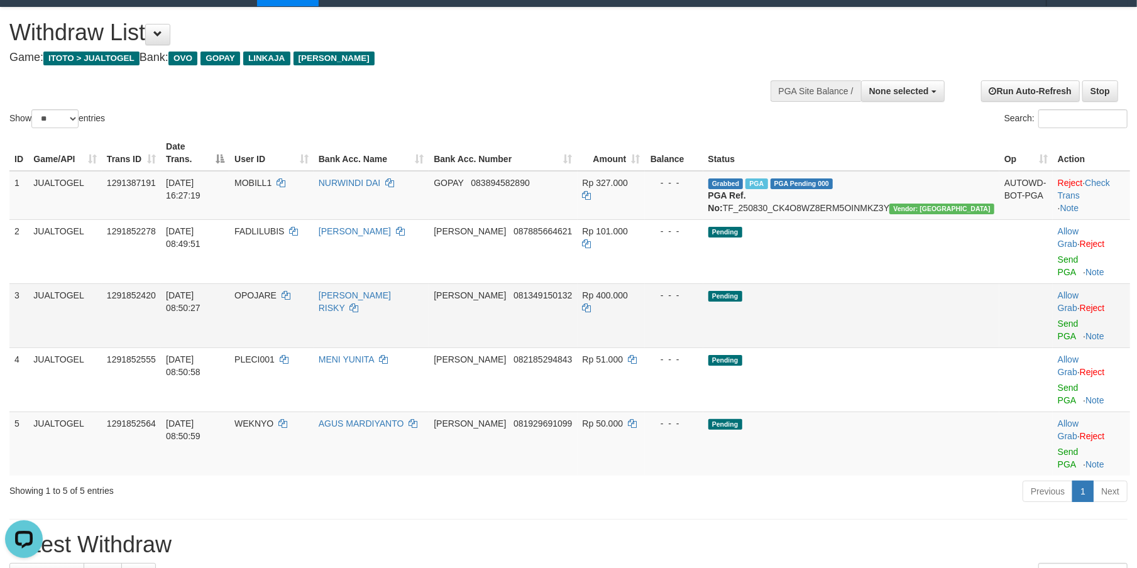
scroll to position [9, 0]
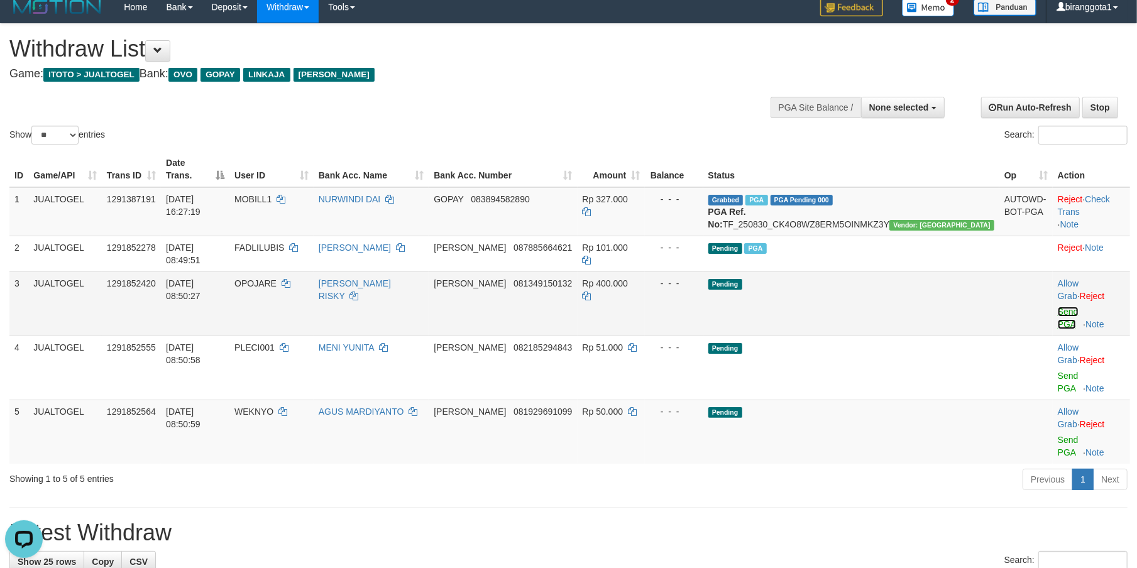
click at [1058, 307] on link "Send PGA" at bounding box center [1068, 318] width 21 height 23
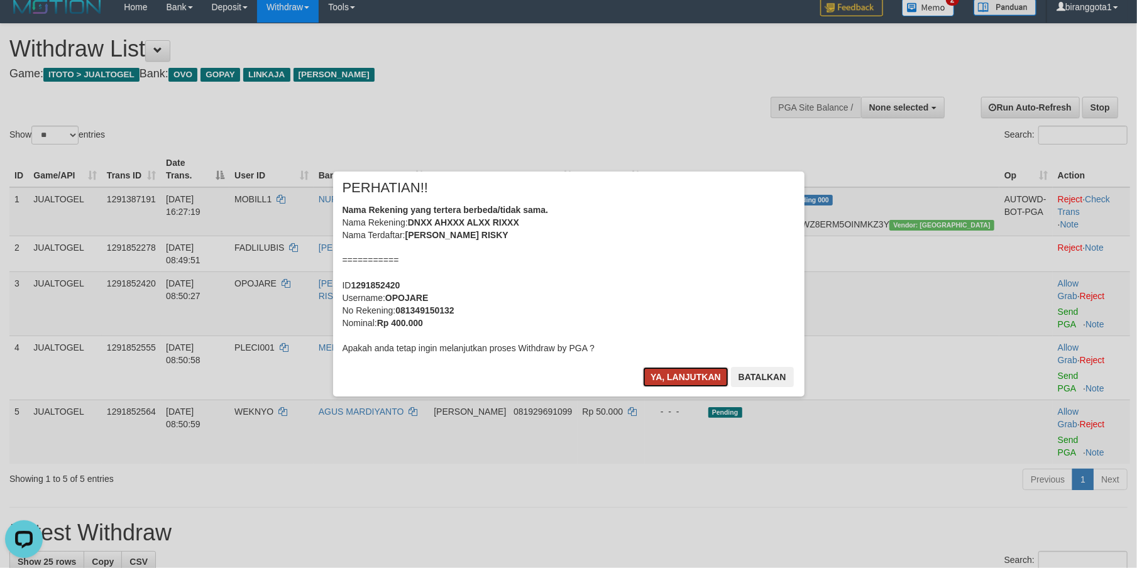
click at [667, 371] on button "Ya, lanjutkan" at bounding box center [685, 377] width 85 height 20
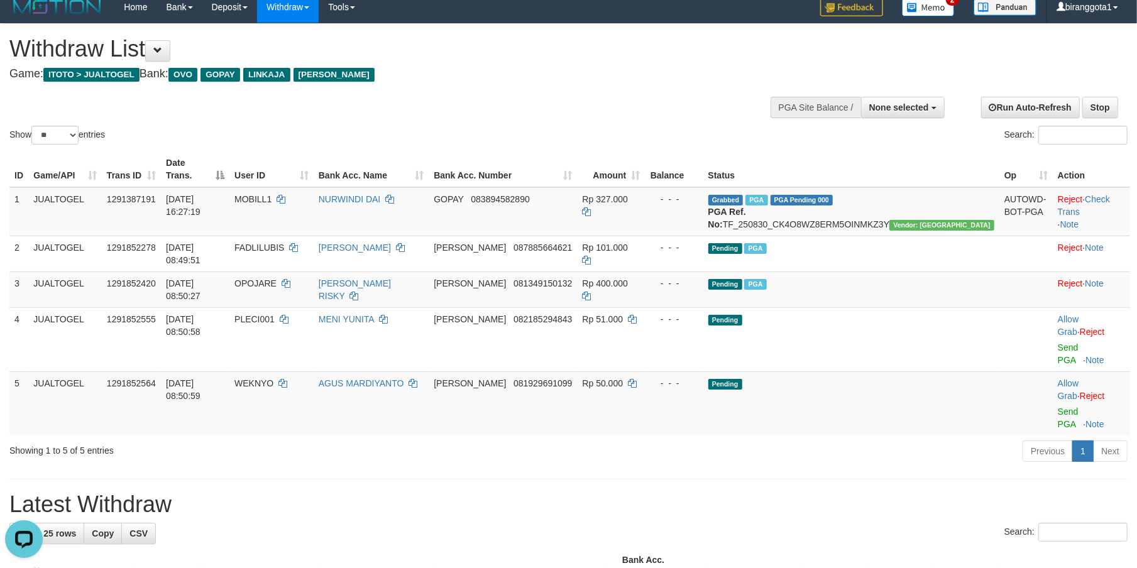
click at [566, 439] on div "Previous 1 Next" at bounding box center [805, 452] width 644 height 27
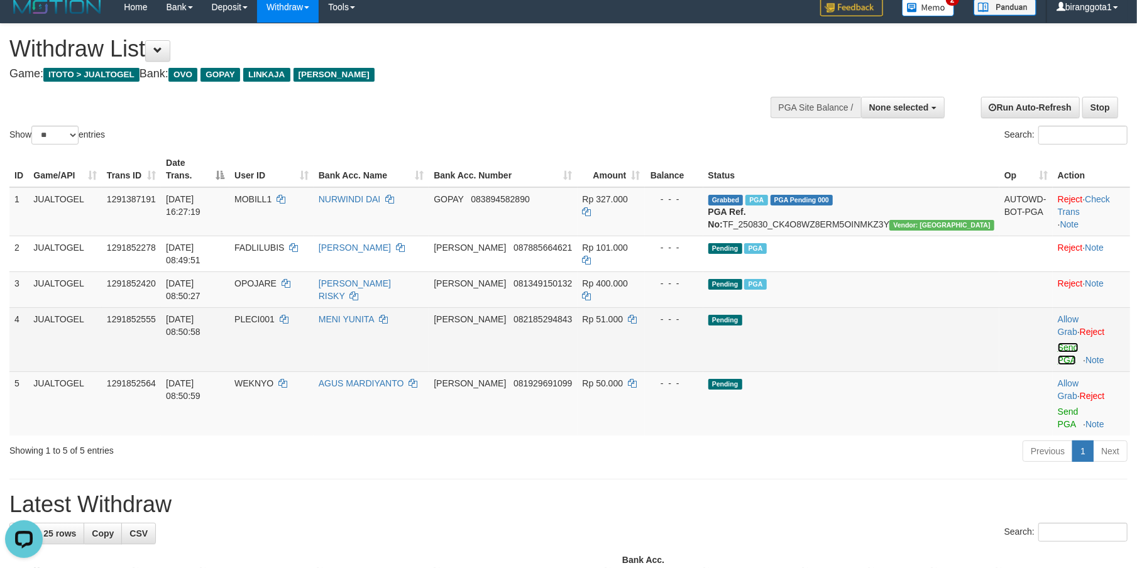
click at [1058, 342] on link "Send PGA" at bounding box center [1068, 353] width 21 height 23
click at [1058, 407] on link "Send PGA" at bounding box center [1068, 418] width 21 height 23
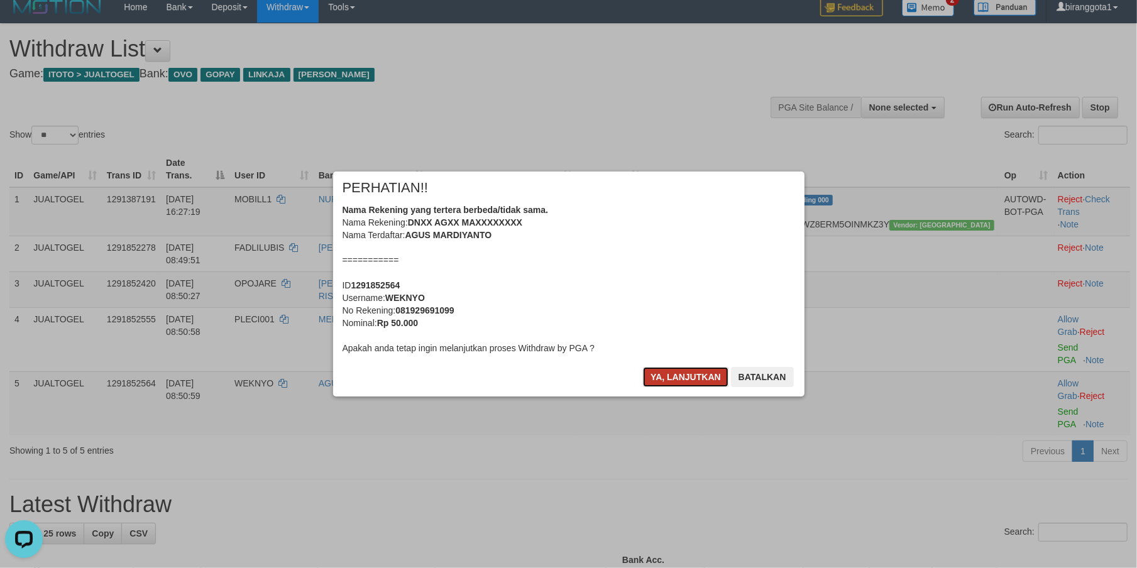
click at [691, 382] on button "Ya, lanjutkan" at bounding box center [685, 377] width 85 height 20
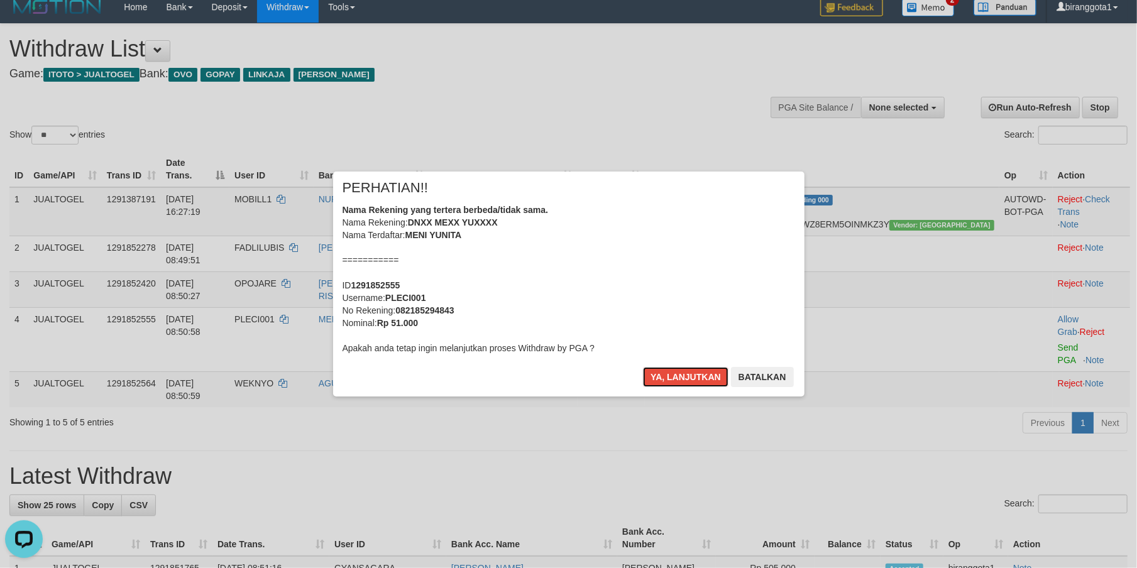
click at [691, 382] on button "Ya, lanjutkan" at bounding box center [685, 377] width 85 height 20
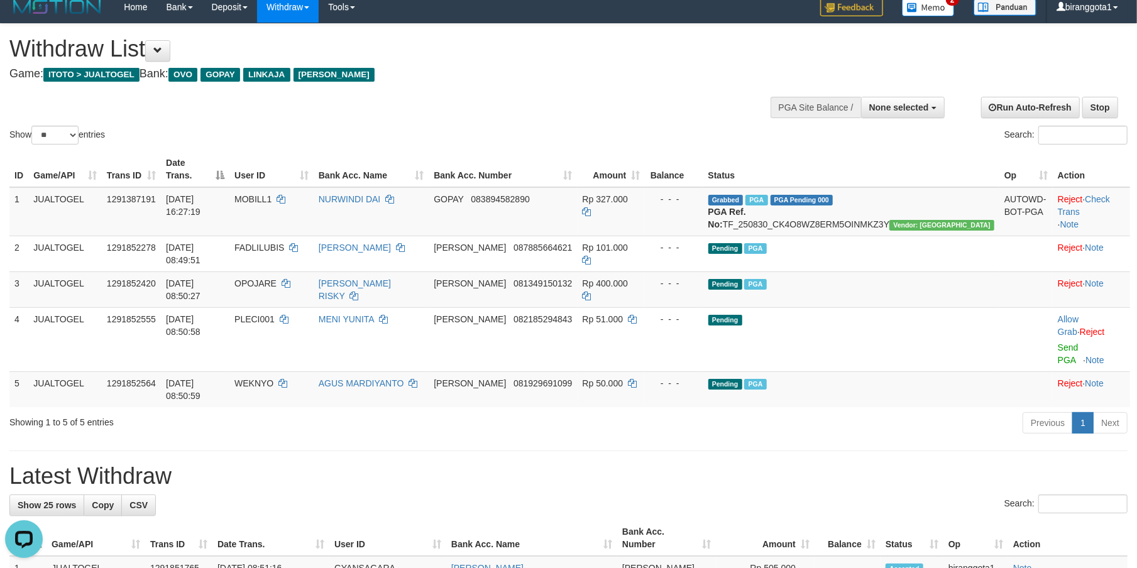
scroll to position [0, 0]
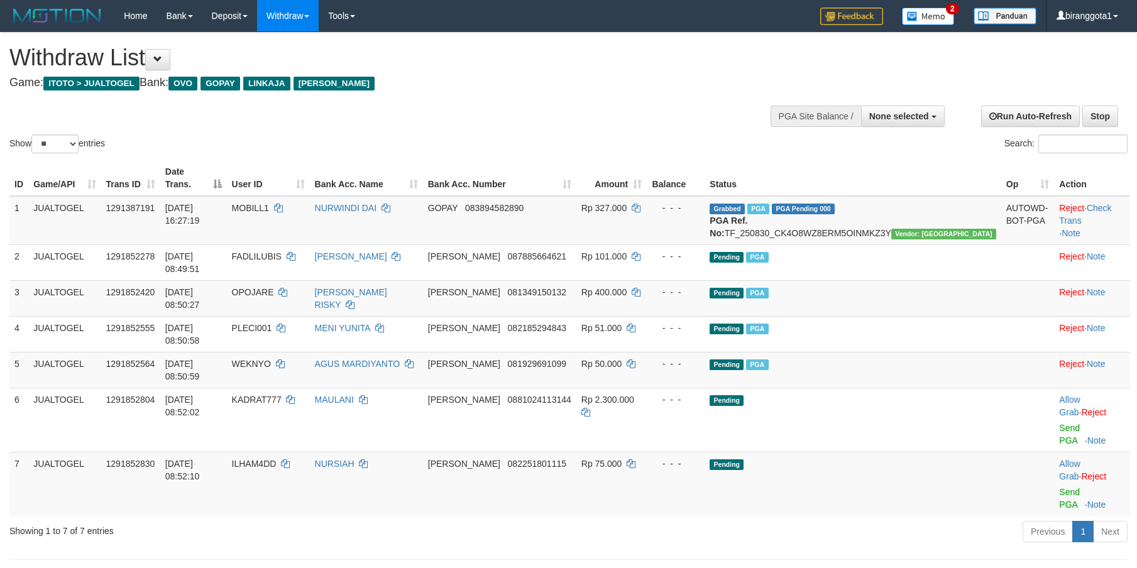
select select
select select "**"
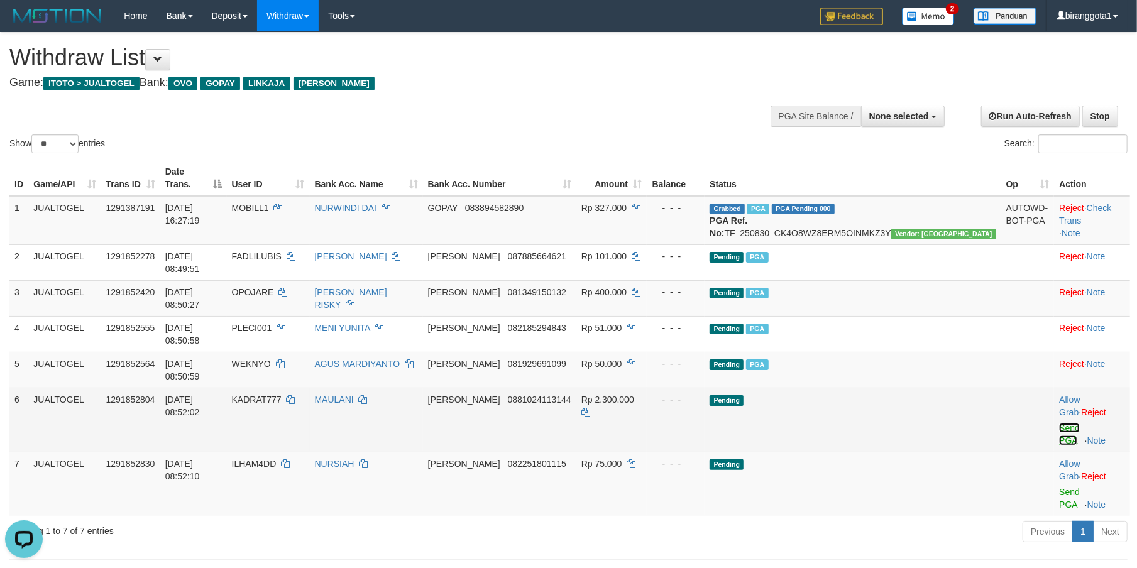
click at [1059, 423] on link "Send PGA" at bounding box center [1069, 434] width 21 height 23
click at [1059, 487] on link "Send PGA" at bounding box center [1069, 498] width 21 height 23
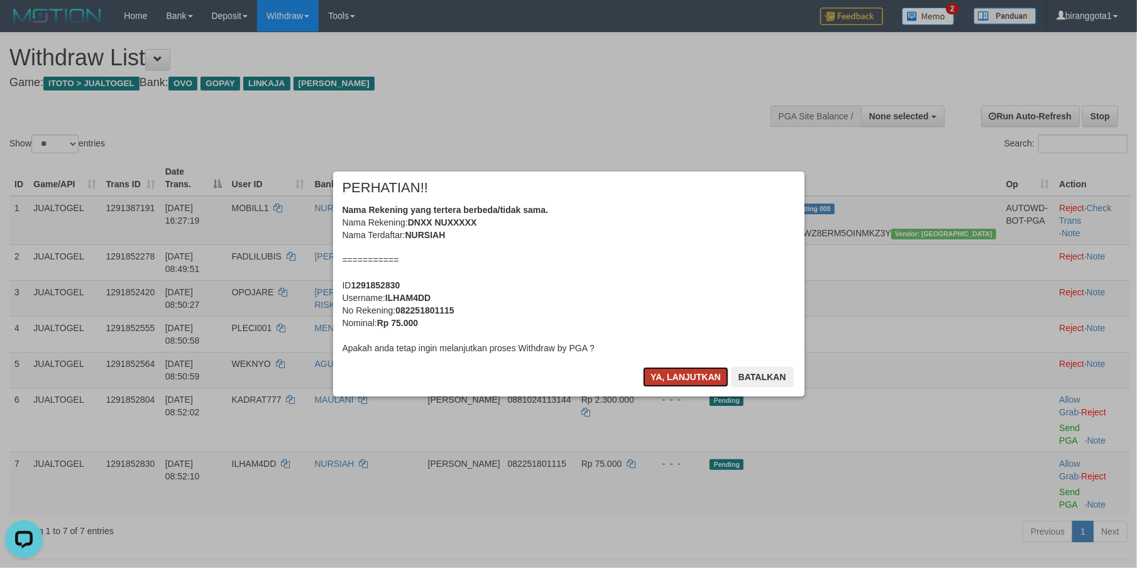
click at [659, 373] on button "Ya, lanjutkan" at bounding box center [685, 377] width 85 height 20
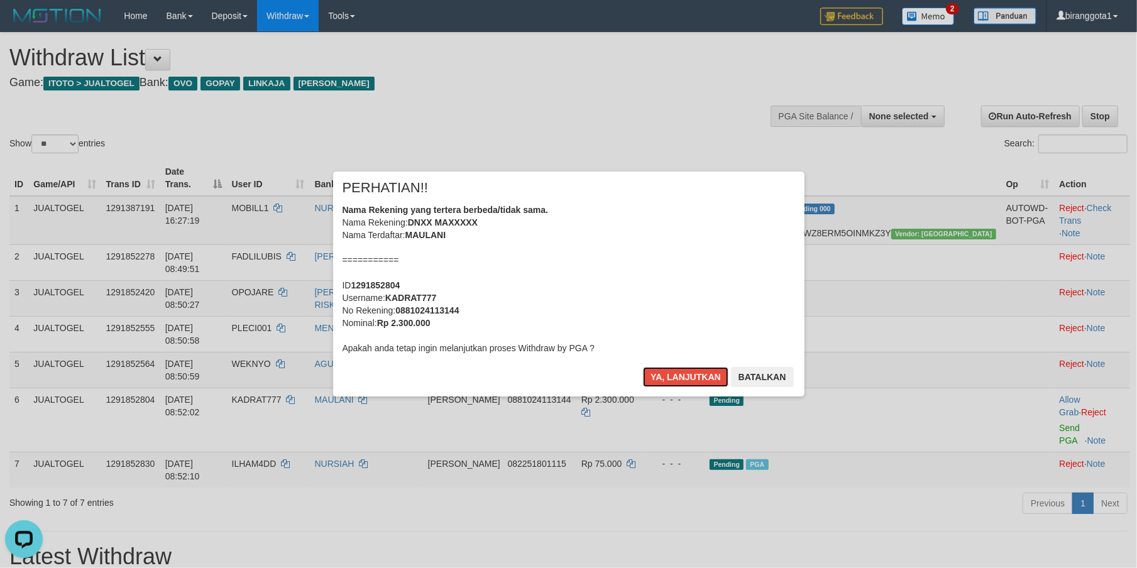
click at [659, 373] on button "Ya, lanjutkan" at bounding box center [685, 377] width 85 height 20
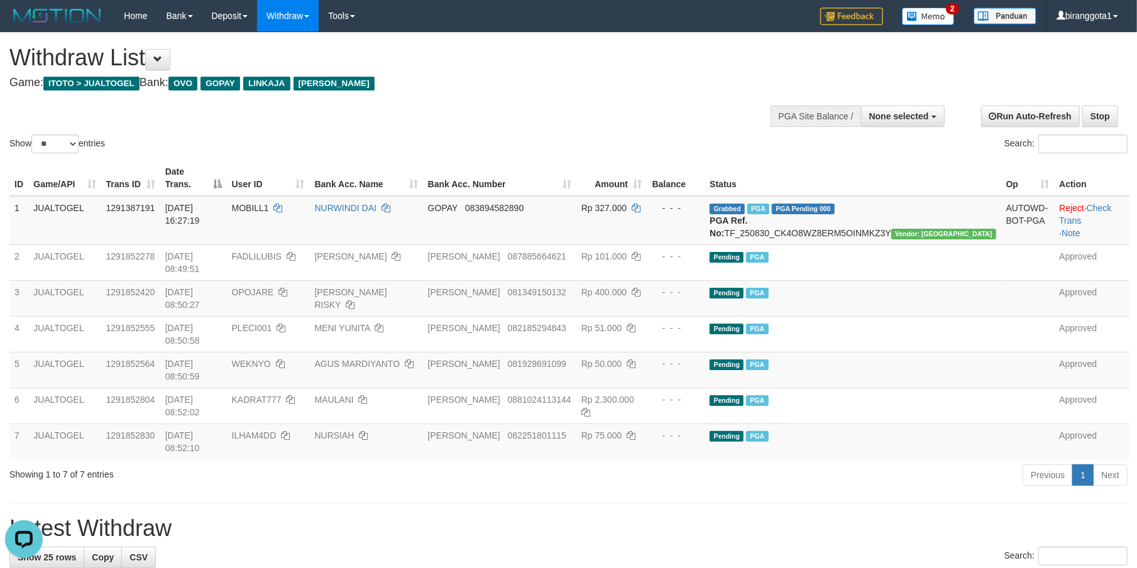
click at [704, 503] on hr at bounding box center [568, 503] width 1118 height 1
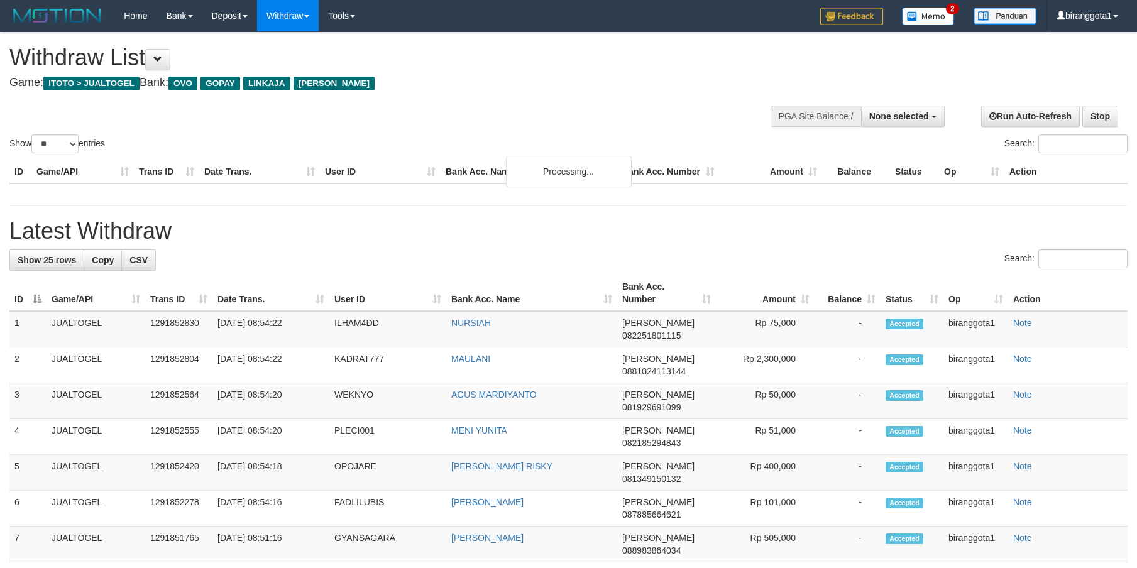
select select
select select "**"
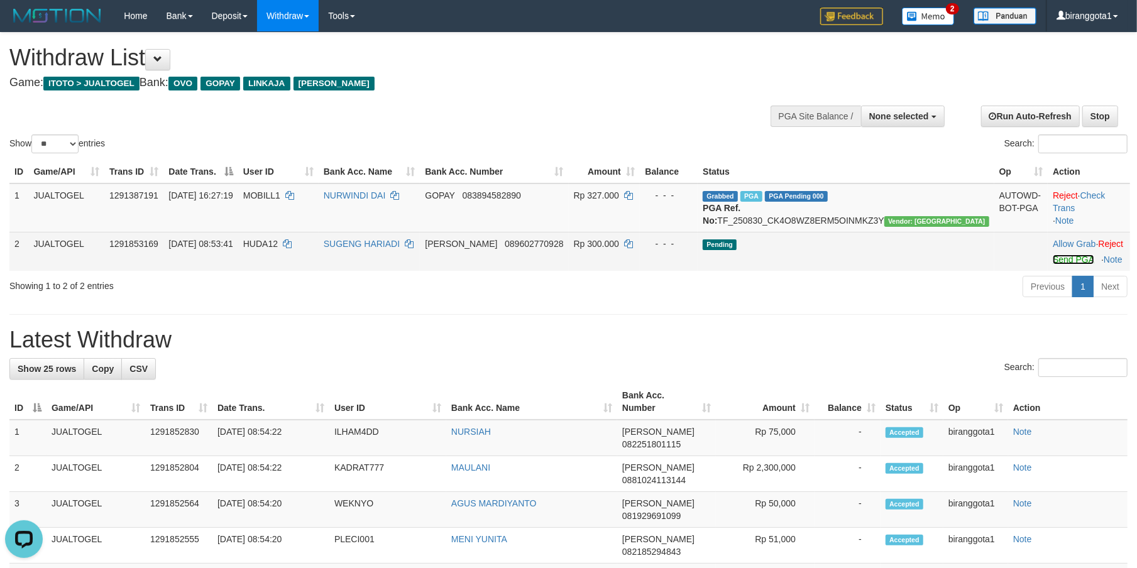
click at [1053, 265] on link "Send PGA" at bounding box center [1073, 260] width 41 height 10
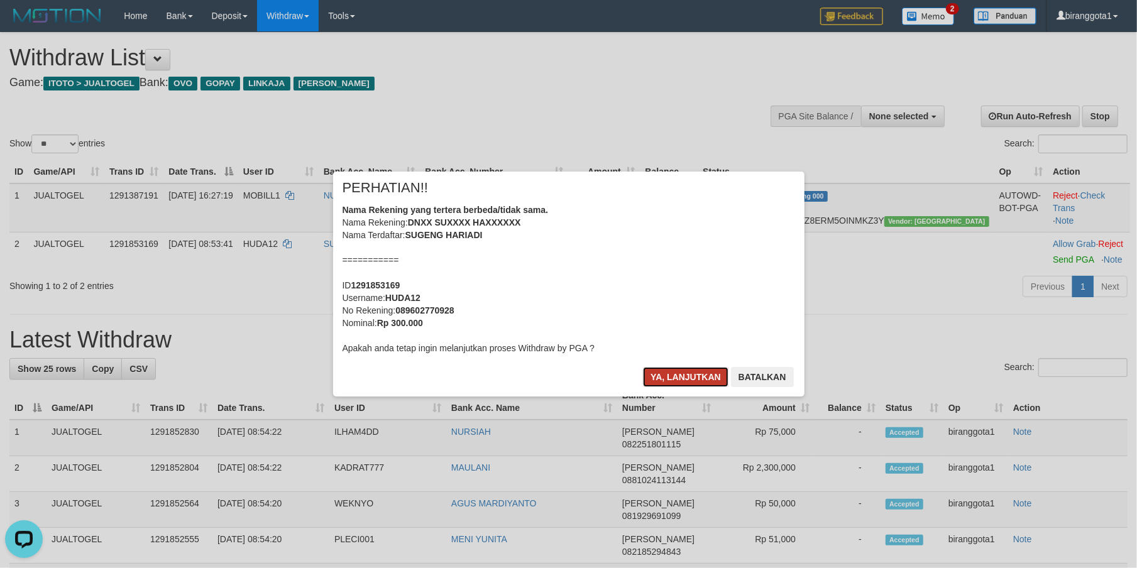
click at [654, 378] on button "Ya, lanjutkan" at bounding box center [685, 377] width 85 height 20
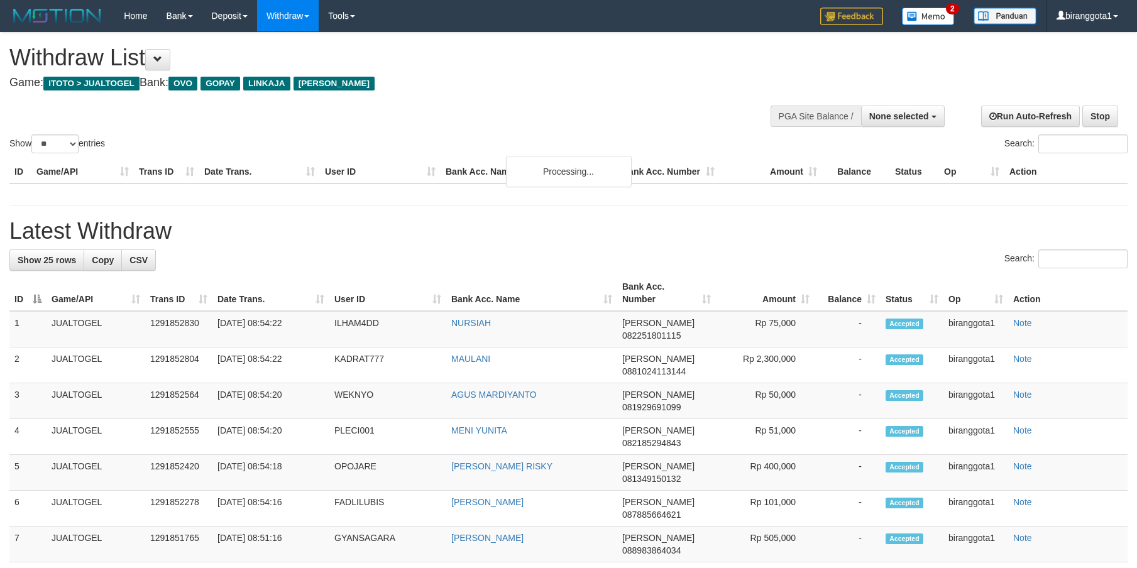
select select
select select "**"
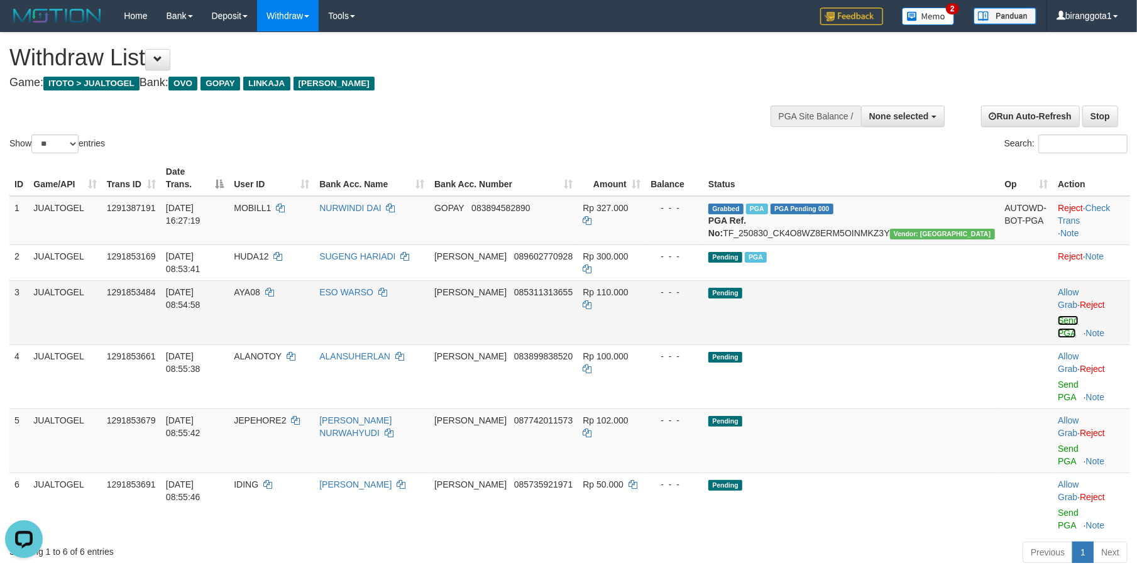
click at [1058, 315] on link "Send PGA" at bounding box center [1068, 326] width 21 height 23
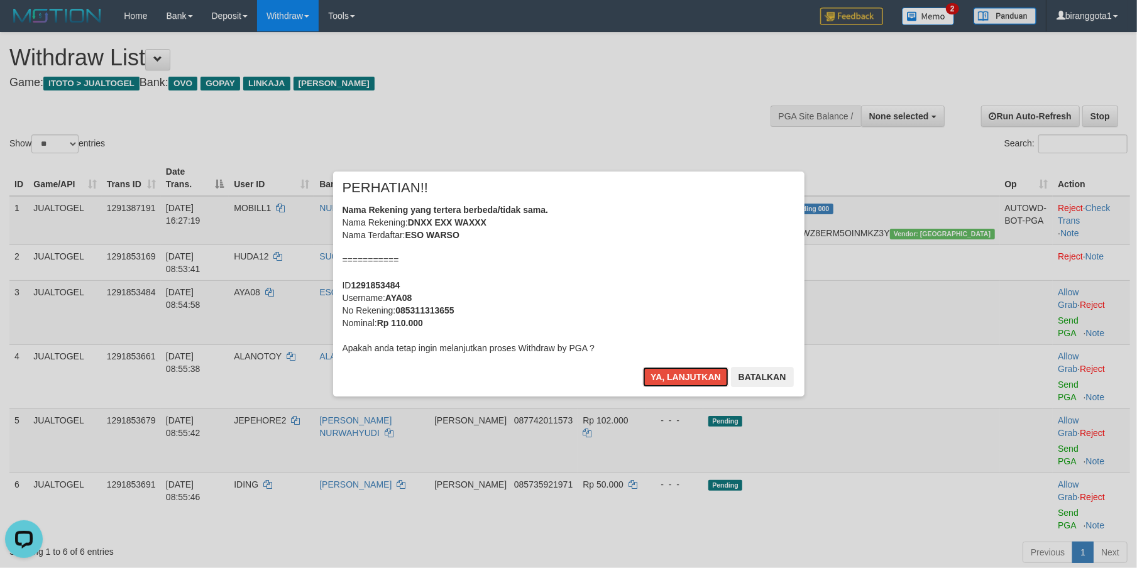
click at [667, 299] on div "Nama Rekening yang tertera berbeda/tidak sama. Nama Rekening: DNXX EXX WAXXX Na…" at bounding box center [568, 279] width 452 height 151
click at [643, 367] on button "Ya, lanjutkan" at bounding box center [685, 377] width 85 height 20
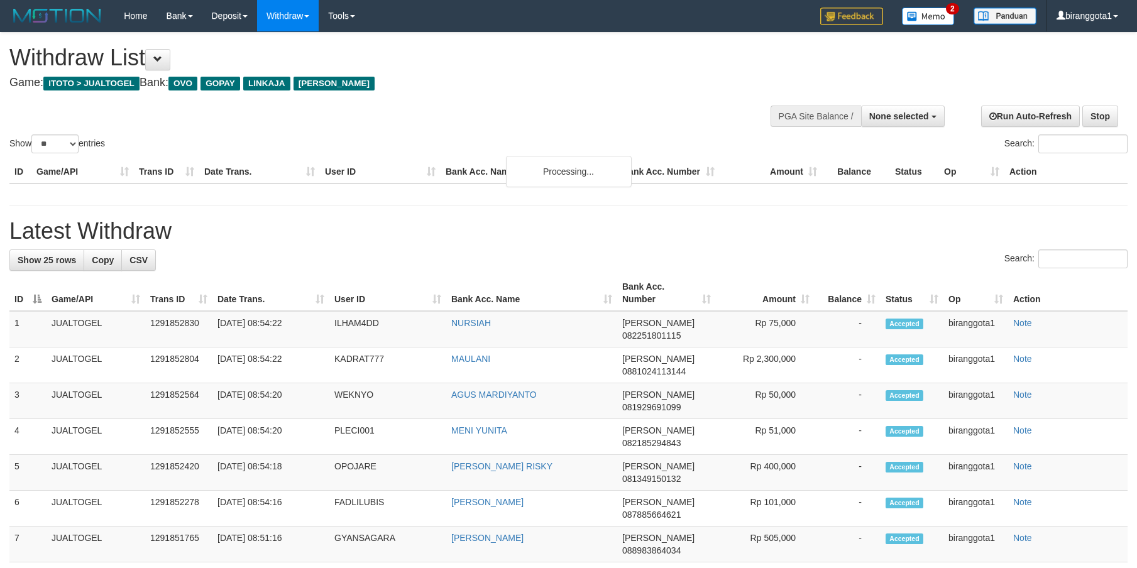
select select
select select "**"
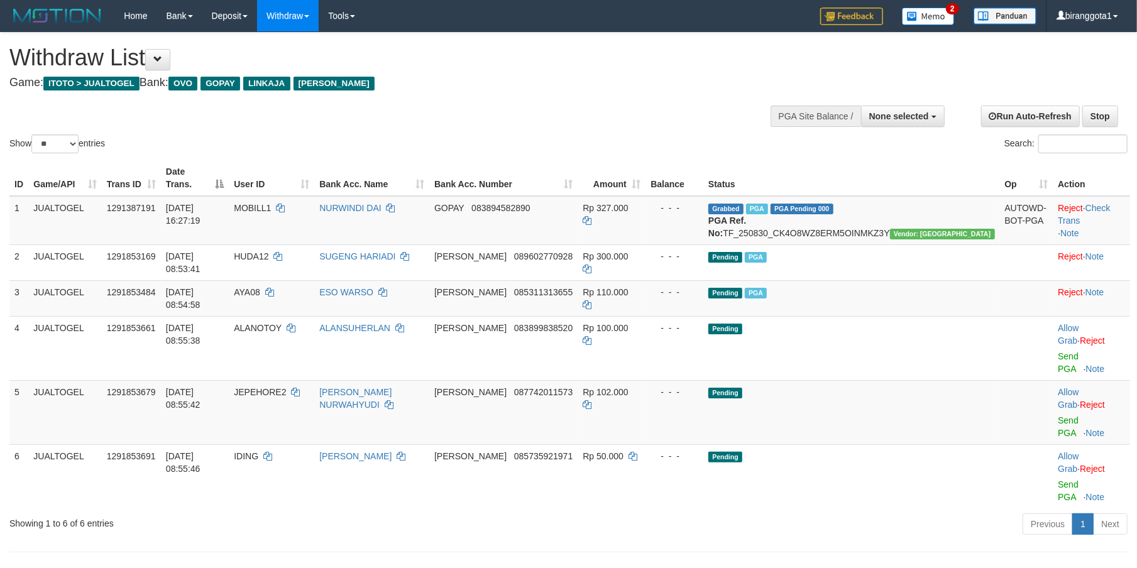
drag, startPoint x: 754, startPoint y: 441, endPoint x: 743, endPoint y: 441, distance: 11.3
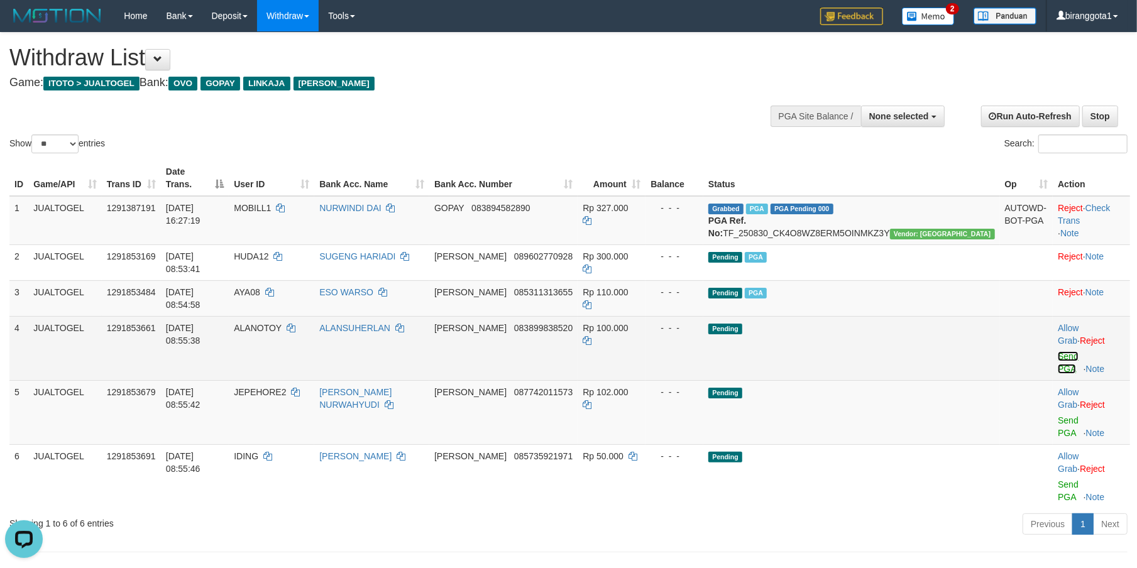
click at [1058, 351] on link "Send PGA" at bounding box center [1068, 362] width 21 height 23
click at [1053, 444] on td "Allow Grab · Reject Send PGA · Note" at bounding box center [1091, 476] width 77 height 64
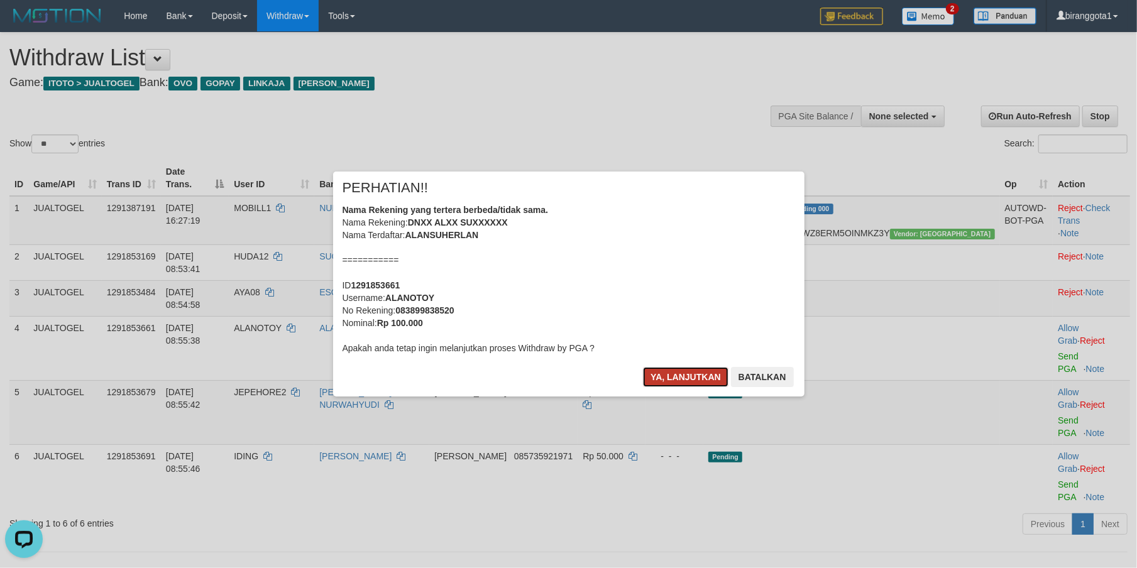
click at [691, 375] on button "Ya, lanjutkan" at bounding box center [685, 377] width 85 height 20
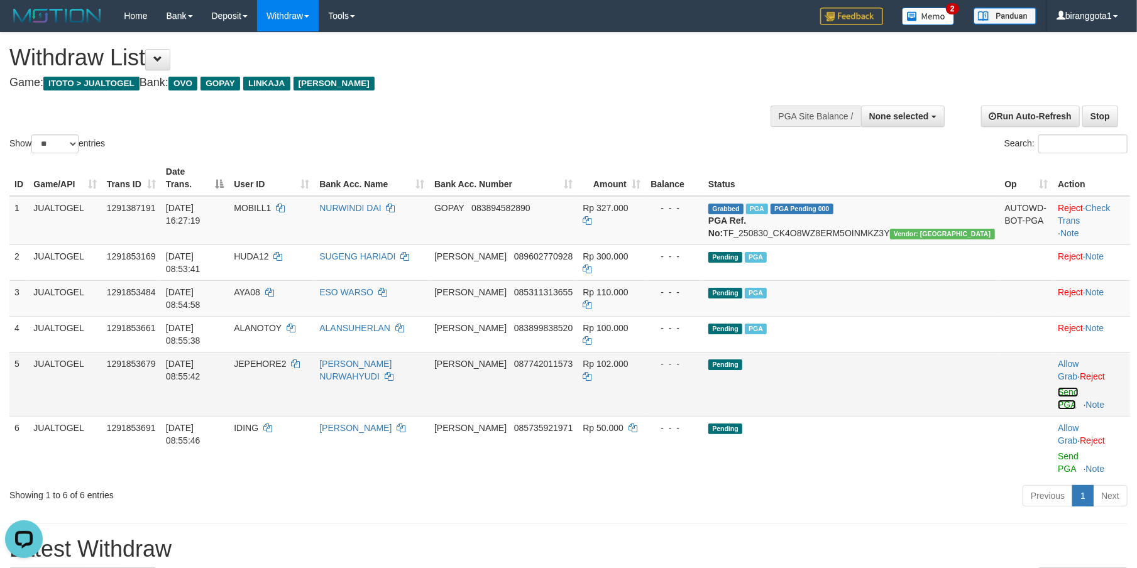
click at [1058, 387] on link "Send PGA" at bounding box center [1068, 398] width 21 height 23
click at [1053, 416] on td "Allow Grab · Reject Send PGA · Note" at bounding box center [1091, 448] width 77 height 64
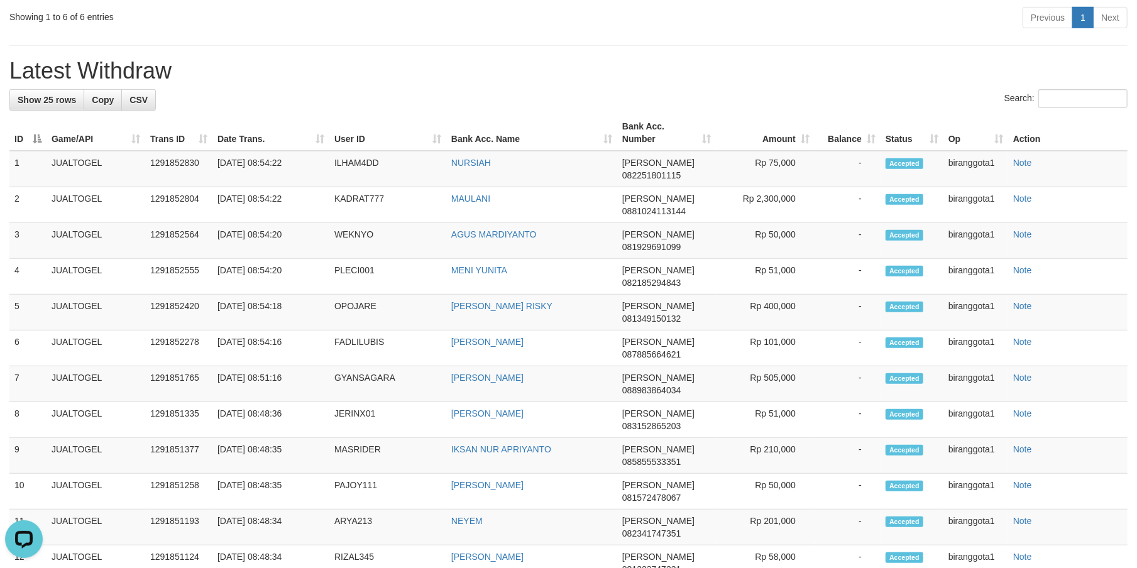
scroll to position [496, 0]
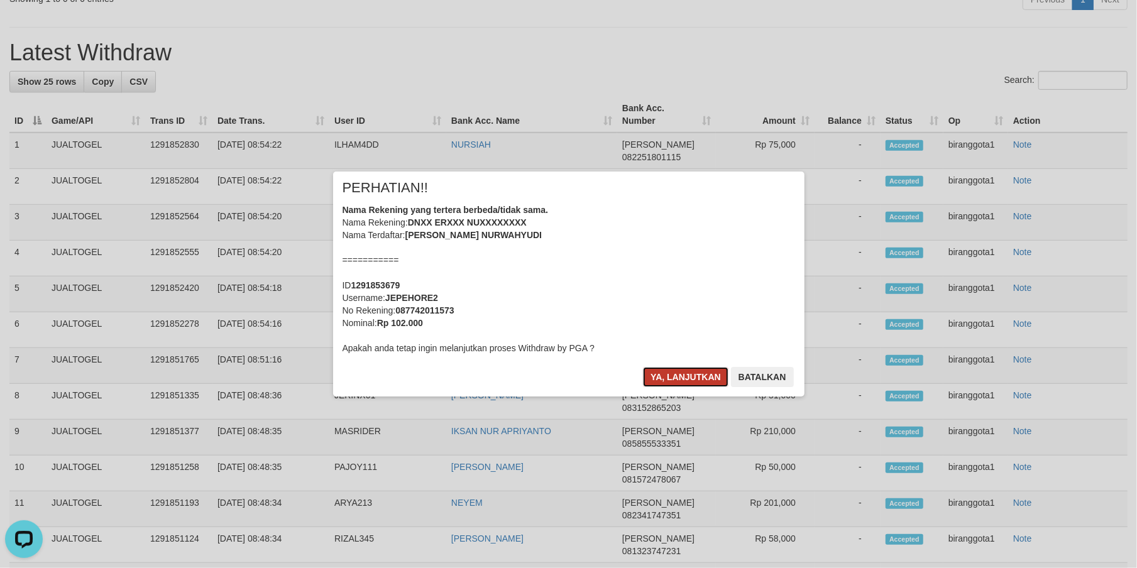
click at [655, 373] on button "Ya, lanjutkan" at bounding box center [685, 377] width 85 height 20
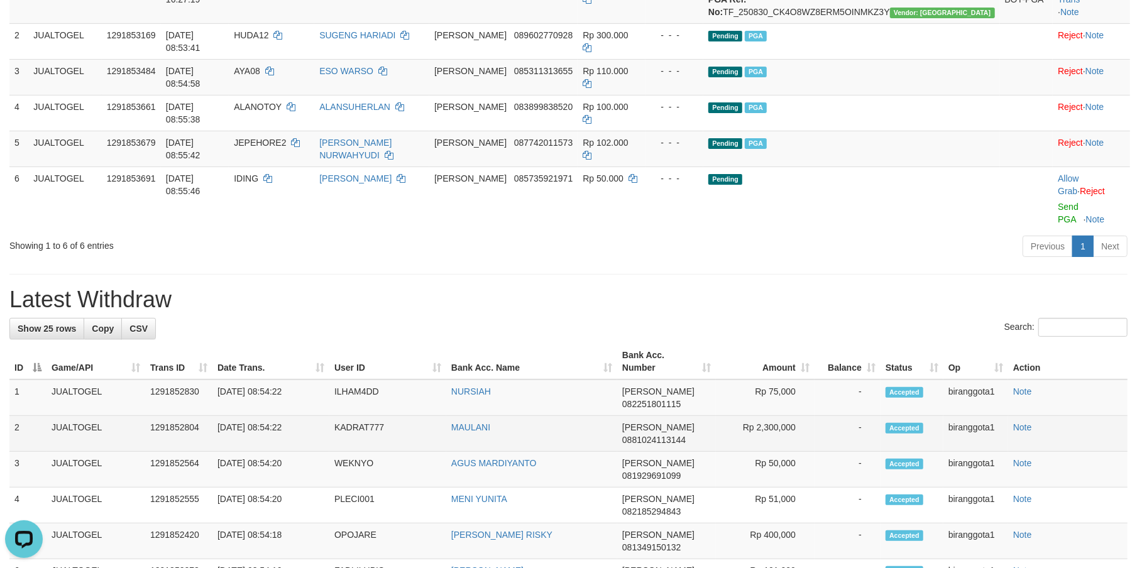
scroll to position [202, 0]
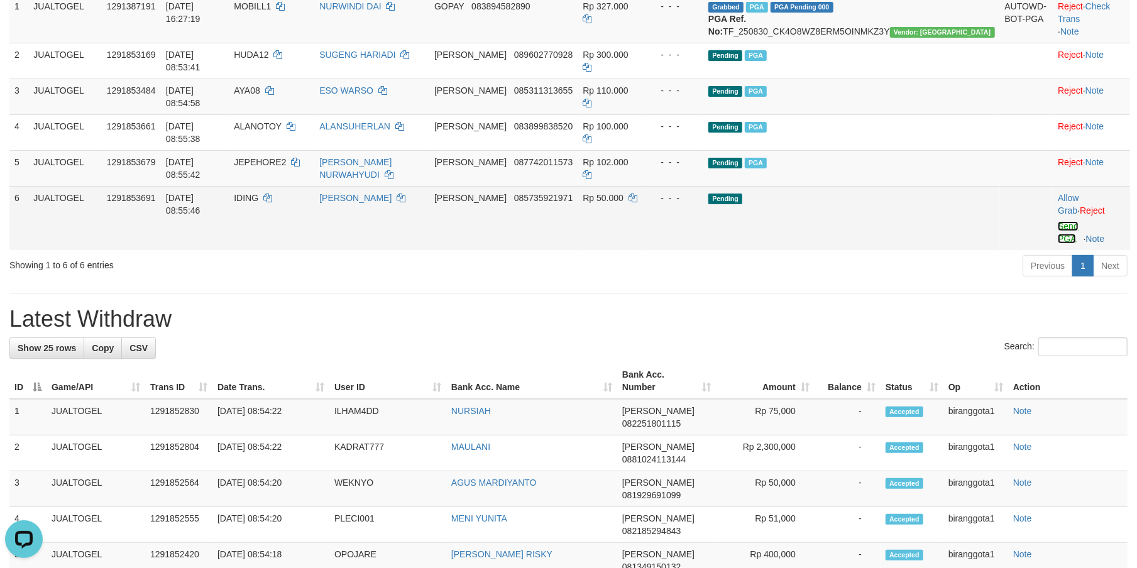
click at [1058, 221] on link "Send PGA" at bounding box center [1068, 232] width 21 height 23
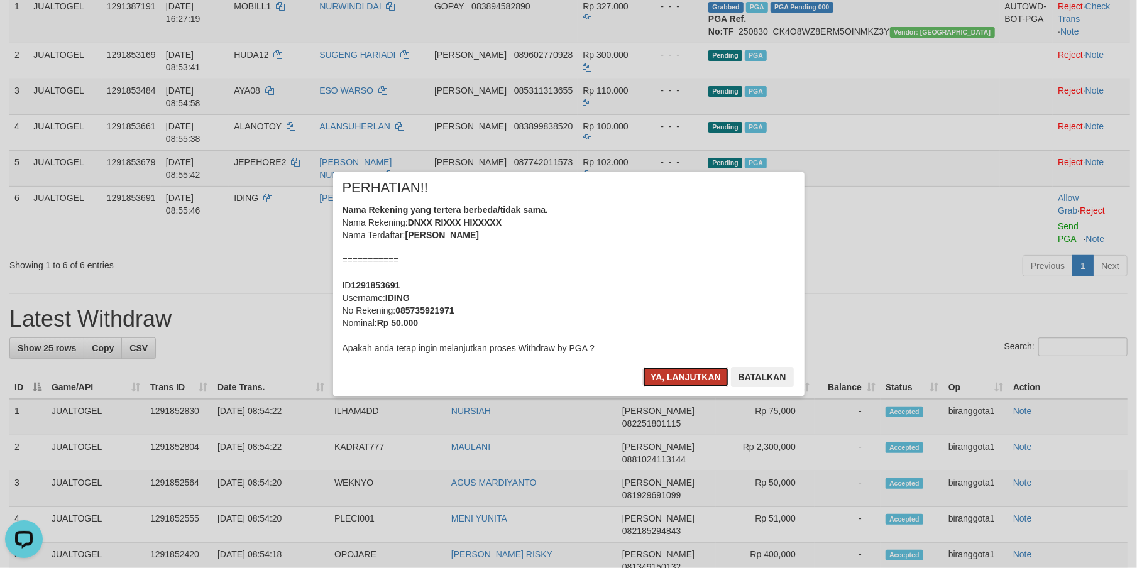
click at [681, 371] on button "Ya, lanjutkan" at bounding box center [685, 377] width 85 height 20
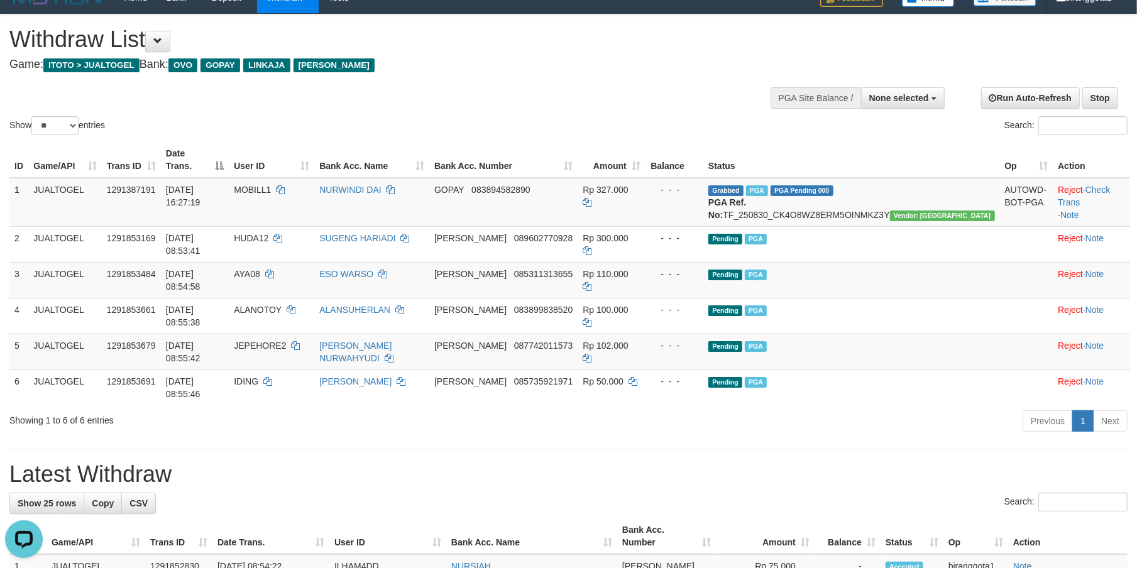
scroll to position [0, 0]
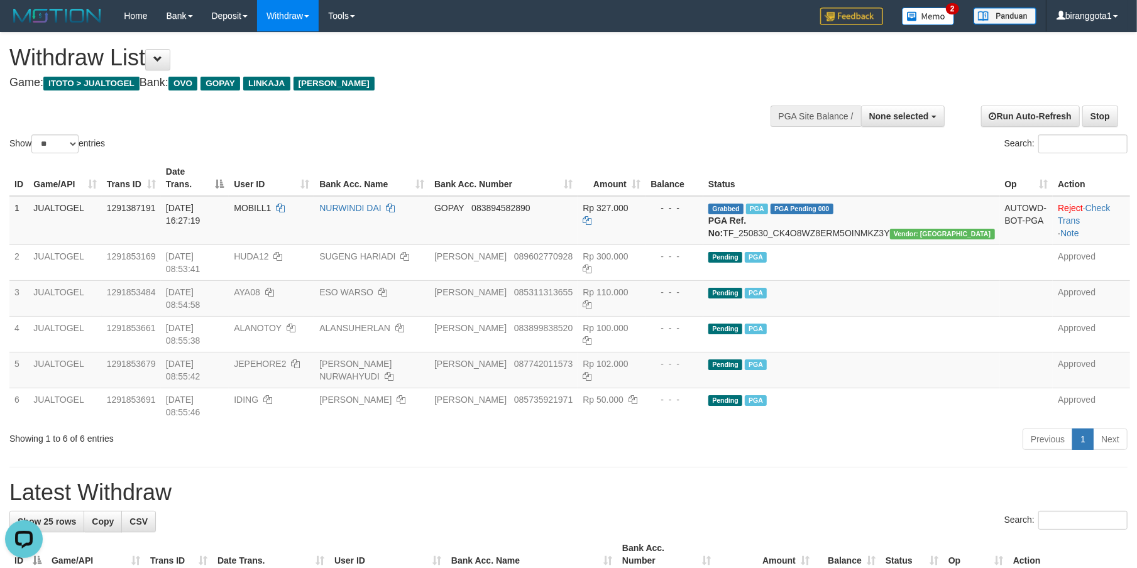
click at [522, 427] on div "Previous 1 Next" at bounding box center [805, 440] width 644 height 27
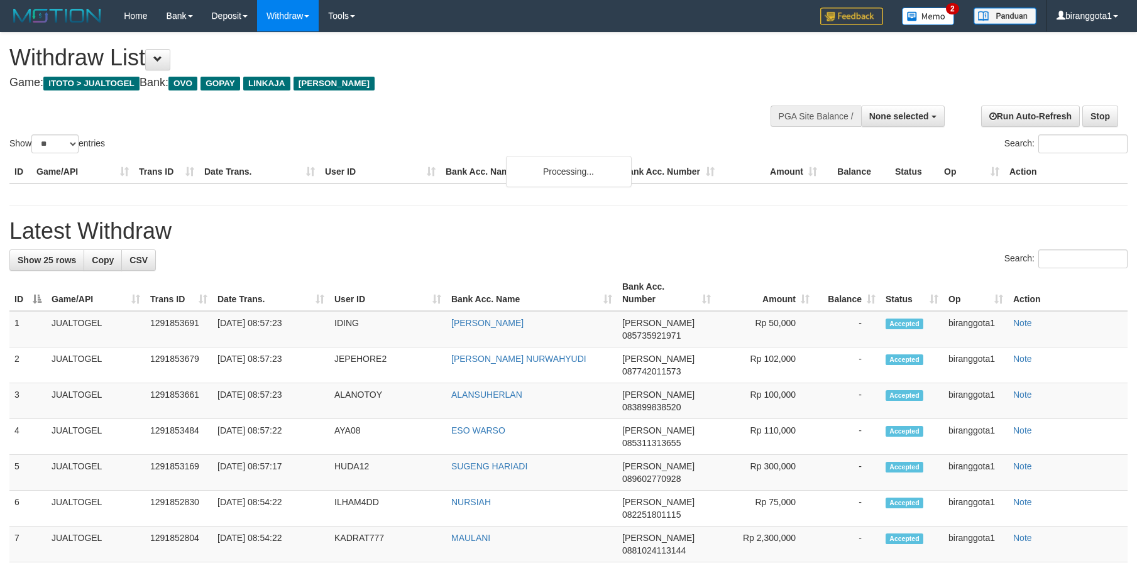
select select
select select "**"
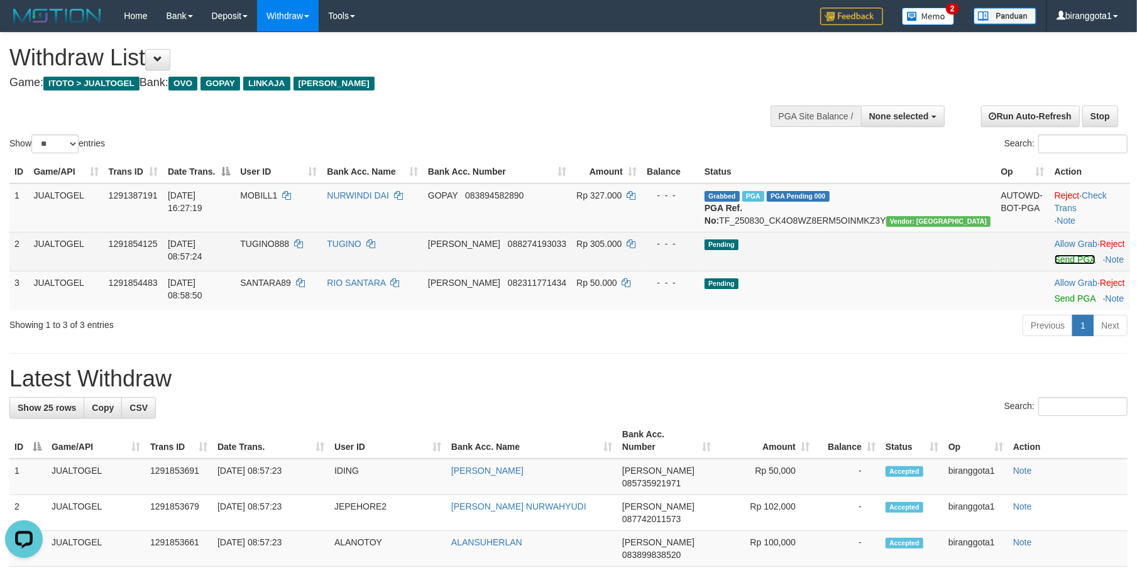
click at [1055, 265] on link "Send PGA" at bounding box center [1075, 260] width 41 height 10
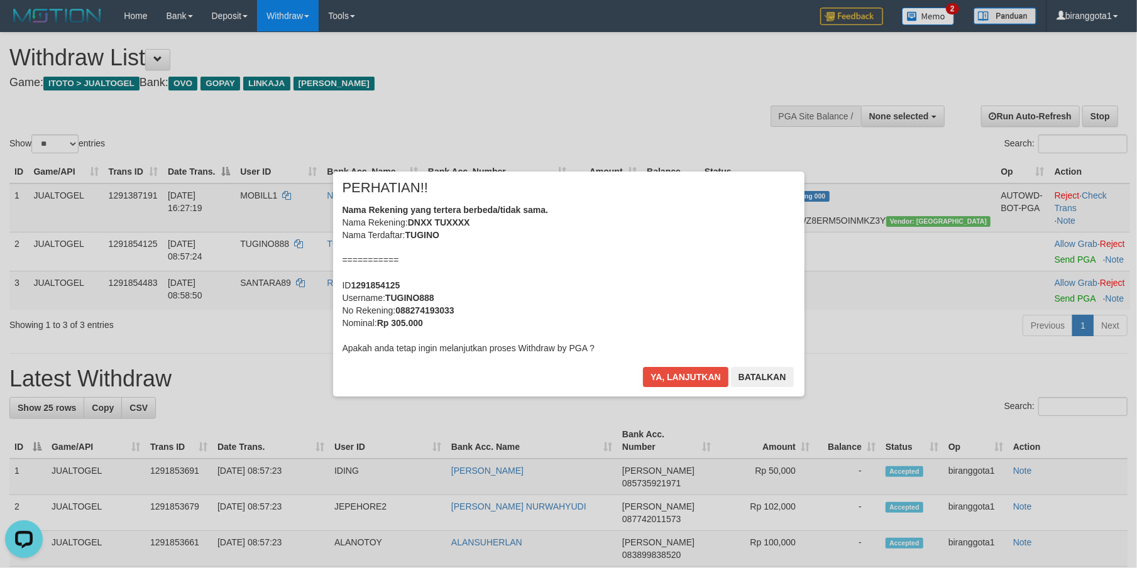
click at [642, 268] on div "Nama Rekening yang tertera berbeda/tidak sama. Nama Rekening: DNXX TUXXXX Nama …" at bounding box center [568, 279] width 452 height 151
click at [643, 367] on button "Ya, lanjutkan" at bounding box center [685, 377] width 85 height 20
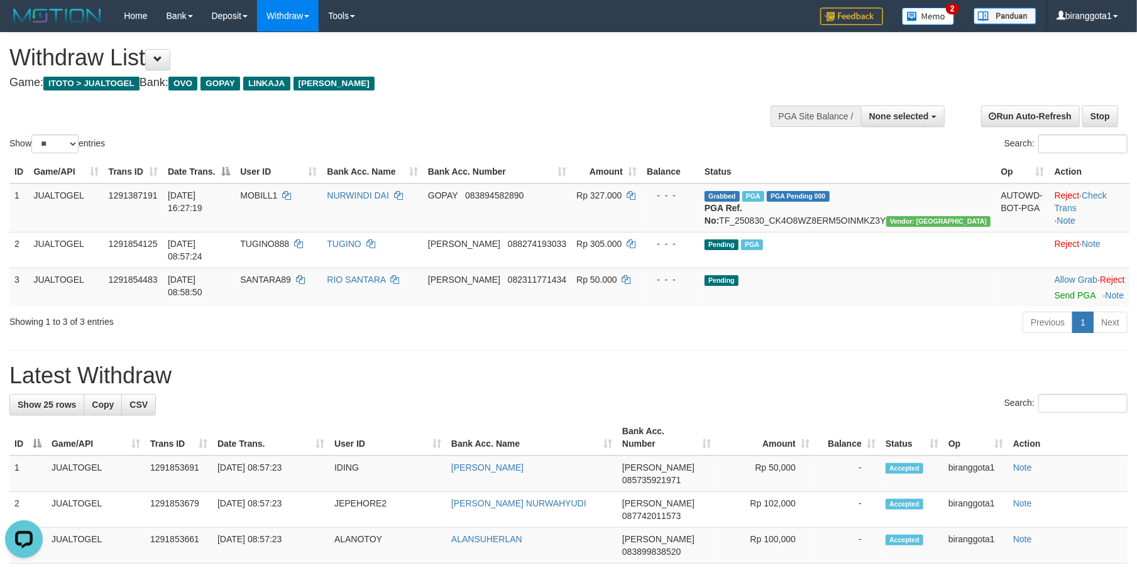
click at [1055, 295] on link "Send PGA" at bounding box center [1075, 295] width 41 height 10
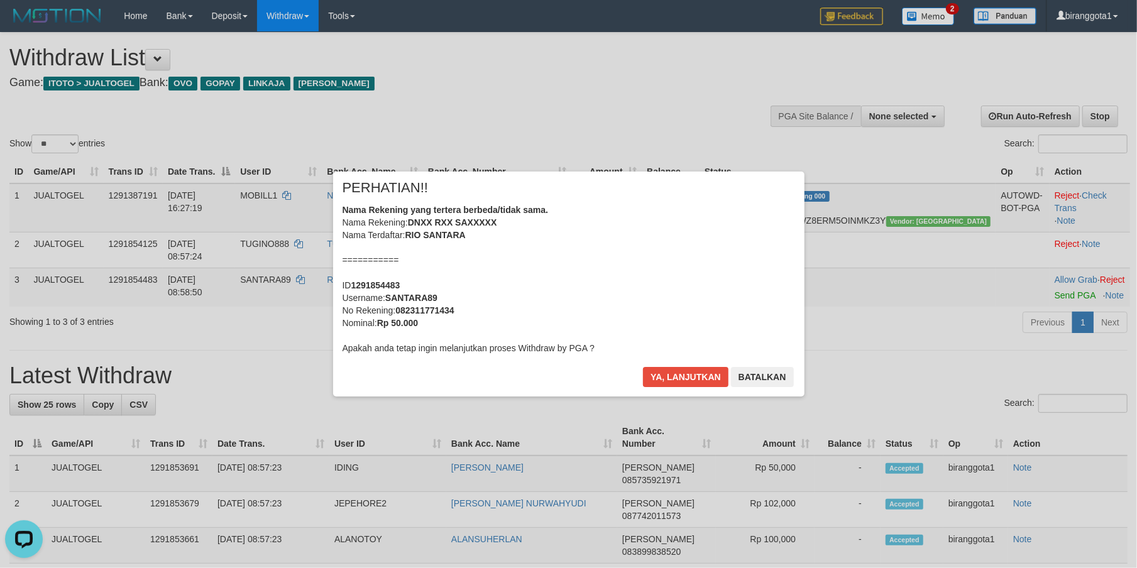
click at [672, 274] on div "Nama Rekening yang tertera berbeda/tidak sama. Nama Rekening: DNXX RXX SAXXXXX …" at bounding box center [568, 279] width 452 height 151
click at [643, 367] on button "Ya, lanjutkan" at bounding box center [685, 377] width 85 height 20
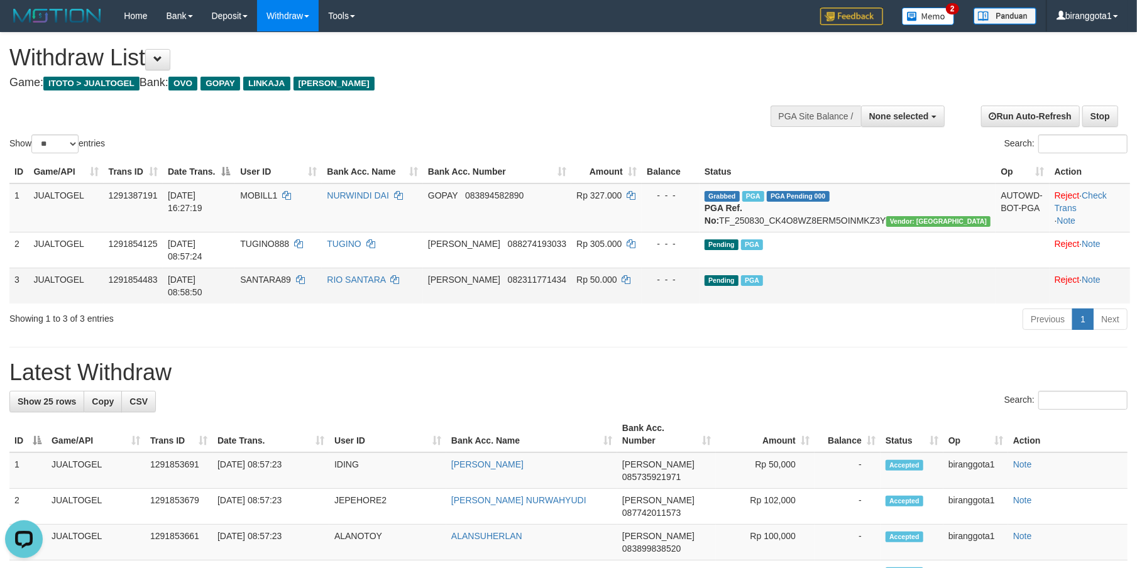
click at [423, 290] on td "RIO SANTARA" at bounding box center [372, 286] width 101 height 36
drag, startPoint x: 146, startPoint y: 247, endPoint x: 781, endPoint y: 337, distance: 641.0
drag, startPoint x: 715, startPoint y: 376, endPoint x: 415, endPoint y: 269, distance: 317.6
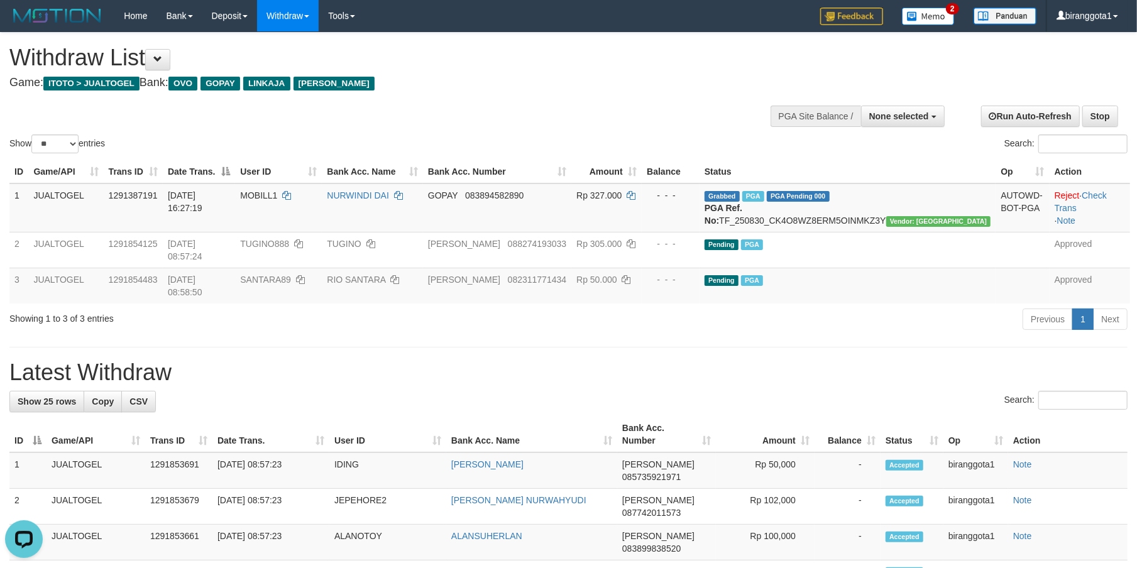
click at [613, 347] on hr at bounding box center [568, 347] width 1118 height 1
click at [709, 360] on h1 "Latest Withdraw" at bounding box center [568, 372] width 1118 height 25
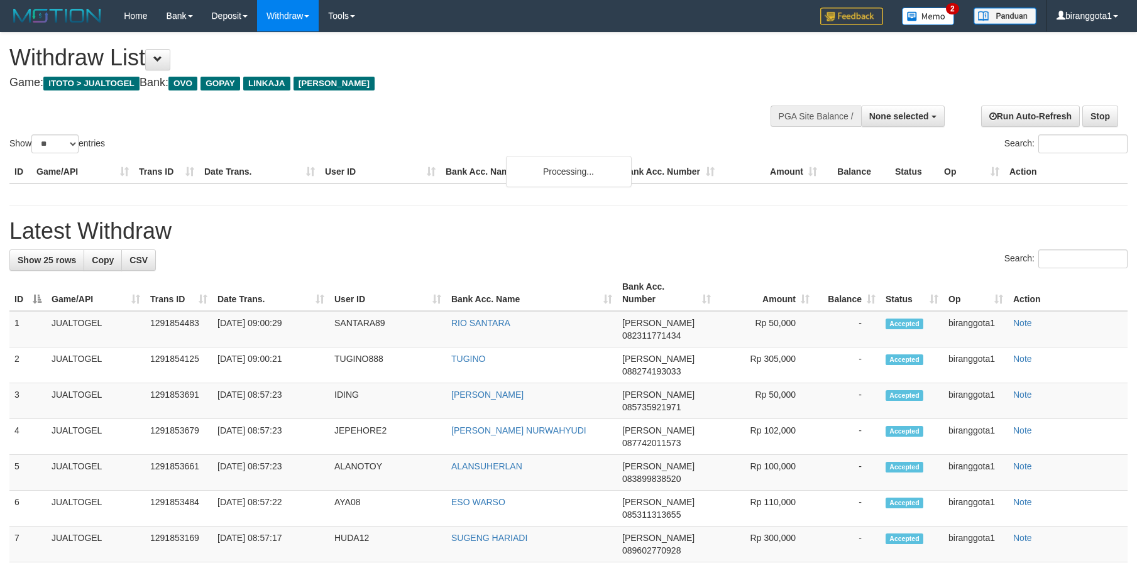
select select
select select "**"
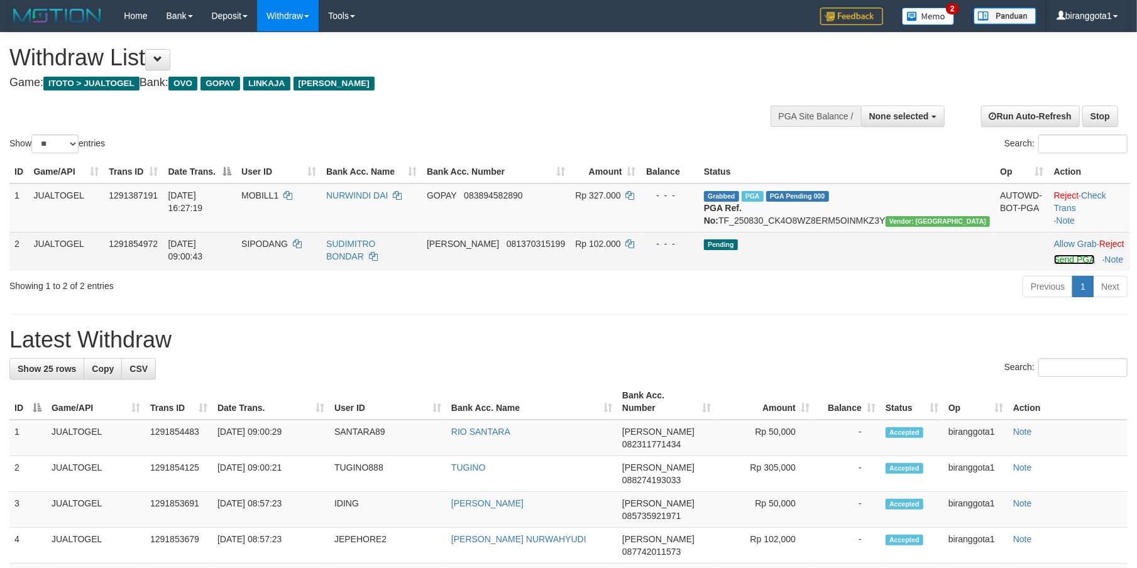
click at [1054, 265] on link "Send PGA" at bounding box center [1074, 260] width 41 height 10
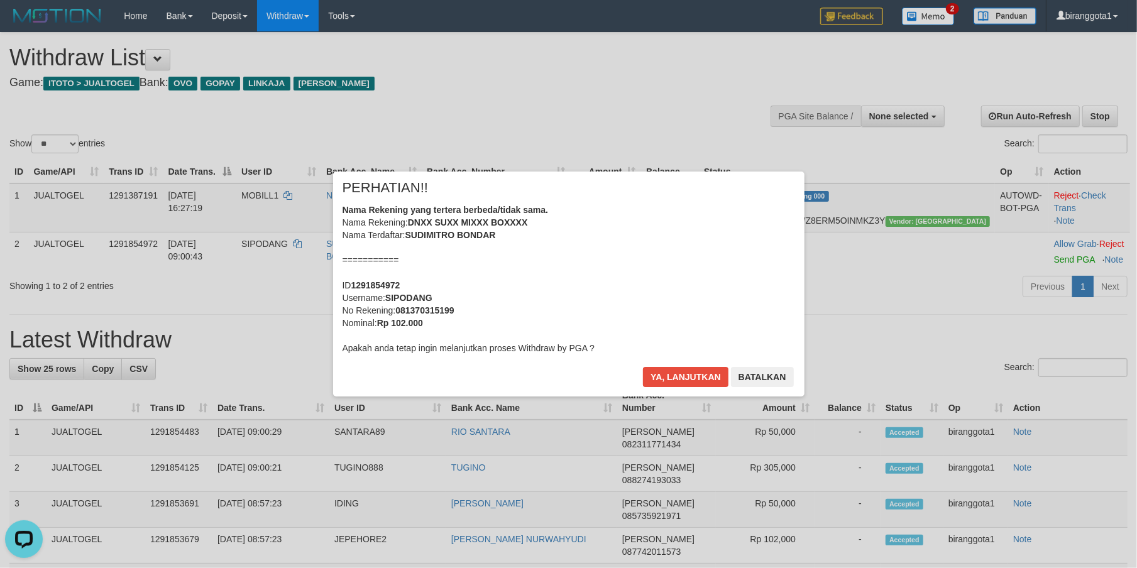
click at [463, 290] on div "Nama Rekening yang tertera berbeda/tidak sama. Nama Rekening: DNXX SUXX MIXXX B…" at bounding box center [568, 279] width 452 height 151
click at [643, 367] on button "Ya, lanjutkan" at bounding box center [685, 377] width 85 height 20
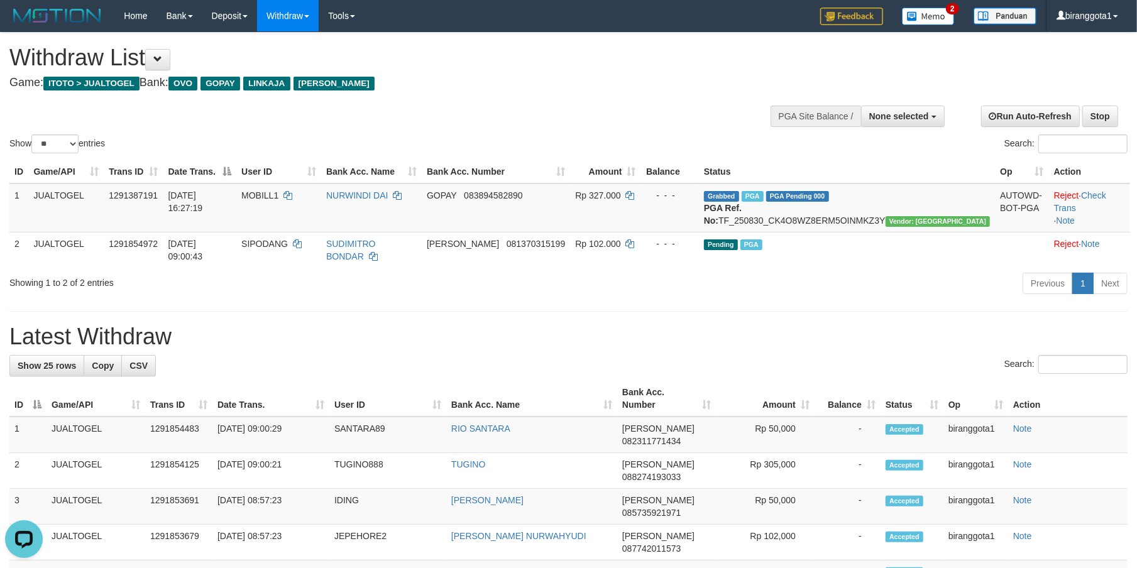
click at [729, 342] on h1 "Latest Withdraw" at bounding box center [568, 336] width 1118 height 25
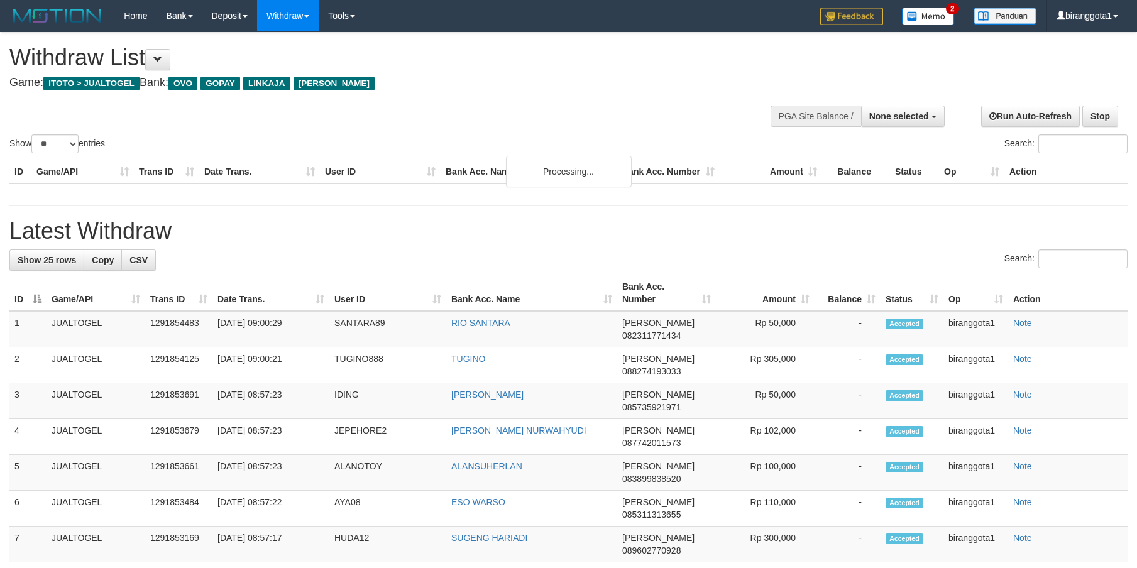
select select
select select "**"
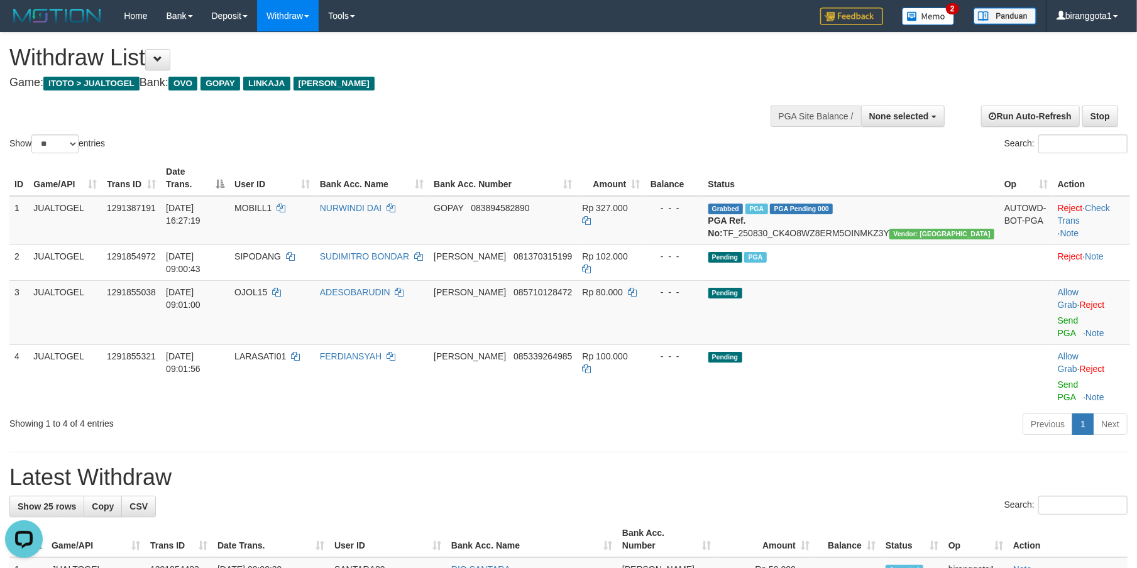
click at [1058, 315] on link "Send PGA" at bounding box center [1068, 326] width 21 height 23
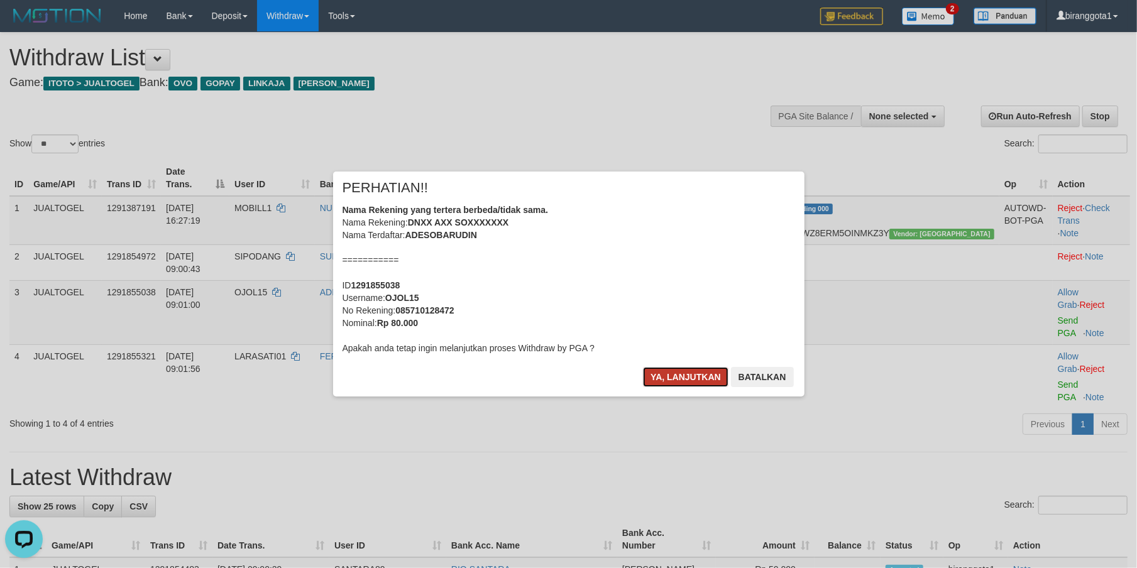
click at [645, 377] on button "Ya, lanjutkan" at bounding box center [685, 377] width 85 height 20
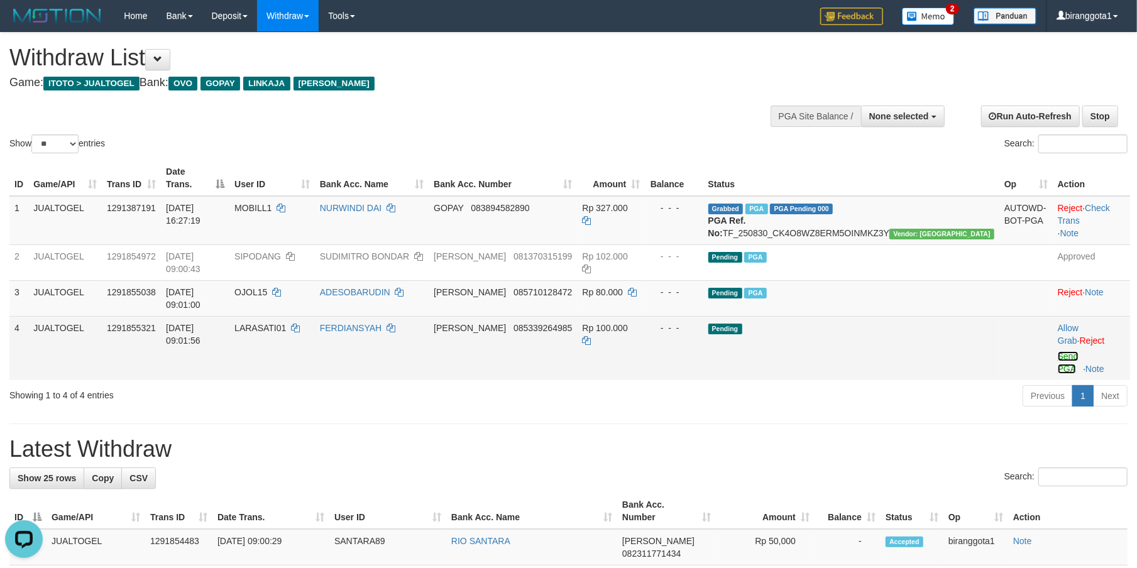
click at [1058, 351] on link "Send PGA" at bounding box center [1068, 362] width 21 height 23
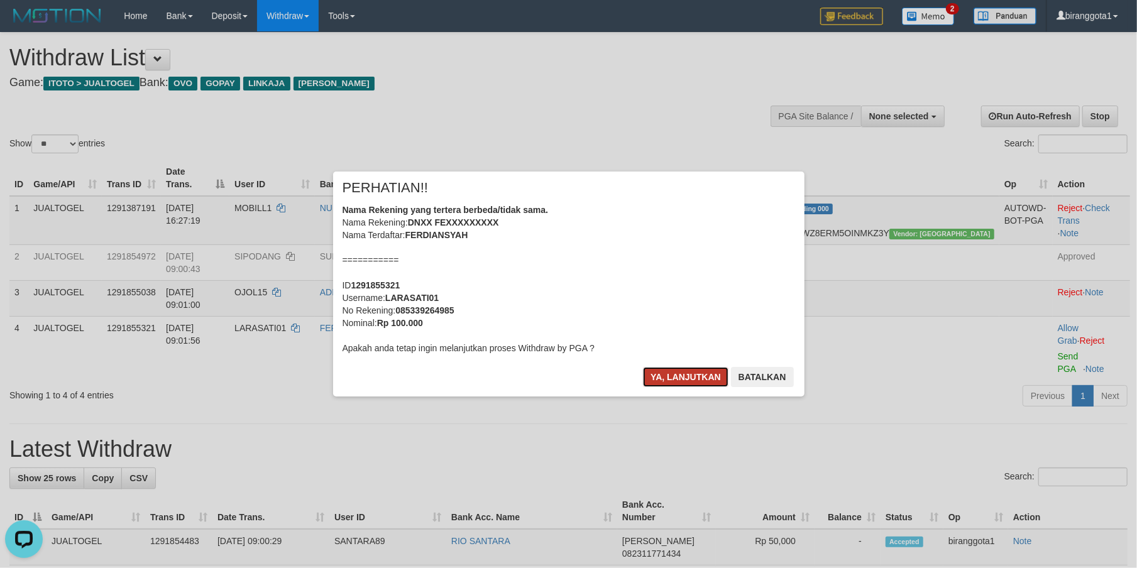
click at [662, 371] on button "Ya, lanjutkan" at bounding box center [685, 377] width 85 height 20
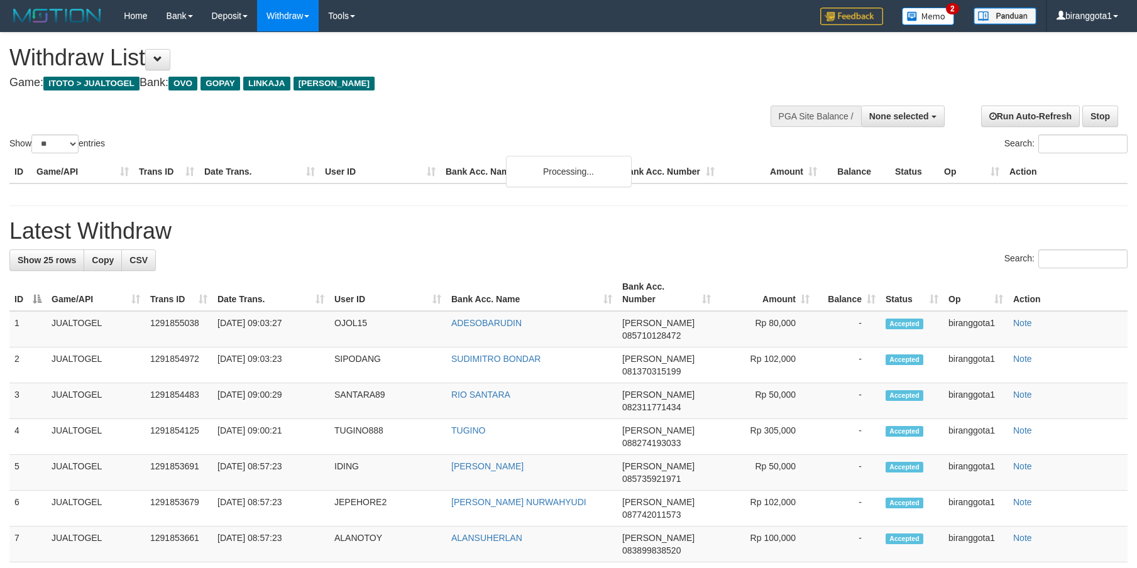
select select
select select "**"
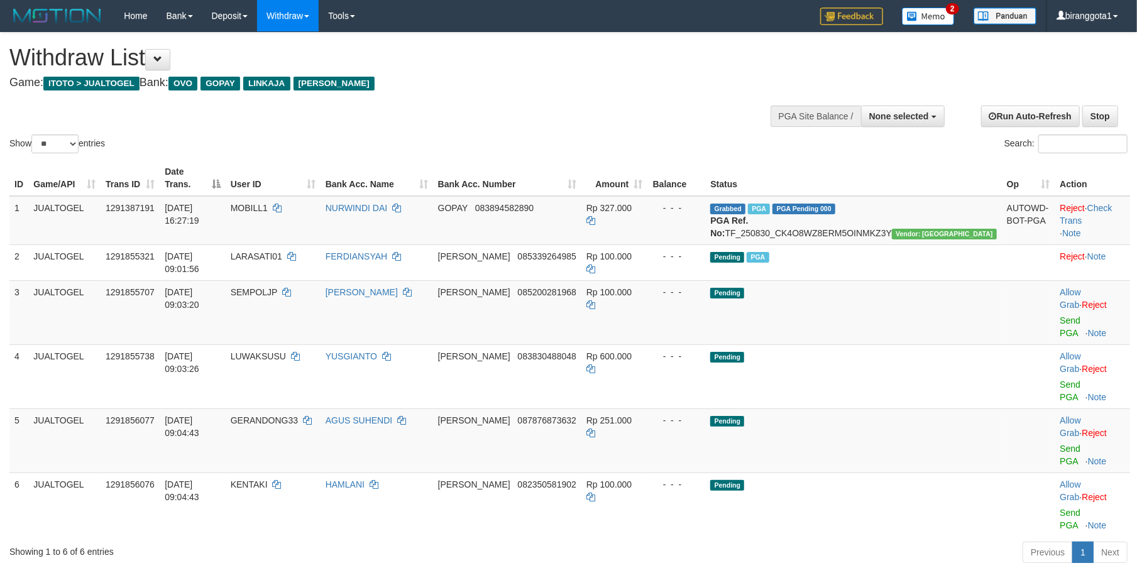
click at [787, 540] on div "Previous 1 Next" at bounding box center [805, 553] width 644 height 27
click at [1060, 315] on link "Send PGA" at bounding box center [1070, 326] width 21 height 23
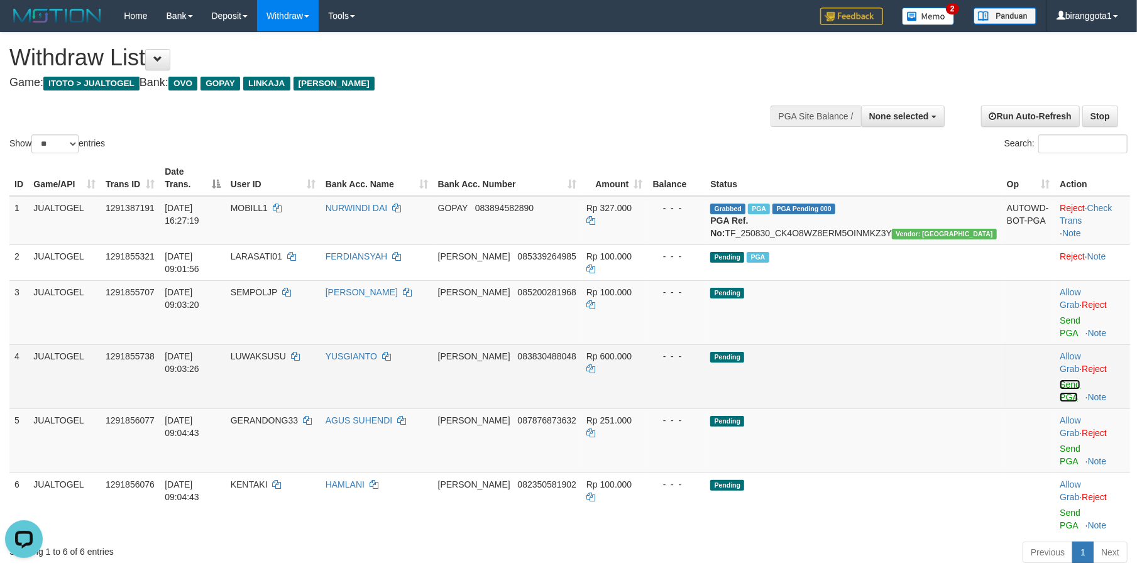
click at [1060, 380] on link "Send PGA" at bounding box center [1070, 391] width 21 height 23
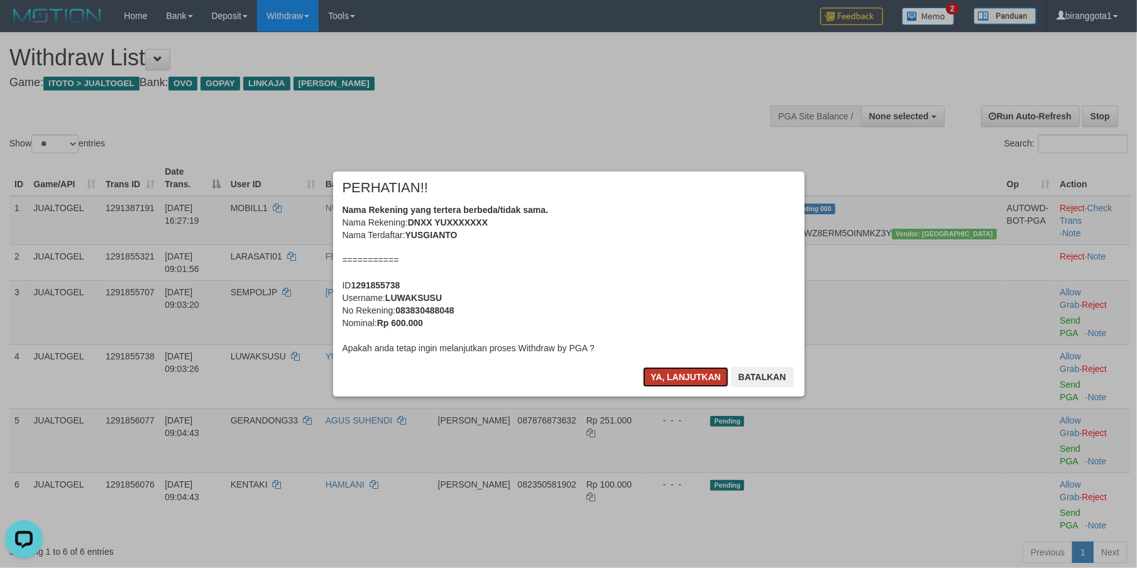
click at [659, 368] on button "Ya, lanjutkan" at bounding box center [685, 377] width 85 height 20
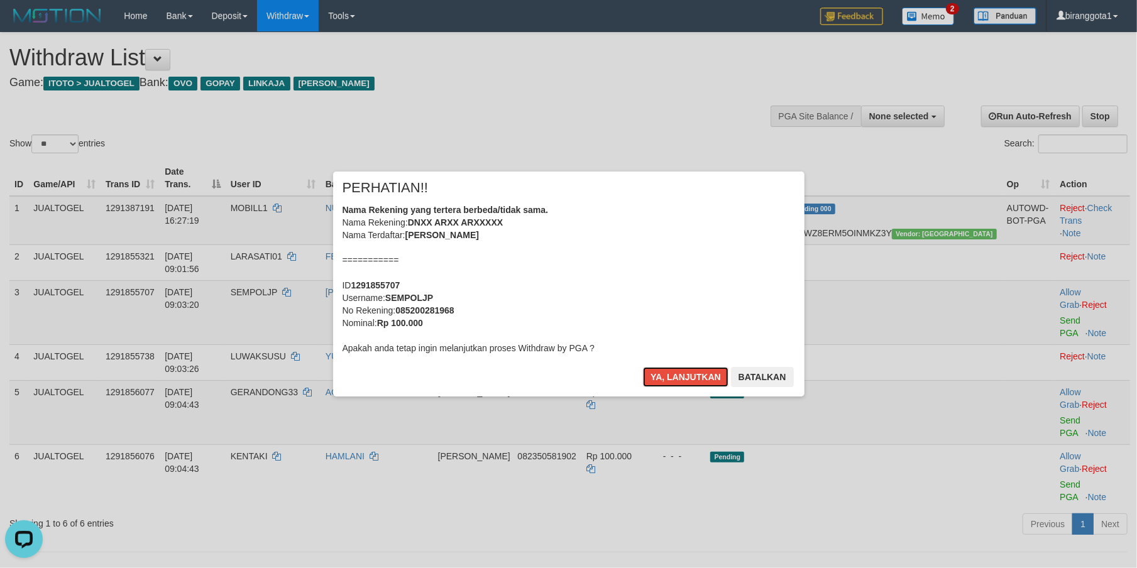
click at [659, 368] on button "Ya, lanjutkan" at bounding box center [685, 377] width 85 height 20
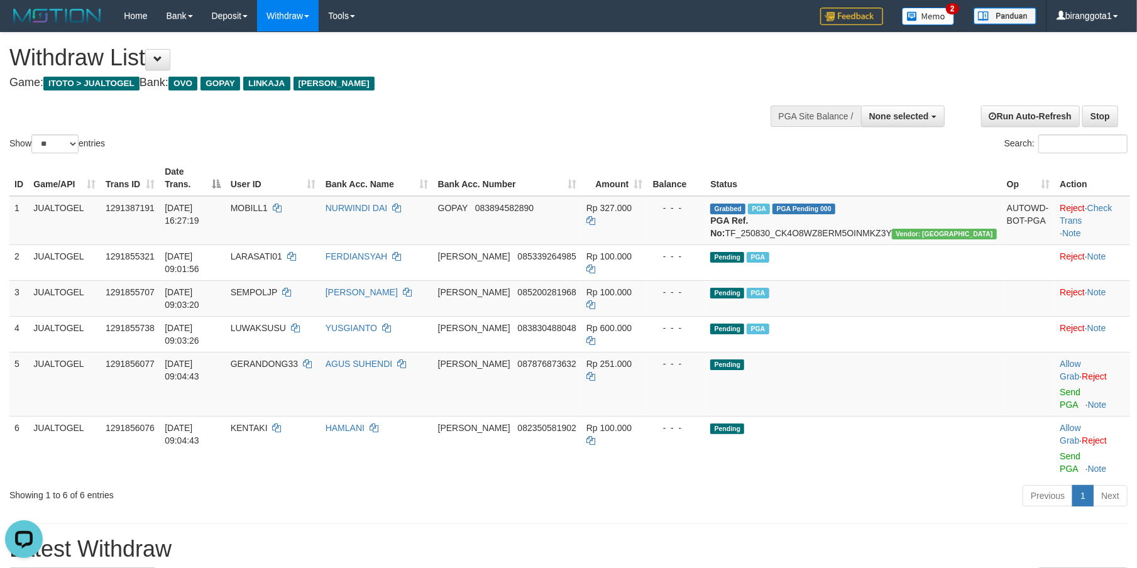
click at [798, 537] on h1 "Latest Withdraw" at bounding box center [568, 549] width 1118 height 25
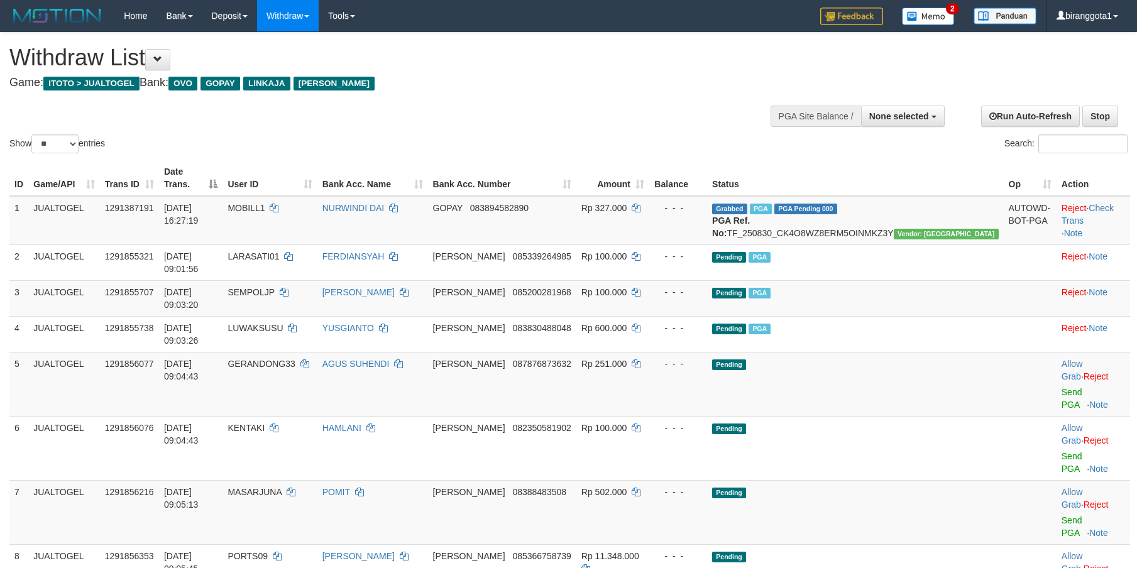
select select
select select "**"
drag, startPoint x: 679, startPoint y: 483, endPoint x: 732, endPoint y: 480, distance: 53.5
click at [1061, 387] on link "Send PGA" at bounding box center [1071, 398] width 21 height 23
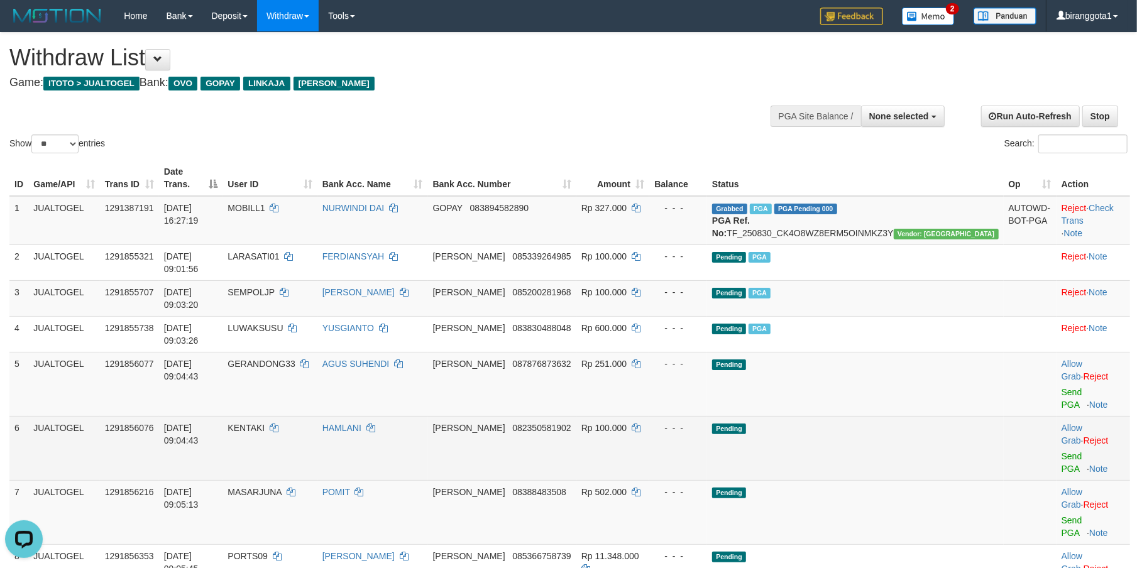
click at [1056, 416] on td "Allow Grab · Reject Send PGA · Note" at bounding box center [1093, 448] width 74 height 64
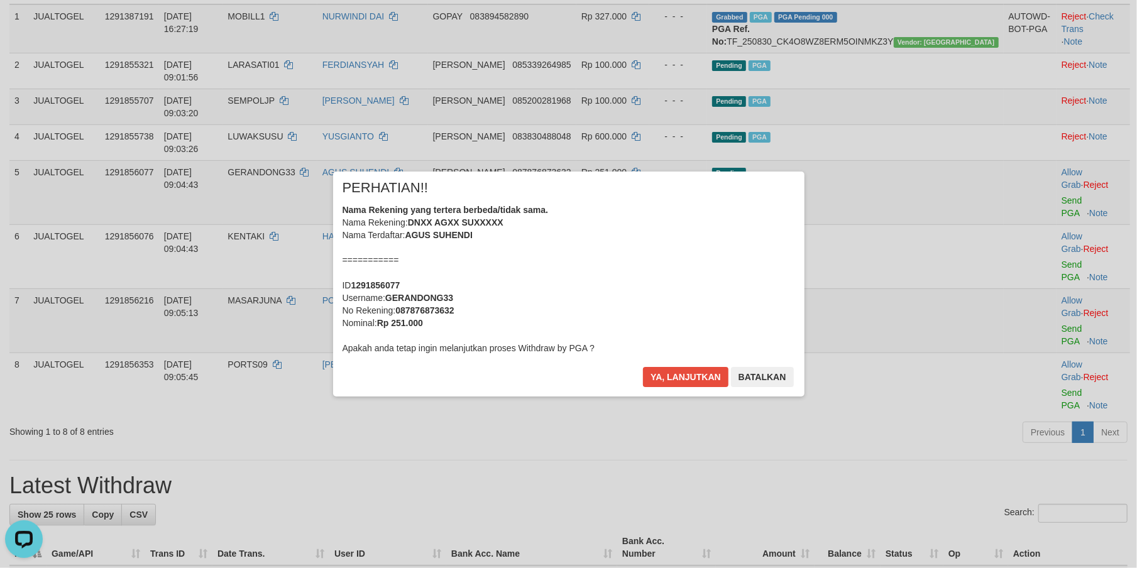
scroll to position [162, 0]
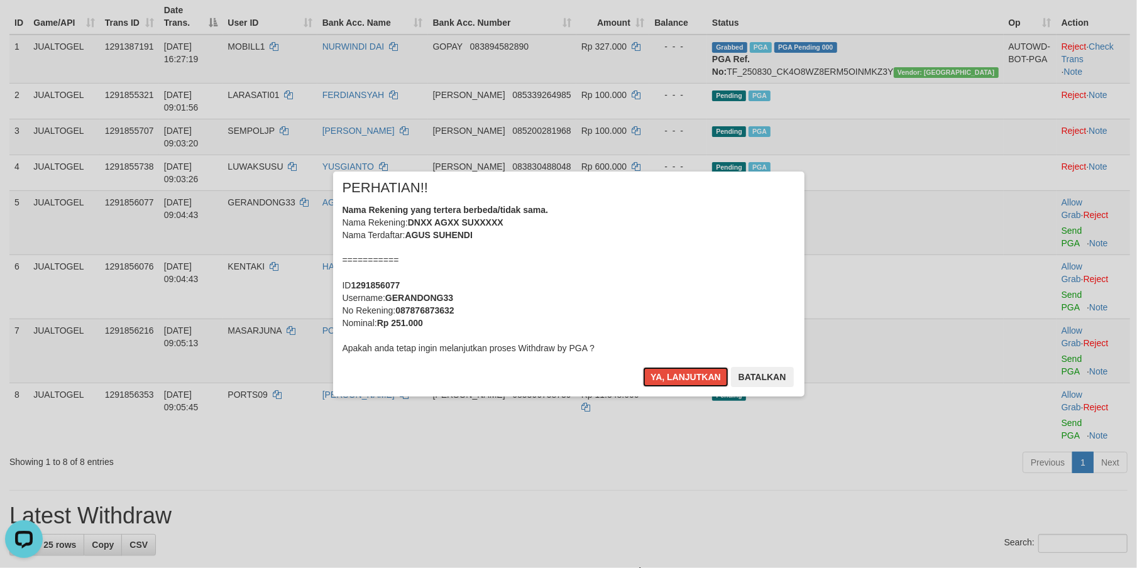
click at [548, 312] on div "Nama Rekening yang tertera berbeda/tidak sama. Nama Rekening: DNXX AGXX SUXXXXX…" at bounding box center [568, 279] width 452 height 151
click at [643, 367] on button "Ya, lanjutkan" at bounding box center [685, 377] width 85 height 20
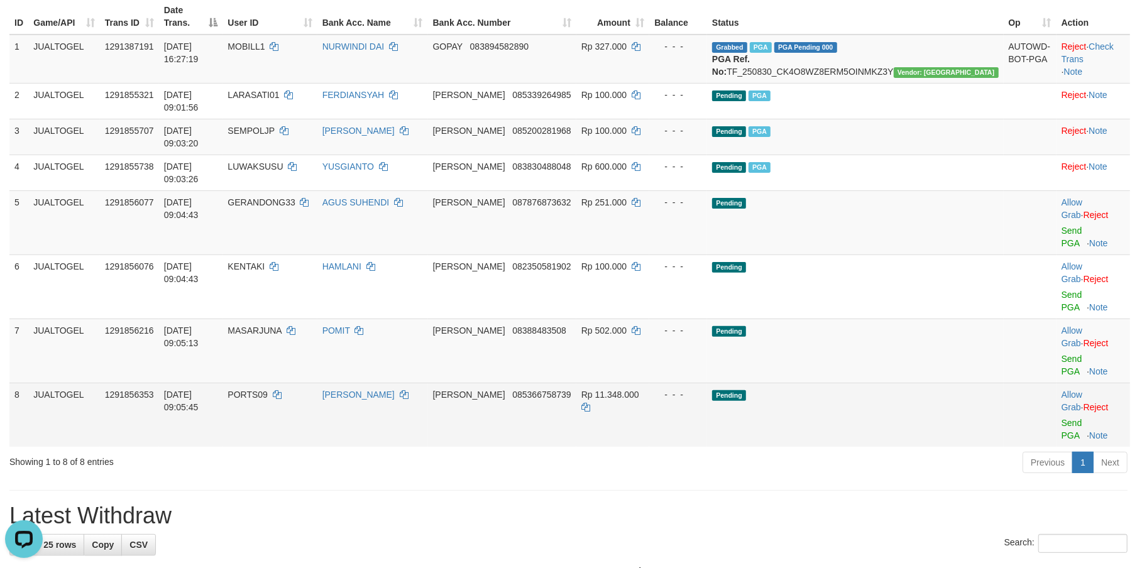
scroll to position [146, 0]
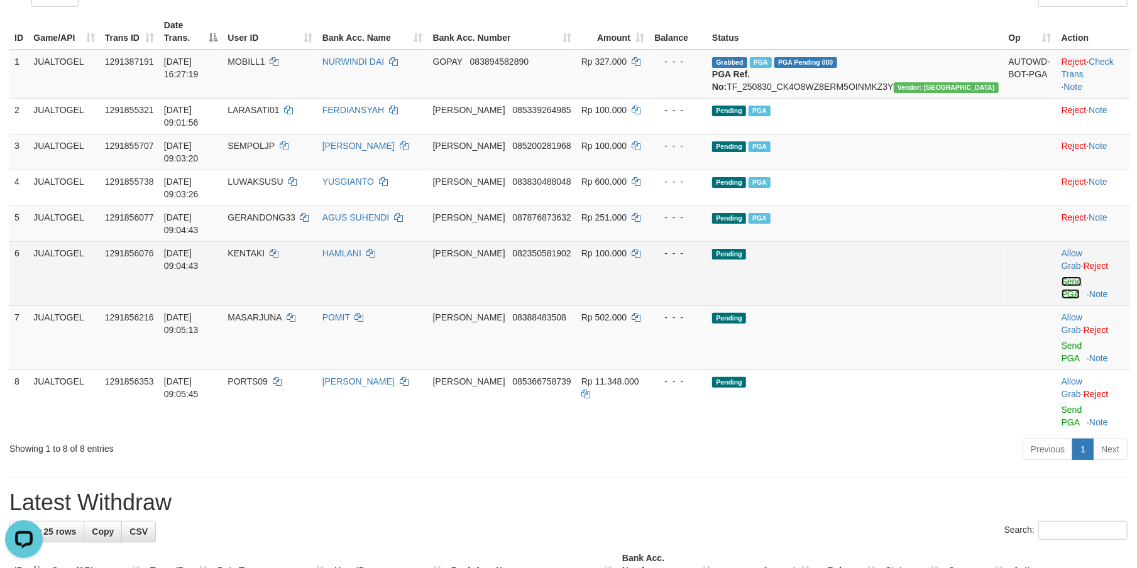
click at [1061, 277] on link "Send PGA" at bounding box center [1071, 288] width 21 height 23
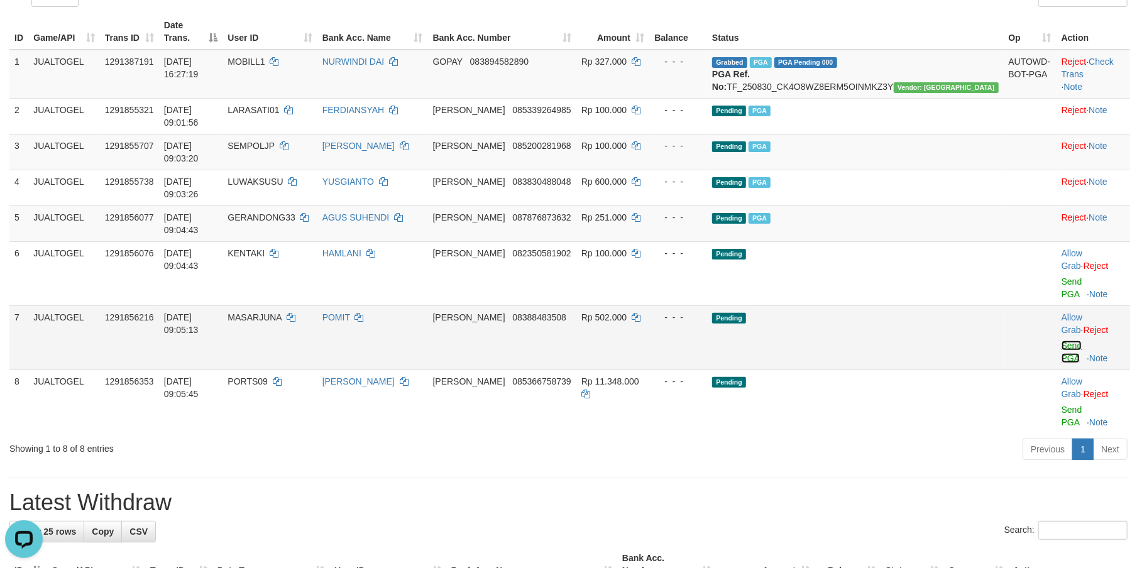
click at [1061, 341] on link "Send PGA" at bounding box center [1071, 352] width 21 height 23
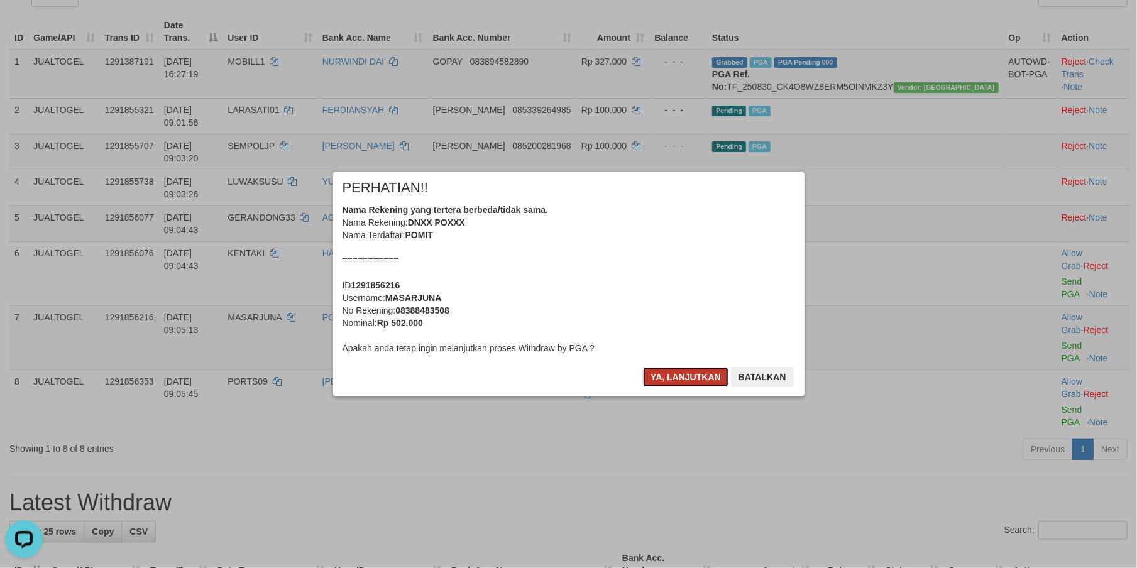
click at [665, 370] on button "Ya, lanjutkan" at bounding box center [685, 377] width 85 height 20
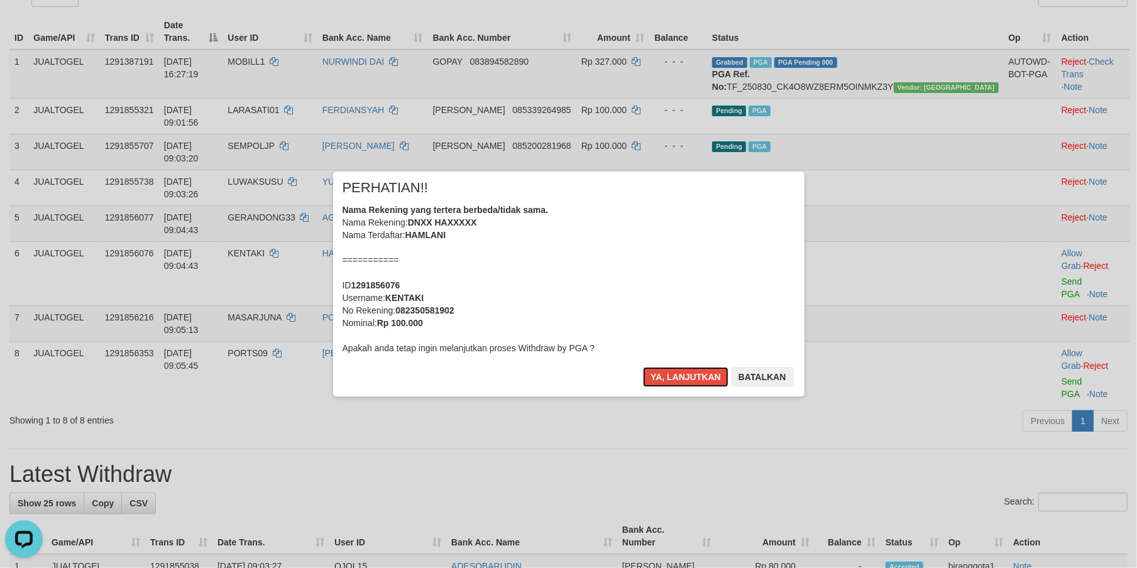
click at [665, 370] on button "Ya, lanjutkan" at bounding box center [685, 377] width 85 height 20
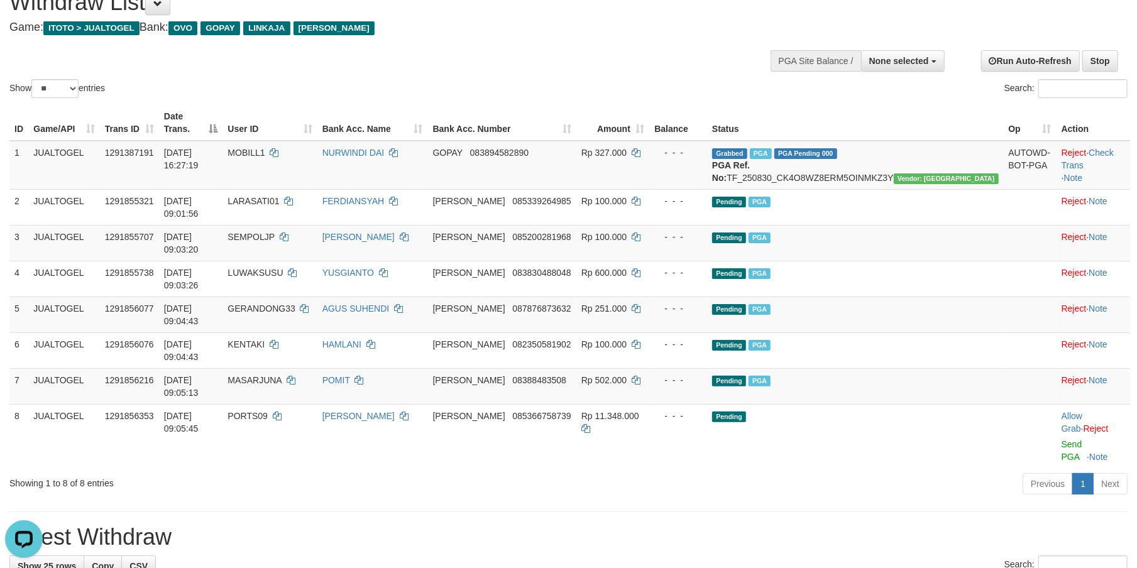
scroll to position [0, 0]
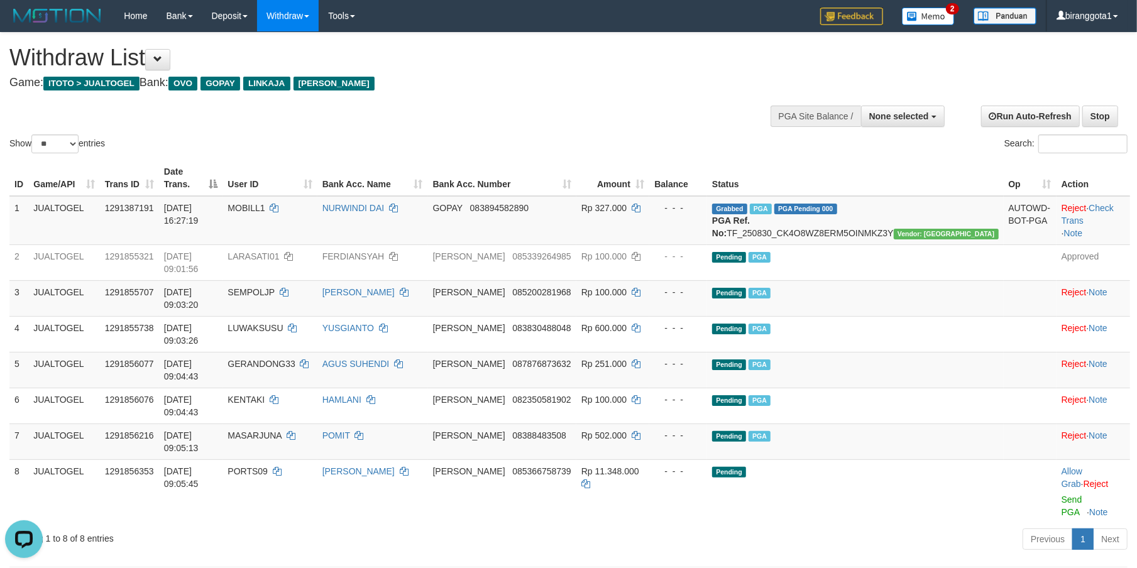
click at [884, 527] on div "Previous 1 Next" at bounding box center [805, 540] width 644 height 27
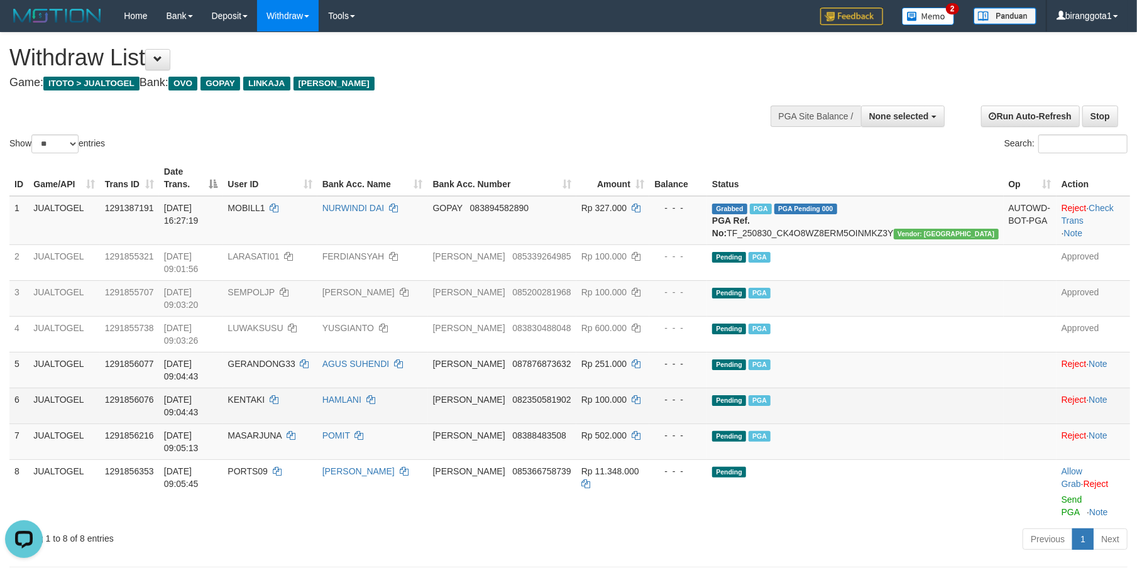
click at [58, 388] on td "JUALTOGEL" at bounding box center [63, 406] width 71 height 36
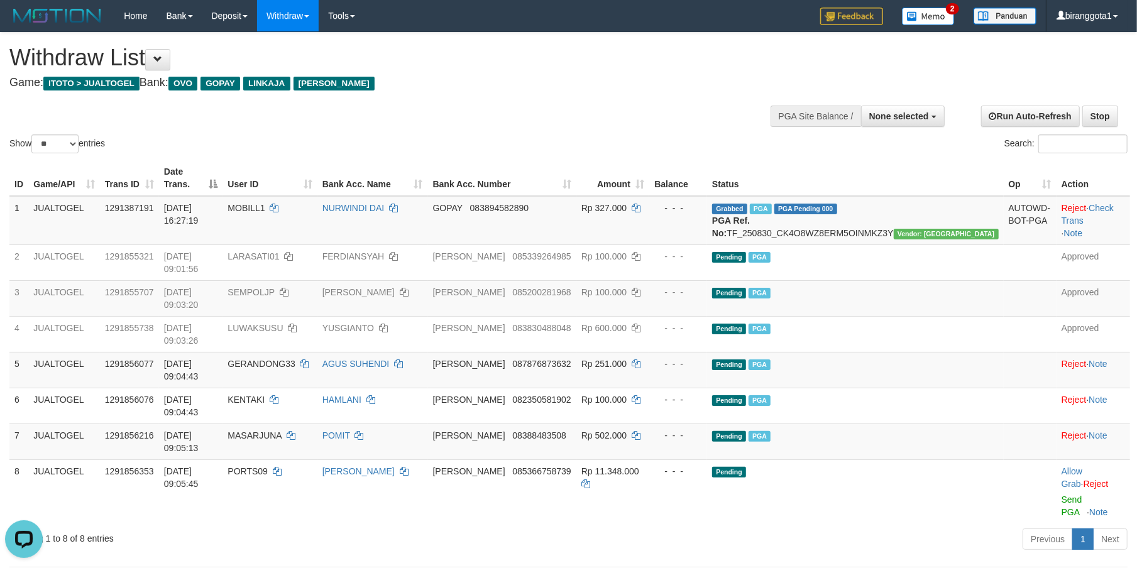
click at [551, 63] on h1 "Withdraw List" at bounding box center [377, 57] width 736 height 25
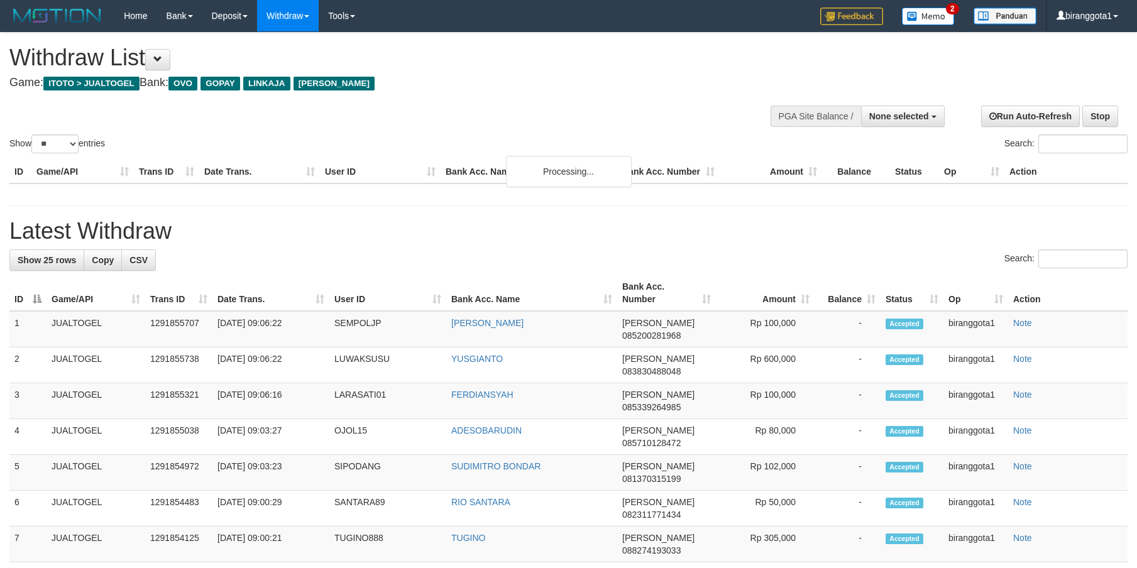
select select
select select "**"
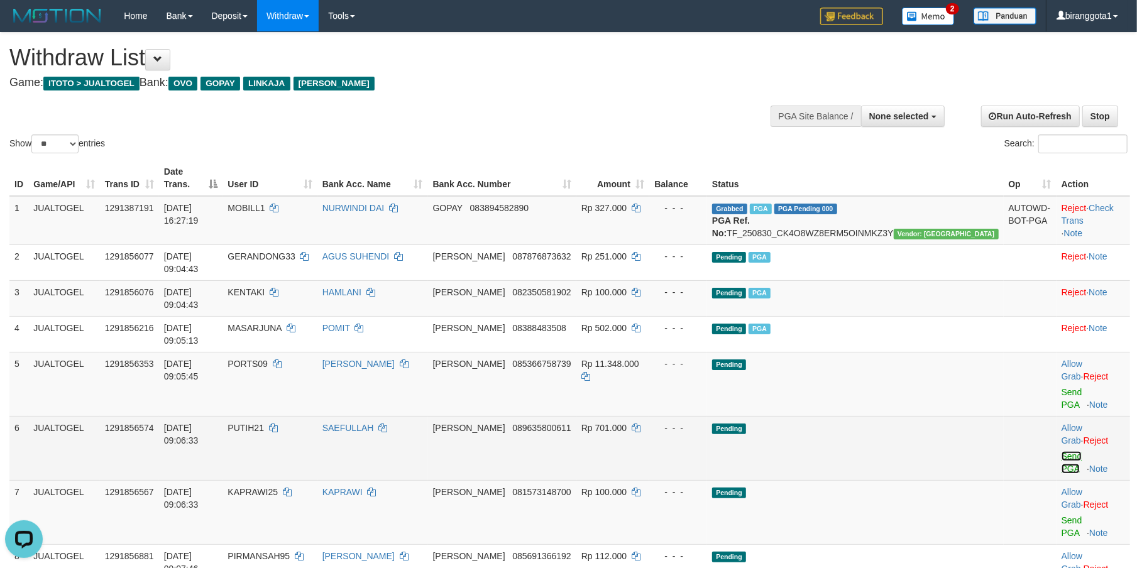
click at [1061, 451] on link "Send PGA" at bounding box center [1071, 462] width 21 height 23
click at [1061, 515] on link "Send PGA" at bounding box center [1071, 526] width 21 height 23
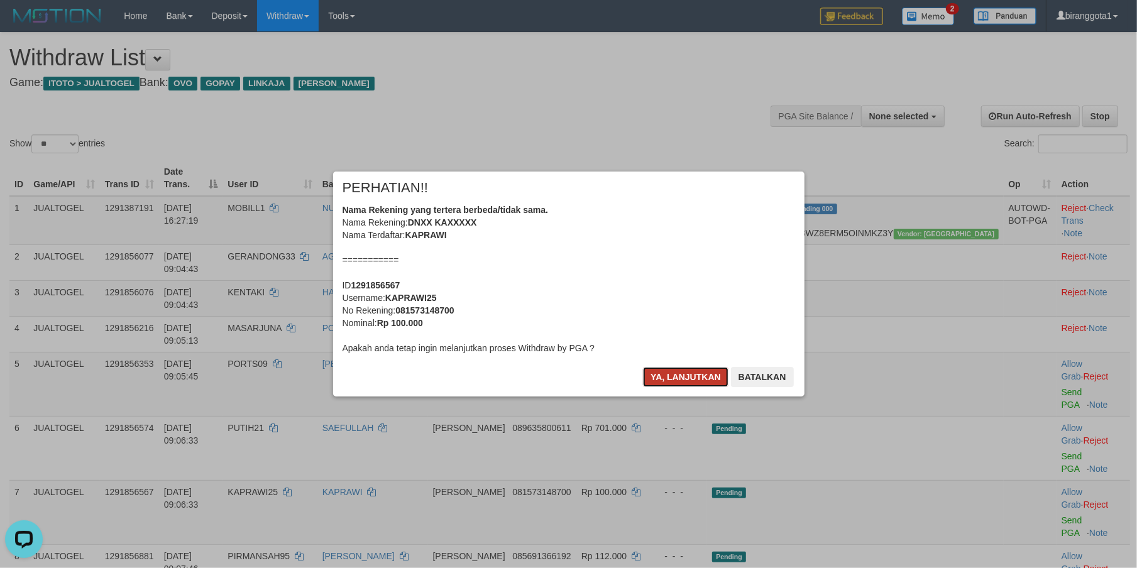
click at [691, 378] on button "Ya, lanjutkan" at bounding box center [685, 377] width 85 height 20
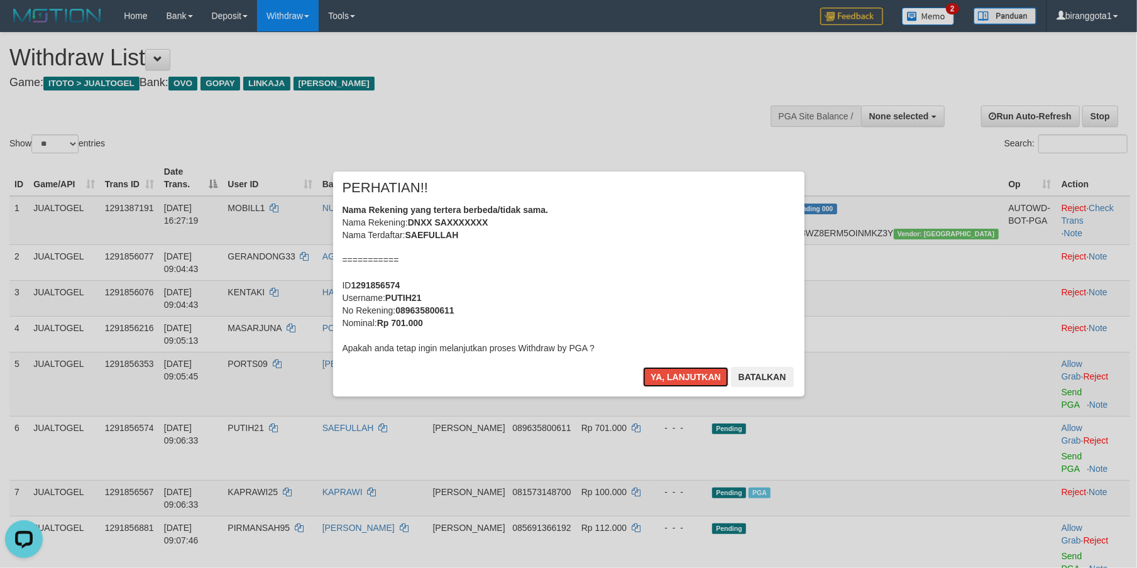
click at [691, 378] on button "Ya, lanjutkan" at bounding box center [685, 377] width 85 height 20
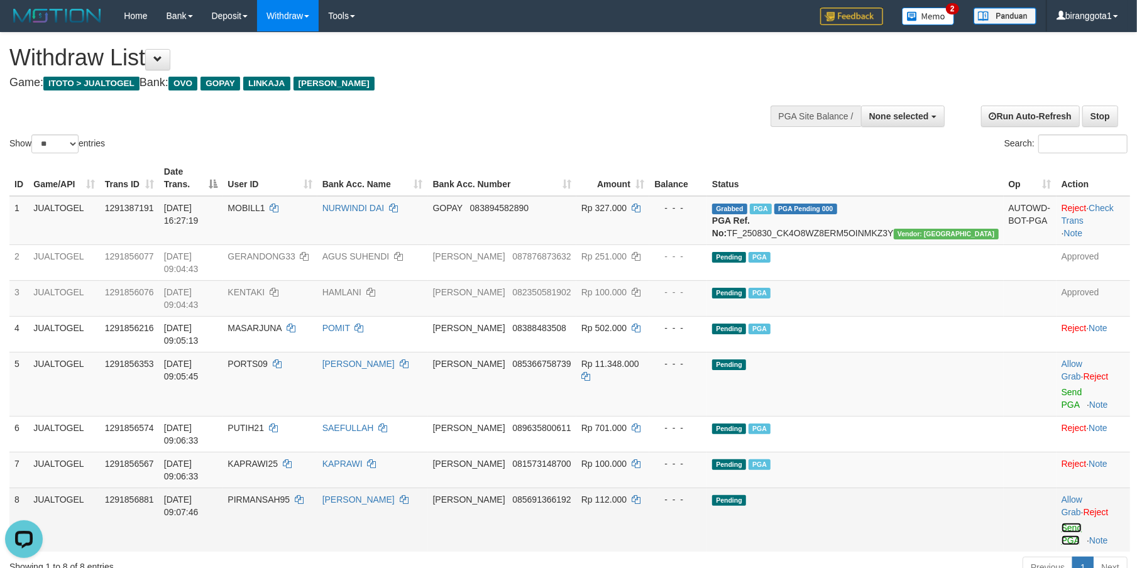
click at [1061, 523] on link "Send PGA" at bounding box center [1071, 534] width 21 height 23
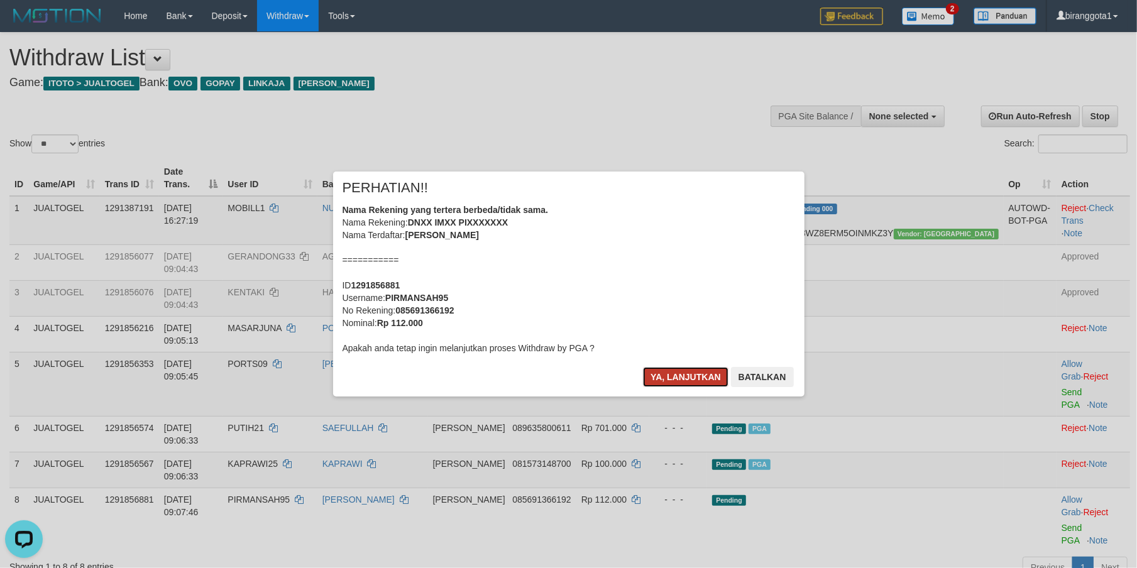
click at [694, 380] on button "Ya, lanjutkan" at bounding box center [685, 377] width 85 height 20
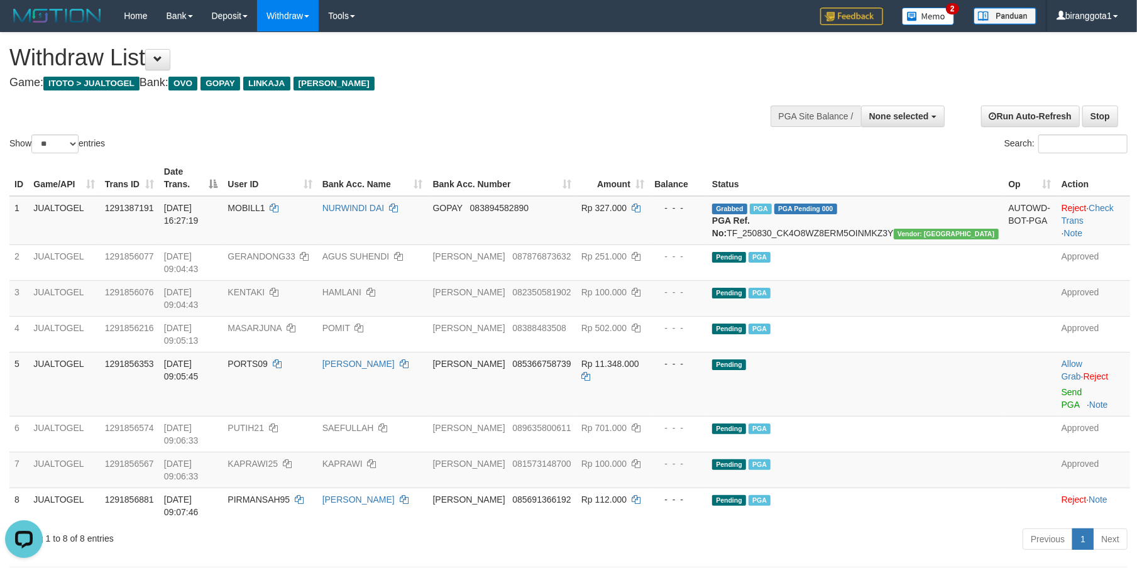
click at [591, 527] on div "Previous 1 Next" at bounding box center [805, 540] width 644 height 27
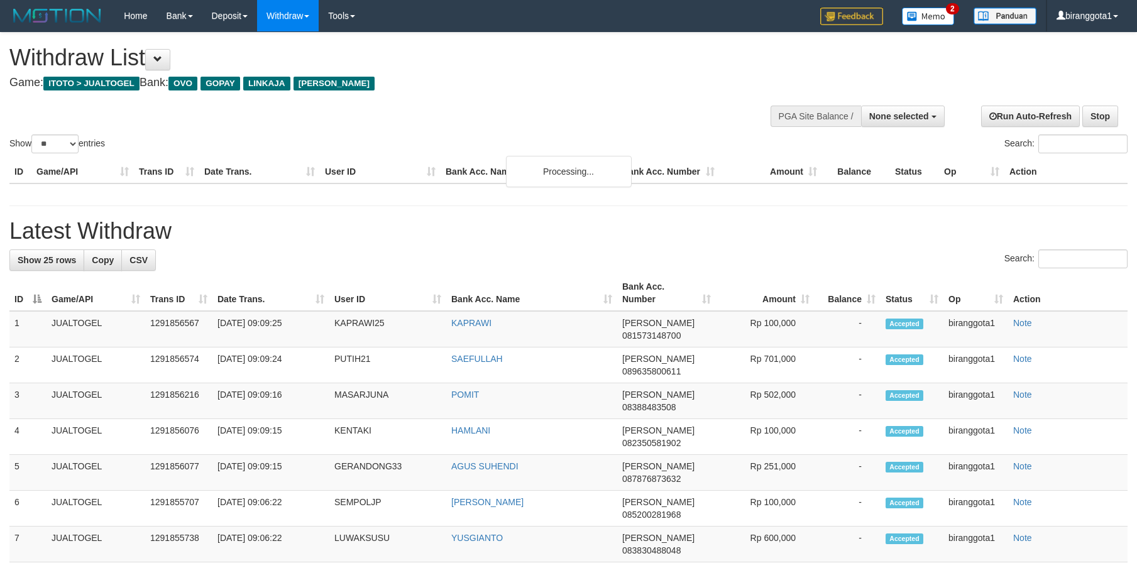
select select
select select "**"
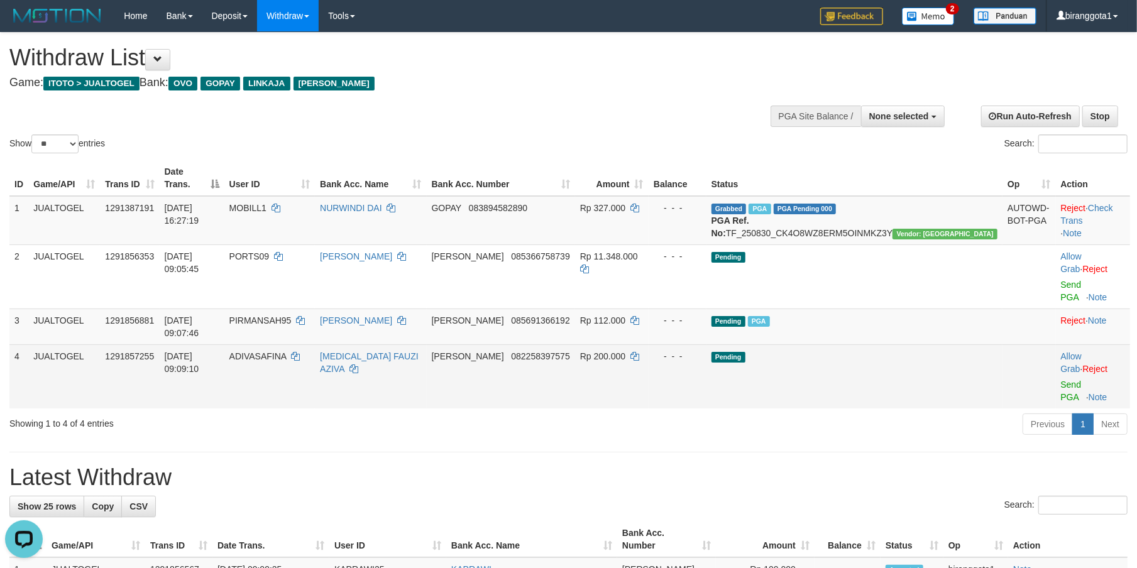
click at [1056, 344] on td "Allow Grab · Reject Send PGA · Note" at bounding box center [1093, 376] width 74 height 64
click at [1061, 380] on link "Send PGA" at bounding box center [1071, 391] width 21 height 23
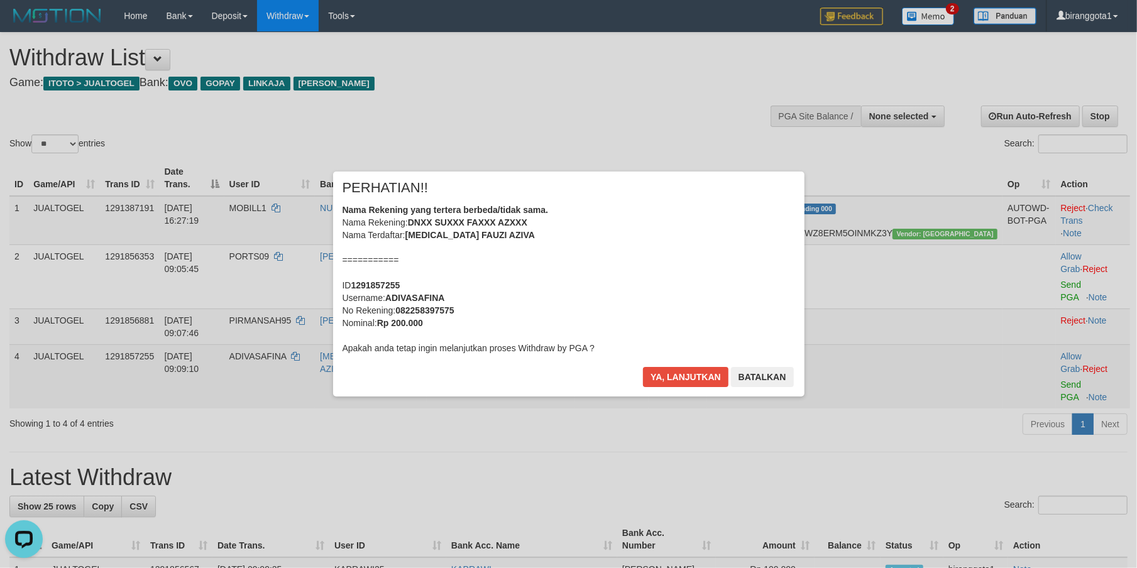
click at [589, 302] on div "Nama Rekening yang tertera berbeda/tidak sama. Nama Rekening: DNXX SUXXX FAXXX …" at bounding box center [568, 279] width 452 height 151
click at [643, 367] on button "Ya, lanjutkan" at bounding box center [685, 377] width 85 height 20
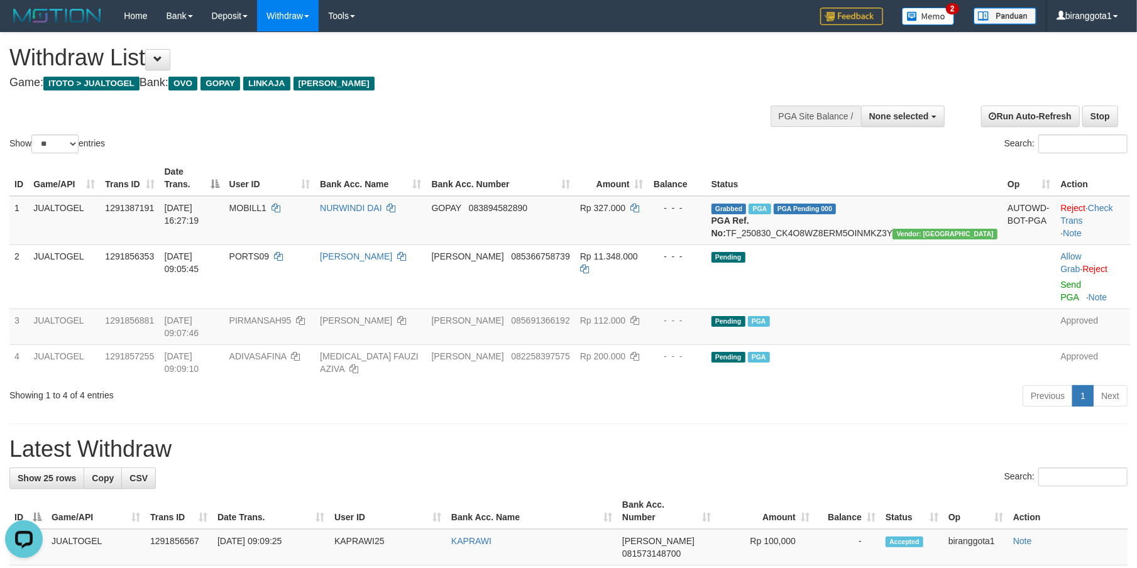
click at [572, 437] on h1 "Latest Withdraw" at bounding box center [568, 449] width 1118 height 25
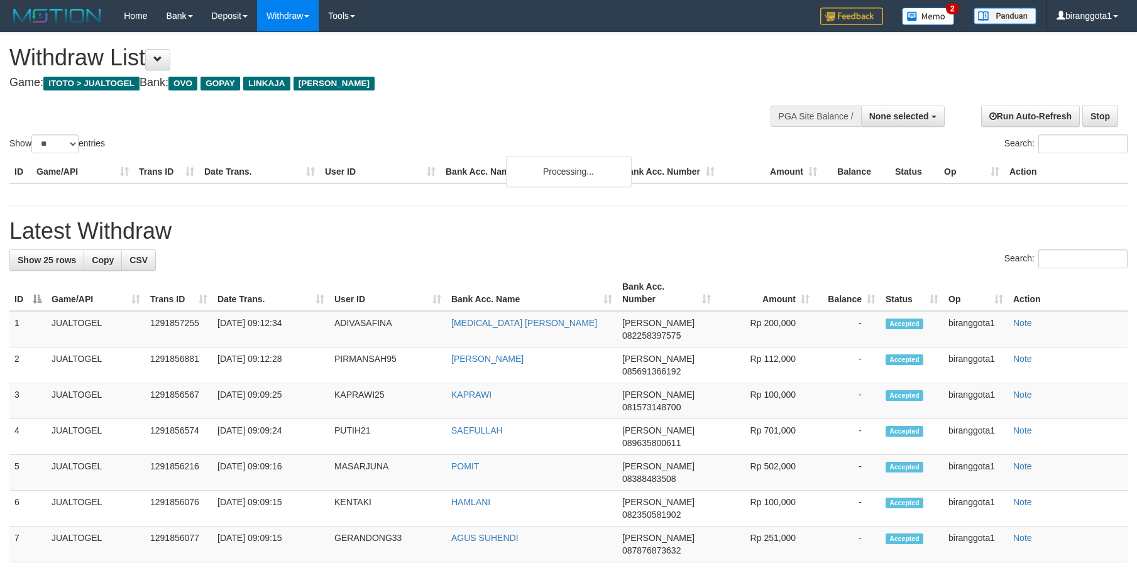
select select
select select "**"
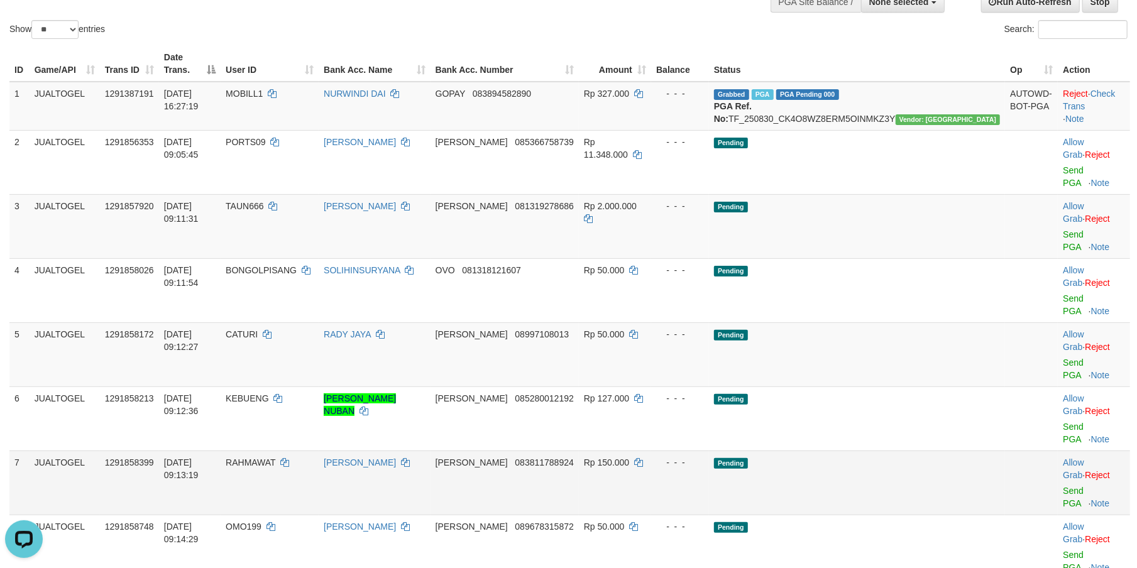
scroll to position [111, 0]
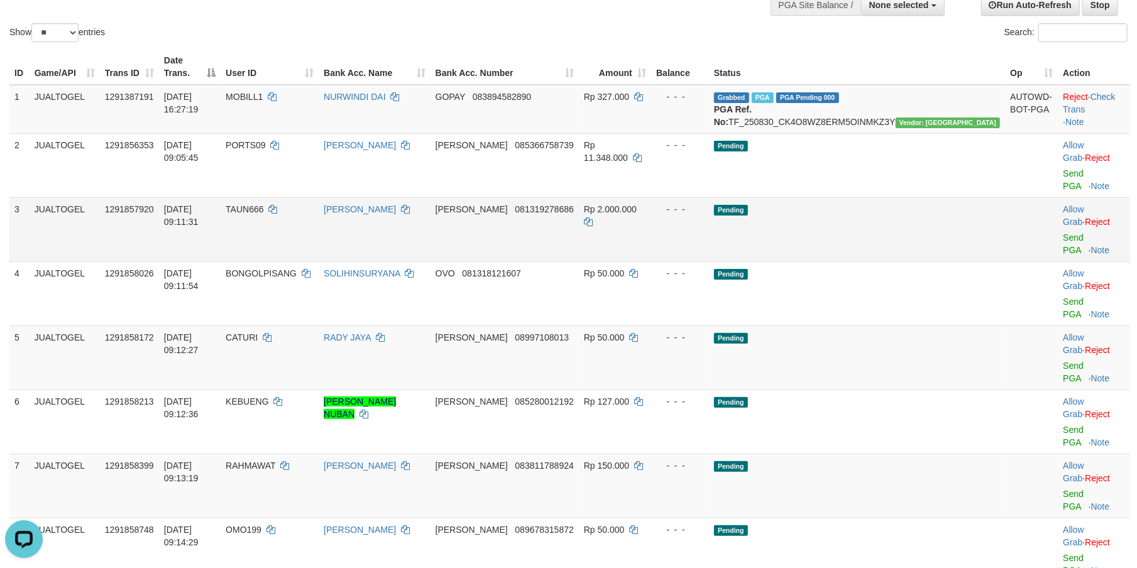
click at [1058, 207] on td "Allow Grab · Reject Send PGA · Note" at bounding box center [1094, 229] width 72 height 64
click at [1058, 204] on td "Allow Grab · Reject Send PGA · Note" at bounding box center [1094, 229] width 72 height 64
click at [1063, 233] on link "Send PGA" at bounding box center [1073, 244] width 21 height 23
click at [1058, 261] on td "Allow Grab · Reject Send PGA · Note" at bounding box center [1094, 293] width 72 height 64
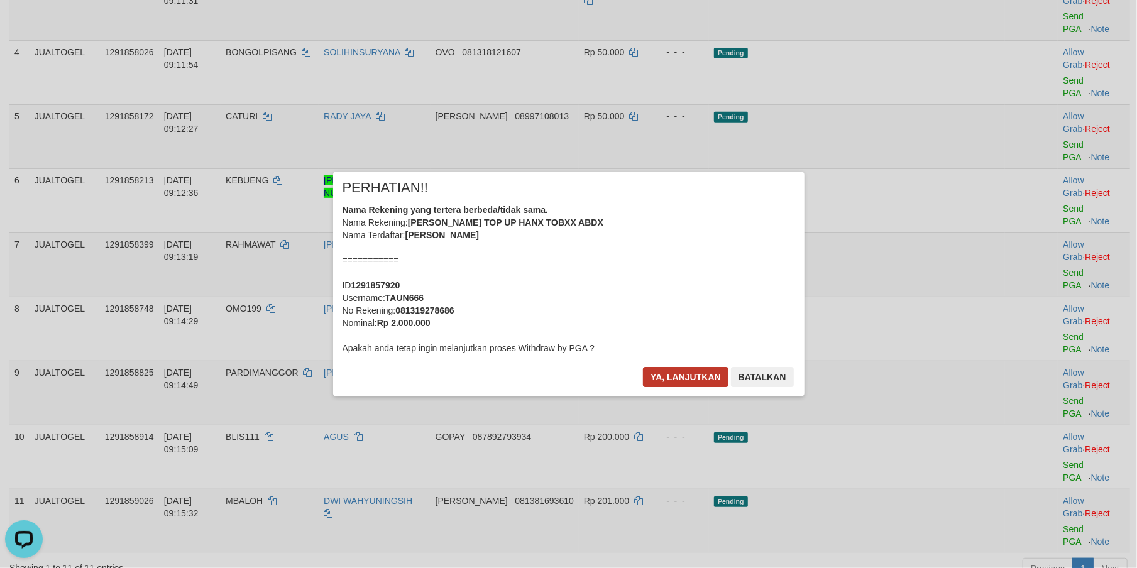
scroll to position [329, 0]
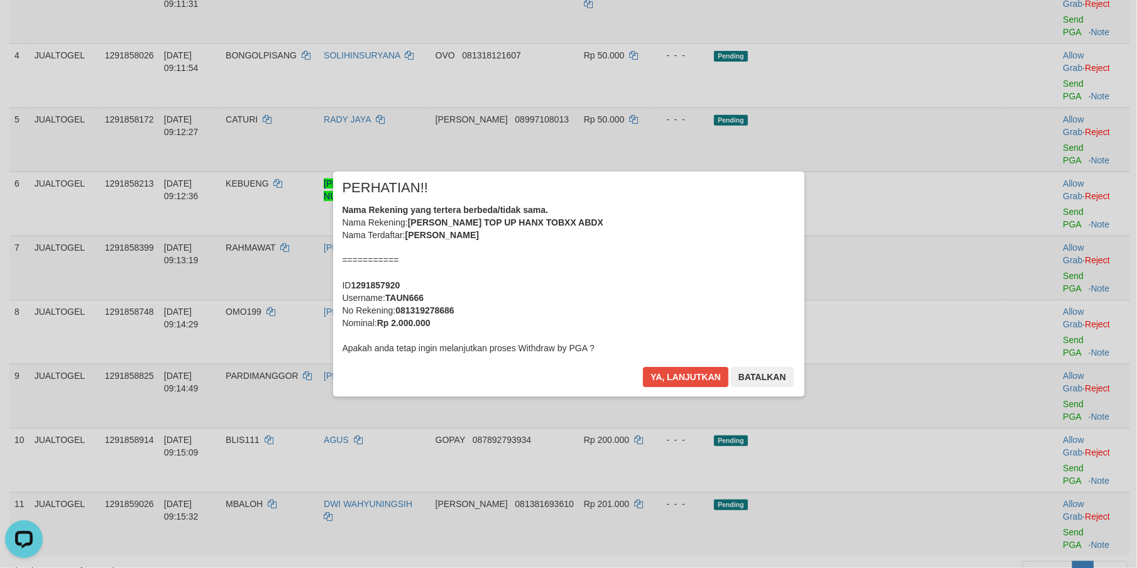
click at [403, 298] on b "TAUN666" at bounding box center [404, 298] width 38 height 10
copy b "TAUN666"
click at [657, 377] on button "Ya, lanjutkan" at bounding box center [685, 377] width 85 height 20
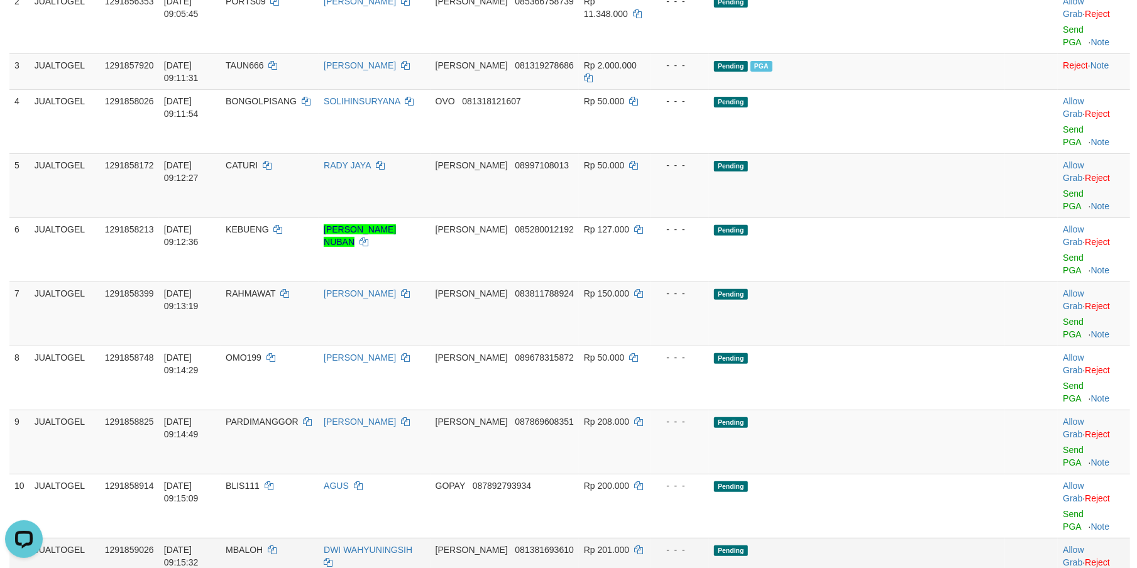
scroll to position [146, 0]
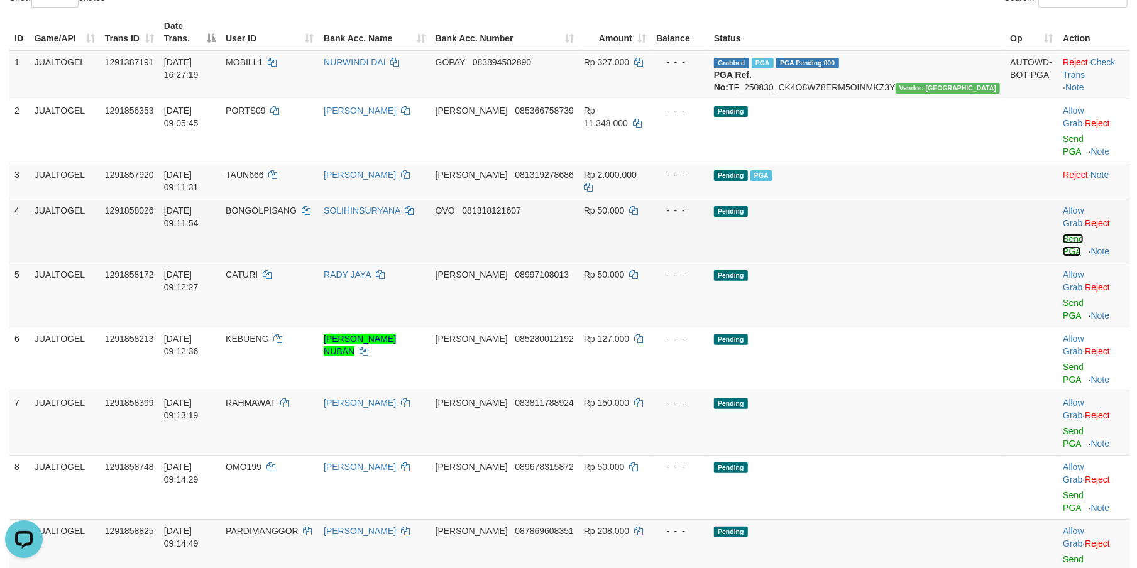
click at [1063, 234] on link "Send PGA" at bounding box center [1073, 245] width 21 height 23
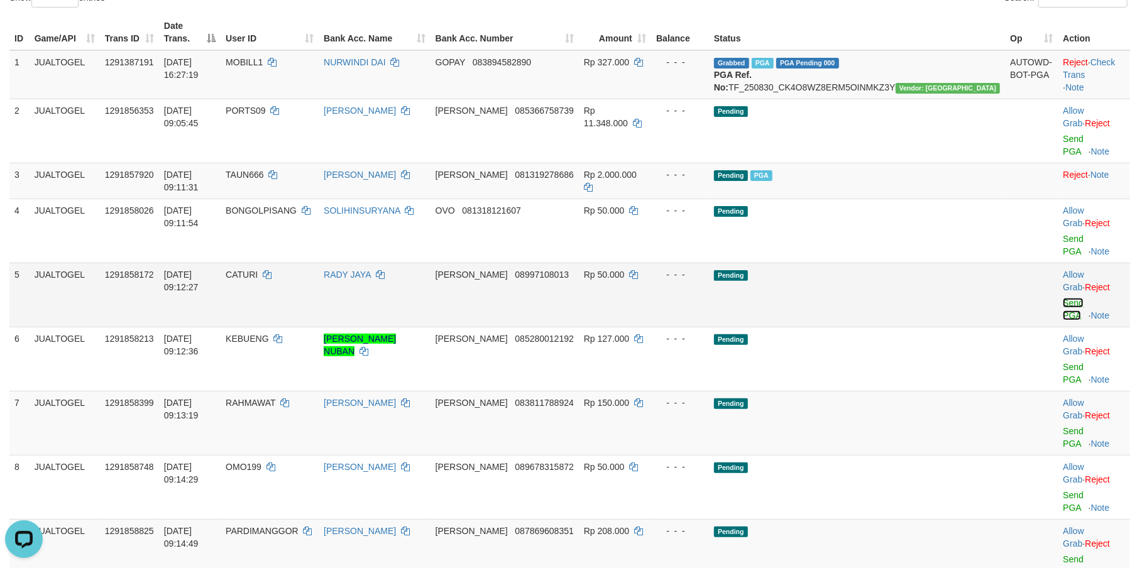
click at [1063, 298] on link "Send PGA" at bounding box center [1073, 309] width 21 height 23
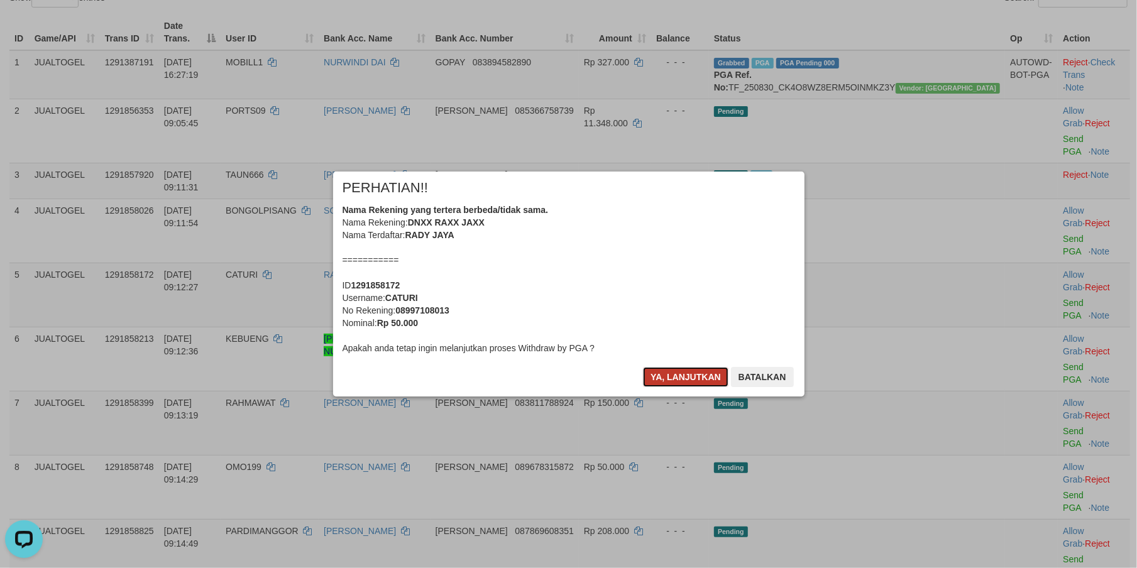
click at [660, 385] on button "Ya, lanjutkan" at bounding box center [685, 377] width 85 height 20
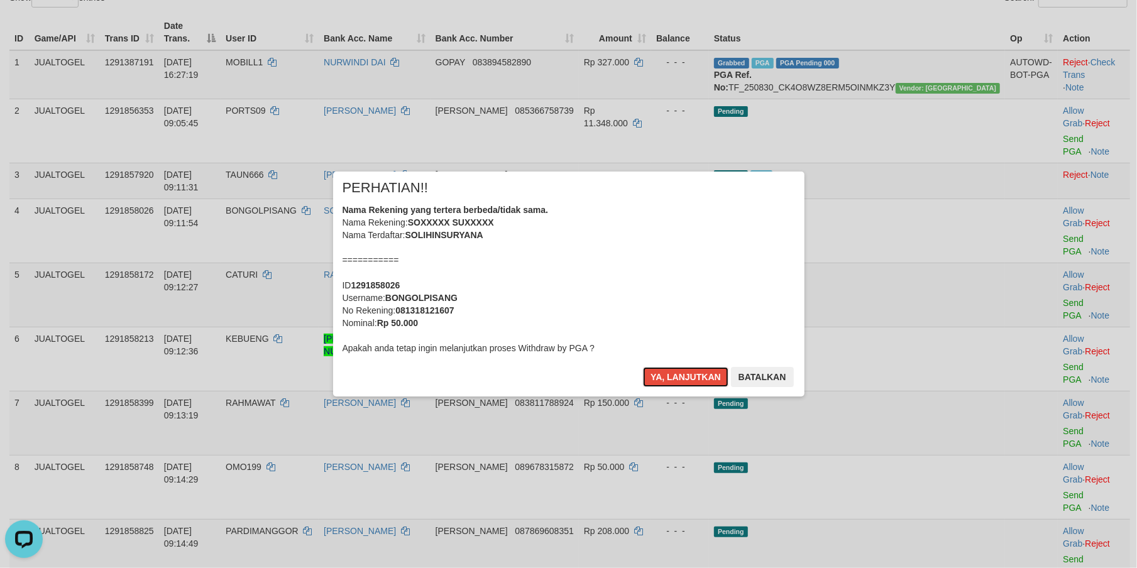
click at [660, 385] on button "Ya, lanjutkan" at bounding box center [685, 377] width 85 height 20
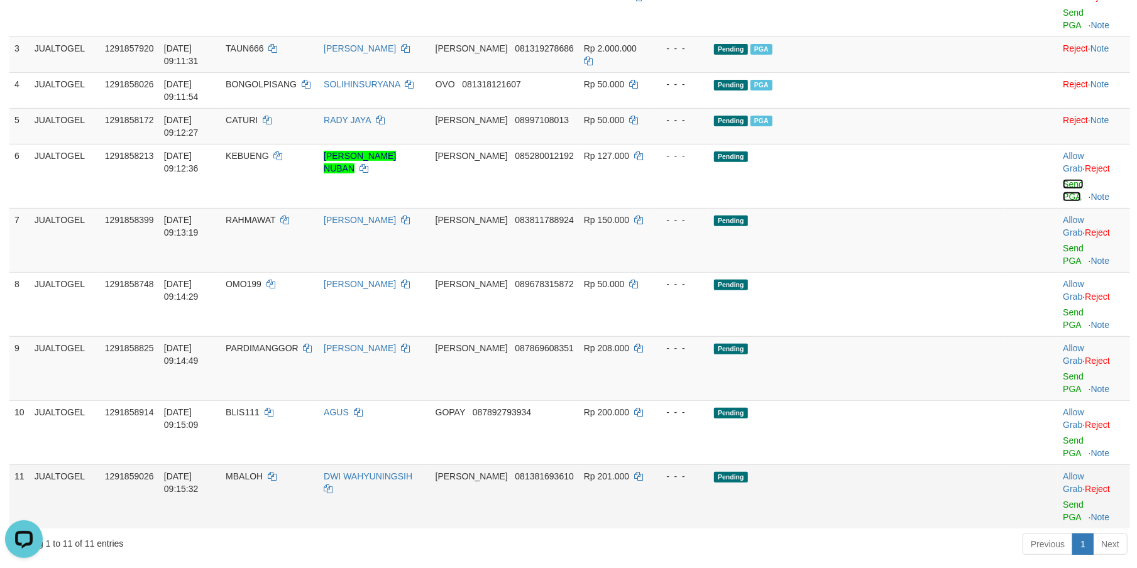
scroll to position [220, 0]
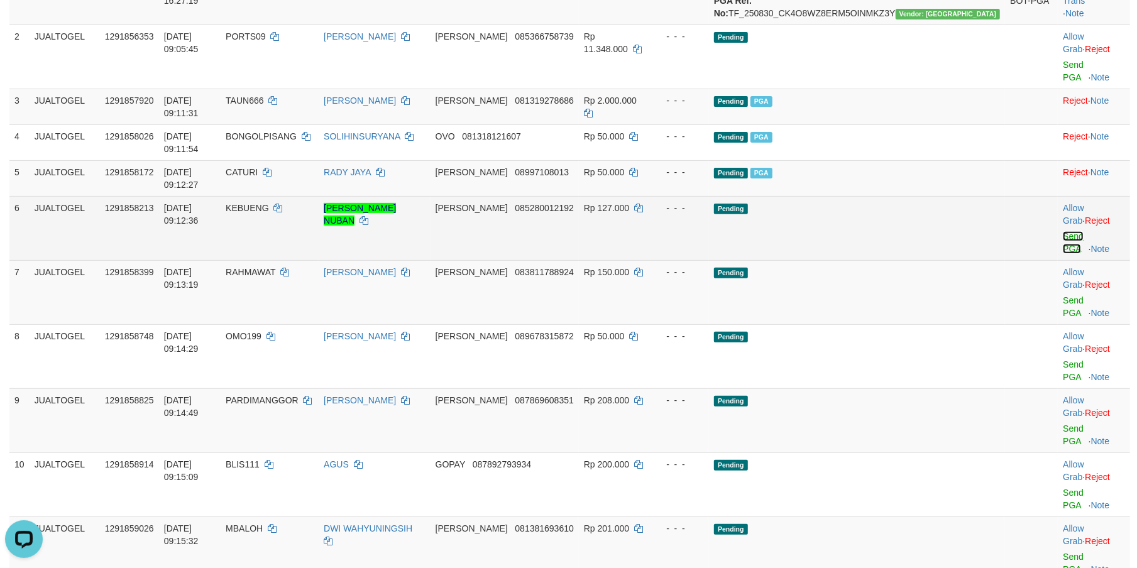
click at [1063, 231] on link "Send PGA" at bounding box center [1073, 242] width 21 height 23
click at [1063, 295] on link "Send PGA" at bounding box center [1073, 306] width 21 height 23
click at [1063, 359] on link "Send PGA" at bounding box center [1073, 370] width 21 height 23
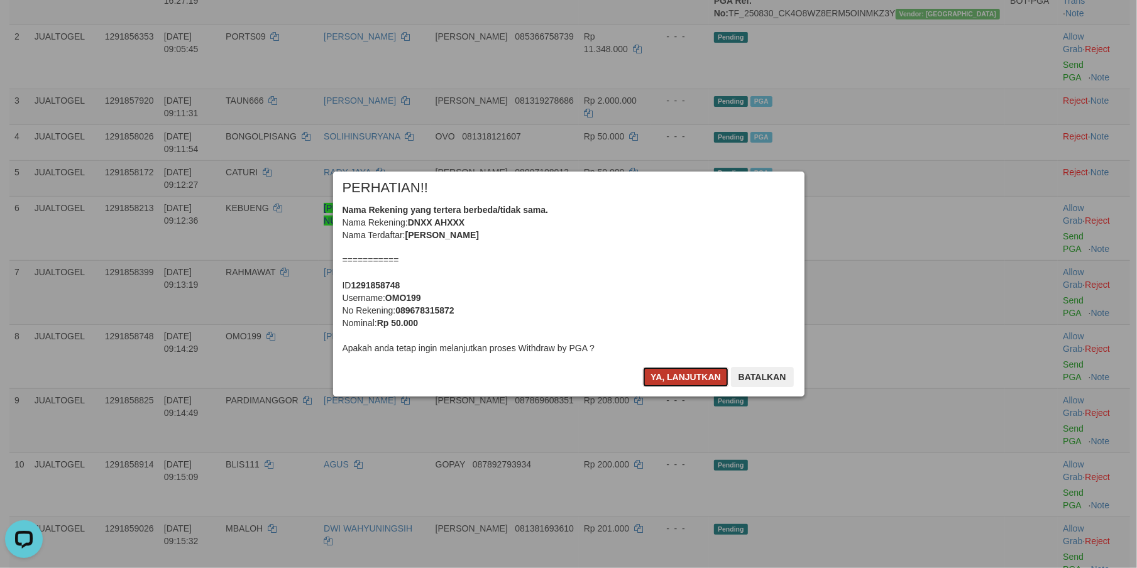
click at [670, 371] on button "Ya, lanjutkan" at bounding box center [685, 377] width 85 height 20
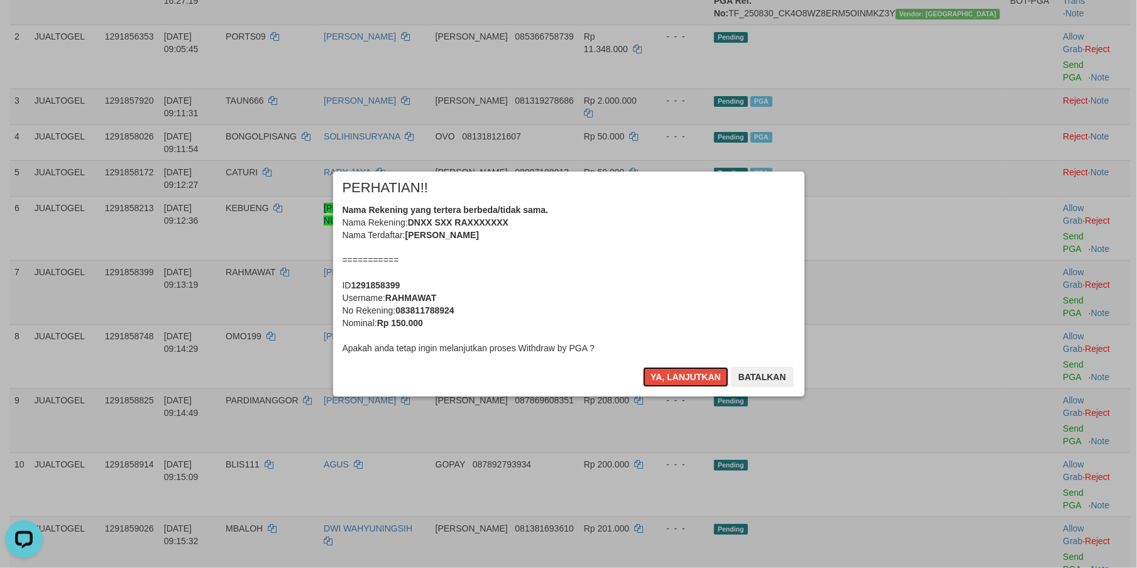
click at [670, 371] on button "Ya, lanjutkan" at bounding box center [685, 377] width 85 height 20
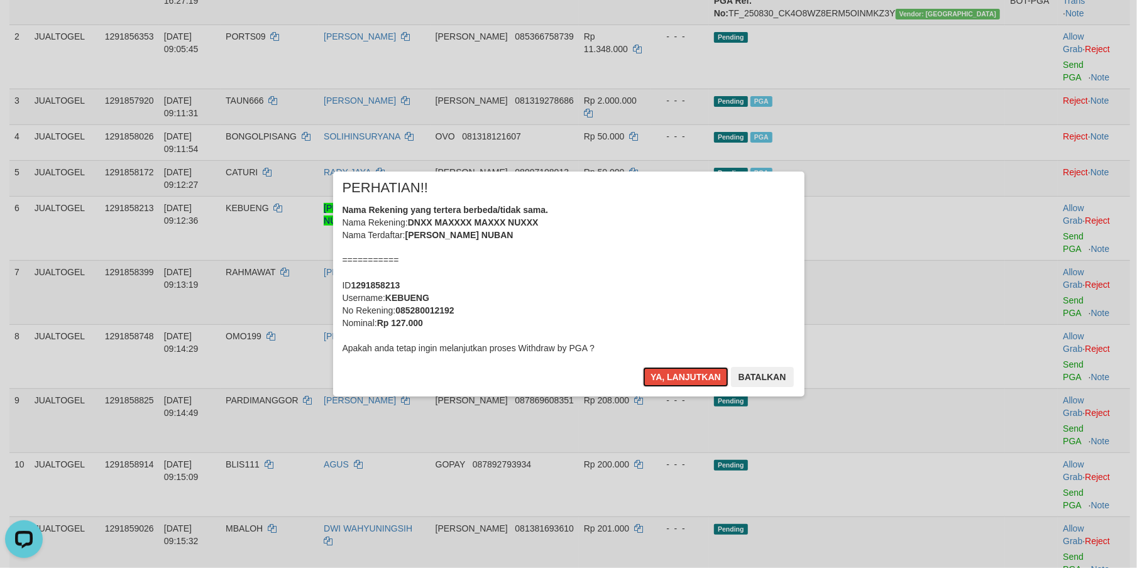
click at [670, 371] on button "Ya, lanjutkan" at bounding box center [685, 377] width 85 height 20
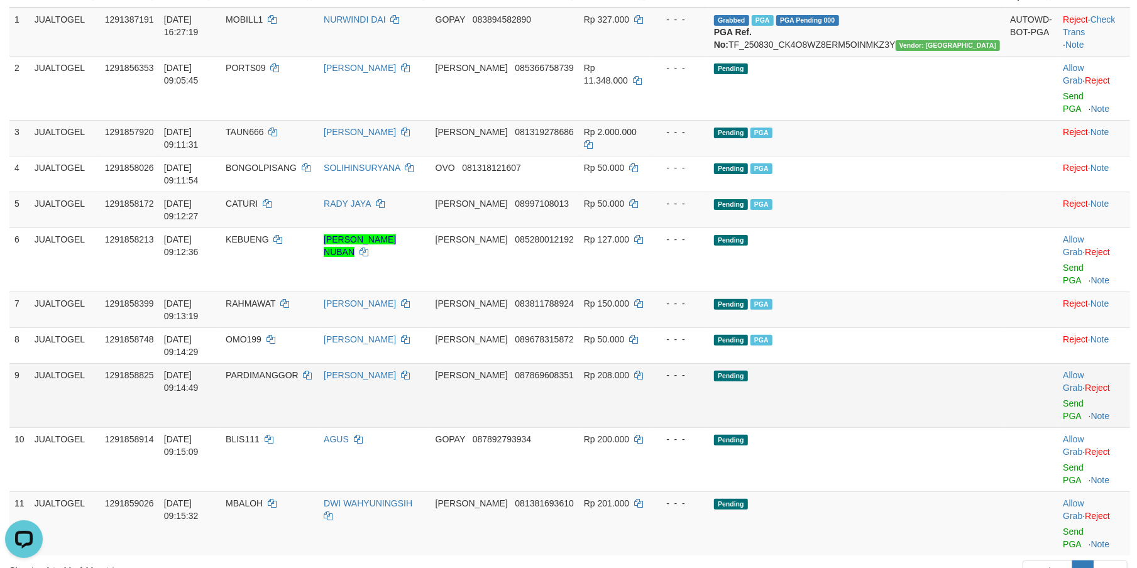
scroll to position [173, 0]
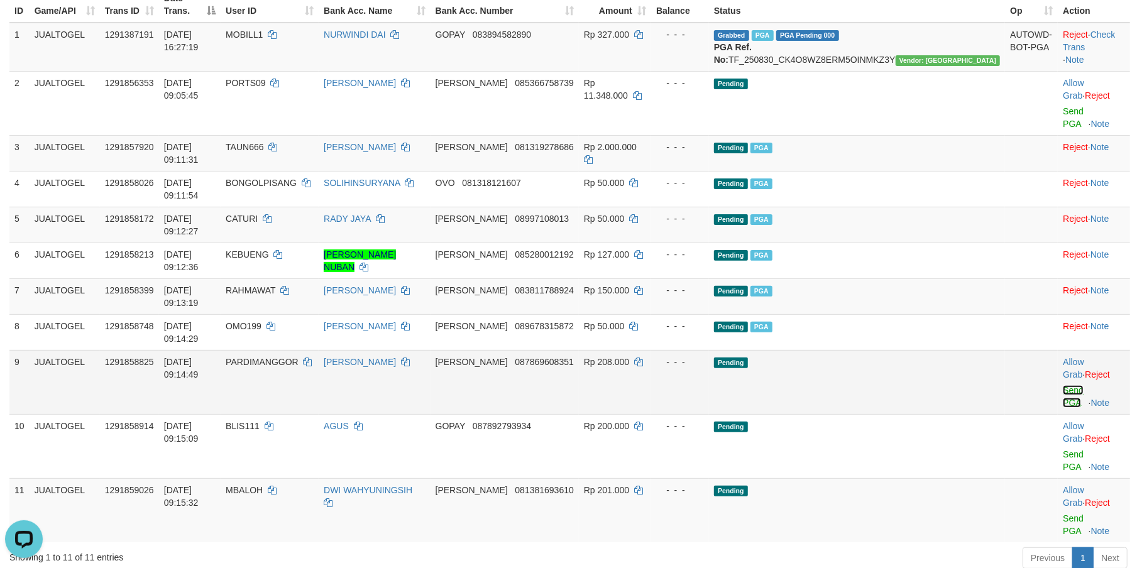
click at [1063, 385] on link "Send PGA" at bounding box center [1073, 396] width 21 height 23
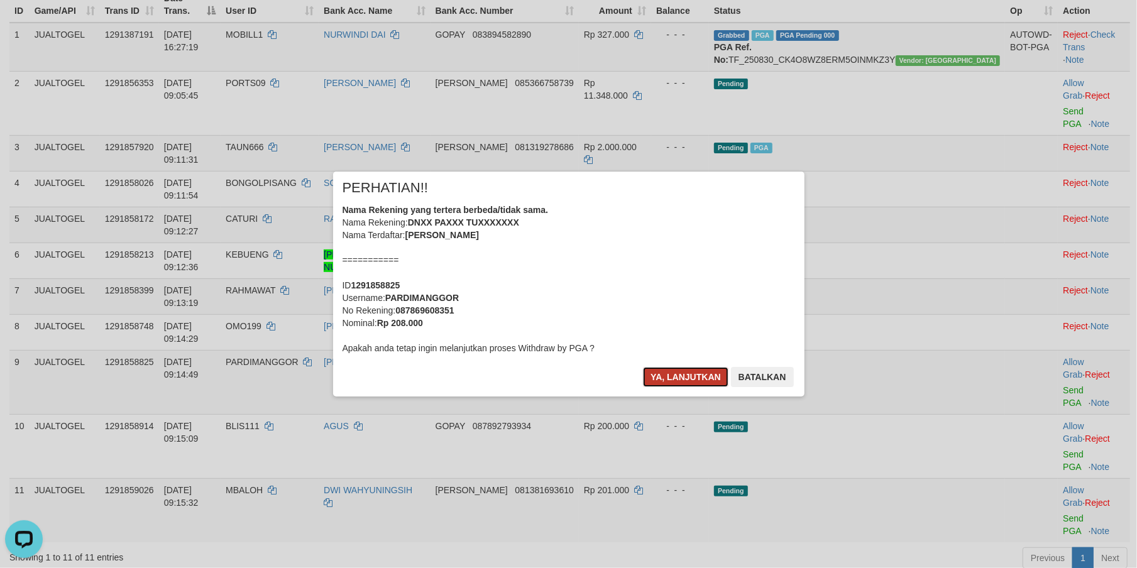
click at [654, 375] on button "Ya, lanjutkan" at bounding box center [685, 377] width 85 height 20
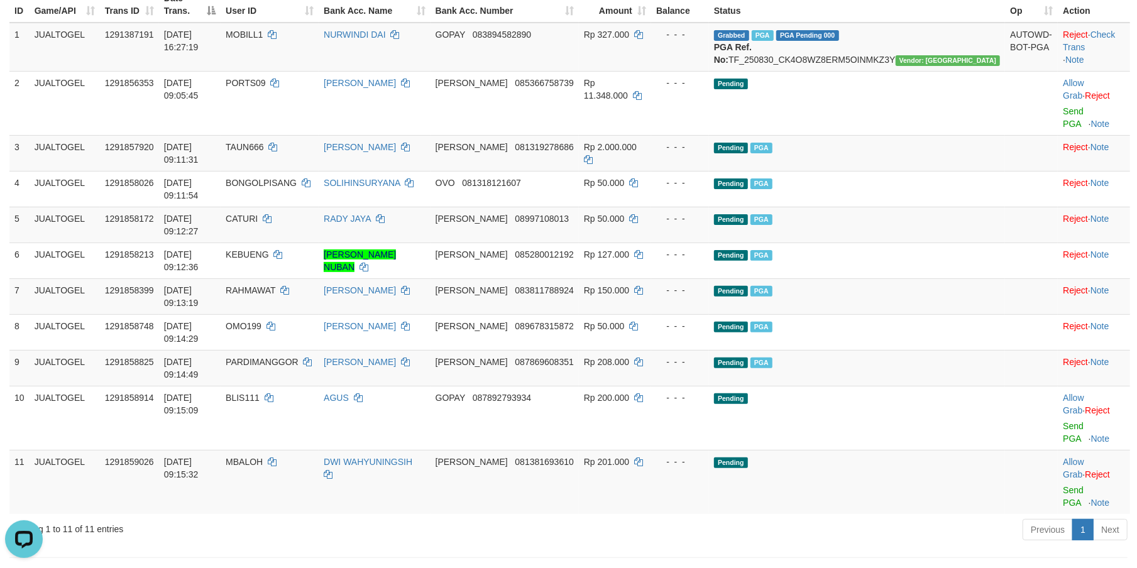
click at [563, 518] on div "Previous 1 Next" at bounding box center [805, 531] width 644 height 27
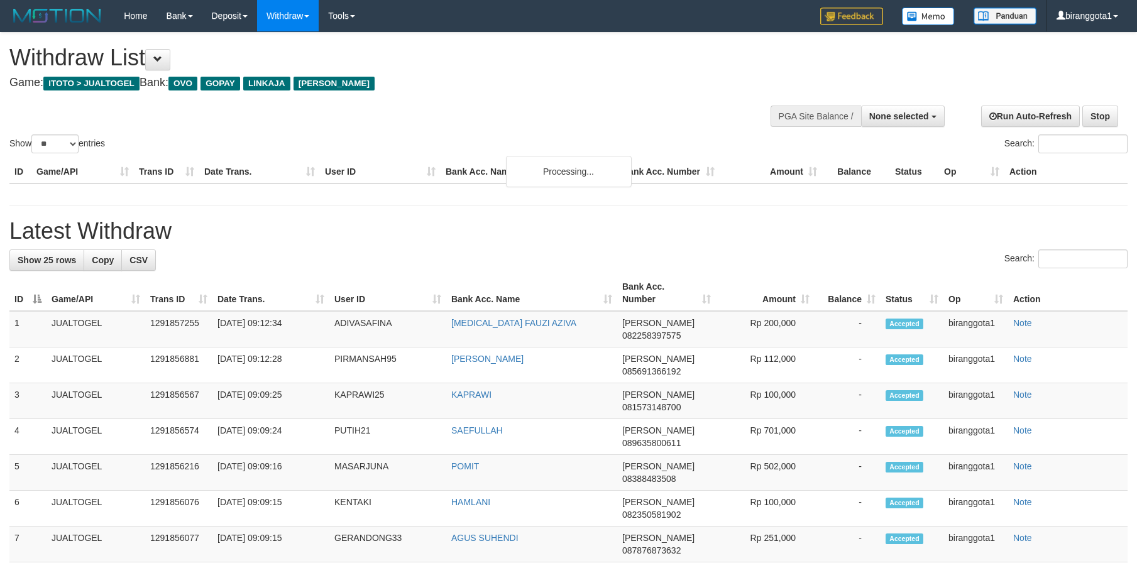
select select
select select "**"
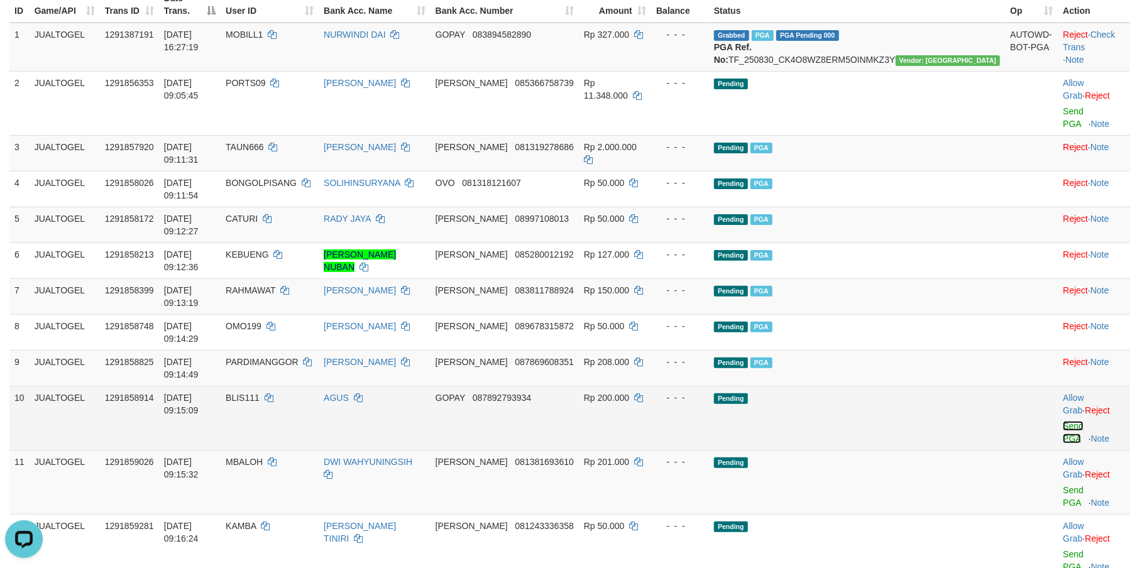
click at [1063, 421] on link "Send PGA" at bounding box center [1073, 432] width 21 height 23
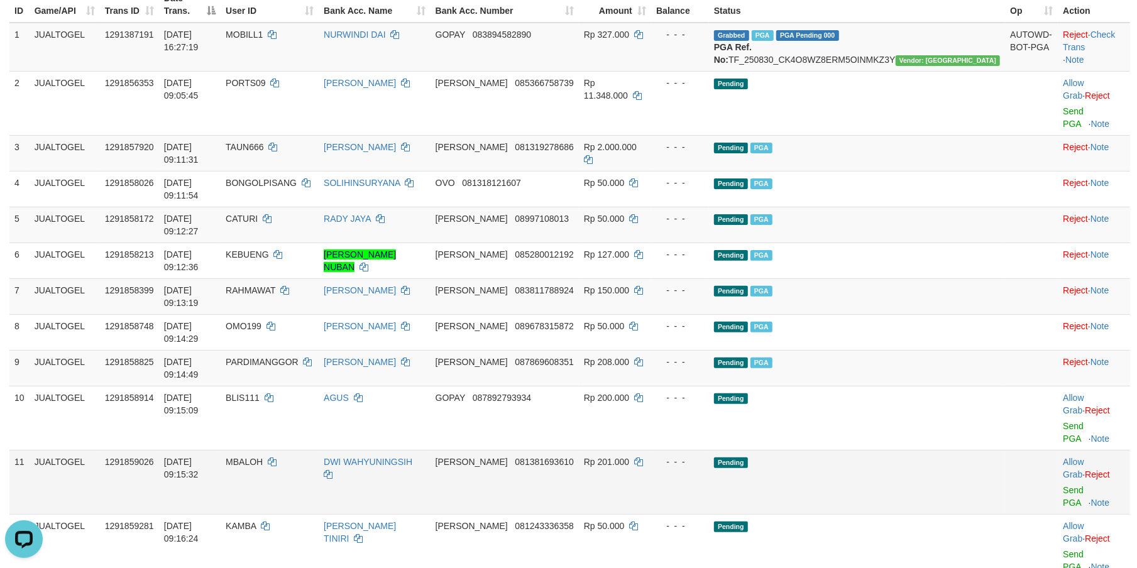
click at [1058, 450] on td "Allow Grab · Reject Send PGA · Note" at bounding box center [1094, 482] width 72 height 64
click at [1063, 485] on link "Send PGA" at bounding box center [1073, 496] width 21 height 23
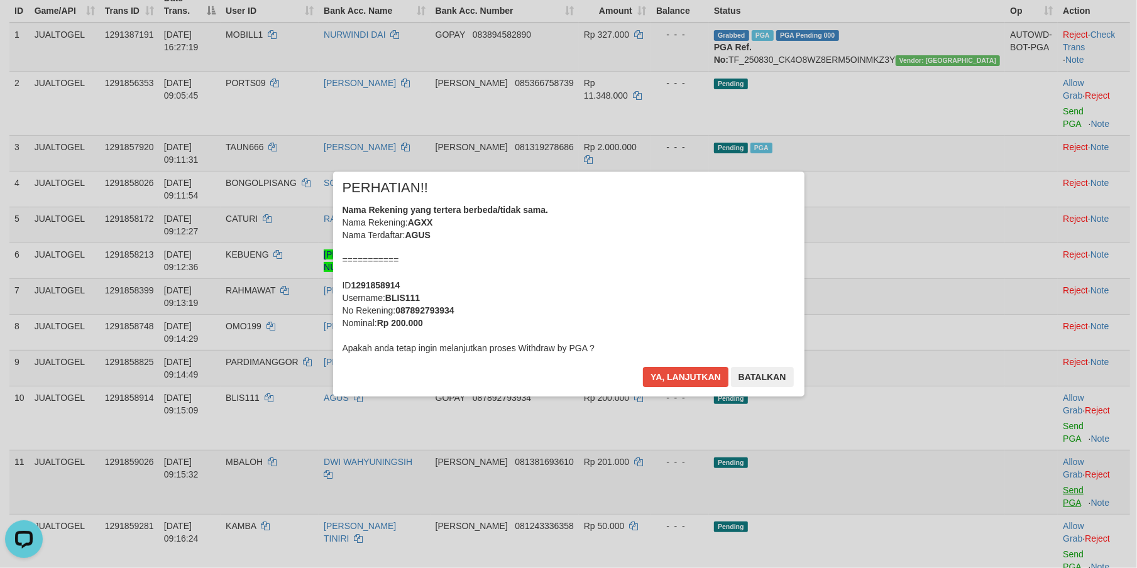
click at [1043, 382] on div "× PERHATIAN!! Nama Rekening yang tertera berbeda/tidak sama. Nama Rekening: AGX…" at bounding box center [568, 283] width 1137 height 275
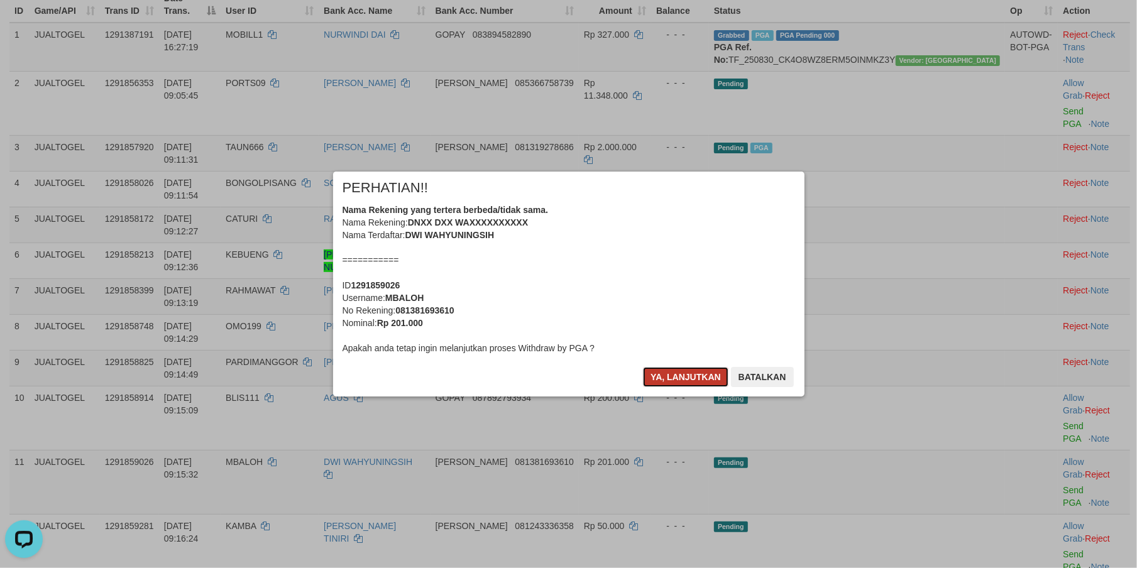
click at [693, 378] on button "Ya, lanjutkan" at bounding box center [685, 377] width 85 height 20
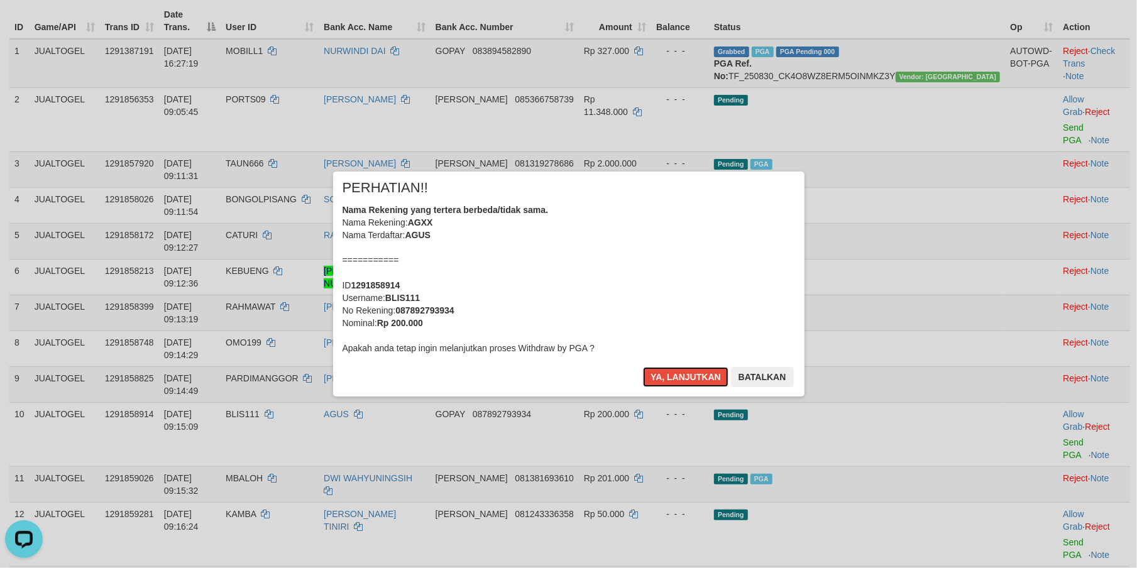
click at [693, 378] on button "Ya, lanjutkan" at bounding box center [685, 377] width 85 height 20
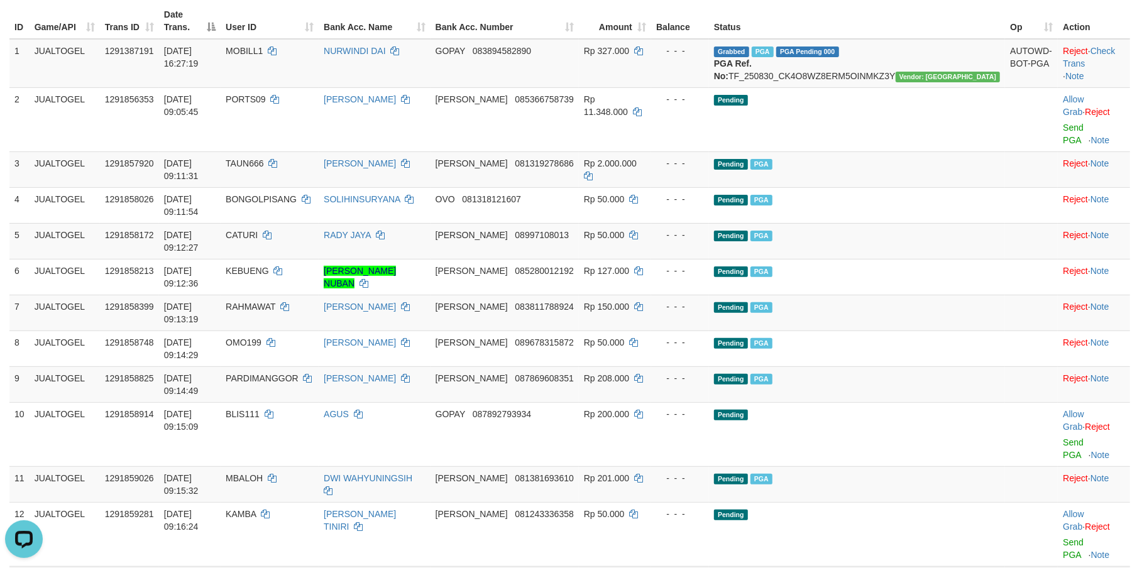
scroll to position [141, 0]
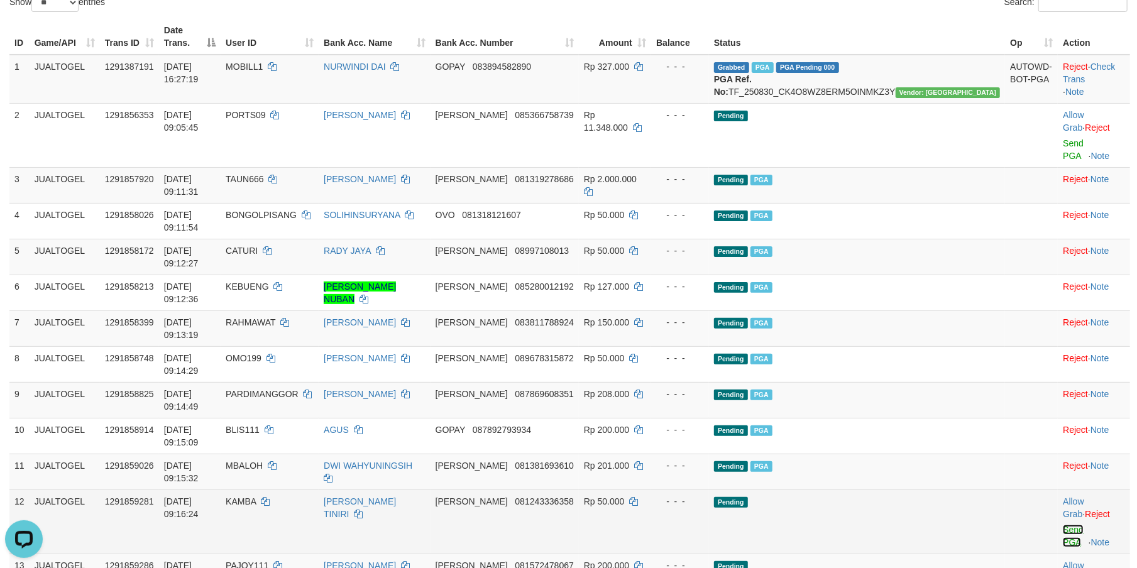
click at [1063, 525] on link "Send PGA" at bounding box center [1073, 536] width 21 height 23
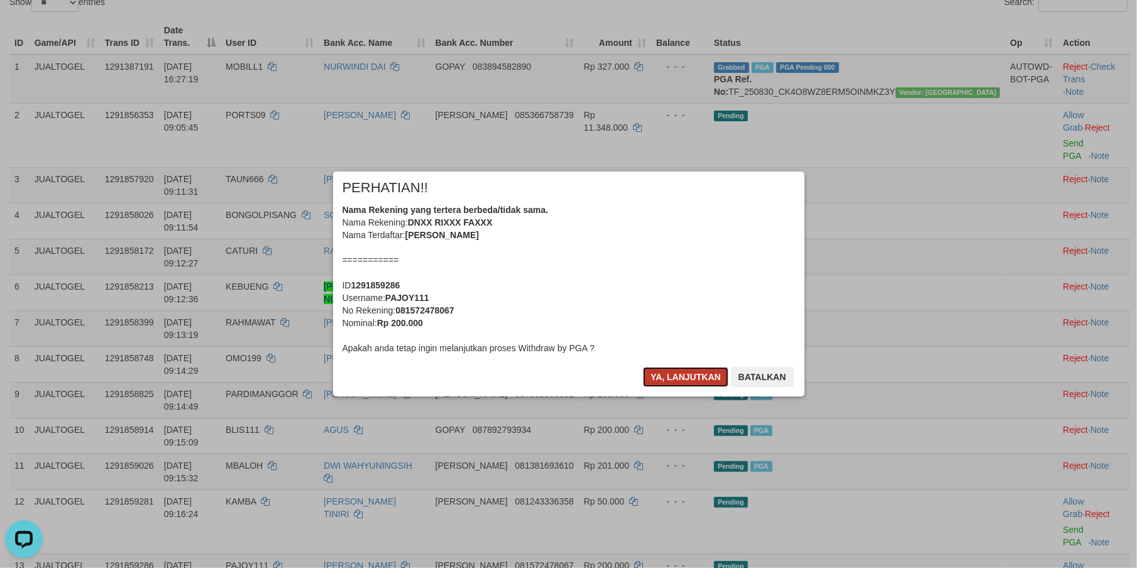
click at [680, 371] on button "Ya, lanjutkan" at bounding box center [685, 377] width 85 height 20
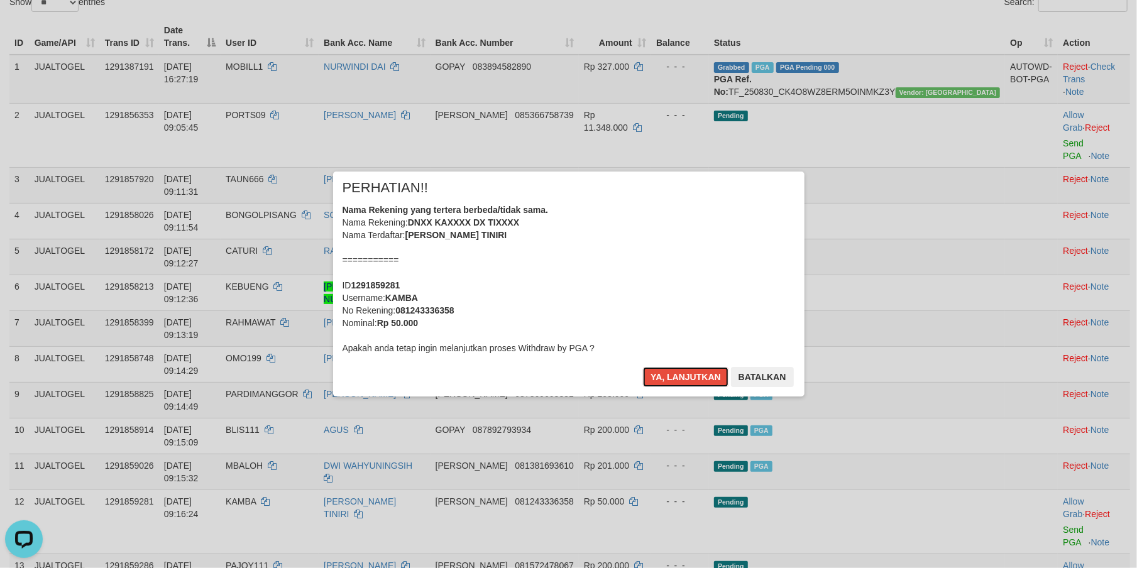
click at [680, 371] on button "Ya, lanjutkan" at bounding box center [685, 377] width 85 height 20
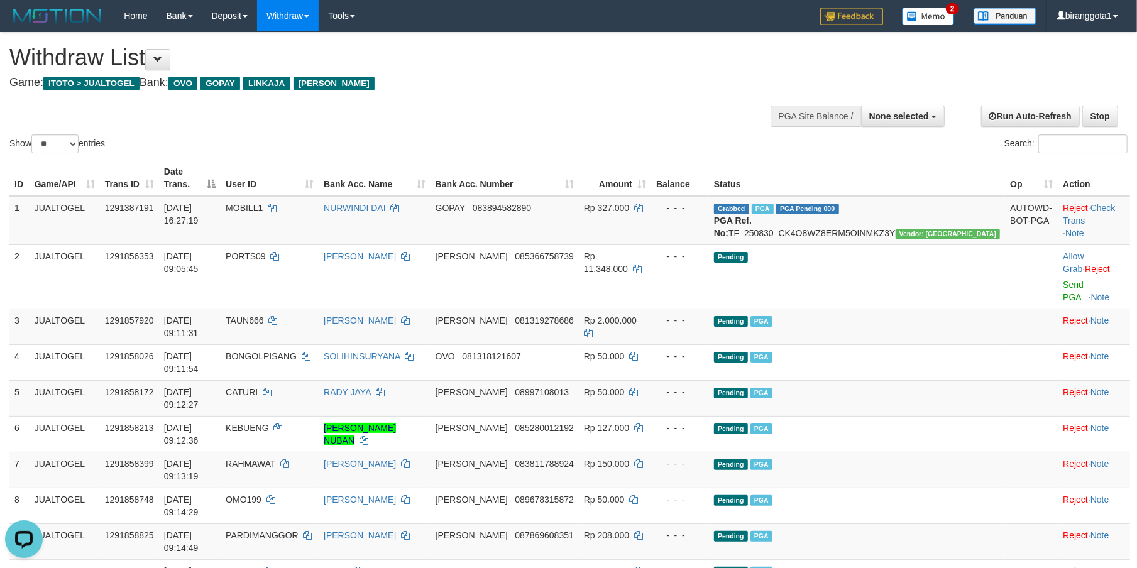
scroll to position [111, 0]
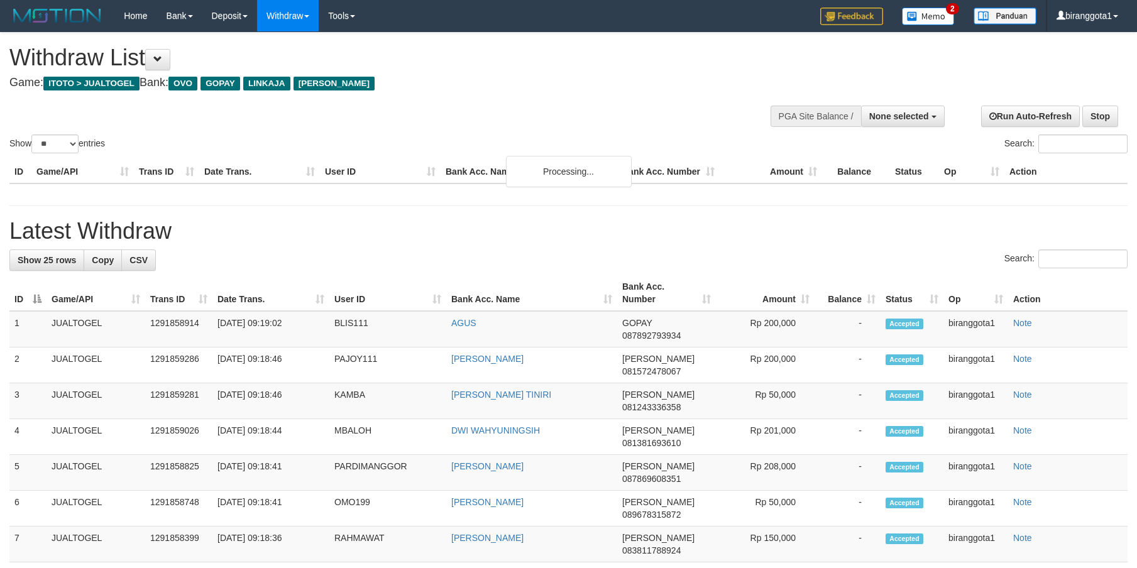
select select
select select "**"
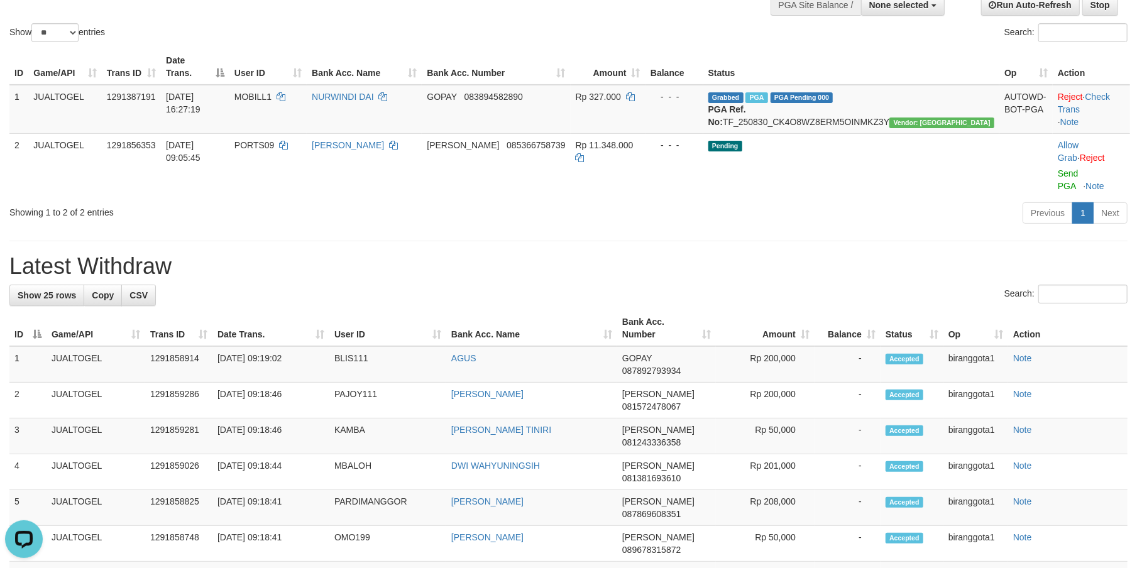
click at [690, 254] on h1 "Latest Withdraw" at bounding box center [568, 266] width 1118 height 25
click at [689, 254] on h1 "Latest Withdraw" at bounding box center [568, 266] width 1118 height 25
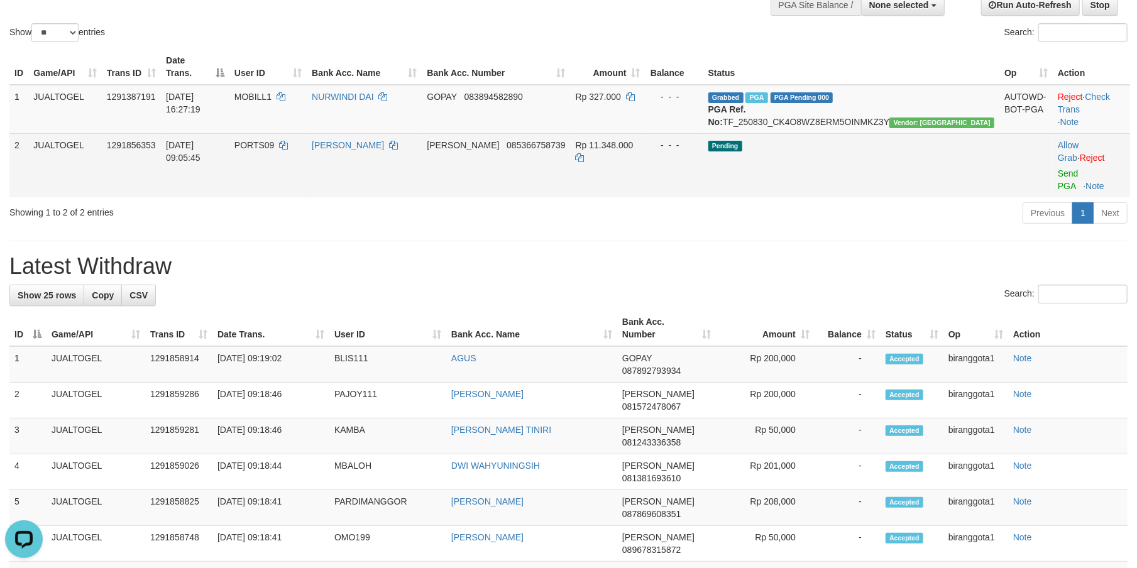
click at [307, 153] on td "PORTS09" at bounding box center [267, 165] width 77 height 64
click at [275, 141] on span "PORTS09" at bounding box center [254, 145] width 40 height 10
copy td "PORTS09"
click at [275, 143] on span "PORTS09" at bounding box center [254, 145] width 40 height 10
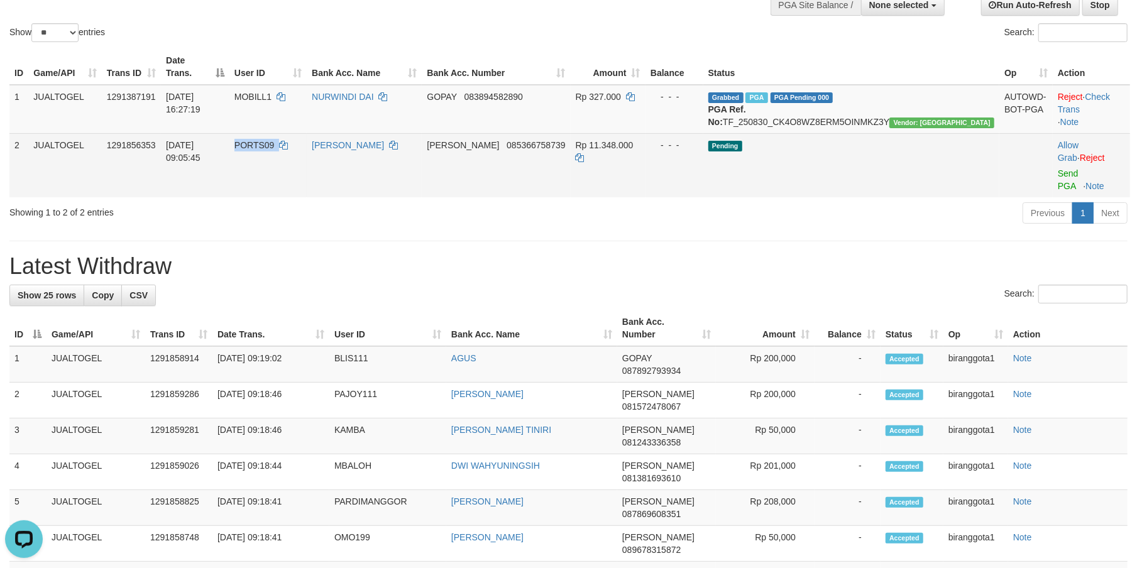
click at [275, 143] on span "PORTS09" at bounding box center [254, 145] width 40 height 10
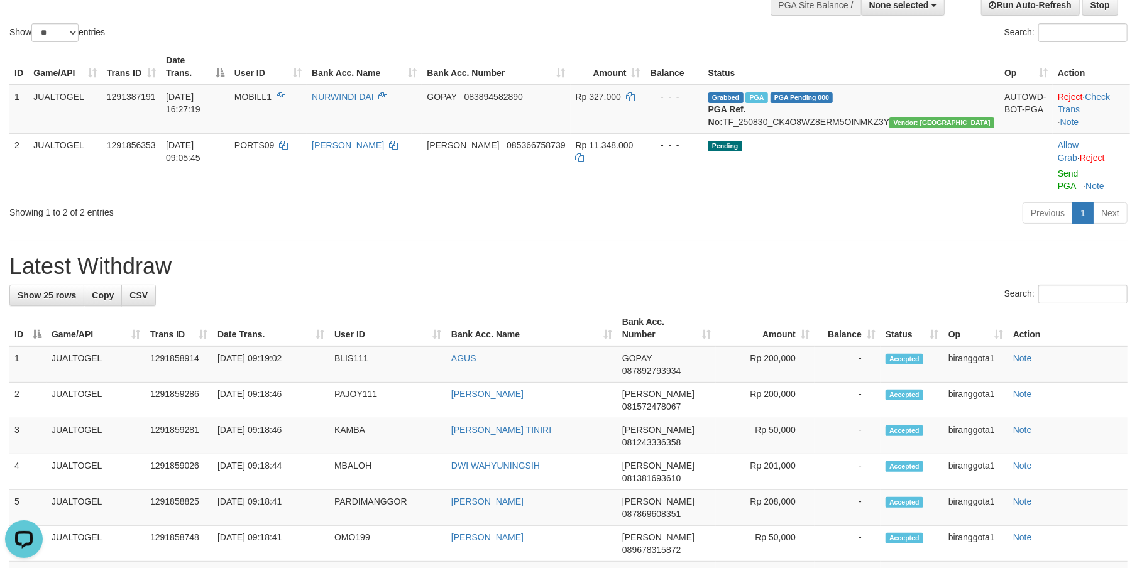
drag, startPoint x: 815, startPoint y: 234, endPoint x: 809, endPoint y: 237, distance: 6.5
click at [816, 254] on h1 "Latest Withdraw" at bounding box center [568, 266] width 1118 height 25
click at [542, 285] on div "Search:" at bounding box center [568, 296] width 1118 height 22
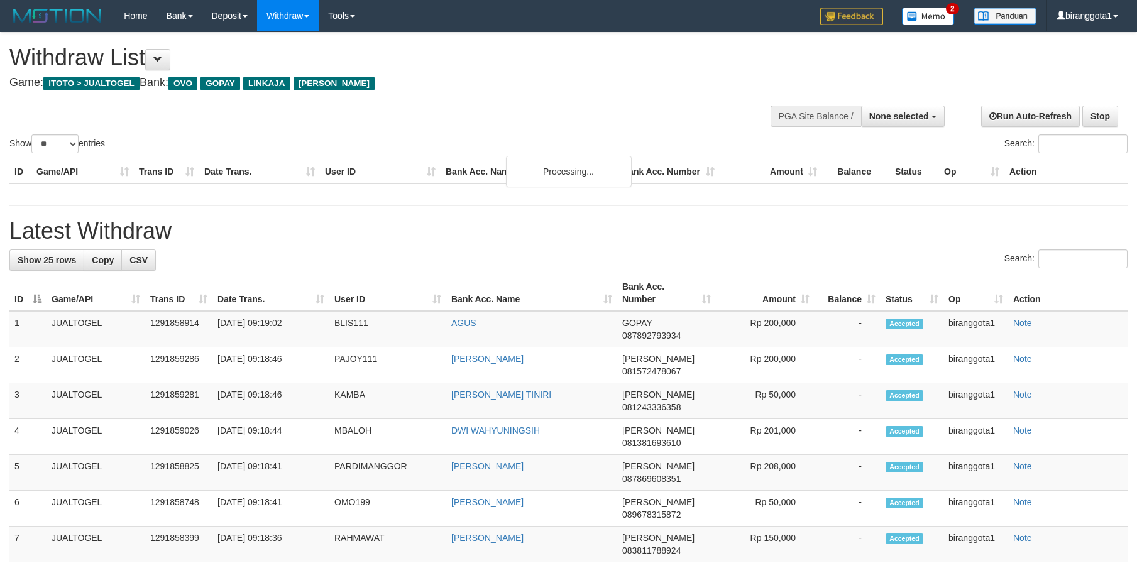
select select
select select "**"
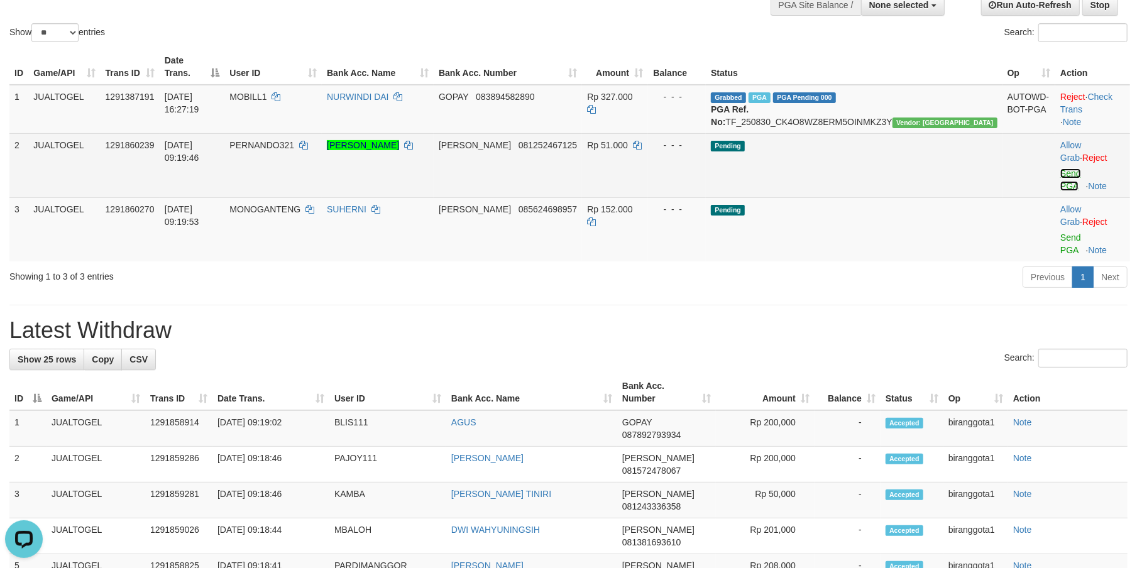
click at [1060, 168] on link "Send PGA" at bounding box center [1070, 179] width 21 height 23
click at [1060, 233] on link "Send PGA" at bounding box center [1070, 244] width 21 height 23
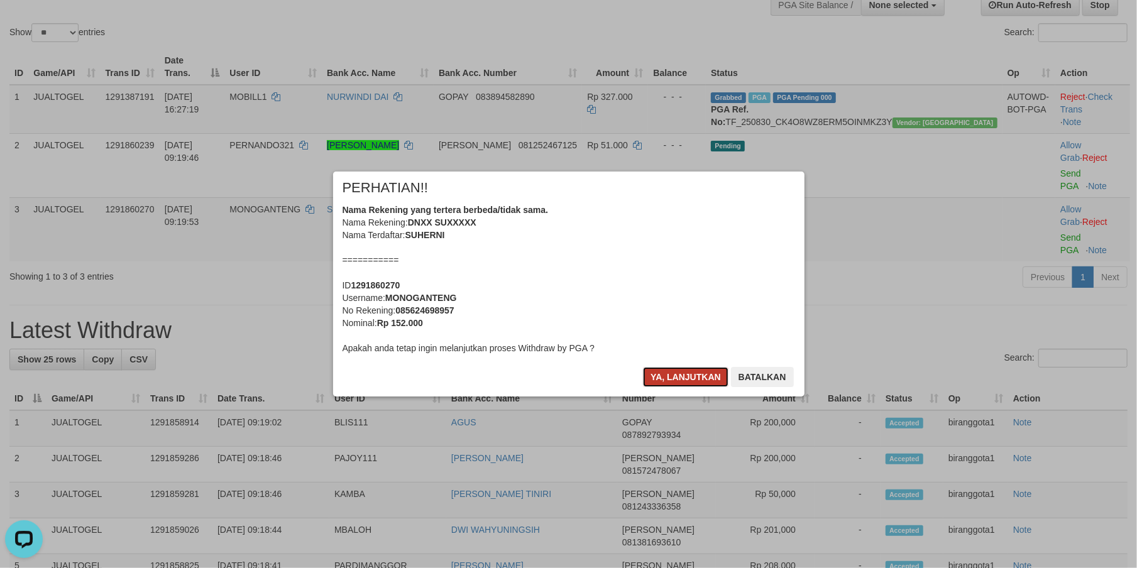
click at [664, 376] on button "Ya, lanjutkan" at bounding box center [685, 377] width 85 height 20
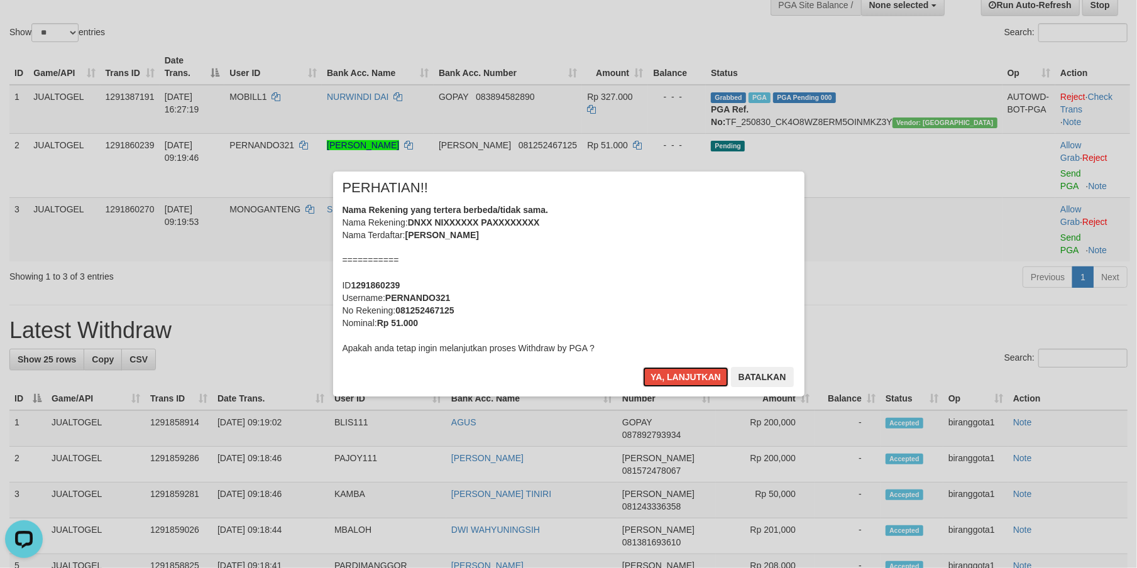
click at [664, 376] on button "Ya, lanjutkan" at bounding box center [685, 377] width 85 height 20
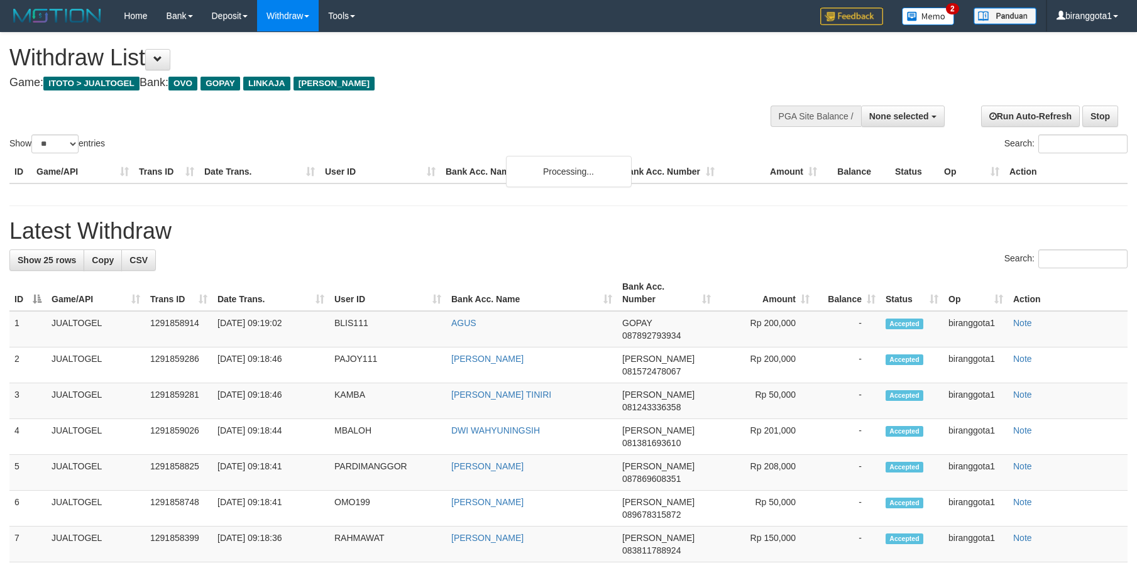
select select
select select "**"
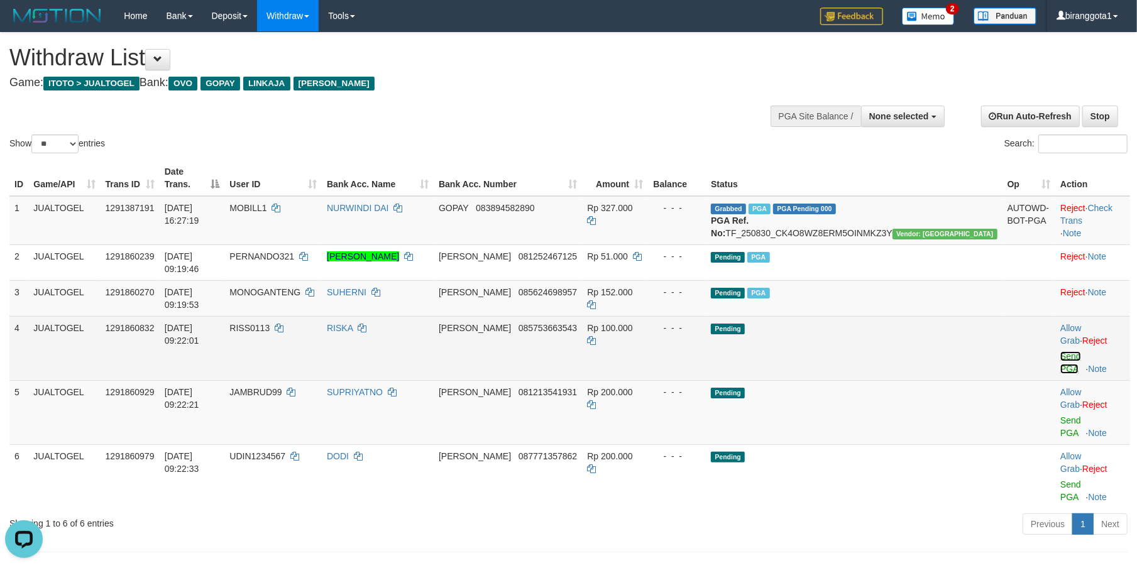
click at [1060, 351] on link "Send PGA" at bounding box center [1070, 362] width 21 height 23
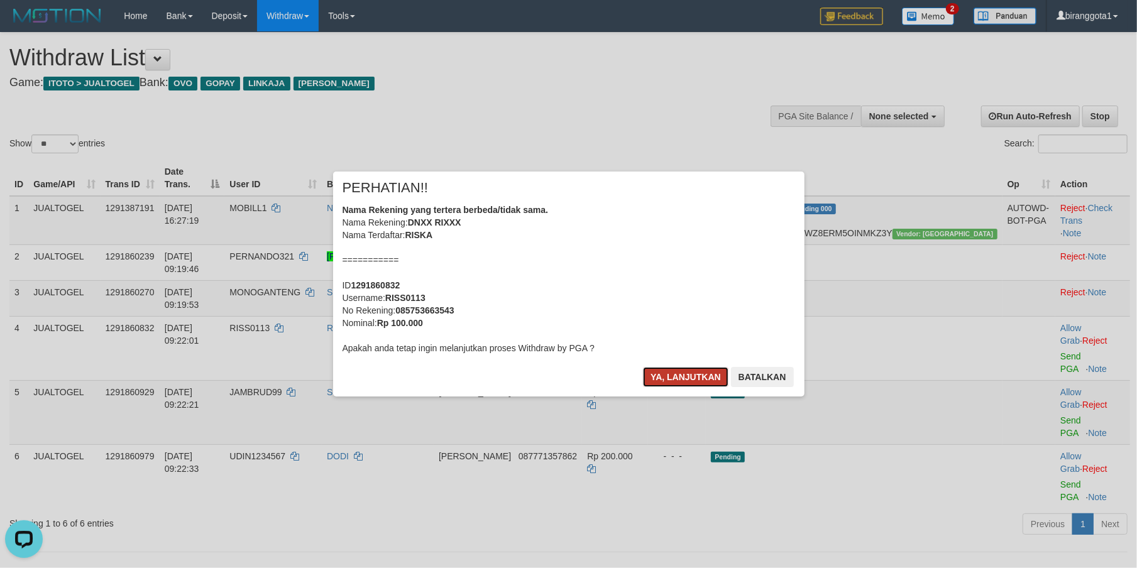
click at [674, 375] on button "Ya, lanjutkan" at bounding box center [685, 377] width 85 height 20
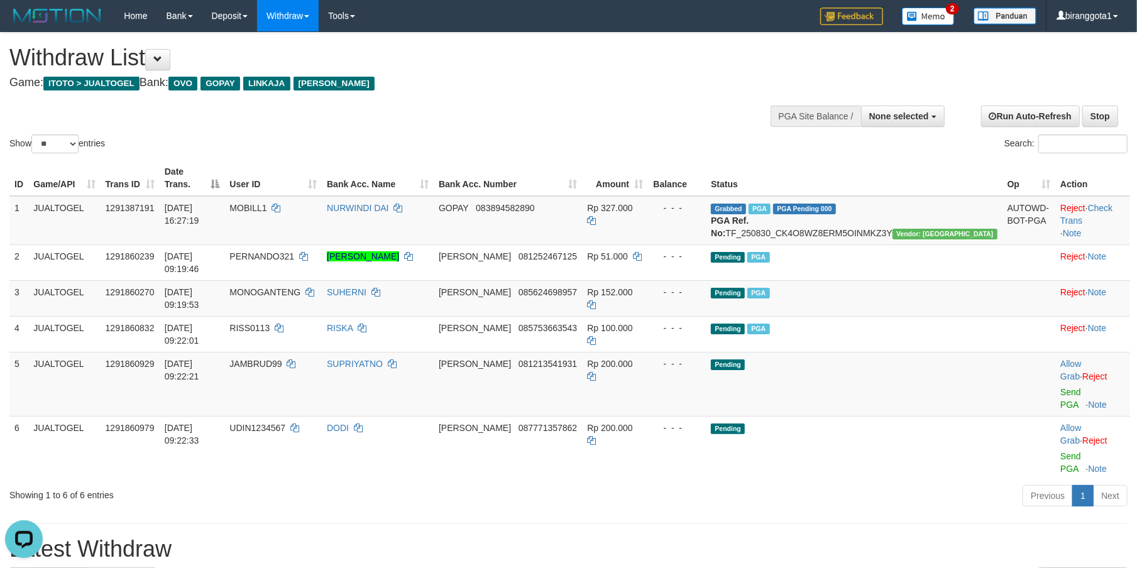
click at [662, 537] on h1 "Latest Withdraw" at bounding box center [568, 549] width 1118 height 25
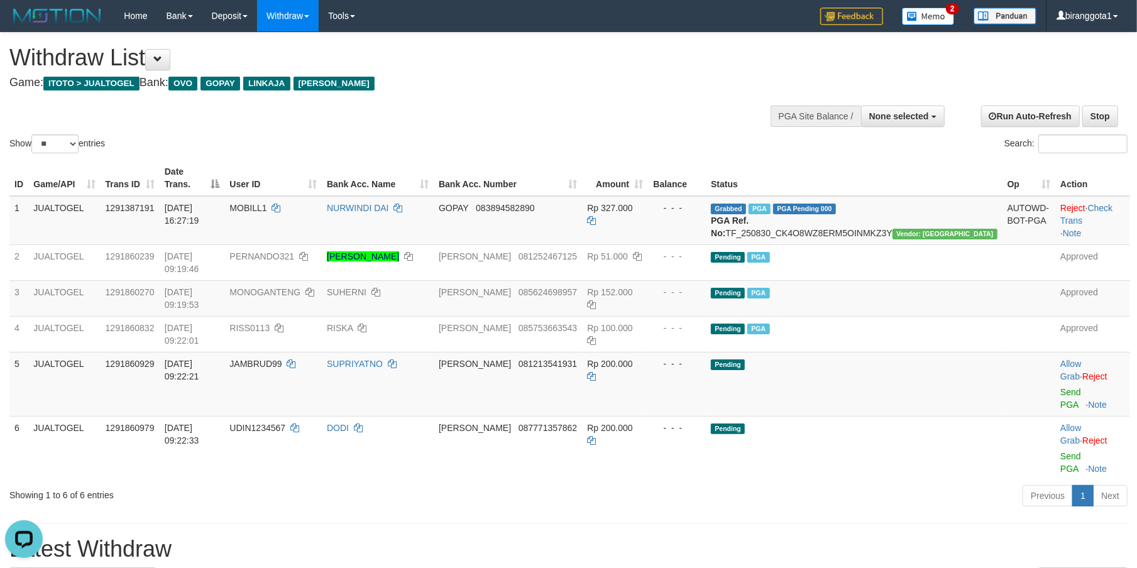
click at [775, 395] on div "ID Game/API Trans ID Date Trans. User ID Bank Acc. Name Bank Acc. Number Amount…" at bounding box center [568, 319] width 1137 height 327
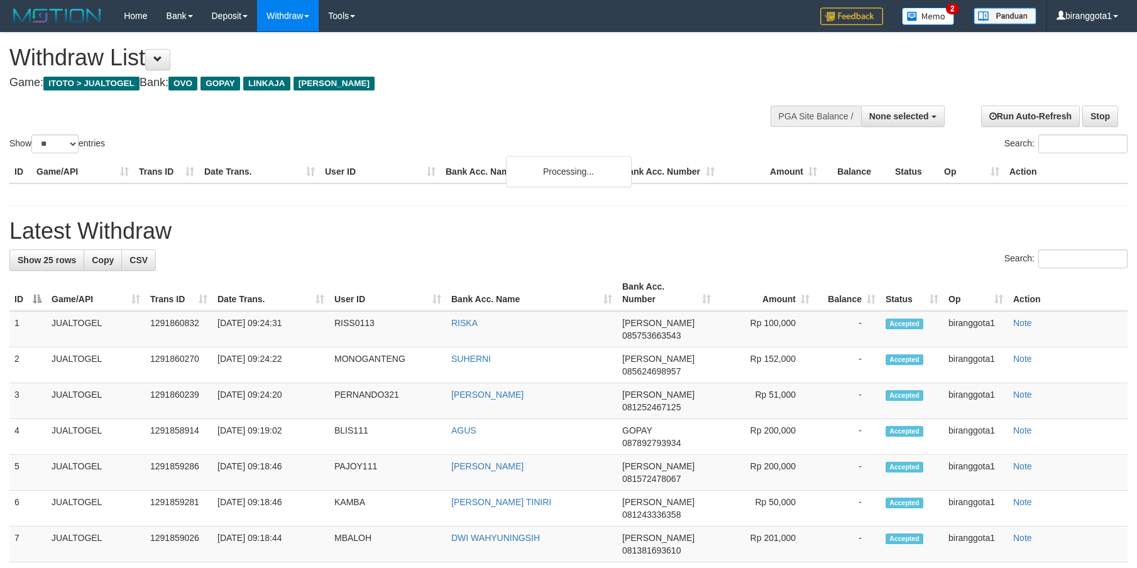
select select
select select "**"
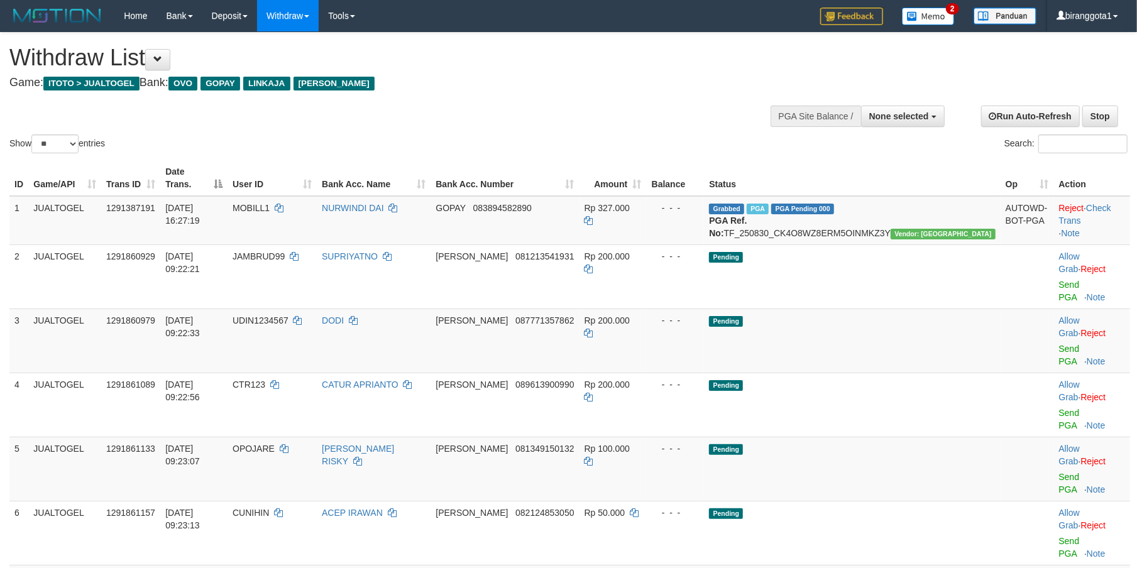
click at [684, 136] on div "Search:" at bounding box center [853, 145] width 550 height 22
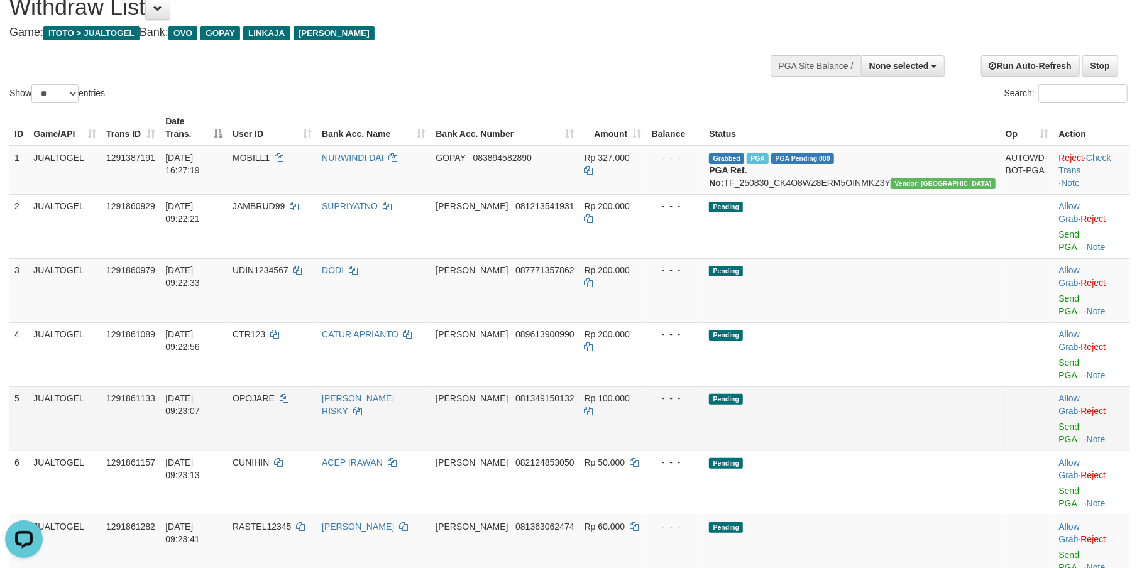
scroll to position [111, 0]
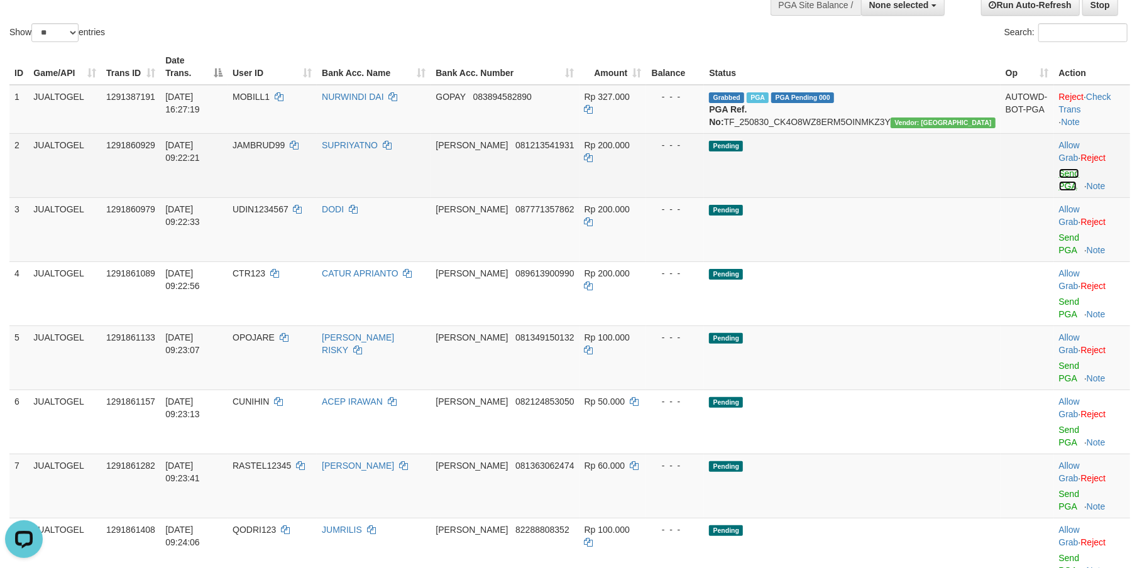
click at [1059, 168] on link "Send PGA" at bounding box center [1069, 179] width 21 height 23
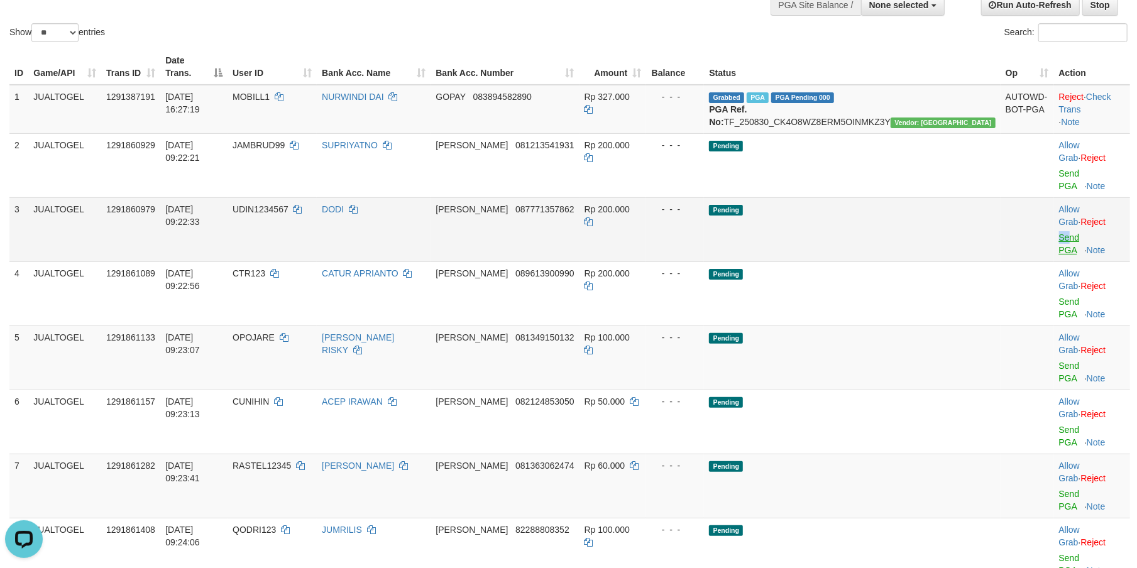
click at [1059, 228] on span "Send PGA" at bounding box center [1092, 241] width 66 height 27
click at [1059, 233] on link "Send PGA" at bounding box center [1069, 244] width 21 height 23
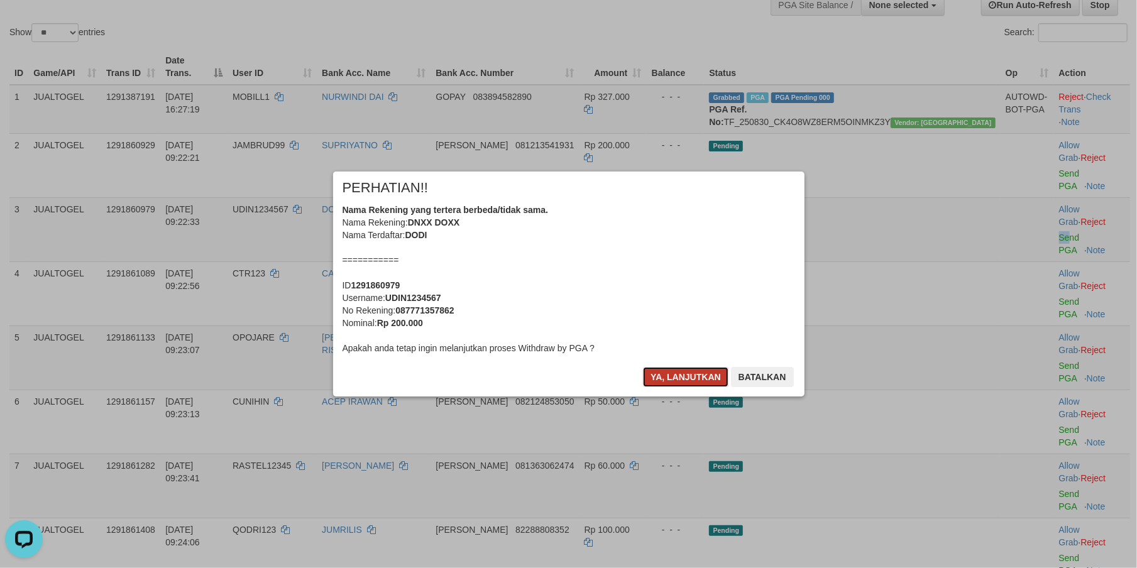
click at [680, 380] on button "Ya, lanjutkan" at bounding box center [685, 377] width 85 height 20
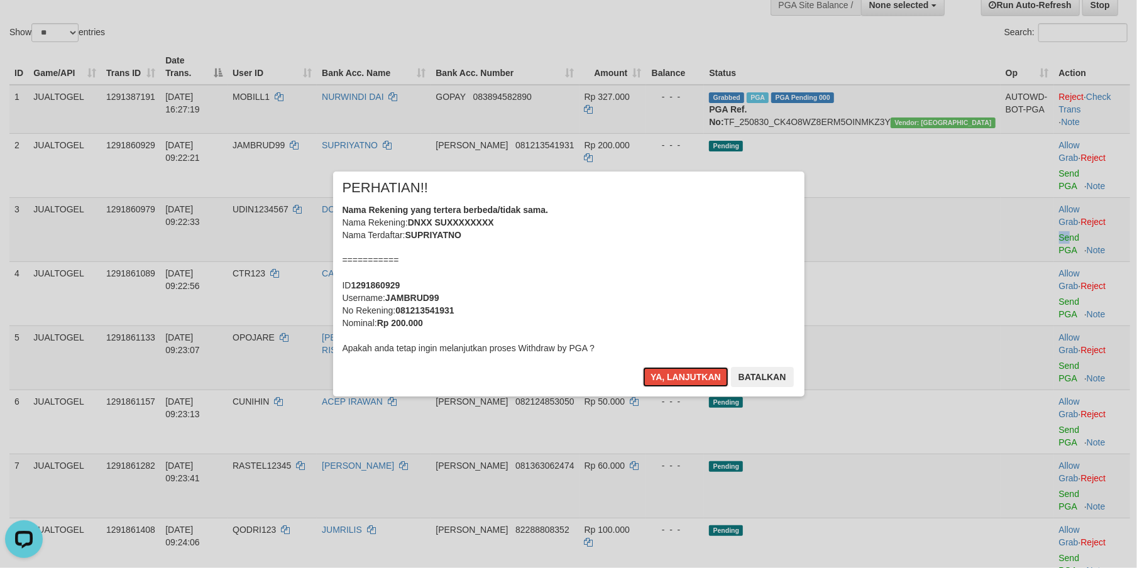
click at [680, 380] on button "Ya, lanjutkan" at bounding box center [685, 377] width 85 height 20
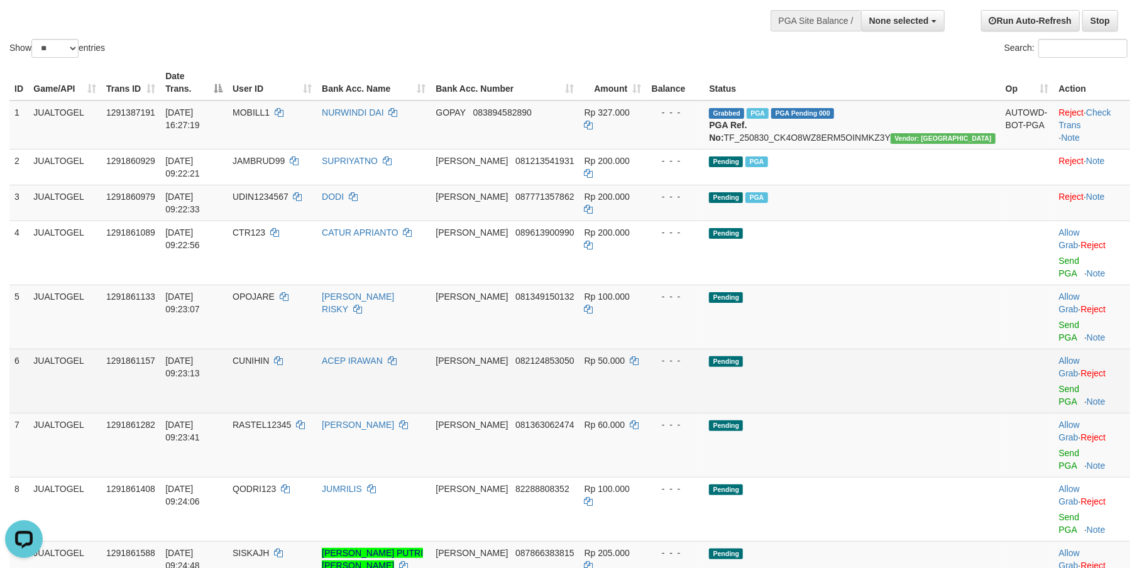
scroll to position [79, 0]
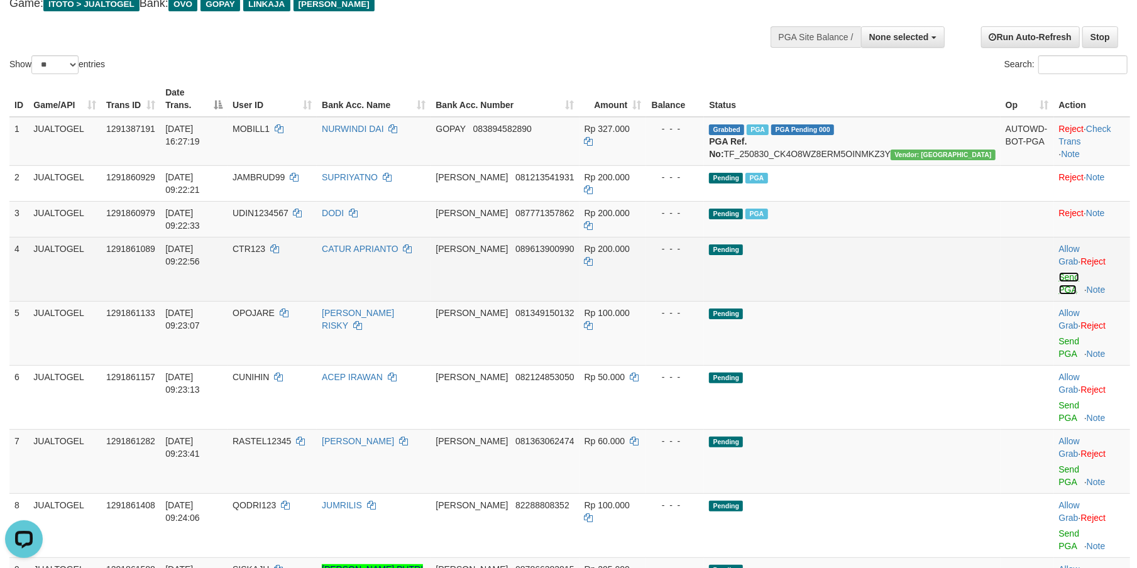
click at [1059, 272] on link "Send PGA" at bounding box center [1069, 283] width 21 height 23
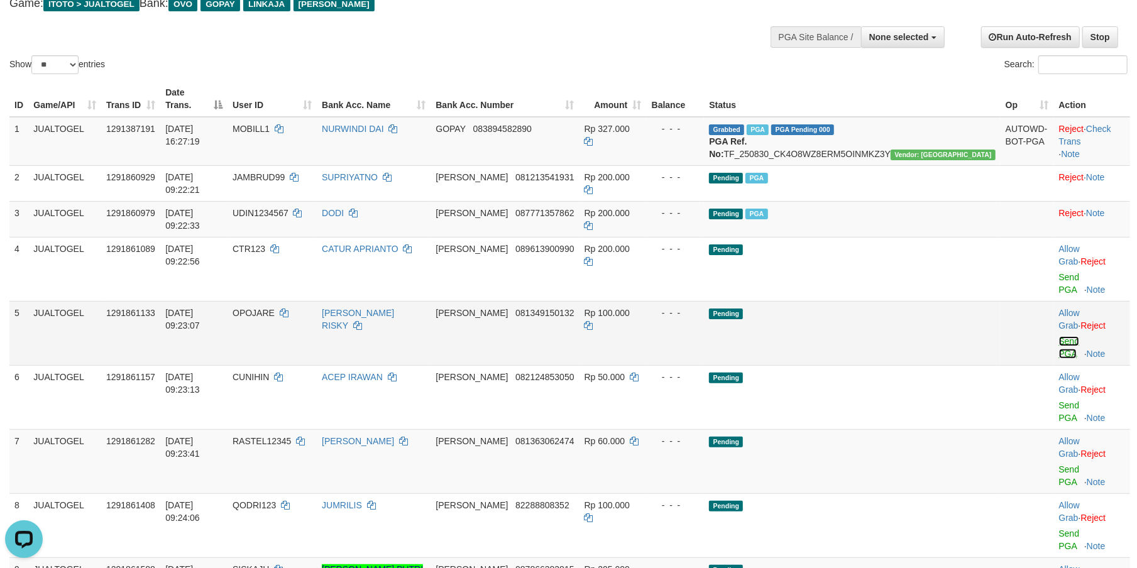
click at [1059, 336] on link "Send PGA" at bounding box center [1069, 347] width 21 height 23
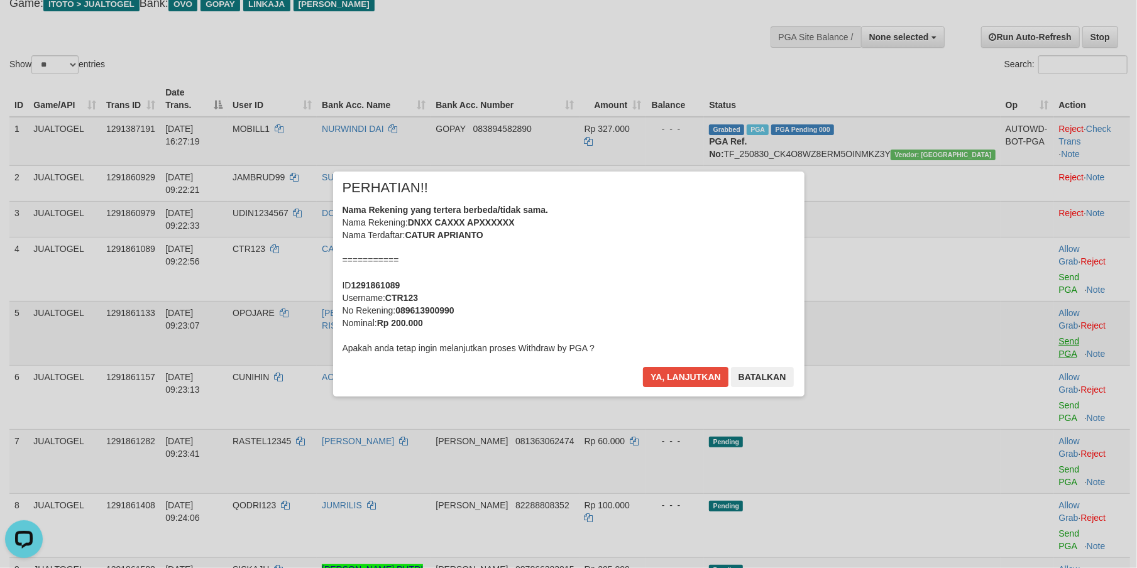
click at [1041, 319] on div "× PERHATIAN!! Nama Rekening yang tertera berbeda/tidak sama. Nama Rekening: DNX…" at bounding box center [568, 283] width 1137 height 275
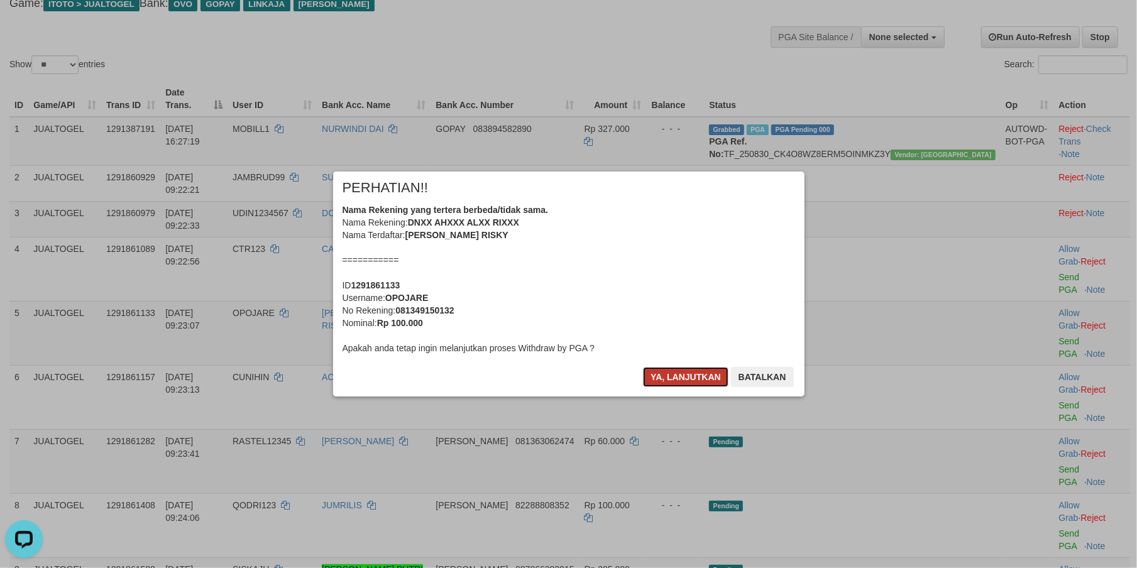
click at [665, 375] on button "Ya, lanjutkan" at bounding box center [685, 377] width 85 height 20
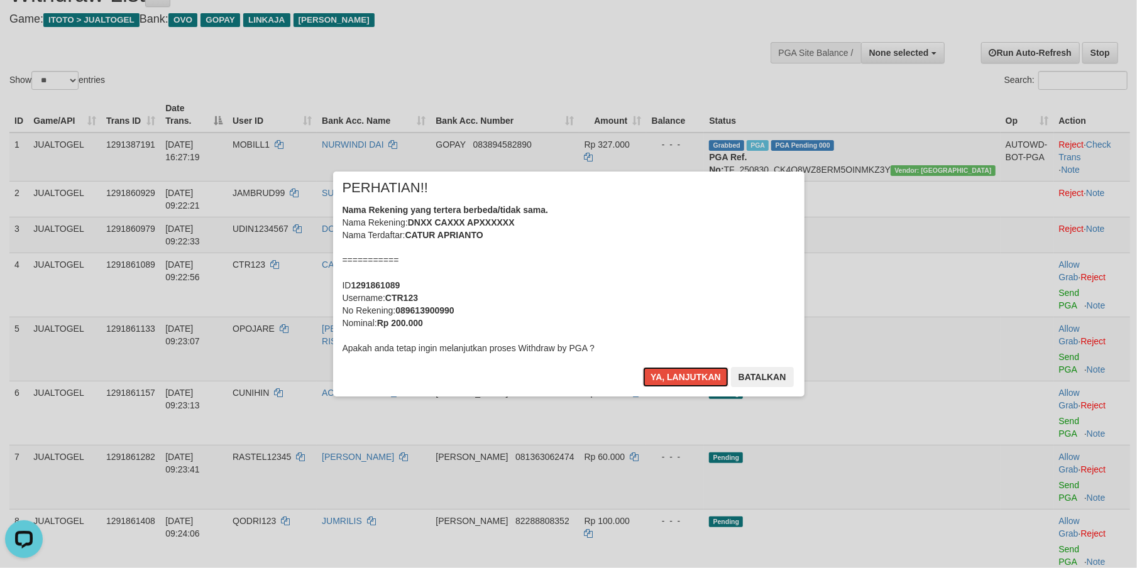
click at [665, 375] on button "Ya, lanjutkan" at bounding box center [685, 377] width 85 height 20
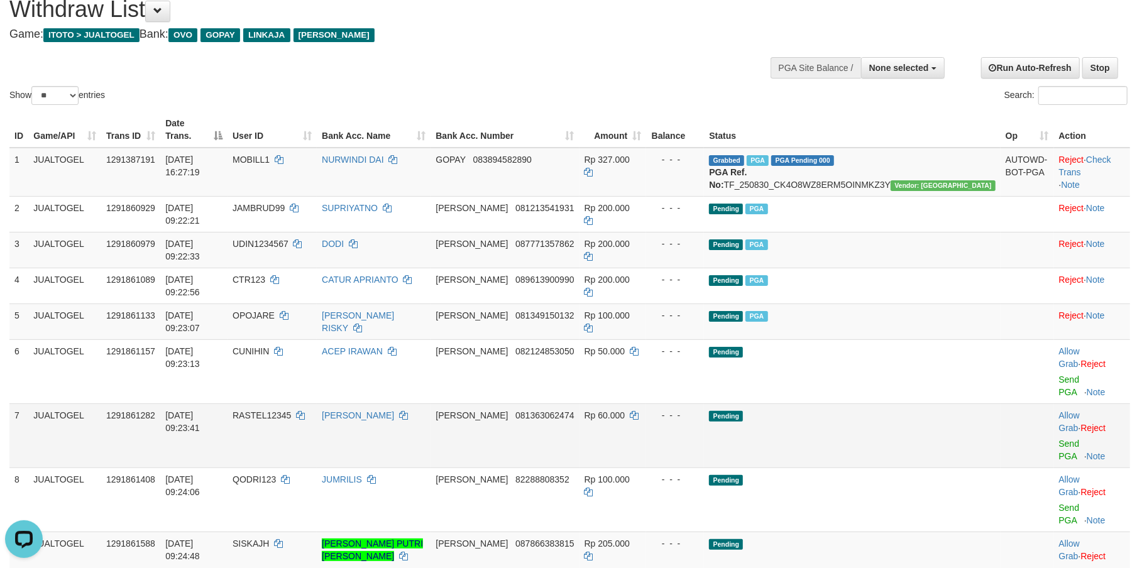
scroll to position [104, 0]
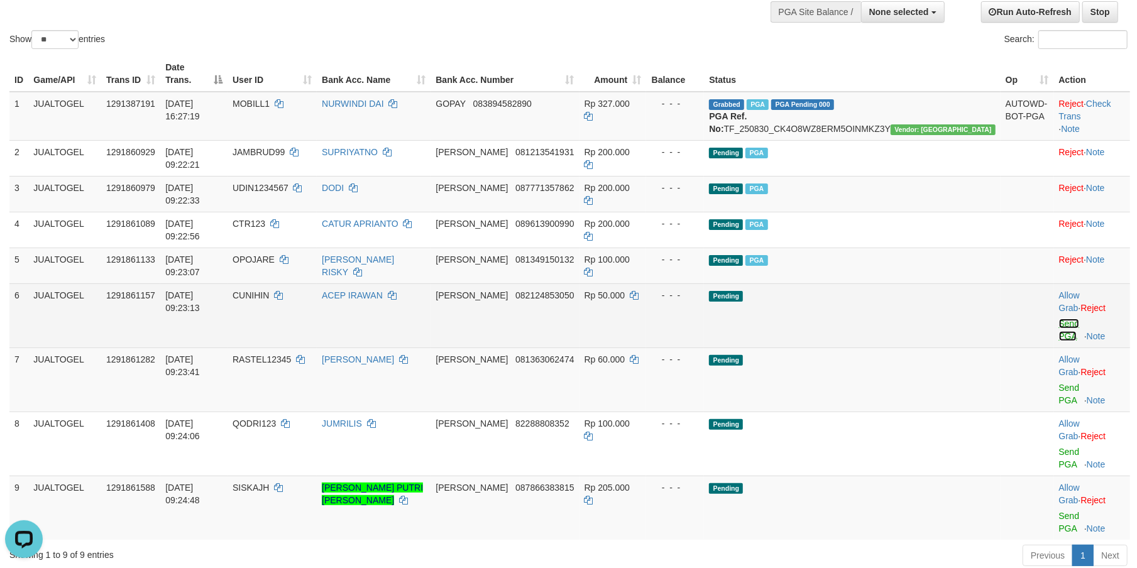
click at [1059, 319] on link "Send PGA" at bounding box center [1069, 330] width 21 height 23
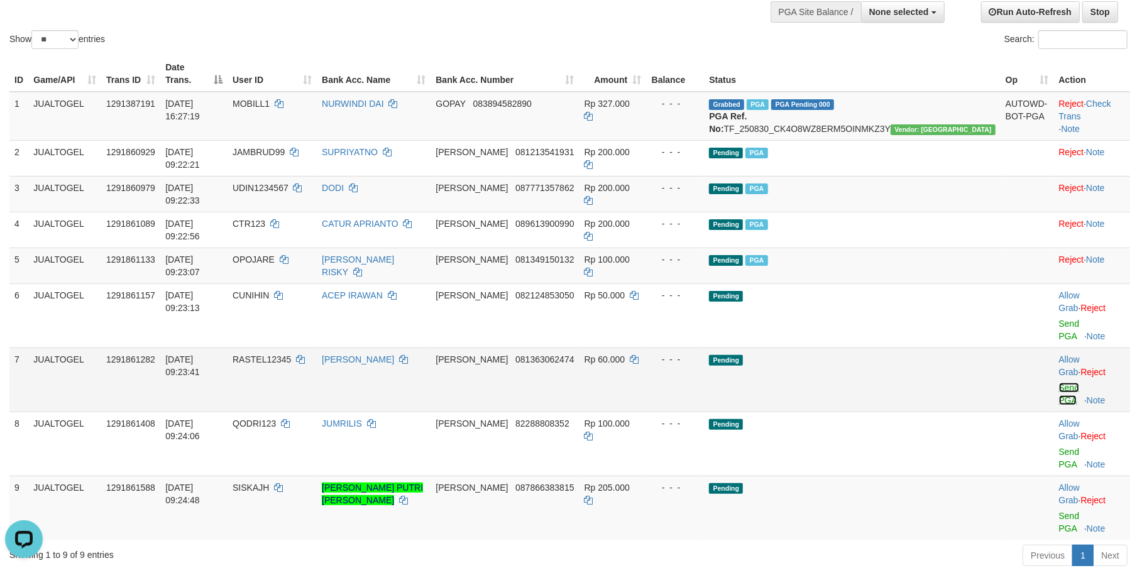
click at [1059, 383] on link "Send PGA" at bounding box center [1069, 394] width 21 height 23
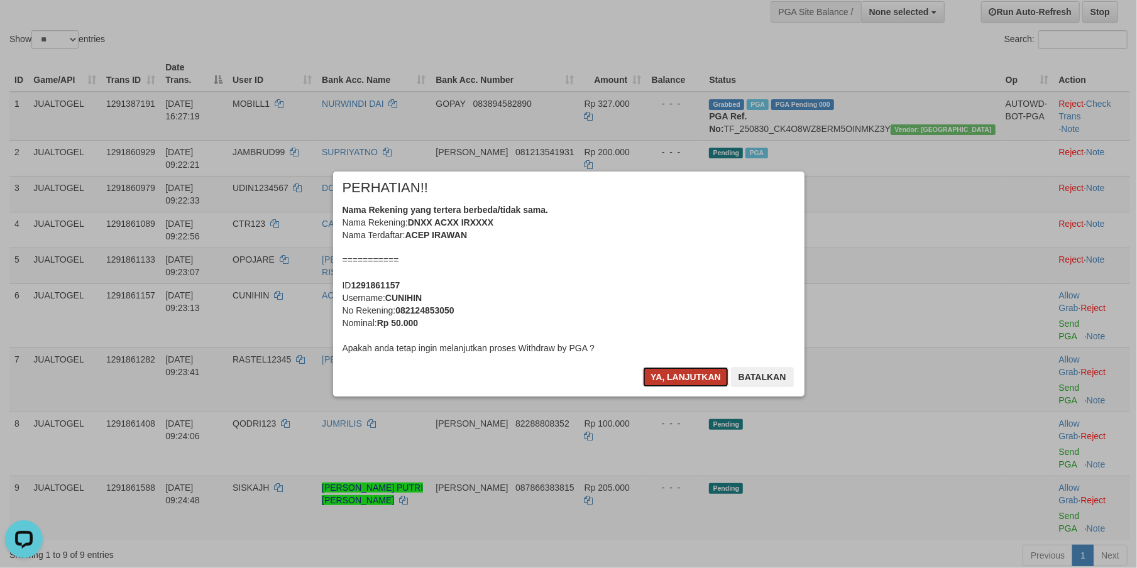
click at [659, 378] on button "Ya, lanjutkan" at bounding box center [685, 377] width 85 height 20
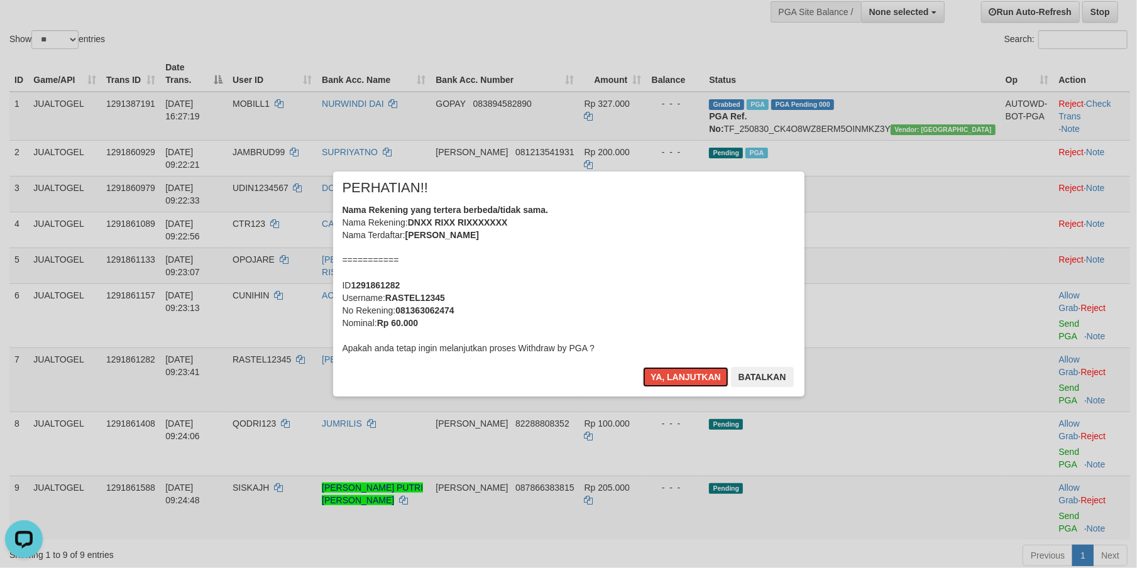
click at [659, 378] on button "Ya, lanjutkan" at bounding box center [685, 377] width 85 height 20
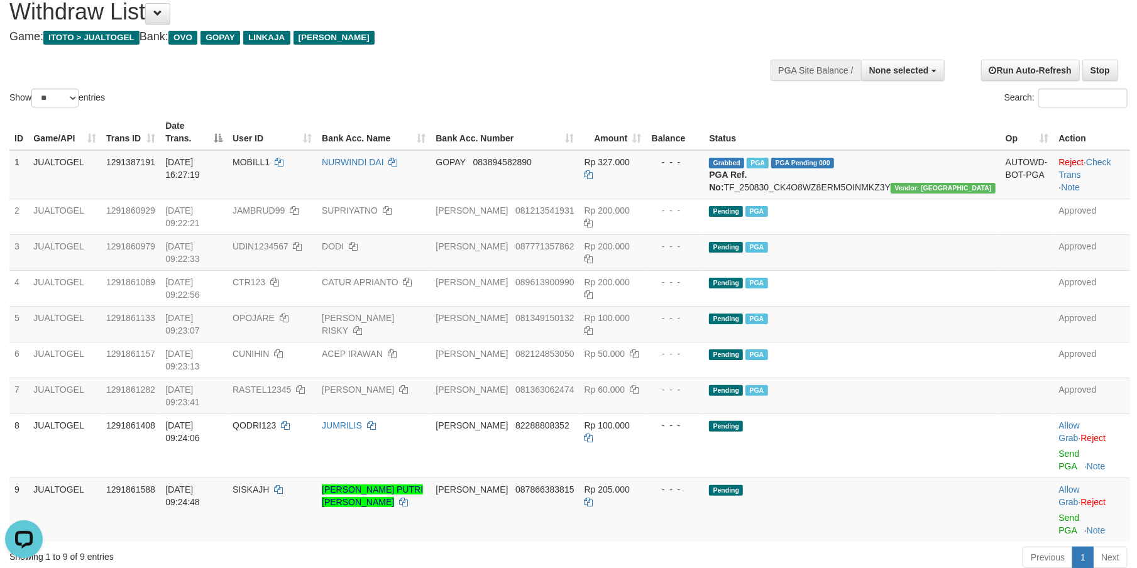
scroll to position [0, 0]
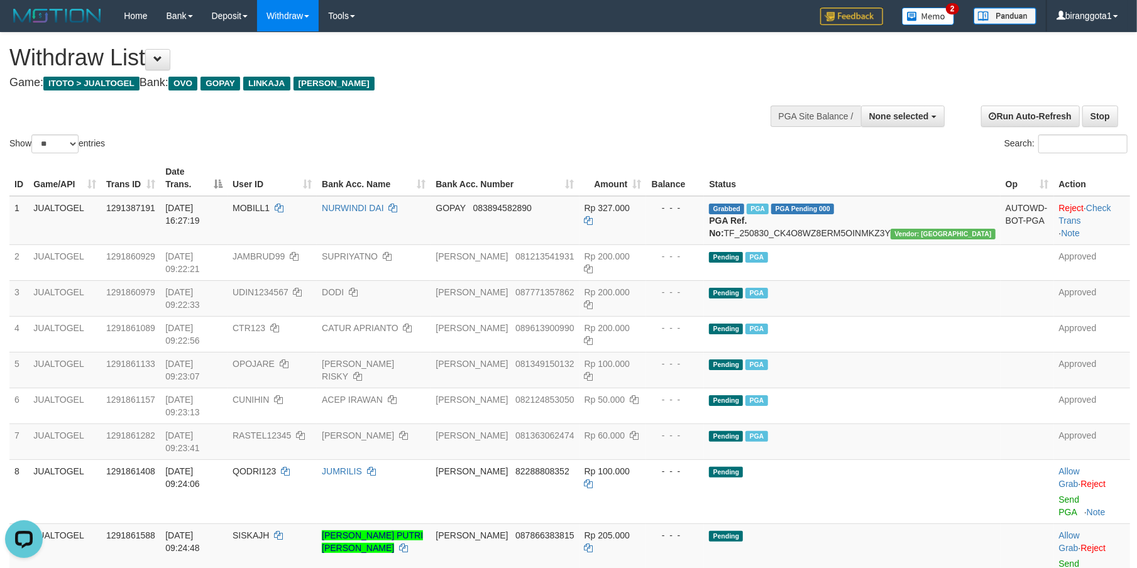
click at [508, 84] on h4 "Game: ITOTO > JUALTOGEL Bank: OVO GOPAY LINKAJA DANA" at bounding box center [377, 83] width 736 height 13
click at [576, 107] on div "Show ** ** ** *** entries Search:" at bounding box center [568, 94] width 1137 height 123
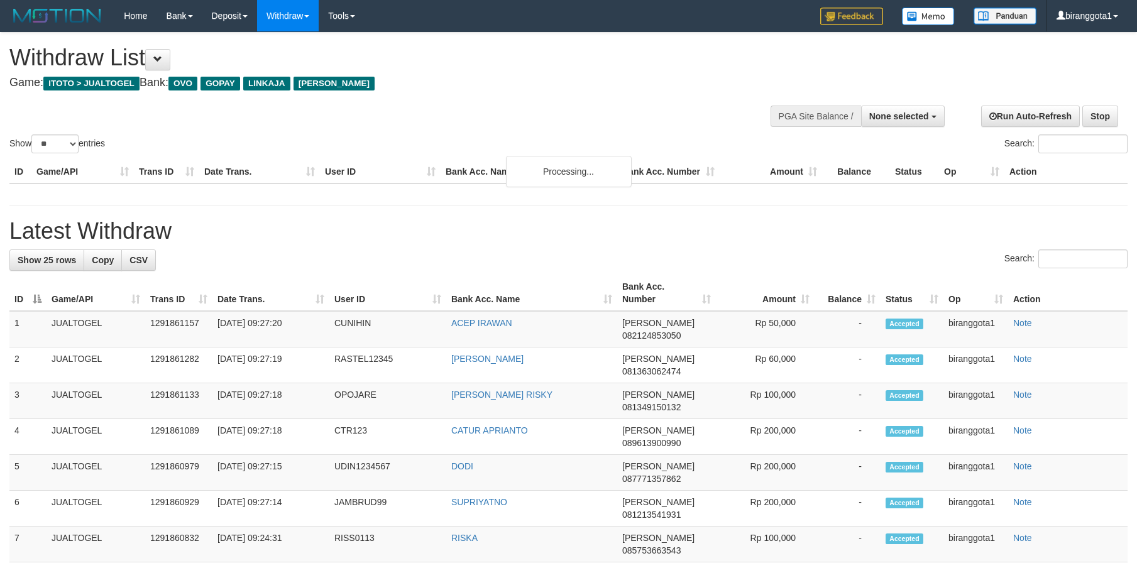
select select
select select "**"
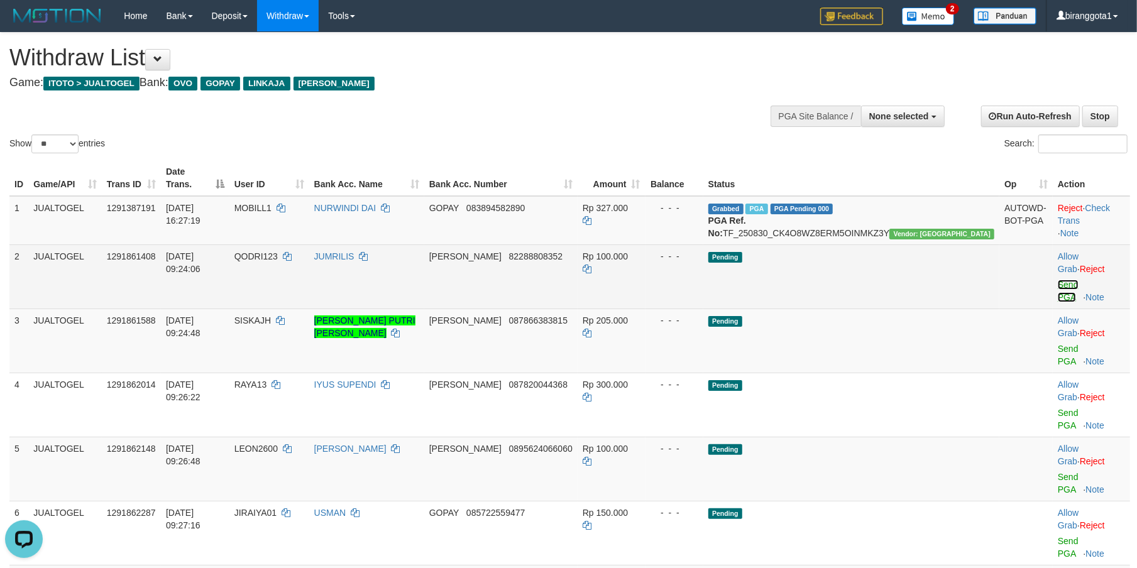
click at [1058, 280] on link "Send PGA" at bounding box center [1068, 291] width 21 height 23
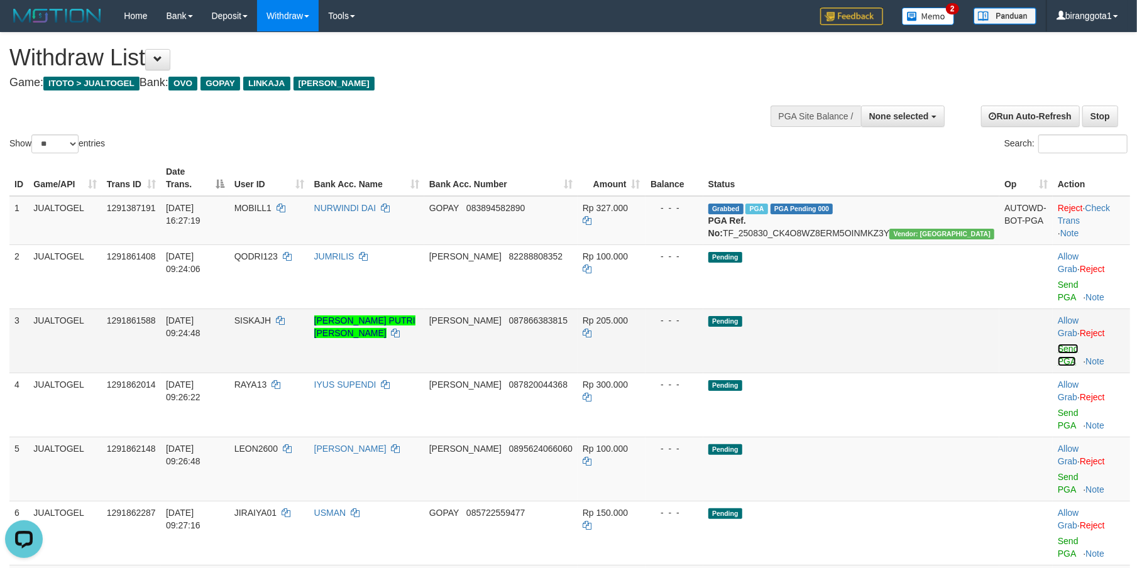
click at [1058, 344] on link "Send PGA" at bounding box center [1068, 355] width 21 height 23
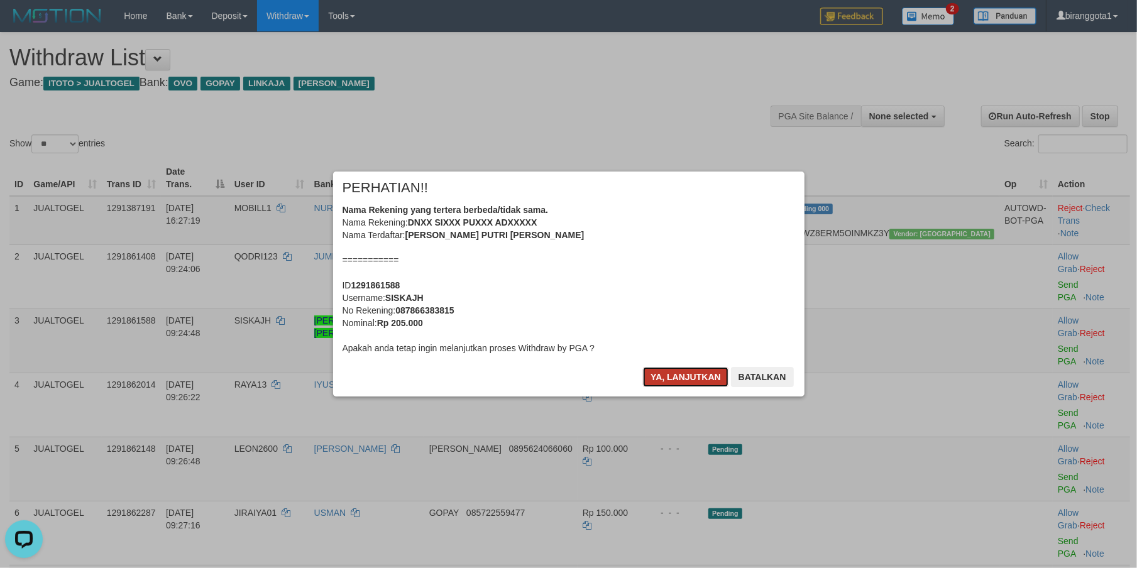
click at [665, 376] on button "Ya, lanjutkan" at bounding box center [685, 377] width 85 height 20
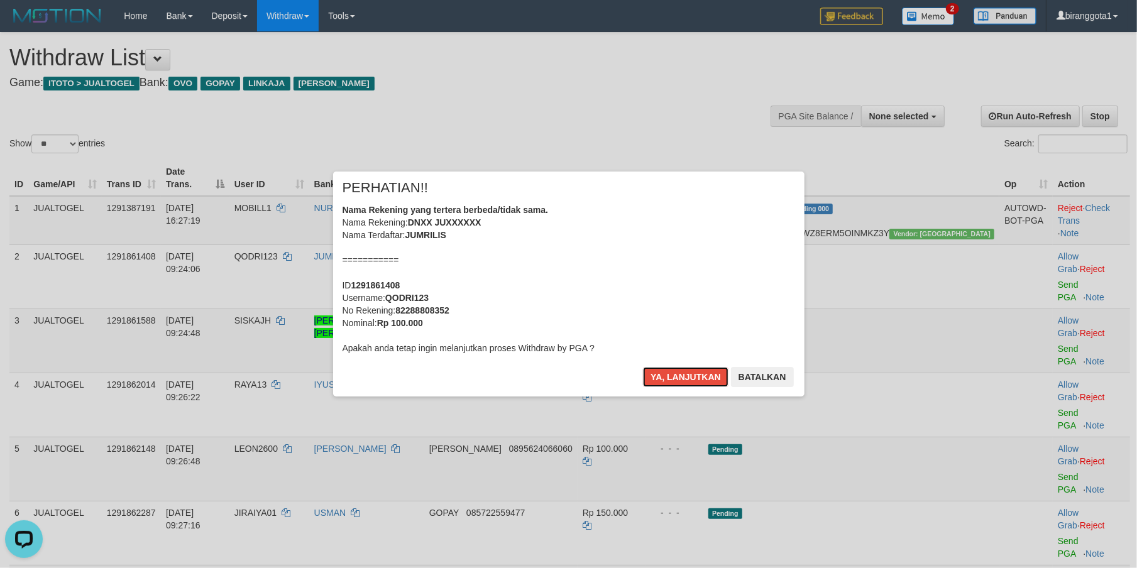
click at [665, 376] on button "Ya, lanjutkan" at bounding box center [685, 377] width 85 height 20
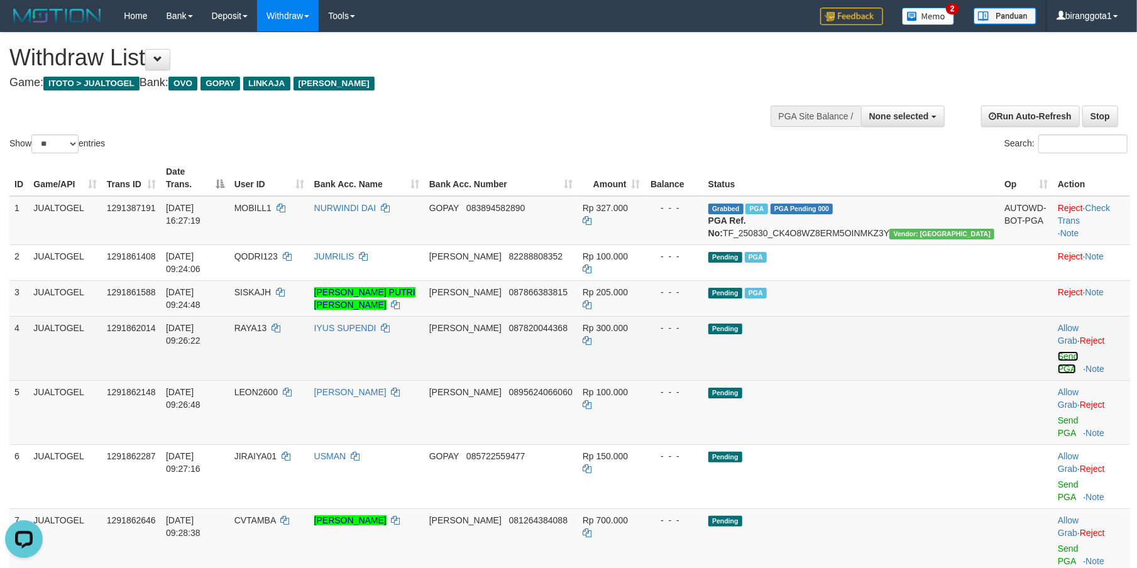
click at [1058, 351] on link "Send PGA" at bounding box center [1068, 362] width 21 height 23
click at [1058, 415] on link "Send PGA" at bounding box center [1068, 426] width 21 height 23
click at [1058, 479] on link "Send PGA" at bounding box center [1068, 490] width 21 height 23
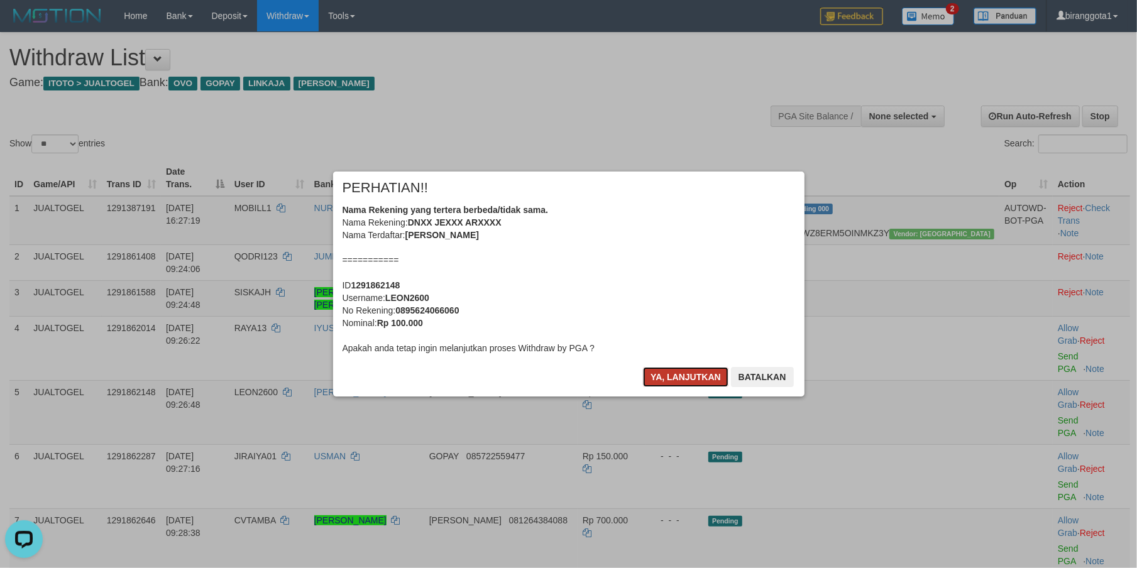
click at [682, 378] on button "Ya, lanjutkan" at bounding box center [685, 377] width 85 height 20
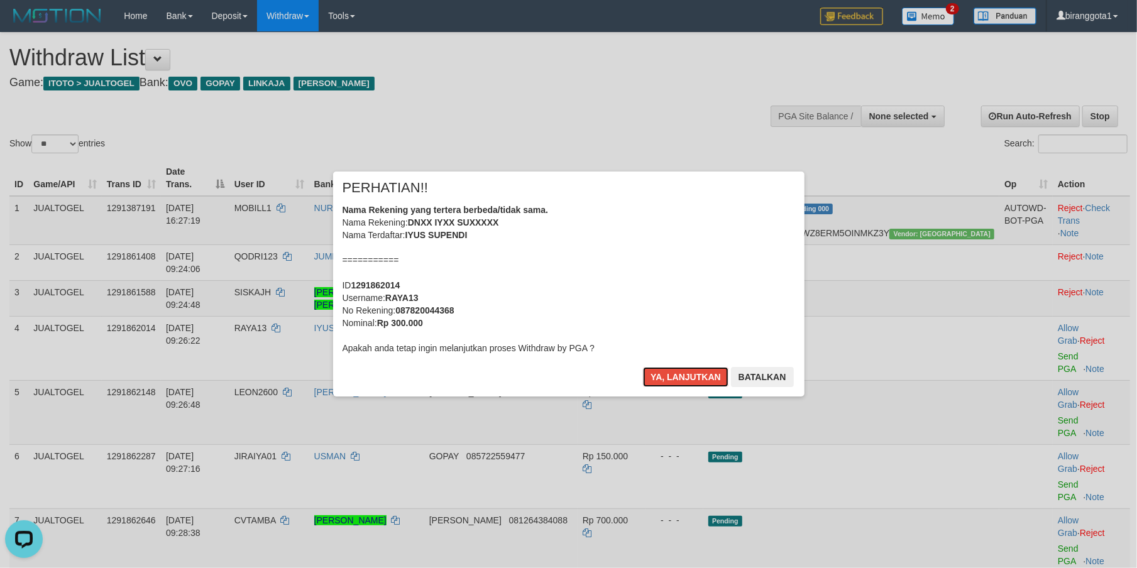
click at [682, 378] on button "Ya, lanjutkan" at bounding box center [685, 377] width 85 height 20
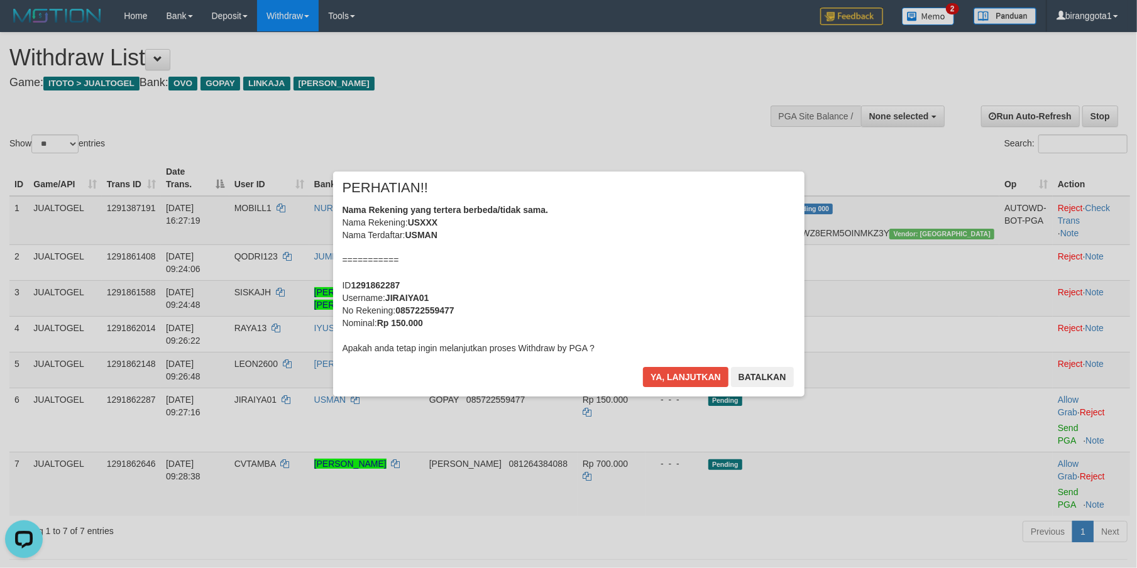
click at [682, 378] on button "Ya, lanjutkan" at bounding box center [685, 377] width 85 height 20
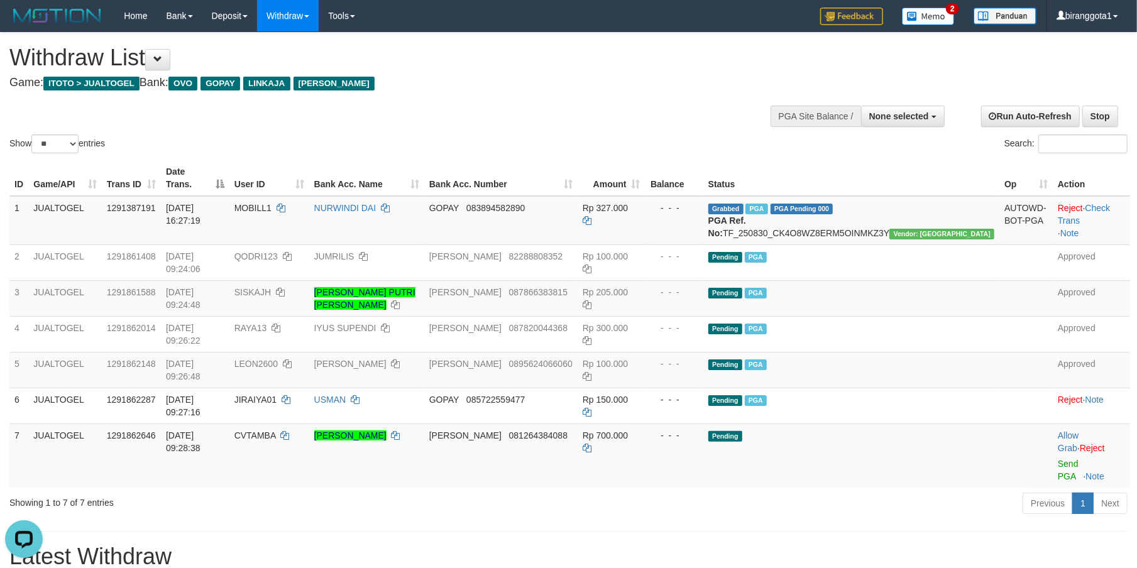
click at [586, 87] on h4 "Game: ITOTO > JUALTOGEL Bank: OVO GOPAY LINKAJA DANA" at bounding box center [377, 83] width 736 height 13
click at [552, 44] on div "**********" at bounding box center [381, 64] width 745 height 62
click at [596, 117] on div "Show ** ** ** *** entries Search:" at bounding box center [568, 94] width 1137 height 123
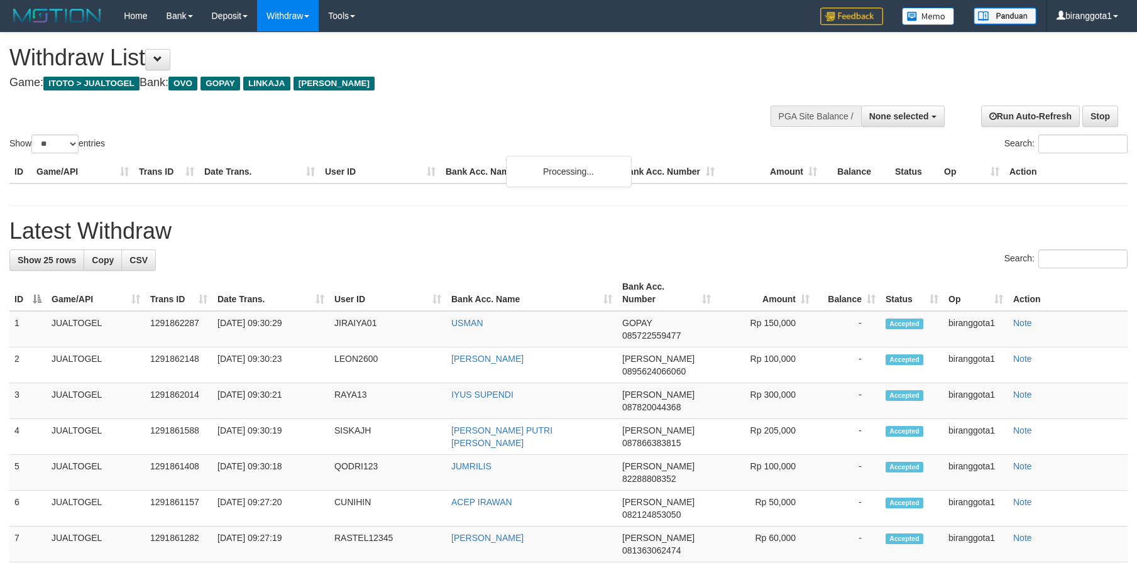
select select
select select "**"
click at [596, 117] on div "Show ** ** ** *** entries Search:" at bounding box center [568, 94] width 1137 height 123
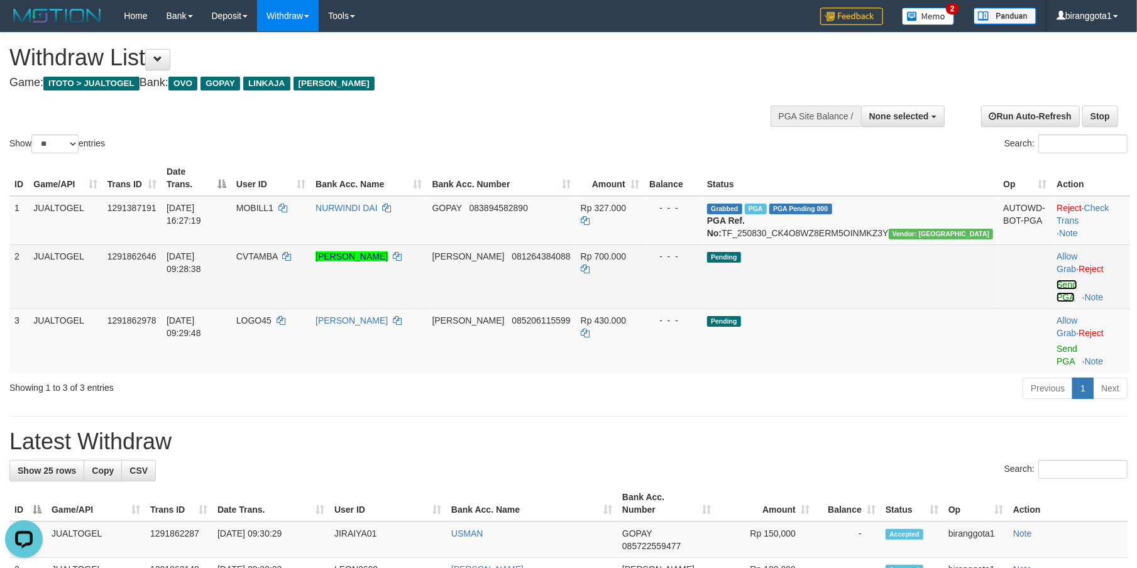
click at [1056, 280] on link "Send PGA" at bounding box center [1066, 291] width 21 height 23
click at [1056, 344] on link "Send PGA" at bounding box center [1066, 355] width 21 height 23
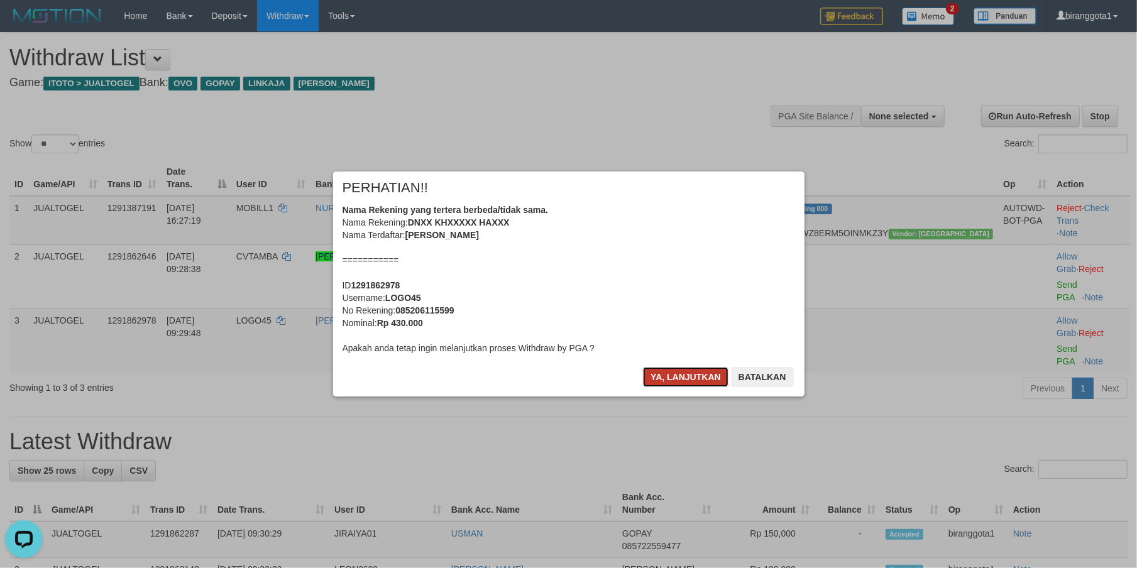
click at [669, 383] on button "Ya, lanjutkan" at bounding box center [685, 377] width 85 height 20
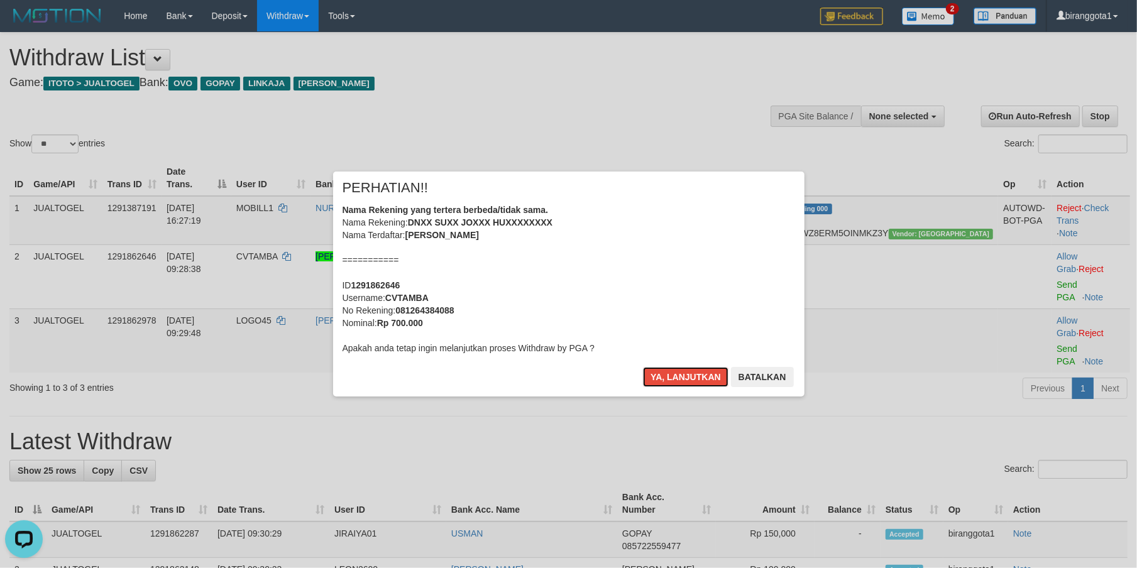
click at [669, 383] on button "Ya, lanjutkan" at bounding box center [685, 377] width 85 height 20
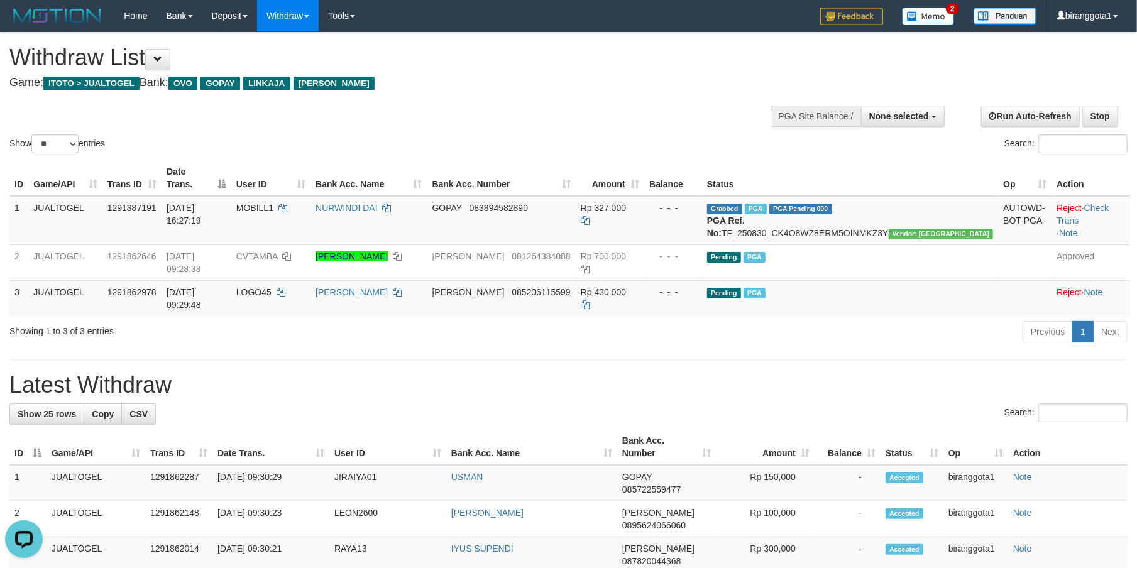
click at [513, 72] on div "Withdraw List Game: ITOTO > JUALTOGEL Bank: OVO GOPAY LINKAJA DANA" at bounding box center [377, 66] width 736 height 43
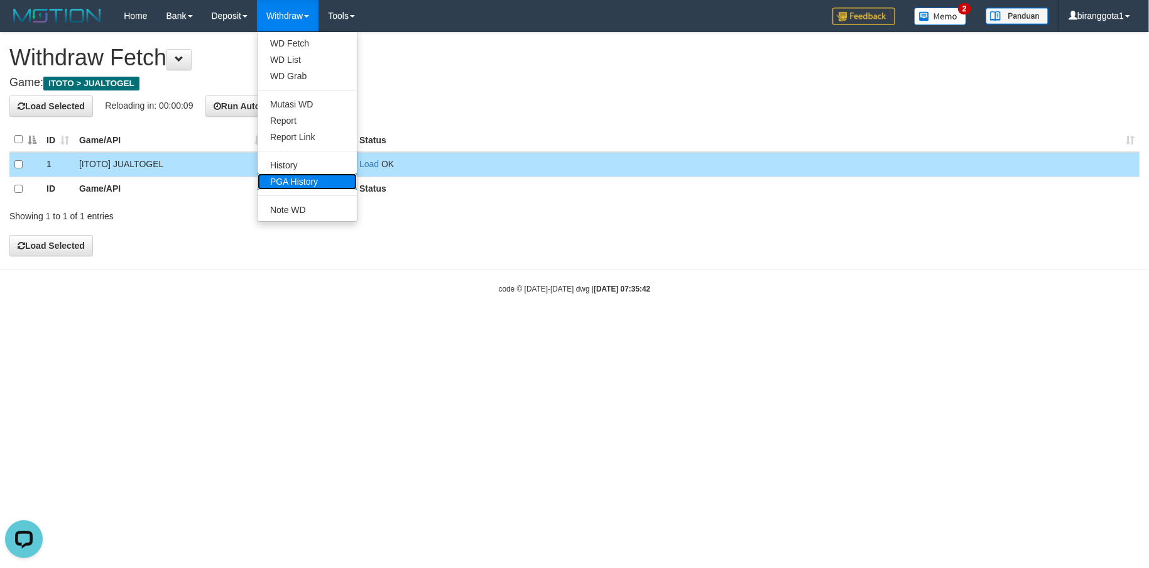
click at [307, 180] on link "PGA History" at bounding box center [307, 181] width 99 height 16
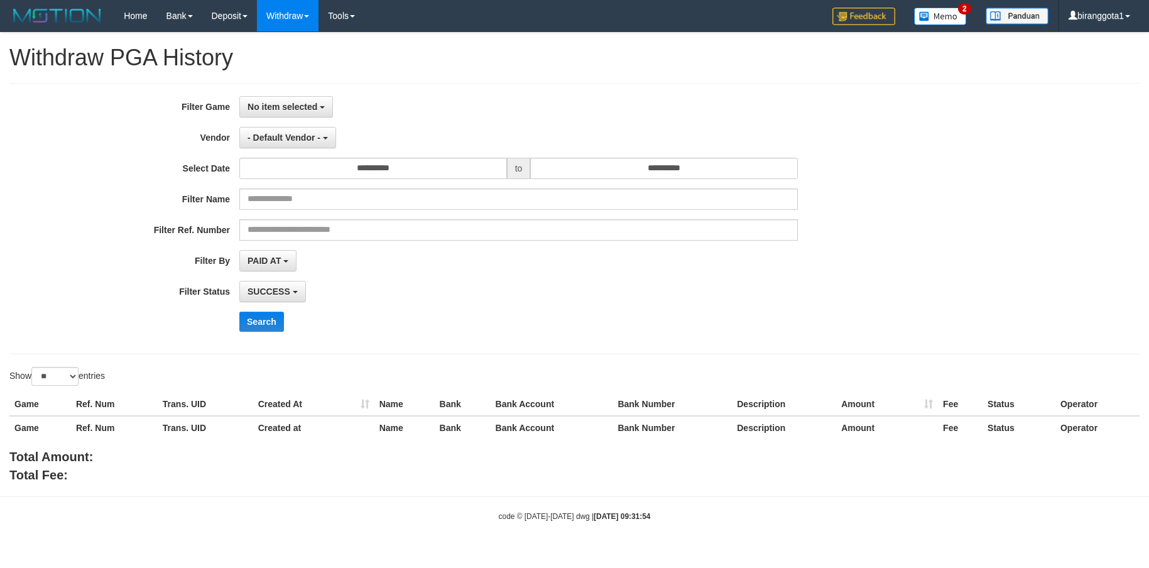
select select
select select "**"
click at [373, 169] on input "**********" at bounding box center [373, 168] width 268 height 21
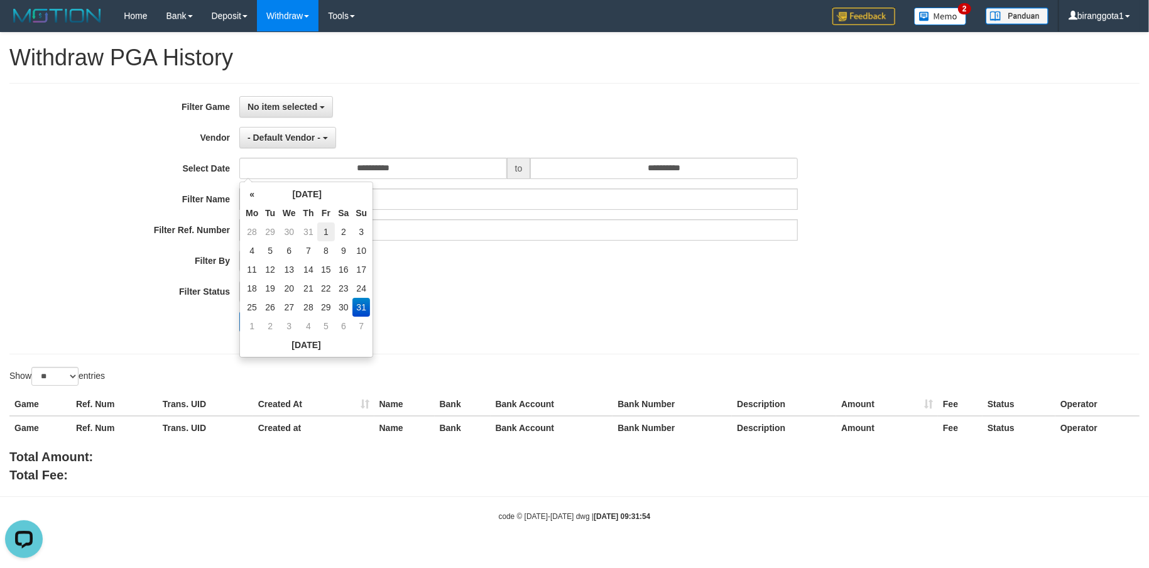
click at [327, 236] on td "1" at bounding box center [325, 231] width 17 height 19
type input "**********"
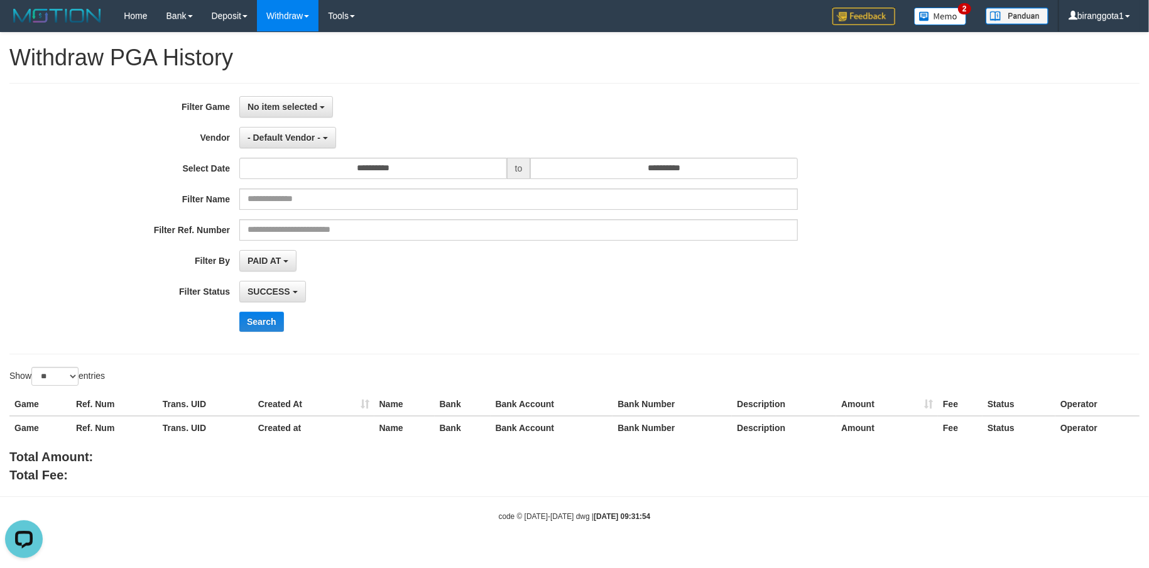
click at [652, 184] on div "**********" at bounding box center [479, 218] width 958 height 245
click at [659, 170] on input "**********" at bounding box center [664, 168] width 268 height 21
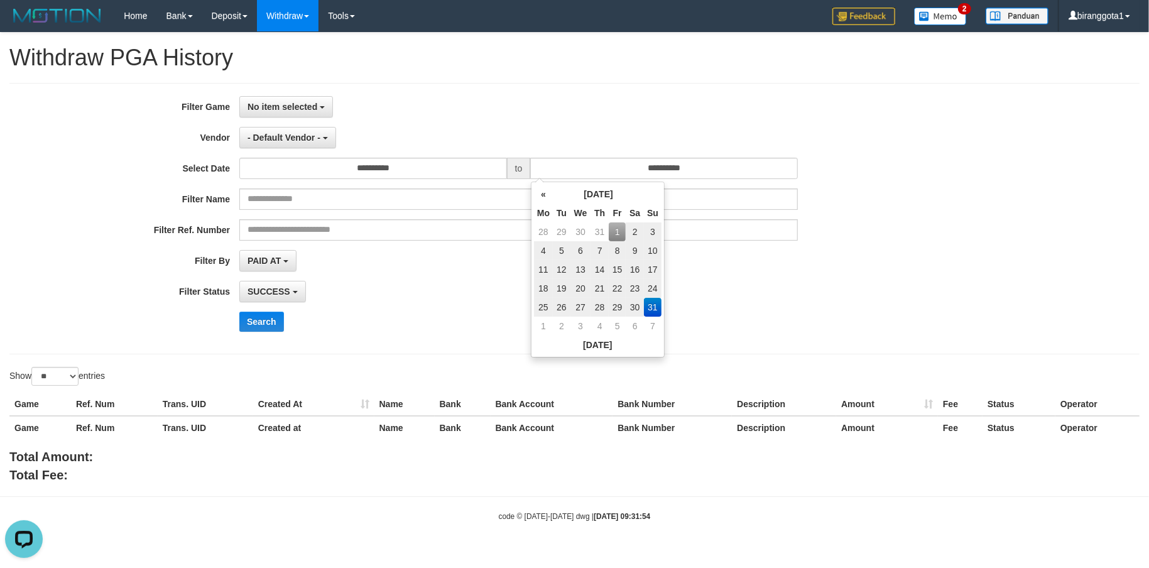
click at [478, 317] on div "Search" at bounding box center [598, 322] width 718 height 20
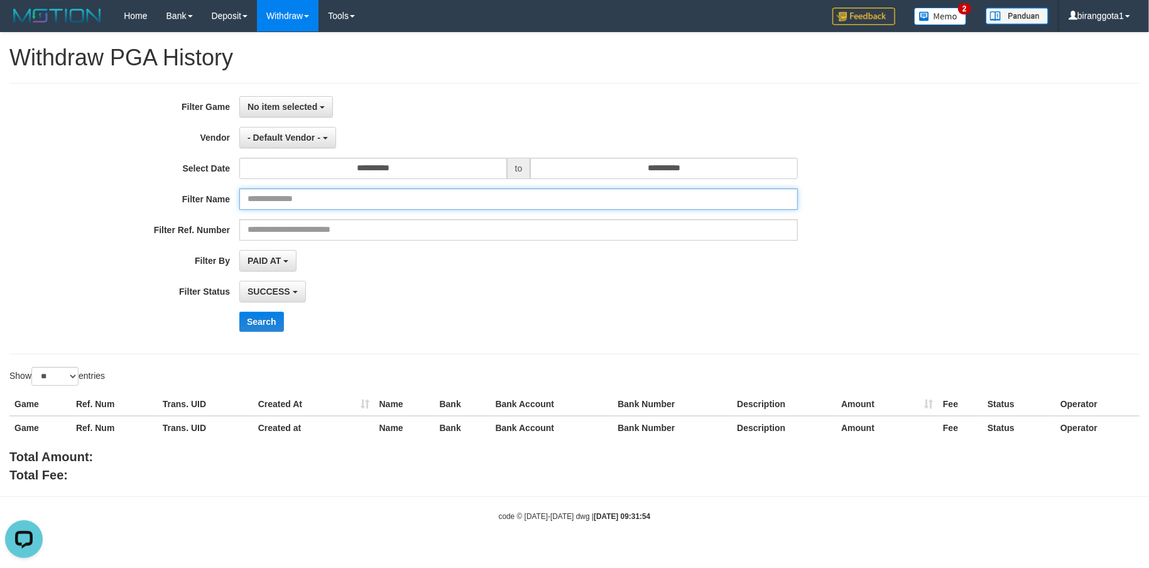
click at [312, 192] on input "text" at bounding box center [518, 199] width 559 height 21
paste input "**********"
type input "**********"
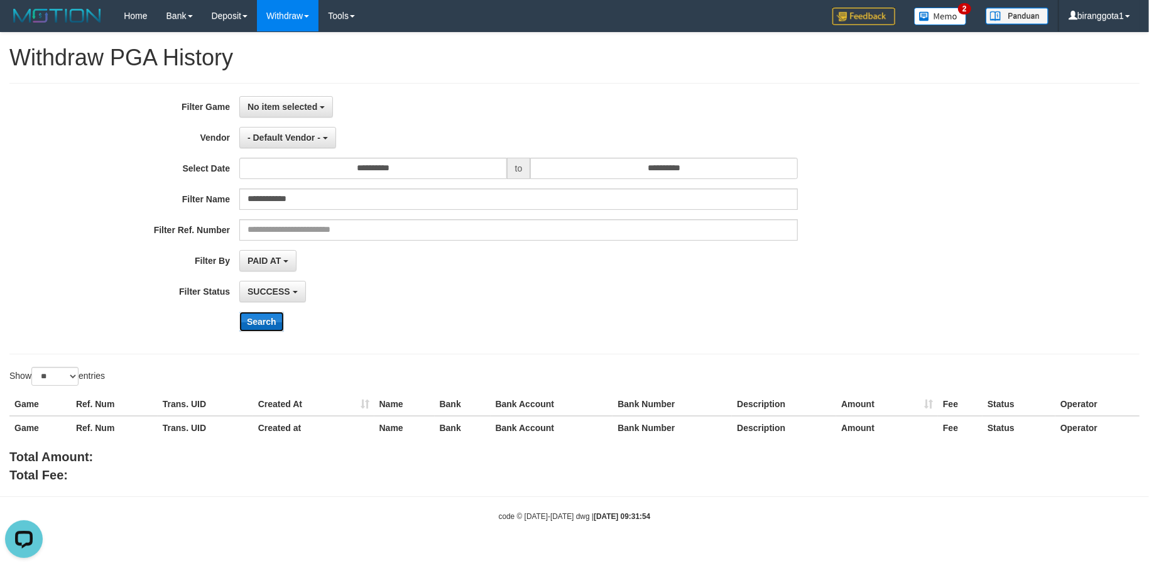
click at [273, 322] on button "Search" at bounding box center [261, 322] width 45 height 20
click at [269, 327] on button "Search" at bounding box center [261, 322] width 45 height 20
click at [282, 109] on span "No item selected" at bounding box center [283, 107] width 70 height 10
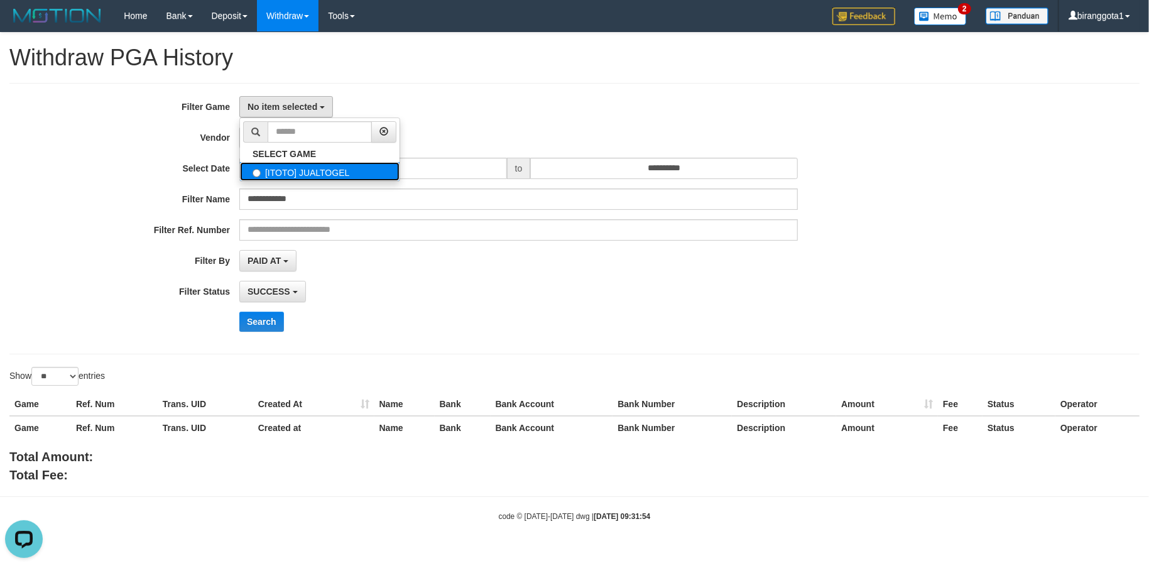
click at [295, 167] on label "[ITOTO] JUALTOGEL" at bounding box center [320, 171] width 160 height 19
select select "****"
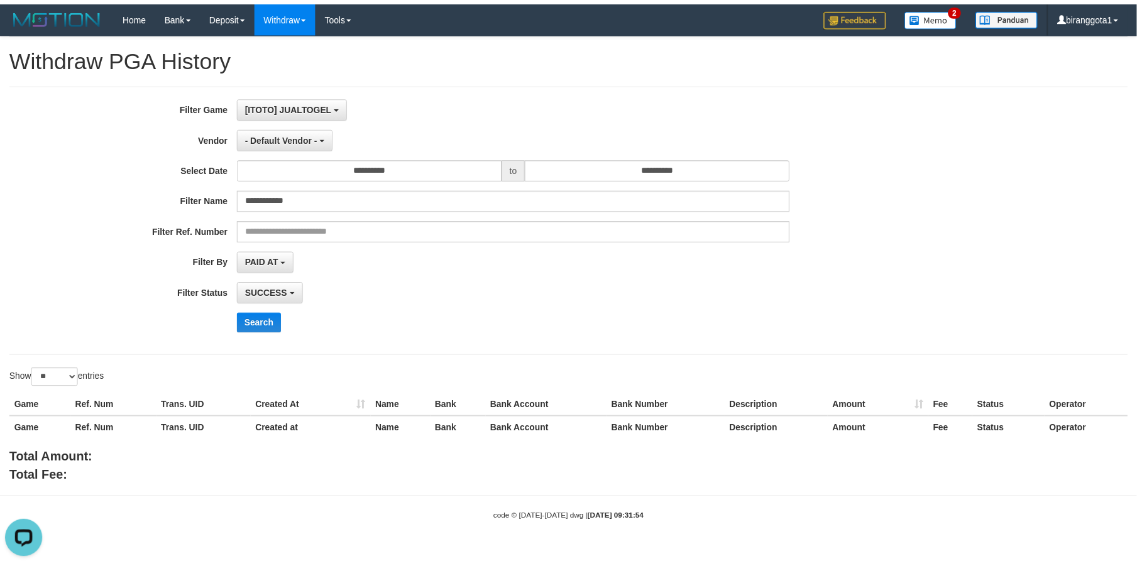
scroll to position [11, 0]
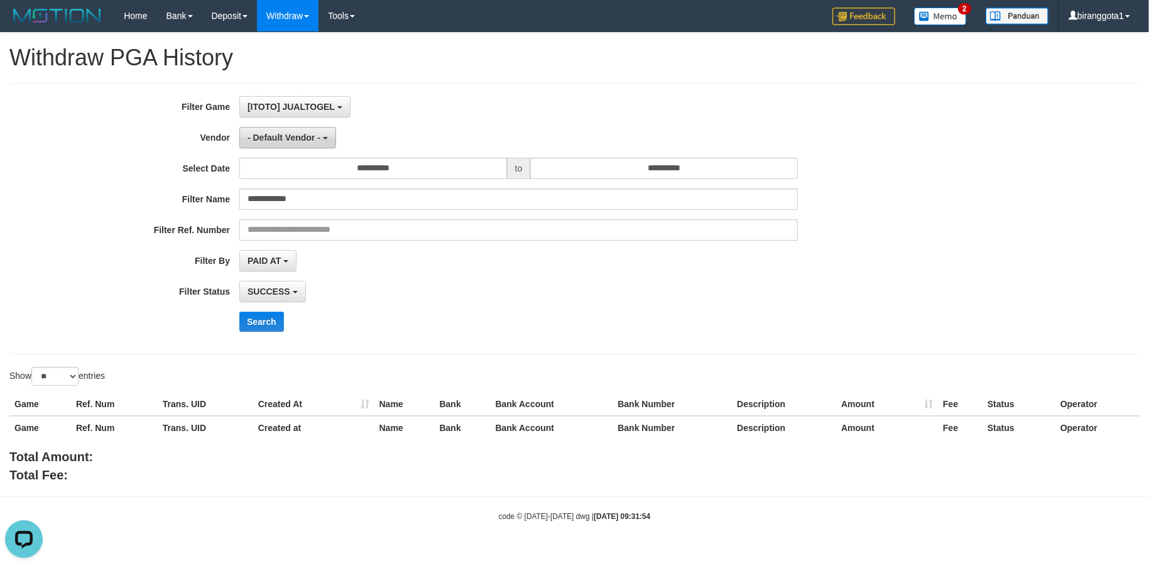
click at [290, 131] on button "- Default Vendor -" at bounding box center [287, 137] width 97 height 21
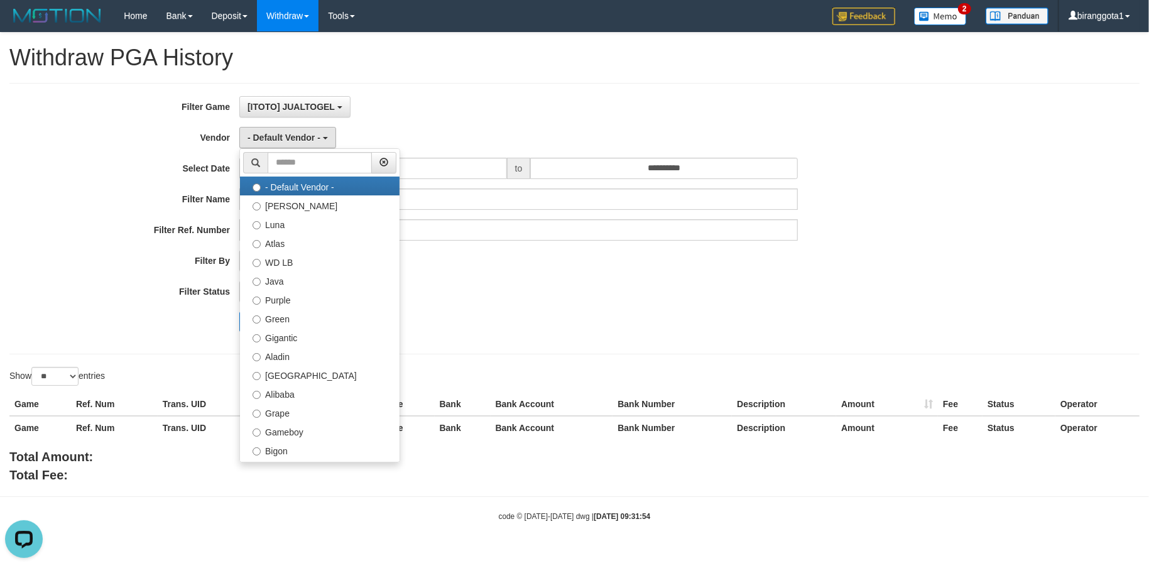
click at [309, 150] on ul "- Default Vendor - Lucy Luna Atlas WD LB Java Purple Green Gigantic Aladin Duba…" at bounding box center [319, 305] width 161 height 314
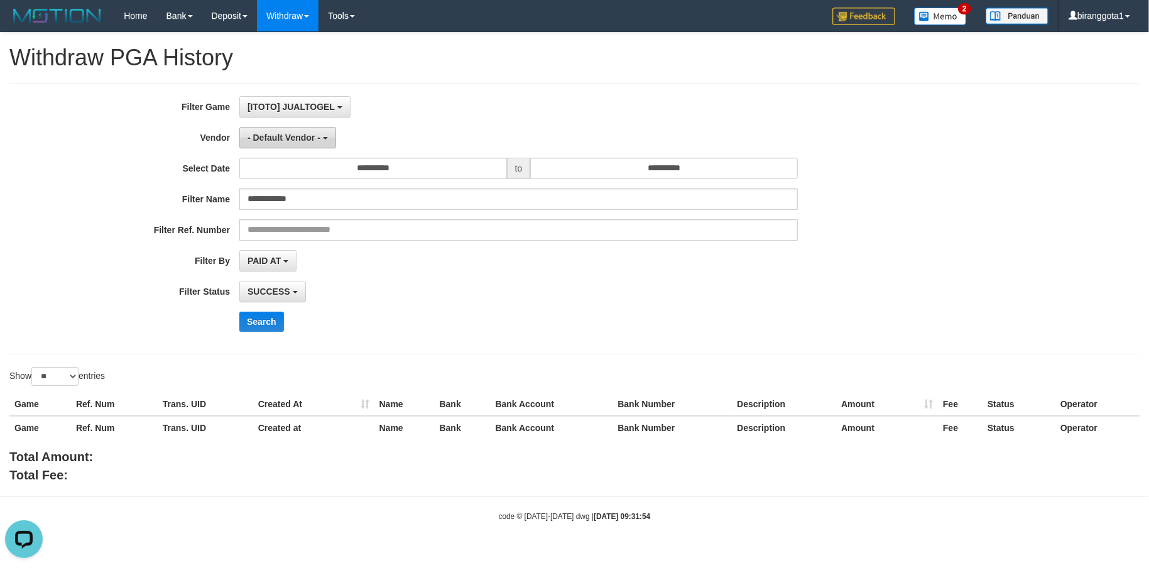
click at [302, 138] on span "- Default Vendor -" at bounding box center [284, 138] width 73 height 10
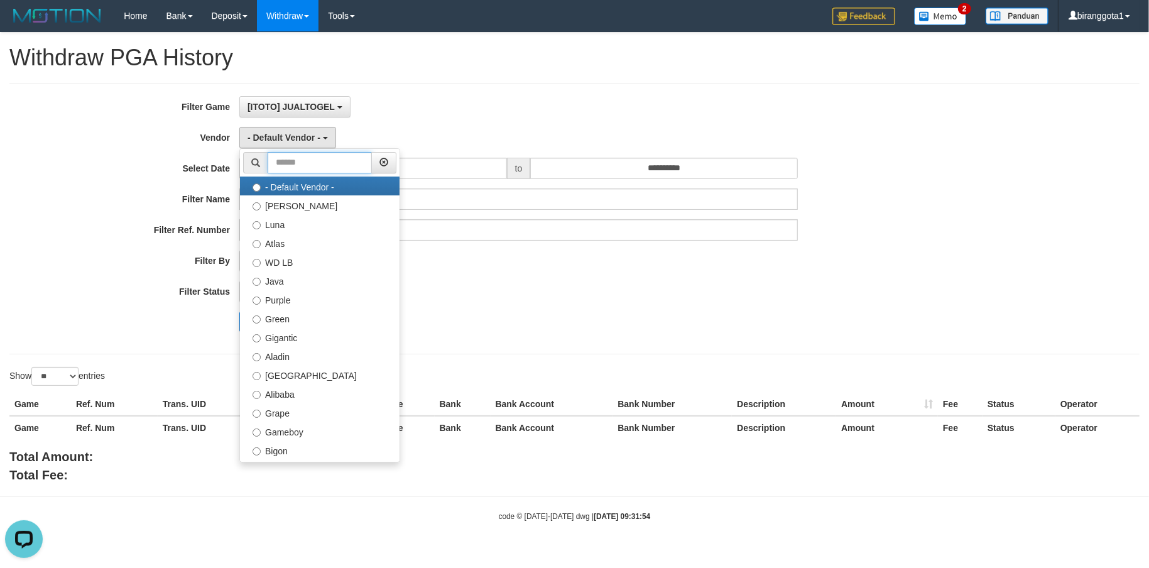
click at [305, 171] on input "text" at bounding box center [320, 162] width 104 height 21
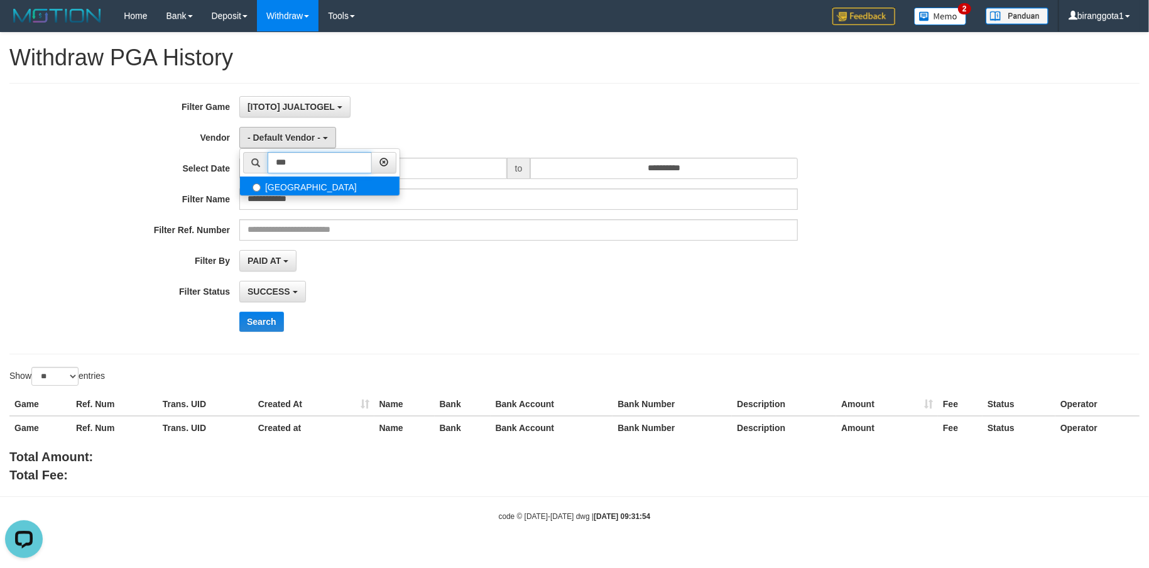
type input "***"
click at [305, 187] on label "Dubai" at bounding box center [320, 186] width 160 height 19
select select "**********"
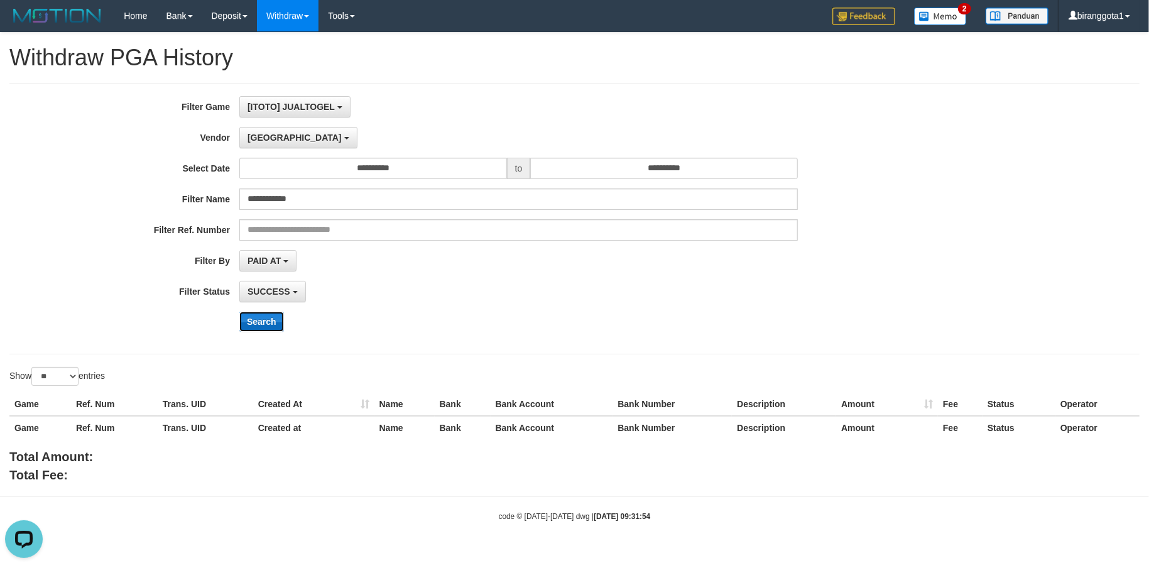
click at [265, 314] on button "Search" at bounding box center [261, 322] width 45 height 20
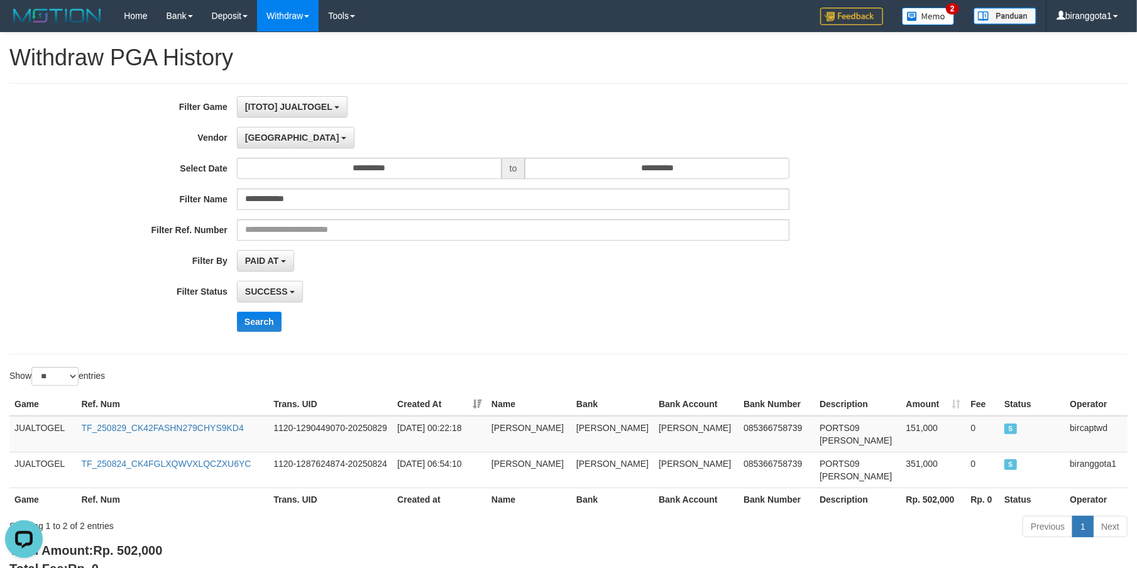
click at [858, 312] on div "**********" at bounding box center [474, 218] width 948 height 245
click at [919, 308] on div "**********" at bounding box center [474, 218] width 948 height 245
click at [878, 249] on div "**********" at bounding box center [474, 218] width 948 height 245
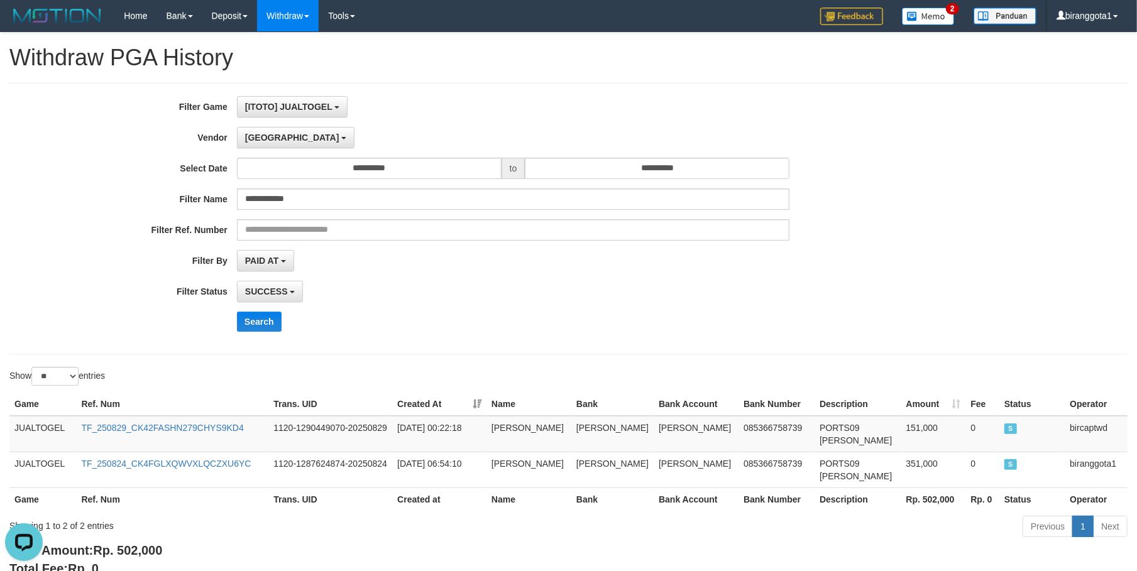
drag, startPoint x: 814, startPoint y: 327, endPoint x: 823, endPoint y: 60, distance: 267.2
click at [816, 322] on div "Search" at bounding box center [592, 322] width 711 height 20
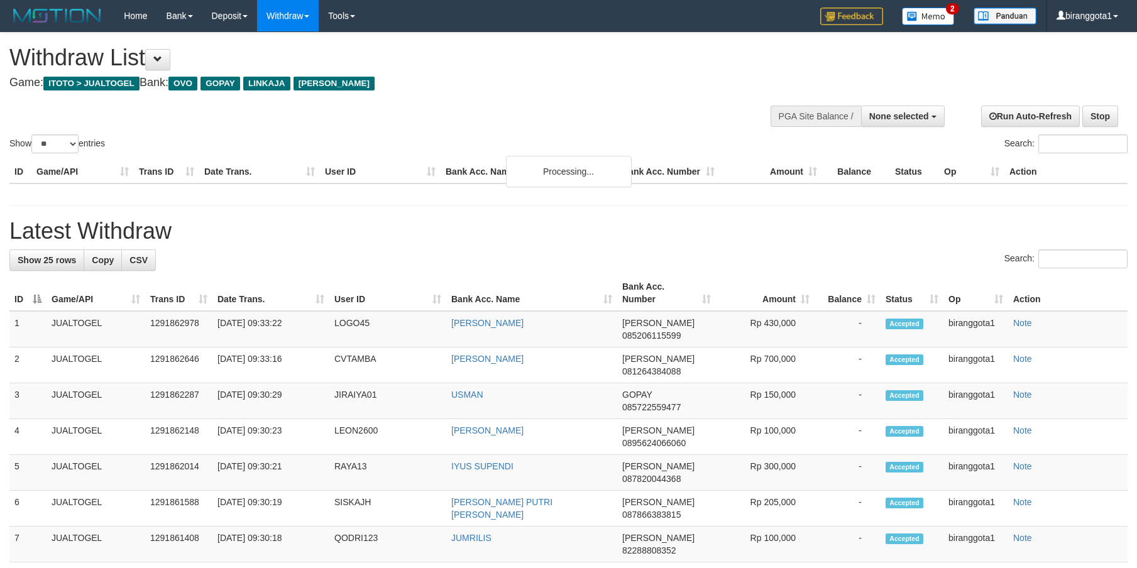
select select
select select "**"
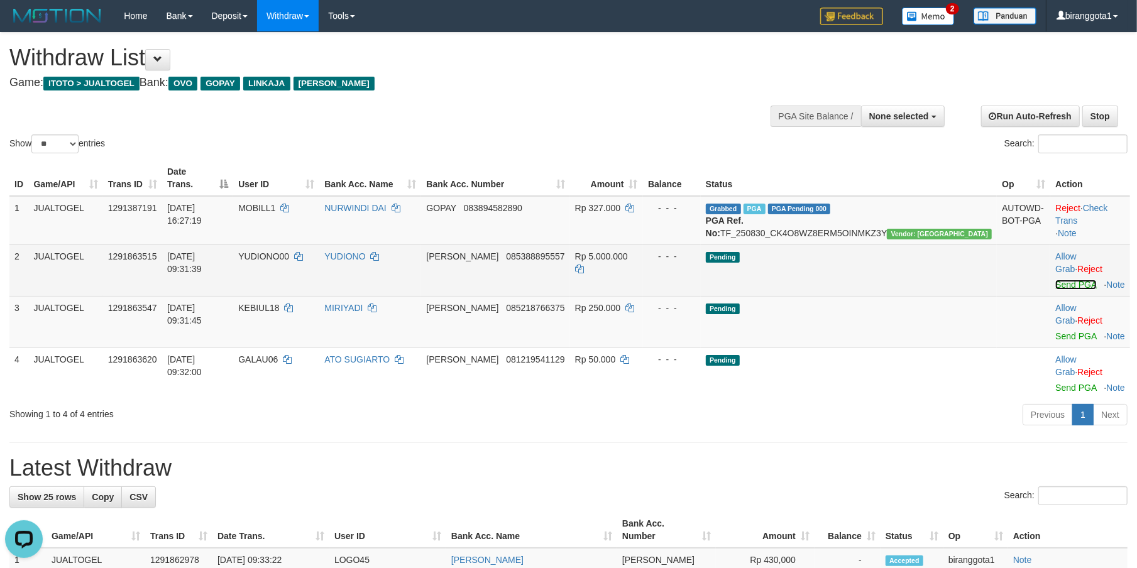
click at [1055, 280] on link "Send PGA" at bounding box center [1075, 285] width 41 height 10
click at [1055, 331] on link "Send PGA" at bounding box center [1075, 336] width 41 height 10
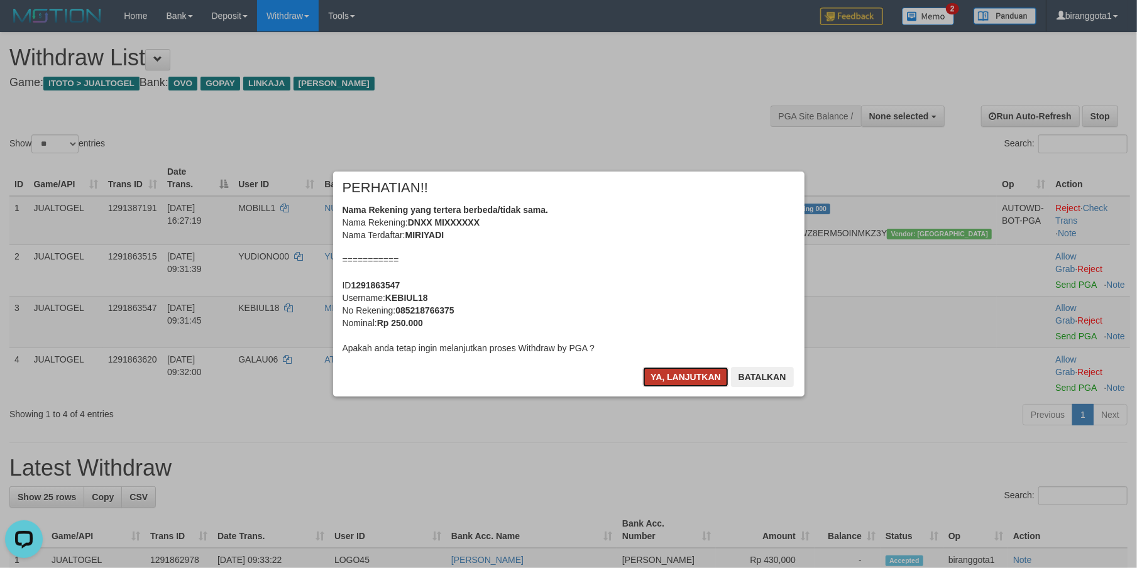
click at [672, 380] on button "Ya, lanjutkan" at bounding box center [685, 377] width 85 height 20
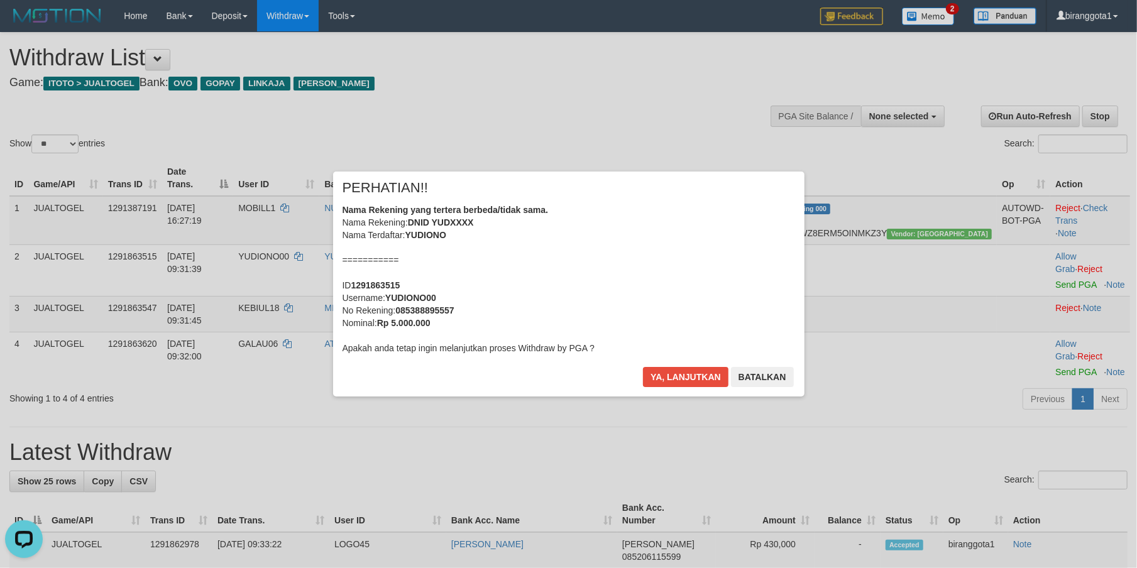
click at [407, 297] on b "YUDIONO00" at bounding box center [410, 298] width 51 height 10
copy b "YUDIONO00"
click at [669, 377] on button "Ya, lanjutkan" at bounding box center [685, 377] width 85 height 20
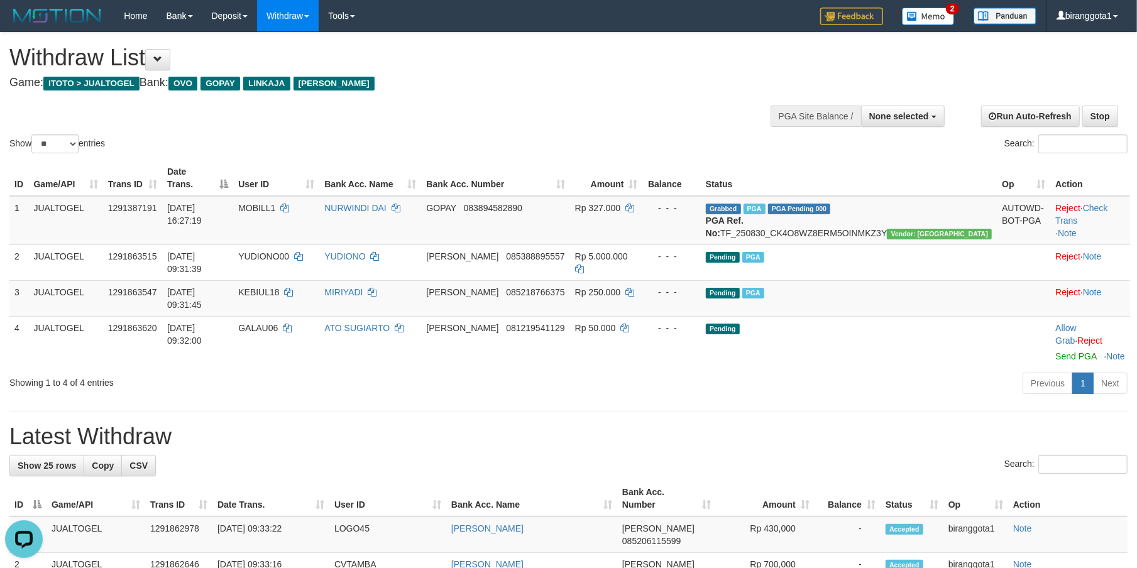
click at [784, 481] on th "Amount" at bounding box center [765, 499] width 99 height 36
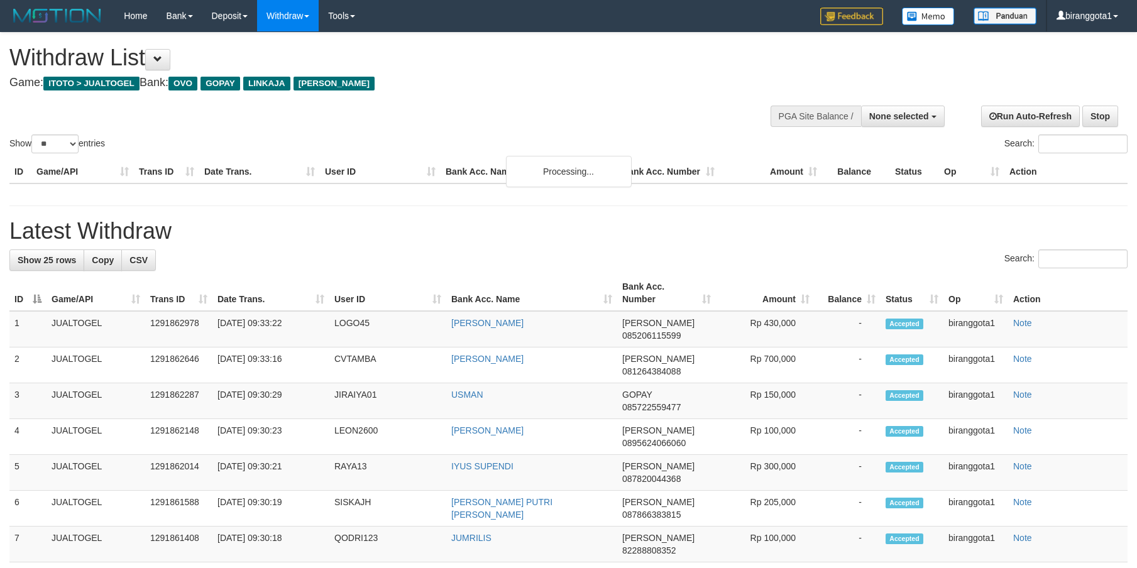
select select
select select "**"
click at [554, 102] on div "Show ** ** ** *** entries Search:" at bounding box center [568, 94] width 1137 height 123
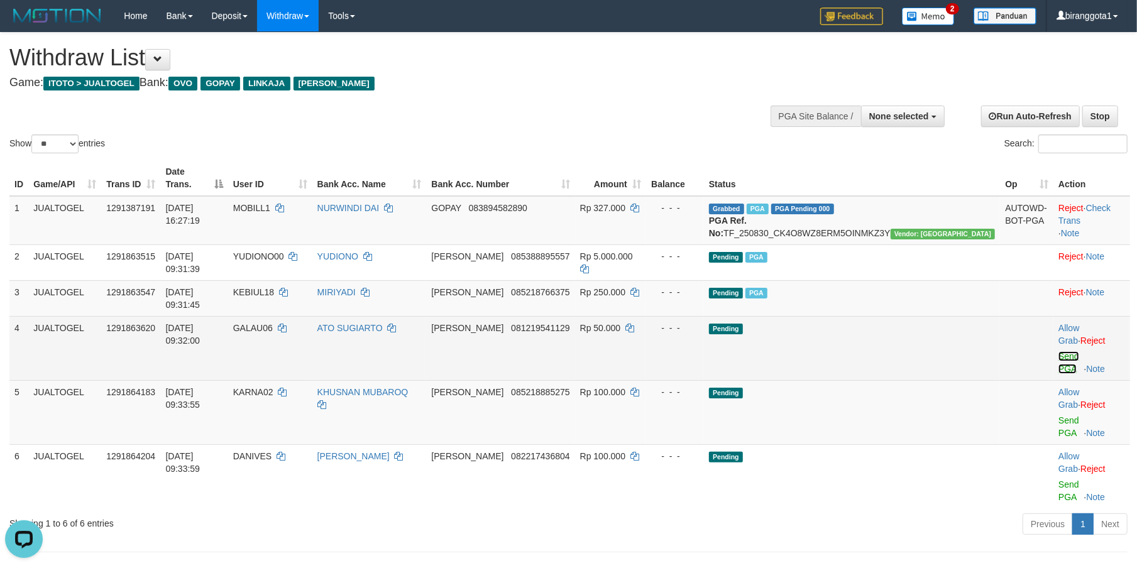
click at [1058, 351] on link "Send PGA" at bounding box center [1068, 362] width 21 height 23
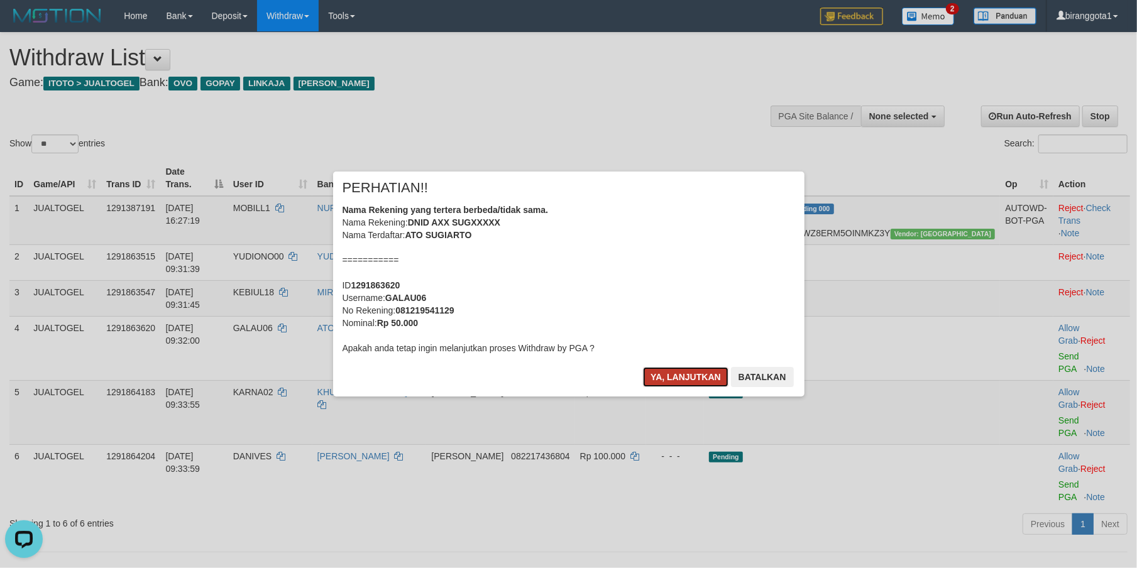
click at [677, 375] on button "Ya, lanjutkan" at bounding box center [685, 377] width 85 height 20
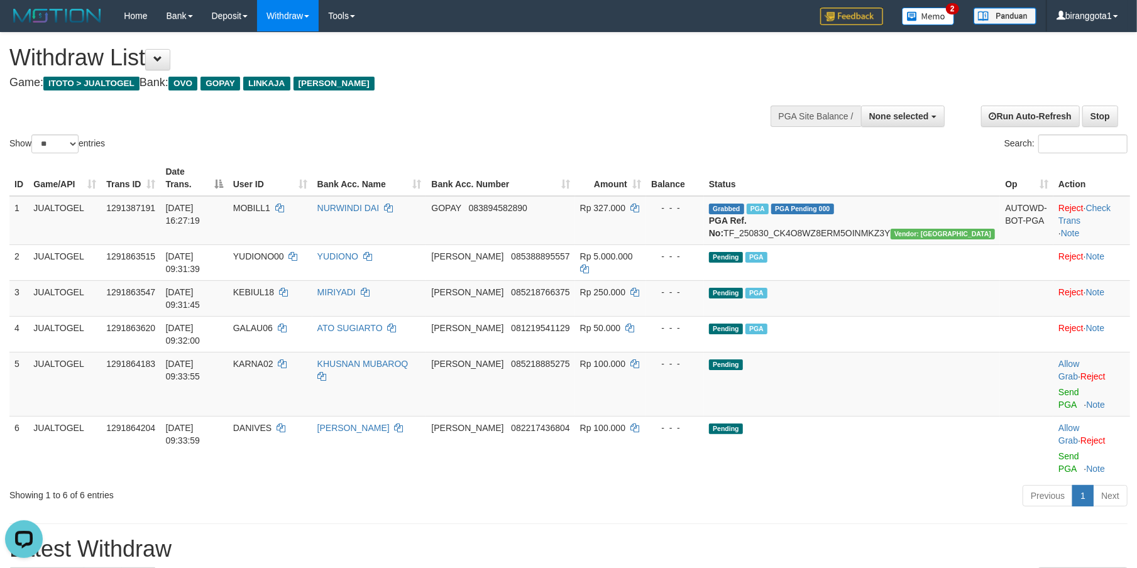
click at [671, 484] on div "Previous 1 Next" at bounding box center [805, 497] width 644 height 27
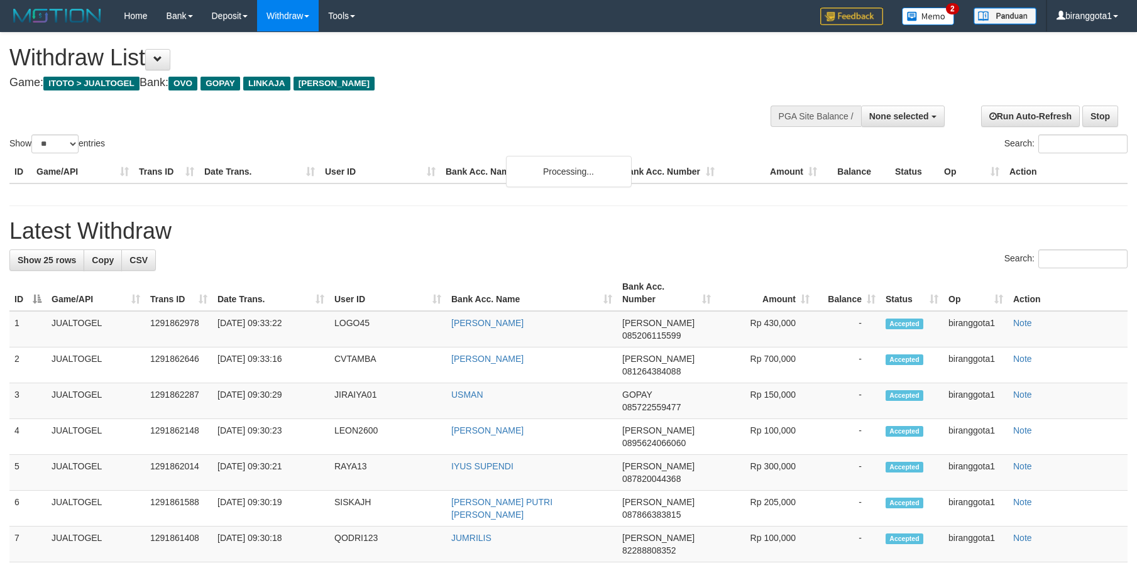
select select
select select "**"
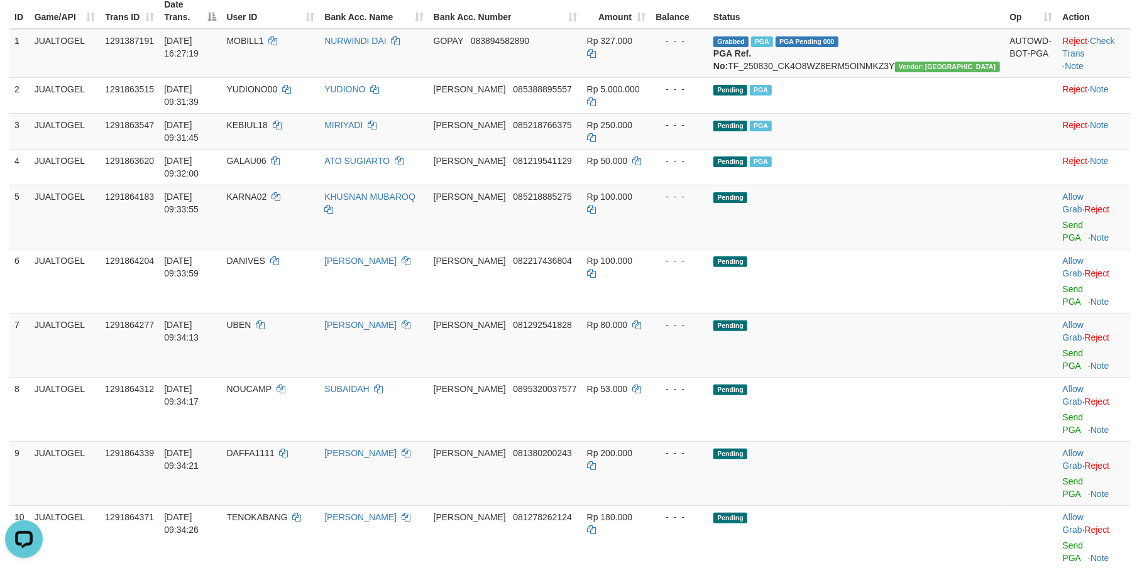
click at [1063, 220] on link "Send PGA" at bounding box center [1073, 231] width 21 height 23
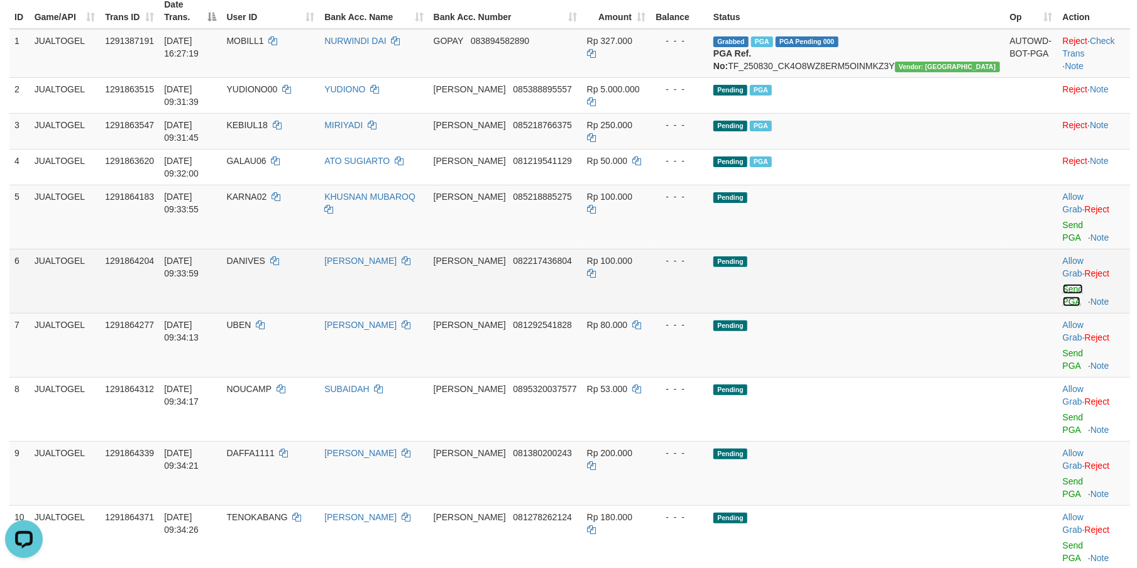
click at [1063, 284] on link "Send PGA" at bounding box center [1073, 295] width 21 height 23
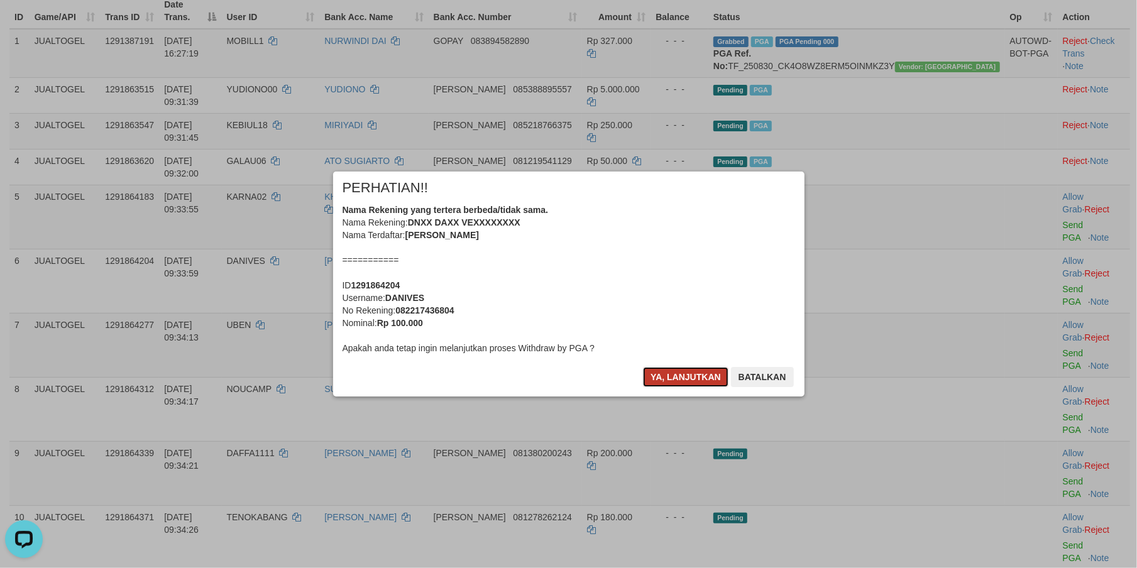
click at [666, 380] on button "Ya, lanjutkan" at bounding box center [685, 377] width 85 height 20
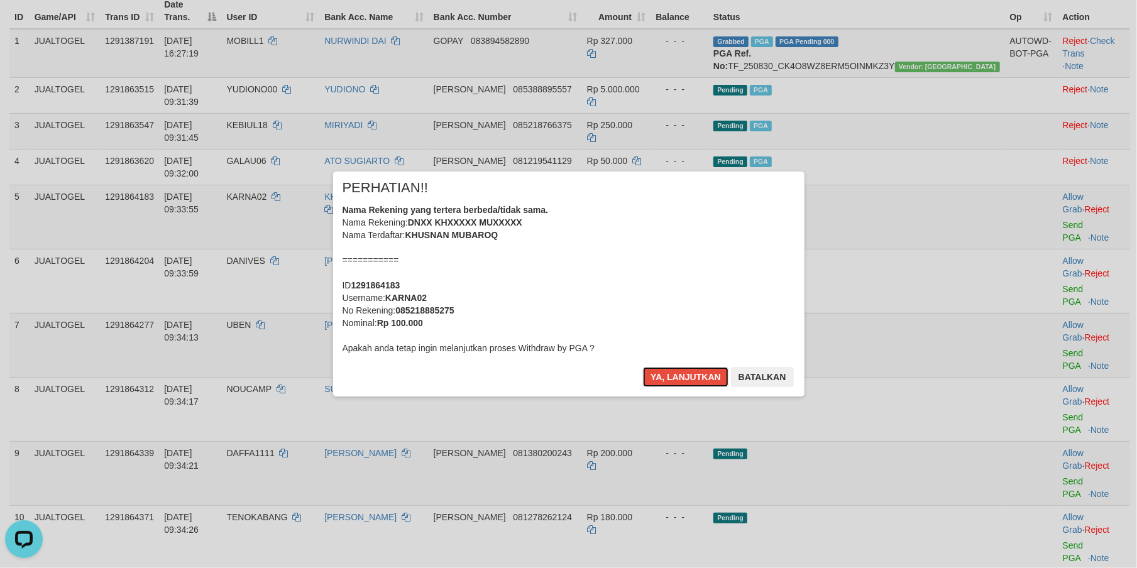
click at [666, 380] on button "Ya, lanjutkan" at bounding box center [685, 377] width 85 height 20
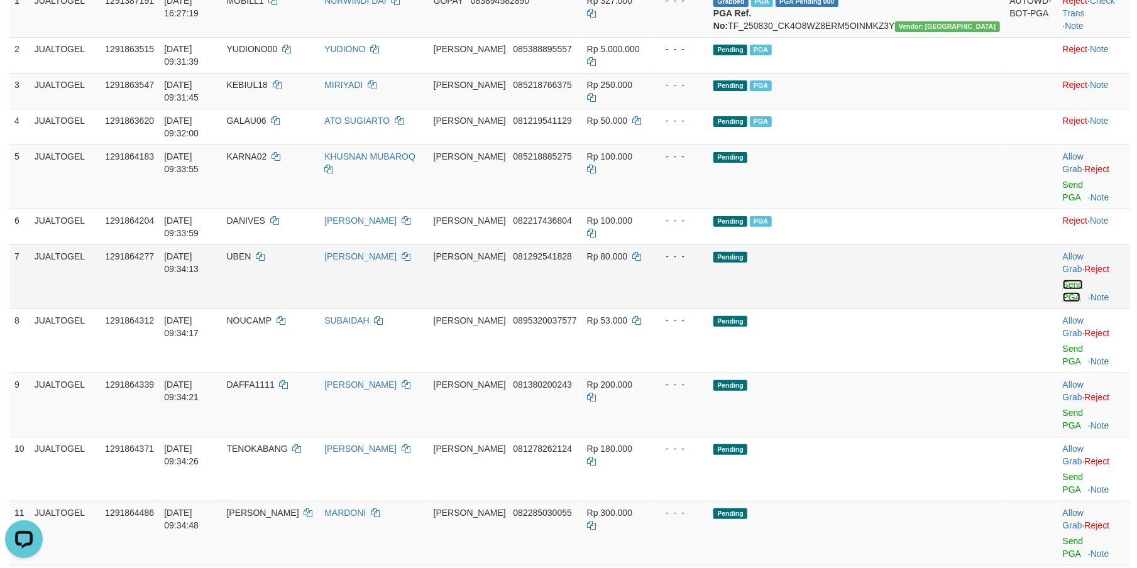
scroll to position [192, 0]
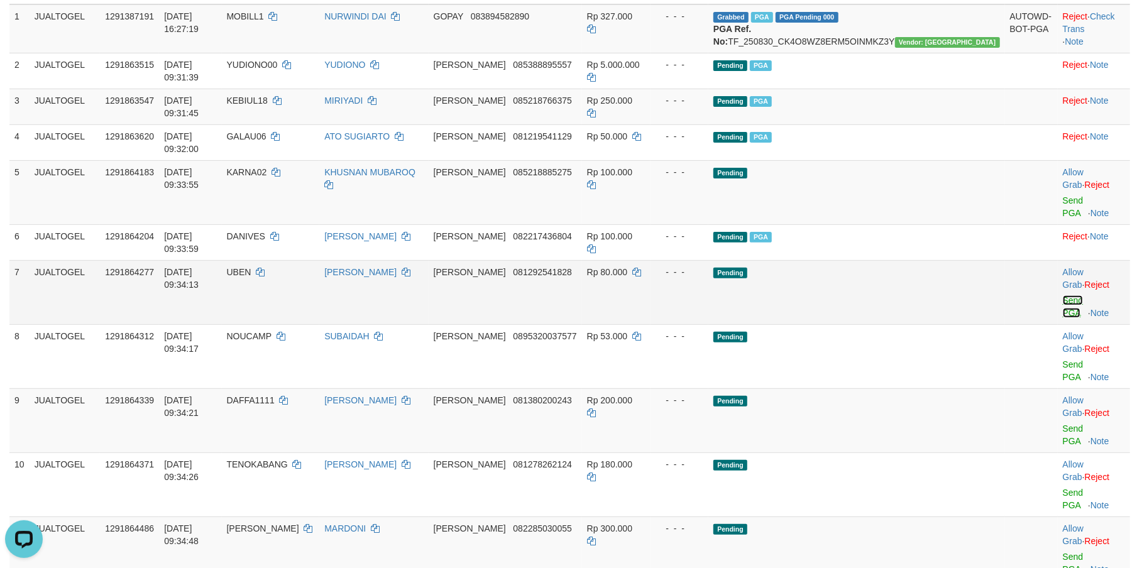
click at [1063, 295] on link "Send PGA" at bounding box center [1073, 306] width 21 height 23
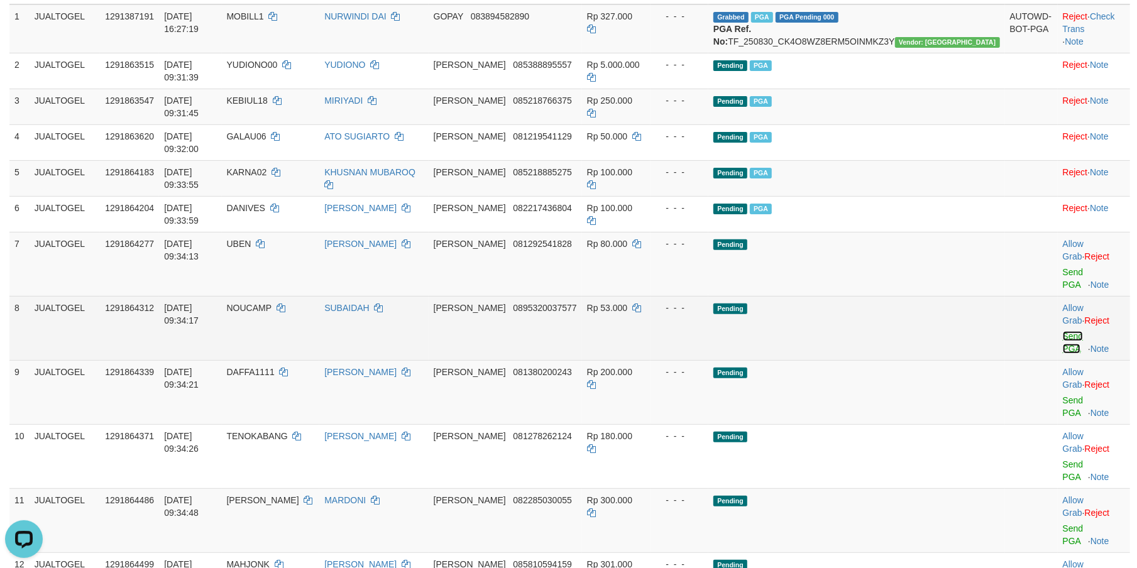
click at [1063, 331] on link "Send PGA" at bounding box center [1073, 342] width 21 height 23
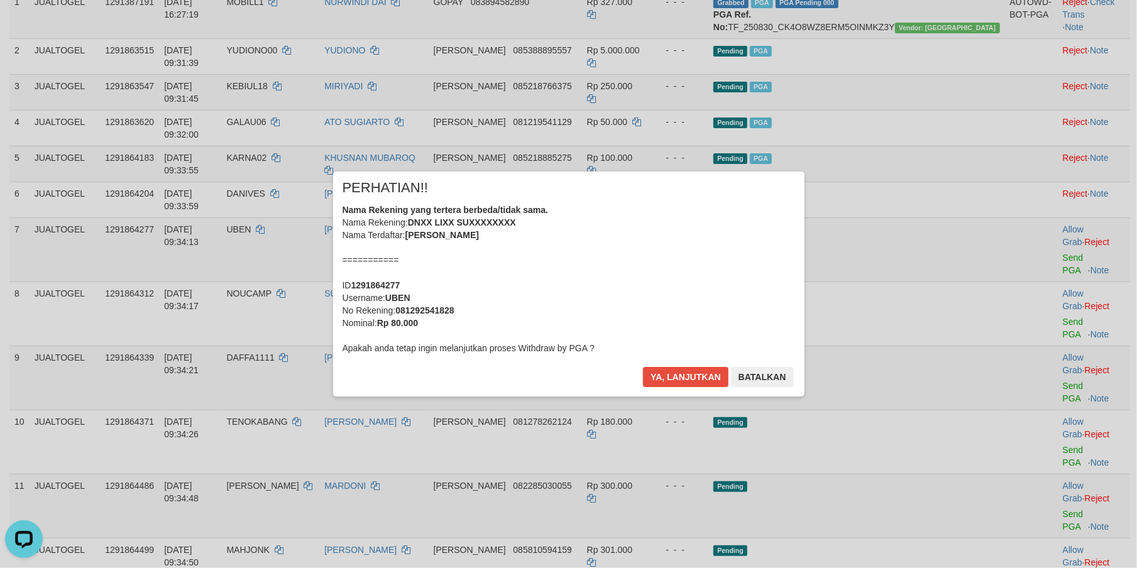
scroll to position [186, 0]
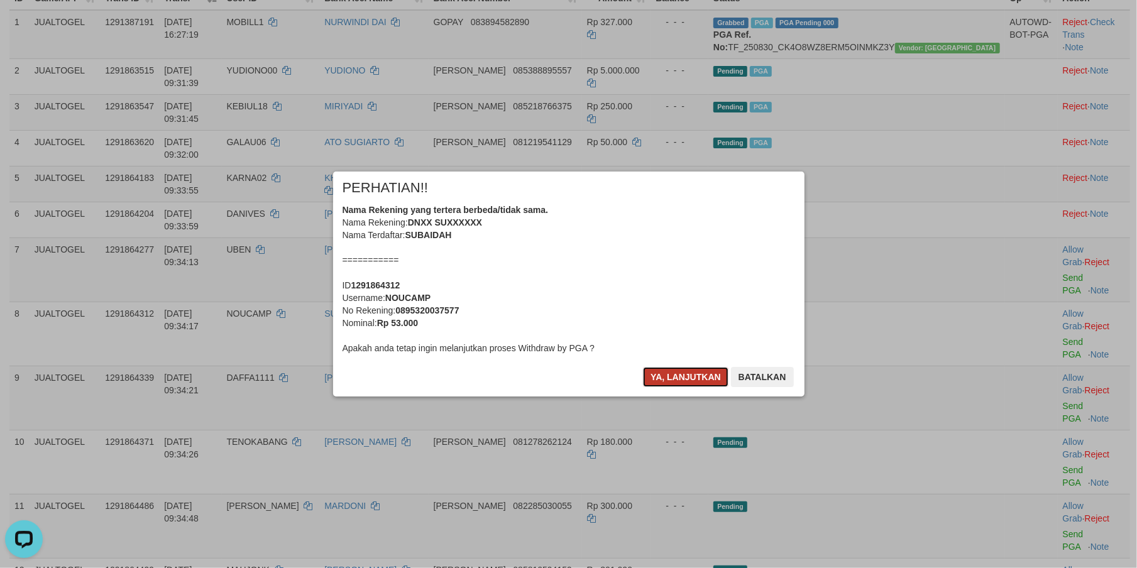
click at [682, 373] on button "Ya, lanjutkan" at bounding box center [685, 377] width 85 height 20
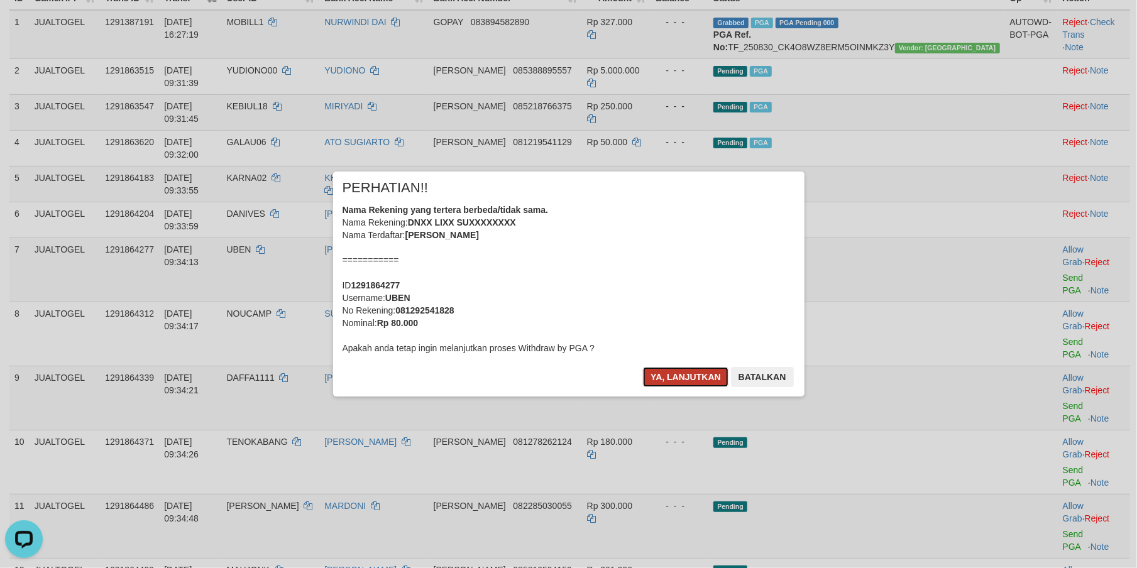
click at [682, 375] on button "Ya, lanjutkan" at bounding box center [685, 377] width 85 height 20
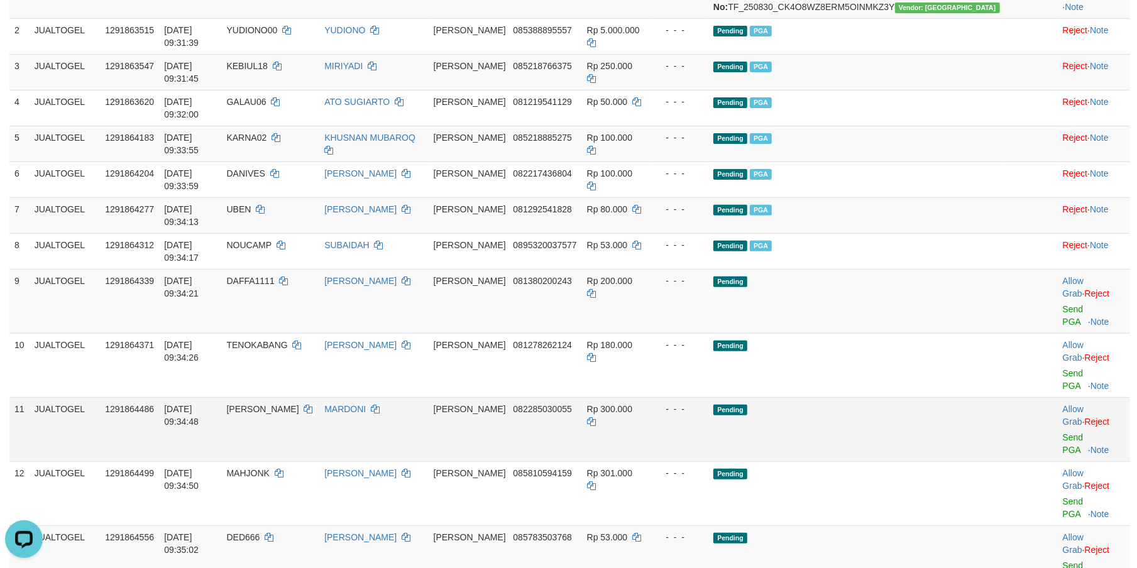
scroll to position [211, 0]
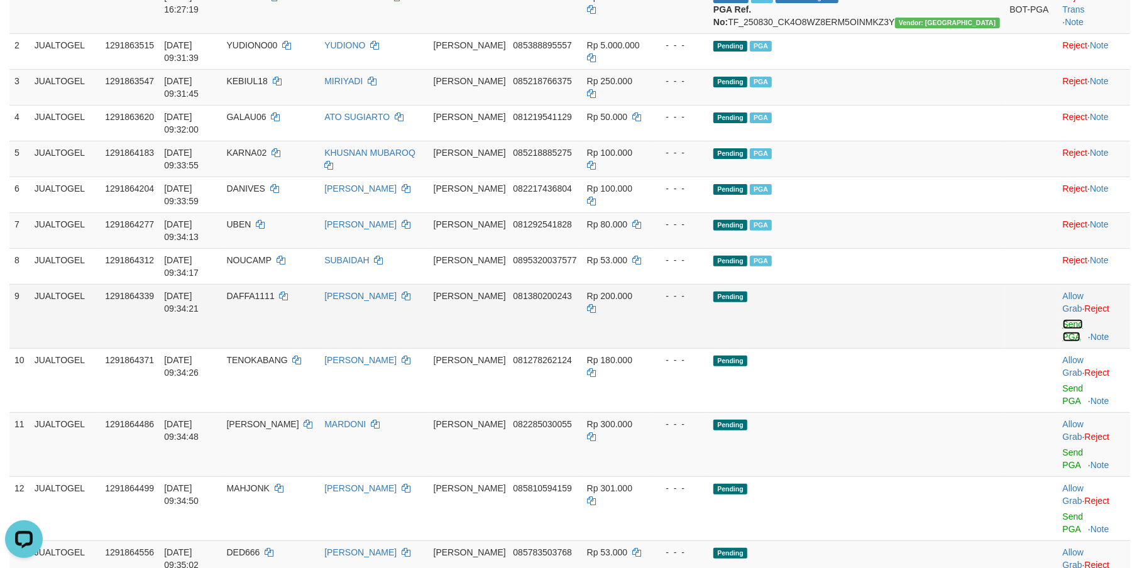
click at [1063, 319] on link "Send PGA" at bounding box center [1073, 330] width 21 height 23
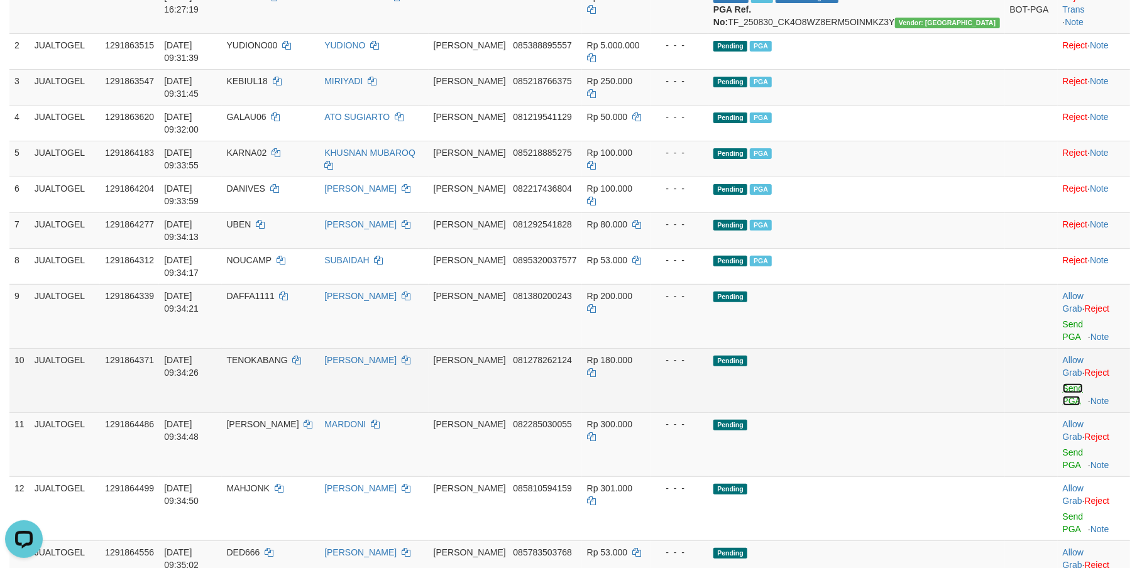
click at [1063, 383] on link "Send PGA" at bounding box center [1073, 394] width 21 height 23
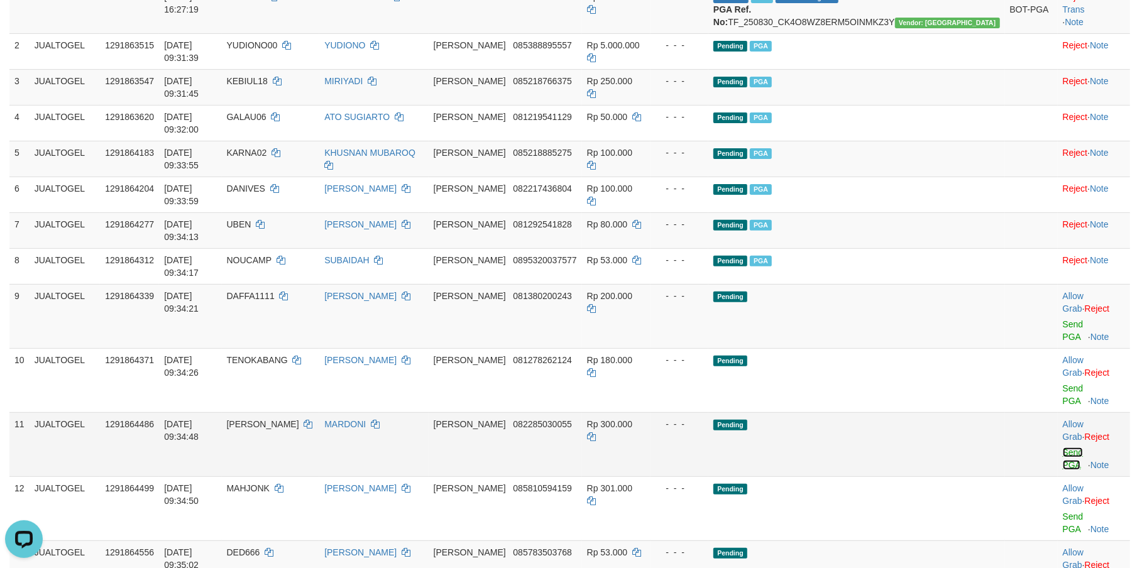
click at [1063, 447] on link "Send PGA" at bounding box center [1073, 458] width 21 height 23
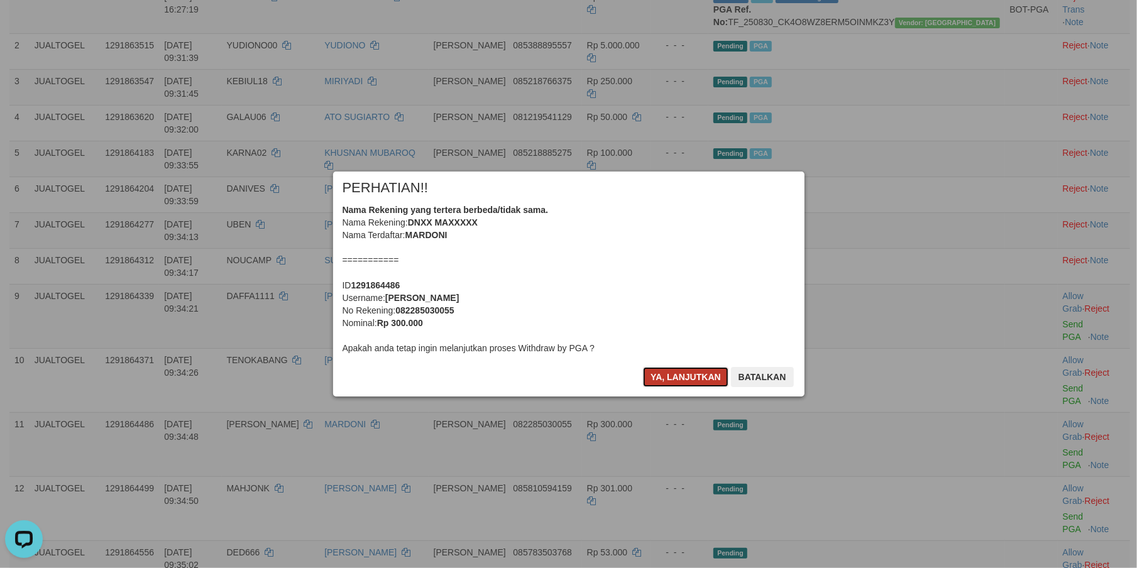
click at [666, 370] on button "Ya, lanjutkan" at bounding box center [685, 377] width 85 height 20
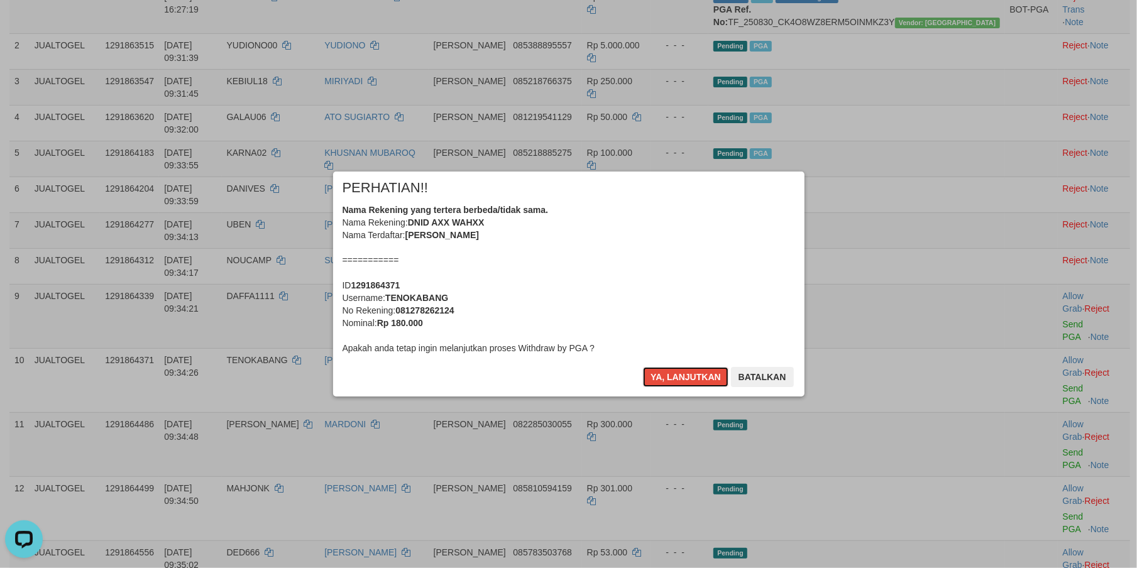
click at [666, 370] on button "Ya, lanjutkan" at bounding box center [685, 377] width 85 height 20
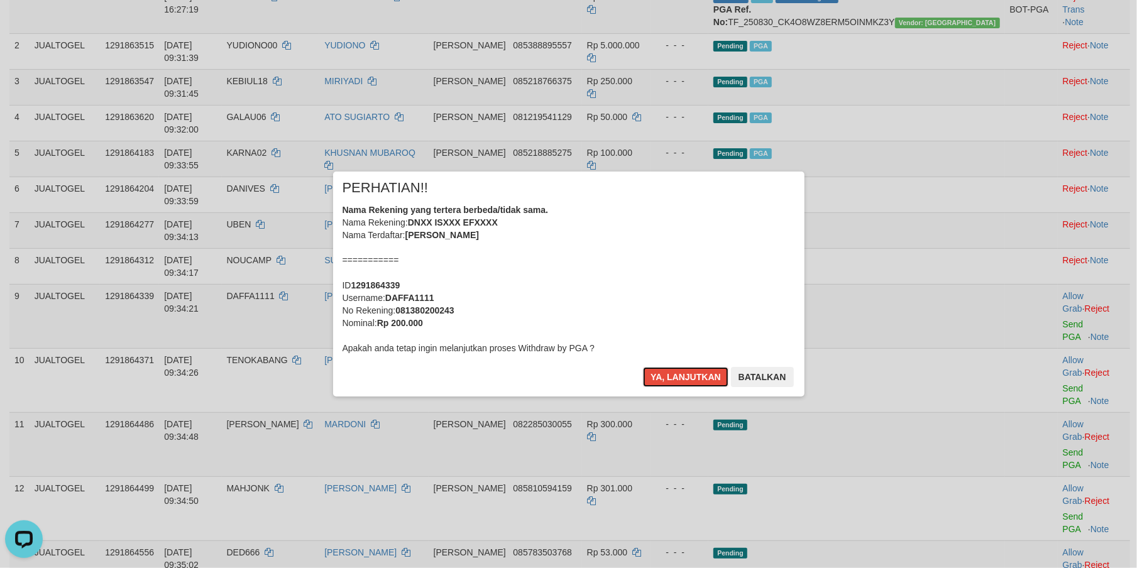
click at [666, 370] on button "Ya, lanjutkan" at bounding box center [685, 377] width 85 height 20
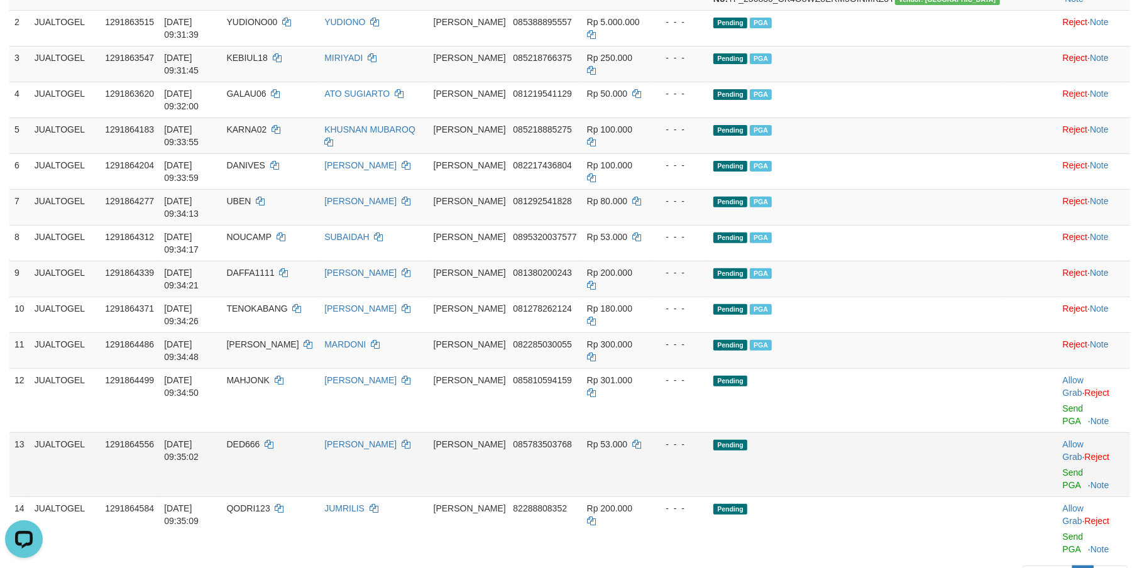
scroll to position [219, 0]
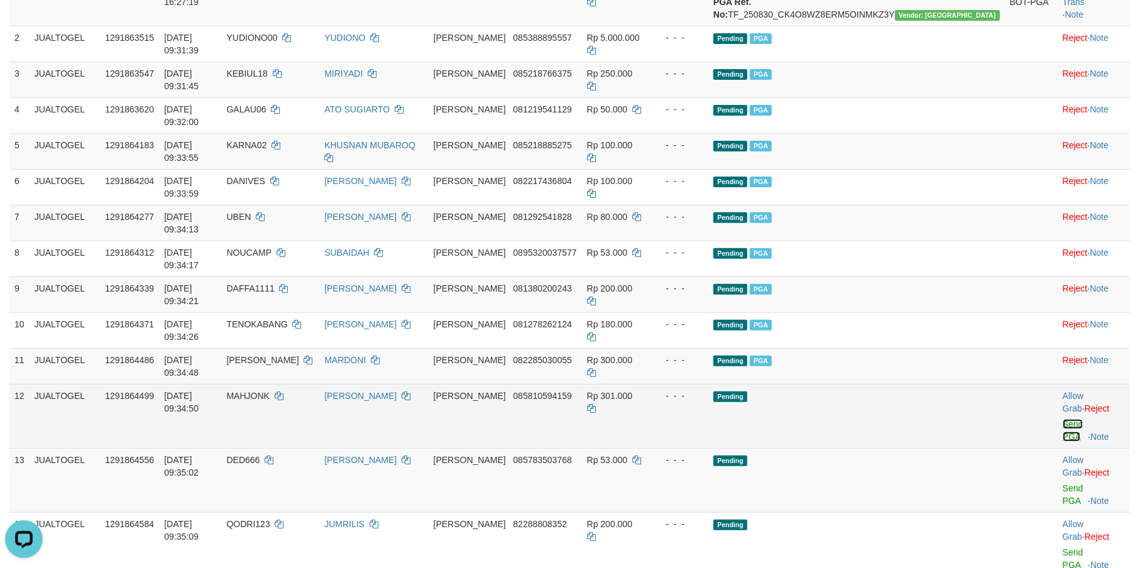
click at [1063, 419] on link "Send PGA" at bounding box center [1073, 430] width 21 height 23
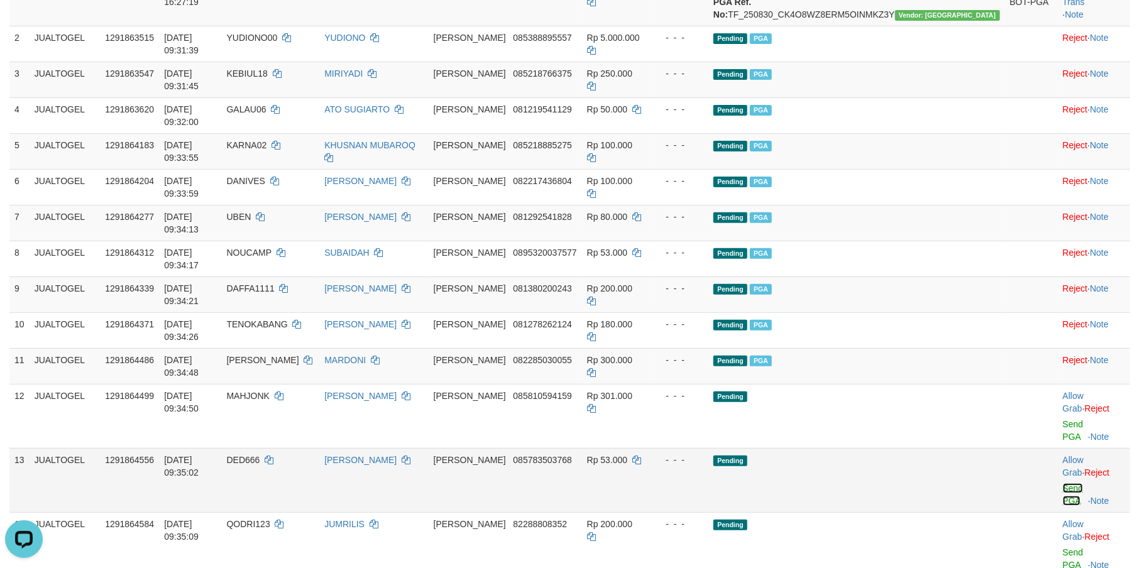
click at [1063, 483] on link "Send PGA" at bounding box center [1073, 494] width 21 height 23
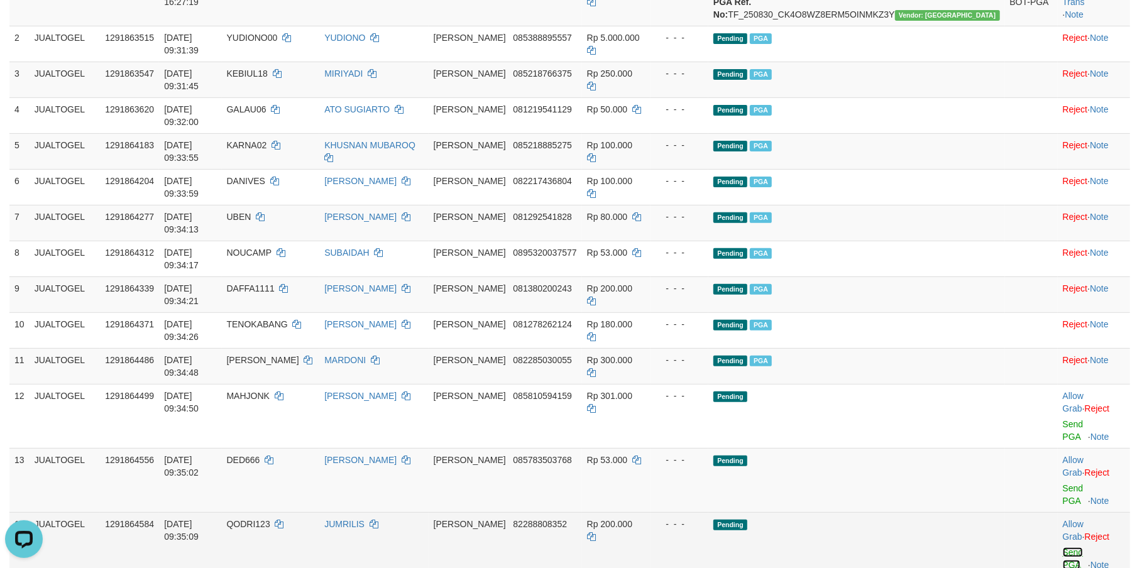
click at [1063, 547] on link "Send PGA" at bounding box center [1073, 558] width 21 height 23
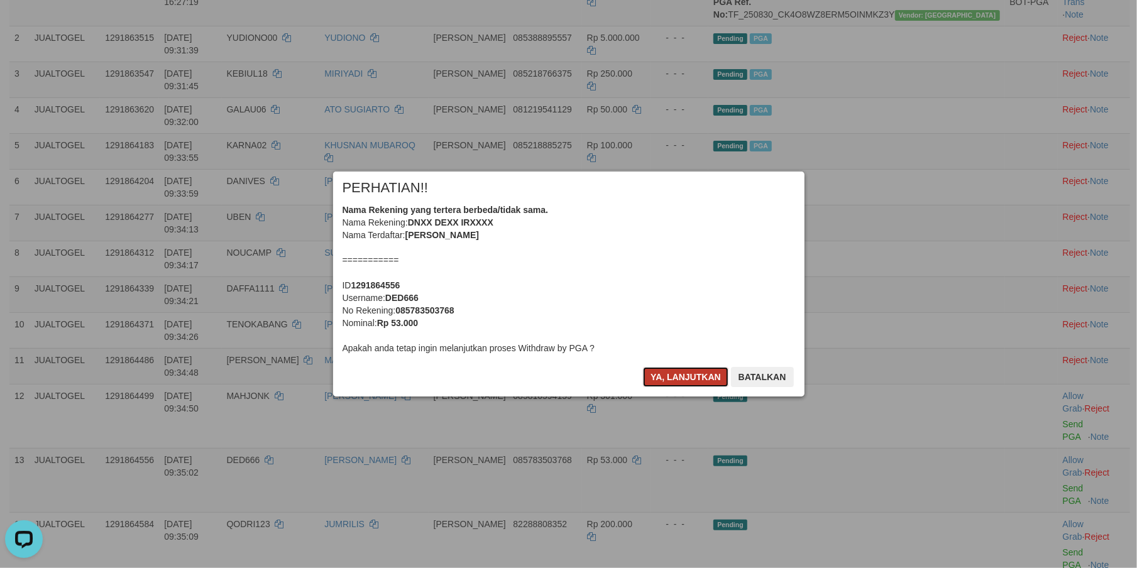
click at [650, 370] on button "Ya, lanjutkan" at bounding box center [685, 377] width 85 height 20
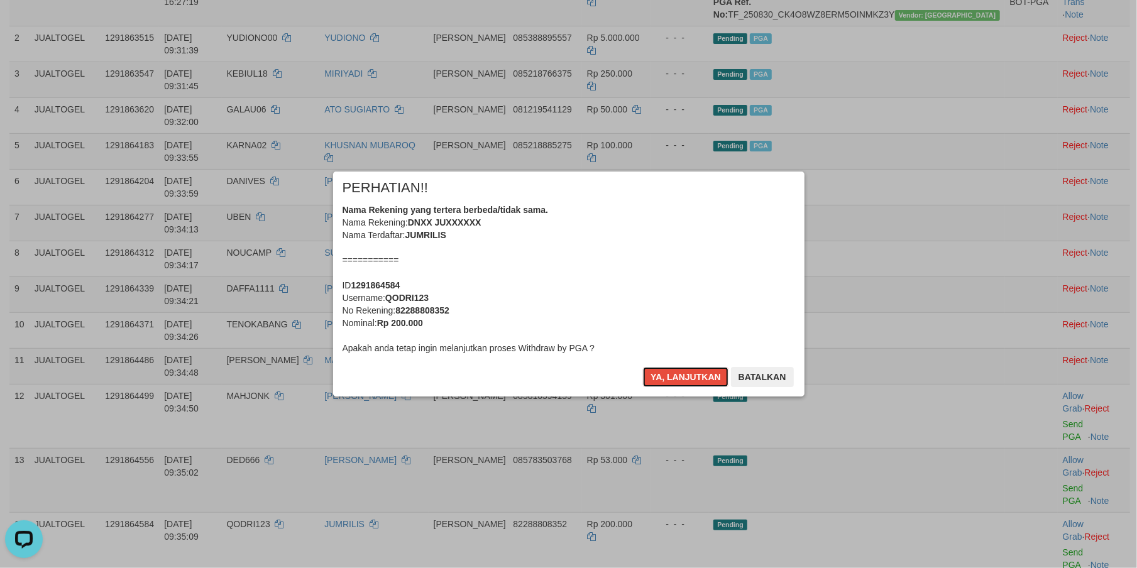
click at [650, 370] on button "Ya, lanjutkan" at bounding box center [685, 377] width 85 height 20
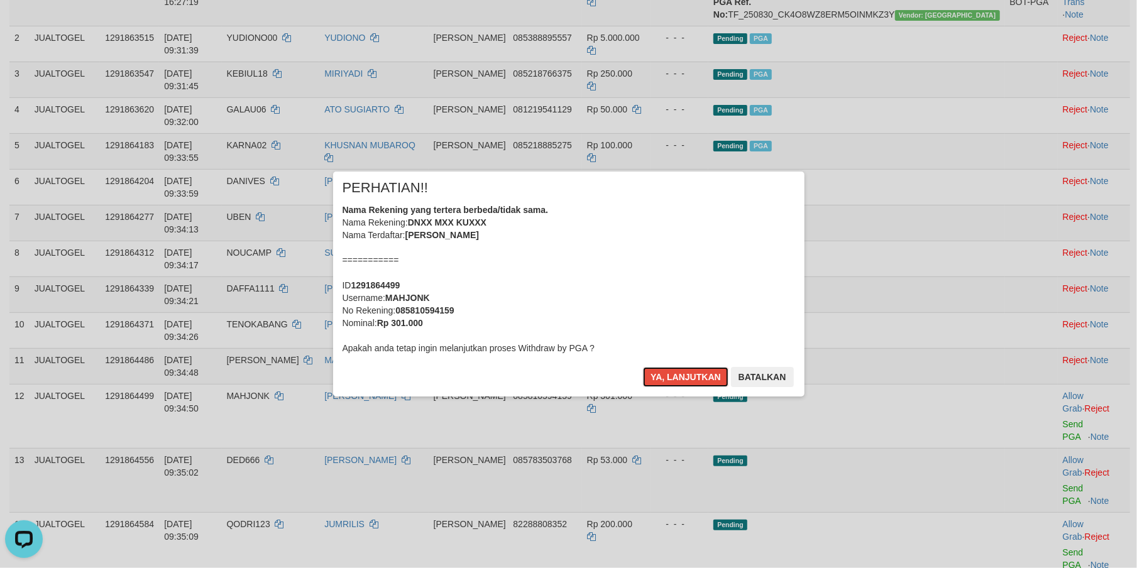
scroll to position [204, 0]
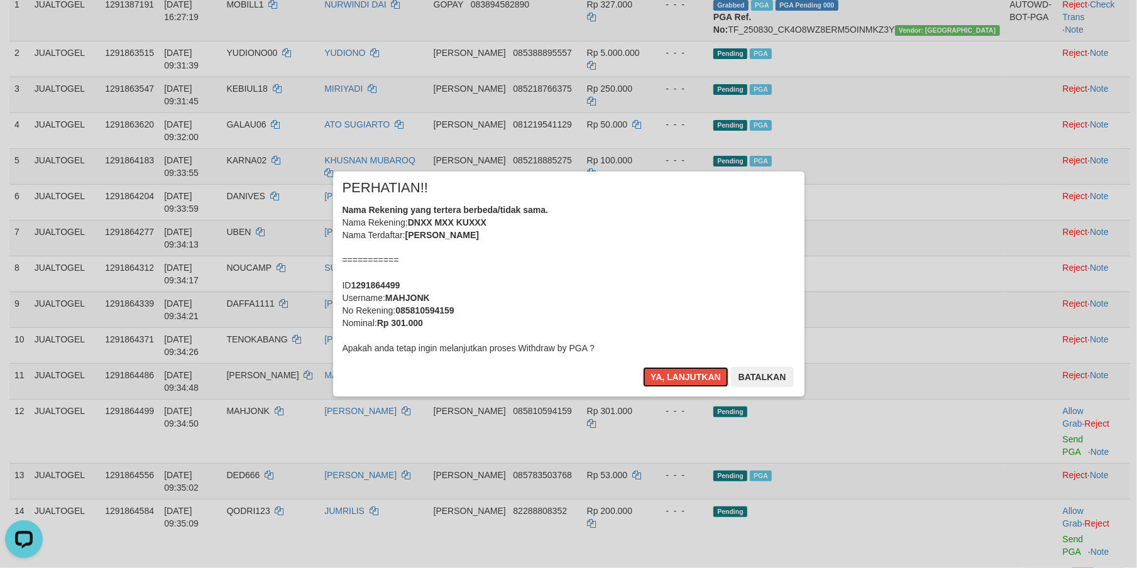
click at [650, 370] on button "Ya, lanjutkan" at bounding box center [685, 377] width 85 height 20
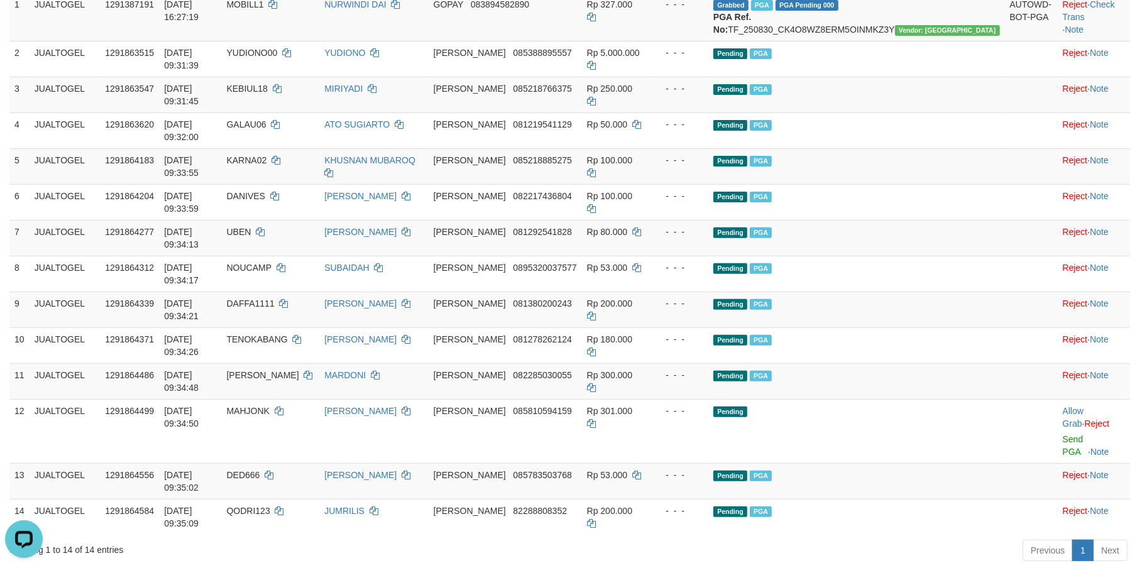
scroll to position [187, 0]
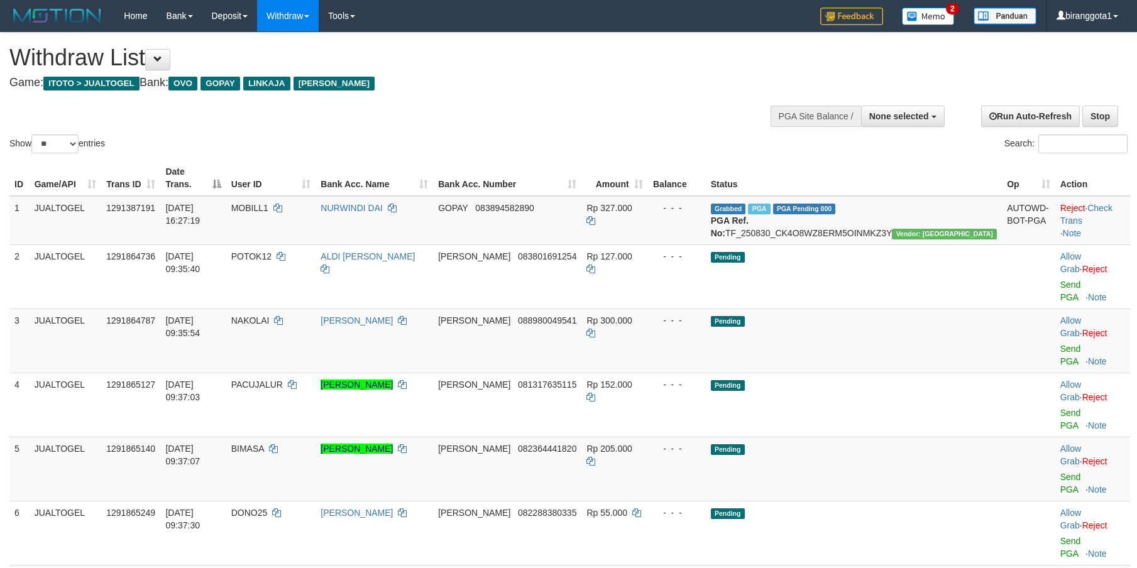
select select
select select "**"
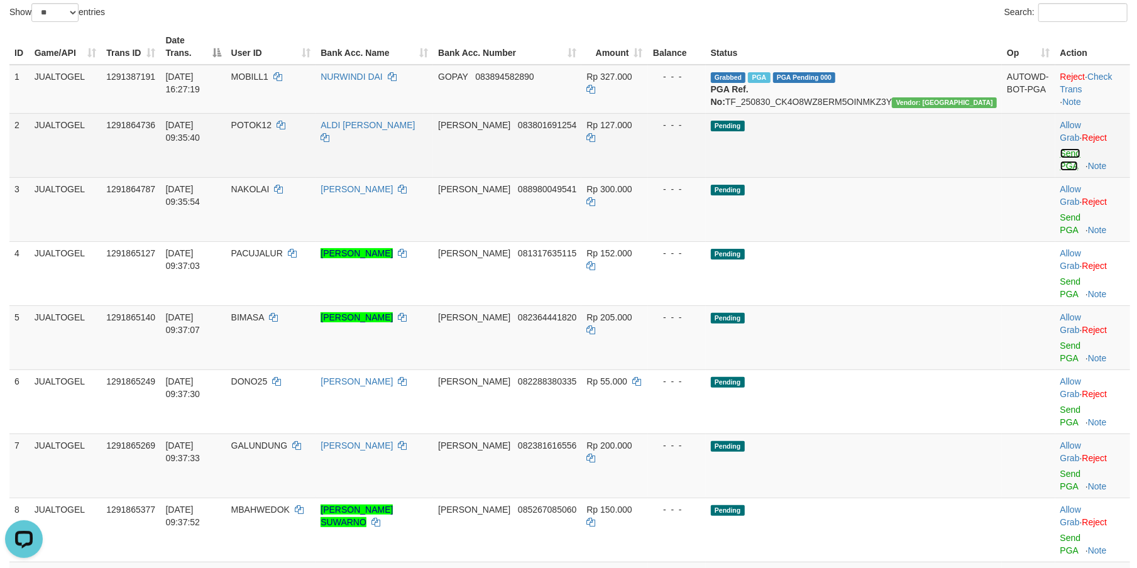
click at [1060, 148] on link "Send PGA" at bounding box center [1070, 159] width 21 height 23
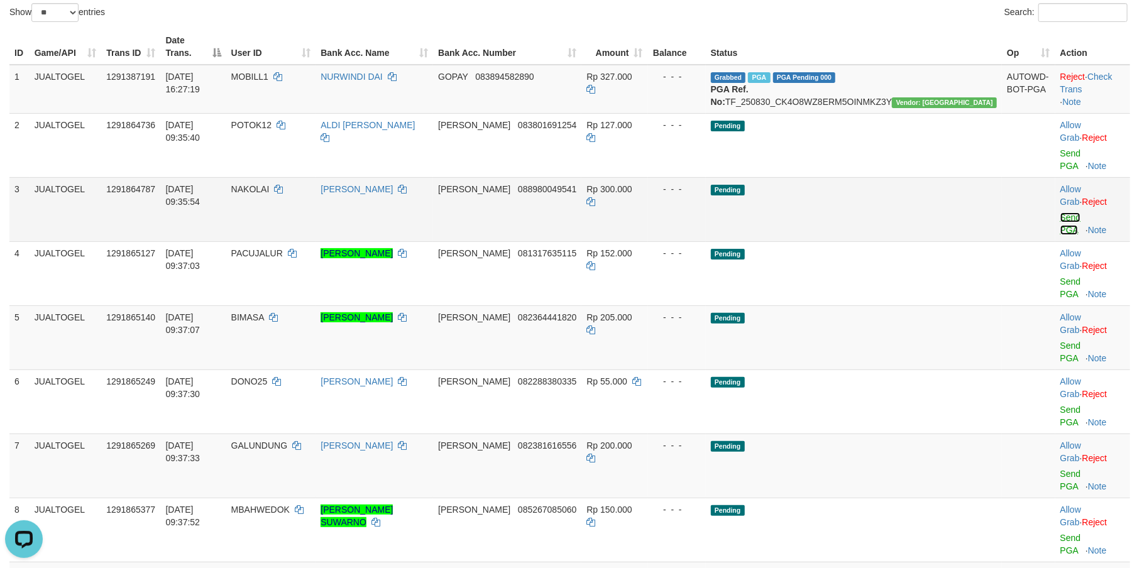
click at [1060, 212] on link "Send PGA" at bounding box center [1070, 223] width 21 height 23
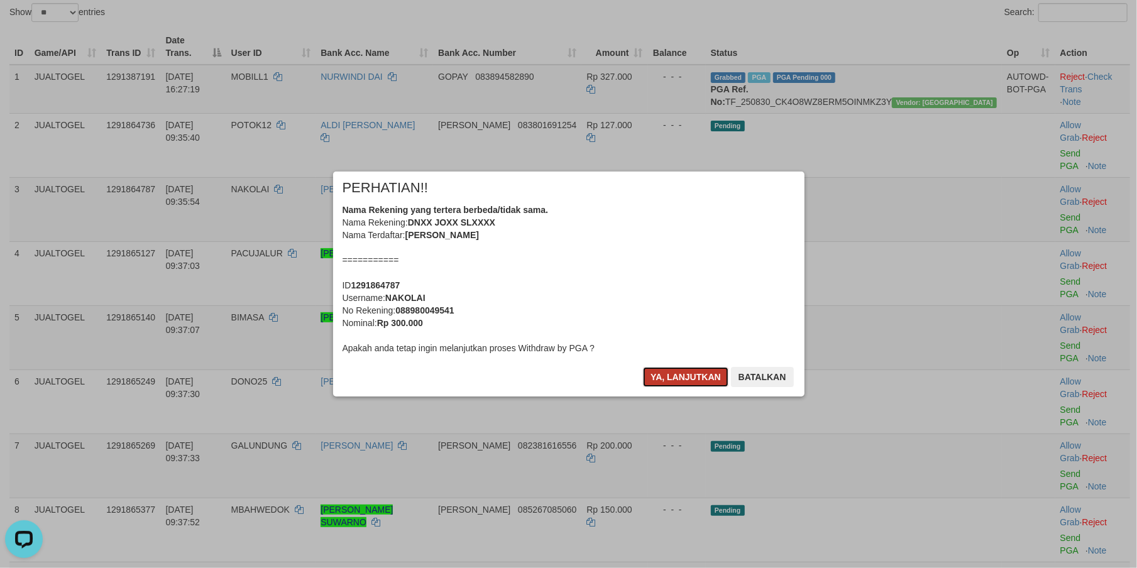
click at [667, 376] on button "Ya, lanjutkan" at bounding box center [685, 377] width 85 height 20
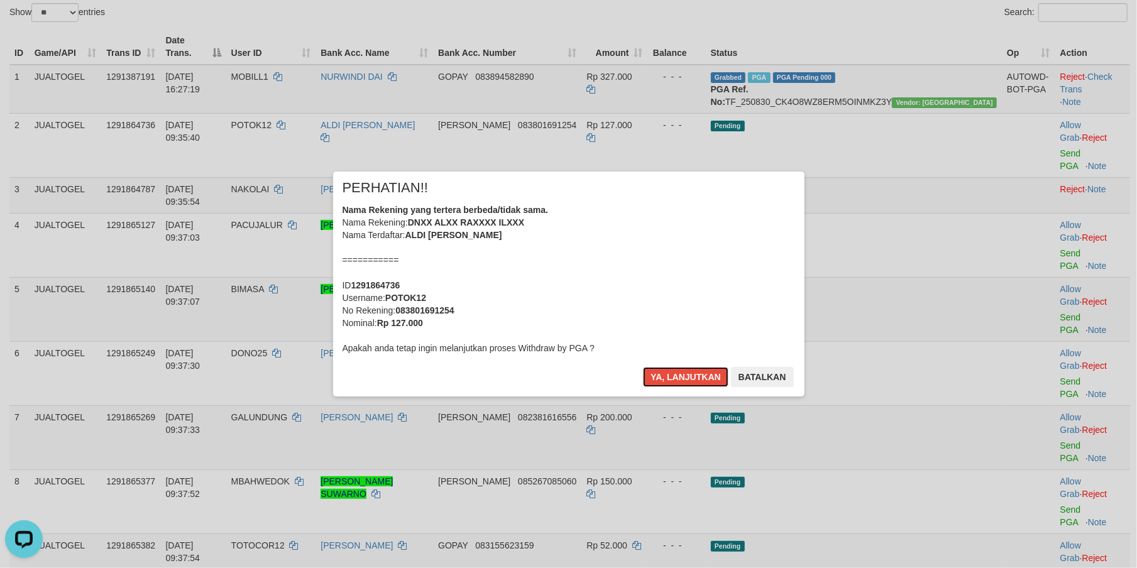
click at [667, 376] on button "Ya, lanjutkan" at bounding box center [685, 377] width 85 height 20
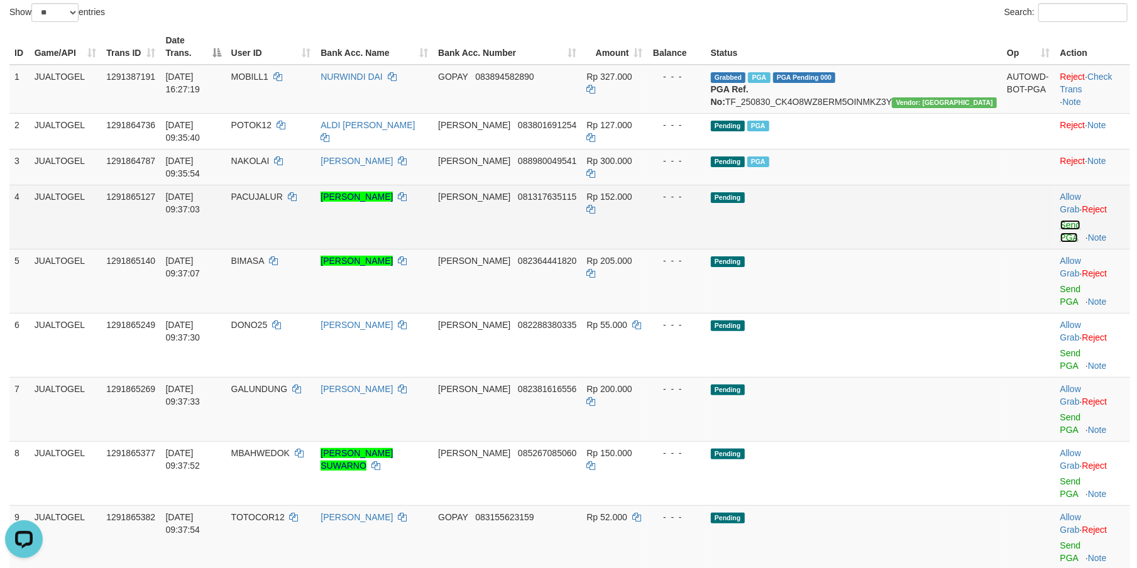
click at [1060, 220] on link "Send PGA" at bounding box center [1070, 231] width 21 height 23
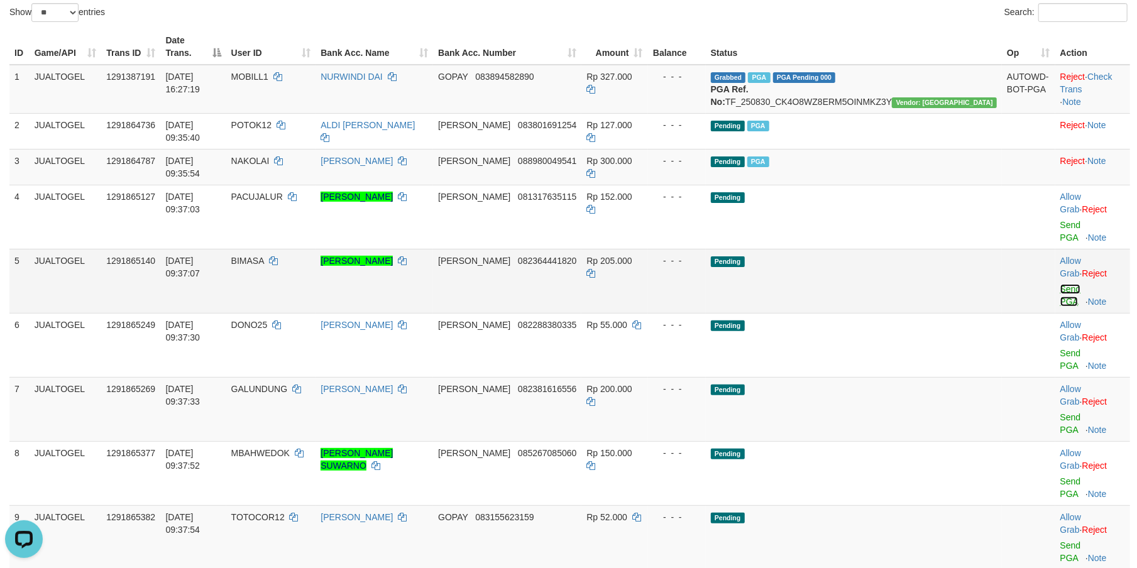
click at [1060, 284] on link "Send PGA" at bounding box center [1070, 295] width 21 height 23
click at [1060, 348] on link "Send PGA" at bounding box center [1070, 359] width 21 height 23
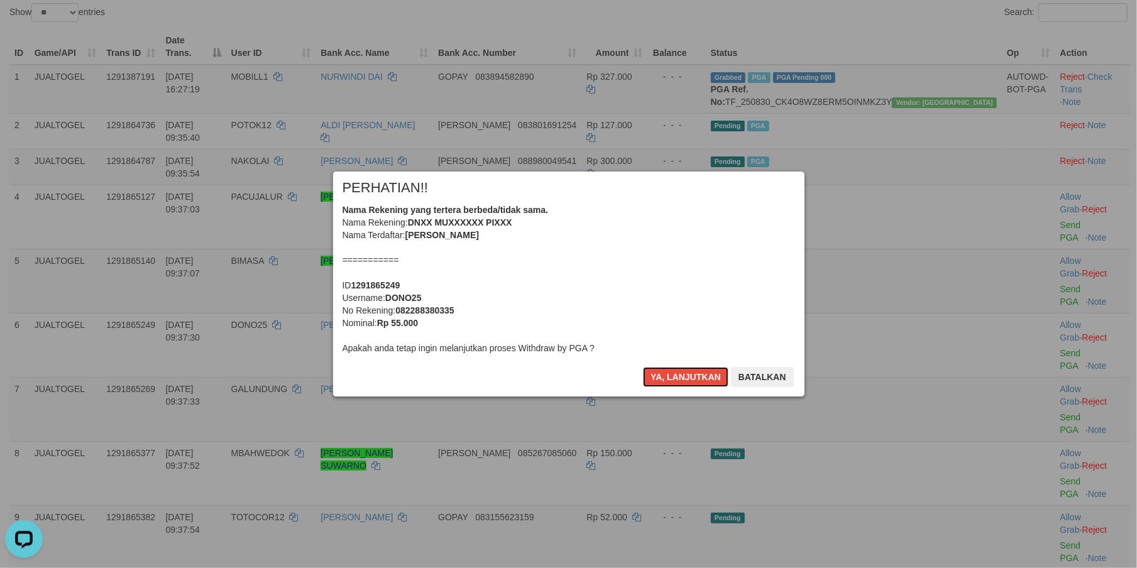
click at [664, 372] on button "Ya, lanjutkan" at bounding box center [685, 377] width 85 height 20
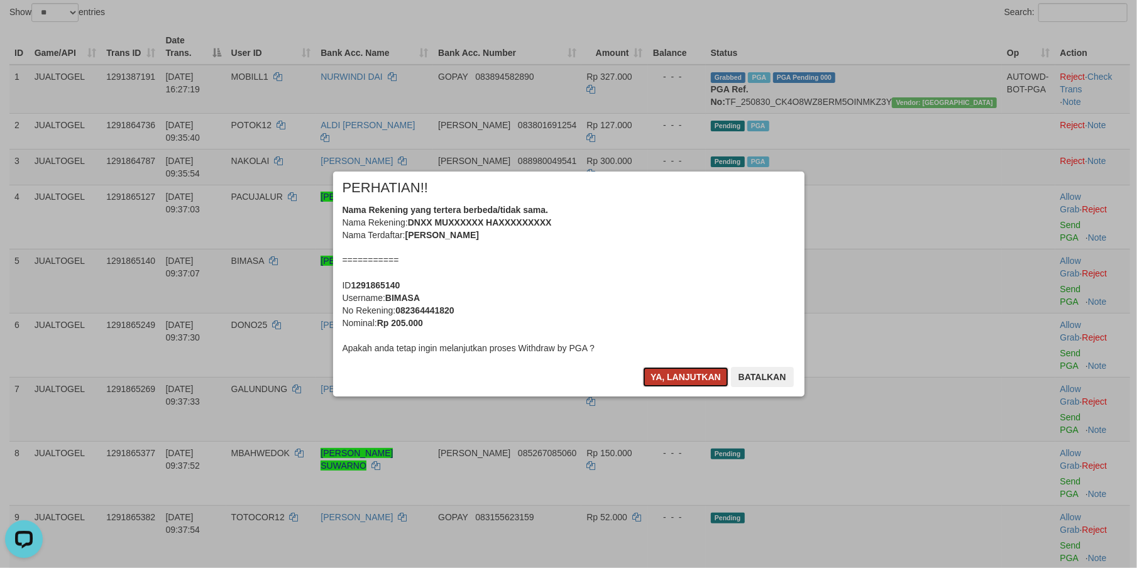
click at [664, 372] on button "Ya, lanjutkan" at bounding box center [685, 377] width 85 height 20
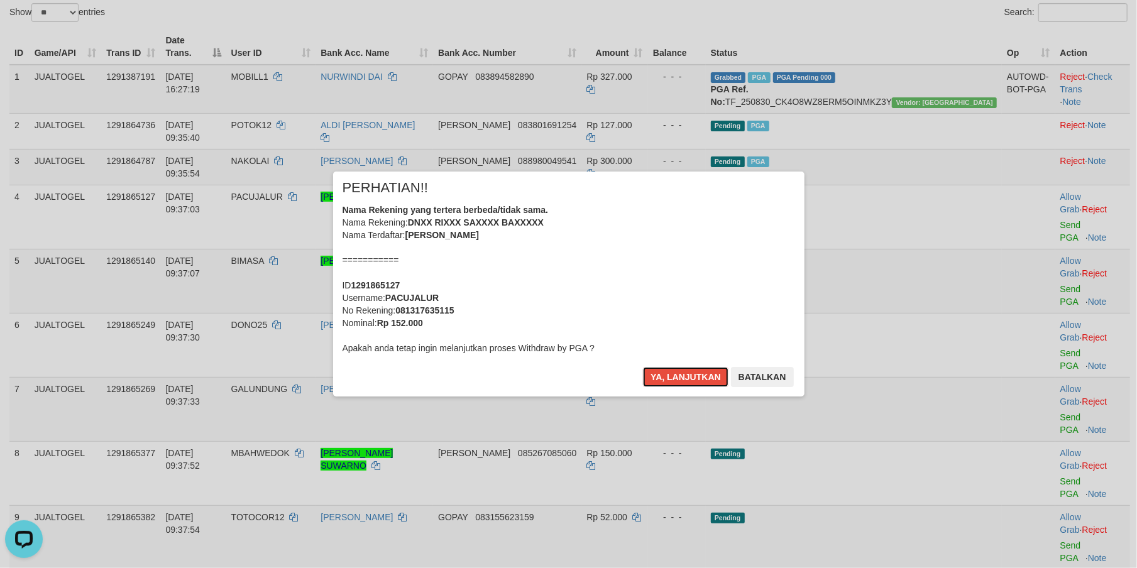
click at [664, 372] on button "Ya, lanjutkan" at bounding box center [685, 377] width 85 height 20
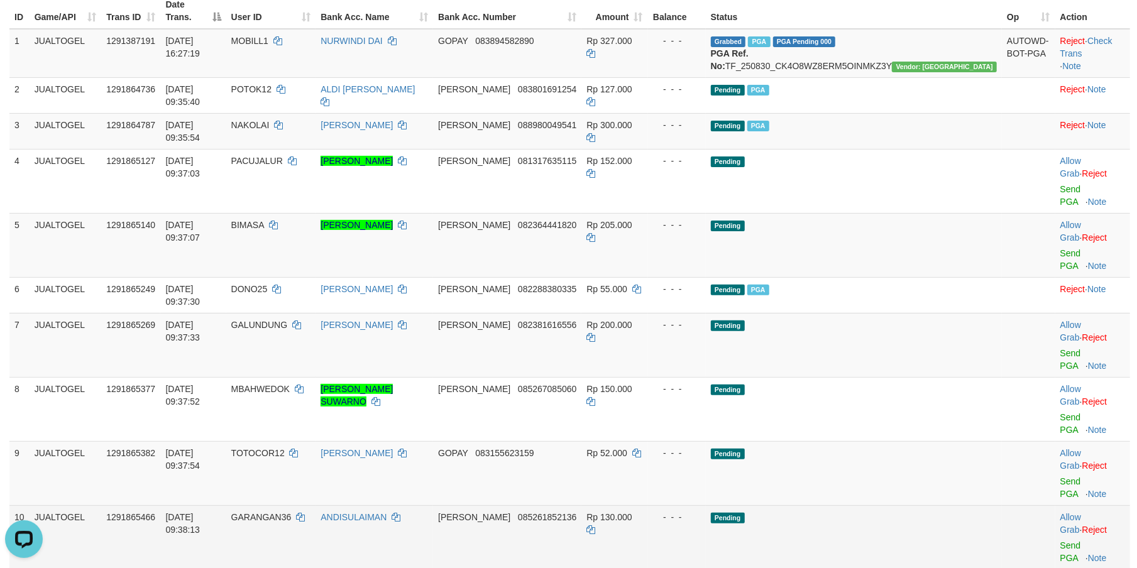
scroll to position [187, 0]
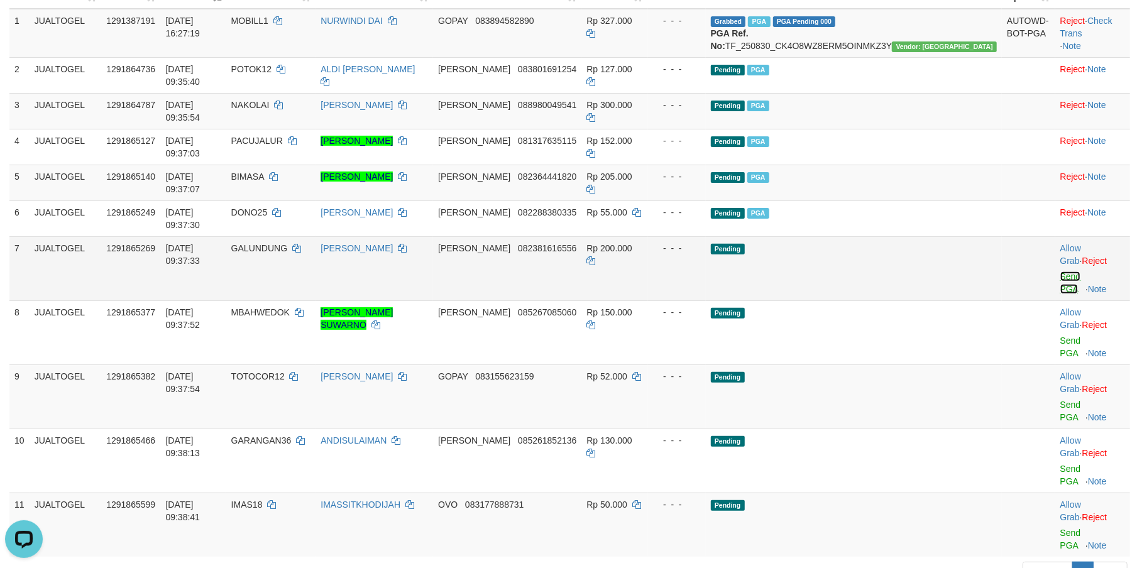
click at [1060, 271] on link "Send PGA" at bounding box center [1070, 282] width 21 height 23
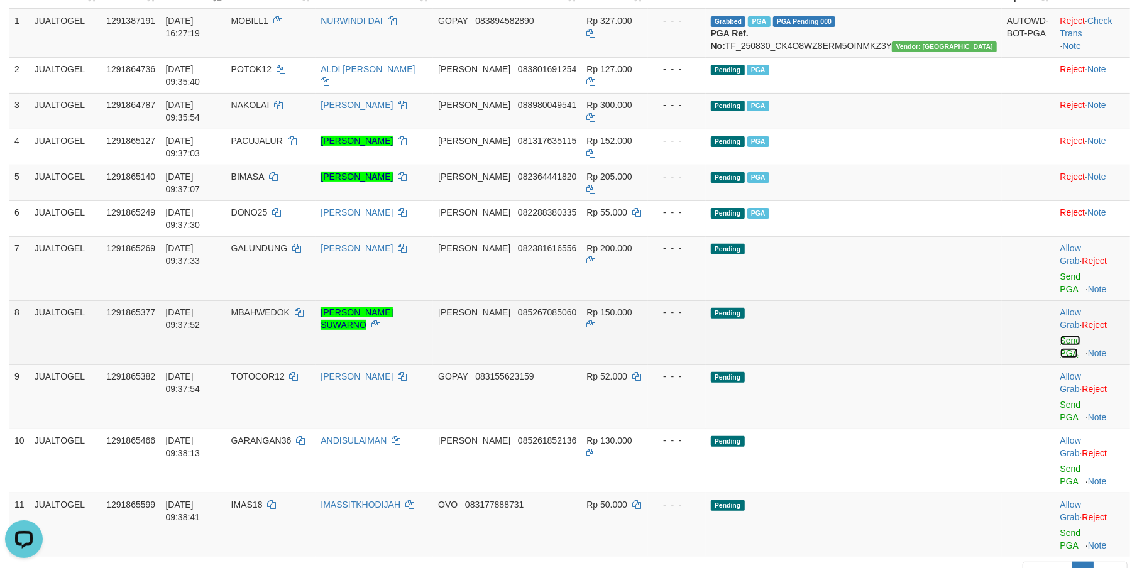
click at [1060, 336] on link "Send PGA" at bounding box center [1070, 347] width 21 height 23
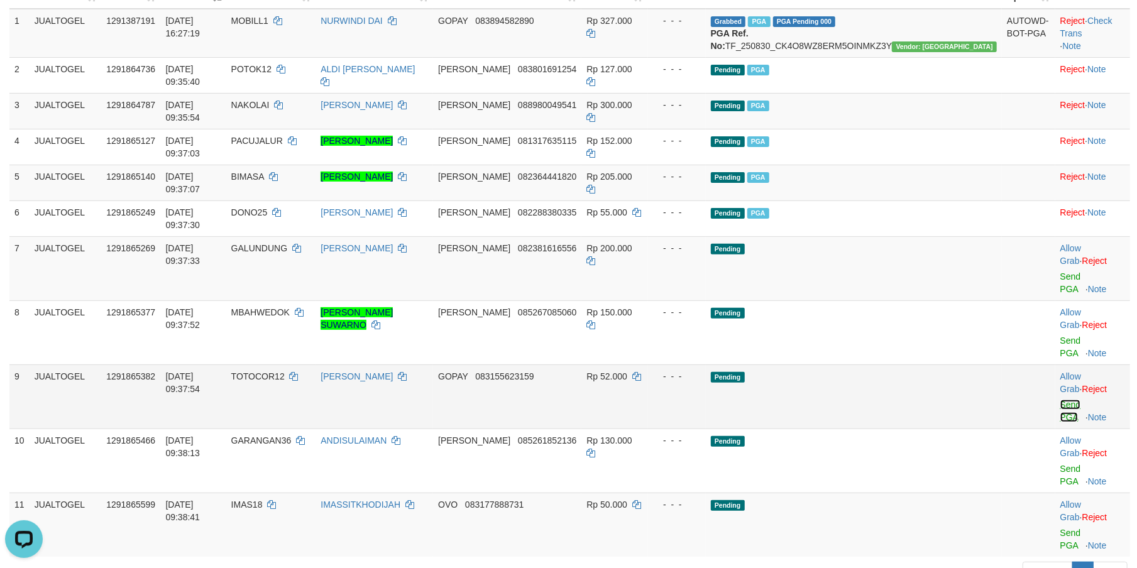
click at [1060, 400] on link "Send PGA" at bounding box center [1070, 411] width 21 height 23
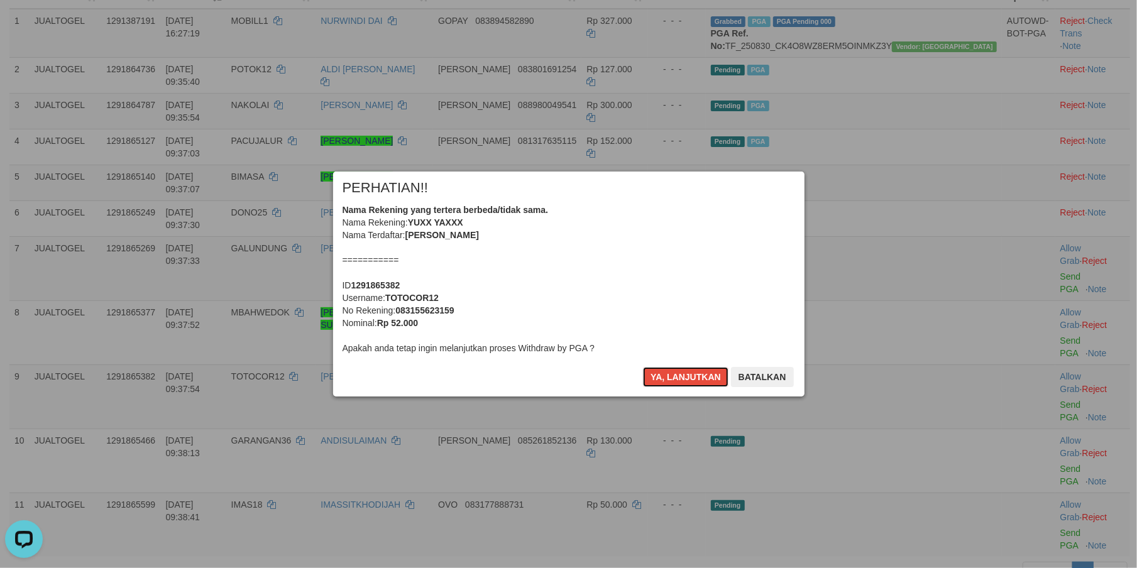
click at [674, 377] on button "Ya, lanjutkan" at bounding box center [685, 377] width 85 height 20
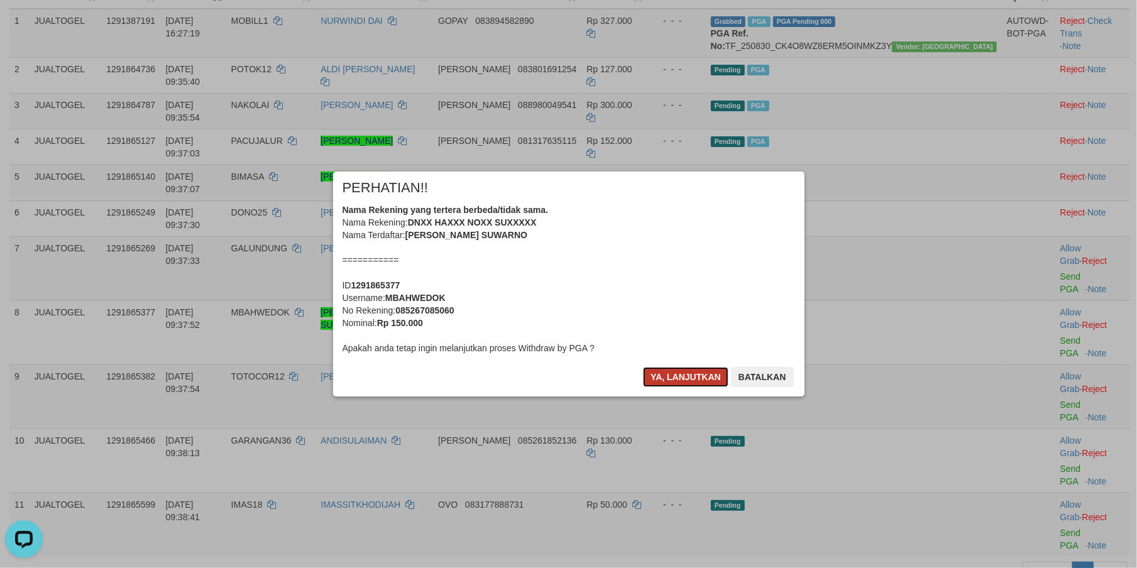
click at [674, 377] on button "Ya, lanjutkan" at bounding box center [685, 377] width 85 height 20
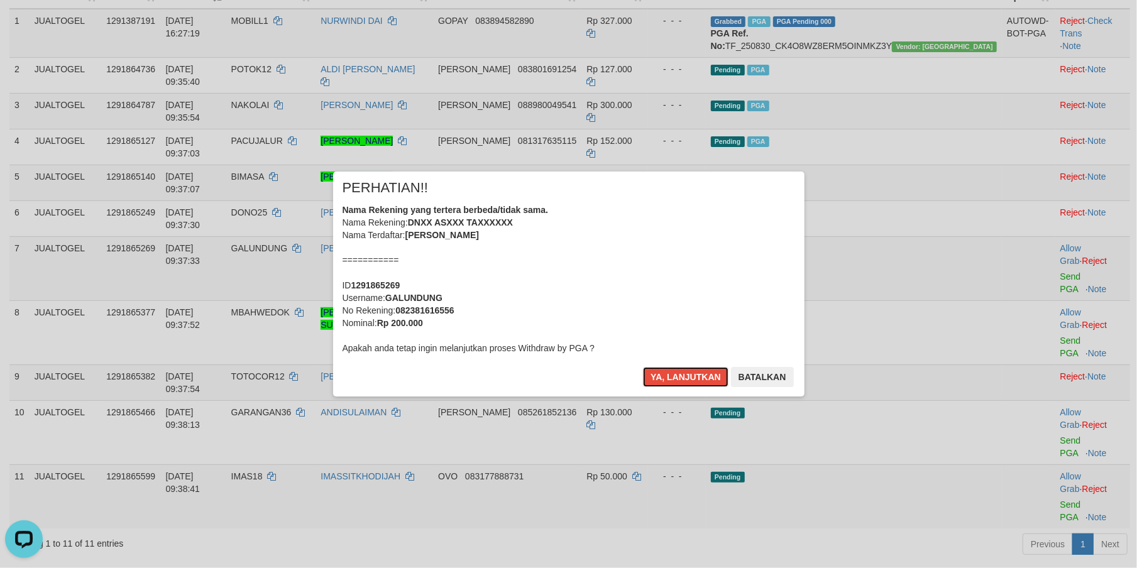
click at [674, 377] on button "Ya, lanjutkan" at bounding box center [685, 377] width 85 height 20
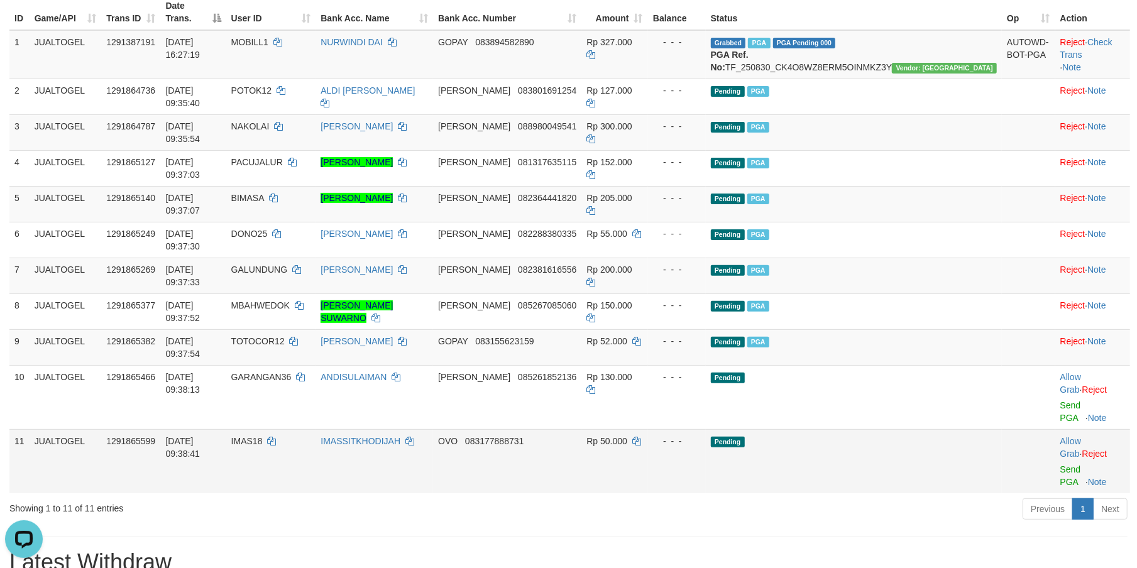
scroll to position [167, 0]
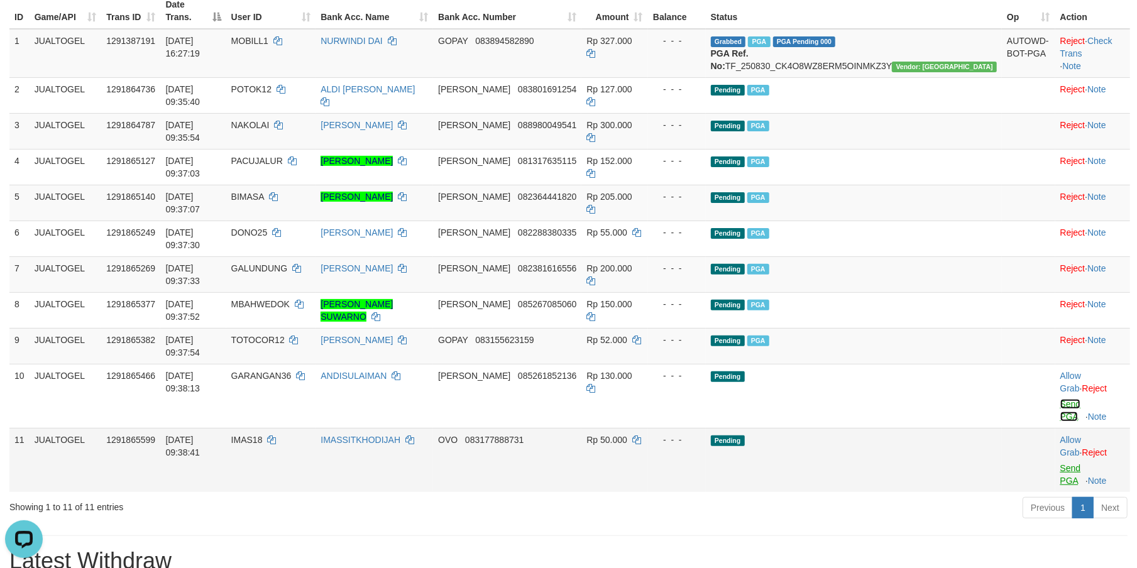
drag, startPoint x: 1041, startPoint y: 292, endPoint x: 1042, endPoint y: 325, distance: 33.3
click at [1060, 399] on link "Send PGA" at bounding box center [1070, 410] width 21 height 23
click at [1060, 463] on link "Send PGA" at bounding box center [1070, 474] width 21 height 23
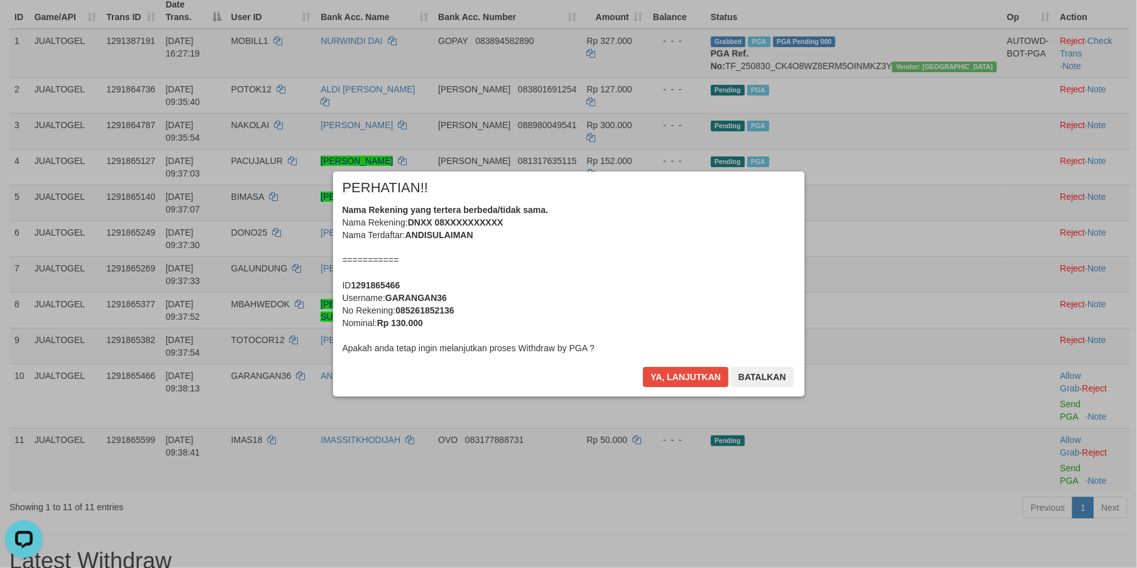
click at [413, 298] on b "GARANGAN36" at bounding box center [416, 298] width 62 height 10
copy b "GARANGAN36"
click at [58, 150] on div "× PERHATIAN!! Nama Rekening yang tertera berbeda/tidak sama. Nama Rekening: DNX…" at bounding box center [568, 283] width 1137 height 275
click at [407, 308] on b "085261852136" at bounding box center [424, 310] width 58 height 10
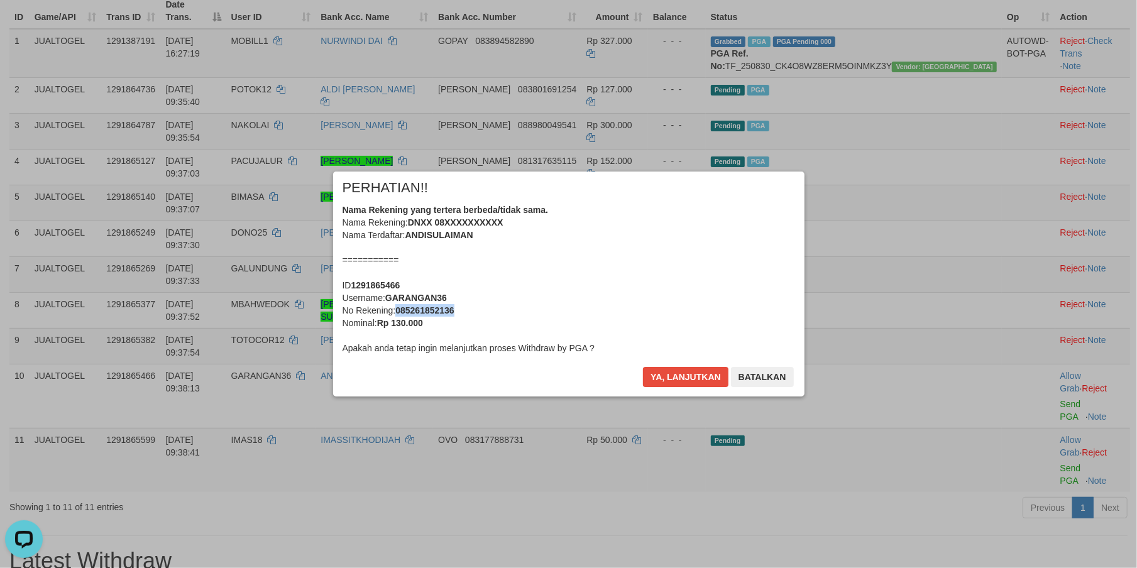
copy b "085261852136"
drag, startPoint x: 407, startPoint y: 308, endPoint x: 449, endPoint y: 388, distance: 89.9
click at [407, 310] on b "085261852136" at bounding box center [424, 310] width 58 height 10
click at [121, 253] on div "× PERHATIAN!! Nama Rekening yang tertera berbeda/tidak sama. Nama Rekening: DNX…" at bounding box center [568, 283] width 1137 height 275
click at [667, 373] on button "Ya, lanjutkan" at bounding box center [685, 377] width 85 height 20
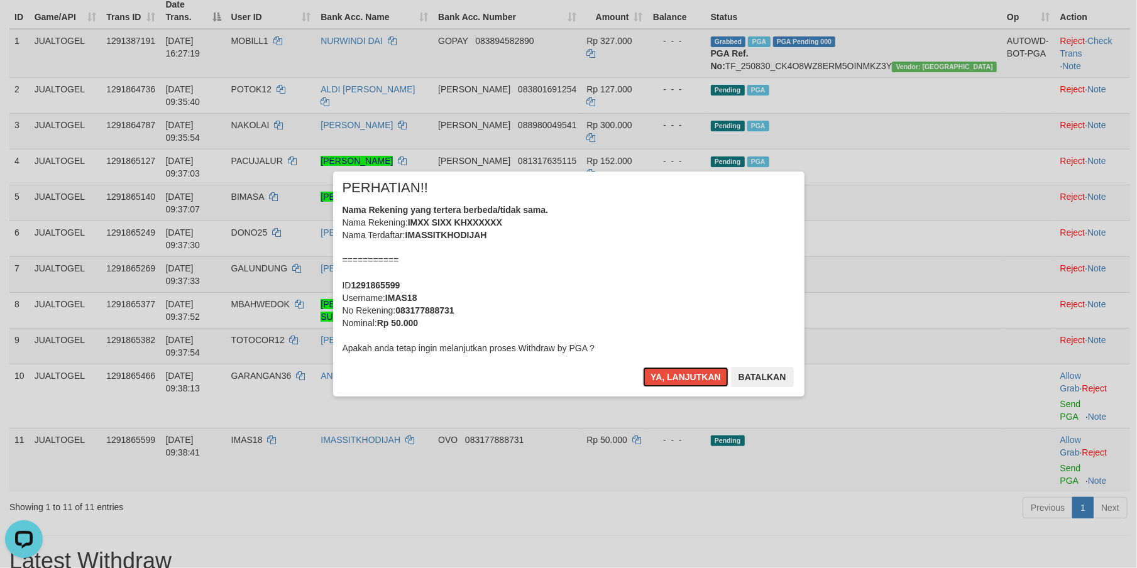
click at [667, 373] on button "Ya, lanjutkan" at bounding box center [685, 377] width 85 height 20
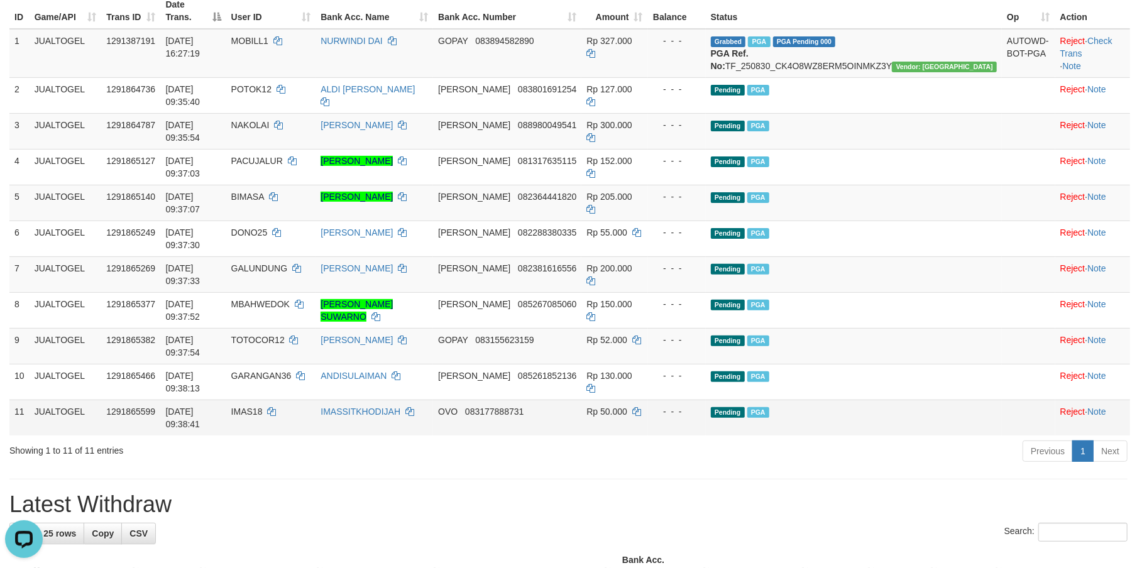
click at [581, 400] on td "OVO 083177888731" at bounding box center [507, 418] width 148 height 36
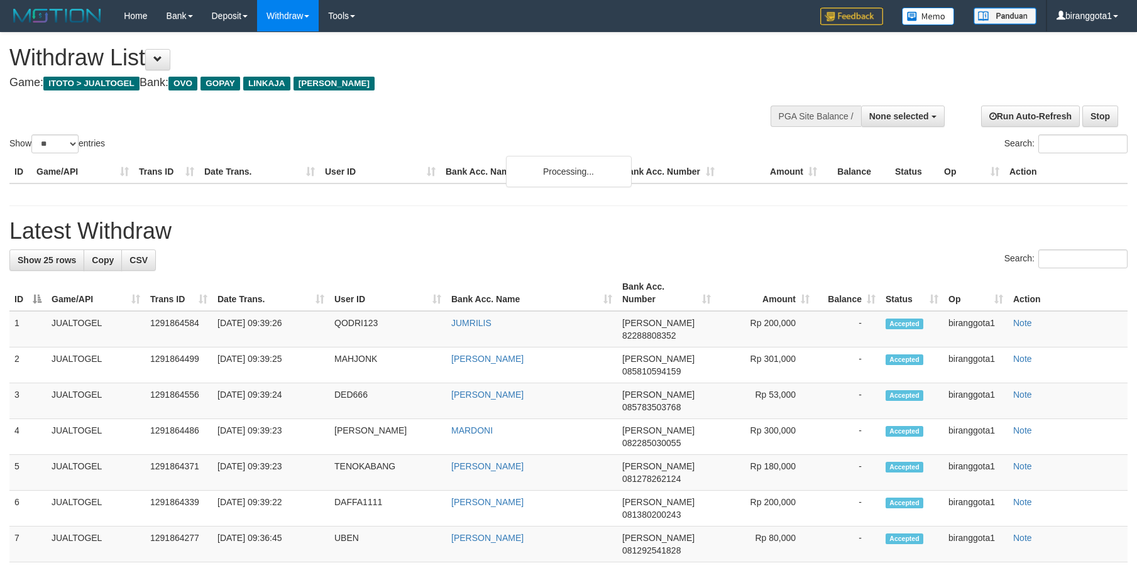
select select
select select "**"
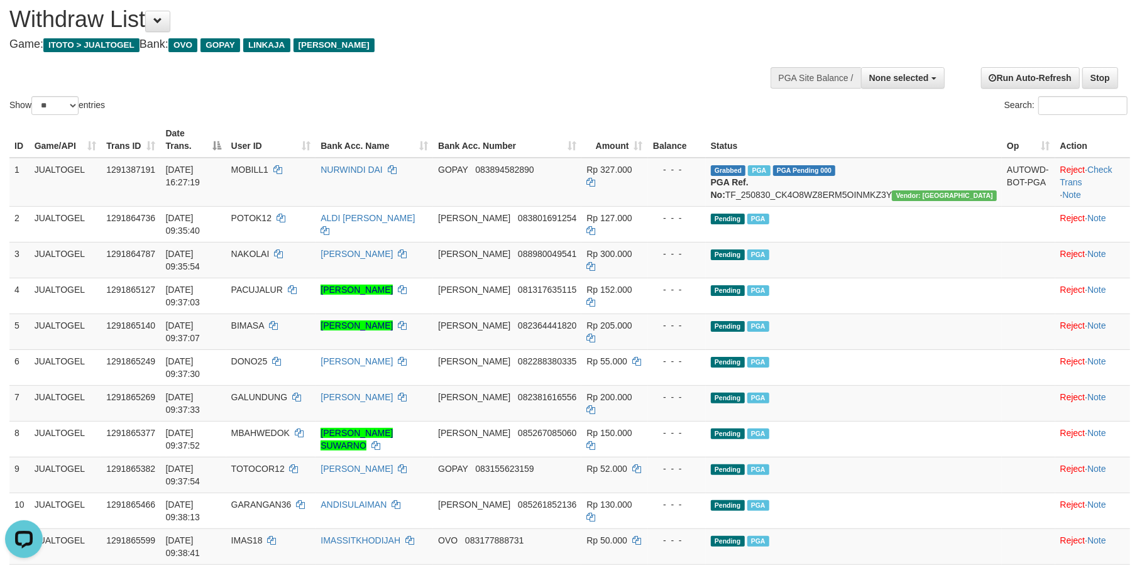
scroll to position [56, 0]
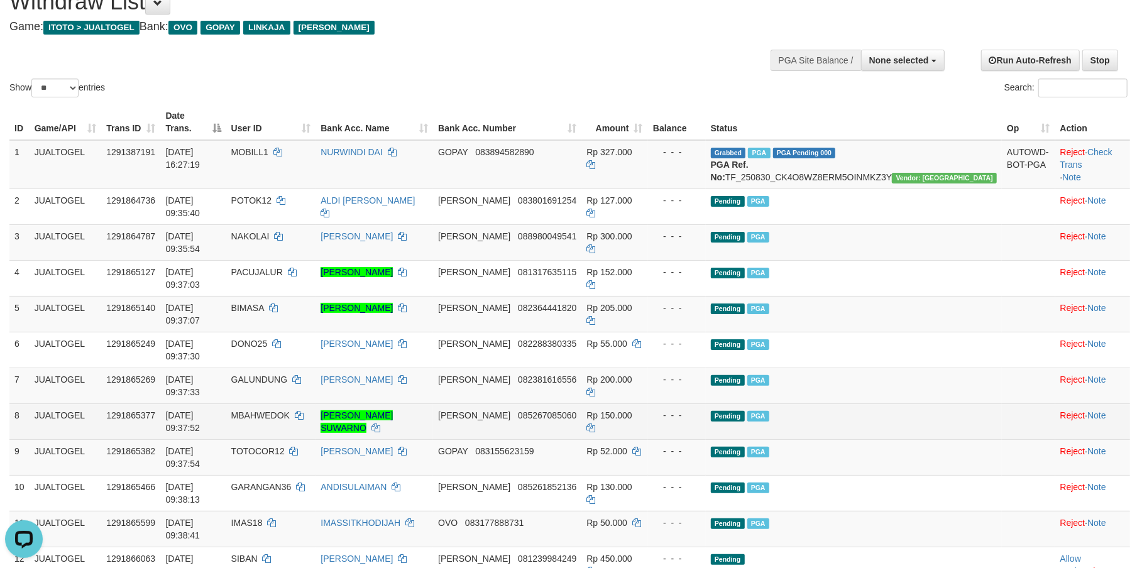
click at [926, 403] on td "Pending PGA" at bounding box center [854, 421] width 296 height 36
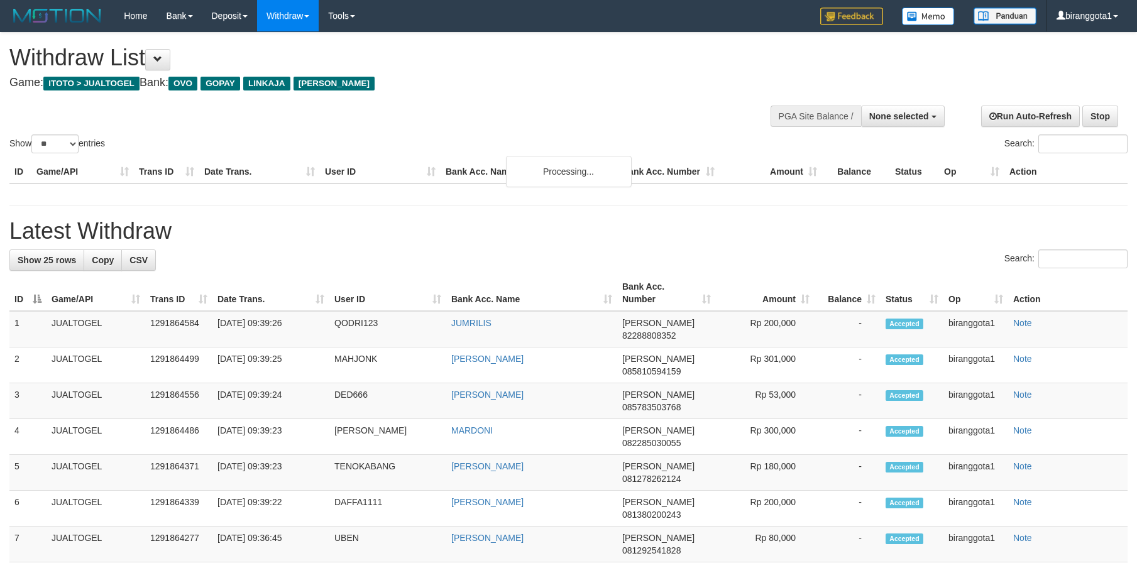
select select
select select "**"
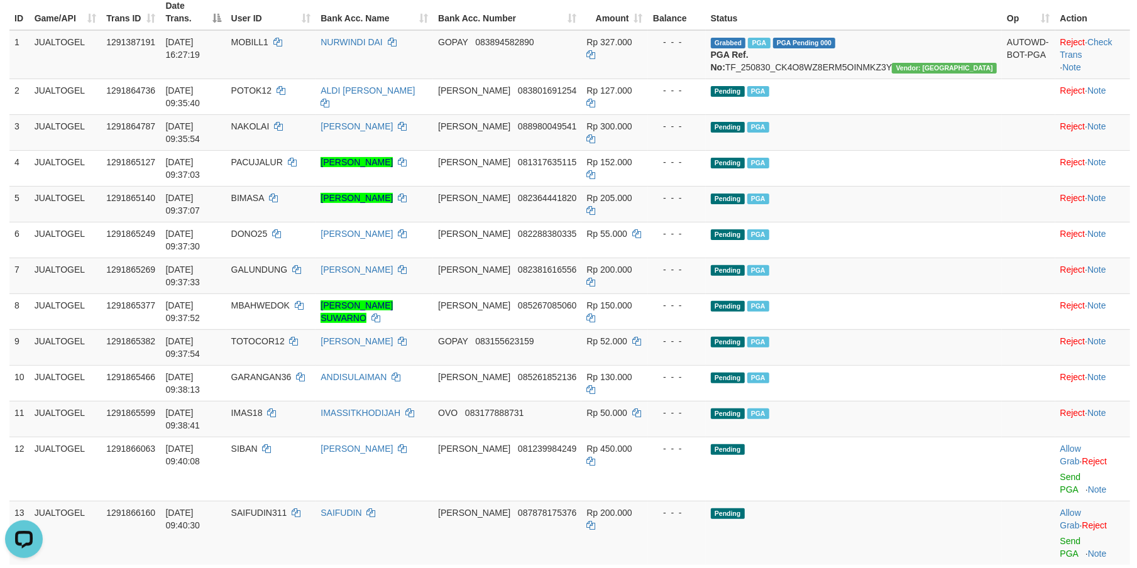
scroll to position [168, 0]
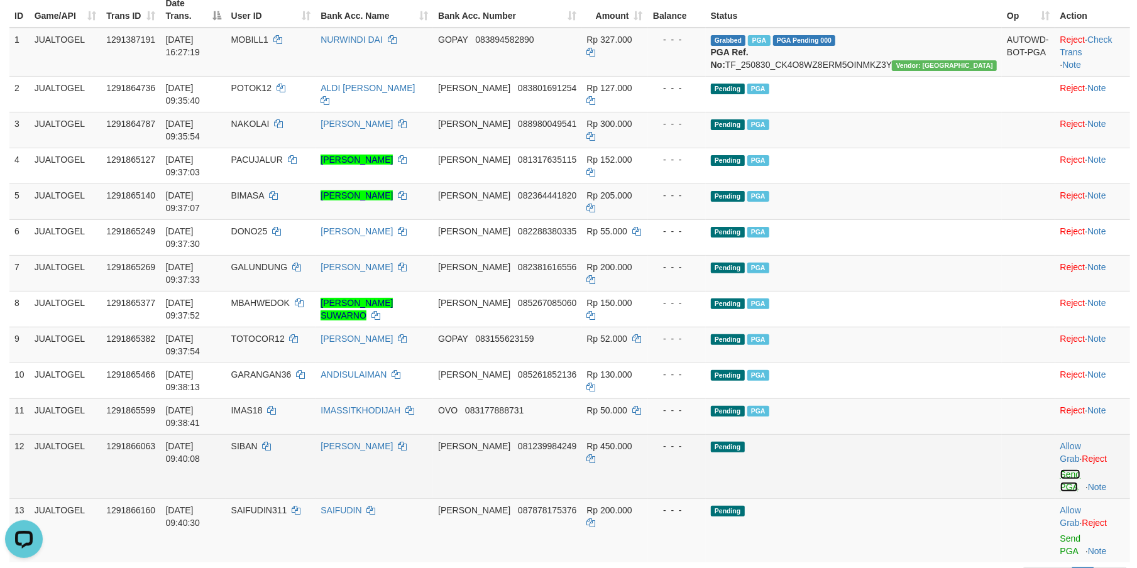
click at [1060, 469] on link "Send PGA" at bounding box center [1070, 480] width 21 height 23
drag, startPoint x: 1041, startPoint y: 341, endPoint x: 1024, endPoint y: 408, distance: 69.5
click at [1060, 534] on link "Send PGA" at bounding box center [1070, 545] width 21 height 23
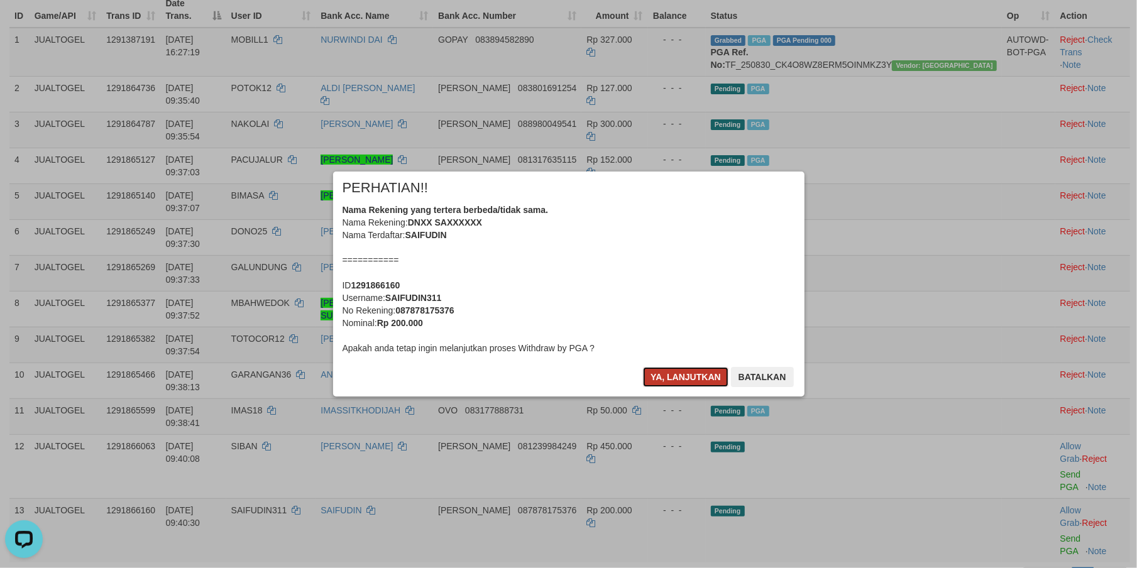
click at [679, 378] on button "Ya, lanjutkan" at bounding box center [685, 377] width 85 height 20
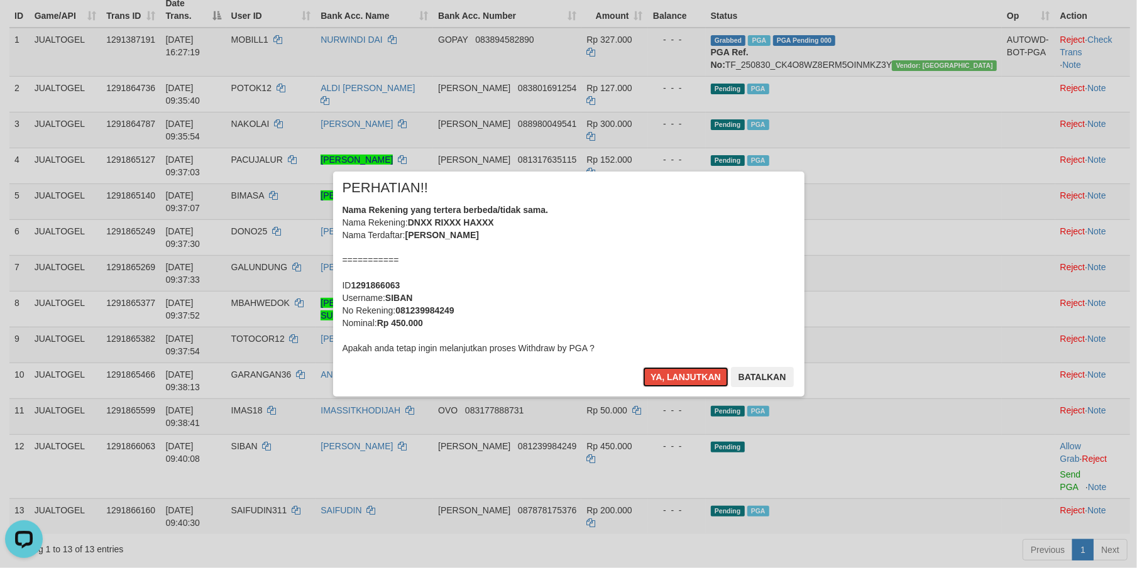
click at [679, 378] on button "Ya, lanjutkan" at bounding box center [685, 377] width 85 height 20
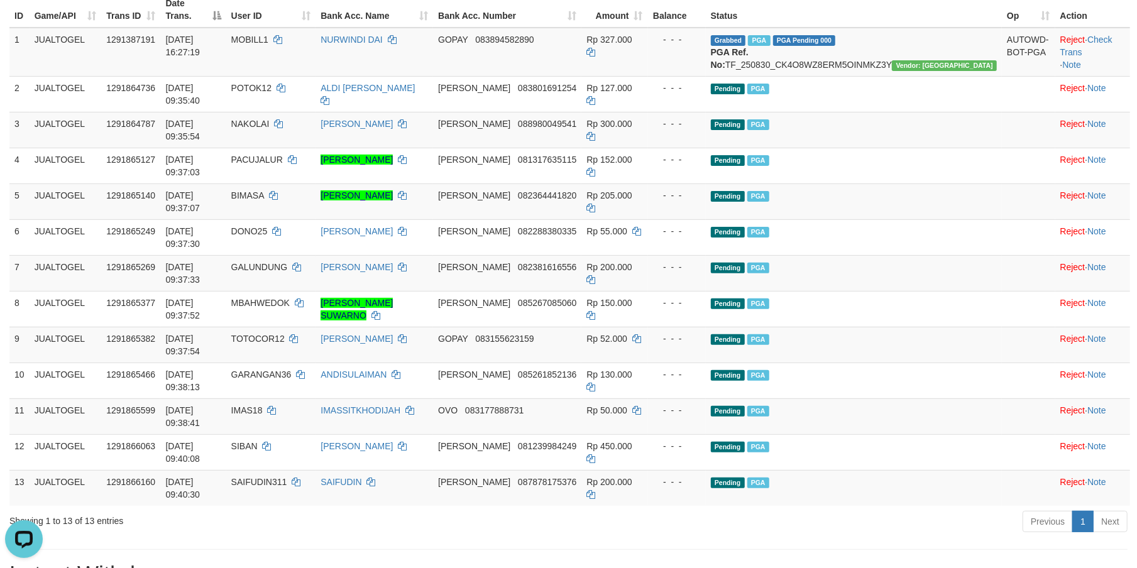
scroll to position [152, 0]
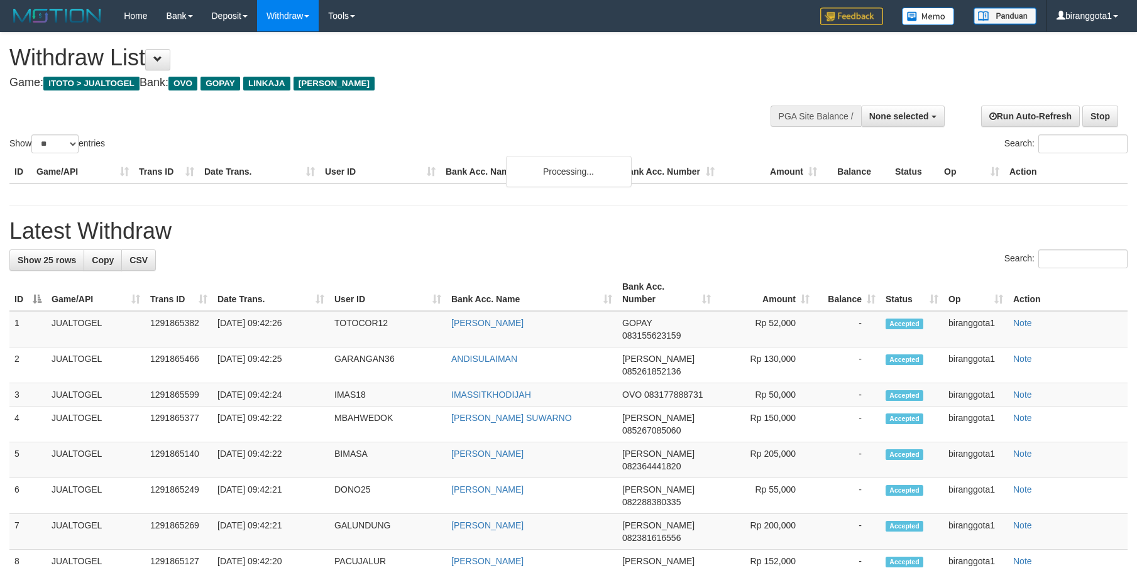
select select
select select "**"
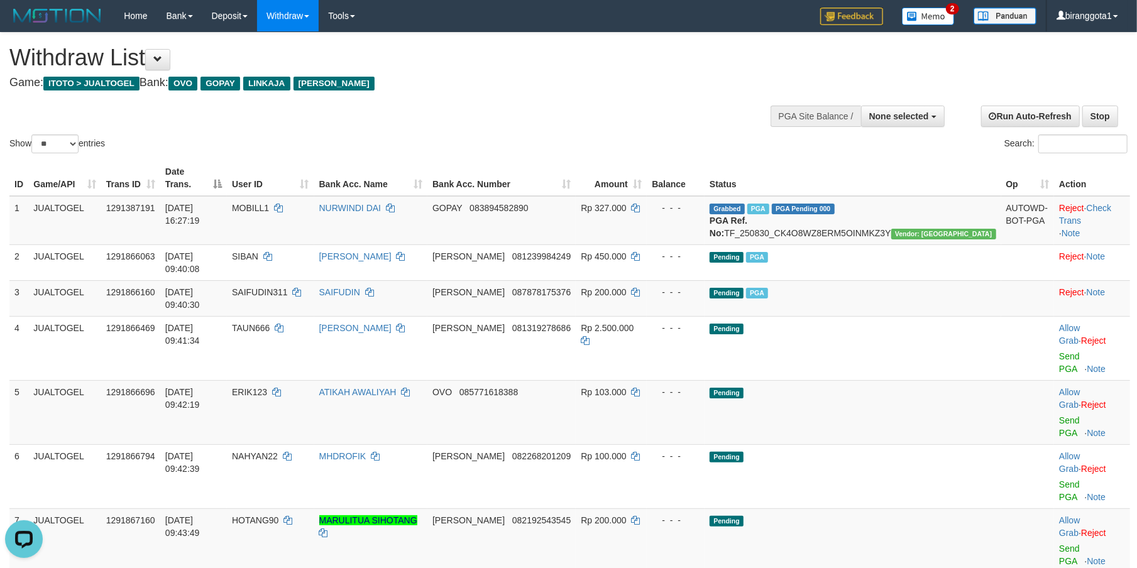
click at [612, 106] on div "Show ** ** ** *** entries Search:" at bounding box center [568, 94] width 1137 height 123
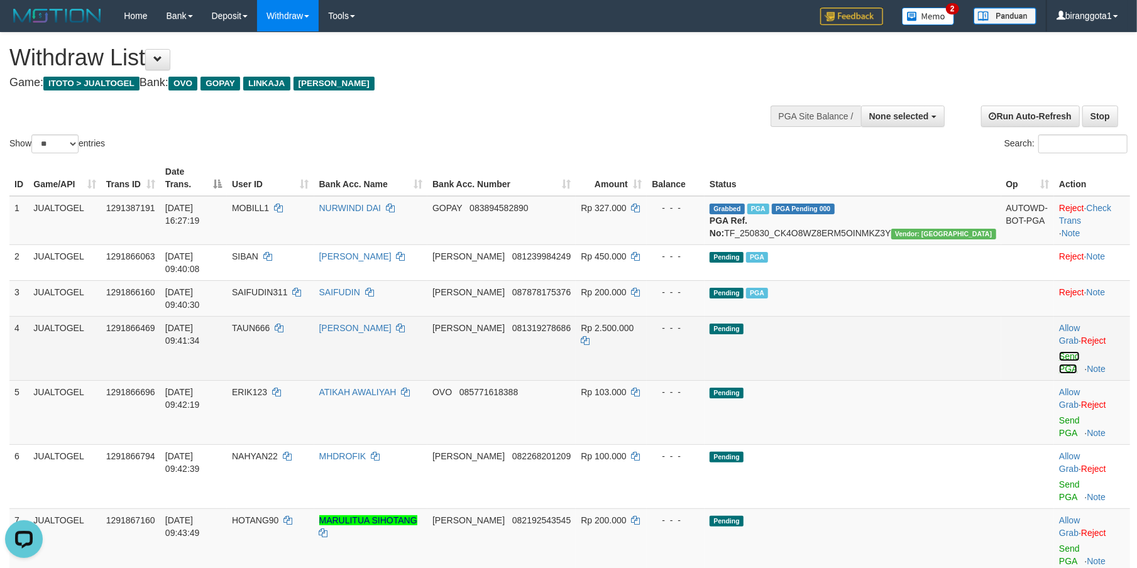
click at [1059, 351] on link "Send PGA" at bounding box center [1069, 362] width 21 height 23
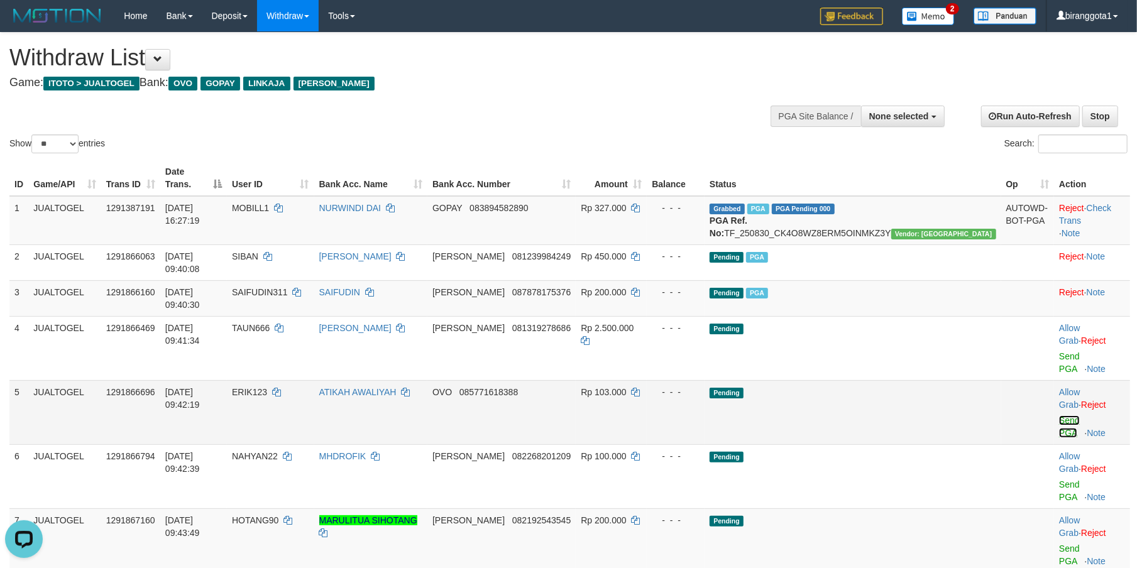
click at [1059, 415] on link "Send PGA" at bounding box center [1069, 426] width 21 height 23
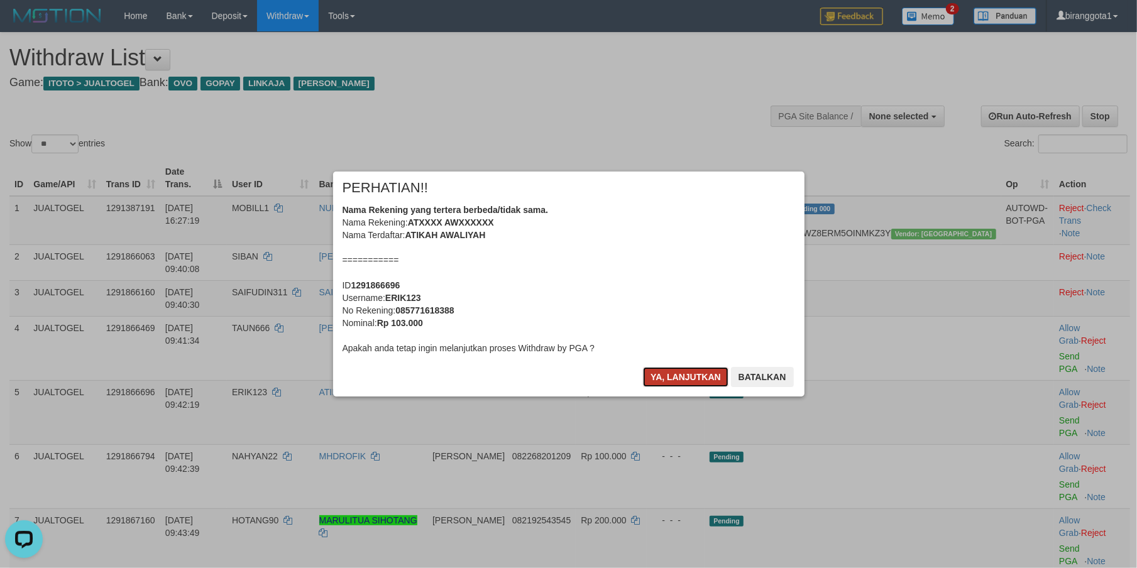
click at [681, 377] on button "Ya, lanjutkan" at bounding box center [685, 377] width 85 height 20
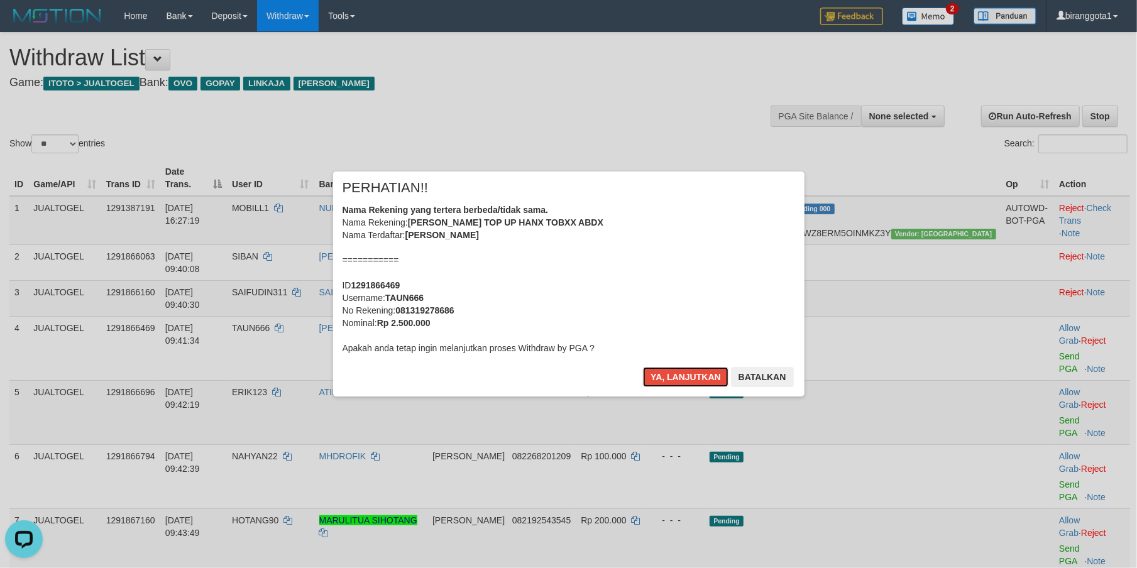
drag, startPoint x: 681, startPoint y: 377, endPoint x: 652, endPoint y: 461, distance: 89.2
click at [652, 461] on div "× PERHATIAN!! Nama Rekening yang tertera berbeda/tidak sama. Nama Rekening: DAN…" at bounding box center [568, 284] width 1137 height 568
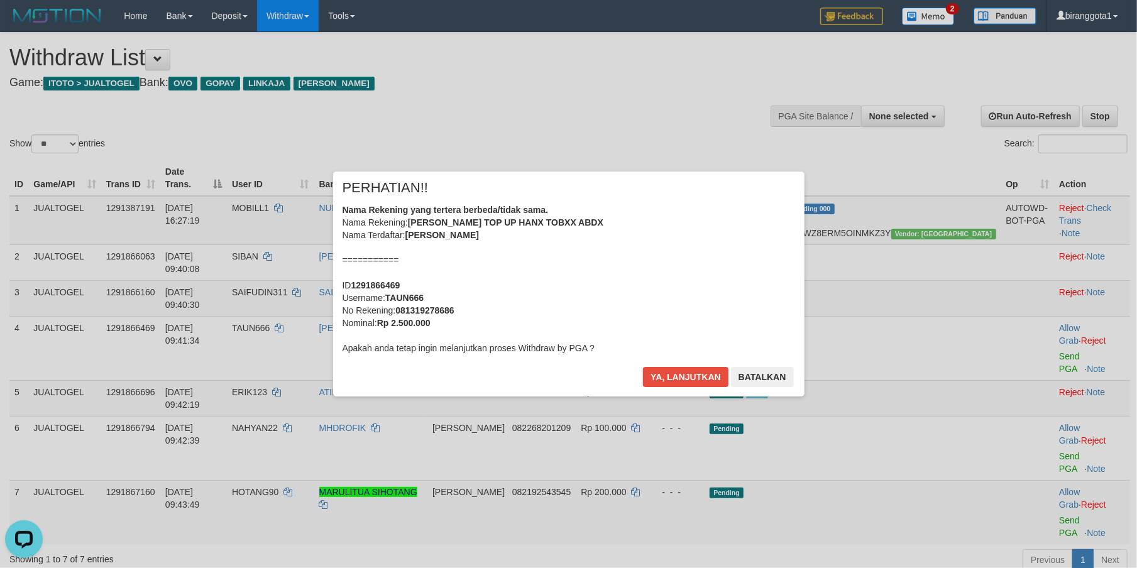
click at [410, 304] on div "Nama Rekening yang tertera berbeda/tidak sama. Nama Rekening: DANA TOP UP HANX …" at bounding box center [568, 279] width 452 height 151
click at [411, 297] on b "TAUN666" at bounding box center [404, 298] width 38 height 10
copy b "TAUN666"
click at [411, 297] on b "TAUN666" at bounding box center [404, 298] width 38 height 10
click at [676, 370] on button "Ya, lanjutkan" at bounding box center [685, 377] width 85 height 20
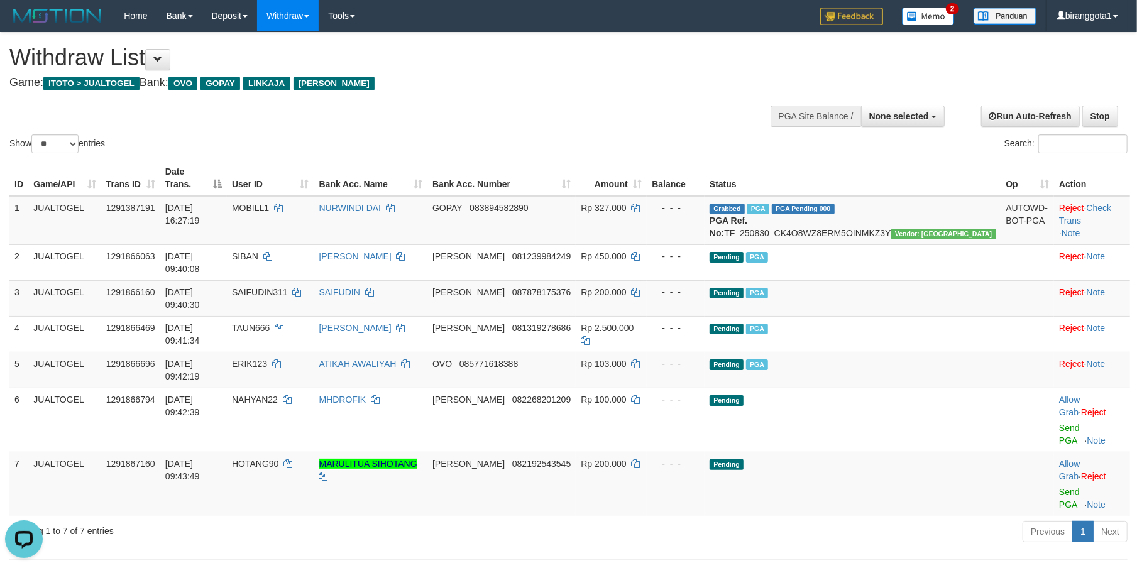
click at [586, 104] on div "Show ** ** ** *** entries Search:" at bounding box center [568, 94] width 1137 height 123
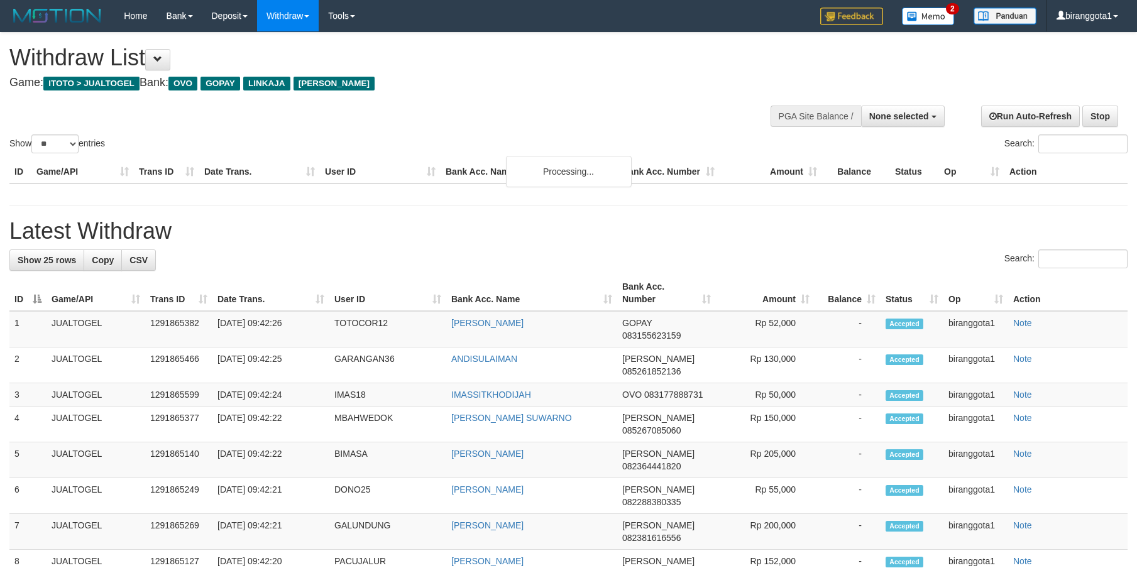
select select
select select "**"
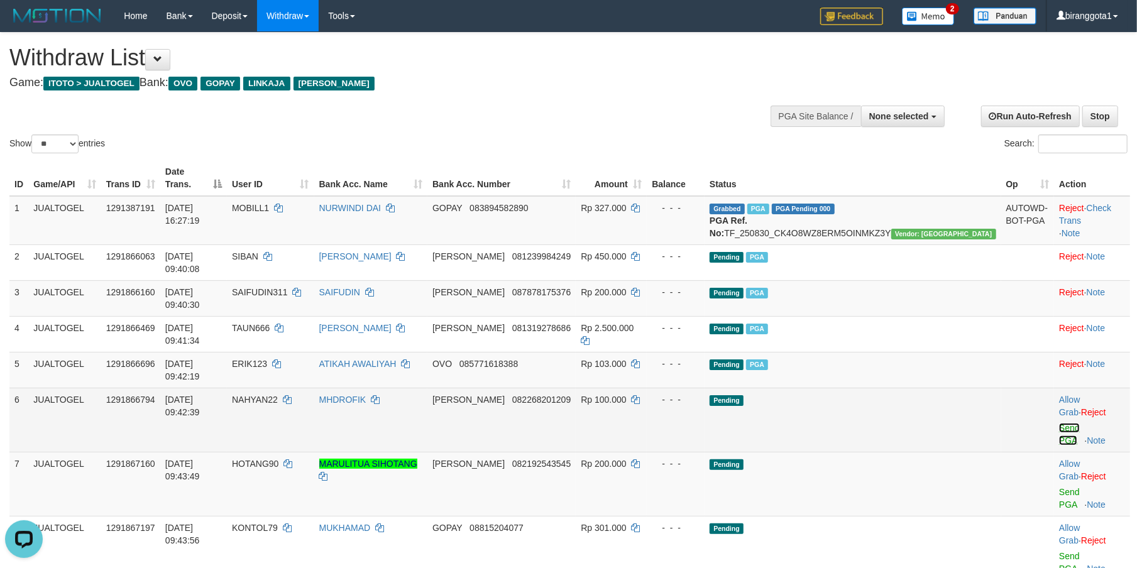
click at [1059, 423] on link "Send PGA" at bounding box center [1069, 434] width 21 height 23
click at [1059, 487] on link "Send PGA" at bounding box center [1069, 498] width 21 height 23
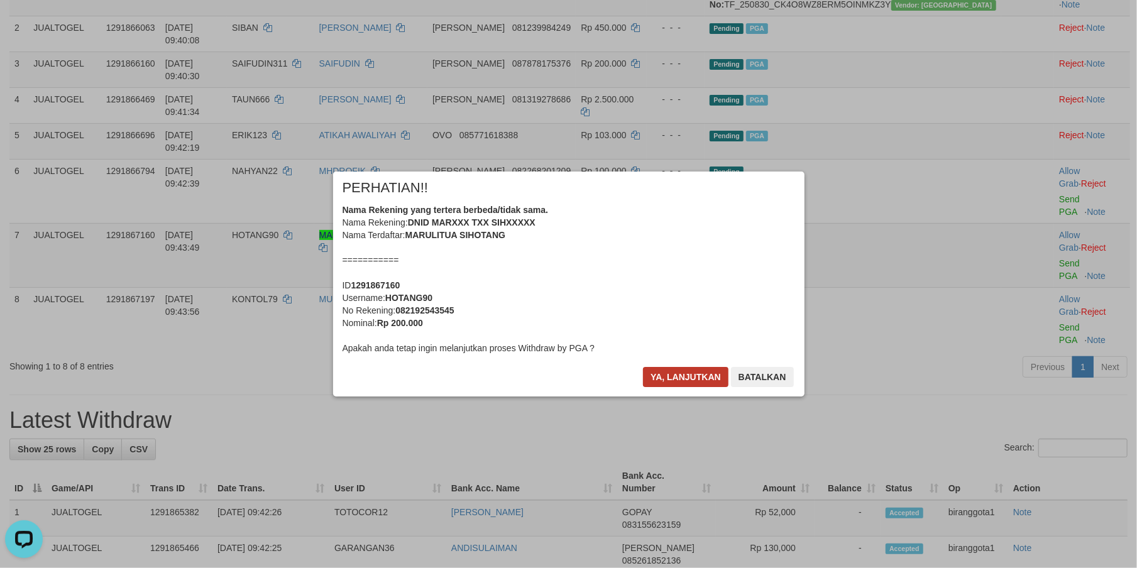
scroll to position [273, 0]
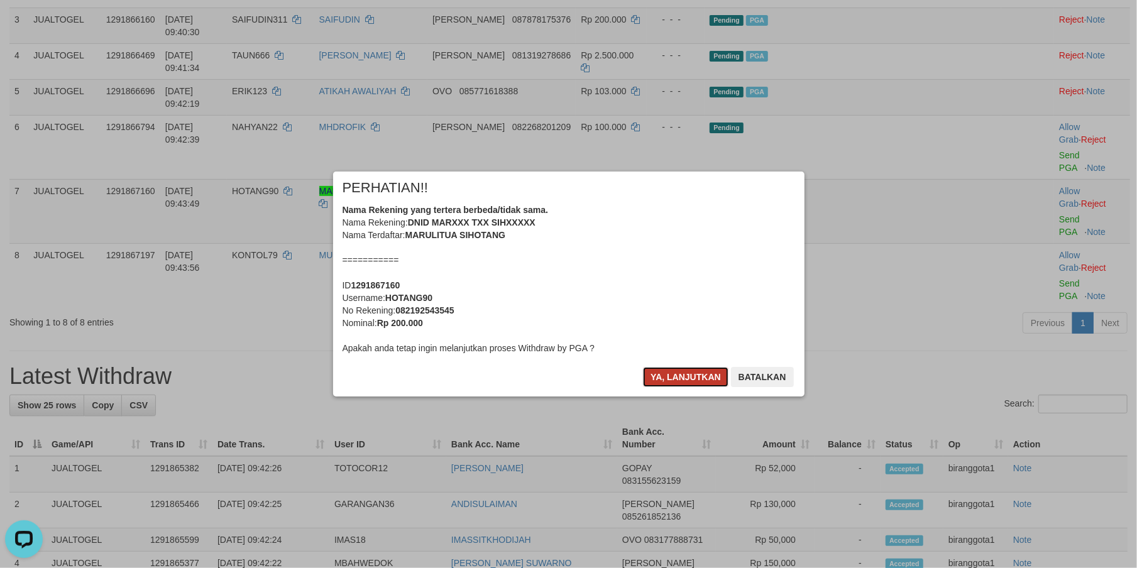
click at [689, 380] on button "Ya, lanjutkan" at bounding box center [685, 377] width 85 height 20
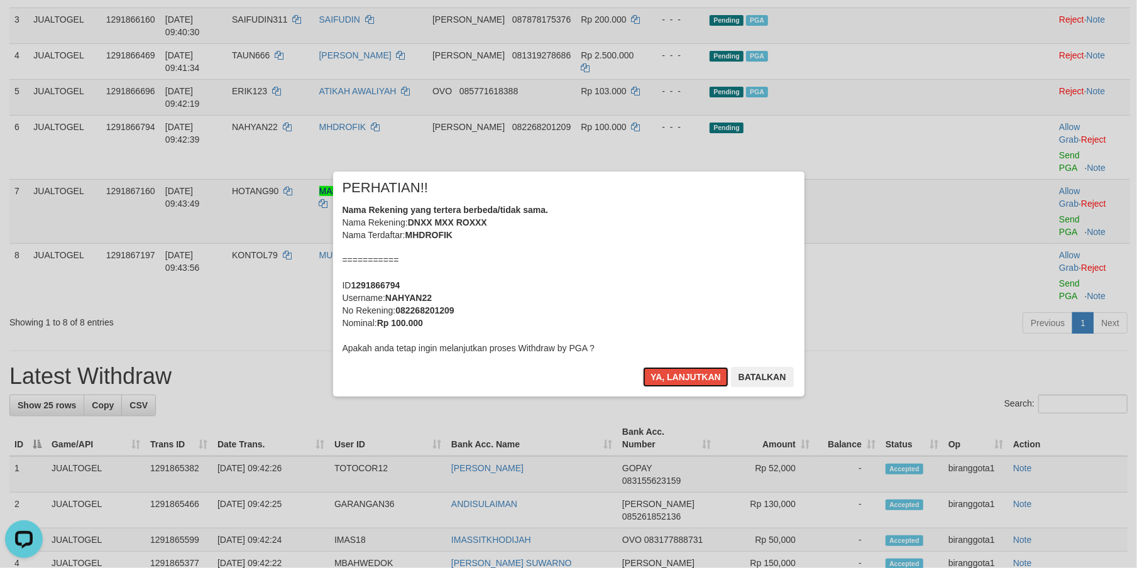
click at [689, 380] on button "Ya, lanjutkan" at bounding box center [685, 377] width 85 height 20
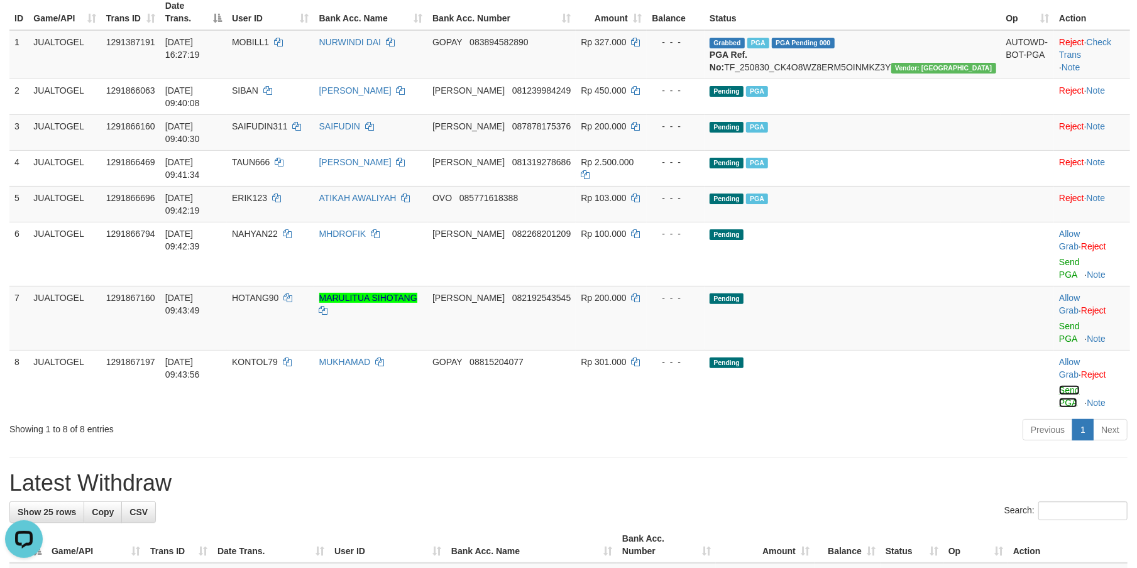
scroll to position [162, 0]
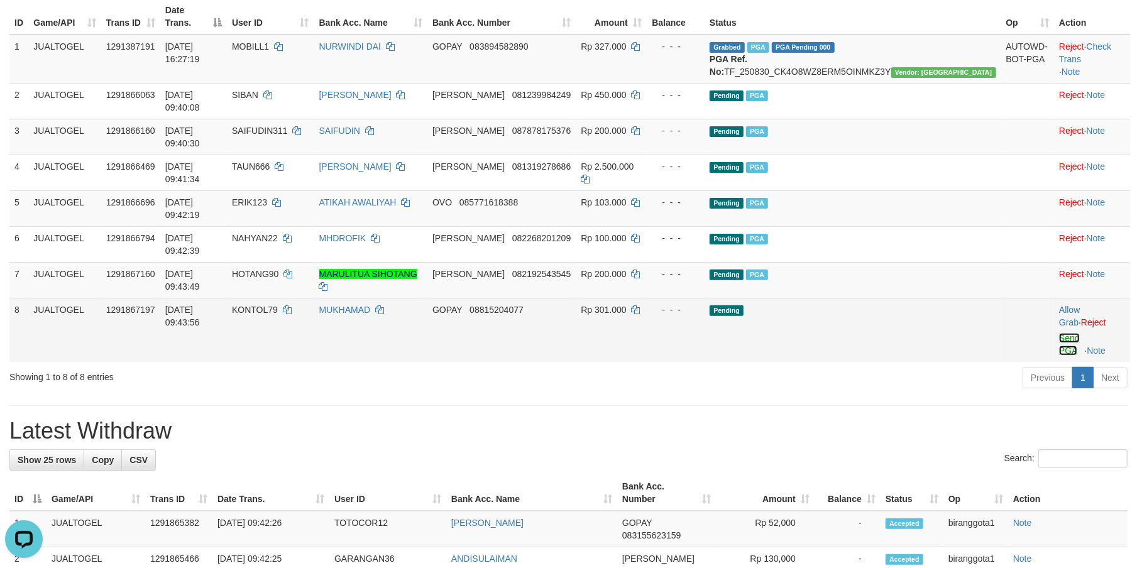
click at [1059, 333] on link "Send PGA" at bounding box center [1069, 344] width 21 height 23
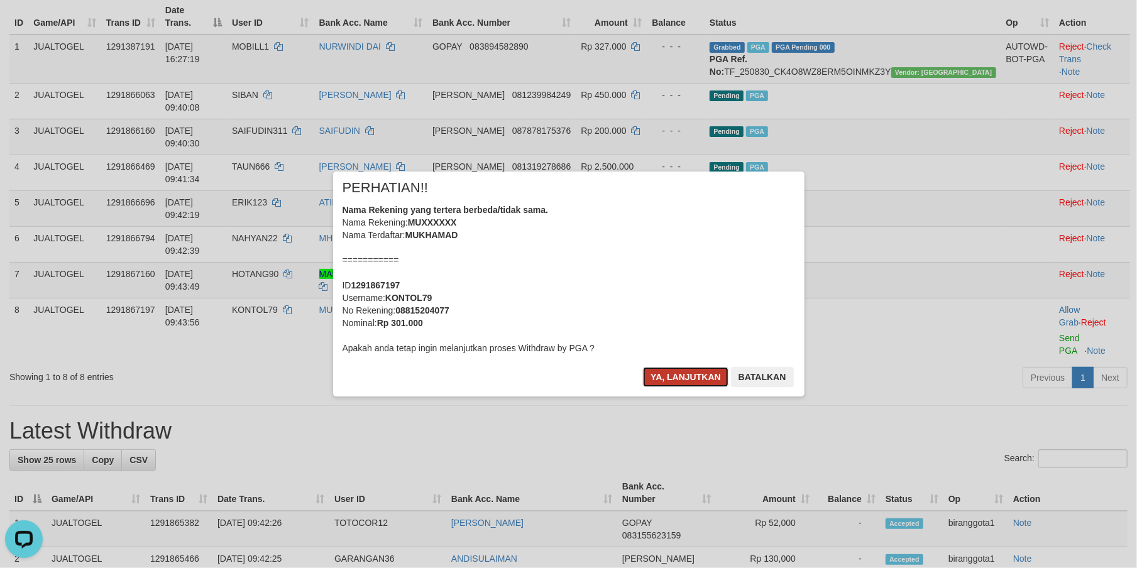
click at [669, 381] on button "Ya, lanjutkan" at bounding box center [685, 377] width 85 height 20
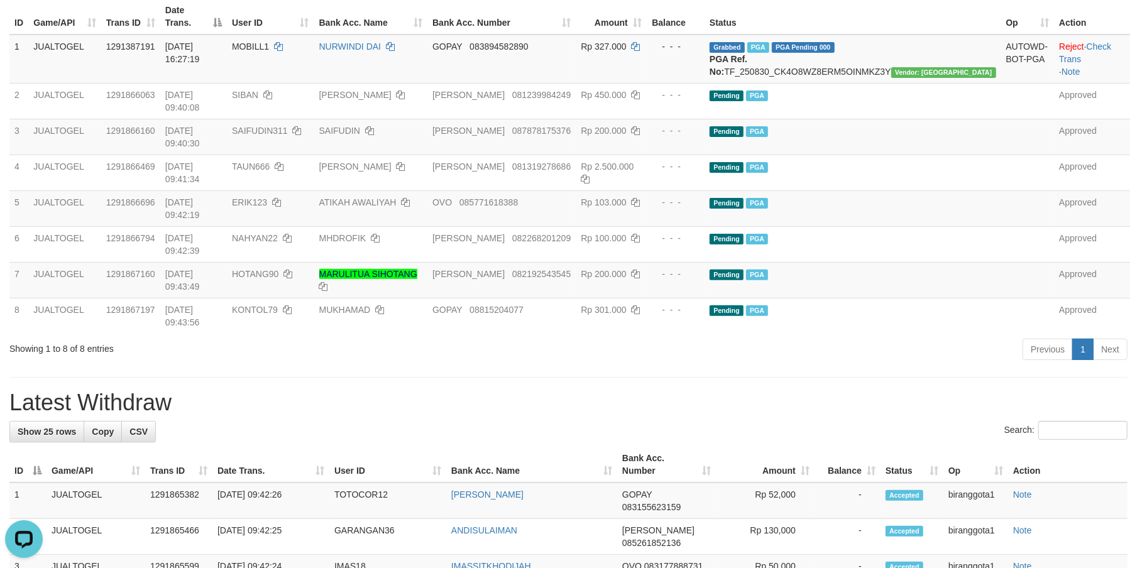
drag, startPoint x: 610, startPoint y: 337, endPoint x: 618, endPoint y: 322, distance: 18.0
click at [612, 421] on div "Search:" at bounding box center [568, 432] width 1118 height 22
click at [757, 447] on th "Amount" at bounding box center [765, 465] width 99 height 36
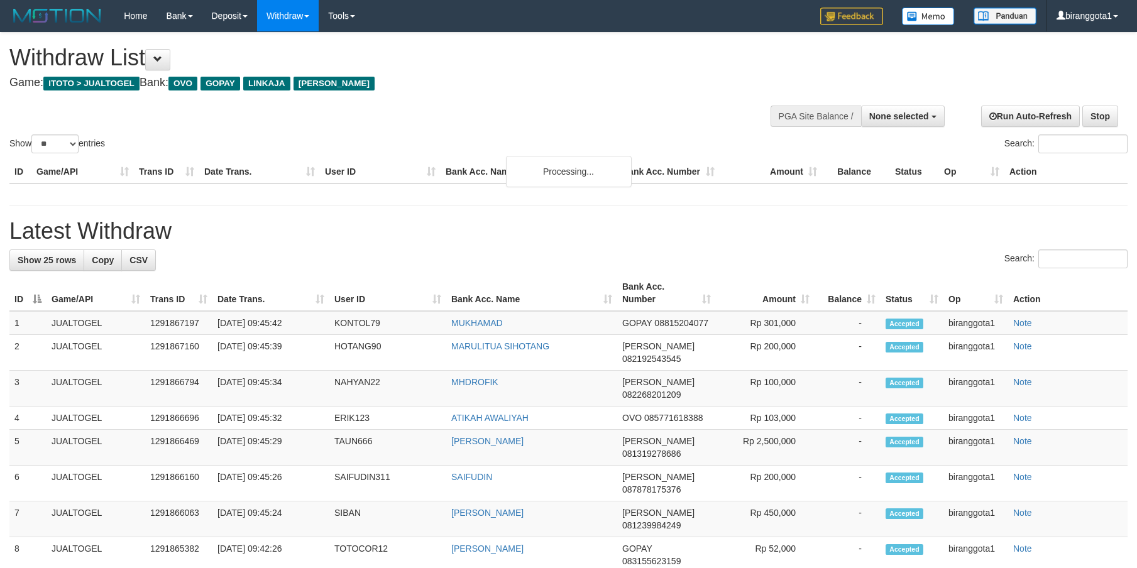
select select
select select "**"
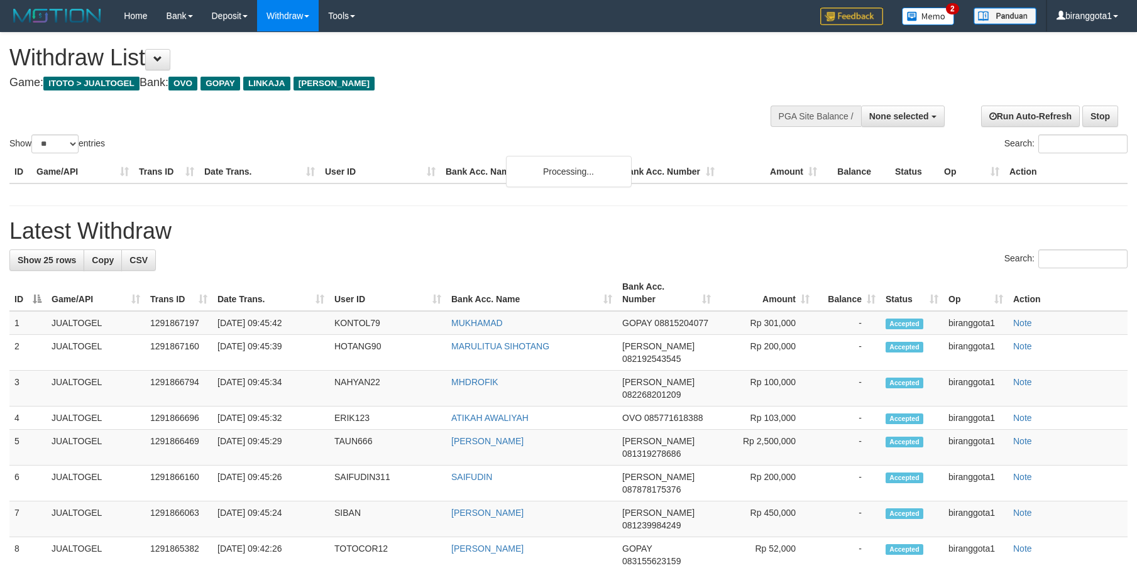
select select
select select "**"
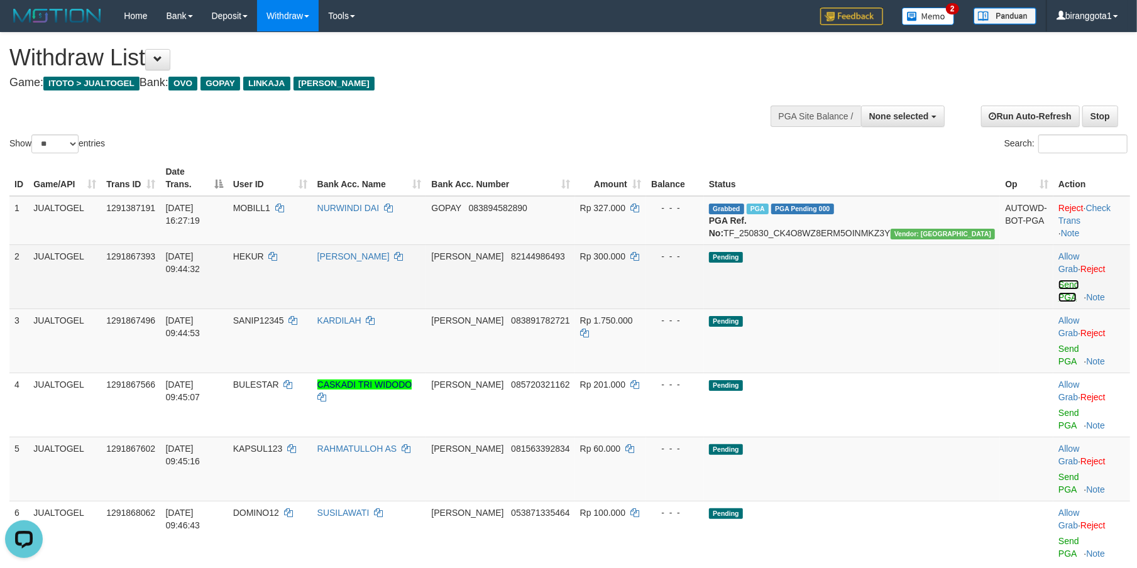
click at [1058, 280] on link "Send PGA" at bounding box center [1068, 291] width 21 height 23
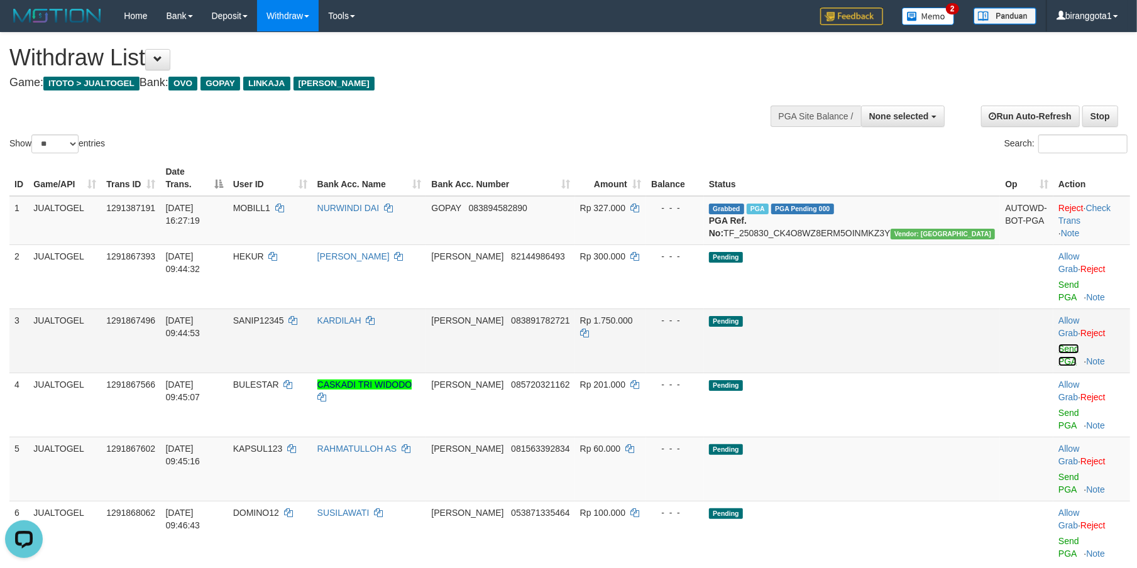
click at [1058, 344] on link "Send PGA" at bounding box center [1068, 355] width 21 height 23
click at [1058, 408] on link "Send PGA" at bounding box center [1068, 419] width 21 height 23
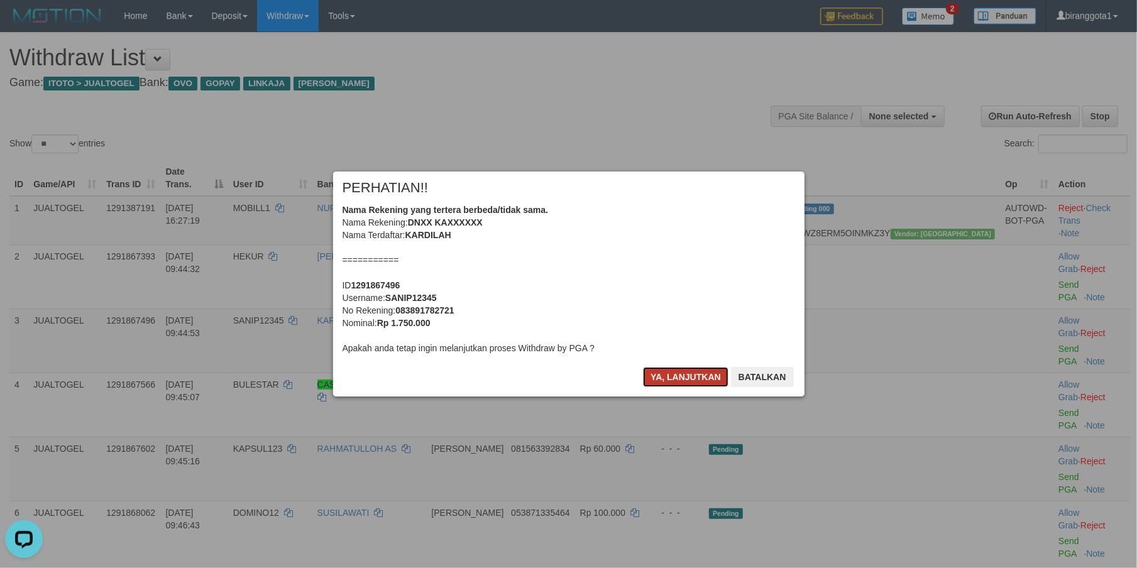
click at [671, 368] on button "Ya, lanjutkan" at bounding box center [685, 377] width 85 height 20
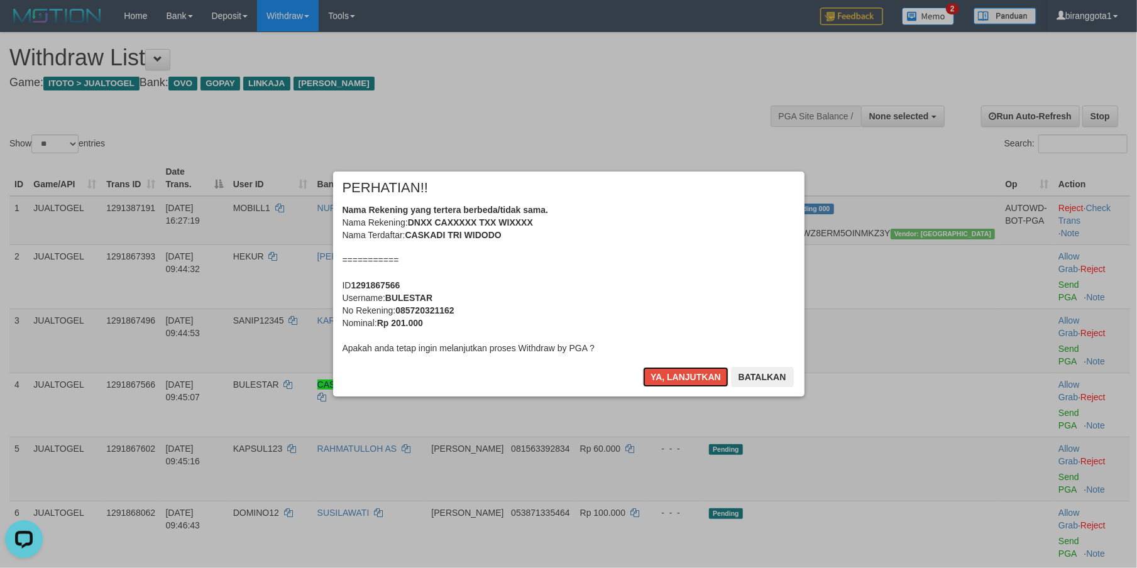
click at [671, 368] on button "Ya, lanjutkan" at bounding box center [685, 377] width 85 height 20
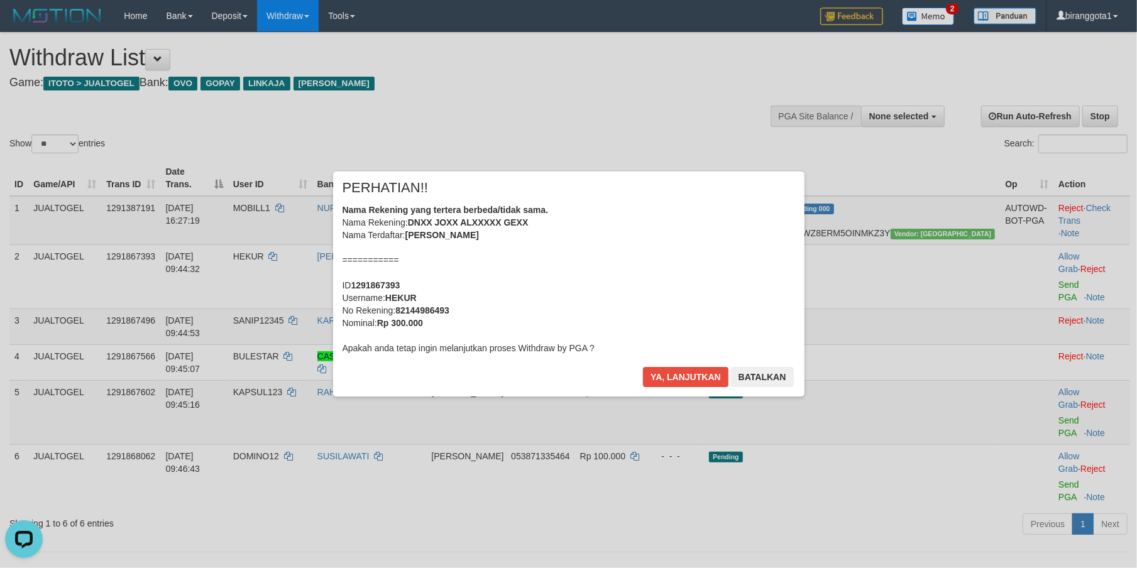
click at [414, 300] on b "HEKUR" at bounding box center [400, 298] width 31 height 10
copy b "HEKUR"
click at [768, 344] on div "Nama Rekening yang tertera berbeda/tidak sama. Nama Rekening: DNXX JOXX ALXXXXX…" at bounding box center [568, 279] width 452 height 151
click at [768, 373] on button "Batalkan" at bounding box center [762, 377] width 63 height 20
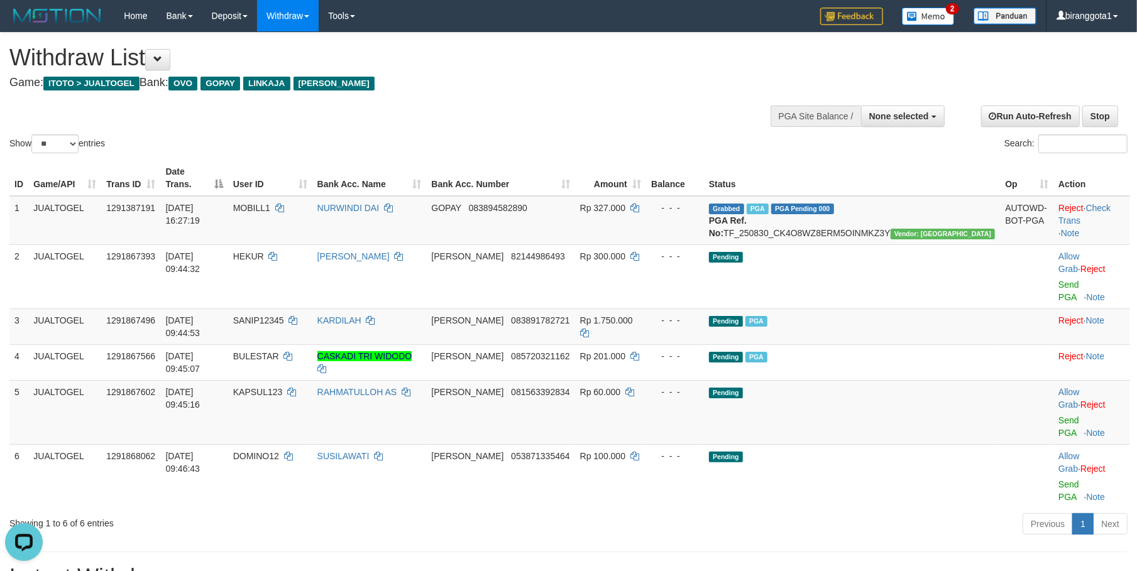
click at [633, 565] on h1 "Latest Withdraw" at bounding box center [568, 577] width 1118 height 25
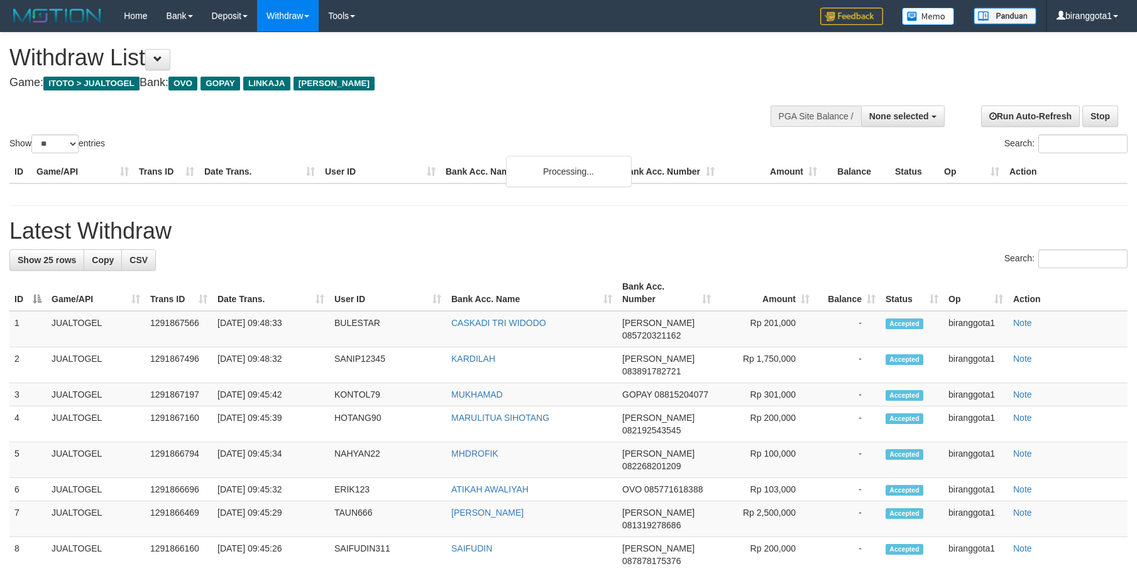
select select
select select "**"
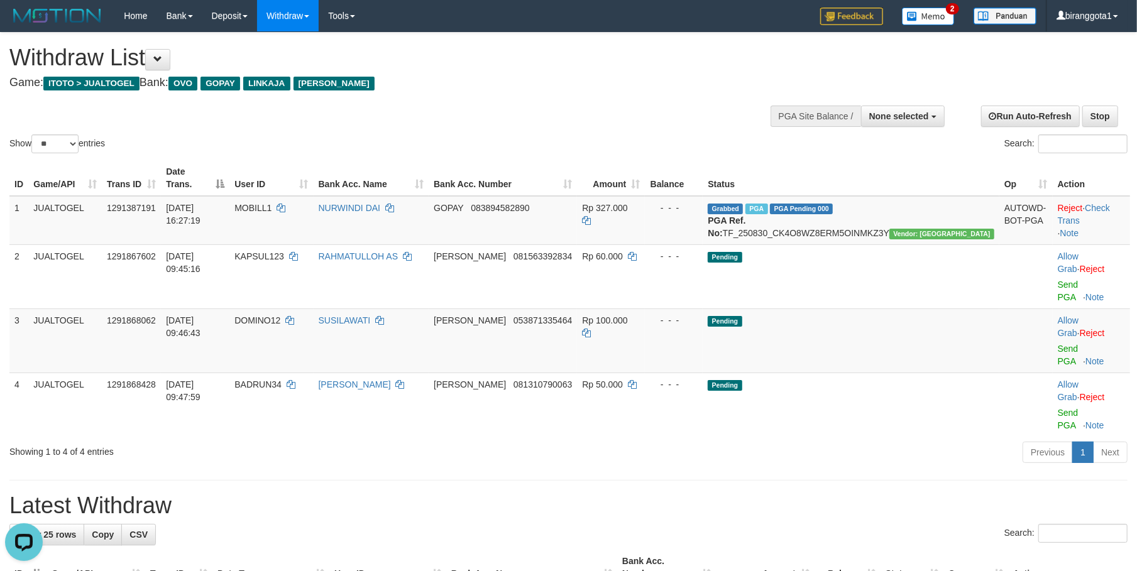
click at [867, 493] on h1 "Latest Withdraw" at bounding box center [568, 505] width 1118 height 25
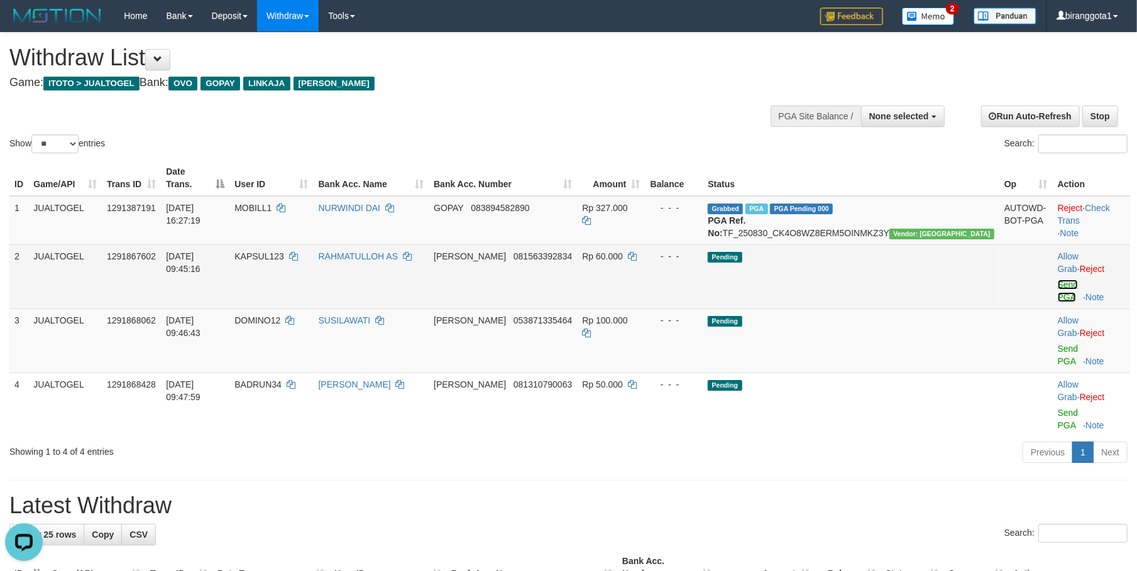
click at [1058, 280] on link "Send PGA" at bounding box center [1068, 291] width 21 height 23
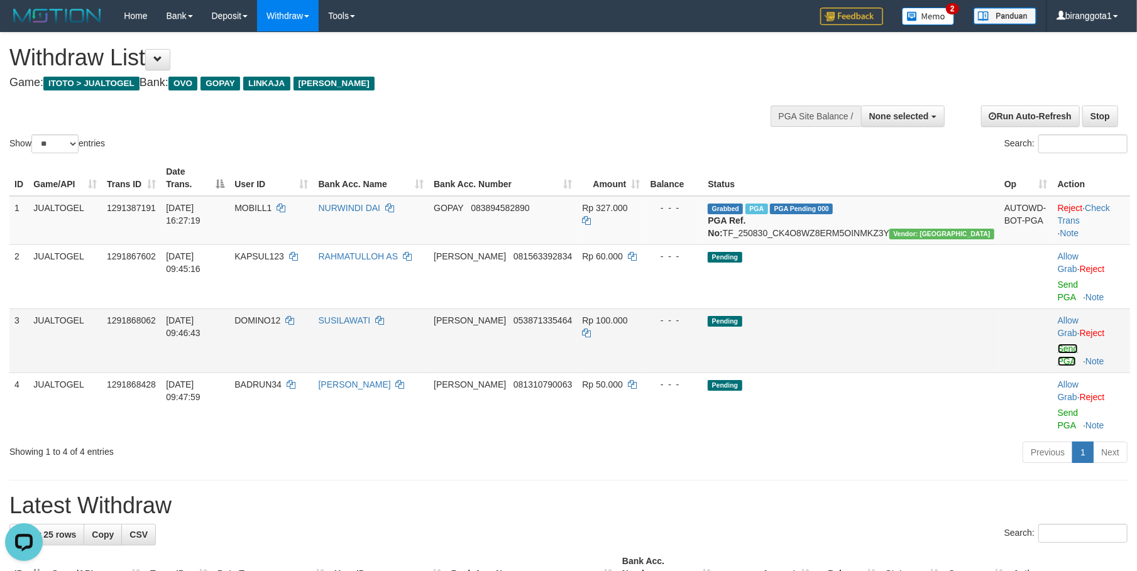
click at [1058, 344] on link "Send PGA" at bounding box center [1068, 355] width 21 height 23
click at [1053, 373] on td "Allow Grab · Reject Send PGA · Note" at bounding box center [1091, 405] width 77 height 64
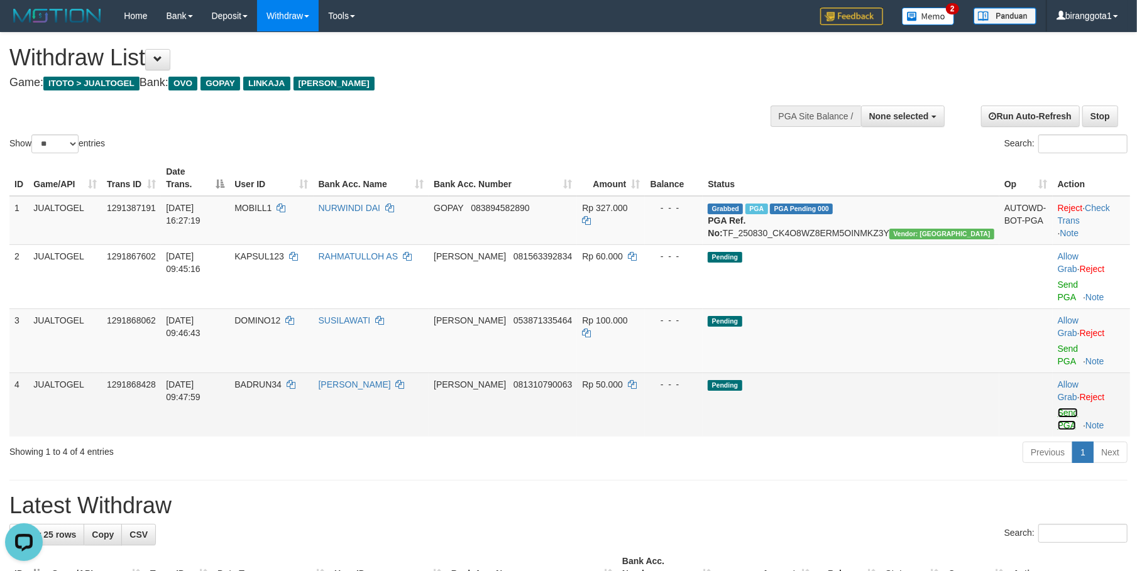
click at [1058, 408] on link "Send PGA" at bounding box center [1068, 419] width 21 height 23
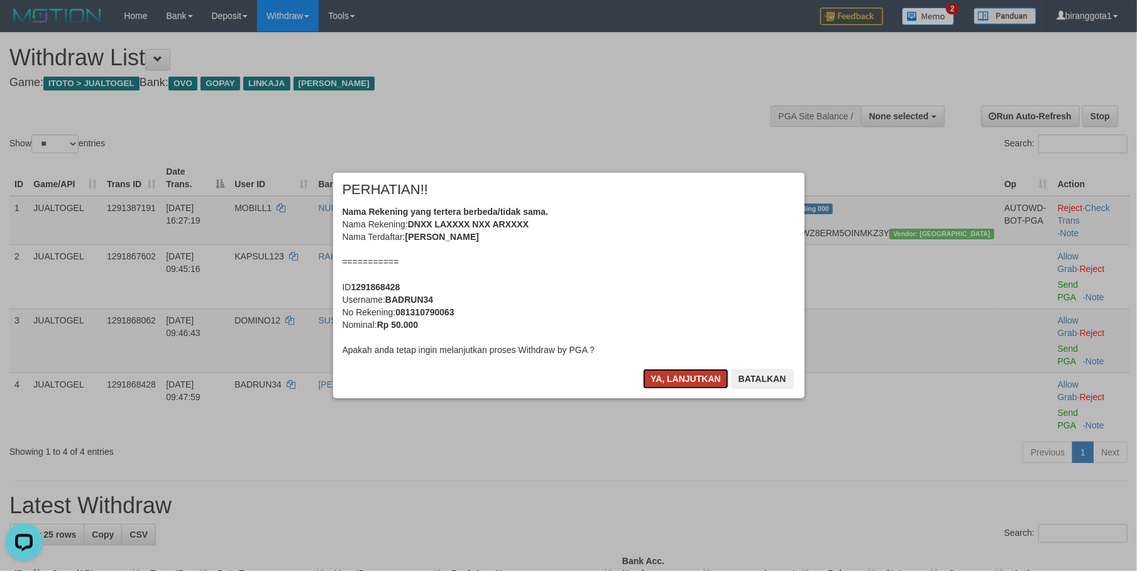
click at [661, 373] on button "Ya, lanjutkan" at bounding box center [685, 379] width 85 height 20
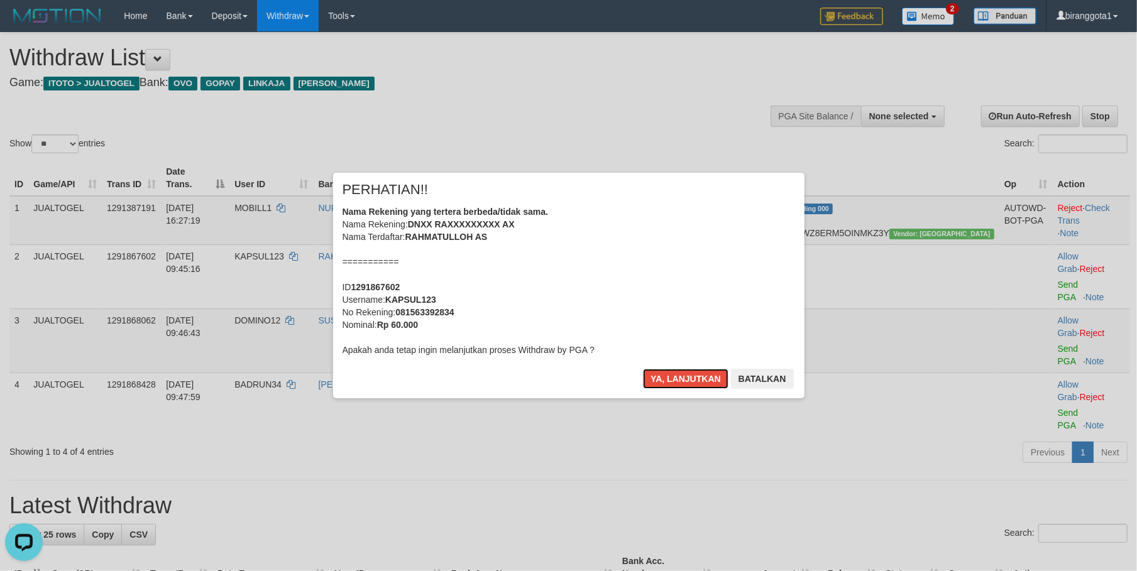
click at [661, 373] on button "Ya, lanjutkan" at bounding box center [685, 379] width 85 height 20
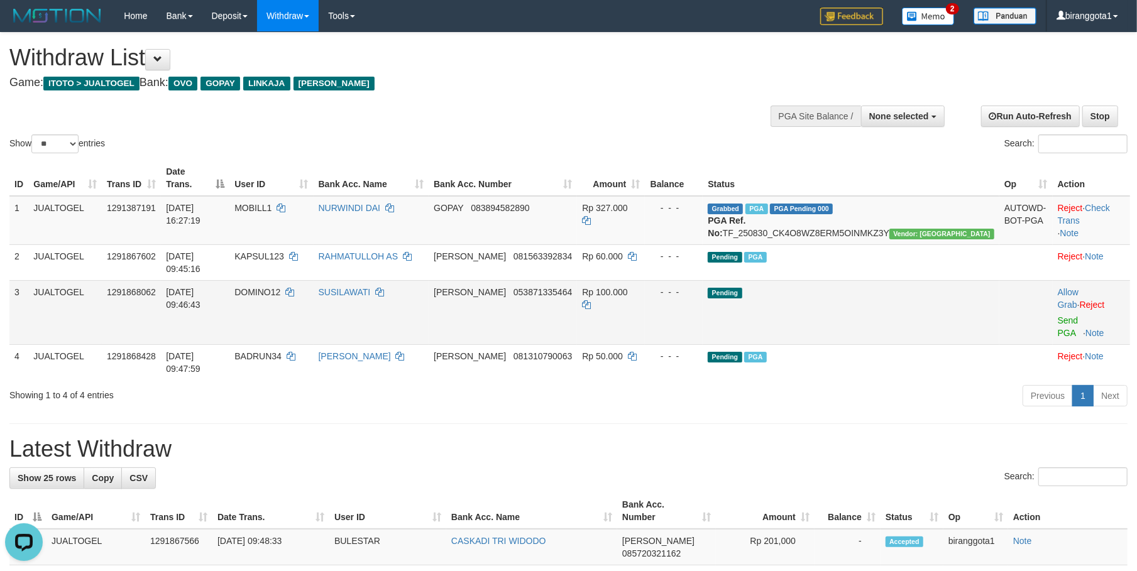
click at [280, 287] on span "DOMINO12" at bounding box center [257, 292] width 46 height 10
copy td "DOMINO12"
click at [641, 384] on div "Previous 1 Next" at bounding box center [805, 397] width 644 height 27
click at [808, 437] on h1 "Latest Withdraw" at bounding box center [568, 449] width 1118 height 25
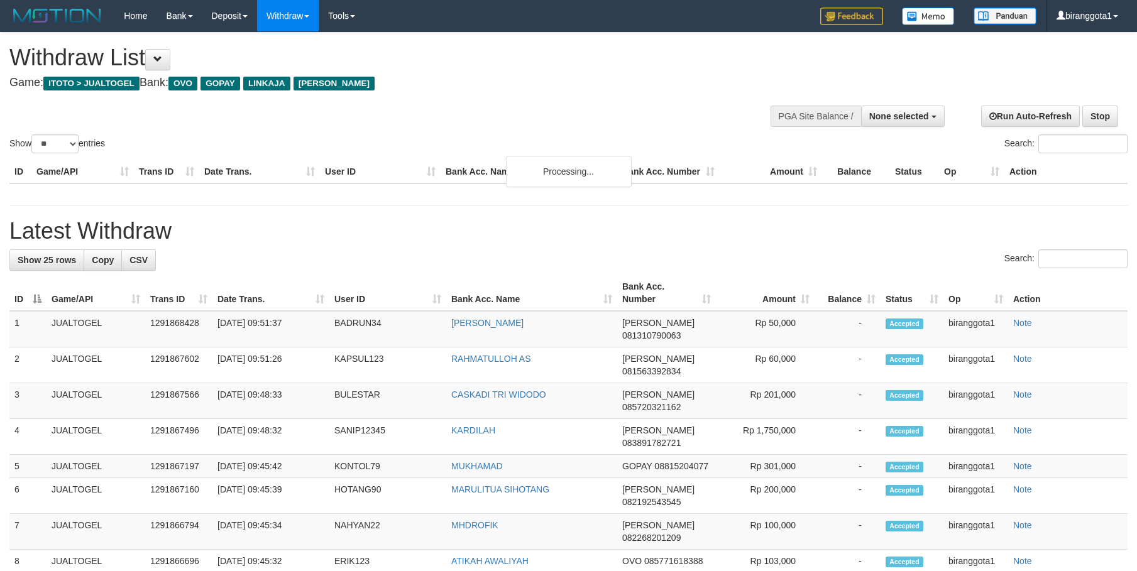
select select
select select "**"
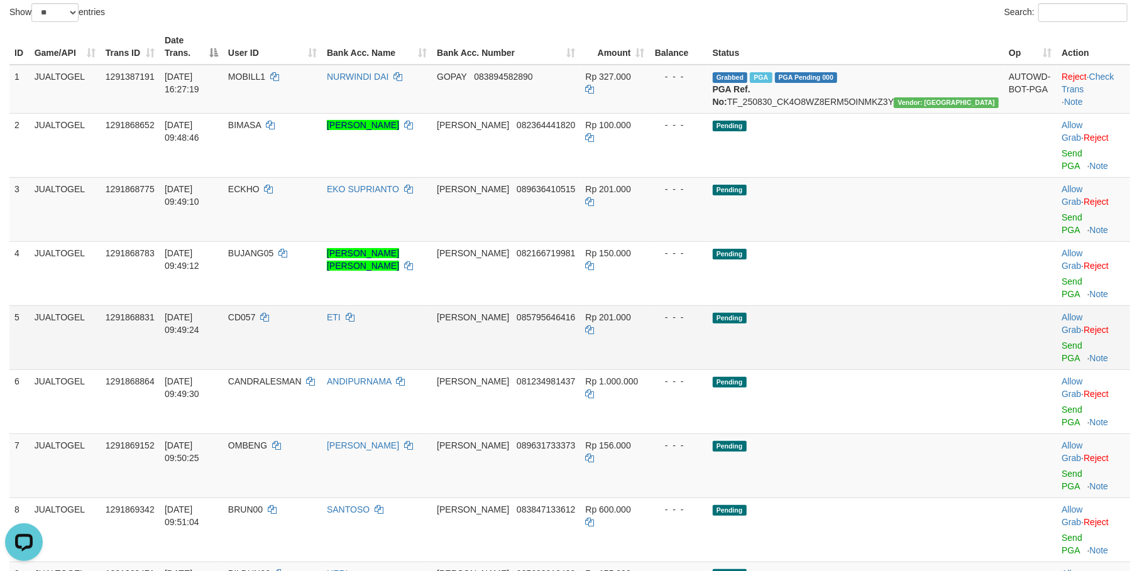
scroll to position [111, 0]
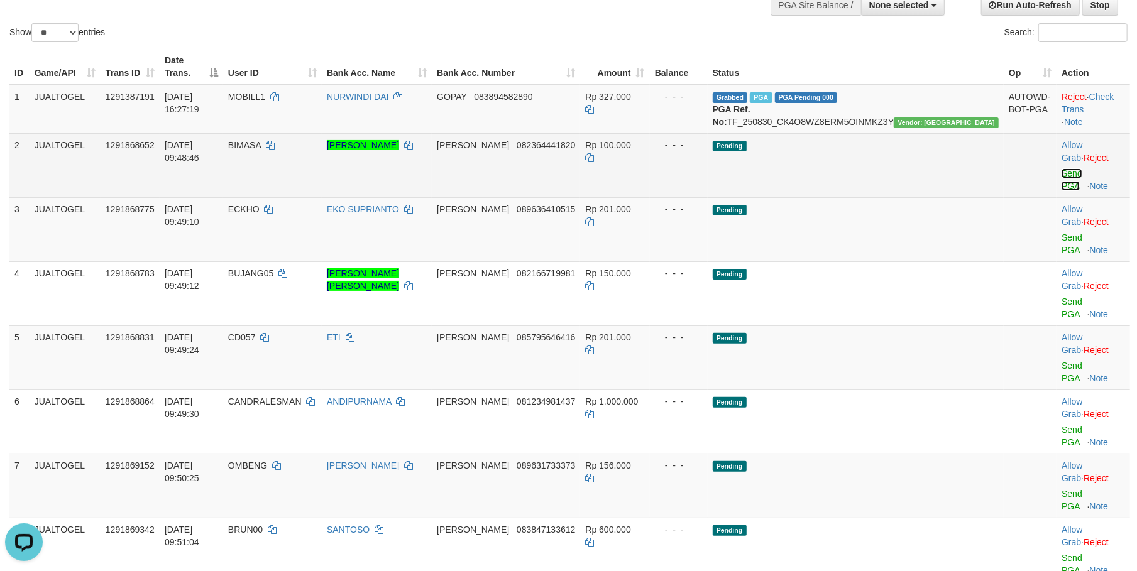
click at [1061, 168] on link "Send PGA" at bounding box center [1071, 179] width 21 height 23
click at [1061, 233] on link "Send PGA" at bounding box center [1071, 244] width 21 height 23
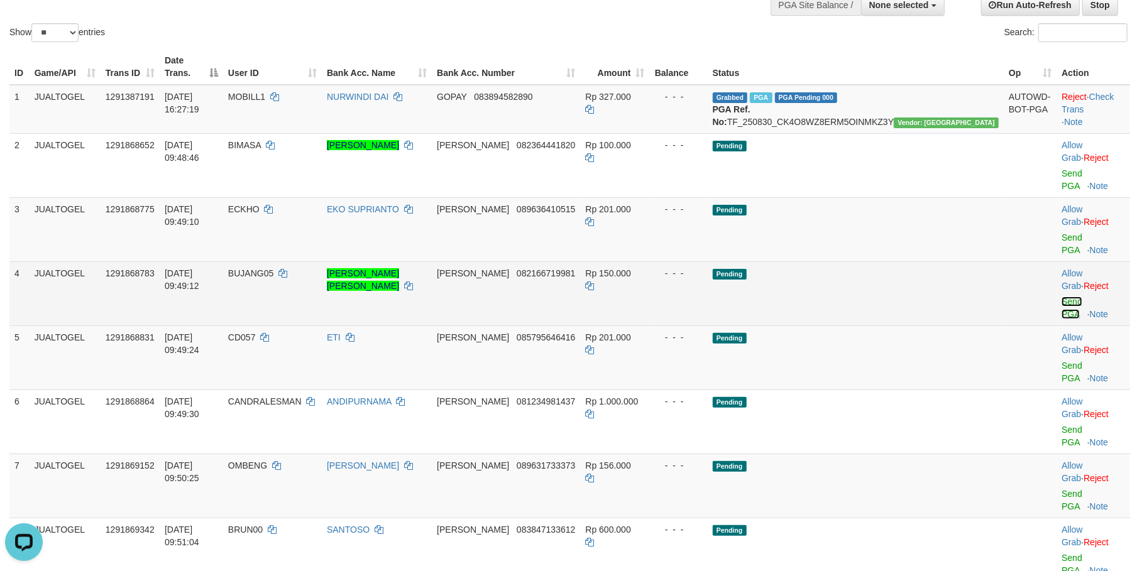
click at [1061, 297] on link "Send PGA" at bounding box center [1071, 308] width 21 height 23
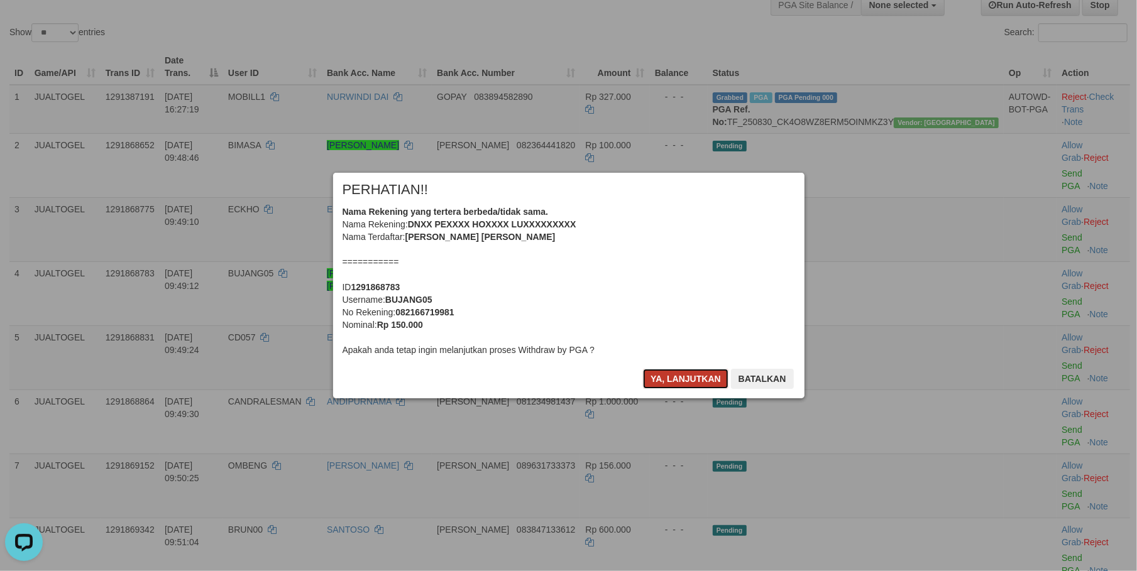
click at [667, 378] on button "Ya, lanjutkan" at bounding box center [685, 379] width 85 height 20
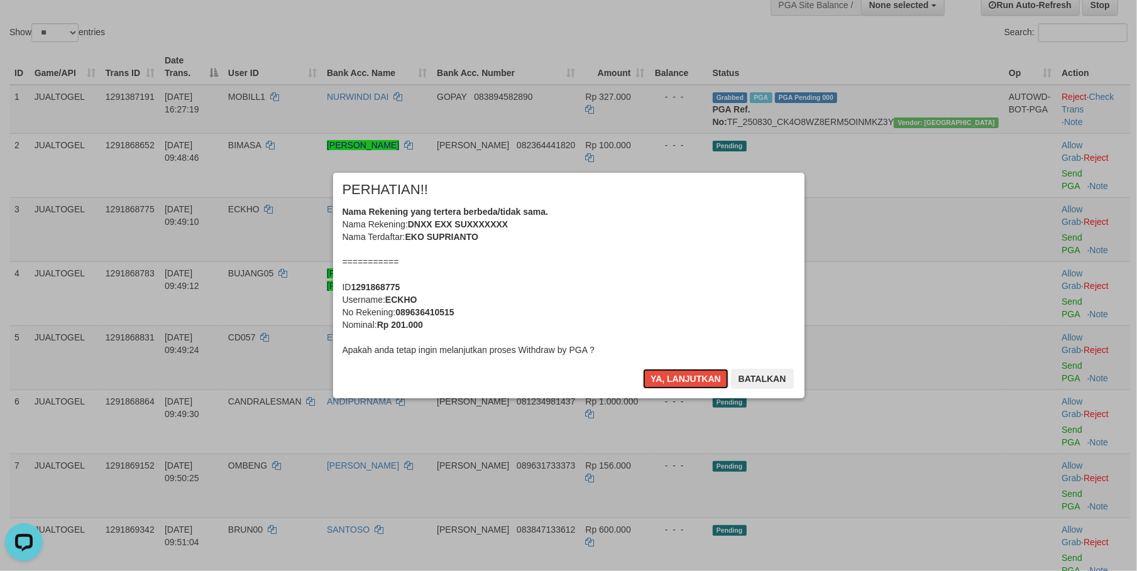
click at [667, 378] on button "Ya, lanjutkan" at bounding box center [685, 379] width 85 height 20
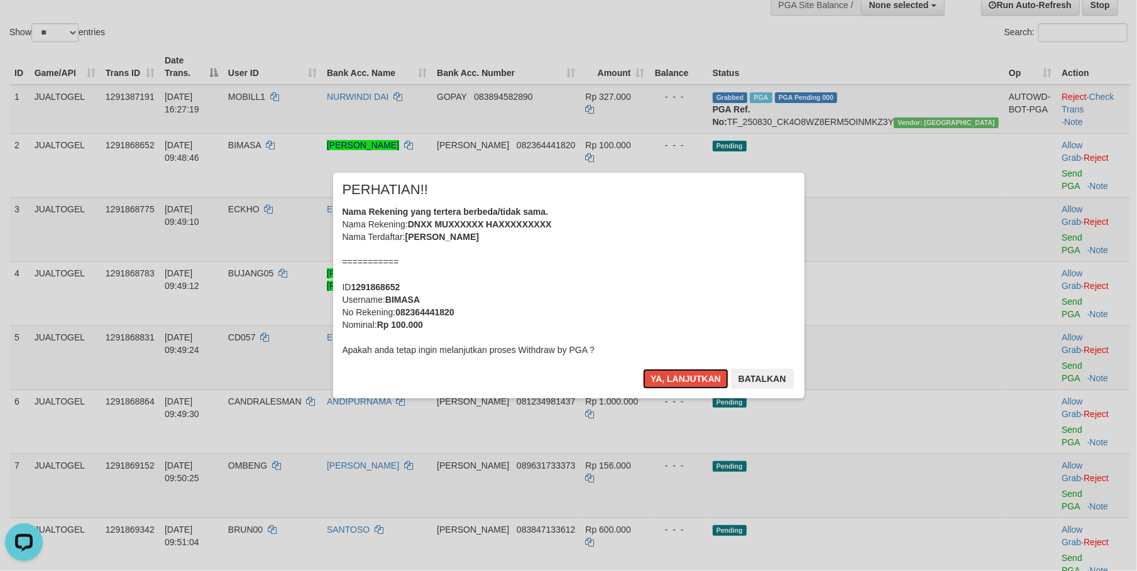
click at [667, 378] on button "Ya, lanjutkan" at bounding box center [685, 379] width 85 height 20
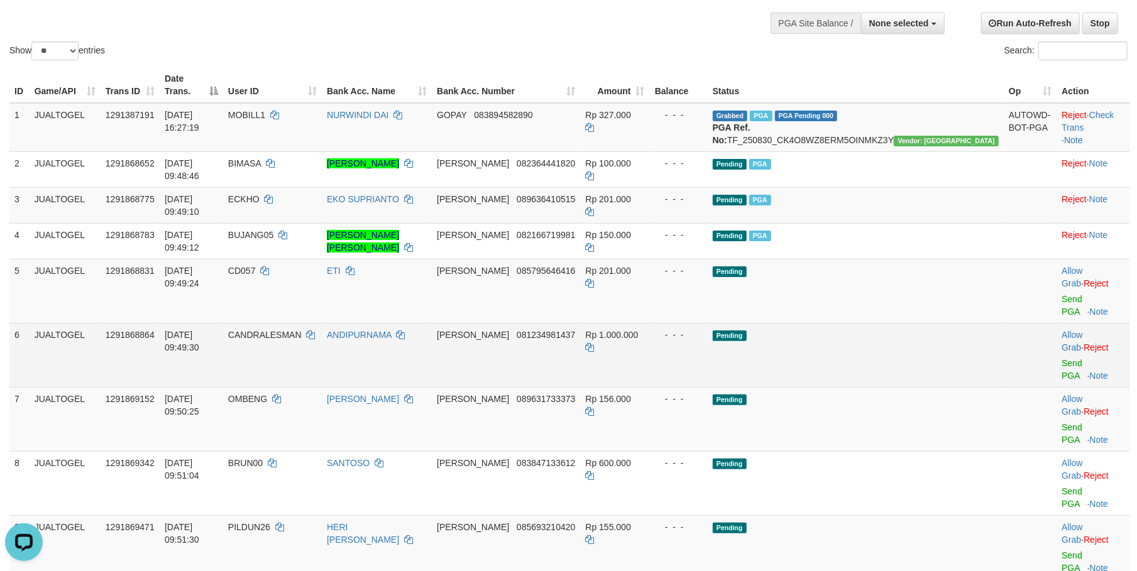
scroll to position [77, 0]
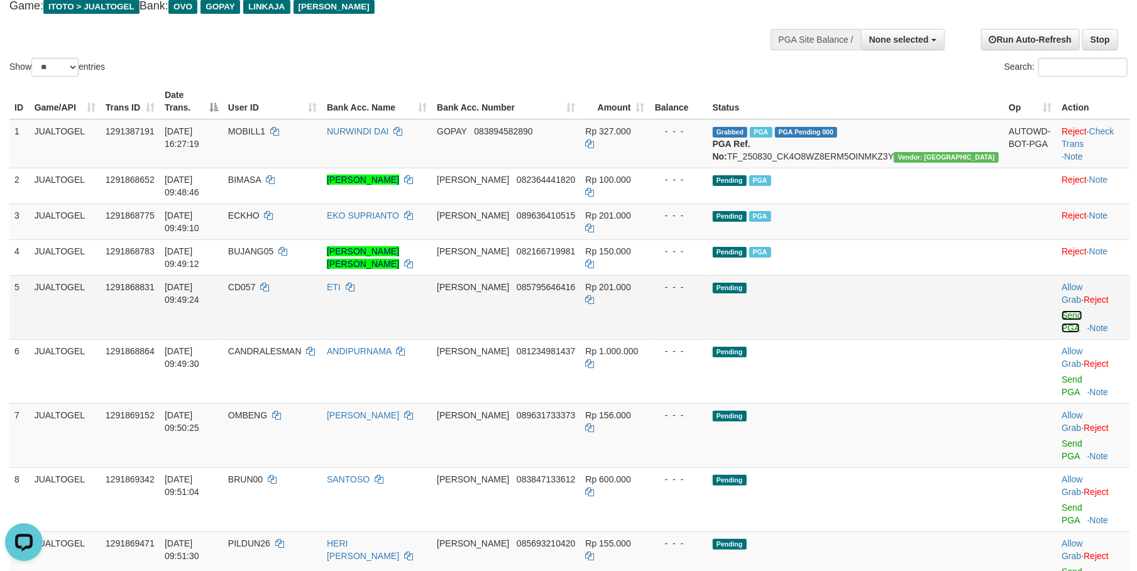
click at [1061, 310] on link "Send PGA" at bounding box center [1071, 321] width 21 height 23
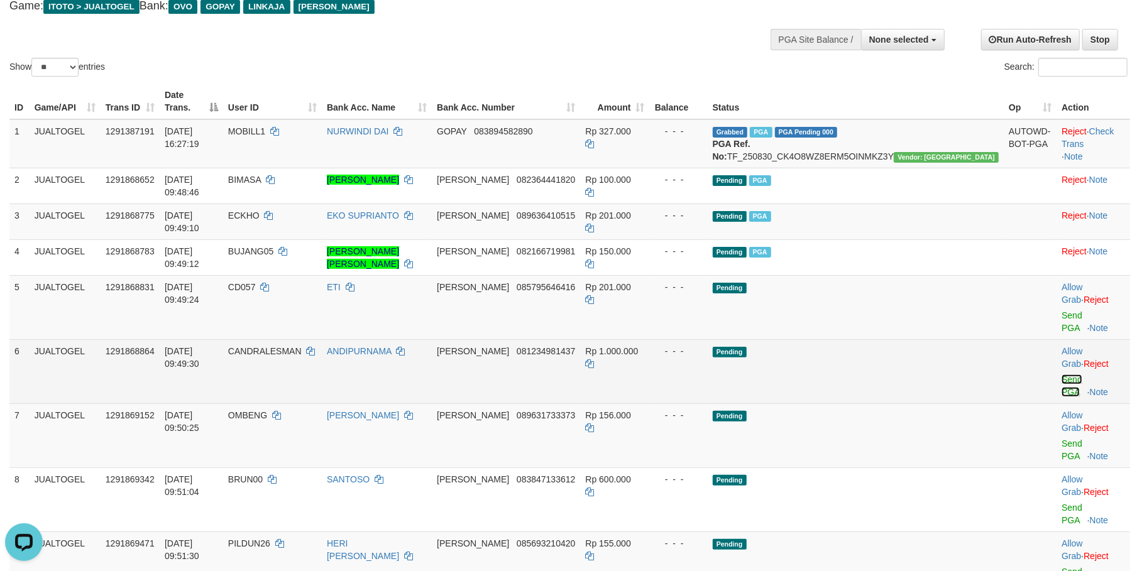
click at [1061, 375] on link "Send PGA" at bounding box center [1071, 386] width 21 height 23
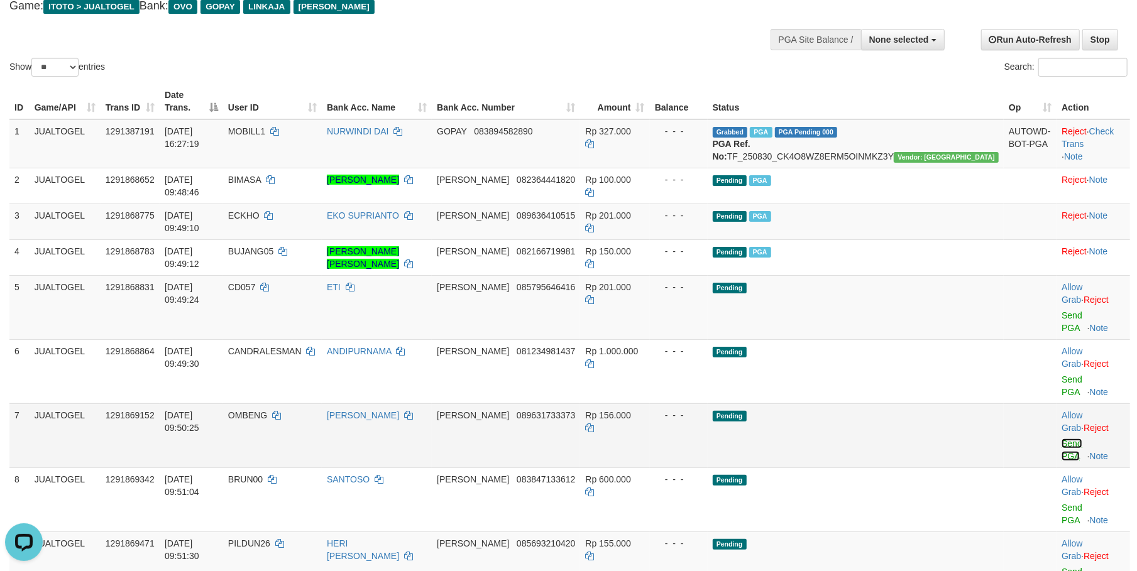
click at [1061, 439] on link "Send PGA" at bounding box center [1071, 450] width 21 height 23
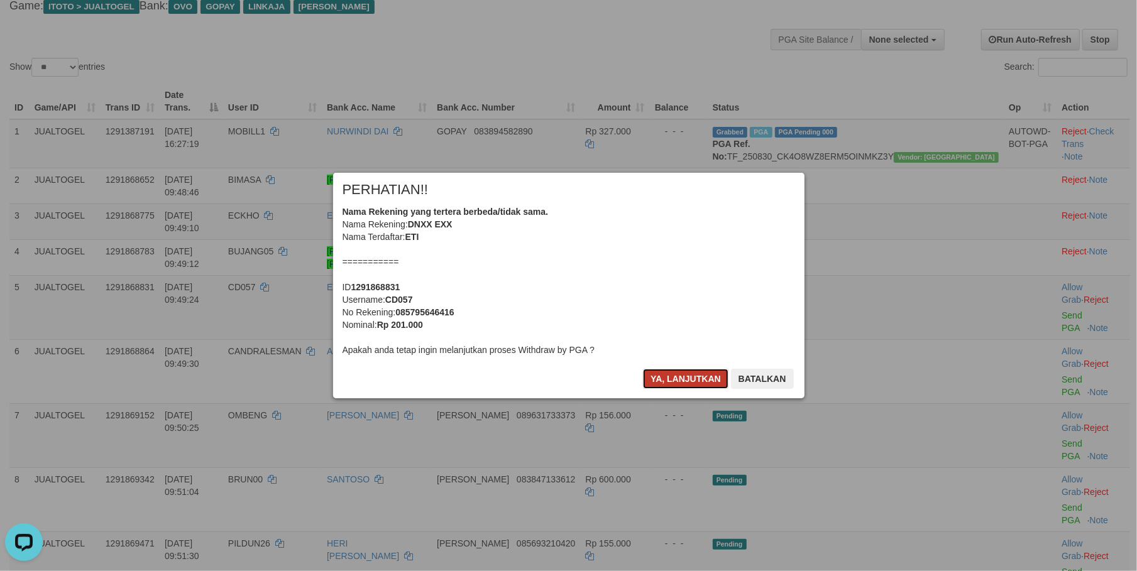
click at [662, 378] on button "Ya, lanjutkan" at bounding box center [685, 379] width 85 height 20
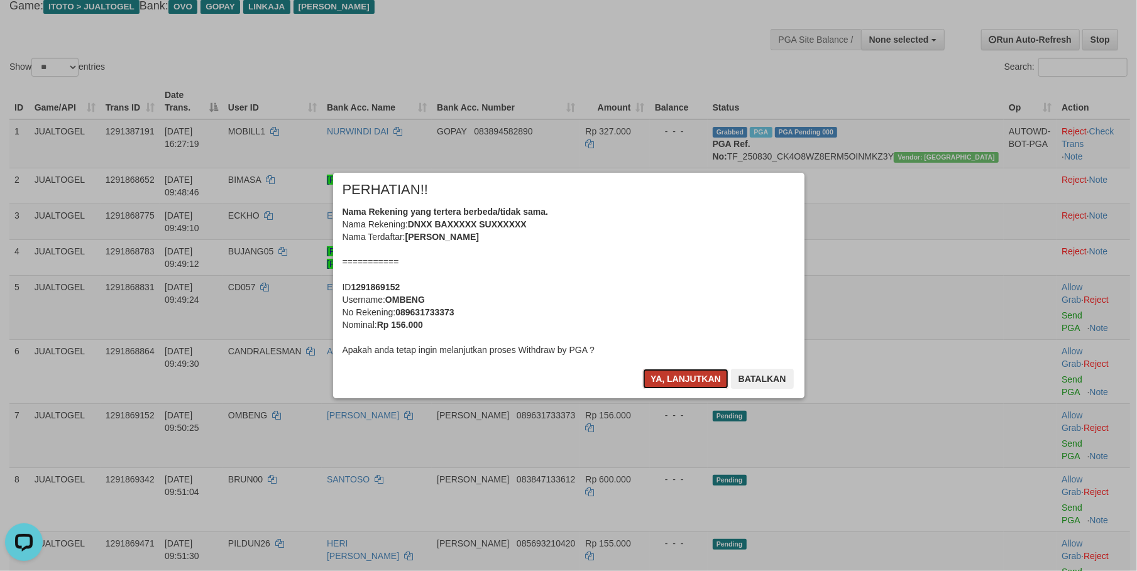
scroll to position [61, 0]
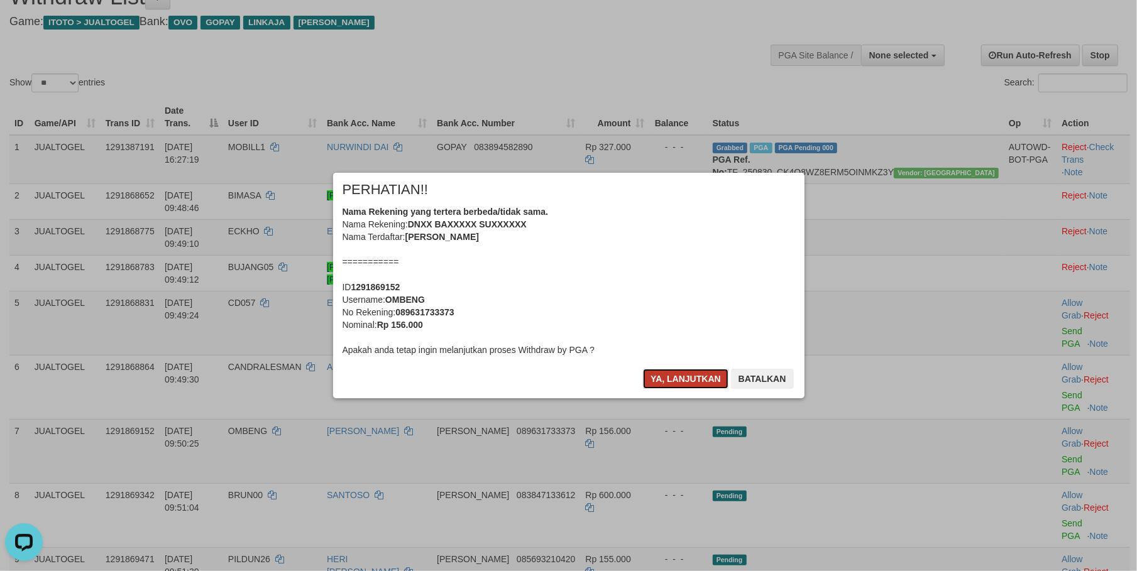
click at [662, 378] on button "Ya, lanjutkan" at bounding box center [685, 379] width 85 height 20
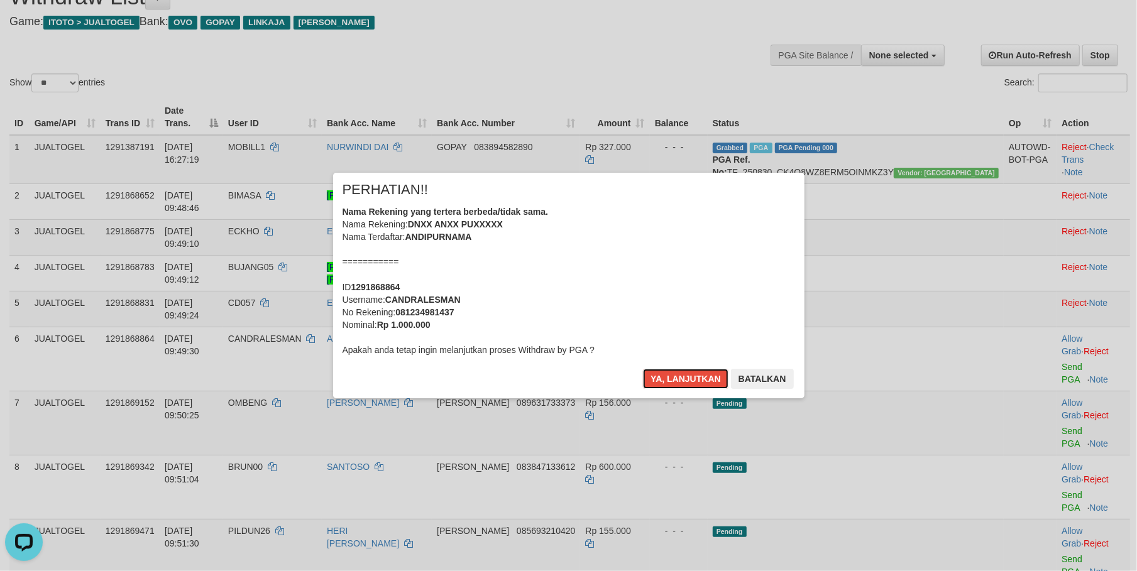
scroll to position [45, 0]
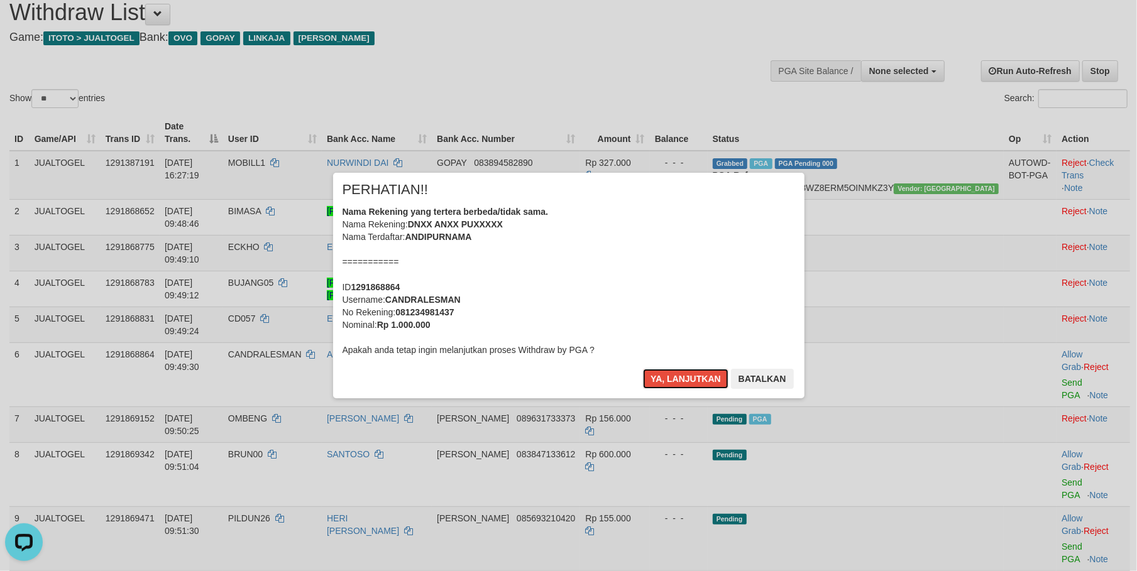
click at [662, 378] on button "Ya, lanjutkan" at bounding box center [685, 379] width 85 height 20
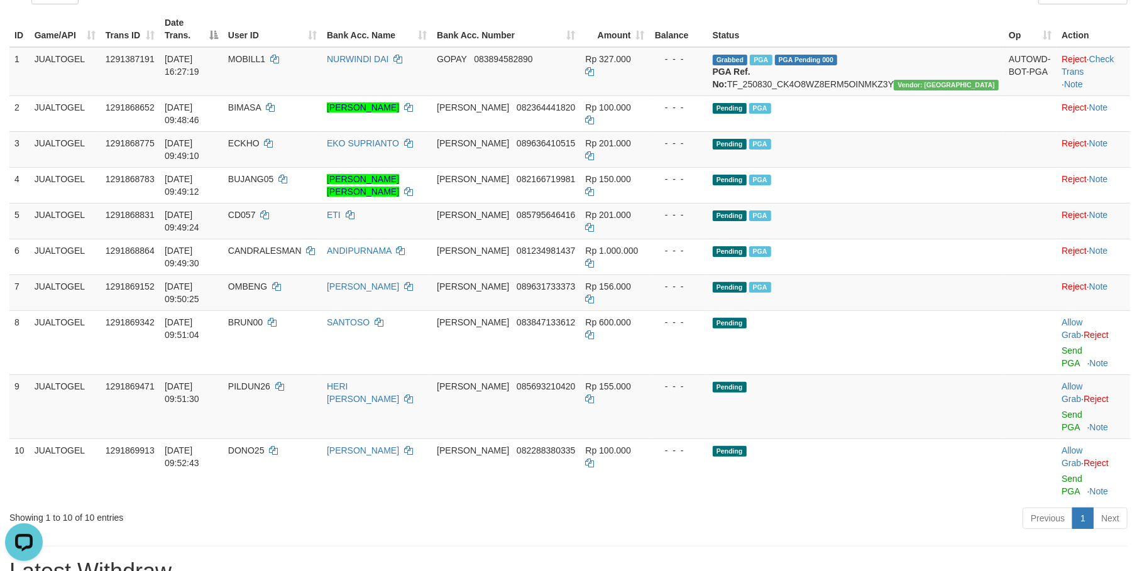
scroll to position [152, 0]
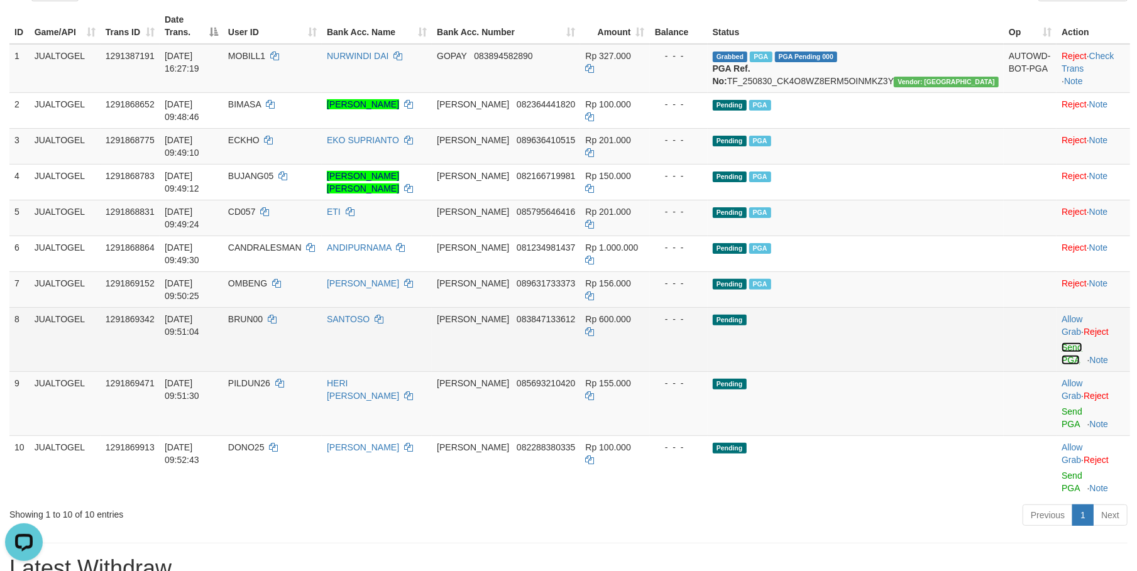
click at [1061, 342] on link "Send PGA" at bounding box center [1071, 353] width 21 height 23
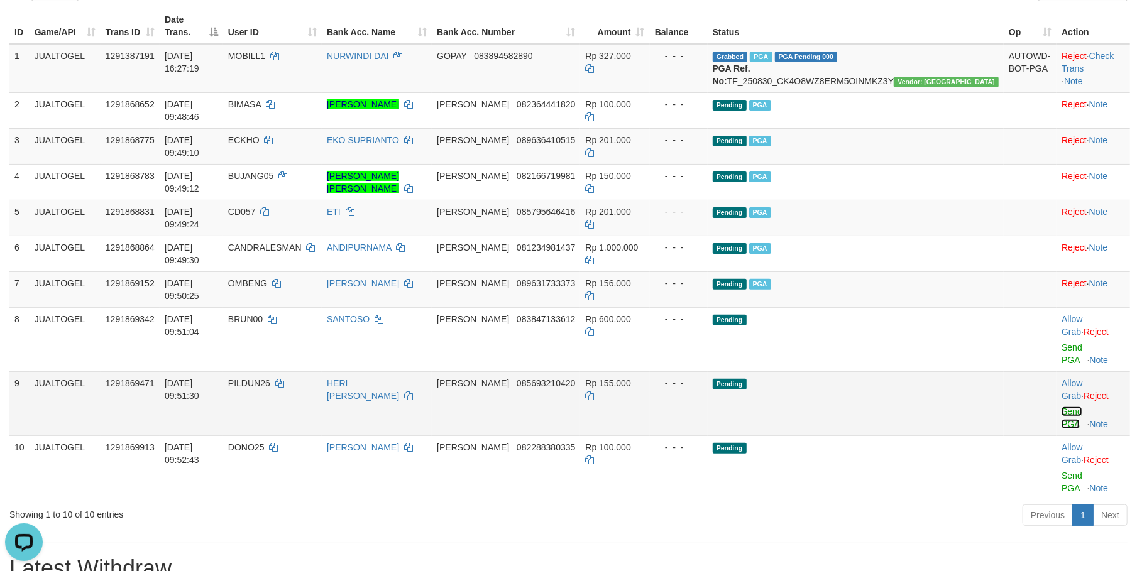
click at [1061, 407] on link "Send PGA" at bounding box center [1071, 418] width 21 height 23
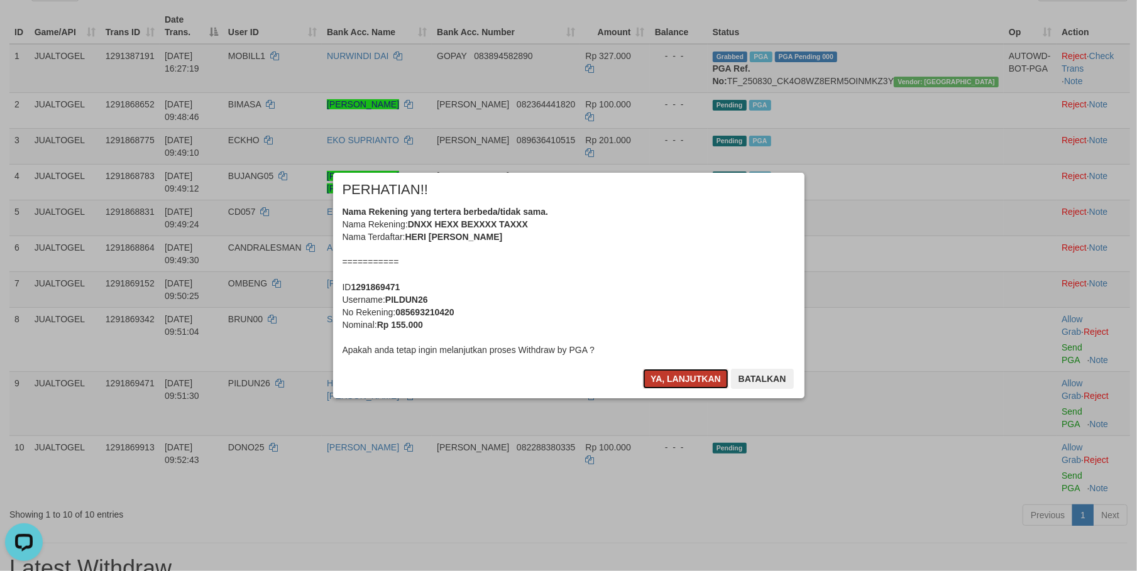
click at [661, 370] on button "Ya, lanjutkan" at bounding box center [685, 379] width 85 height 20
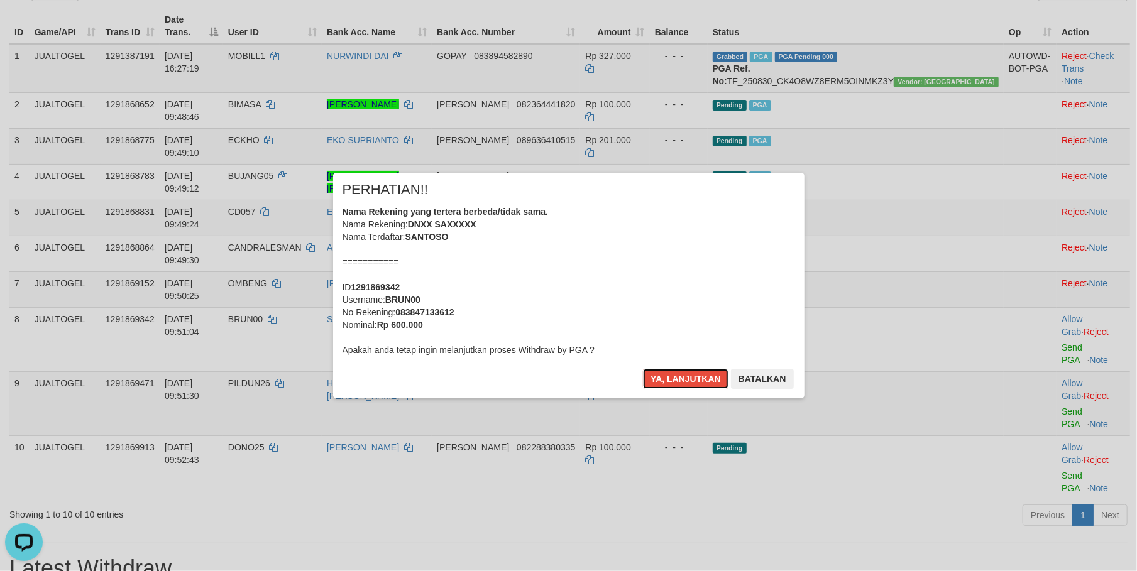
click at [661, 370] on button "Ya, lanjutkan" at bounding box center [685, 379] width 85 height 20
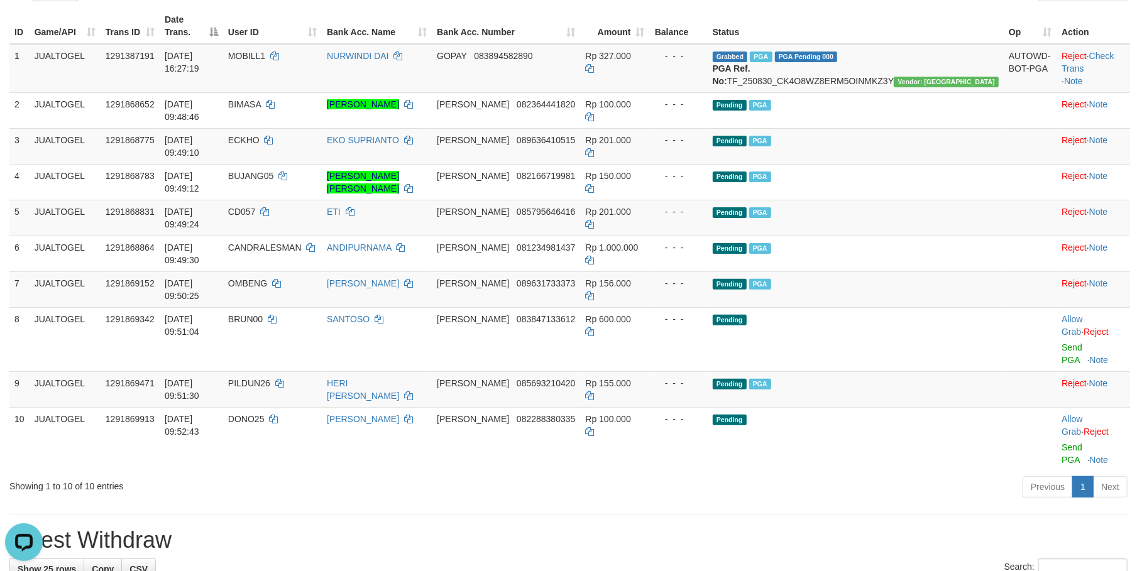
scroll to position [136, 0]
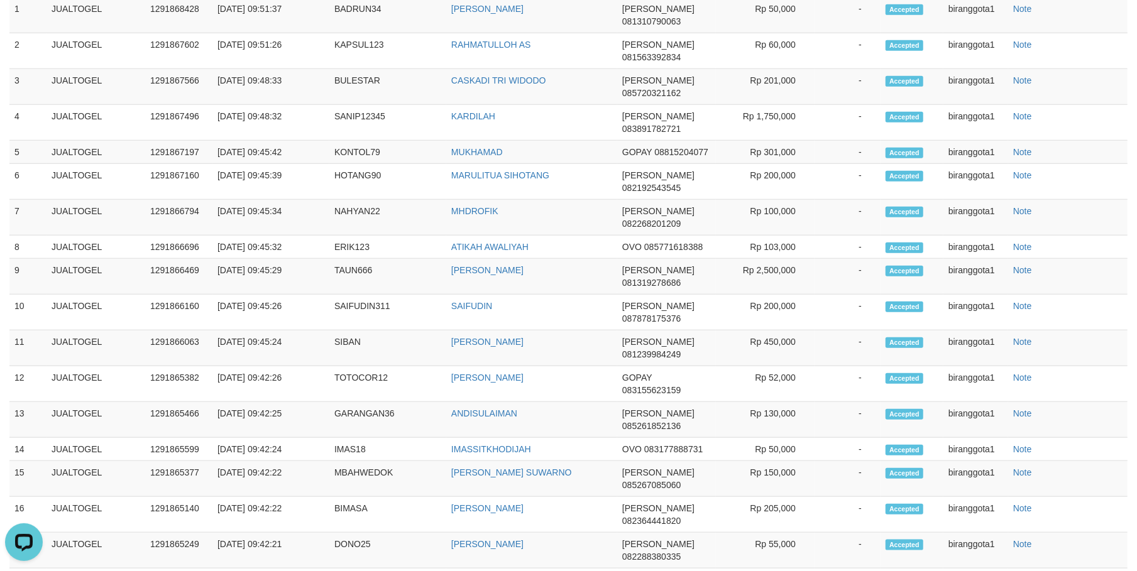
scroll to position [171, 0]
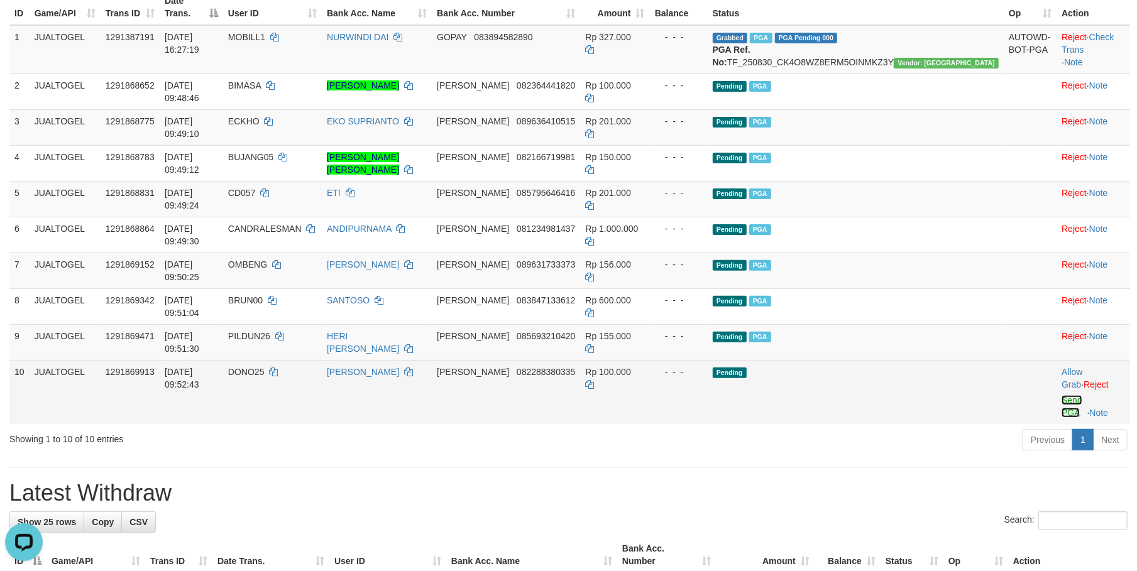
click at [1061, 395] on link "Send PGA" at bounding box center [1071, 406] width 21 height 23
click at [649, 360] on td "Rp 100.000" at bounding box center [614, 392] width 69 height 64
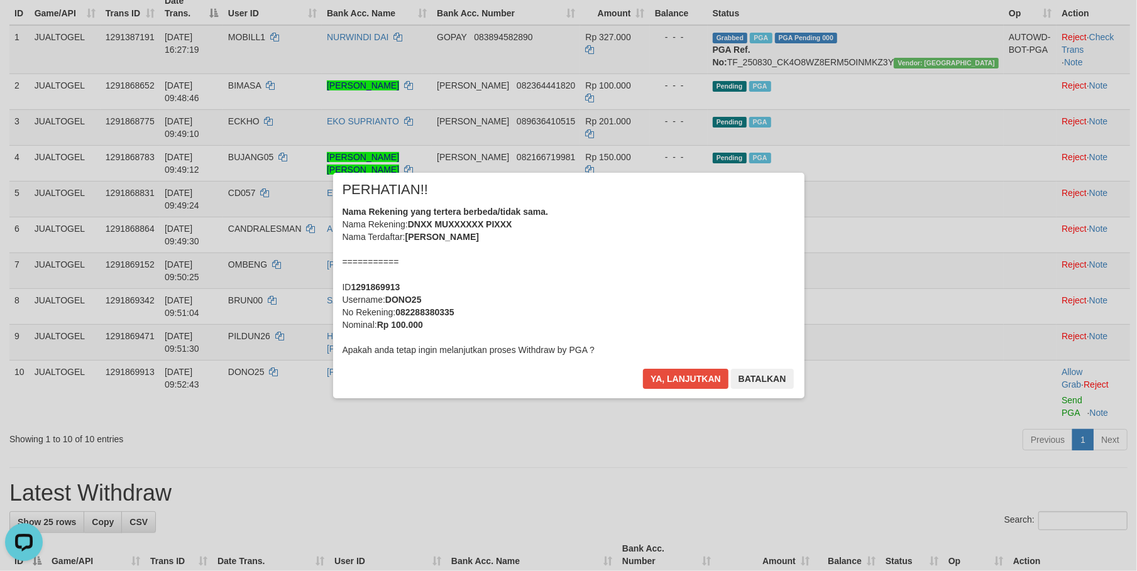
click at [652, 293] on div "Nama Rekening yang tertera berbeda/tidak sama. Nama Rekening: DNXX MUXXXXXX PIX…" at bounding box center [568, 280] width 452 height 151
click at [643, 369] on button "Ya, lanjutkan" at bounding box center [685, 379] width 85 height 20
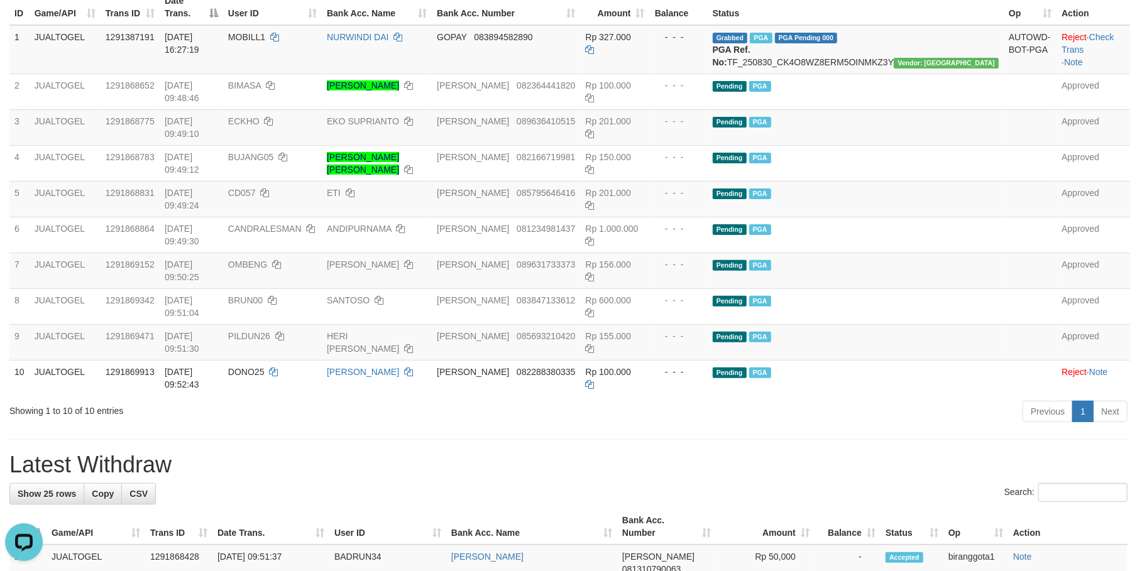
click at [818, 483] on div "Search:" at bounding box center [568, 494] width 1118 height 22
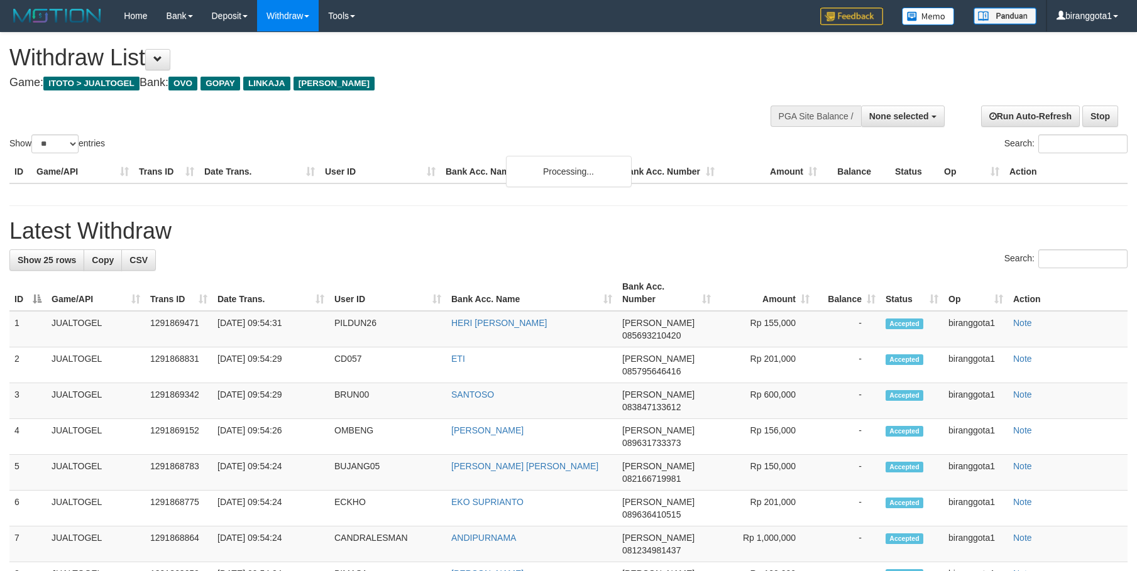
select select
select select "**"
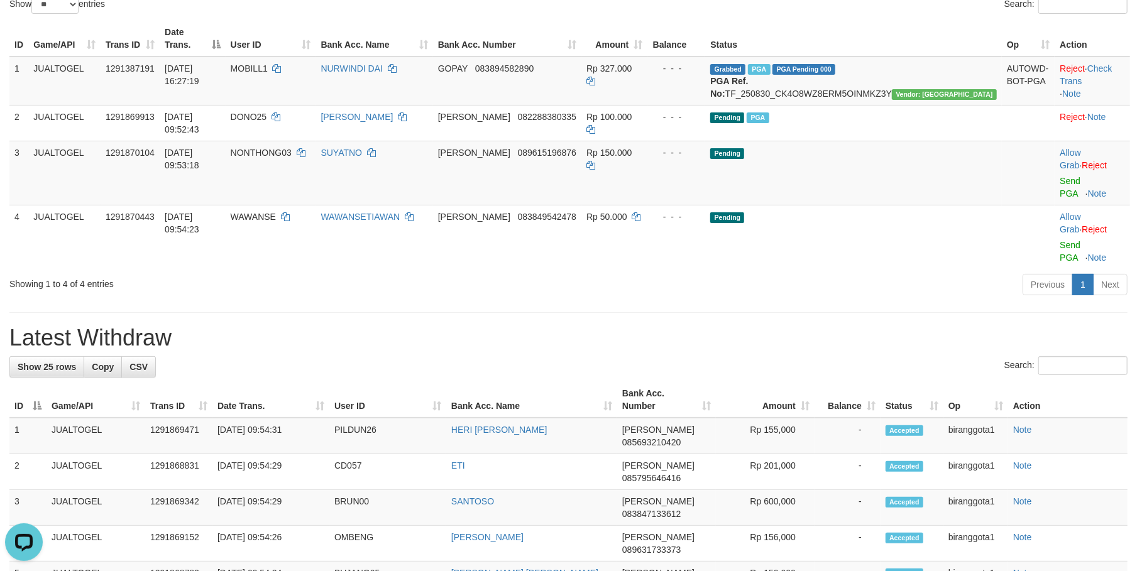
click at [1055, 154] on td "Allow Grab · Reject Send PGA · Note" at bounding box center [1092, 173] width 75 height 64
click at [1060, 176] on link "Send PGA" at bounding box center [1070, 187] width 21 height 23
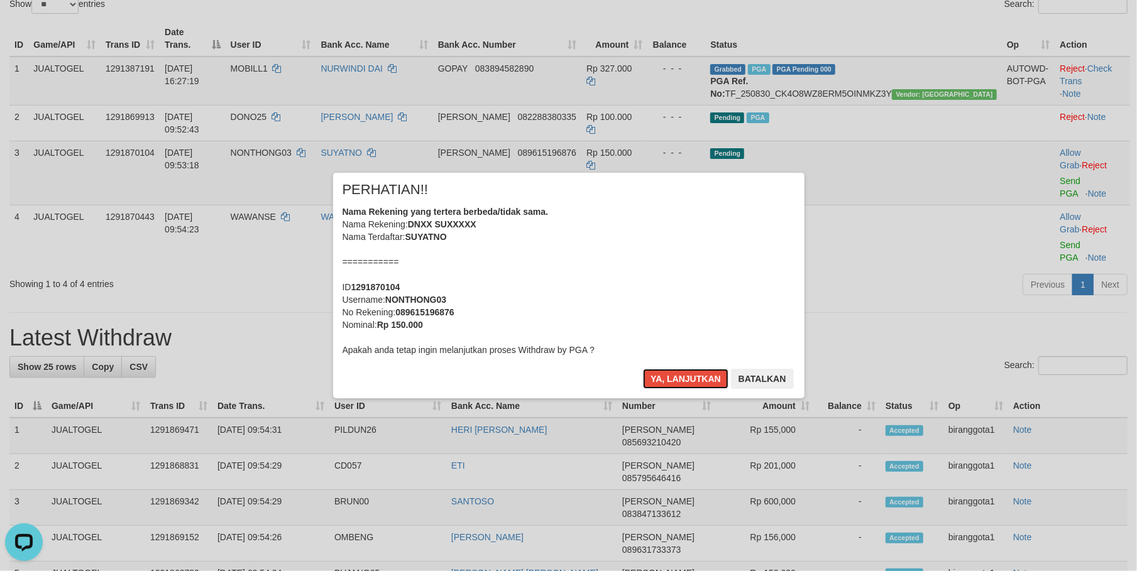
click at [586, 315] on div "Nama Rekening yang tertera berbeda/tidak sama. Nama Rekening: DNXX SUXXXXX Nama…" at bounding box center [568, 280] width 452 height 151
click at [643, 369] on button "Ya, lanjutkan" at bounding box center [685, 379] width 85 height 20
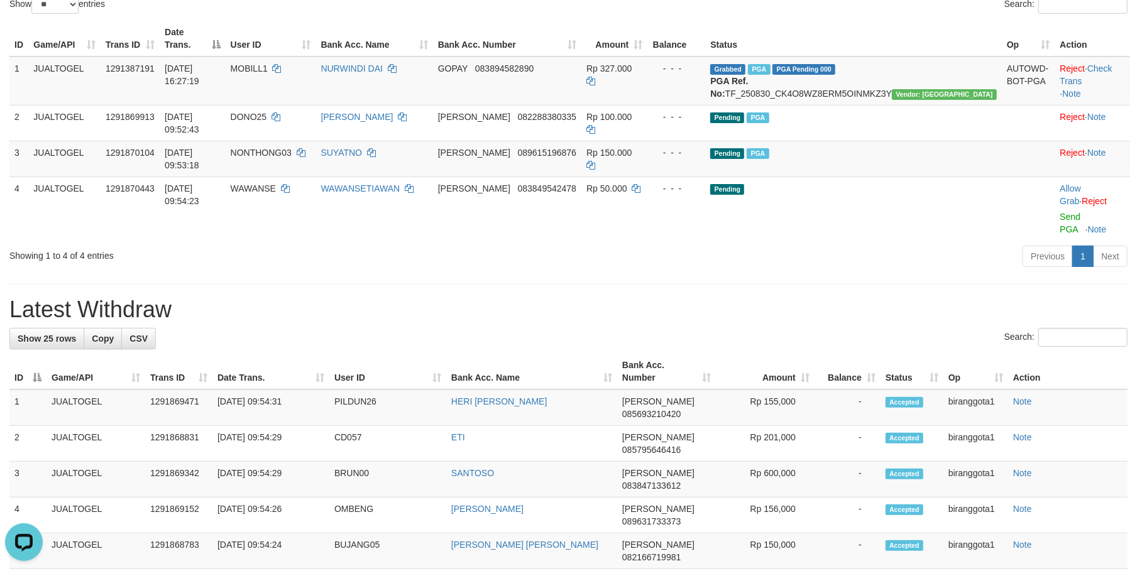
click at [775, 284] on hr at bounding box center [568, 284] width 1118 height 1
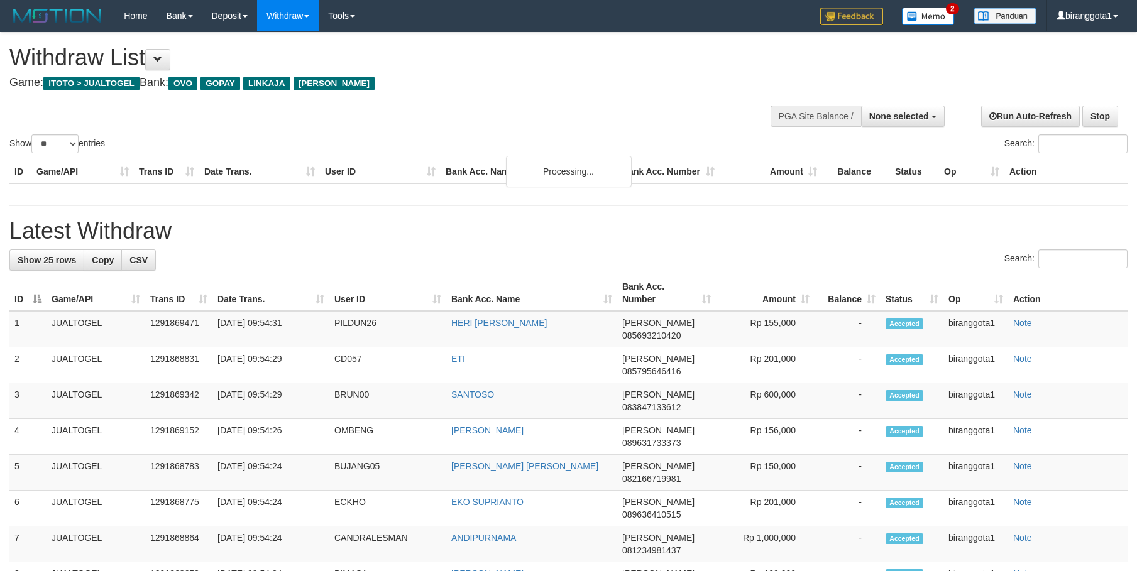
select select
select select "**"
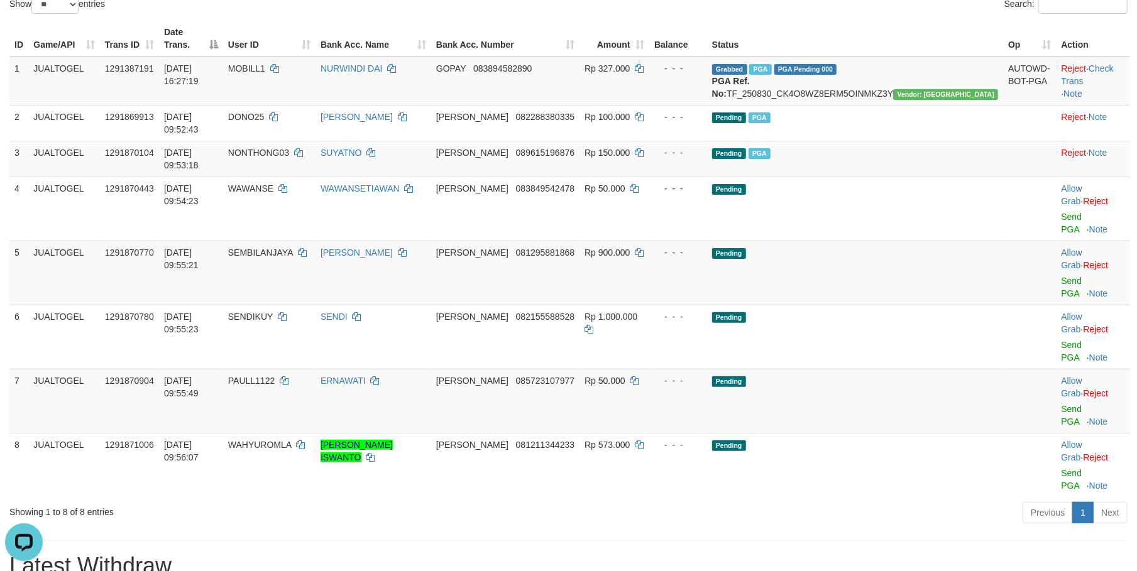
click at [846, 501] on div "Previous 1 Next" at bounding box center [805, 514] width 644 height 27
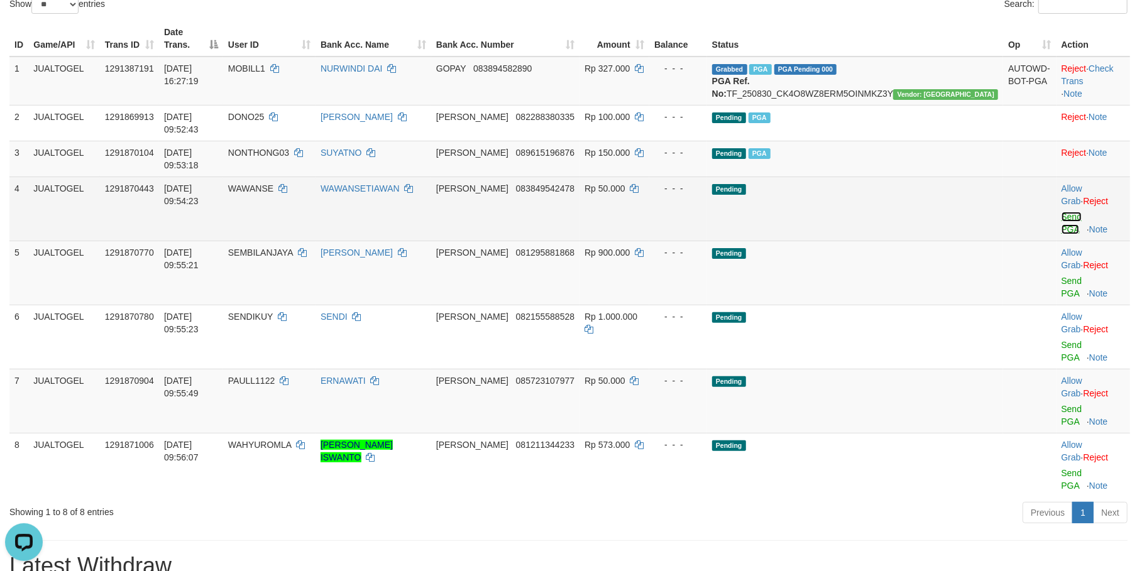
click at [1061, 212] on link "Send PGA" at bounding box center [1071, 223] width 21 height 23
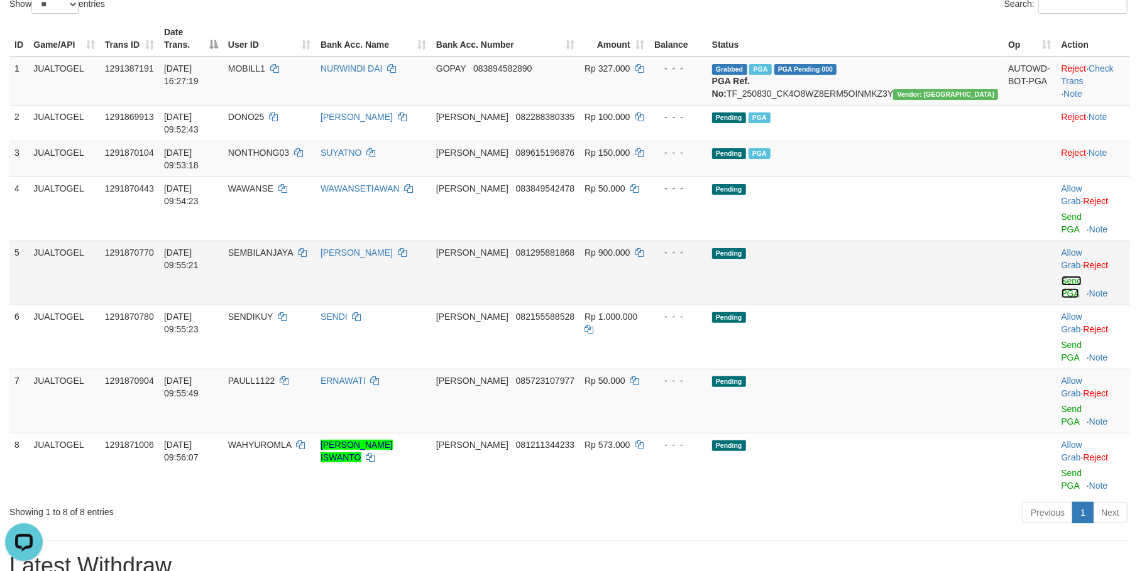
click at [1061, 276] on link "Send PGA" at bounding box center [1071, 287] width 21 height 23
click at [1061, 340] on link "Send PGA" at bounding box center [1071, 351] width 21 height 23
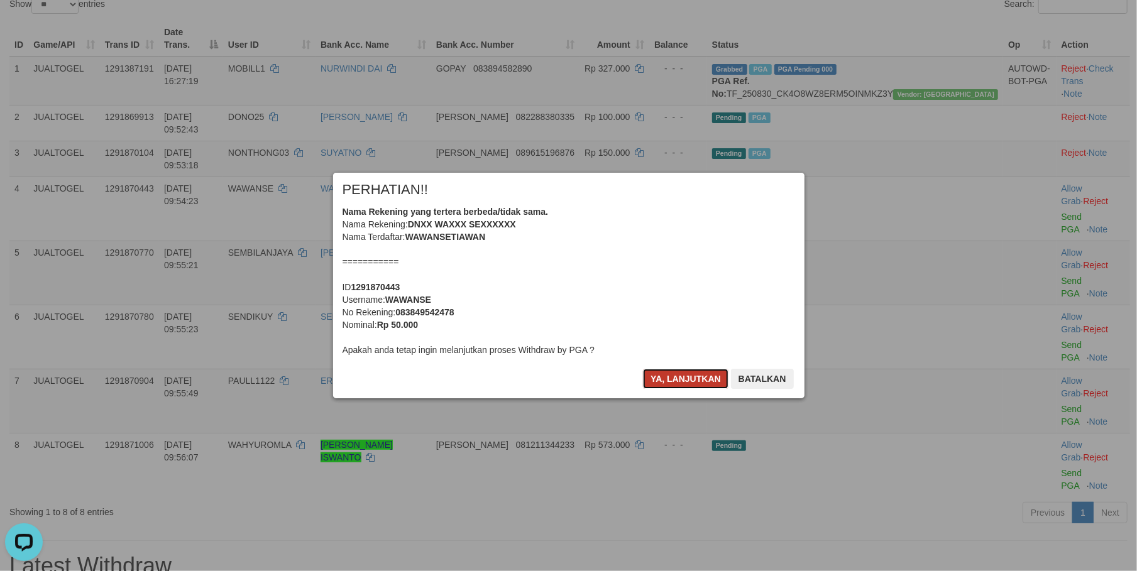
click at [660, 383] on button "Ya, lanjutkan" at bounding box center [685, 379] width 85 height 20
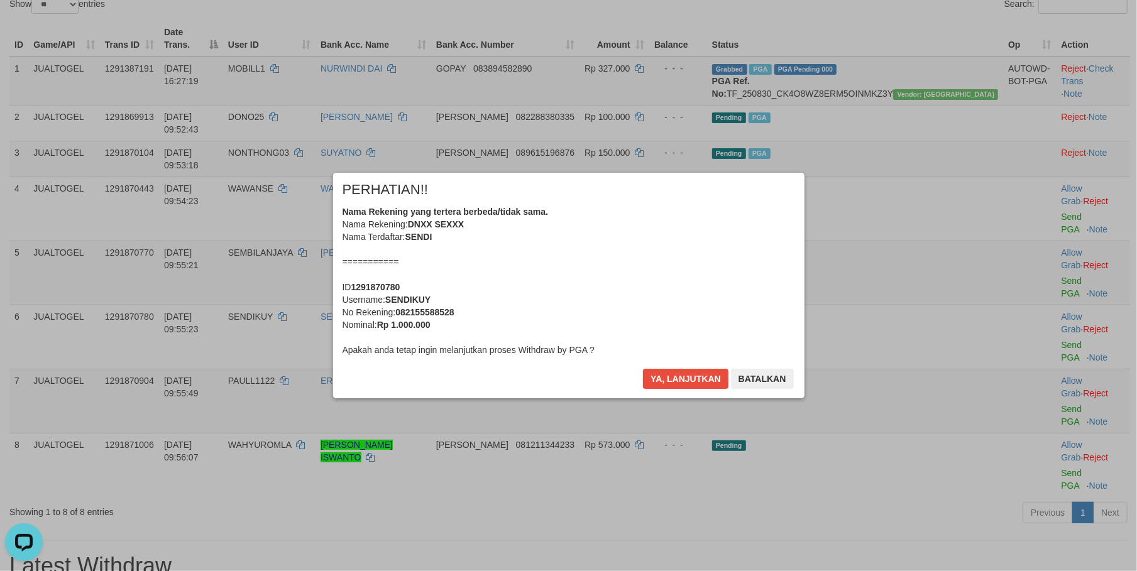
scroll to position [124, 0]
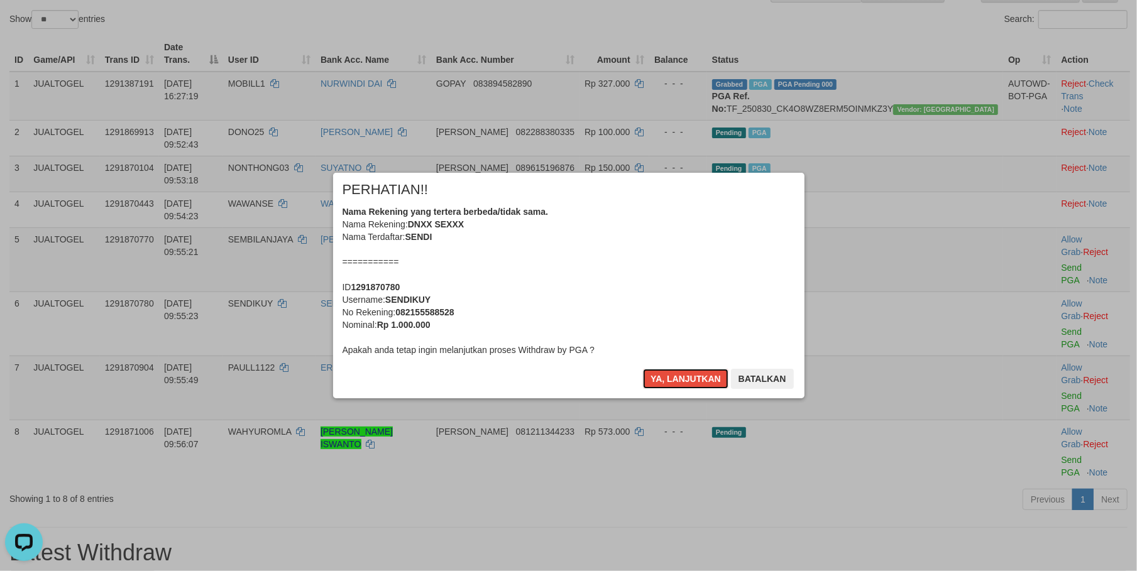
click at [660, 383] on button "Ya, lanjutkan" at bounding box center [685, 379] width 85 height 20
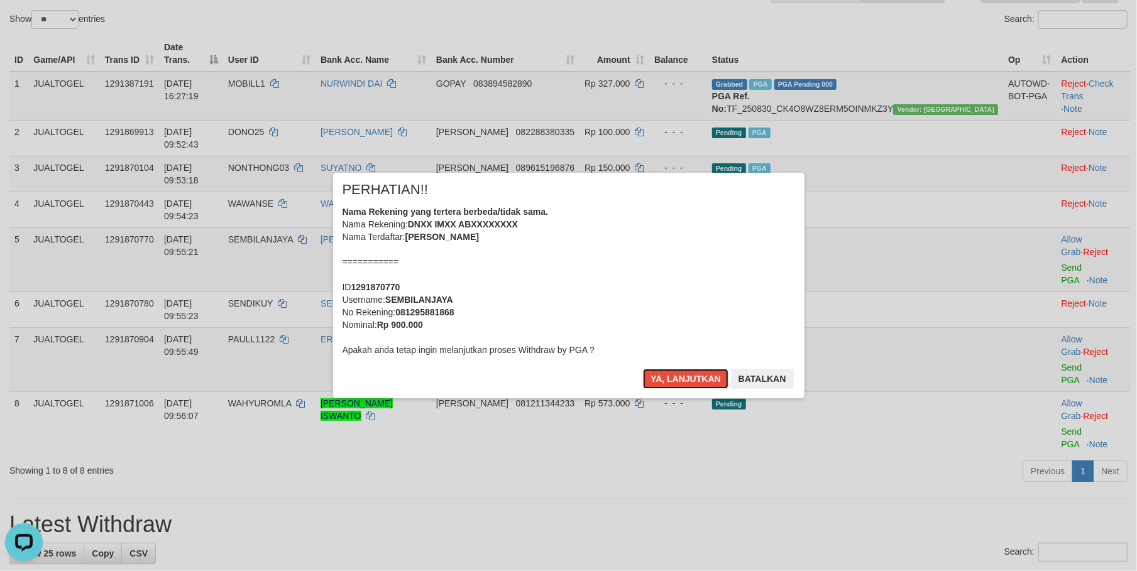
click at [660, 383] on button "Ya, lanjutkan" at bounding box center [685, 379] width 85 height 20
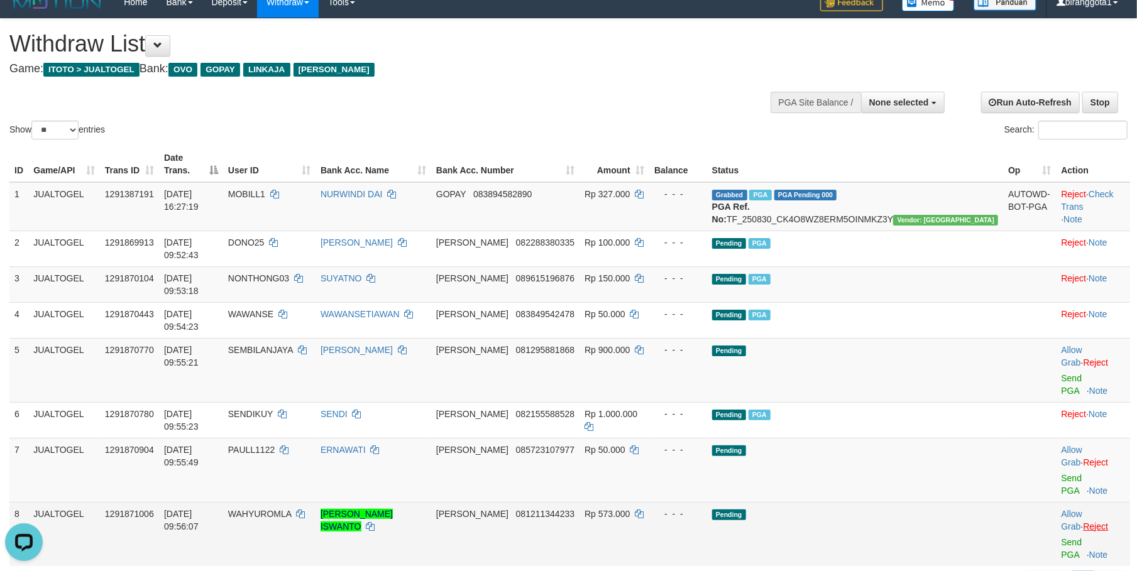
scroll to position [0, 0]
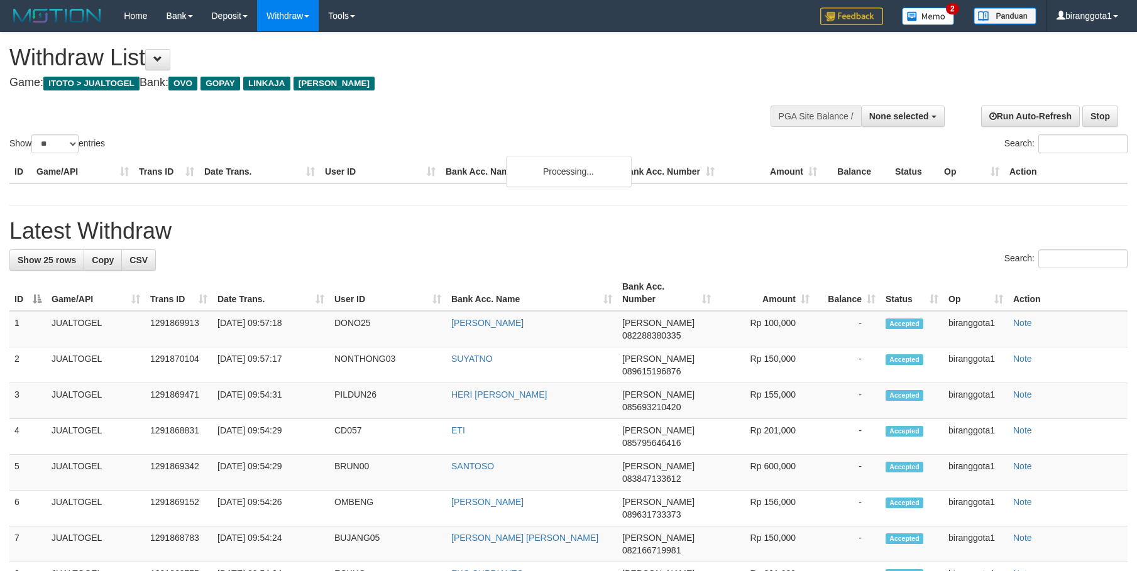
select select
select select "**"
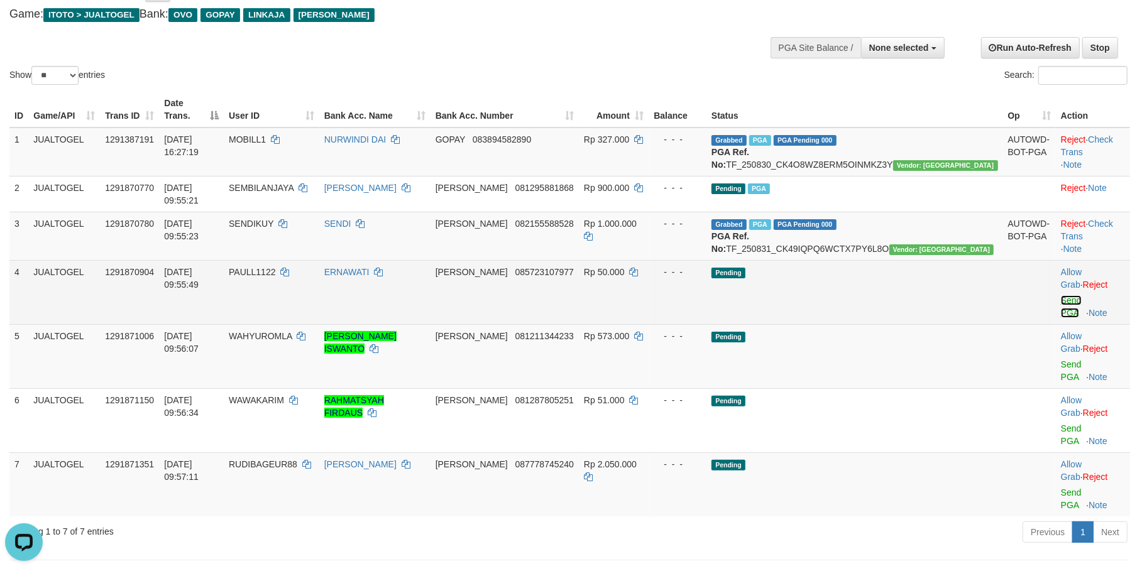
click at [1061, 295] on link "Send PGA" at bounding box center [1071, 306] width 21 height 23
click at [1061, 359] on link "Send PGA" at bounding box center [1071, 370] width 21 height 23
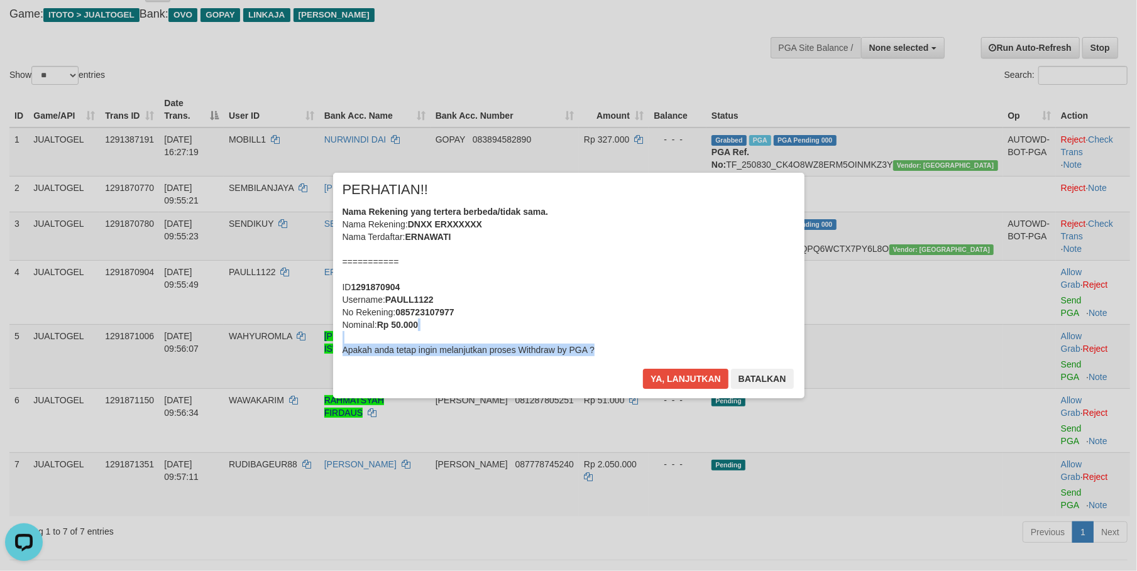
click at [1046, 354] on div "× PERHATIAN!! Nama Rekening yang tertera berbeda/tidak sama. Nama Rekening: DNX…" at bounding box center [568, 285] width 1137 height 275
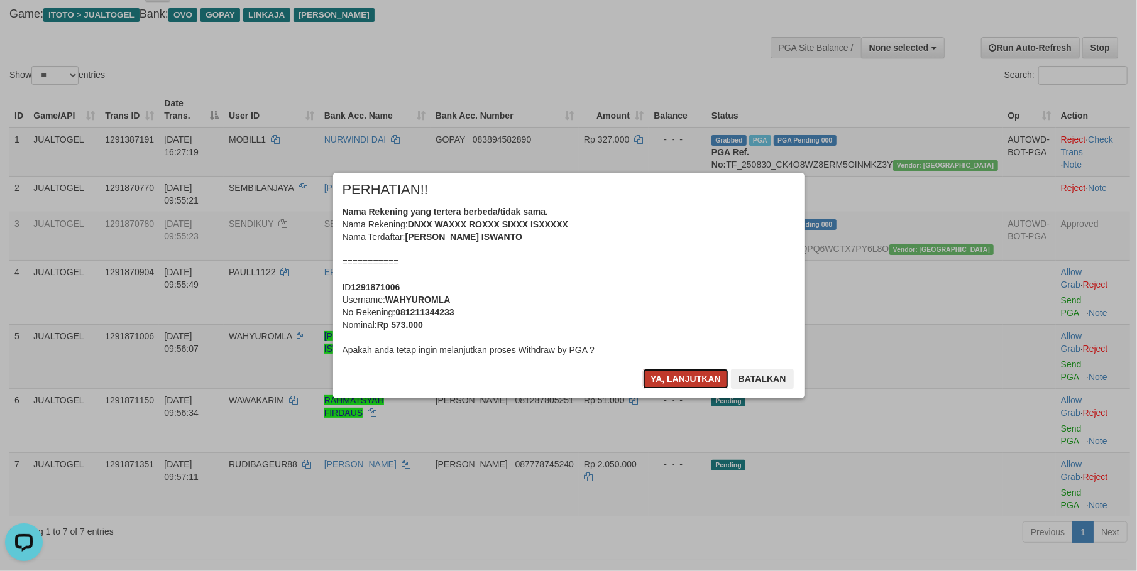
click at [690, 375] on button "Ya, lanjutkan" at bounding box center [685, 379] width 85 height 20
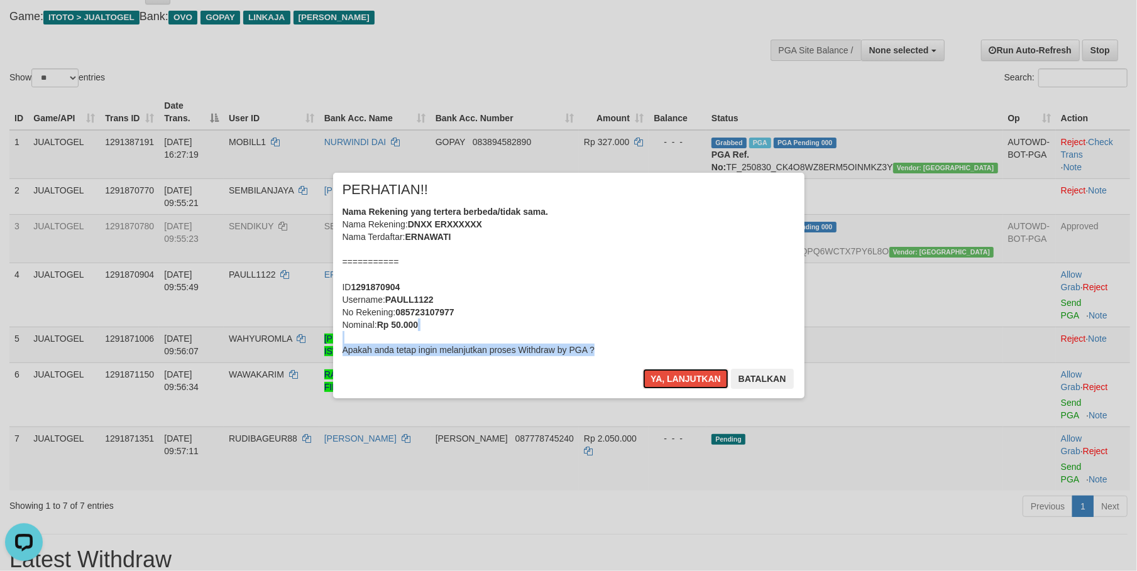
click at [690, 375] on button "Ya, lanjutkan" at bounding box center [685, 379] width 85 height 20
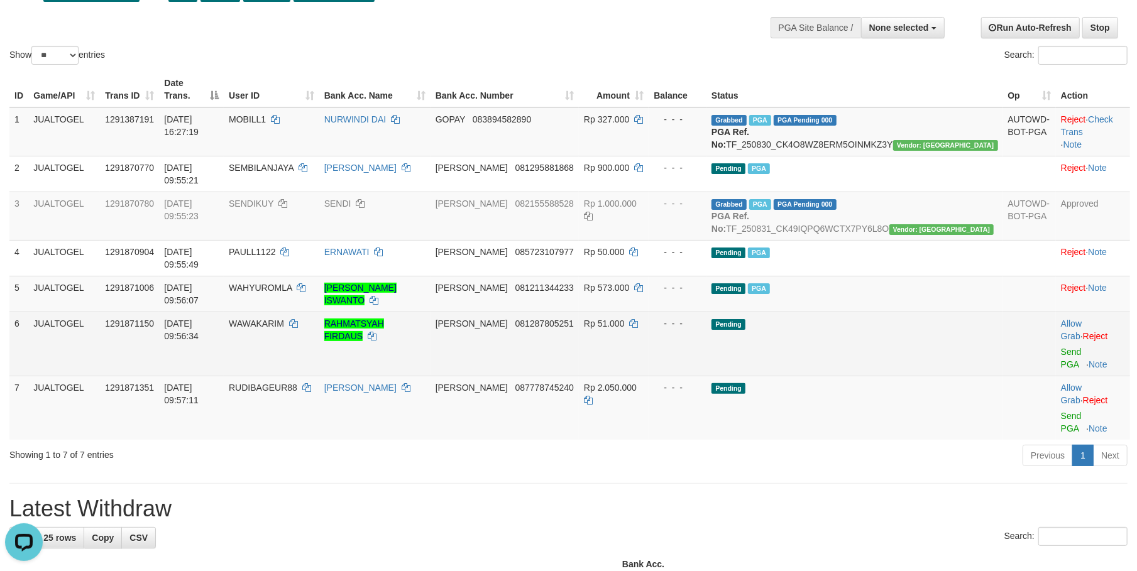
scroll to position [92, 0]
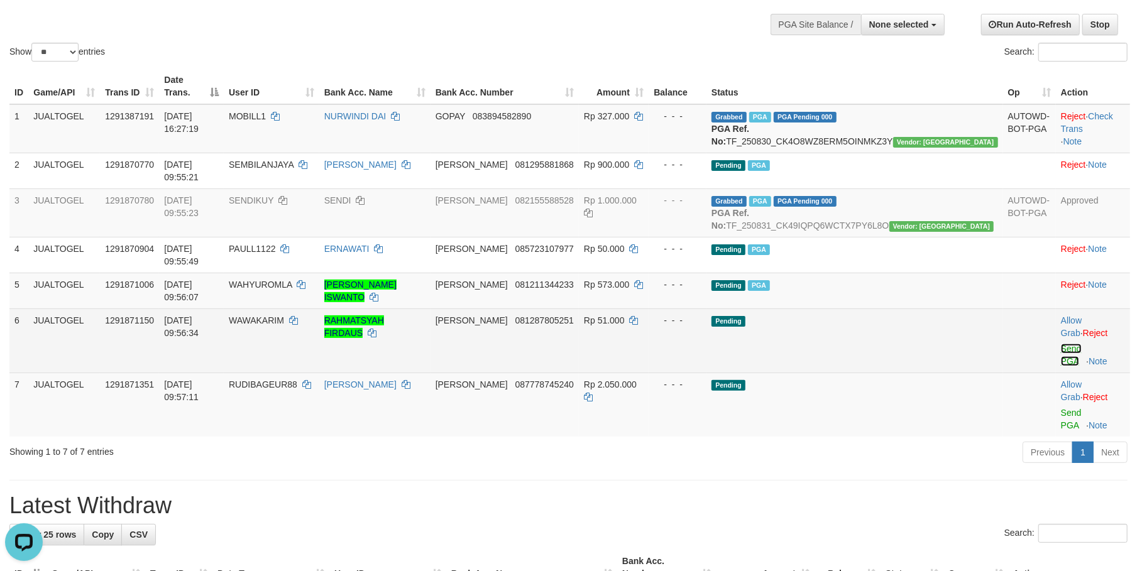
click at [1061, 344] on link "Send PGA" at bounding box center [1071, 355] width 21 height 23
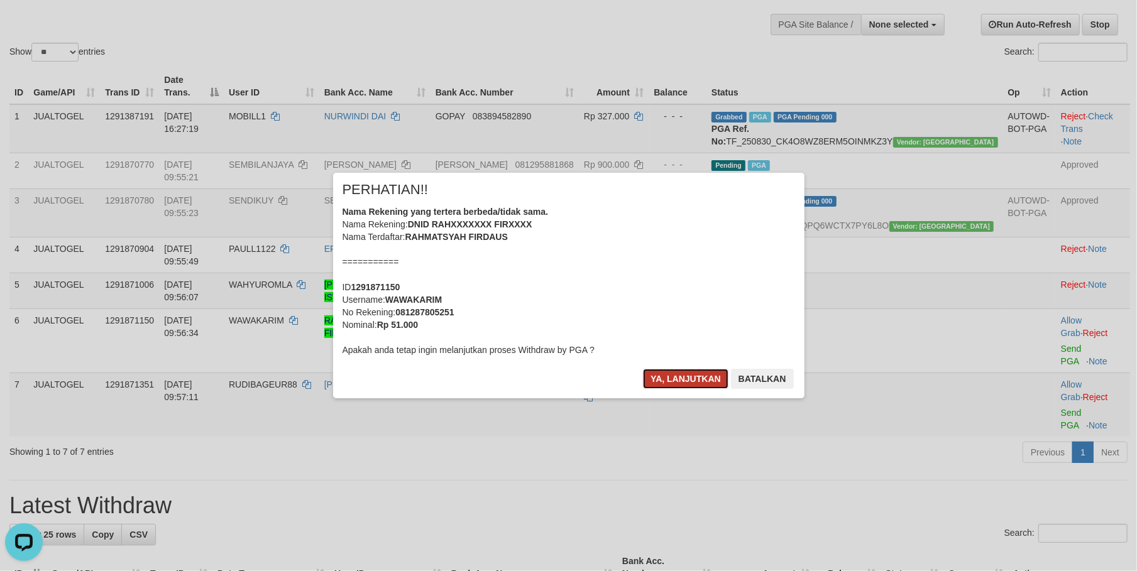
click at [657, 380] on button "Ya, lanjutkan" at bounding box center [685, 379] width 85 height 20
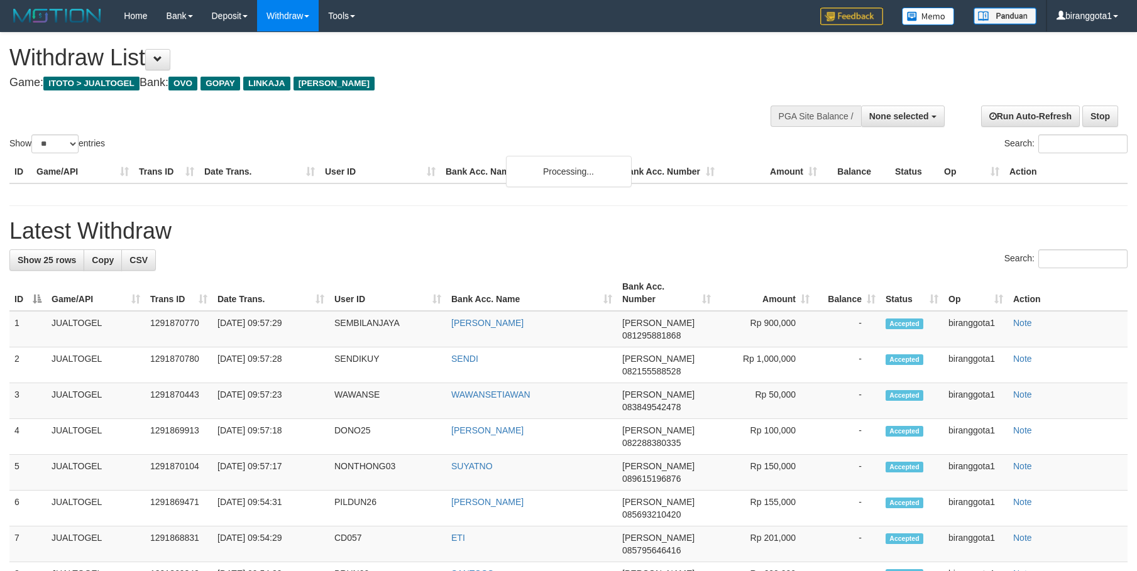
select select
select select "**"
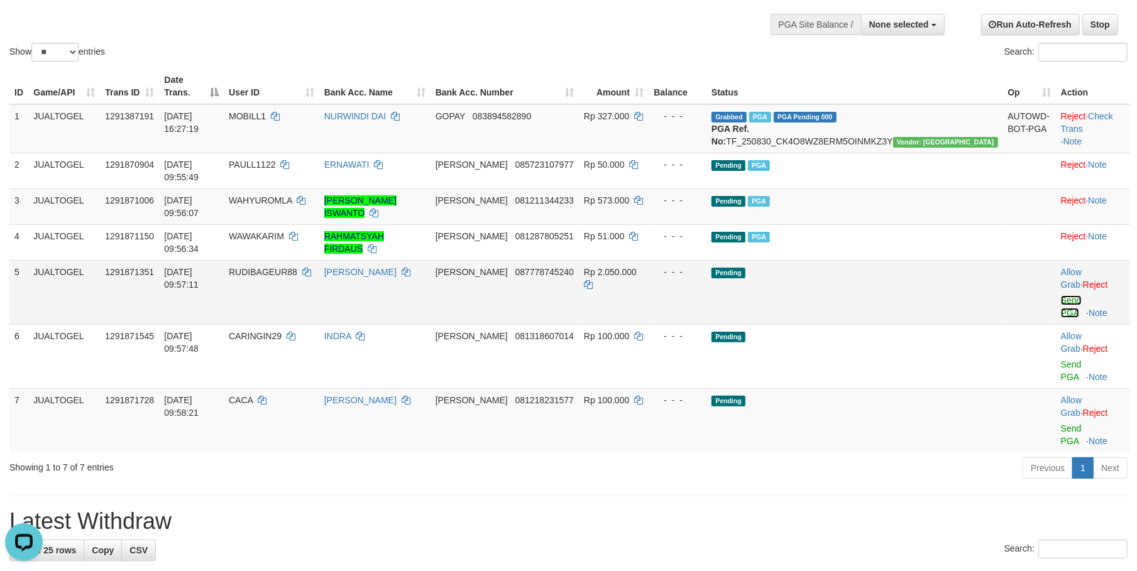
click at [1061, 295] on link "Send PGA" at bounding box center [1071, 306] width 21 height 23
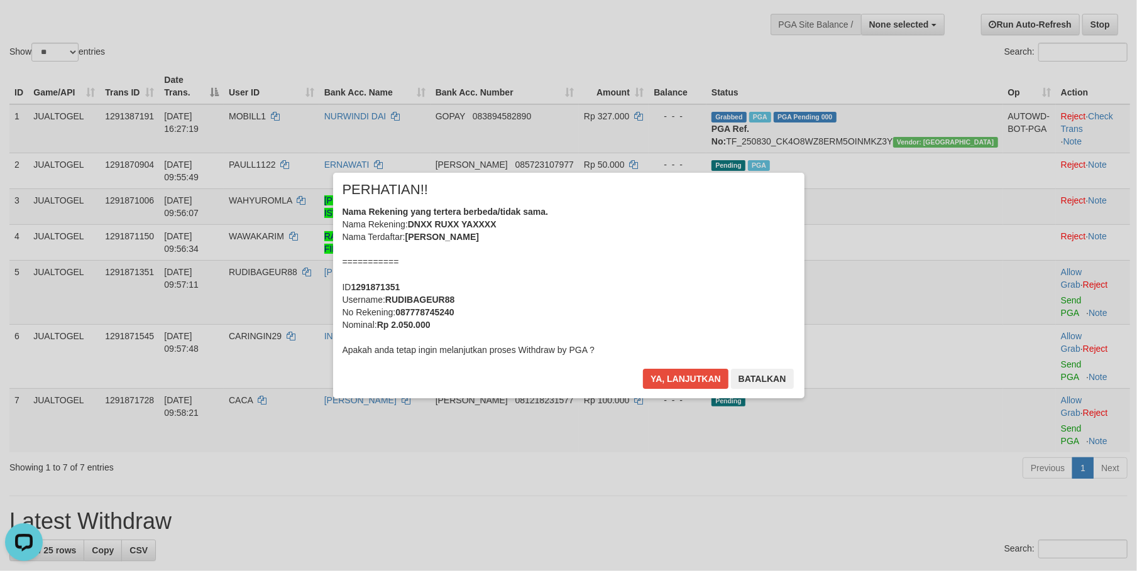
click at [414, 299] on b "RUDIBAGEUR88" at bounding box center [419, 300] width 69 height 10
copy b "RUDIBAGEUR88"
click at [686, 380] on button "Ya, lanjutkan" at bounding box center [685, 379] width 85 height 20
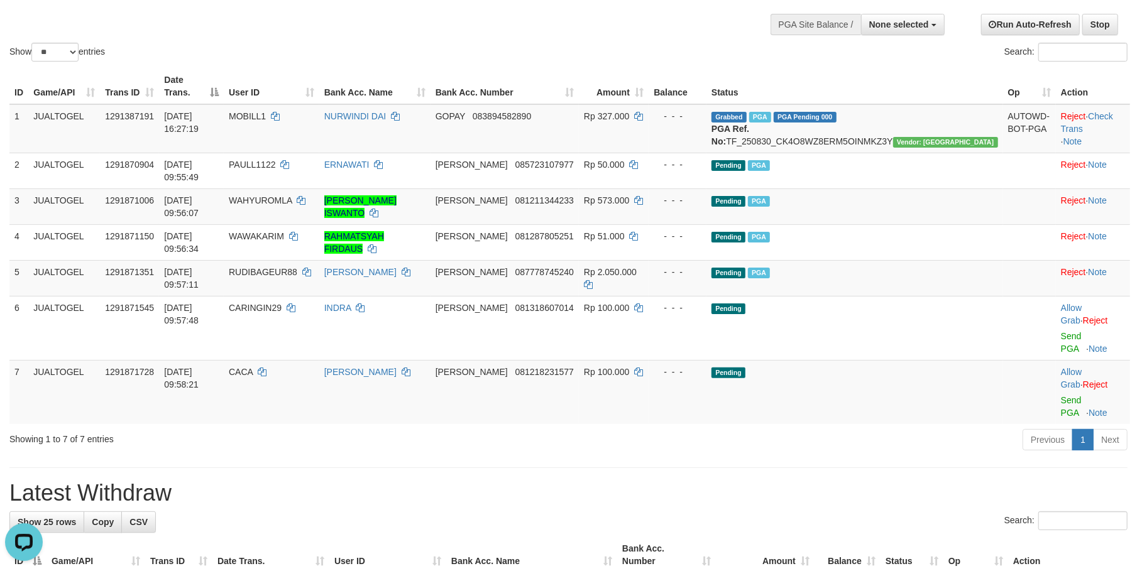
click at [744, 428] on div "Previous 1 Next" at bounding box center [805, 441] width 644 height 27
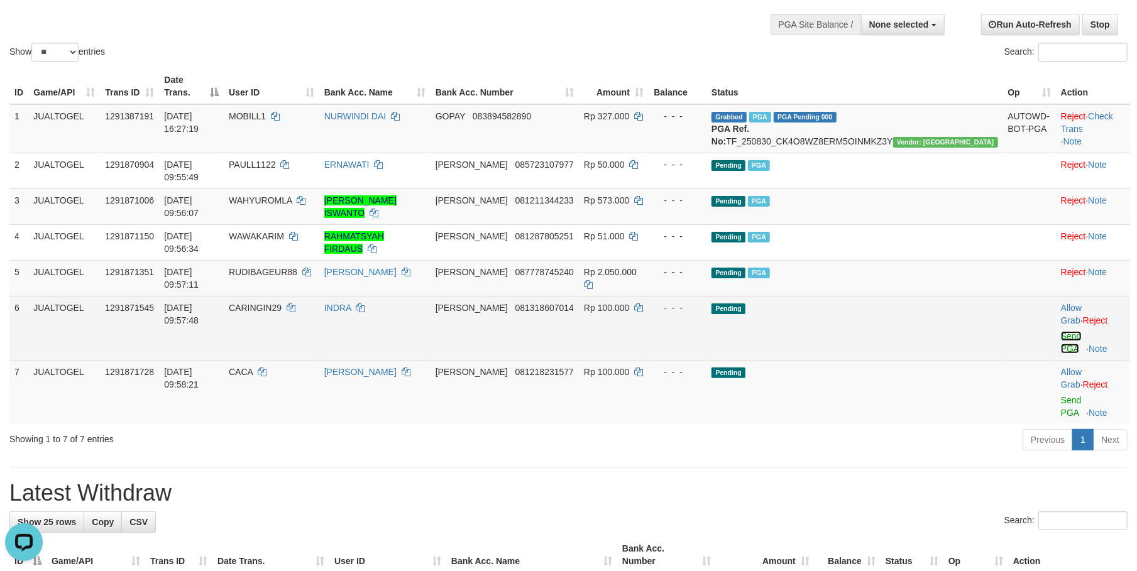
click at [1061, 331] on link "Send PGA" at bounding box center [1071, 342] width 21 height 23
click at [1061, 395] on link "Send PGA" at bounding box center [1071, 406] width 21 height 23
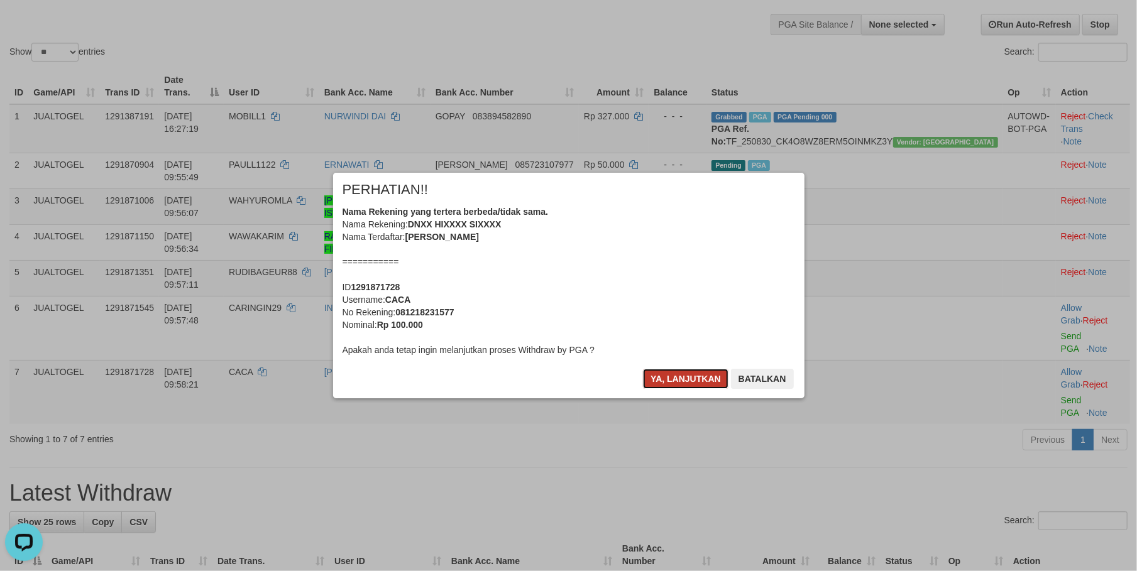
click at [670, 375] on button "Ya, lanjutkan" at bounding box center [685, 379] width 85 height 20
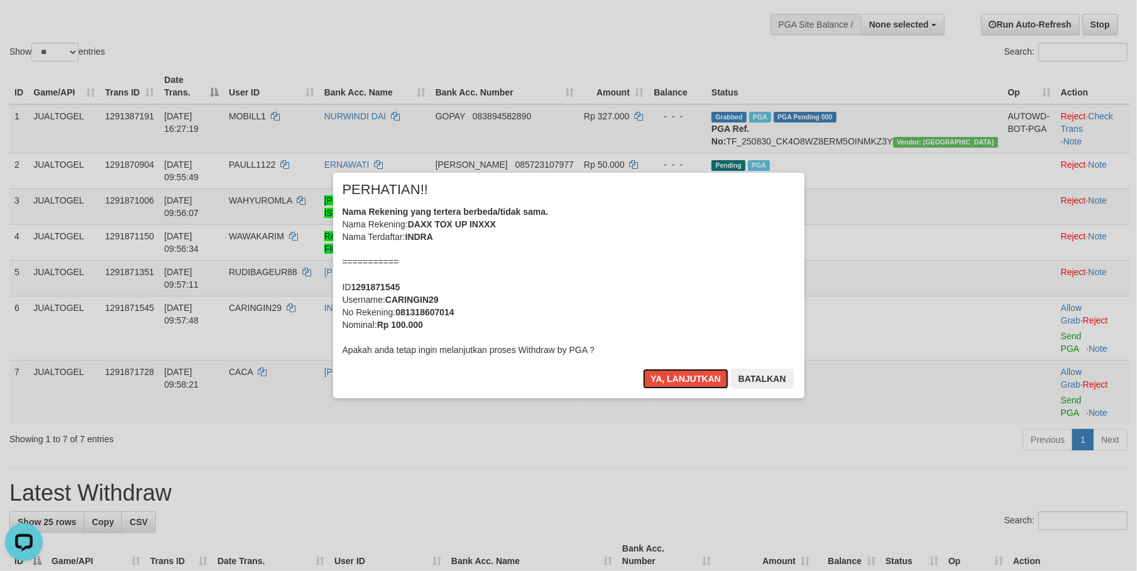
click at [670, 375] on button "Ya, lanjutkan" at bounding box center [685, 379] width 85 height 20
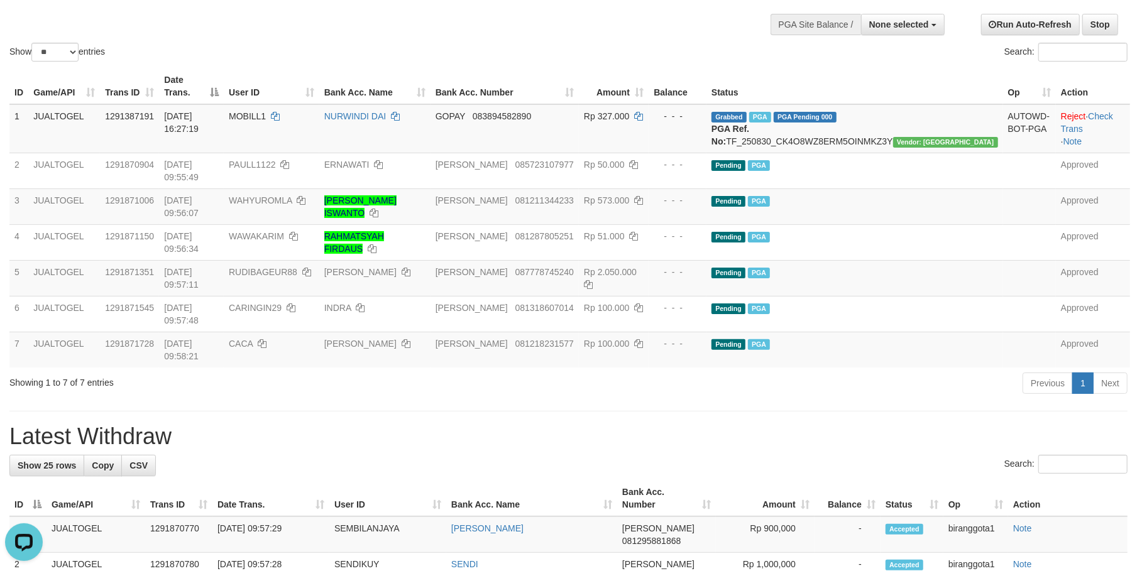
click at [620, 371] on div "Previous 1 Next" at bounding box center [805, 384] width 644 height 27
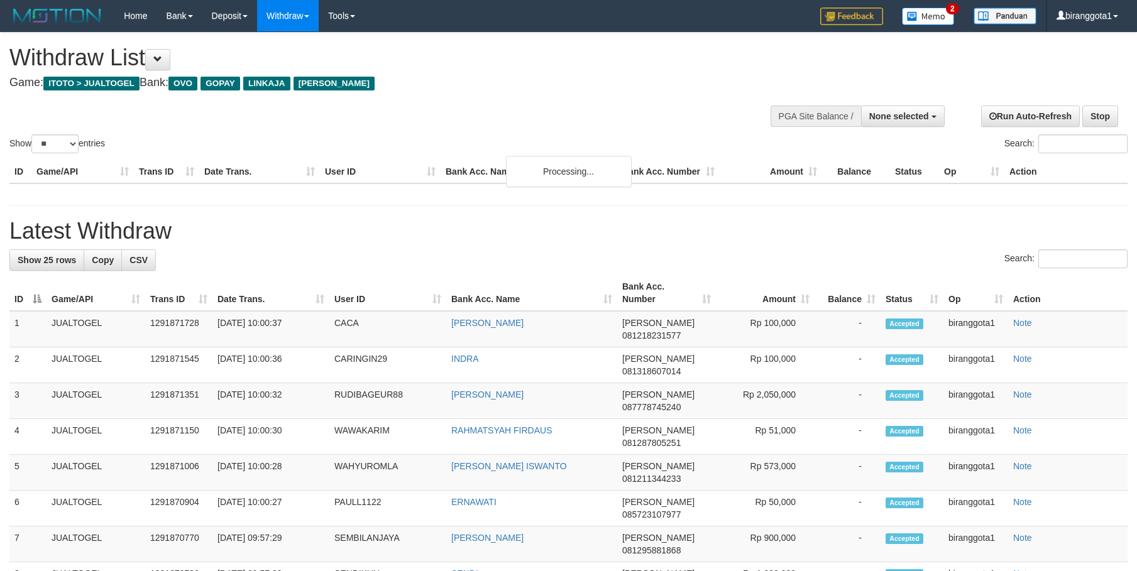
select select
select select "**"
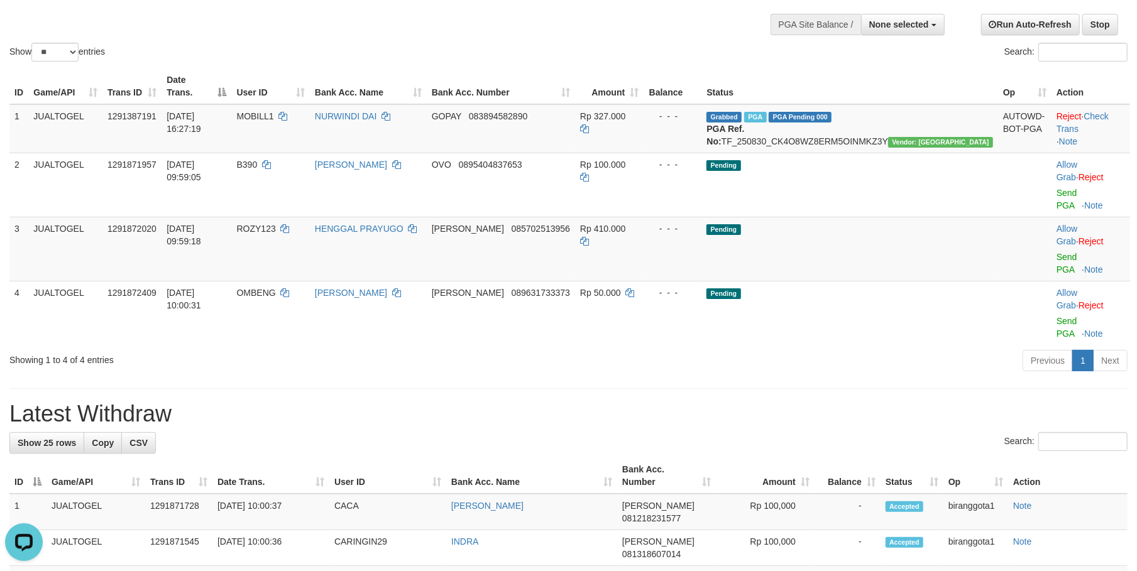
drag, startPoint x: 1036, startPoint y: 180, endPoint x: 1037, endPoint y: 212, distance: 32.7
click at [1056, 188] on link "Send PGA" at bounding box center [1066, 199] width 21 height 23
click at [1056, 252] on link "Send PGA" at bounding box center [1066, 263] width 21 height 23
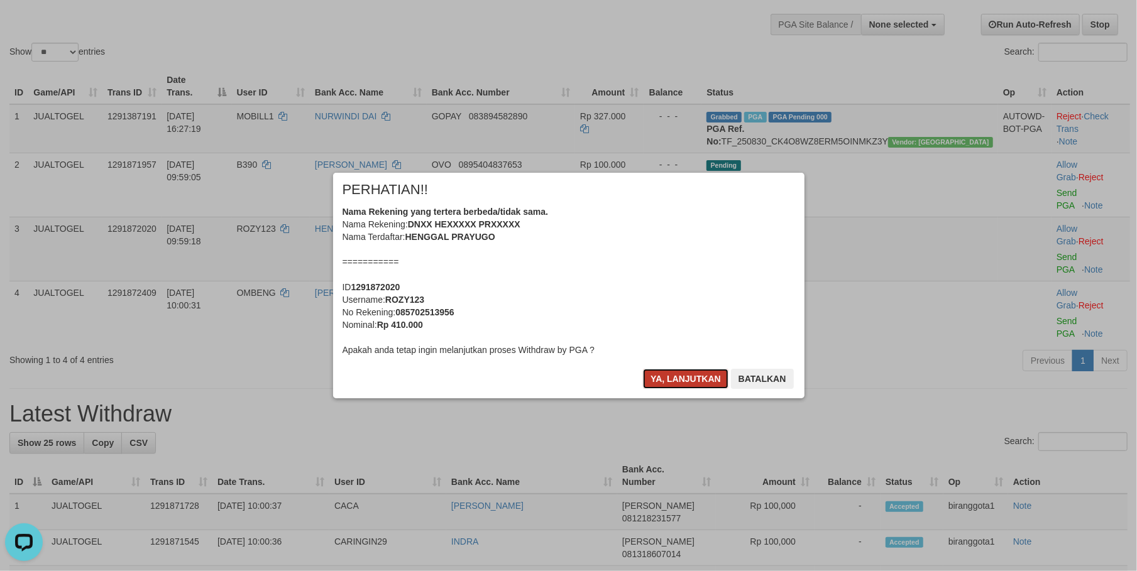
click at [670, 378] on button "Ya, lanjutkan" at bounding box center [685, 379] width 85 height 20
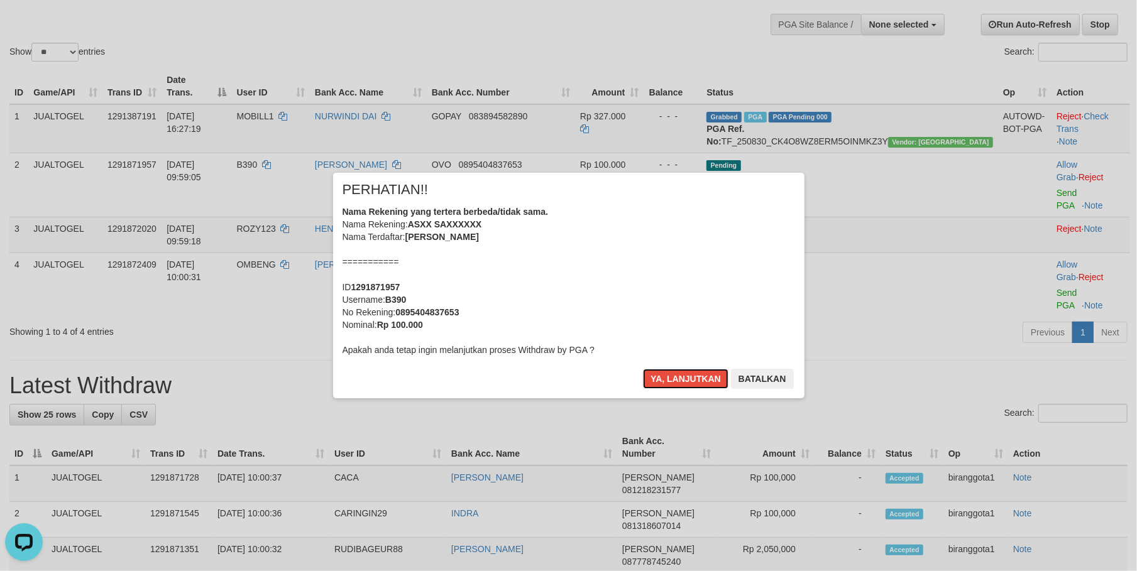
click at [670, 378] on button "Ya, lanjutkan" at bounding box center [685, 379] width 85 height 20
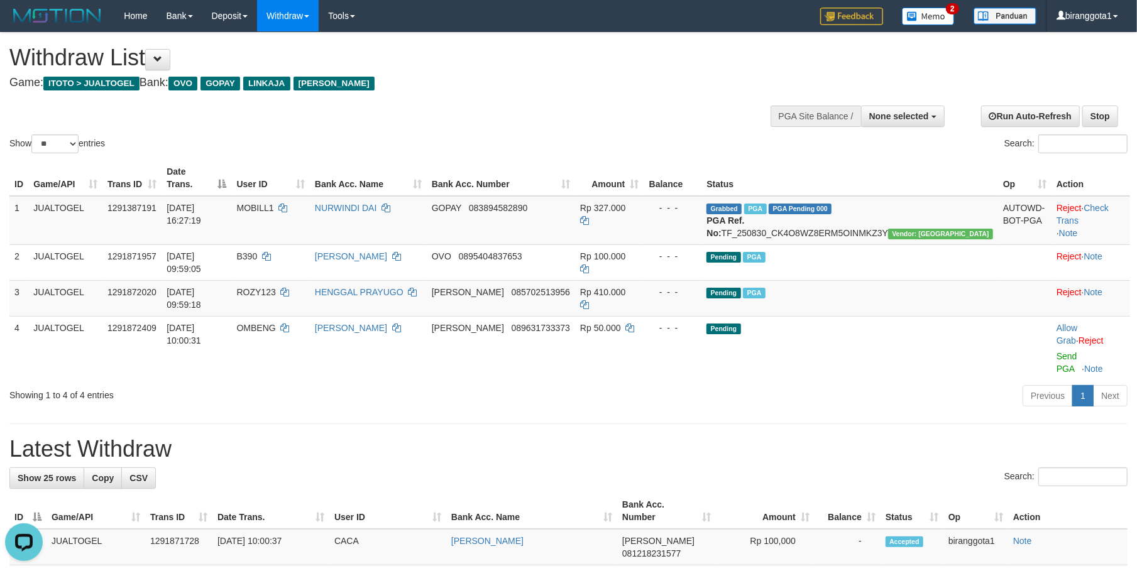
drag, startPoint x: 772, startPoint y: 373, endPoint x: 779, endPoint y: 370, distance: 8.2
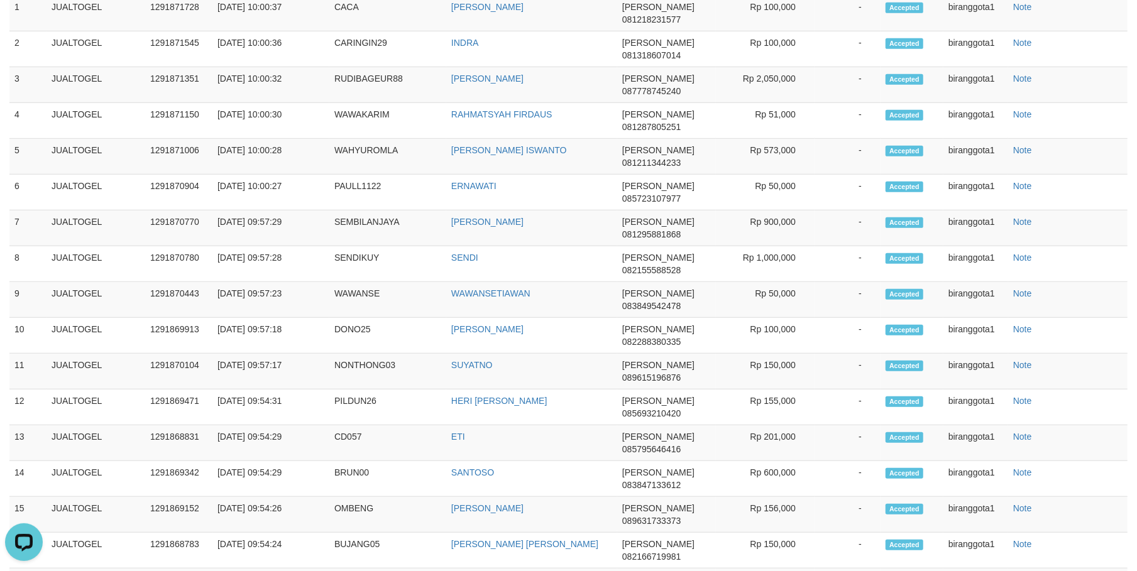
scroll to position [18, 0]
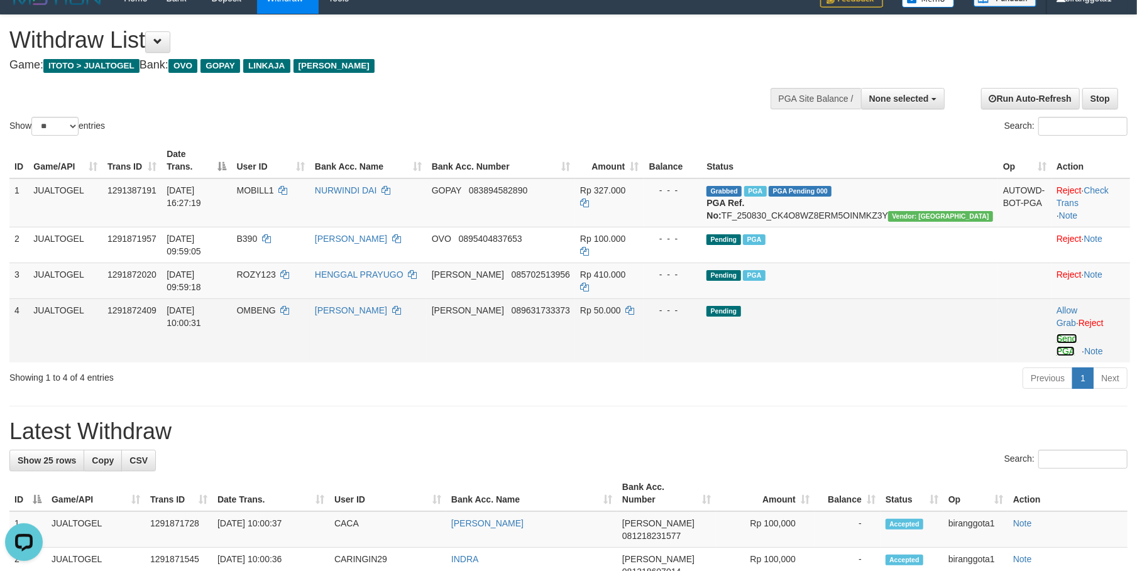
click at [1056, 334] on link "Send PGA" at bounding box center [1066, 345] width 21 height 23
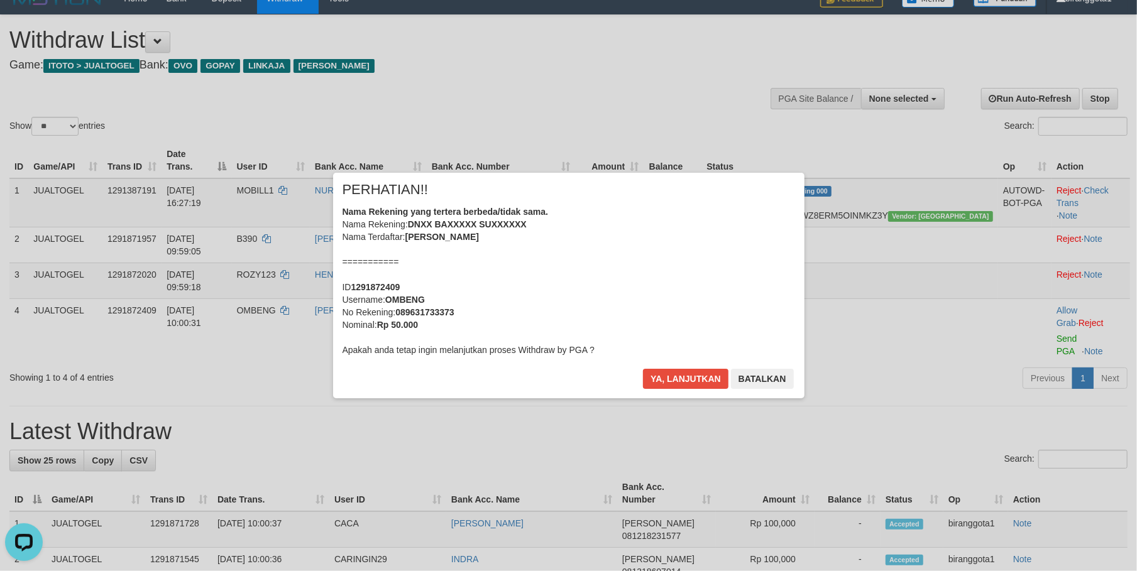
click at [677, 368] on div "× PERHATIAN!! Nama Rekening yang tertera berbeda/tidak sama. Nama Rekening: DNX…" at bounding box center [568, 285] width 471 height 225
click at [670, 371] on button "Ya, lanjutkan" at bounding box center [685, 379] width 85 height 20
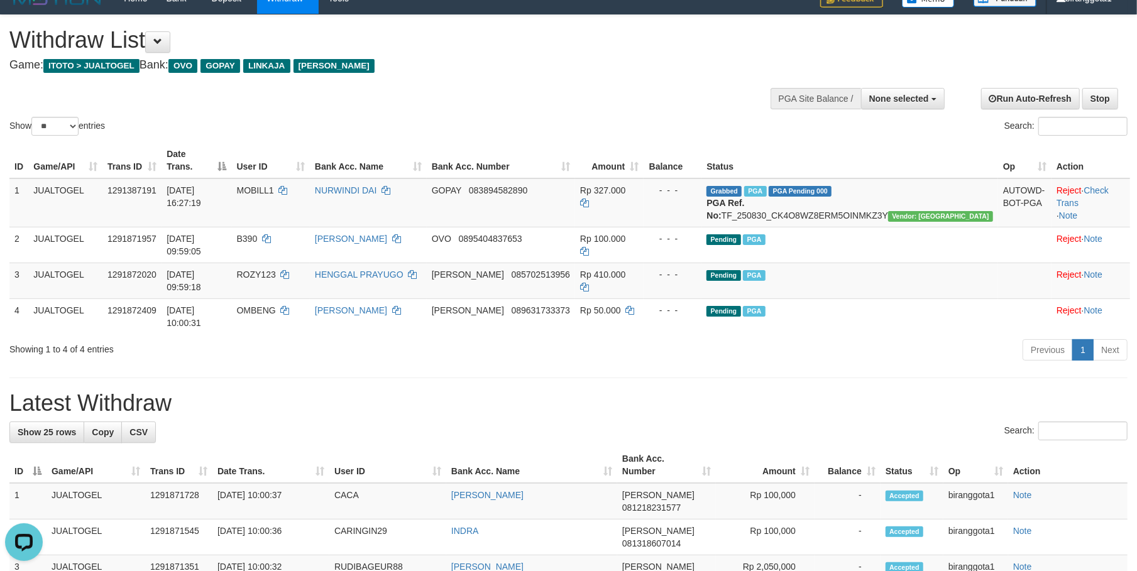
click at [609, 391] on h1 "Latest Withdraw" at bounding box center [568, 403] width 1118 height 25
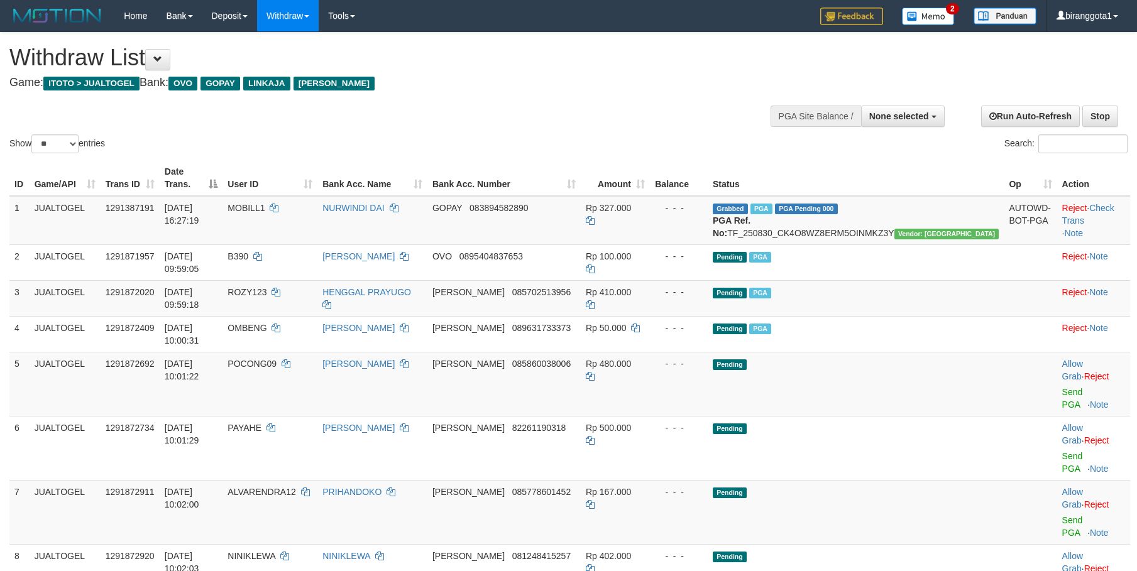
select select
select select "**"
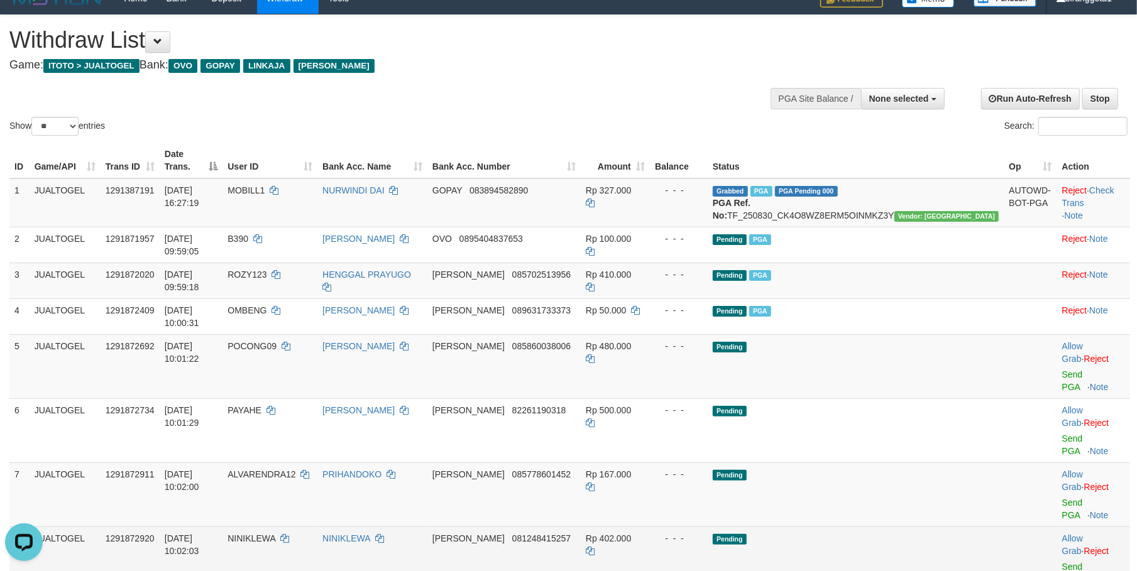
click at [938, 527] on td "Pending" at bounding box center [856, 559] width 296 height 64
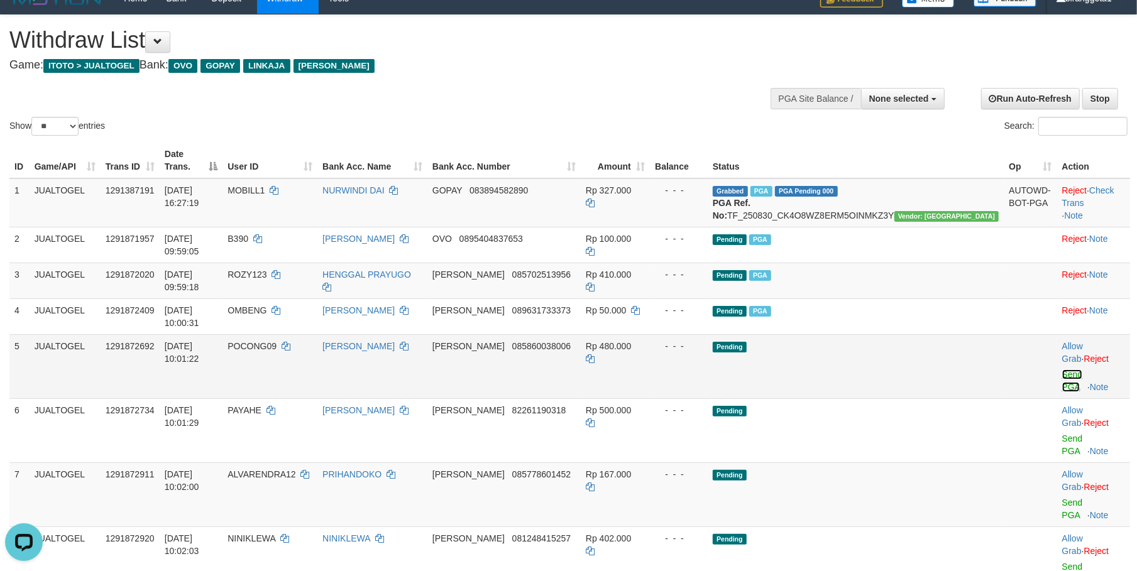
click at [1062, 370] on link "Send PGA" at bounding box center [1072, 381] width 21 height 23
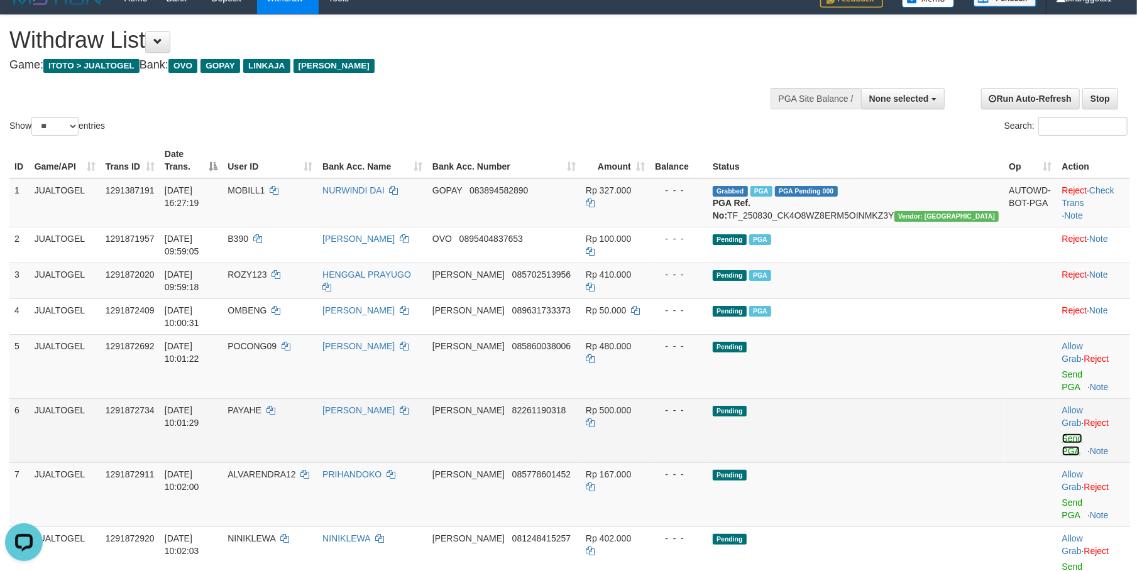
click at [1062, 434] on link "Send PGA" at bounding box center [1072, 445] width 21 height 23
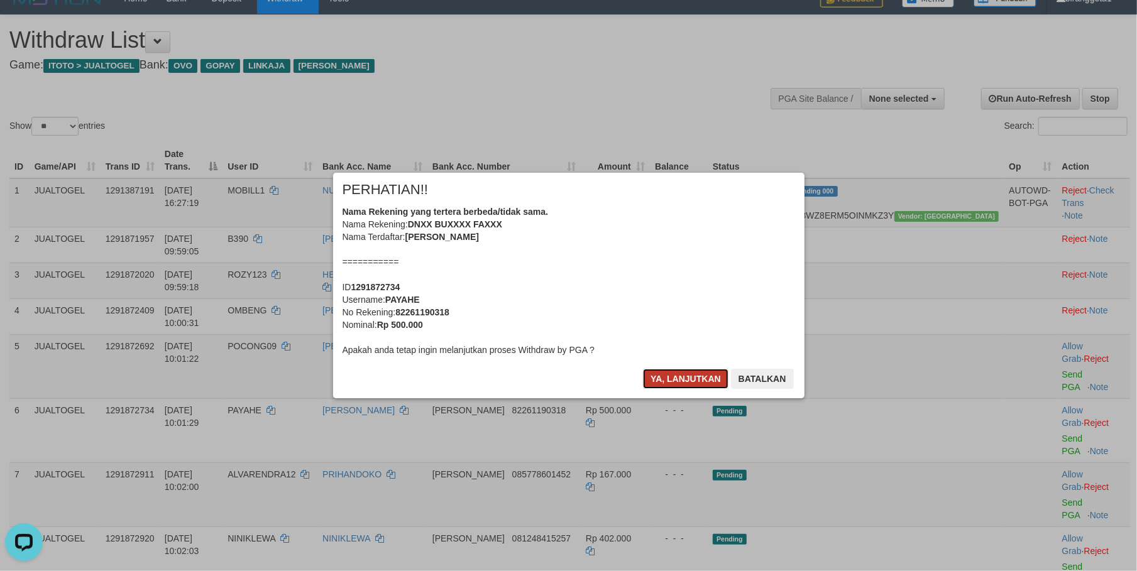
click at [654, 371] on button "Ya, lanjutkan" at bounding box center [685, 379] width 85 height 20
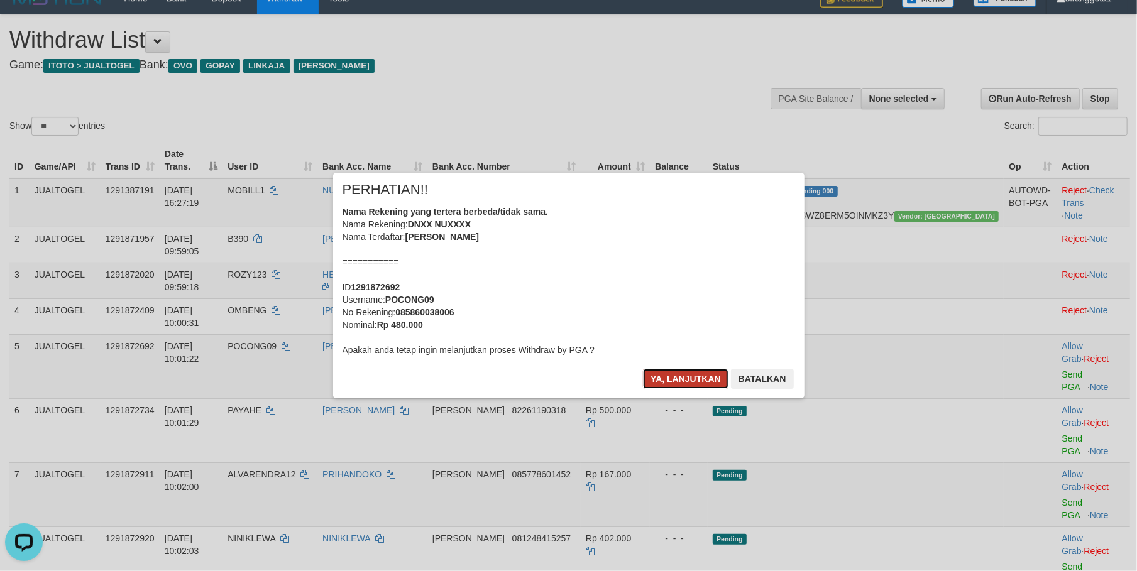
click at [655, 371] on button "Ya, lanjutkan" at bounding box center [685, 379] width 85 height 20
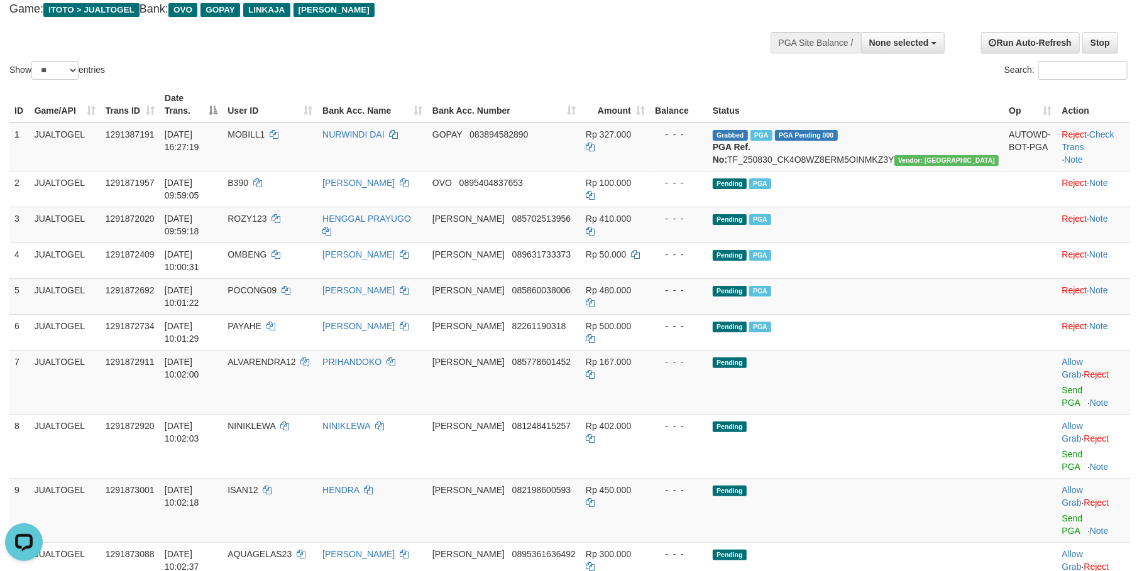
scroll to position [58, 0]
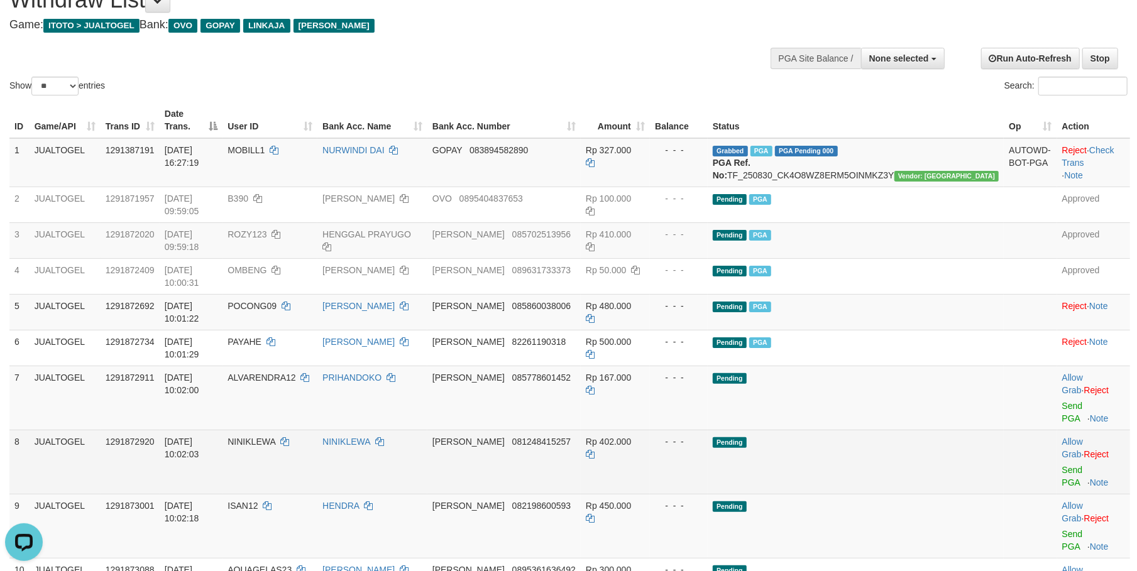
click at [923, 430] on td "Pending" at bounding box center [856, 462] width 296 height 64
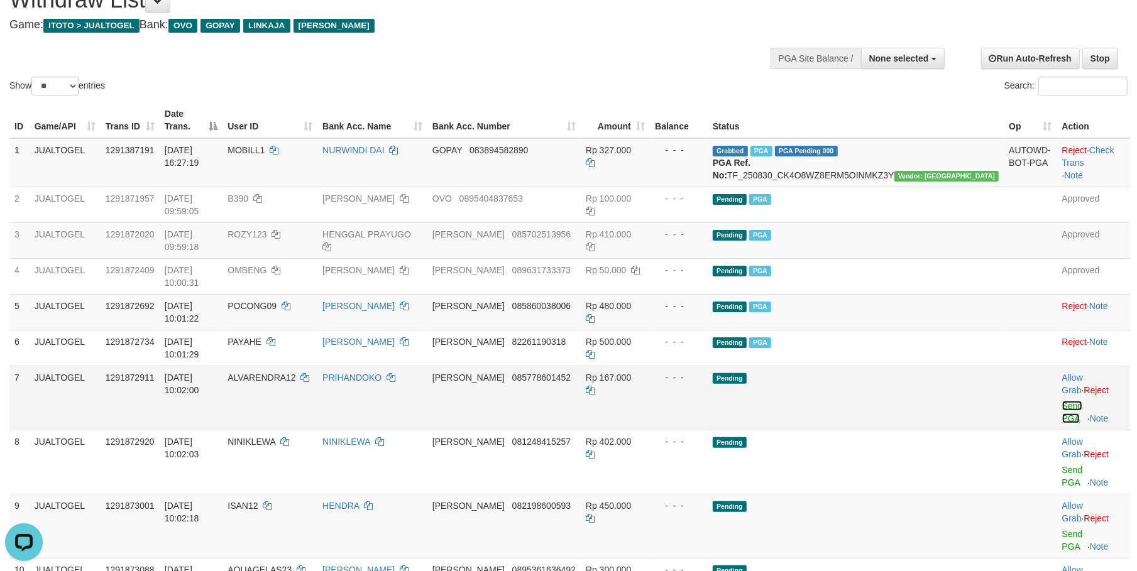
click at [1062, 401] on link "Send PGA" at bounding box center [1072, 412] width 21 height 23
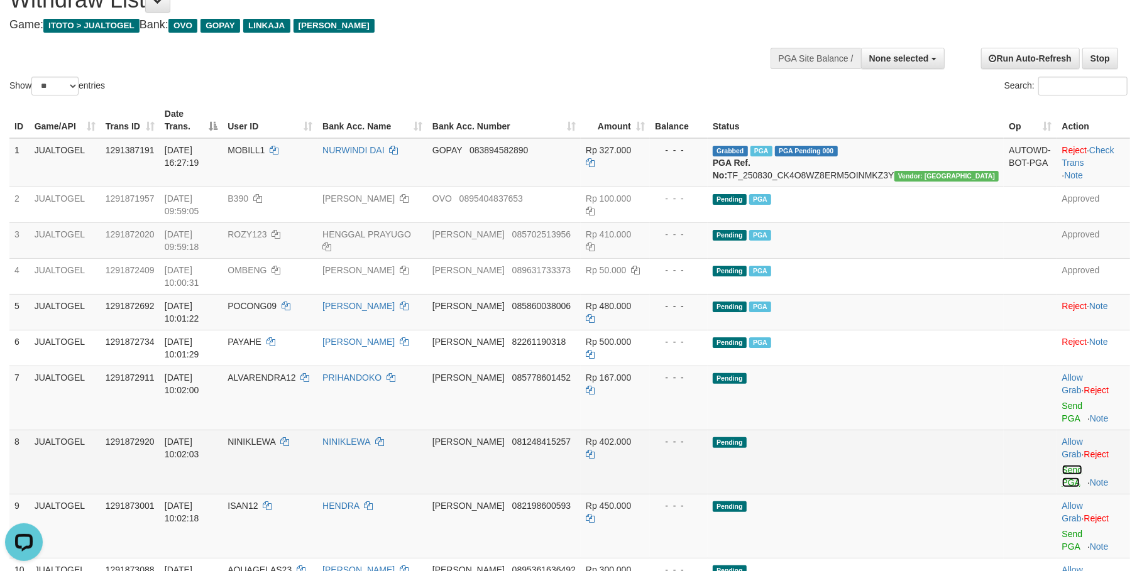
click at [1062, 465] on link "Send PGA" at bounding box center [1072, 476] width 21 height 23
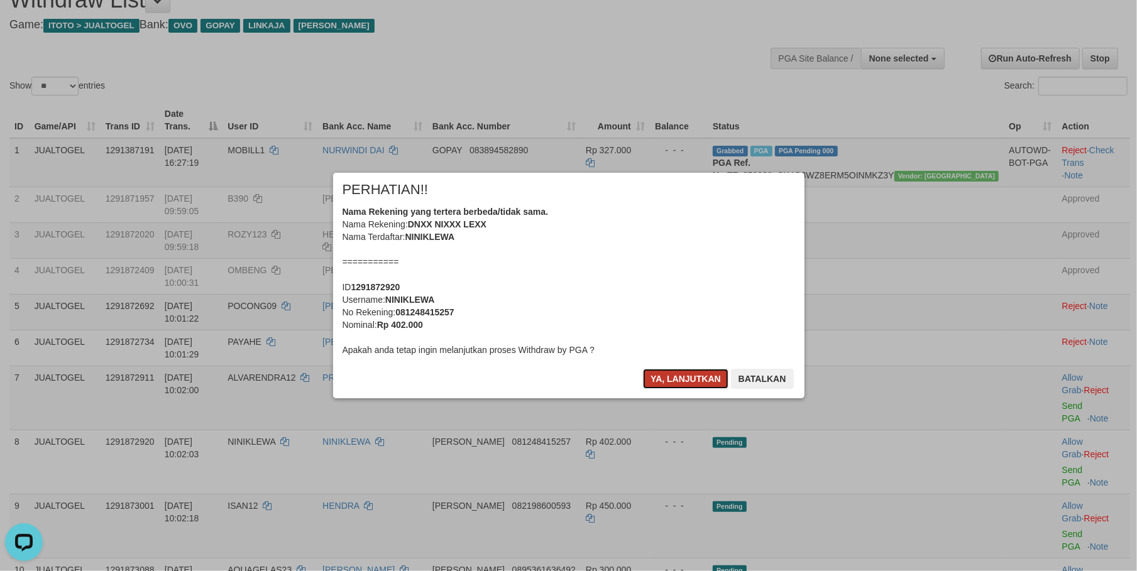
click at [662, 383] on button "Ya, lanjutkan" at bounding box center [685, 379] width 85 height 20
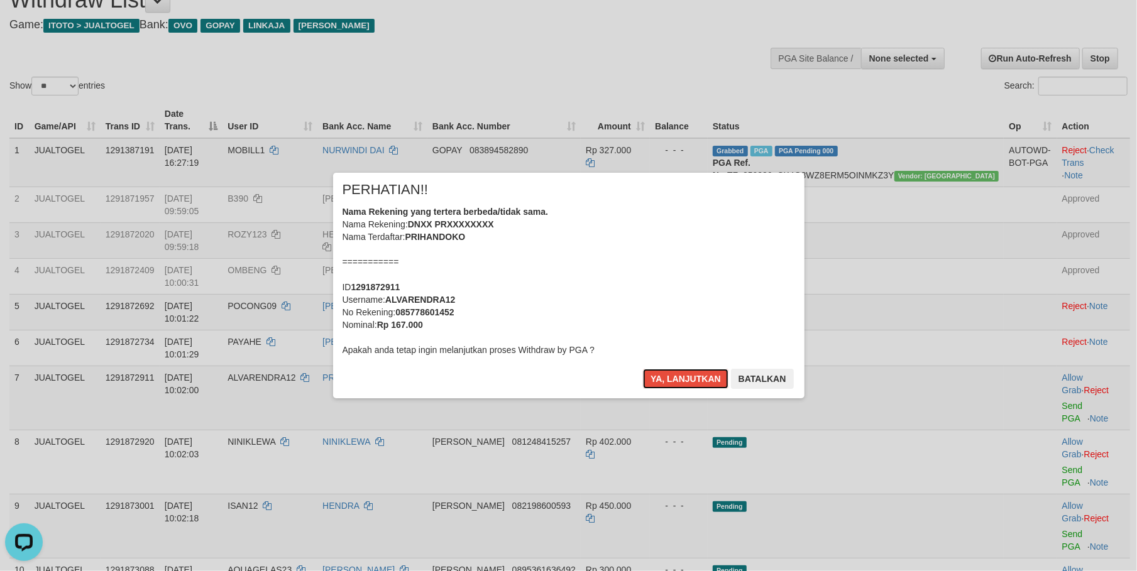
click at [662, 383] on button "Ya, lanjutkan" at bounding box center [685, 379] width 85 height 20
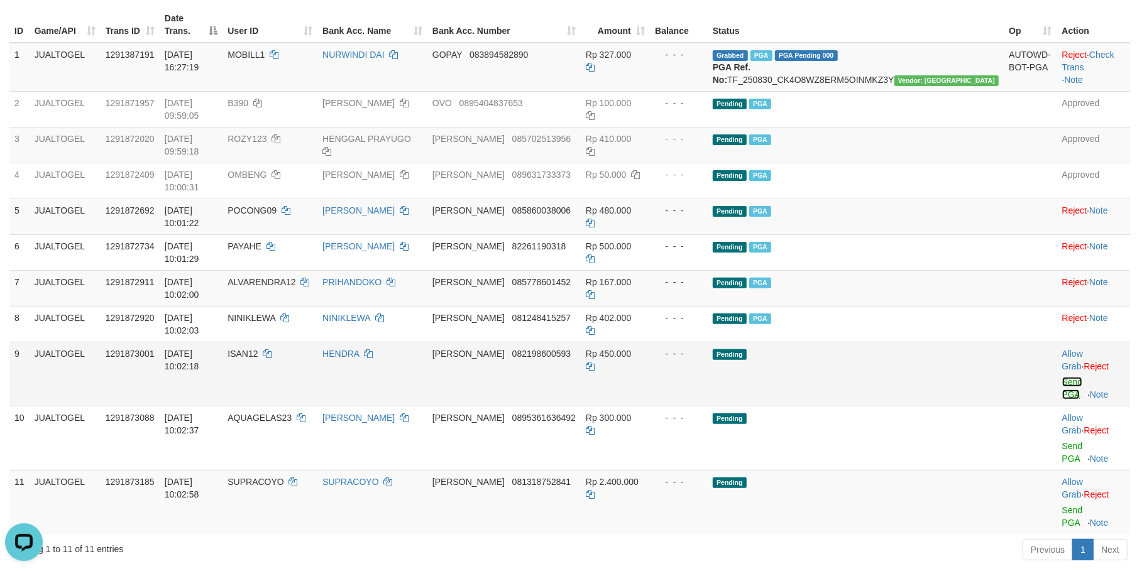
scroll to position [138, 0]
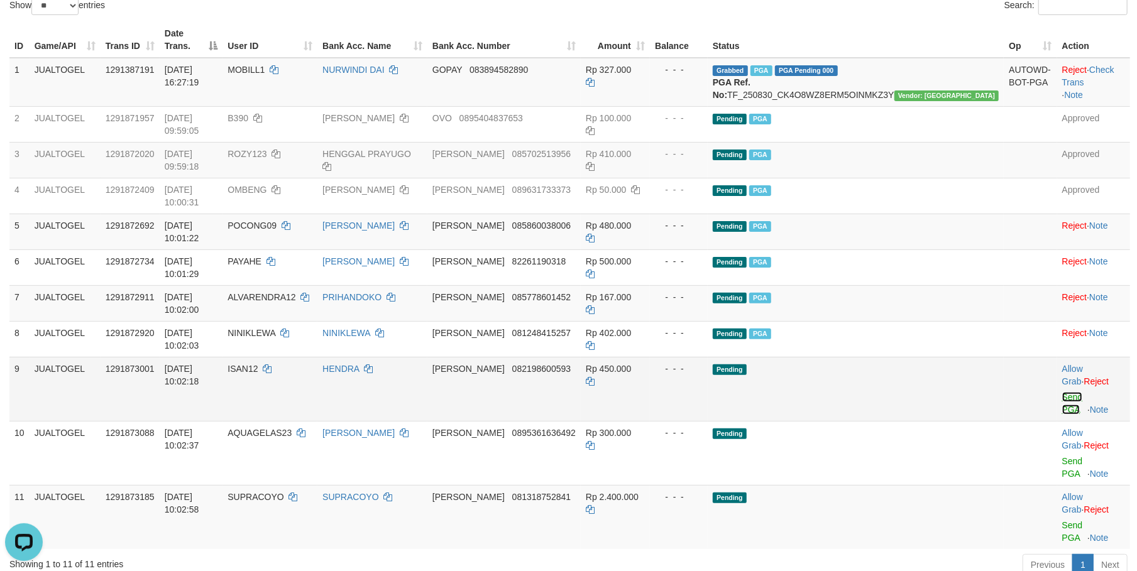
click at [1062, 392] on link "Send PGA" at bounding box center [1072, 403] width 21 height 23
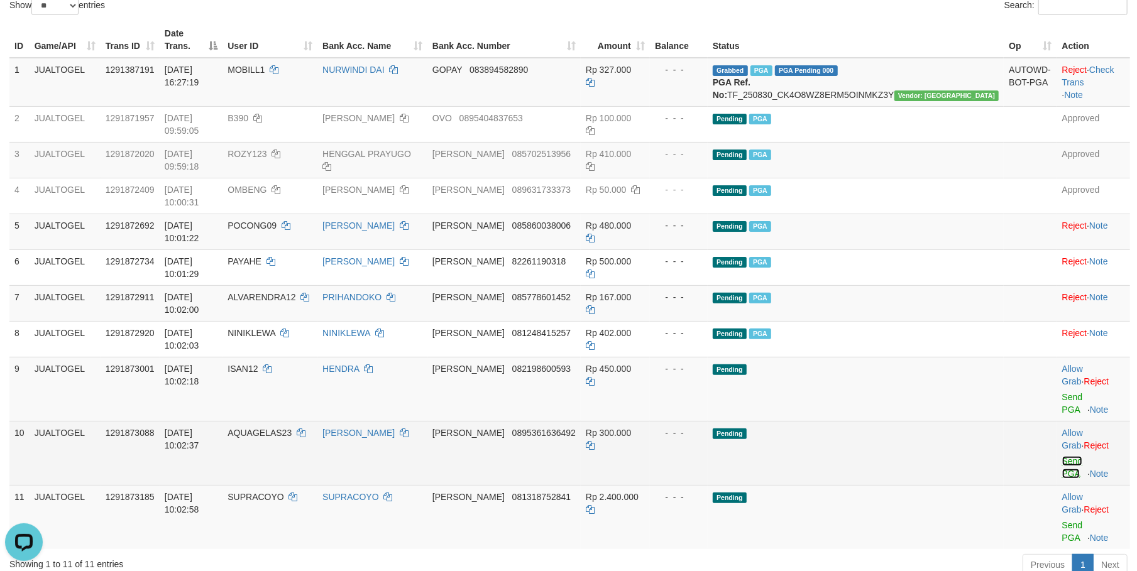
click at [1062, 456] on link "Send PGA" at bounding box center [1072, 467] width 21 height 23
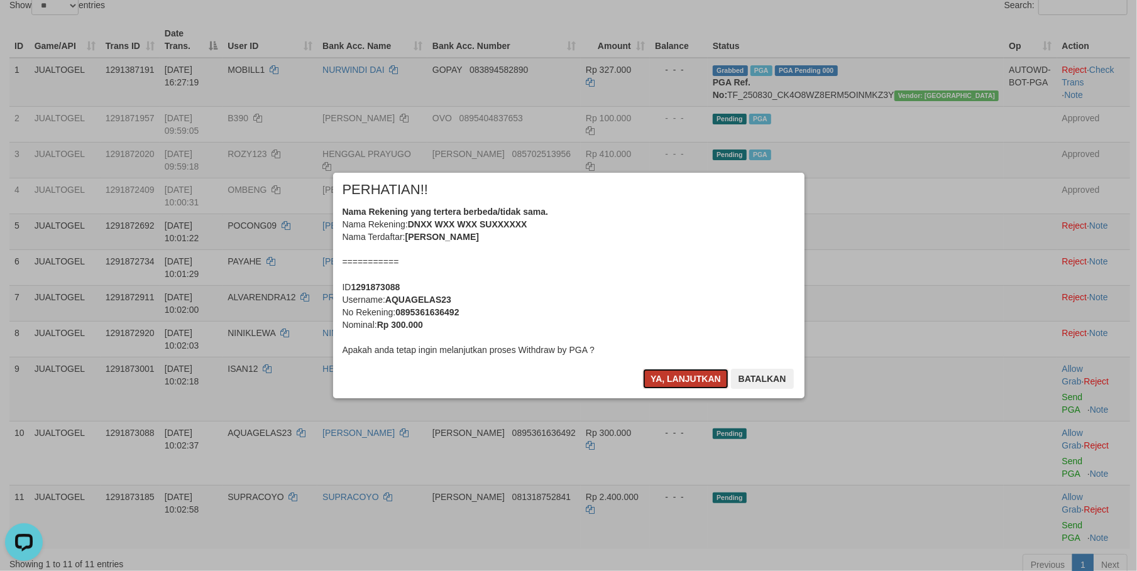
click at [674, 371] on button "Ya, lanjutkan" at bounding box center [685, 379] width 85 height 20
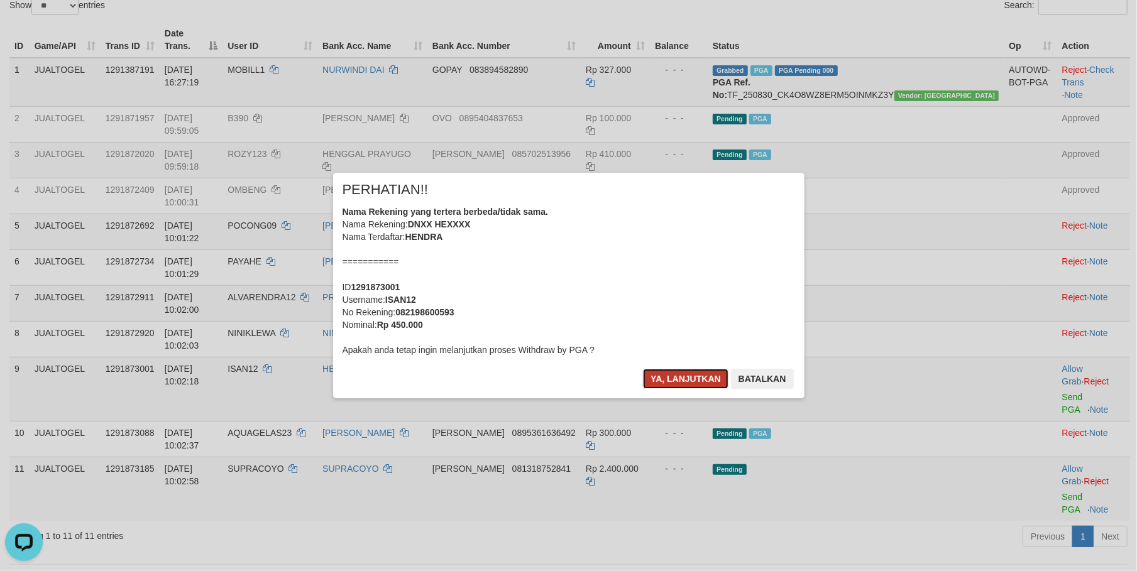
click at [670, 375] on button "Ya, lanjutkan" at bounding box center [685, 379] width 85 height 20
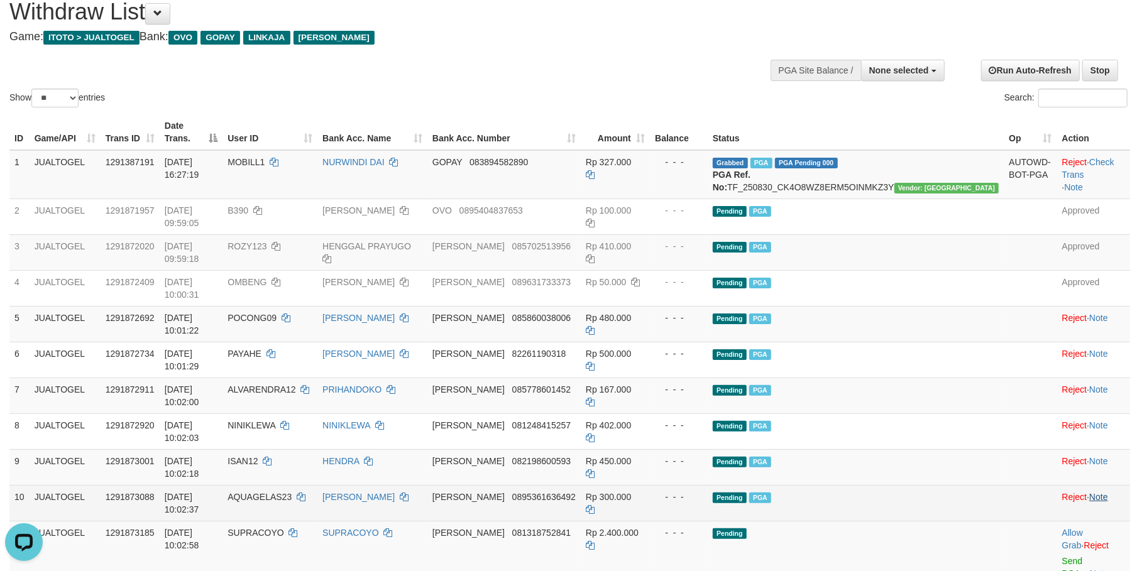
scroll to position [0, 0]
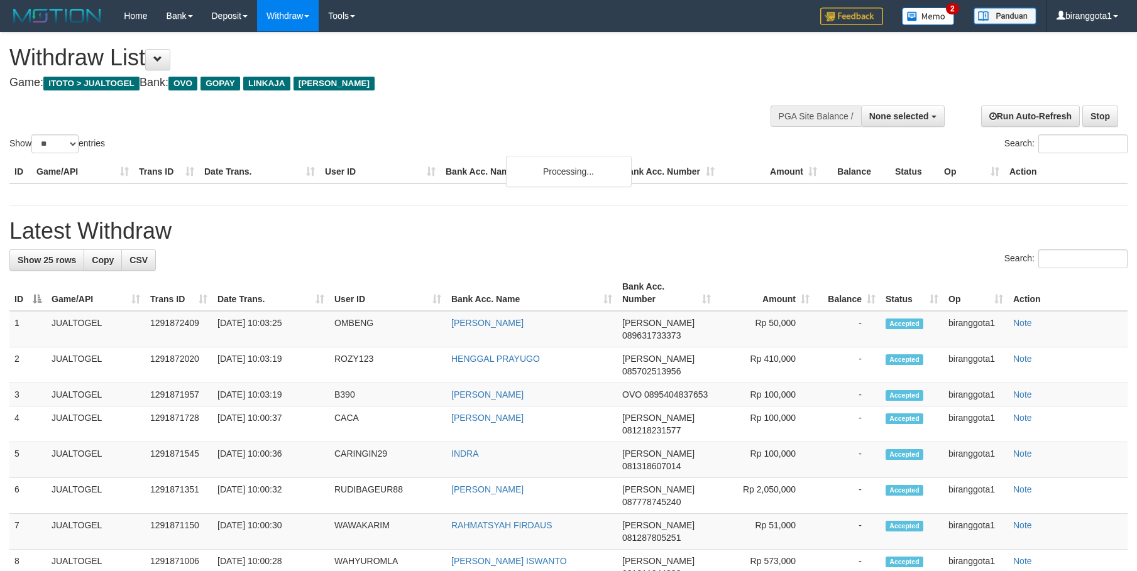
select select
select select "**"
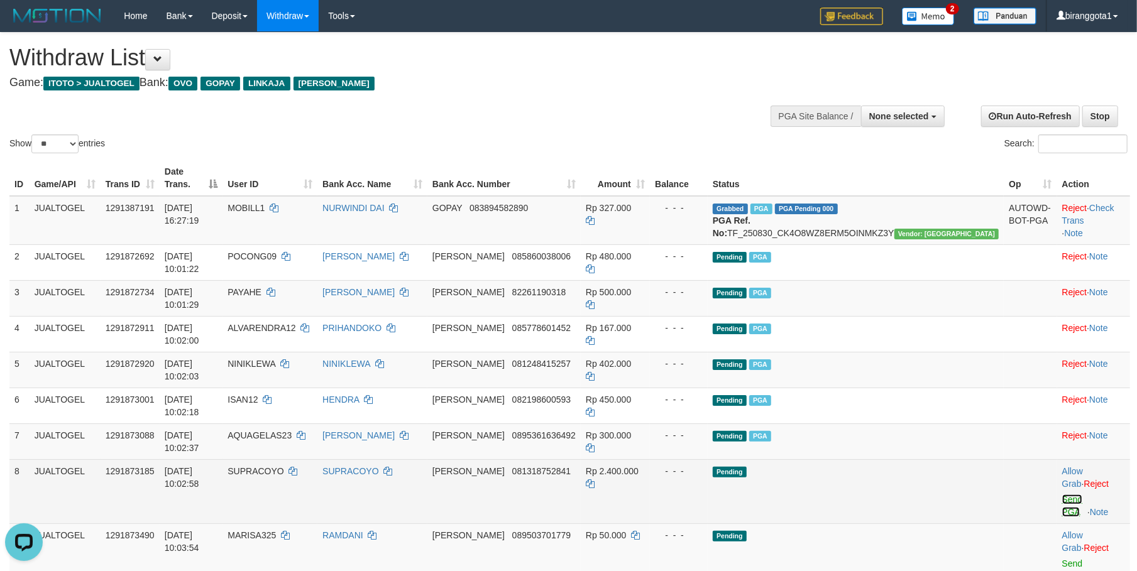
click at [1062, 495] on link "Send PGA" at bounding box center [1072, 506] width 21 height 23
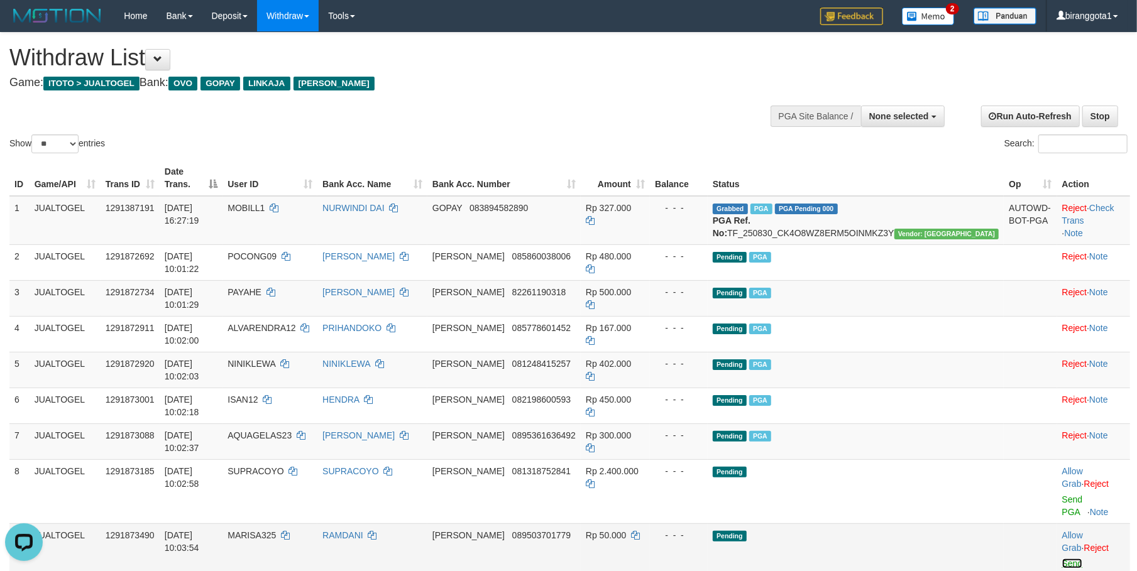
click at [1062, 559] on link "Send PGA" at bounding box center [1072, 570] width 21 height 23
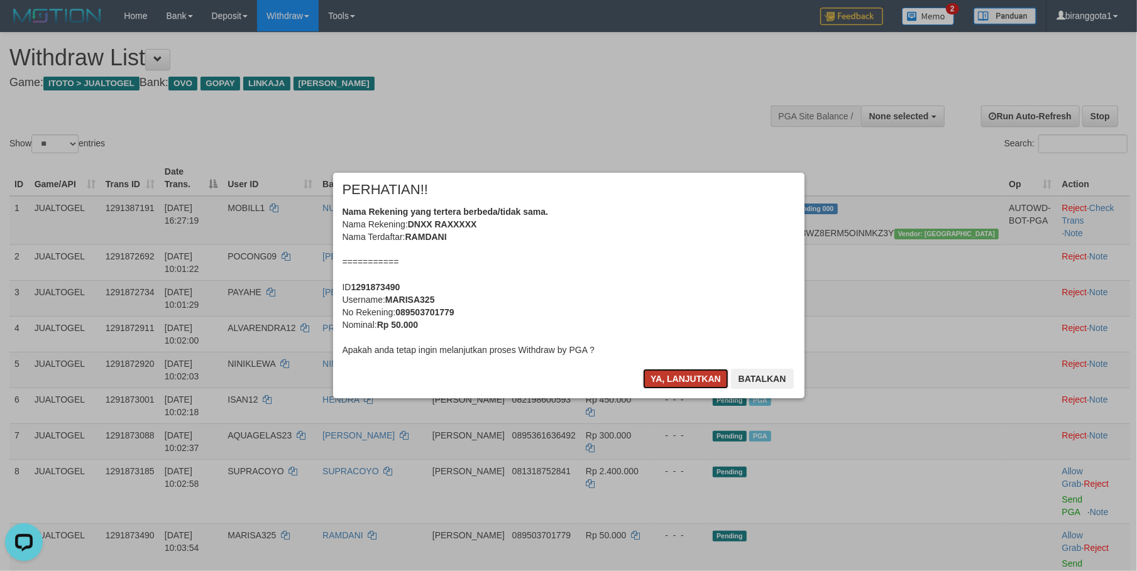
click at [681, 381] on button "Ya, lanjutkan" at bounding box center [685, 379] width 85 height 20
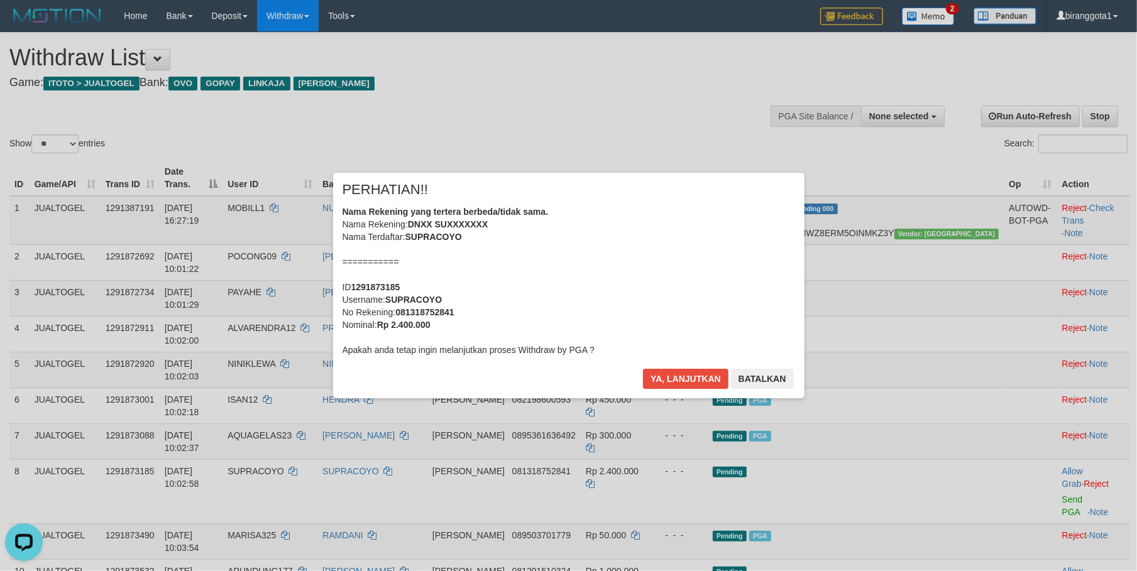
click at [413, 295] on b "SUPRACOYO" at bounding box center [413, 300] width 57 height 10
copy b "SUPRACOYO"
click at [674, 380] on button "Ya, lanjutkan" at bounding box center [685, 379] width 85 height 20
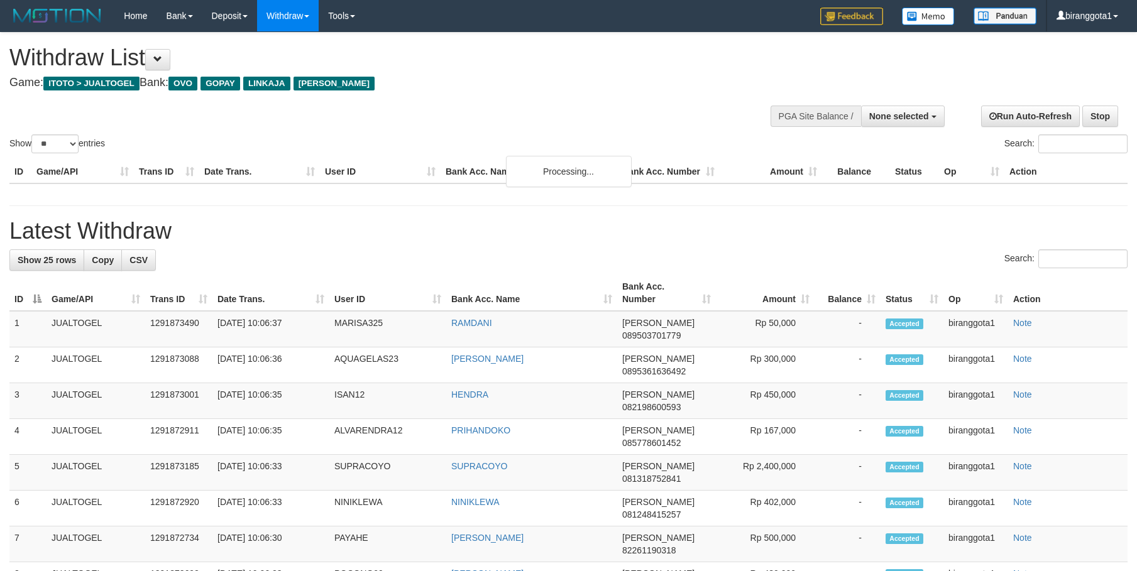
select select
select select "**"
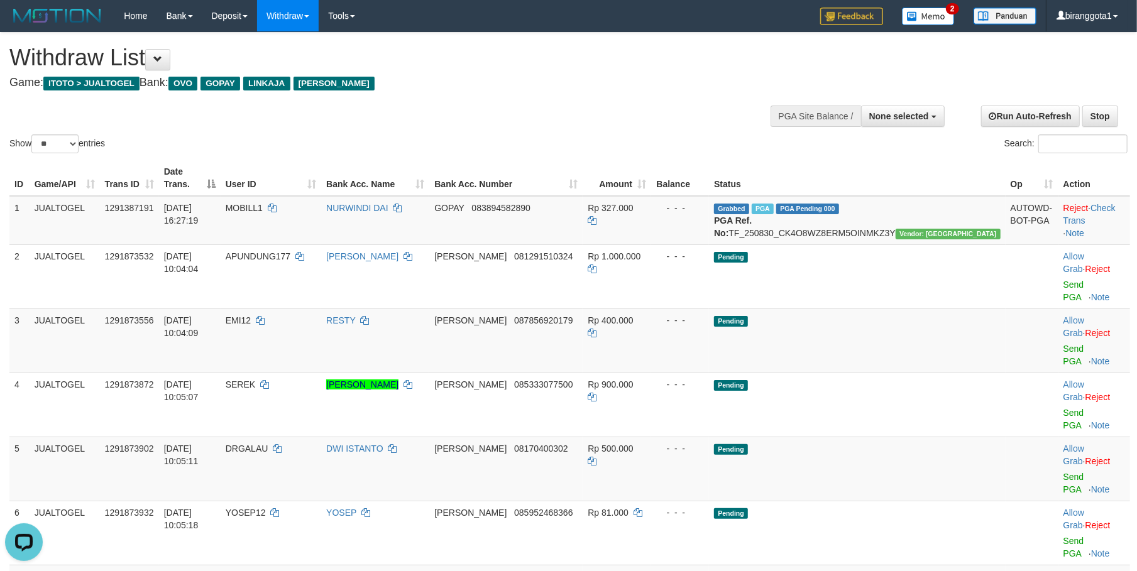
drag, startPoint x: 493, startPoint y: 104, endPoint x: 533, endPoint y: 150, distance: 61.0
click at [496, 109] on div "Show ** ** ** *** entries Search:" at bounding box center [568, 94] width 1137 height 123
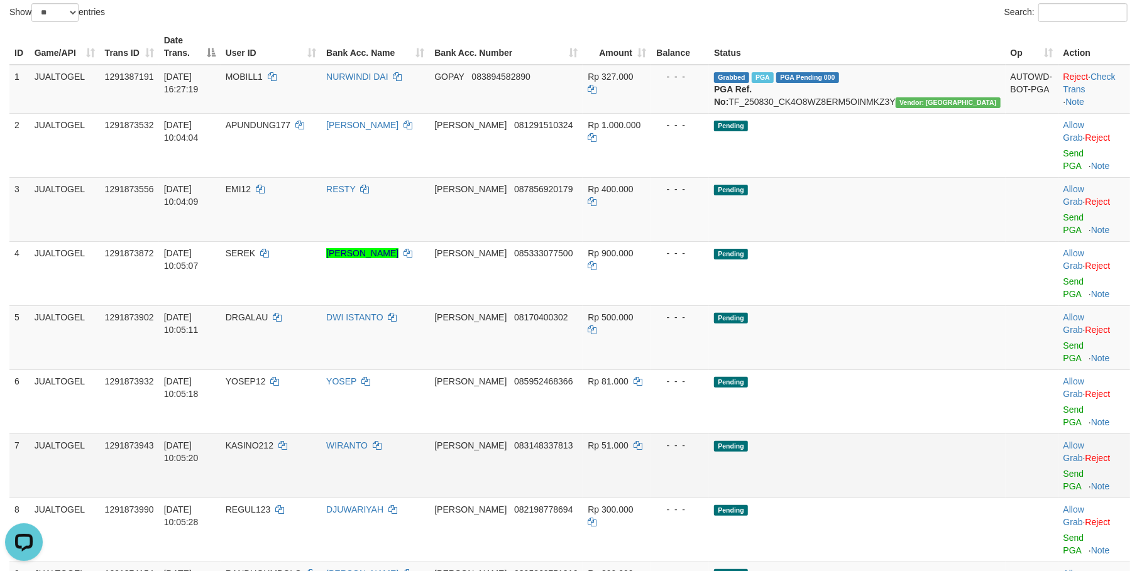
scroll to position [111, 0]
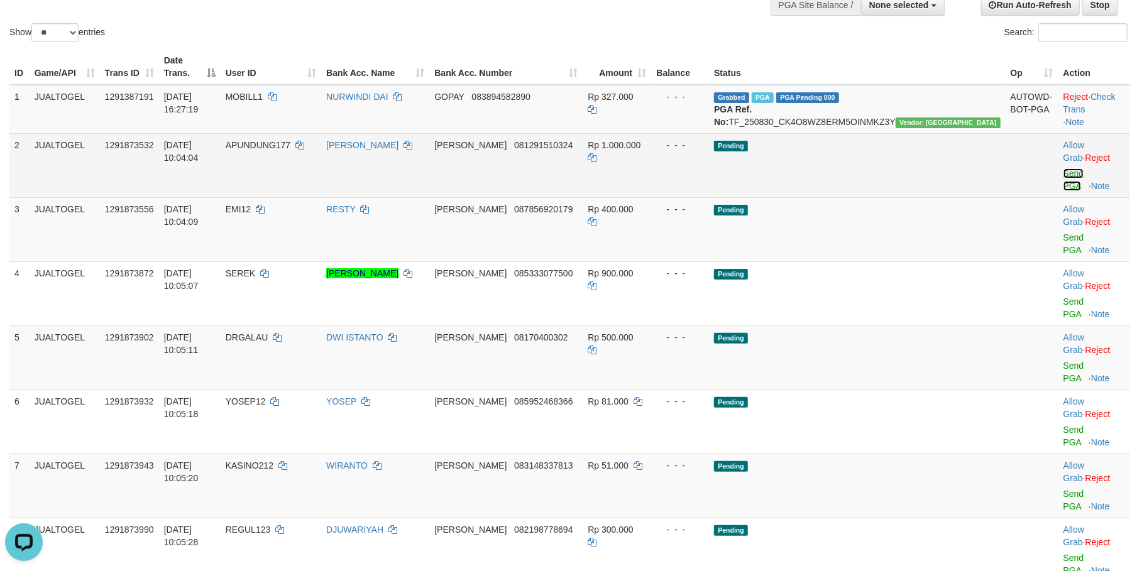
click at [1063, 168] on link "Send PGA" at bounding box center [1073, 179] width 21 height 23
click at [1063, 233] on link "Send PGA" at bounding box center [1073, 244] width 21 height 23
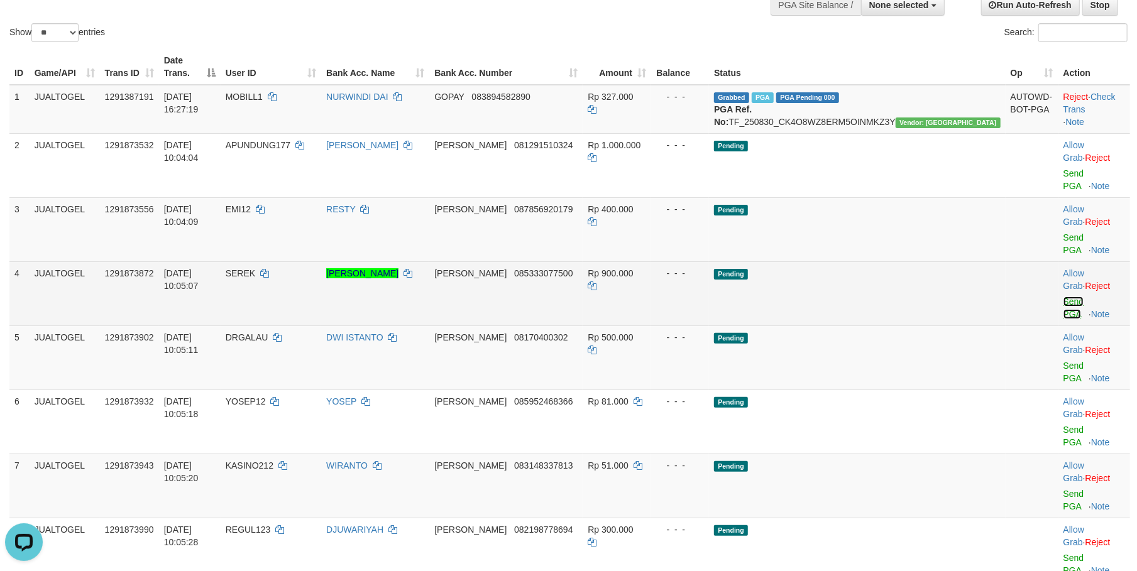
click at [1063, 297] on link "Send PGA" at bounding box center [1073, 308] width 21 height 23
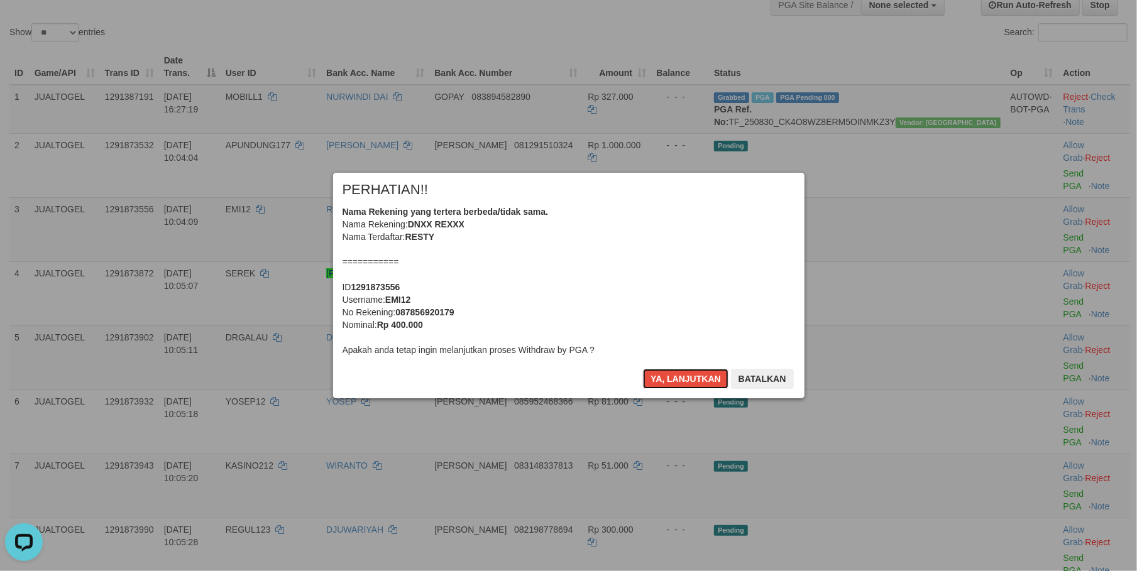
click at [674, 380] on button "Ya, lanjutkan" at bounding box center [685, 379] width 85 height 20
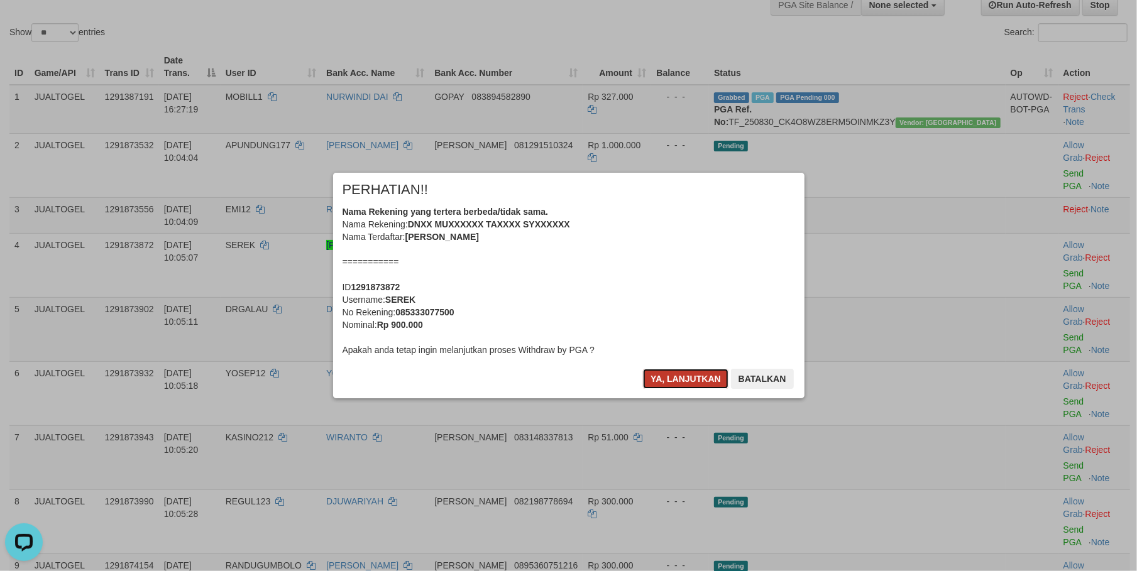
scroll to position [96, 0]
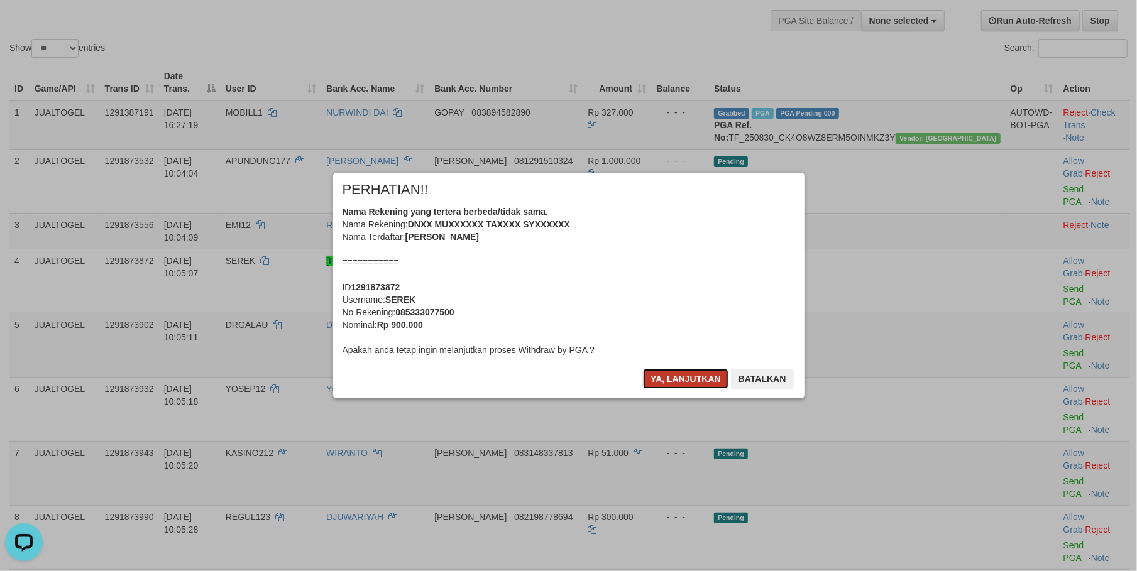
click at [674, 380] on button "Ya, lanjutkan" at bounding box center [685, 379] width 85 height 20
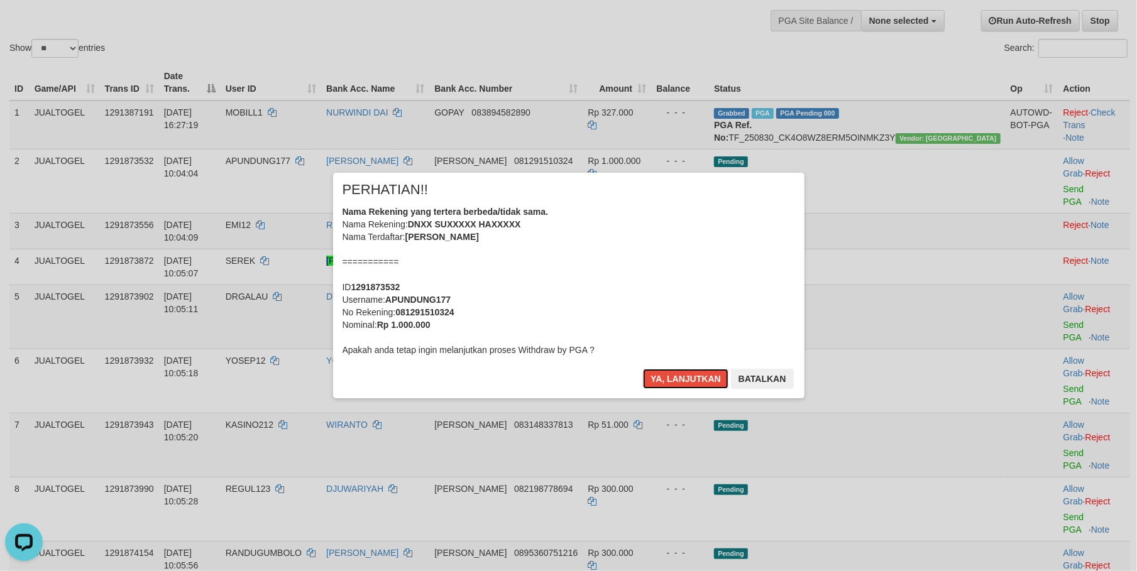
scroll to position [93, 0]
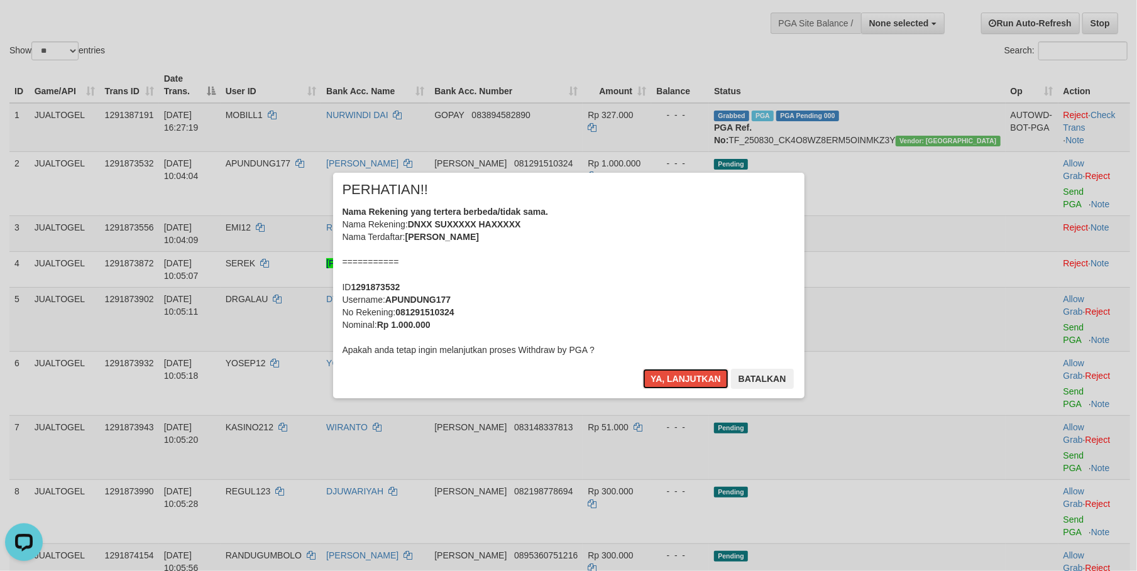
click at [674, 380] on button "Ya, lanjutkan" at bounding box center [685, 379] width 85 height 20
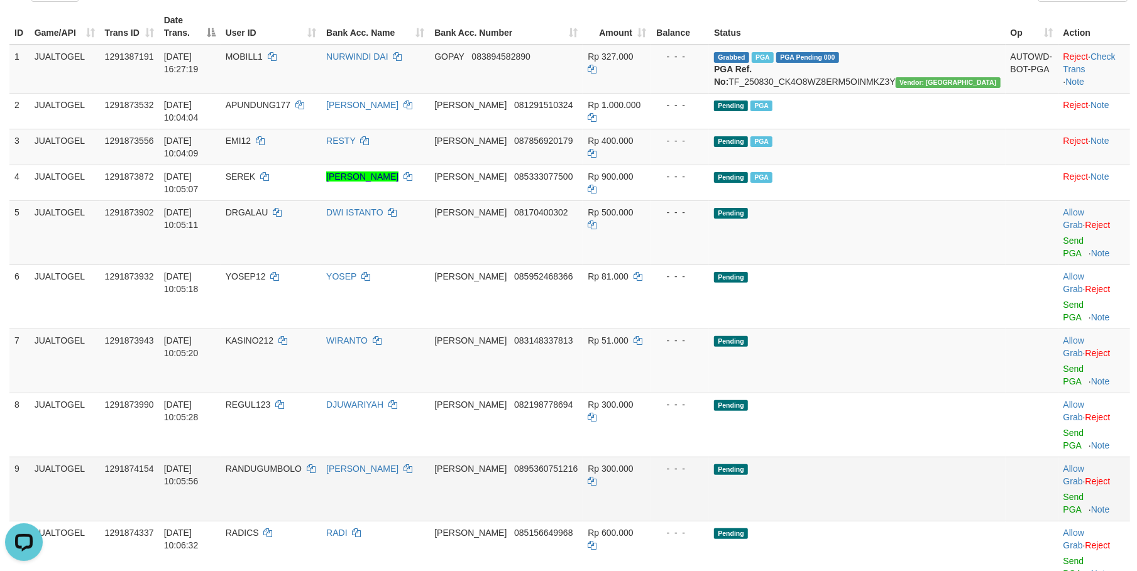
scroll to position [167, 0]
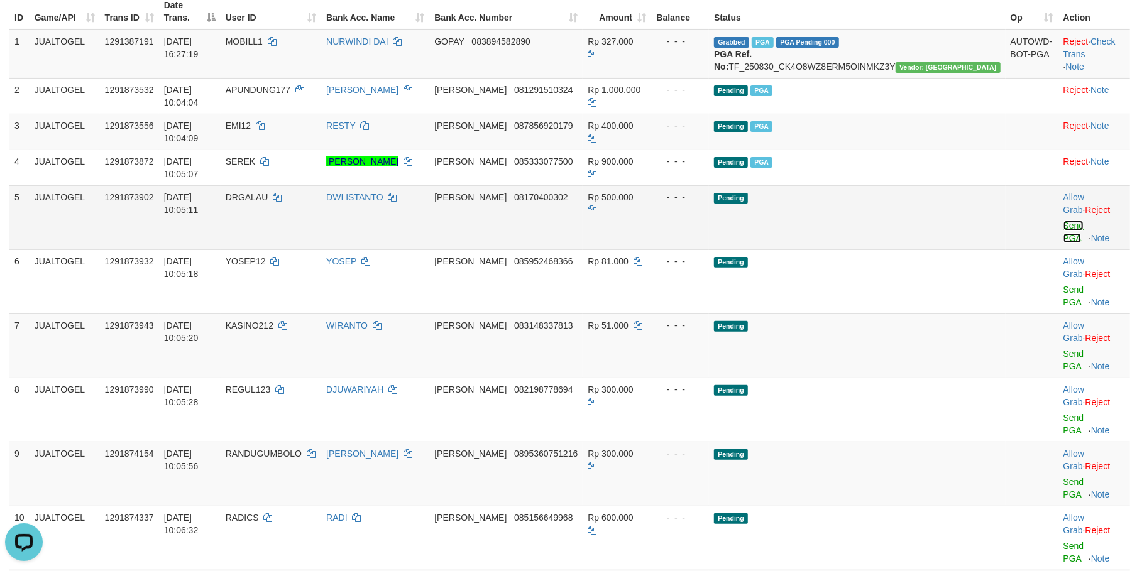
click at [1063, 221] on link "Send PGA" at bounding box center [1073, 232] width 21 height 23
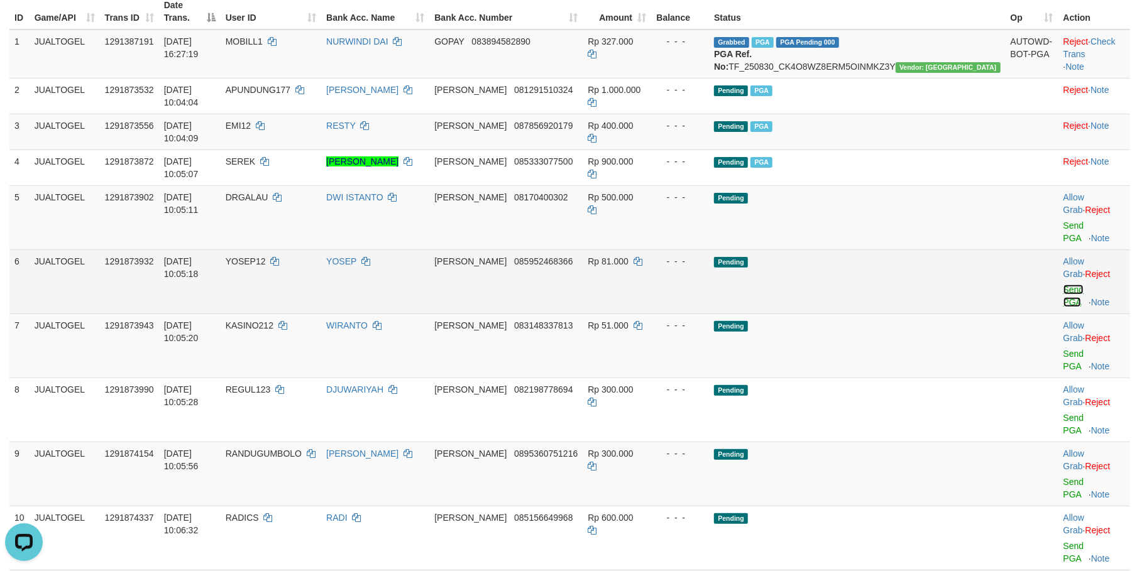
click at [1063, 285] on link "Send PGA" at bounding box center [1073, 296] width 21 height 23
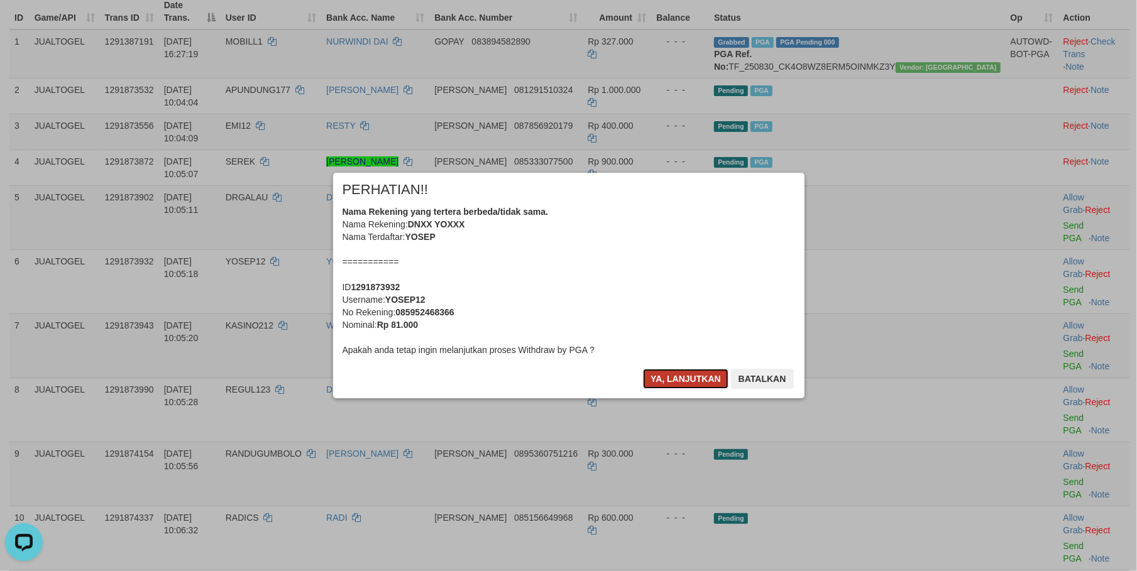
click at [682, 375] on button "Ya, lanjutkan" at bounding box center [685, 379] width 85 height 20
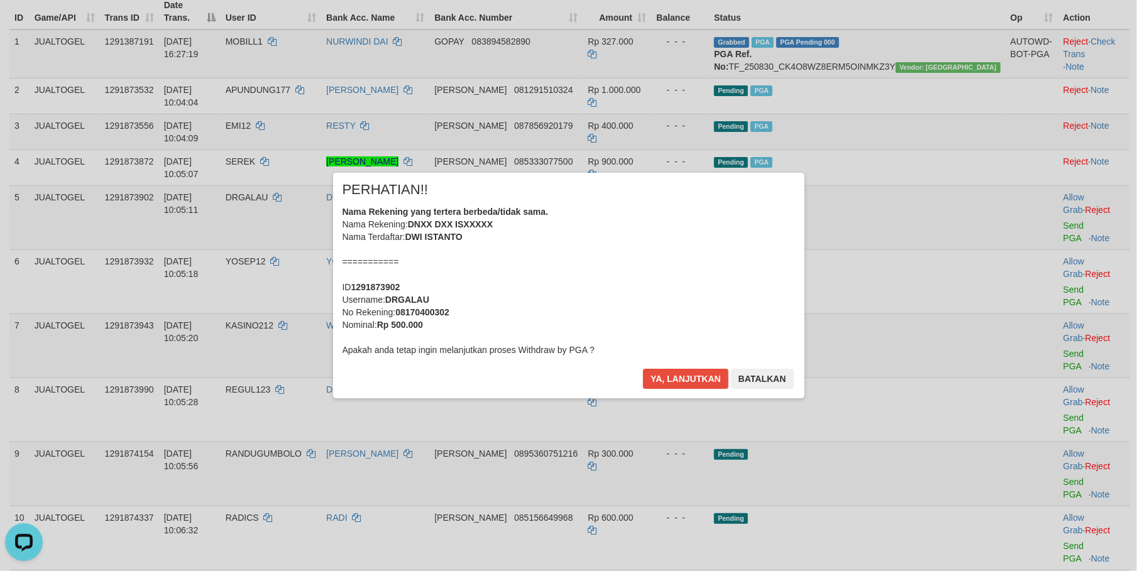
scroll to position [151, 0]
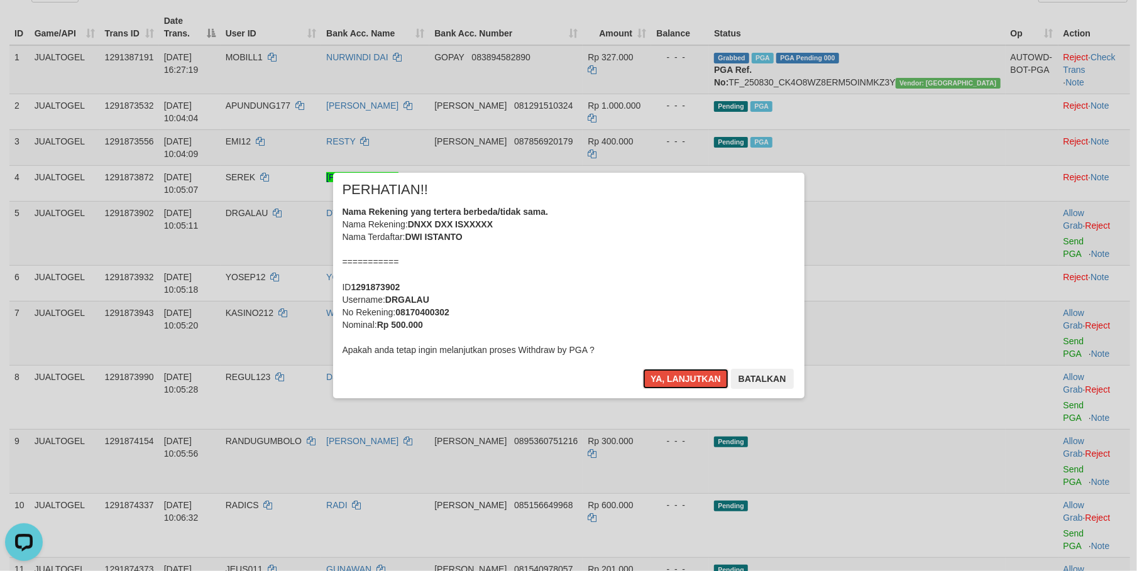
click at [682, 375] on button "Ya, lanjutkan" at bounding box center [685, 379] width 85 height 20
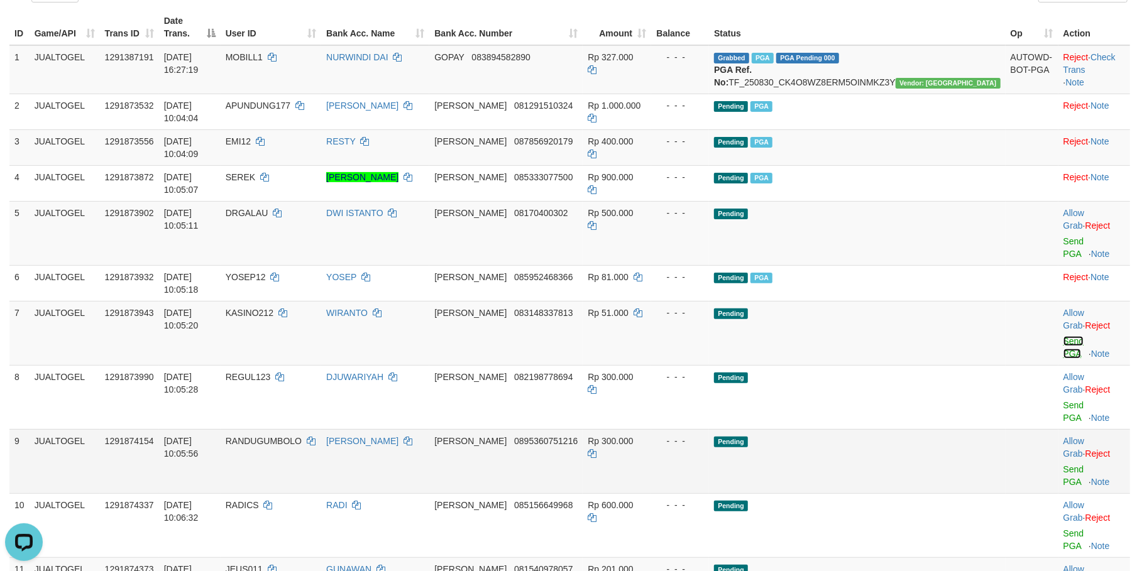
scroll to position [134, 0]
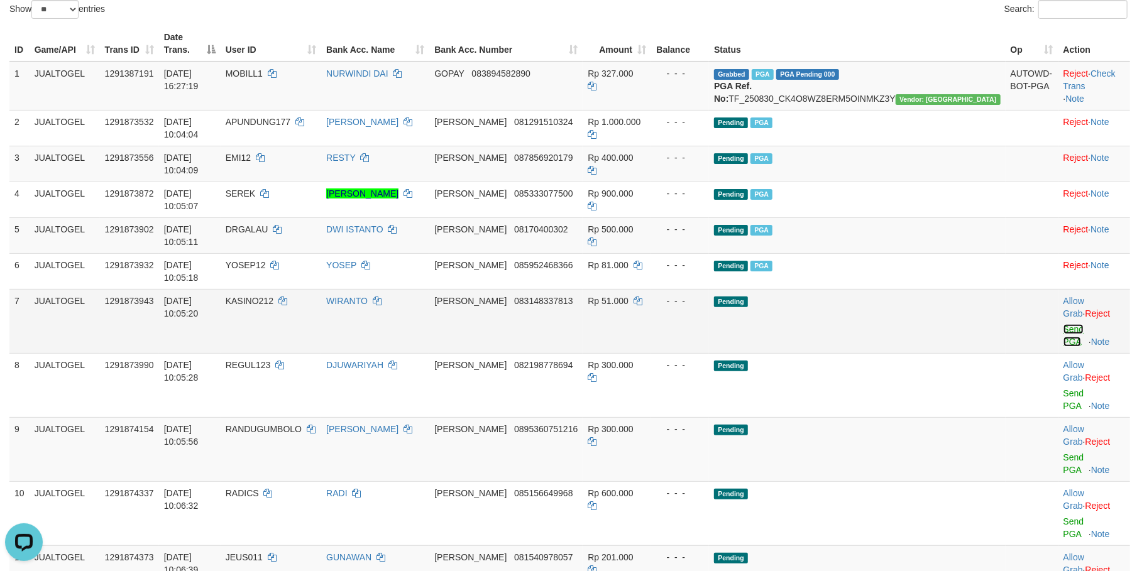
click at [1063, 324] on link "Send PGA" at bounding box center [1073, 335] width 21 height 23
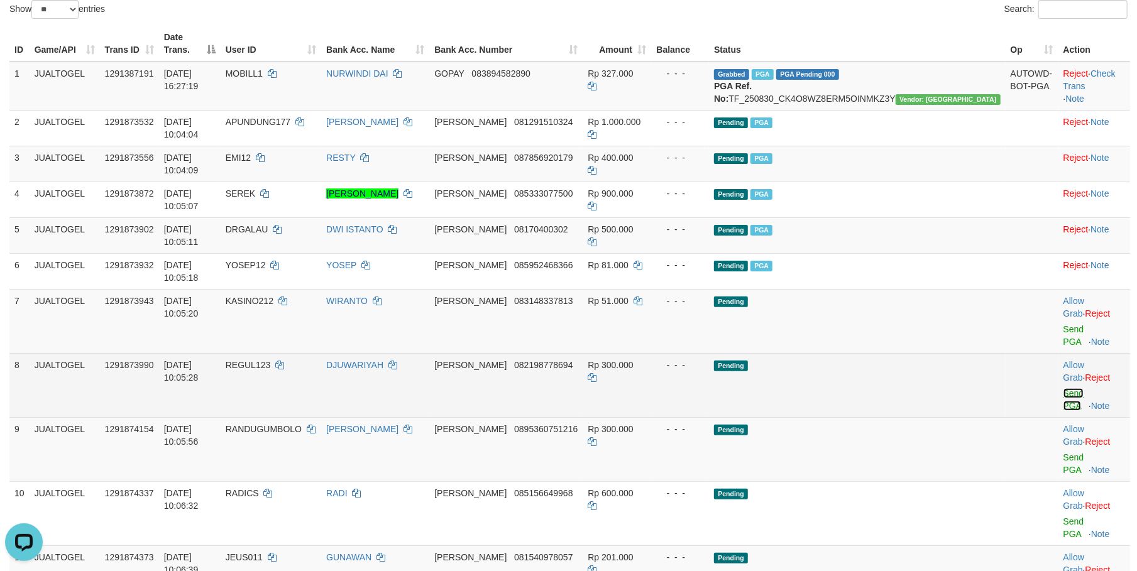
click at [1063, 388] on link "Send PGA" at bounding box center [1073, 399] width 21 height 23
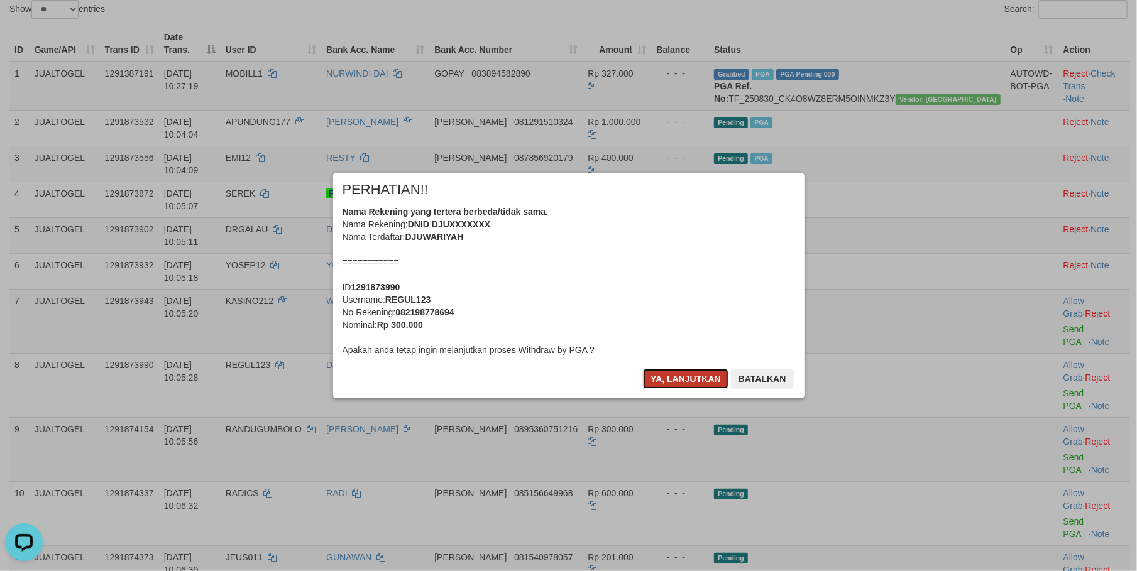
click at [685, 381] on button "Ya, lanjutkan" at bounding box center [685, 379] width 85 height 20
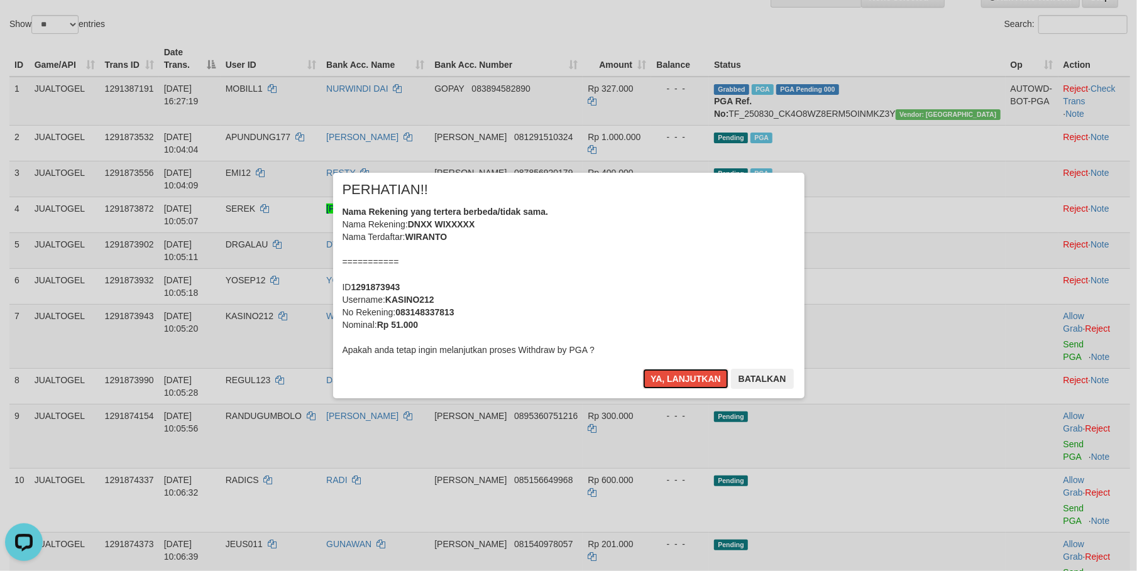
click at [685, 381] on button "Ya, lanjutkan" at bounding box center [685, 379] width 85 height 20
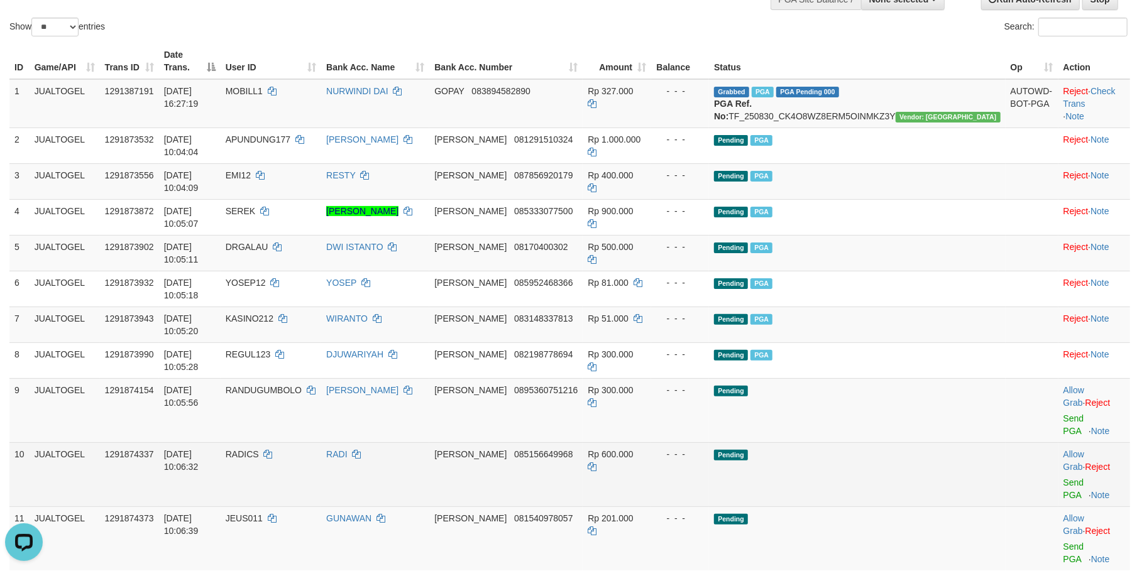
scroll to position [136, 0]
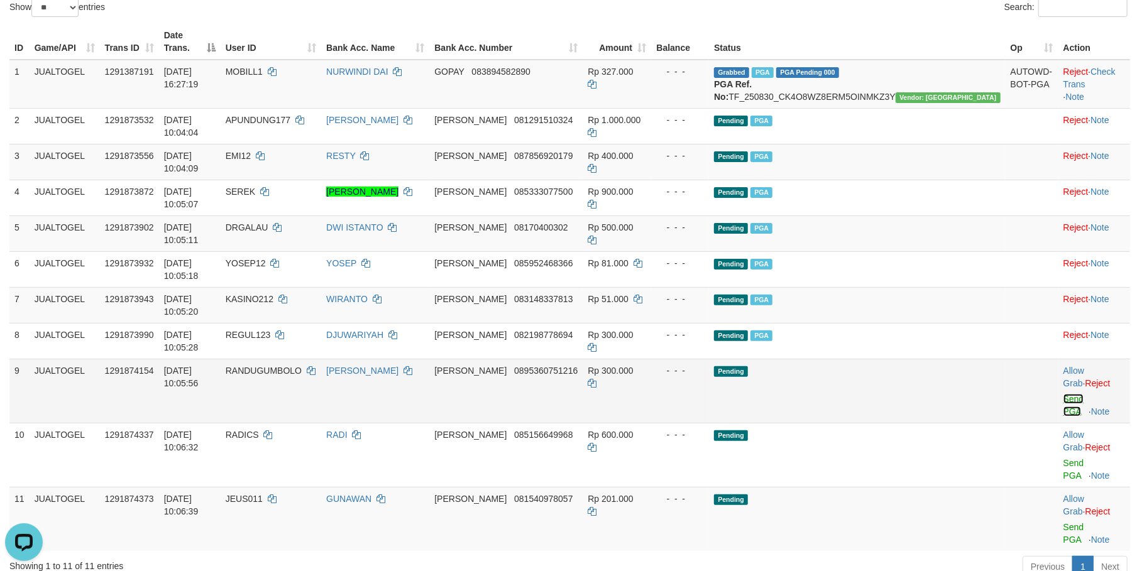
click at [1063, 394] on link "Send PGA" at bounding box center [1073, 405] width 21 height 23
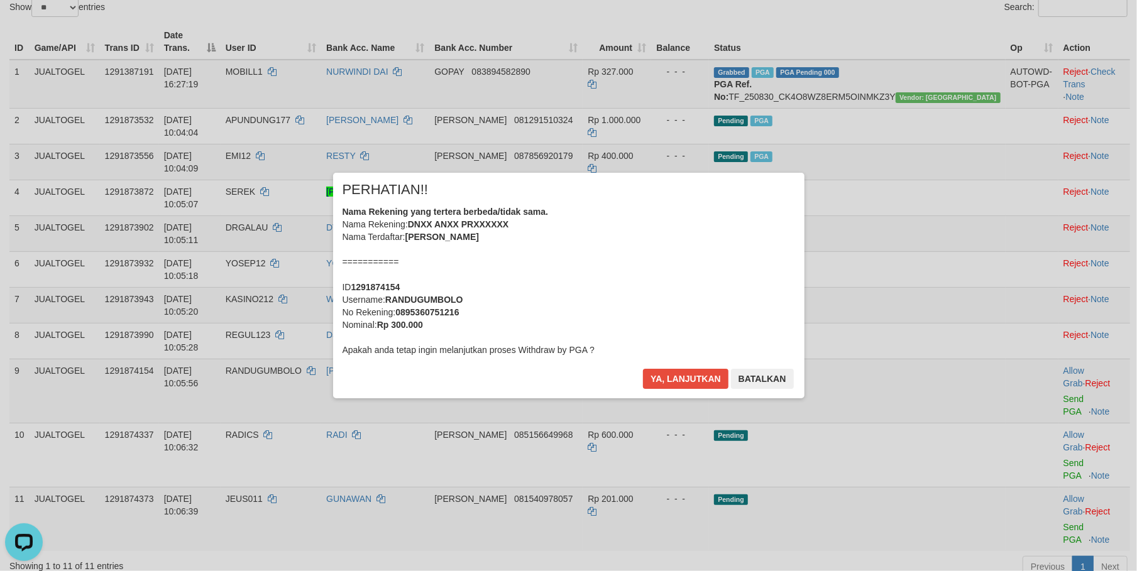
click at [712, 310] on div "Nama Rekening yang tertera berbeda/tidak sama. Nama Rekening: DNXX ANXX PRXXXXX…" at bounding box center [568, 280] width 452 height 151
click at [643, 369] on button "Ya, lanjutkan" at bounding box center [685, 379] width 85 height 20
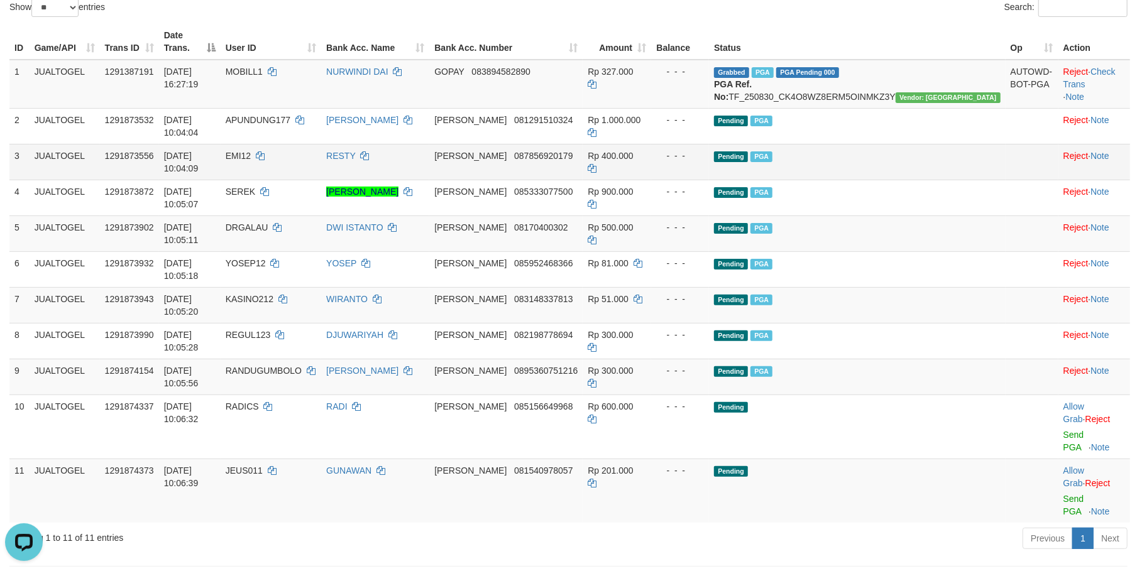
click at [76, 151] on td "JUALTOGEL" at bounding box center [65, 162] width 70 height 36
click at [529, 21] on div "ID Game/API Trans ID Date Trans. User ID Bank Acc. Name Bank Acc. Number Amount…" at bounding box center [568, 273] width 1137 height 507
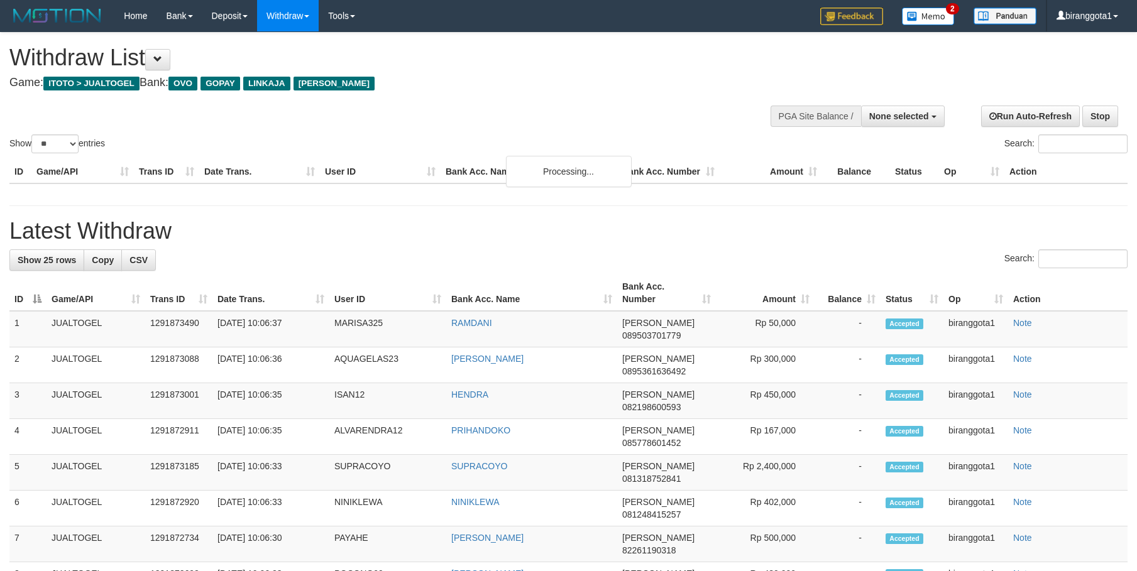
select select
select select "**"
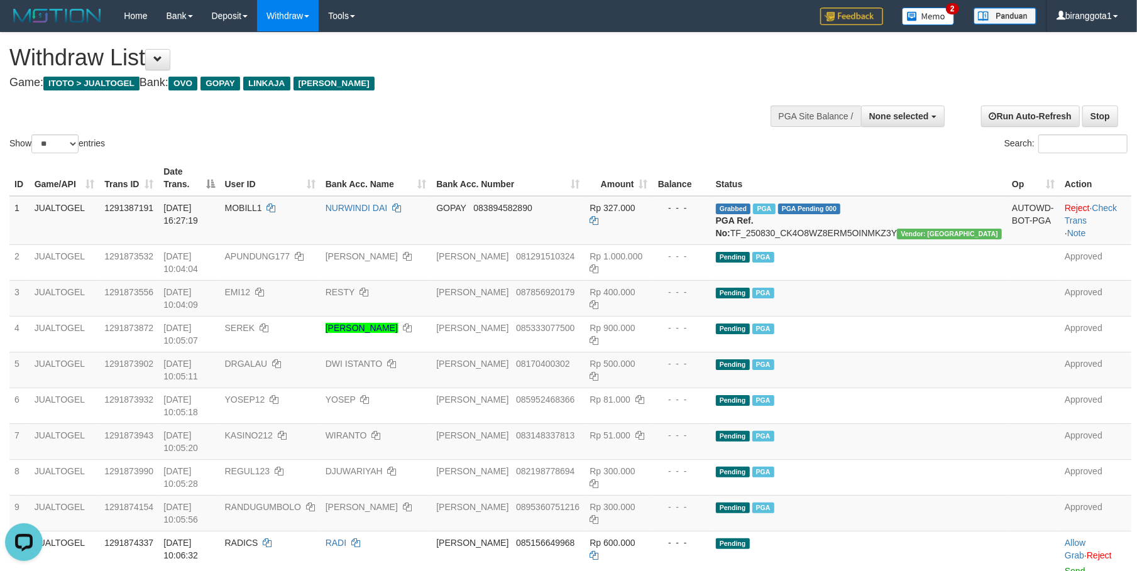
click at [562, 77] on h4 "Game: ITOTO > JUALTOGEL Bank: OVO GOPAY LINKAJA [PERSON_NAME]" at bounding box center [377, 83] width 736 height 13
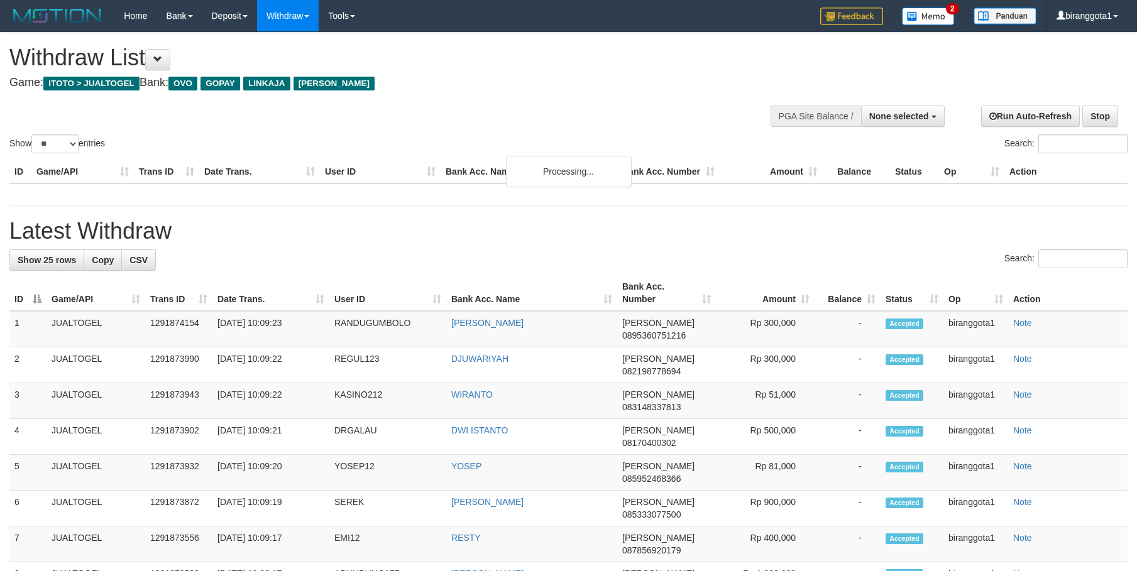
select select
select select "**"
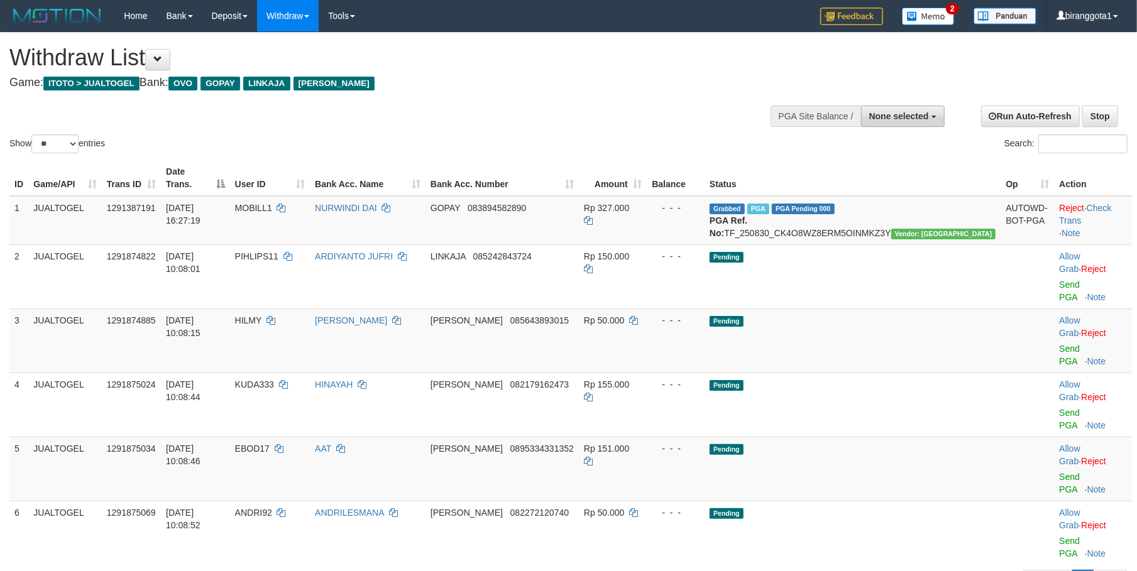
click at [893, 118] on span "None selected" at bounding box center [899, 116] width 60 height 10
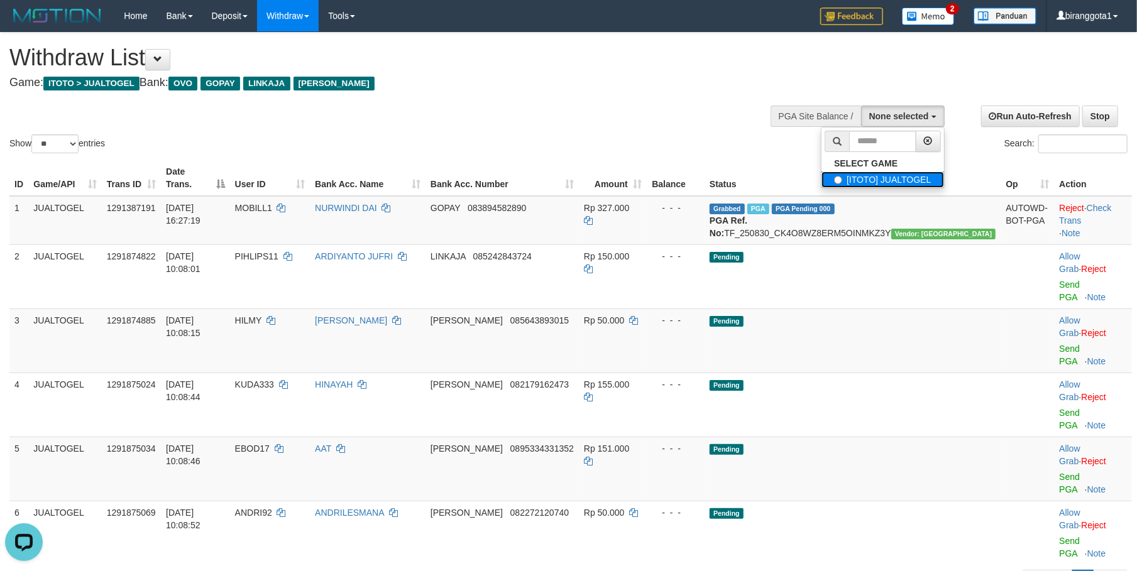
click at [857, 177] on label "[ITOTO] JUALTOGEL" at bounding box center [882, 180] width 122 height 16
select select "****"
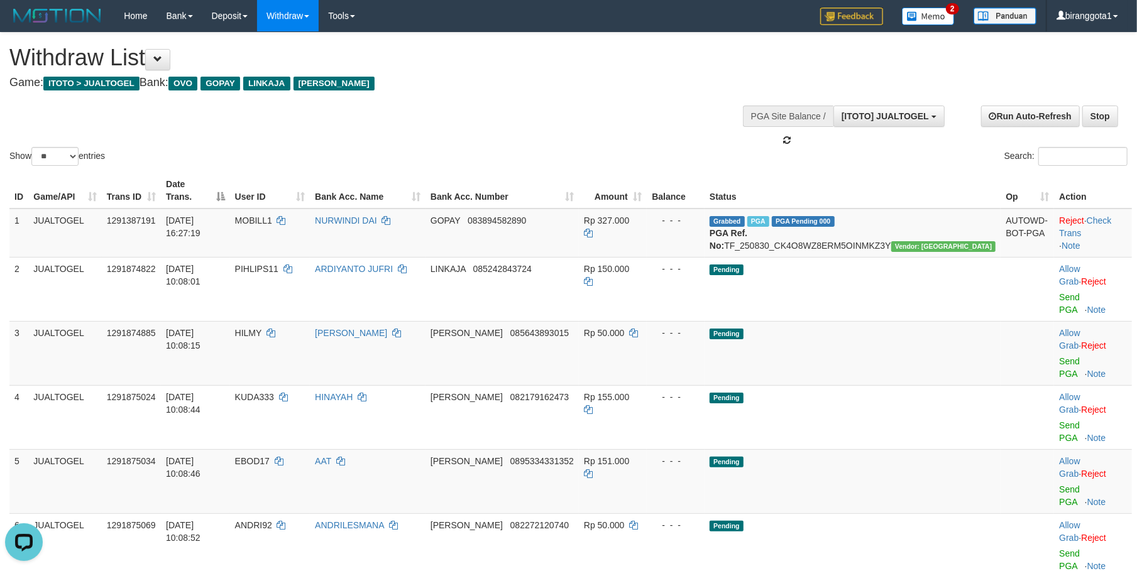
scroll to position [11, 0]
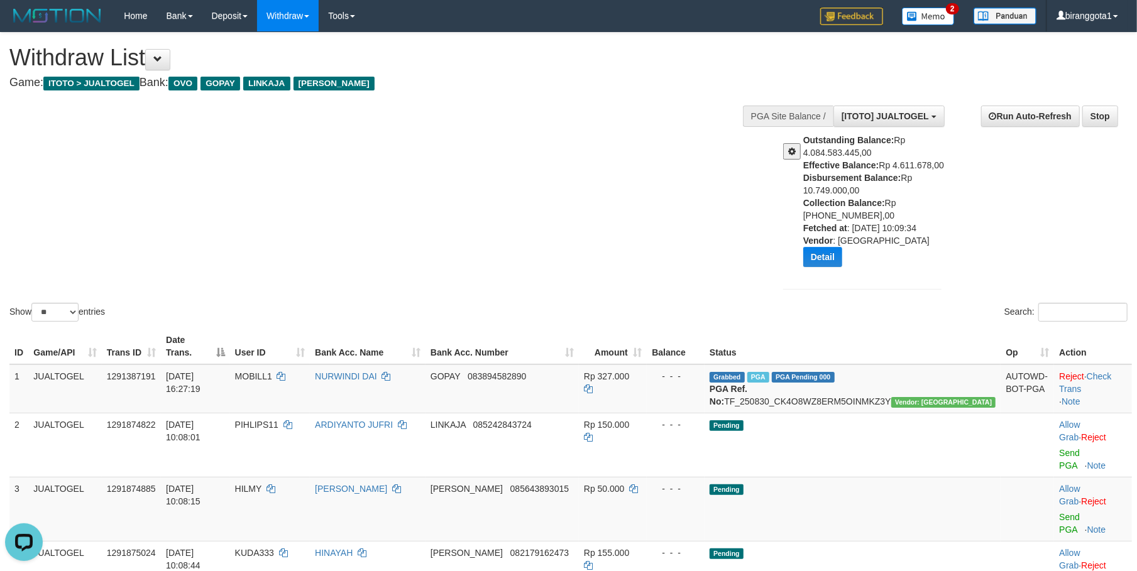
click at [837, 194] on div "Outstanding Balance: Rp 4.084.583.445,00 Effective Balance: Rp 4.611.678,00 Dis…" at bounding box center [877, 205] width 148 height 143
copy div "10.749.000,00"
click at [496, 131] on div "Show ** ** ** *** entries Search:" at bounding box center [568, 179] width 1137 height 292
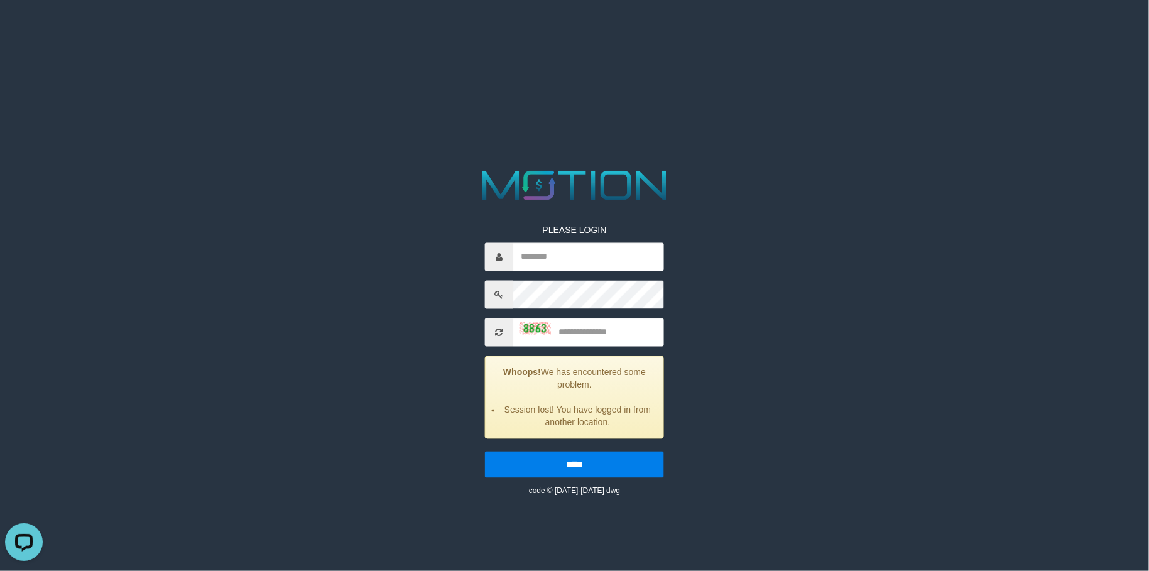
click at [322, 13] on body "PLEASE LOGIN Whoops! We has encountered some problem. Session lost! You have lo…" at bounding box center [574, 15] width 1149 height 31
